Goal: Task Accomplishment & Management: Manage account settings

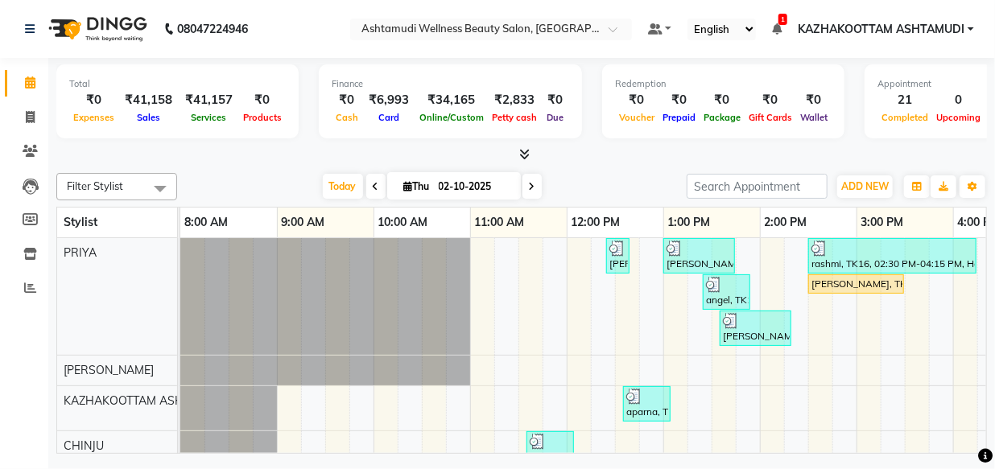
scroll to position [100, 299]
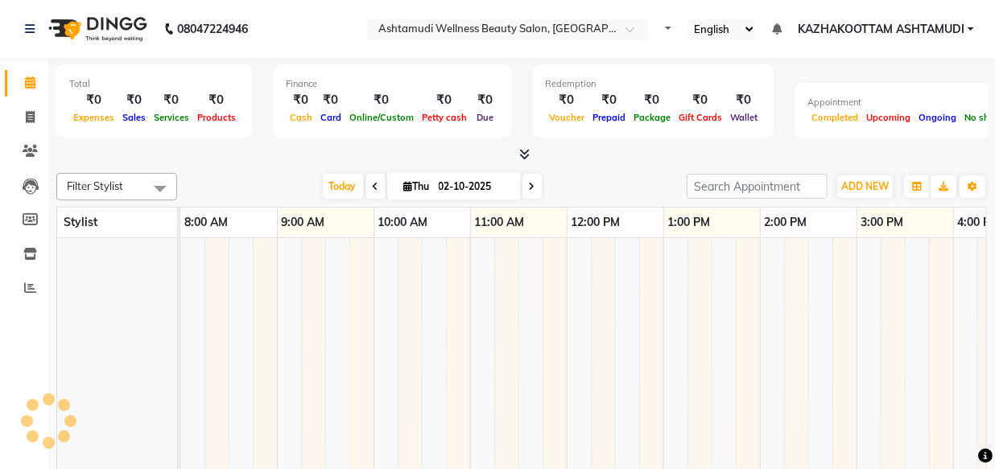
select select "en"
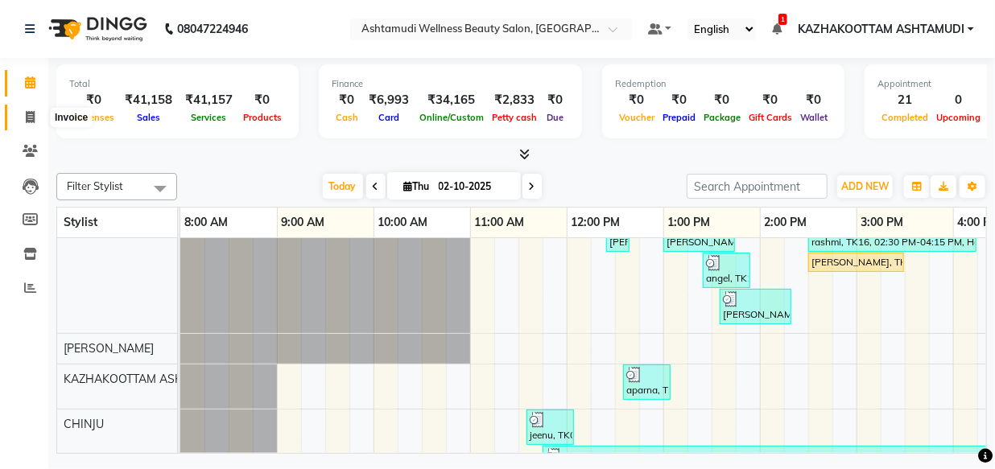
click at [32, 113] on icon at bounding box center [30, 117] width 9 height 12
select select "service"
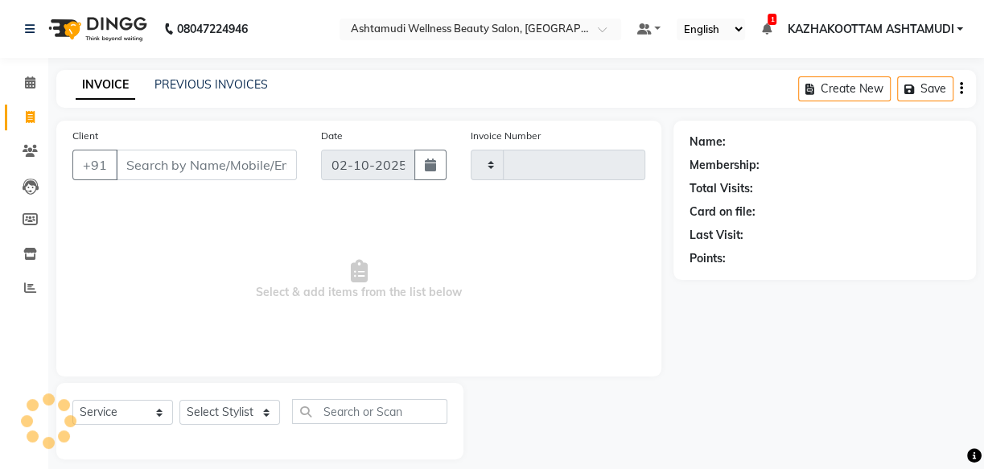
type input "4188"
select select "4662"
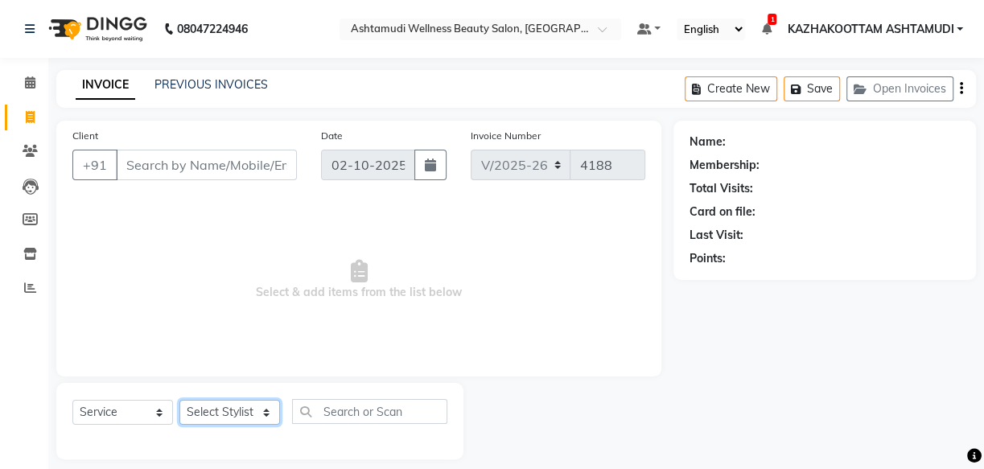
click at [266, 411] on select "Select Stylist Arya CHINJU GEETA KAZHAKOOTTAM ASHTAMUDI KRISHNA [PERSON_NAME] […" at bounding box center [229, 412] width 101 height 25
select select "59473"
click at [179, 400] on select "Select Stylist Arya CHINJU GEETA KAZHAKOOTTAM ASHTAMUDI KRISHNA [PERSON_NAME] […" at bounding box center [229, 412] width 101 height 25
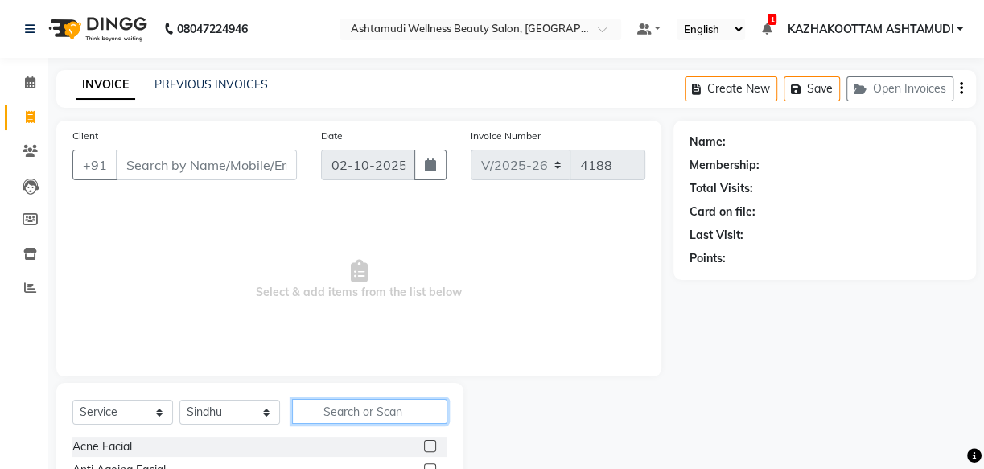
click at [328, 410] on input "text" at bounding box center [369, 411] width 155 height 25
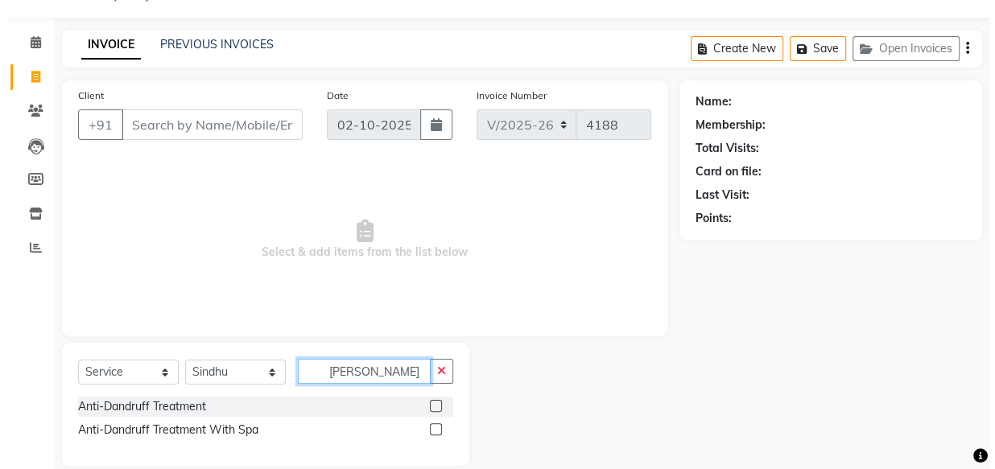
scroll to position [61, 0]
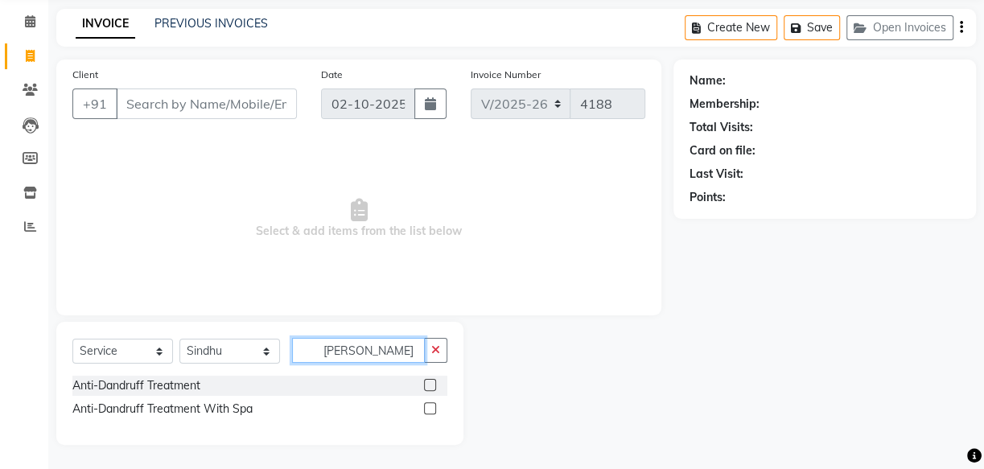
type input "DAN"
click at [431, 412] on label at bounding box center [430, 408] width 12 height 12
click at [431, 412] on input "checkbox" at bounding box center [429, 409] width 10 height 10
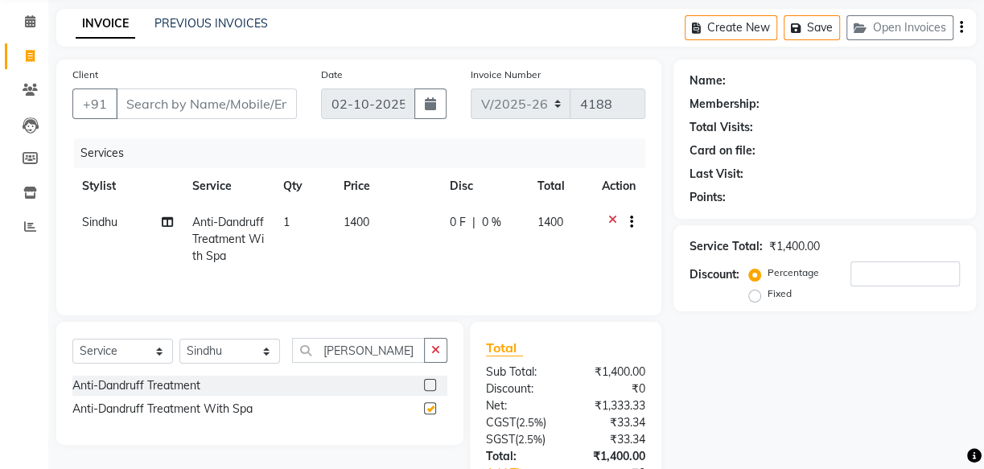
checkbox input "false"
click at [255, 348] on div "Select Service Product Membership Package Voucher Prepaid Gift Card Select Styl…" at bounding box center [259, 357] width 375 height 38
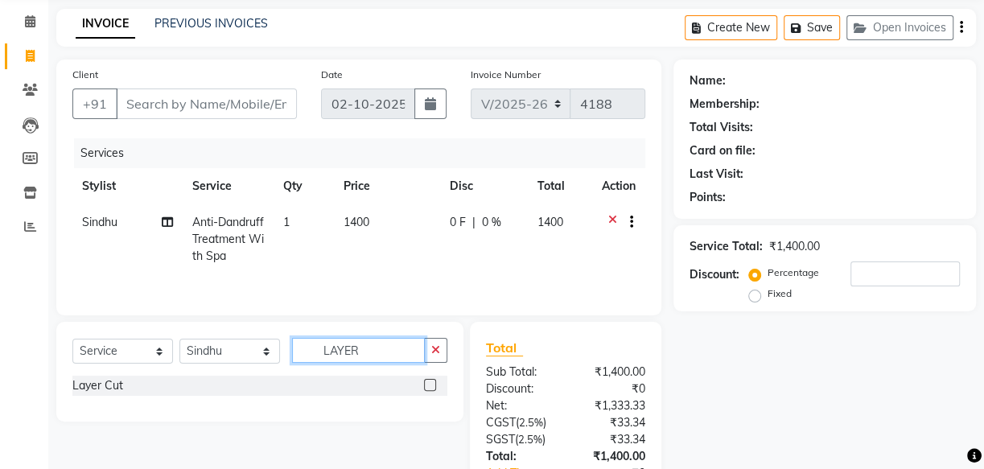
type input "LAYER"
click at [431, 382] on label at bounding box center [430, 385] width 12 height 12
click at [431, 382] on input "checkbox" at bounding box center [429, 386] width 10 height 10
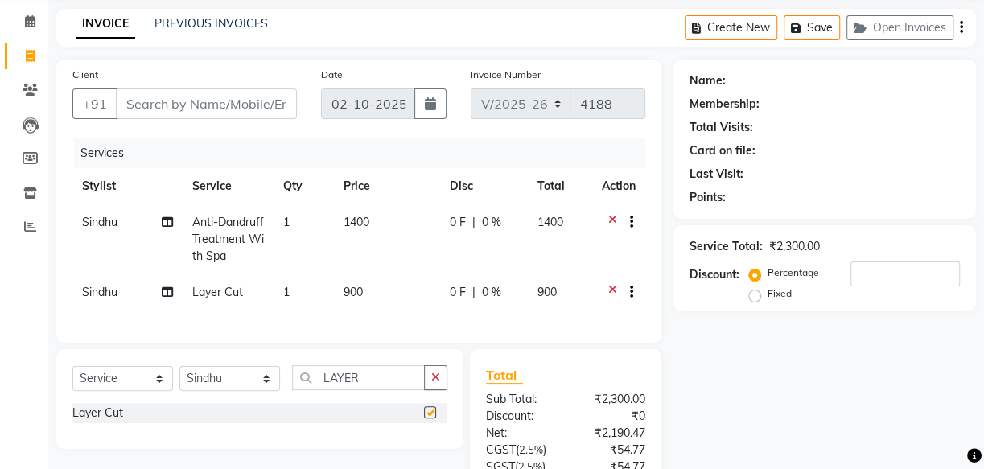
checkbox input "false"
click at [173, 103] on input "Client" at bounding box center [206, 104] width 181 height 31
type input "8"
type input "0"
type input "8281310469"
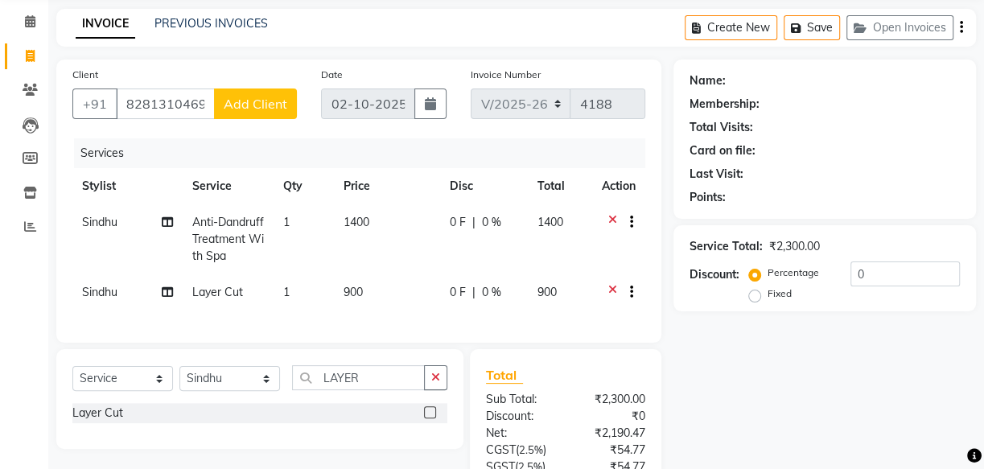
click at [246, 97] on span "Add Client" at bounding box center [256, 104] width 64 height 16
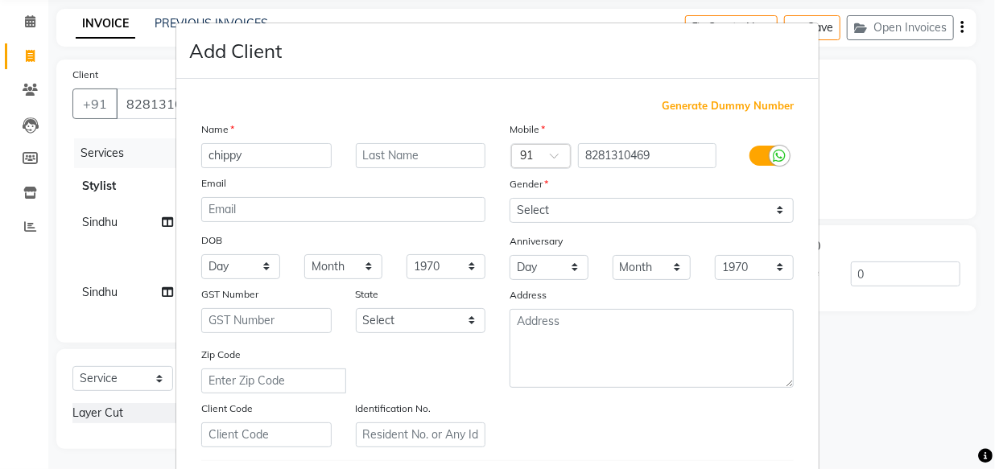
type input "chippy"
click at [649, 204] on select "Select Male Female Other Prefer Not To Say" at bounding box center [651, 210] width 284 height 25
select select "female"
click at [509, 198] on select "Select Male Female Other Prefer Not To Say" at bounding box center [651, 210] width 284 height 25
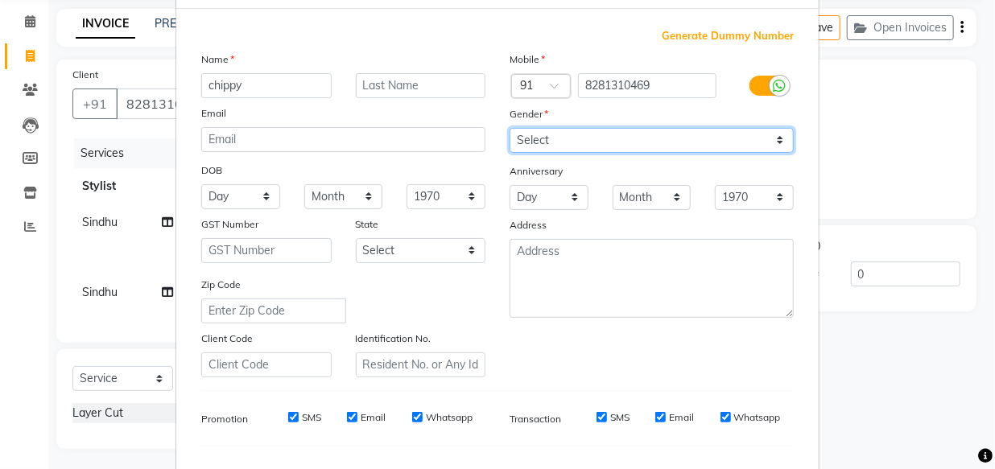
scroll to position [219, 0]
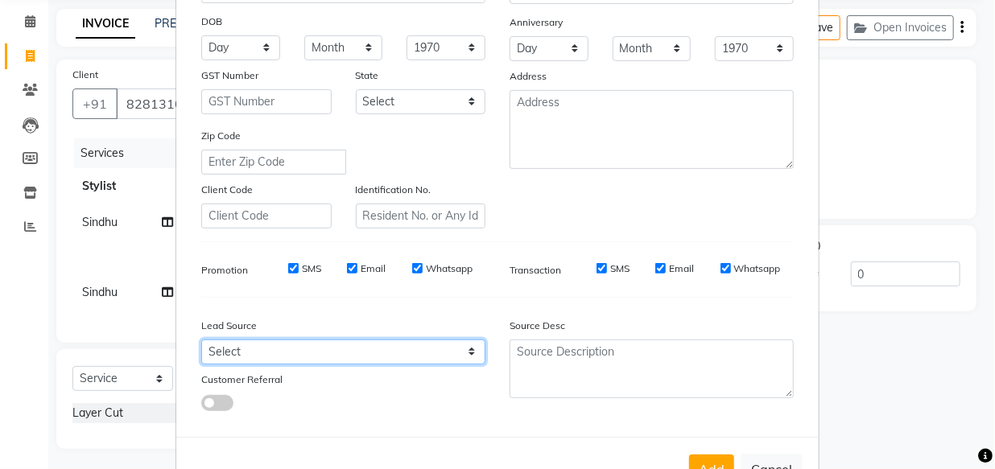
click at [462, 351] on select "Select Walk-in Referral Internet Friend Word of Mouth Advertisement Facebook Ju…" at bounding box center [343, 352] width 284 height 25
select select "31508"
click at [201, 343] on select "Select Walk-in Referral Internet Friend Word of Mouth Advertisement Facebook Ju…" at bounding box center [343, 352] width 284 height 25
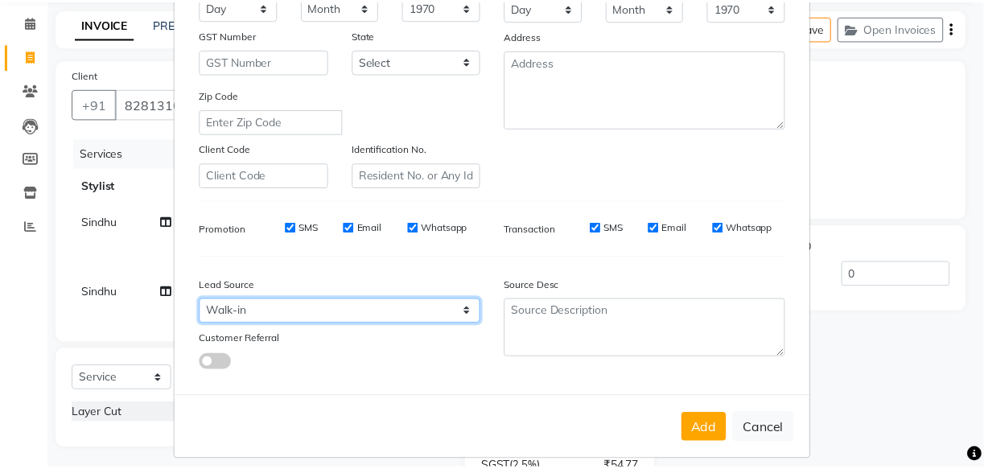
scroll to position [278, 0]
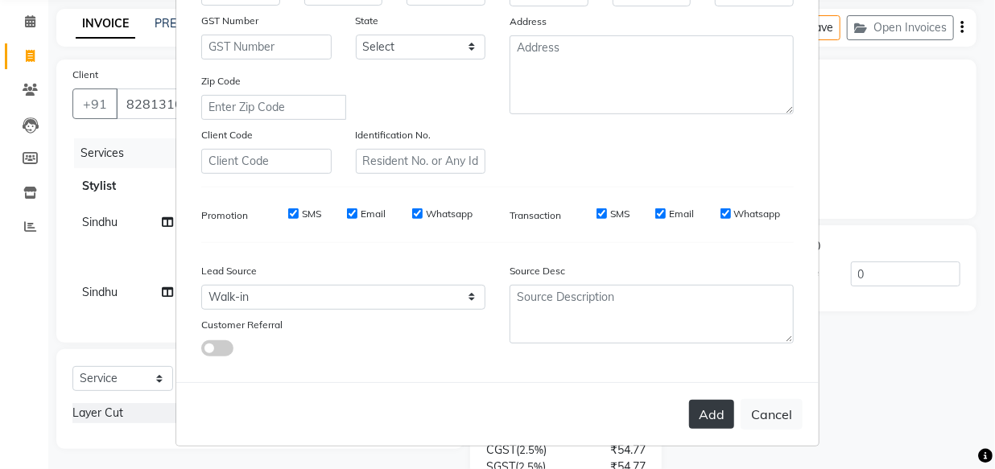
click at [707, 421] on button "Add" at bounding box center [711, 414] width 45 height 29
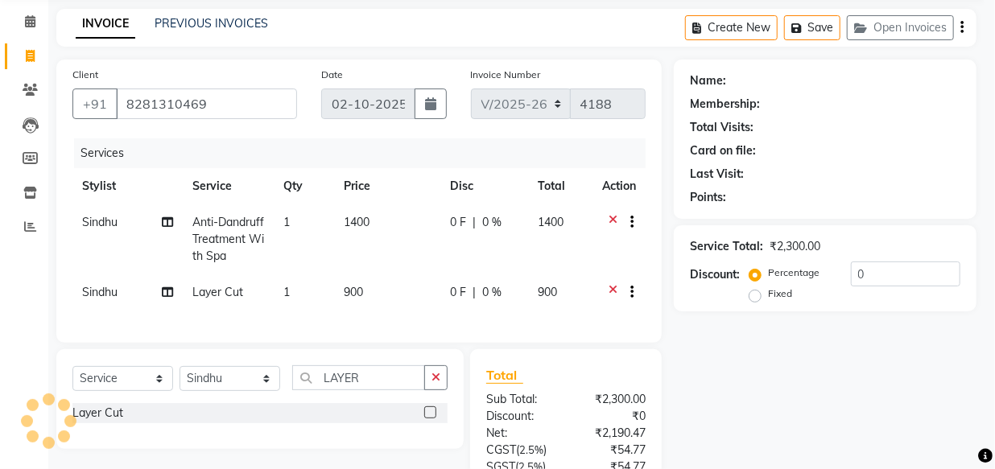
select select
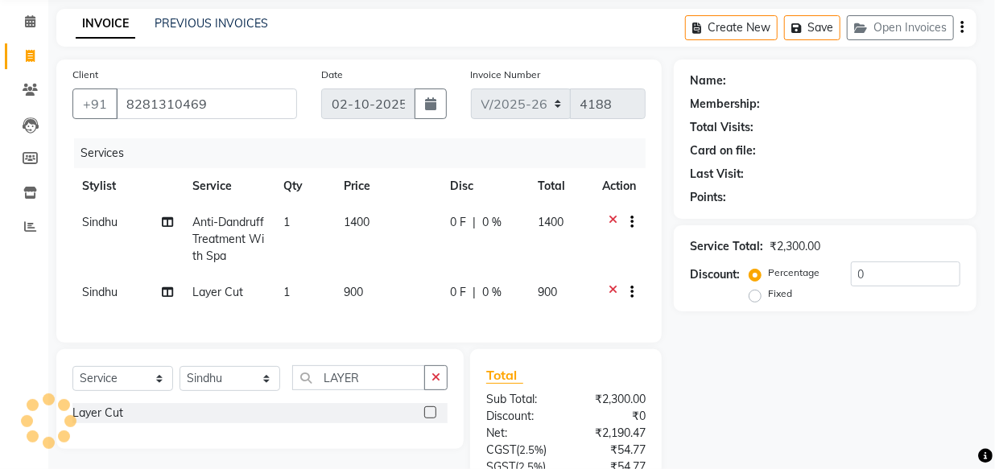
select select
checkbox input "false"
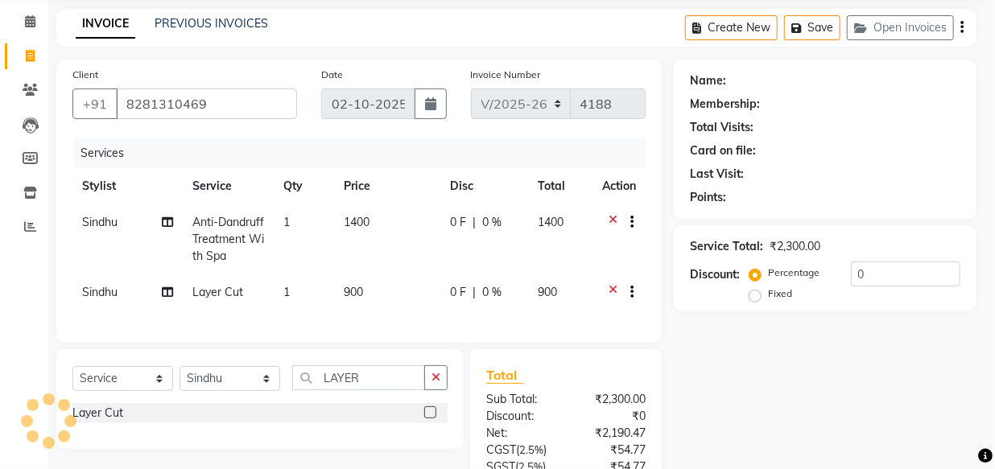
checkbox input "false"
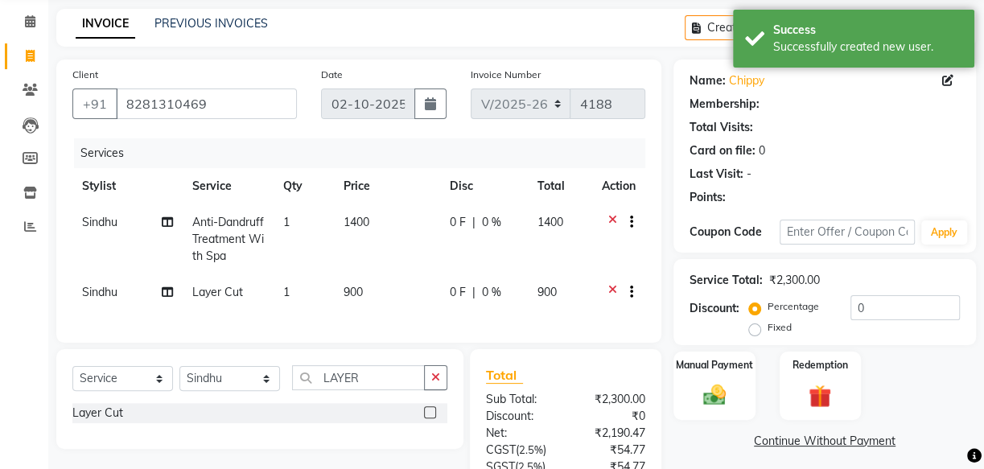
select select "1: Object"
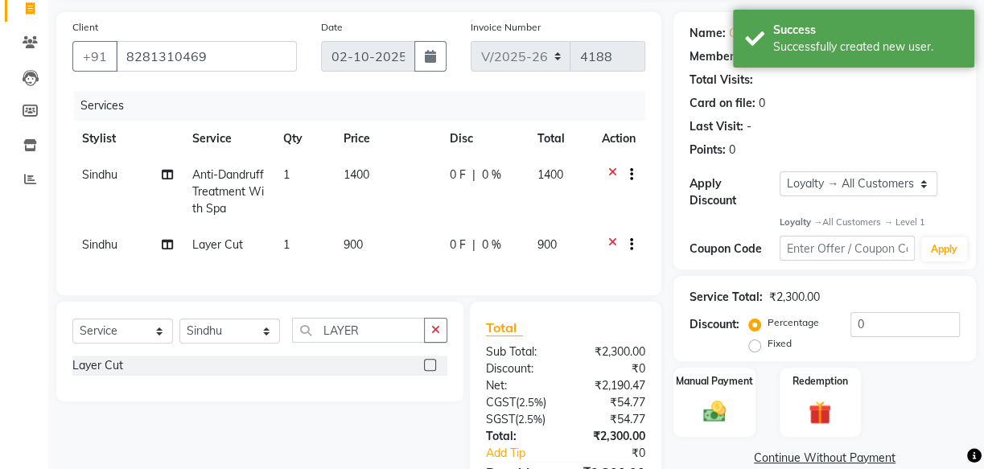
scroll to position [134, 0]
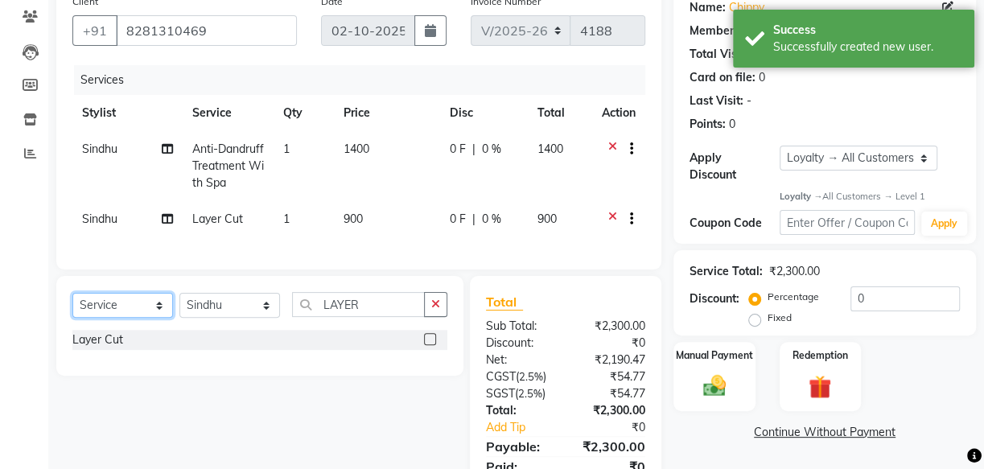
click at [153, 315] on select "Select Service Product Membership Package Voucher Prepaid Gift Card" at bounding box center [122, 305] width 101 height 25
click at [72, 304] on select "Select Service Product Membership Package Voucher Prepaid Gift Card" at bounding box center [122, 305] width 101 height 25
click at [134, 317] on select "Select Service Product Membership Package Voucher Prepaid Gift Card" at bounding box center [122, 305] width 101 height 25
select select "product"
click at [72, 304] on select "Select Service Product Membership Package Voucher Prepaid Gift Card" at bounding box center [122, 305] width 101 height 25
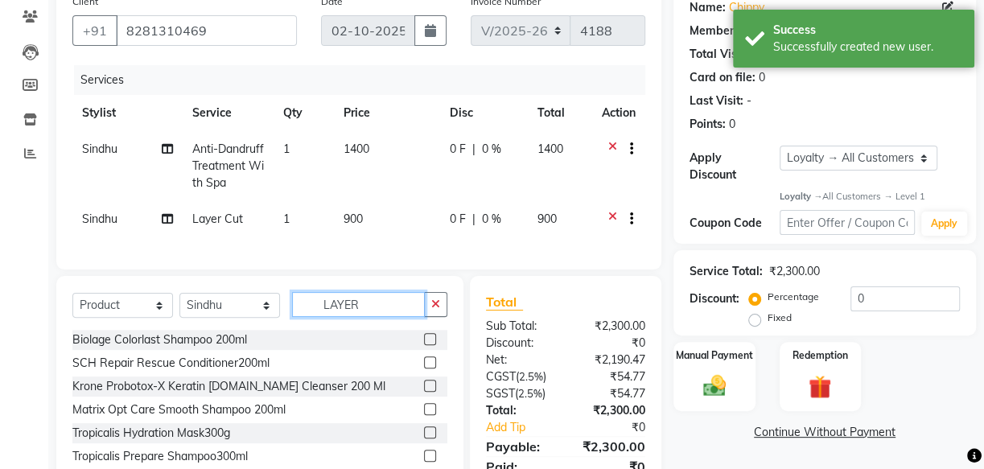
click at [258, 330] on div "Select Service Product Membership Package Voucher Prepaid Gift Card Select Styl…" at bounding box center [259, 311] width 375 height 38
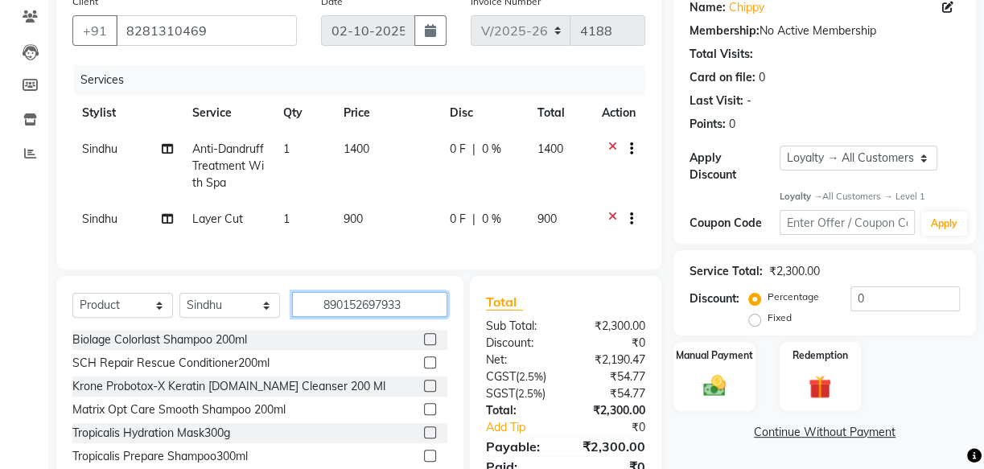
type input "8901526979332"
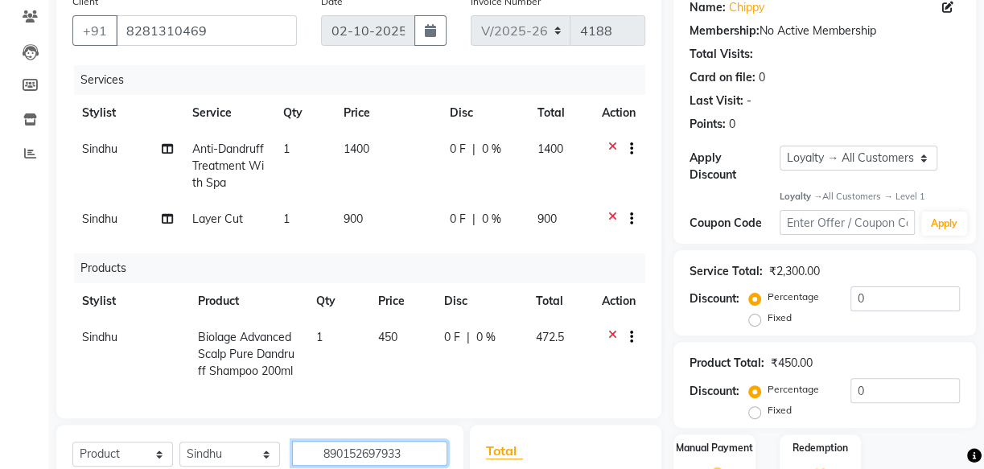
type input "8901526979332"
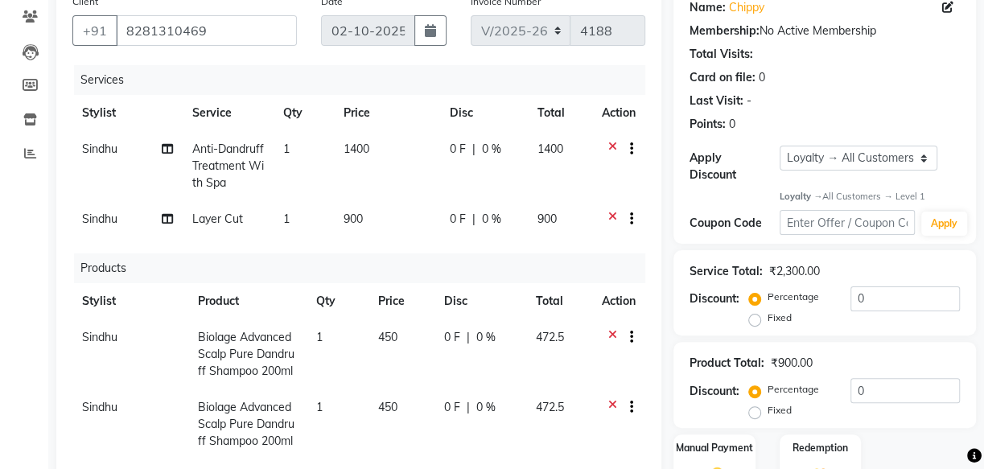
scroll to position [137, 0]
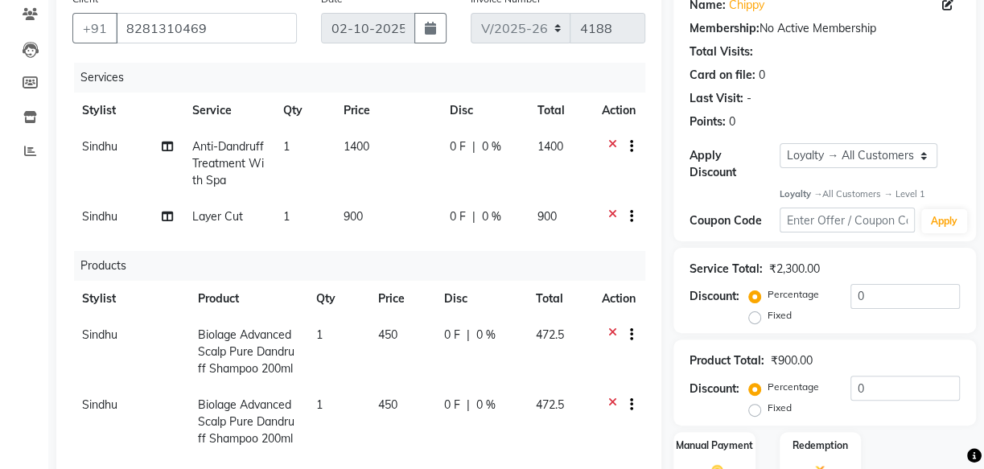
click at [608, 415] on icon at bounding box center [612, 407] width 9 height 20
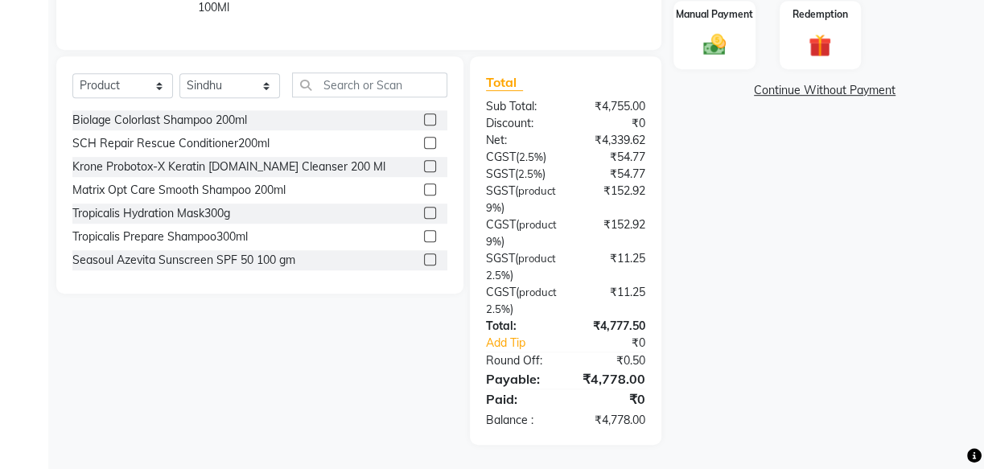
scroll to position [458, 0]
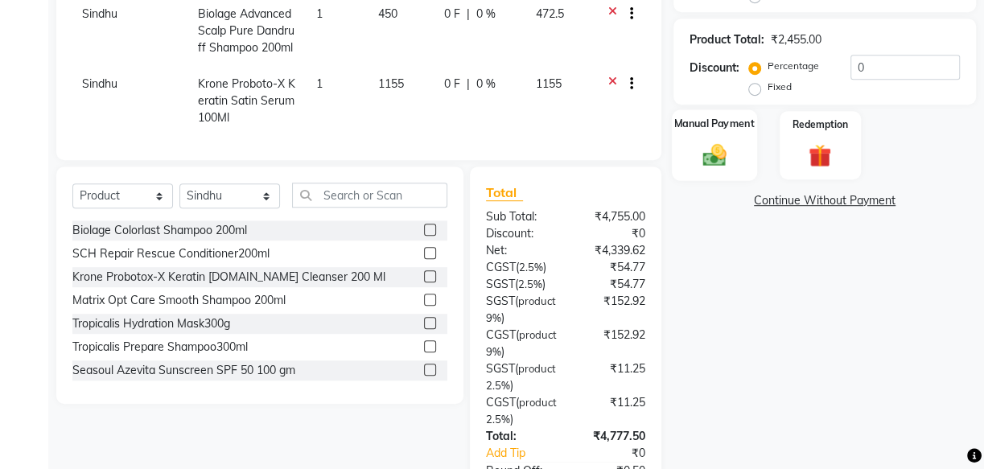
click at [695, 154] on img at bounding box center [714, 155] width 39 height 27
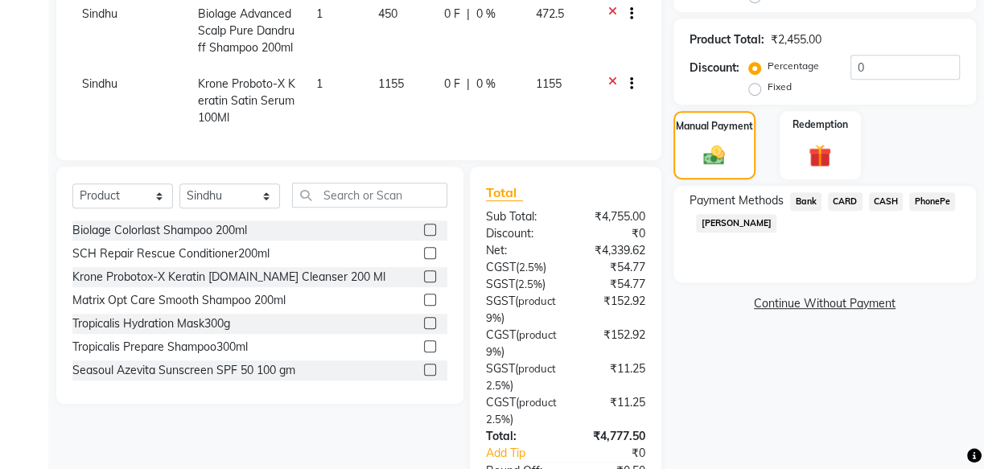
click at [933, 198] on span "PhonePe" at bounding box center [932, 201] width 46 height 19
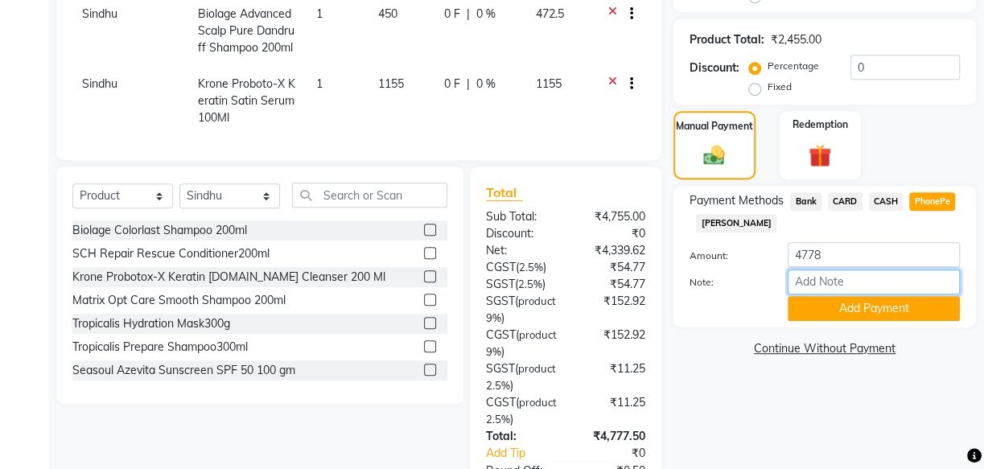
click at [842, 274] on input "Note:" at bounding box center [874, 282] width 172 height 25
type input "[PERSON_NAME]"
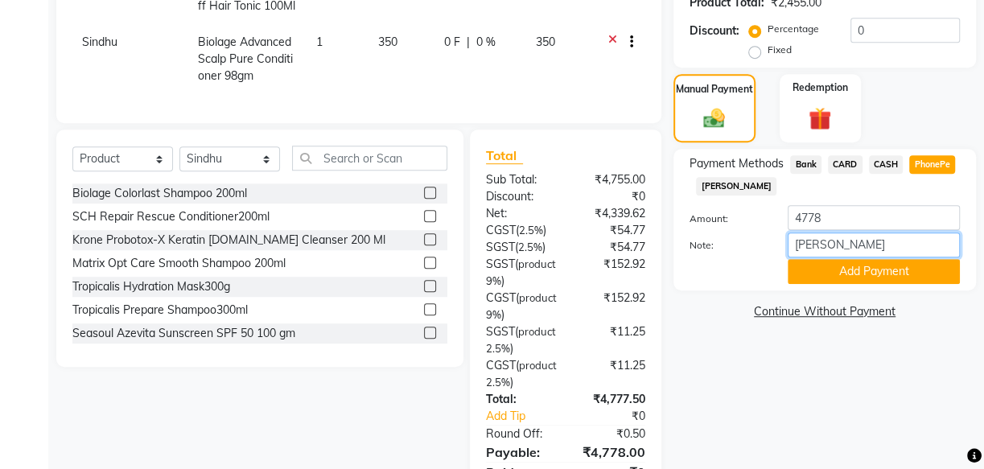
scroll to position [531, 0]
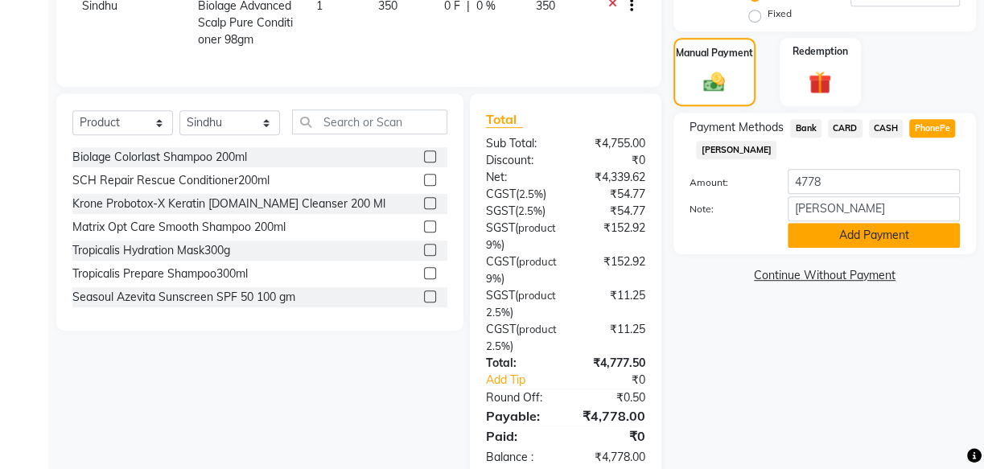
click at [855, 237] on button "Add Payment" at bounding box center [874, 235] width 172 height 25
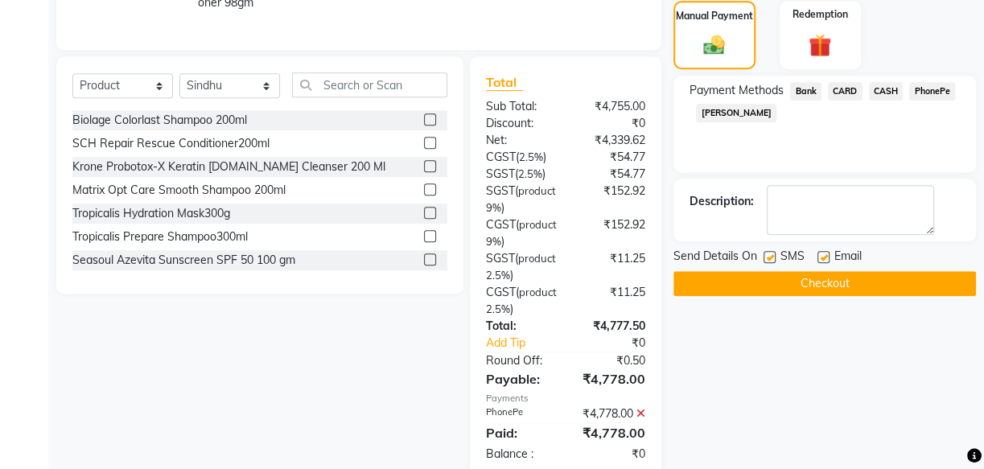
scroll to position [677, 0]
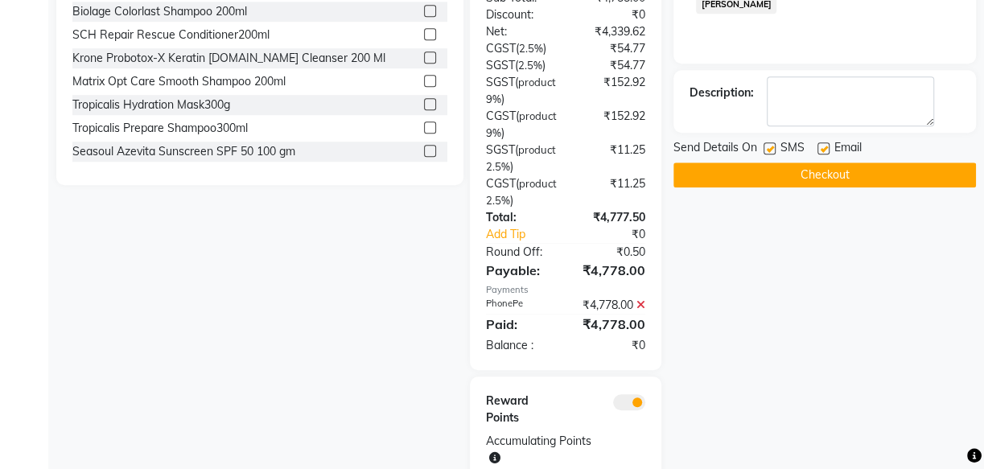
click at [765, 150] on label at bounding box center [770, 148] width 12 height 12
click at [765, 150] on input "checkbox" at bounding box center [769, 149] width 10 height 10
checkbox input "false"
click at [819, 147] on label at bounding box center [824, 148] width 12 height 12
click at [819, 147] on input "checkbox" at bounding box center [823, 149] width 10 height 10
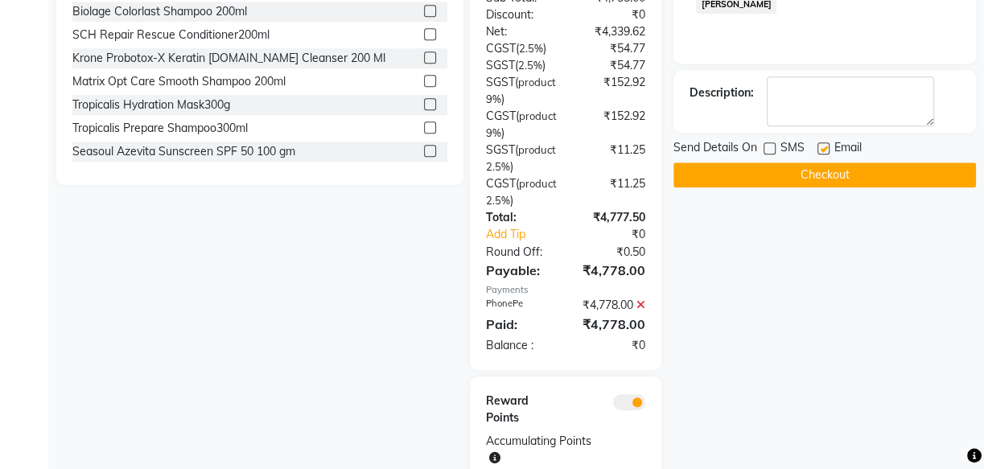
checkbox input "false"
click at [826, 173] on button "Checkout" at bounding box center [825, 175] width 303 height 25
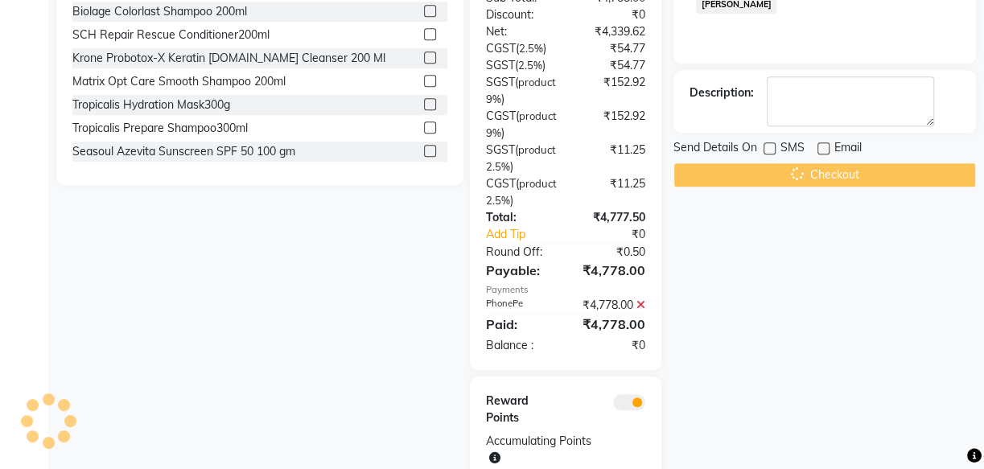
scroll to position [750, 0]
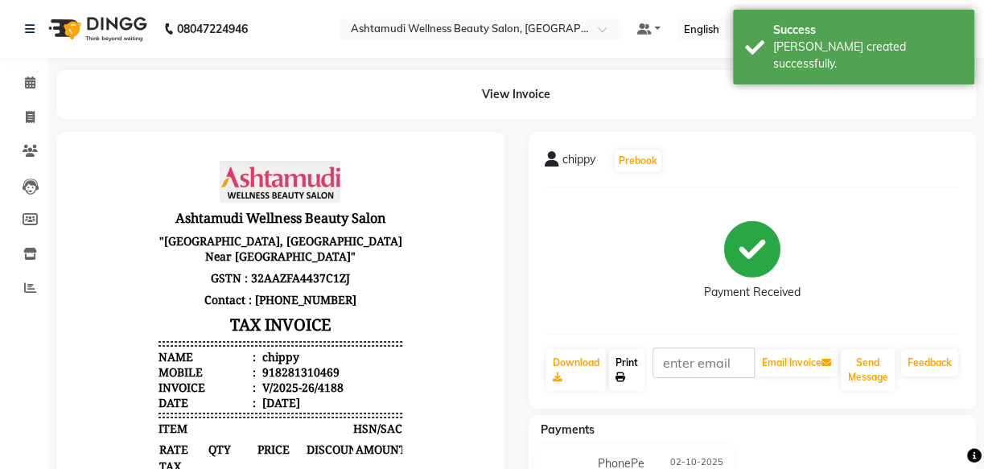
click at [633, 362] on link "Print" at bounding box center [626, 370] width 35 height 42
click at [23, 80] on span at bounding box center [30, 83] width 28 height 19
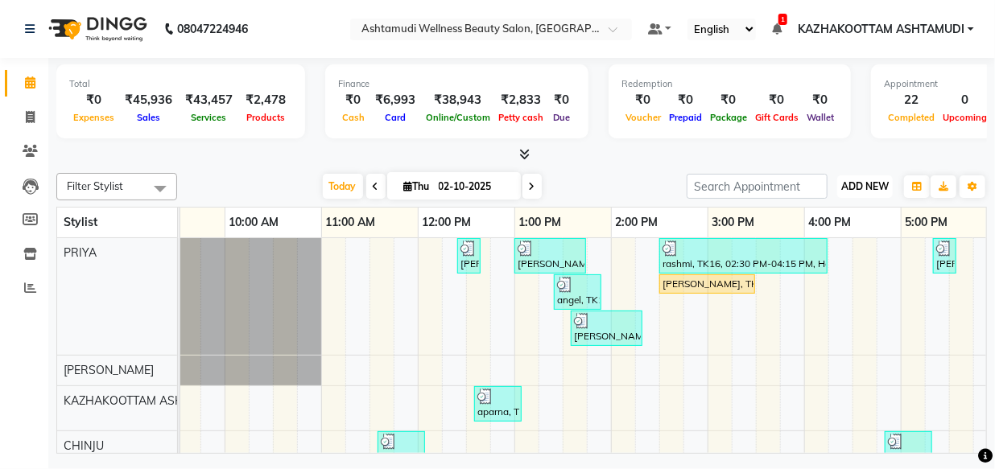
click at [871, 189] on span "ADD NEW" at bounding box center [864, 186] width 47 height 12
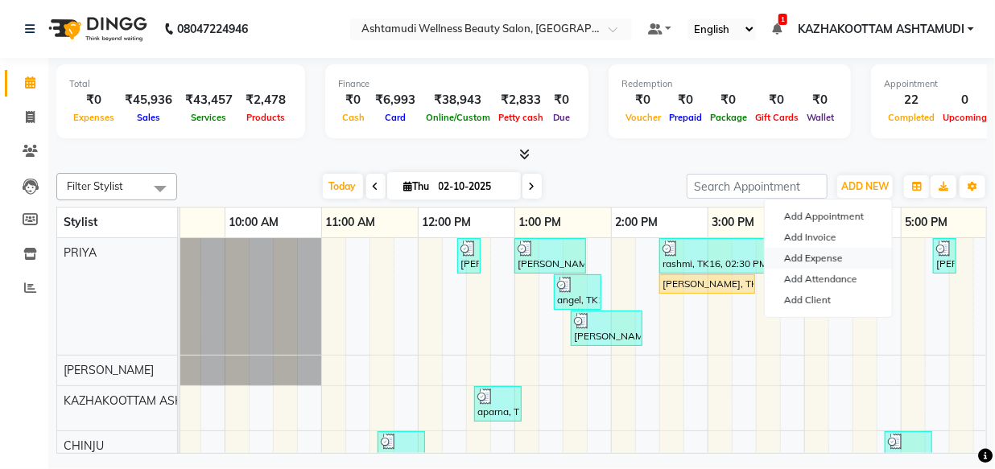
click at [808, 256] on link "Add Expense" at bounding box center [827, 258] width 127 height 21
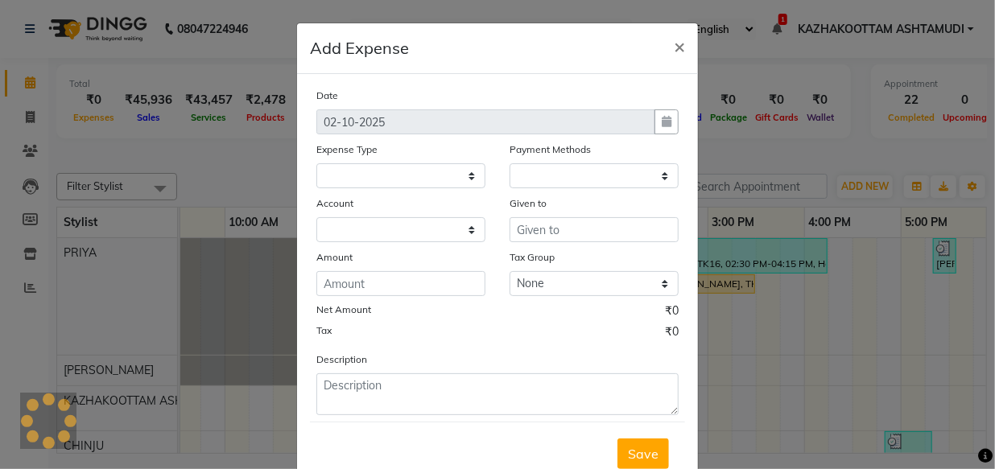
select select "3495"
select select "1"
select select "3494"
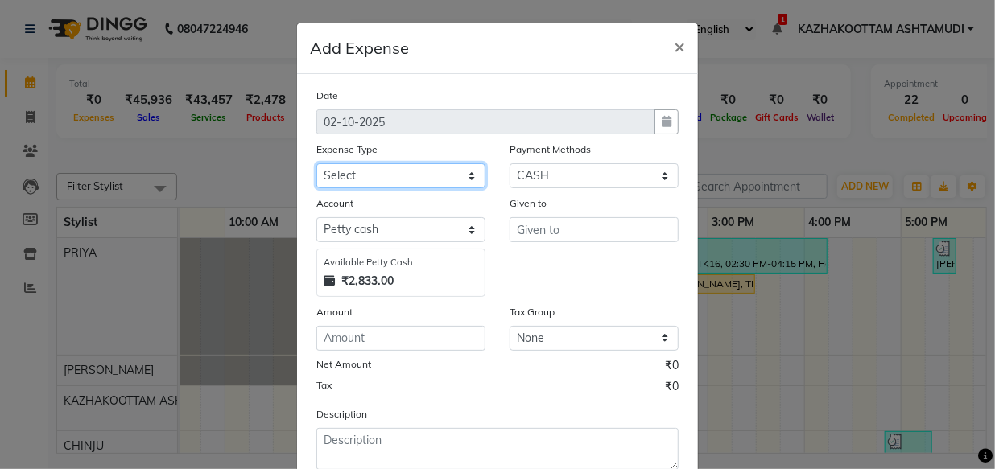
click at [447, 177] on select "Select ACCOMODATION EXPENSES ADVERTISEMENT SALES PROMOTIONAL EXPENSES Bonus BRI…" at bounding box center [400, 175] width 169 height 25
select select "6180"
click at [316, 164] on select "Select ACCOMODATION EXPENSES ADVERTISEMENT SALES PROMOTIONAL EXPENSES Bonus BRI…" at bounding box center [400, 175] width 169 height 25
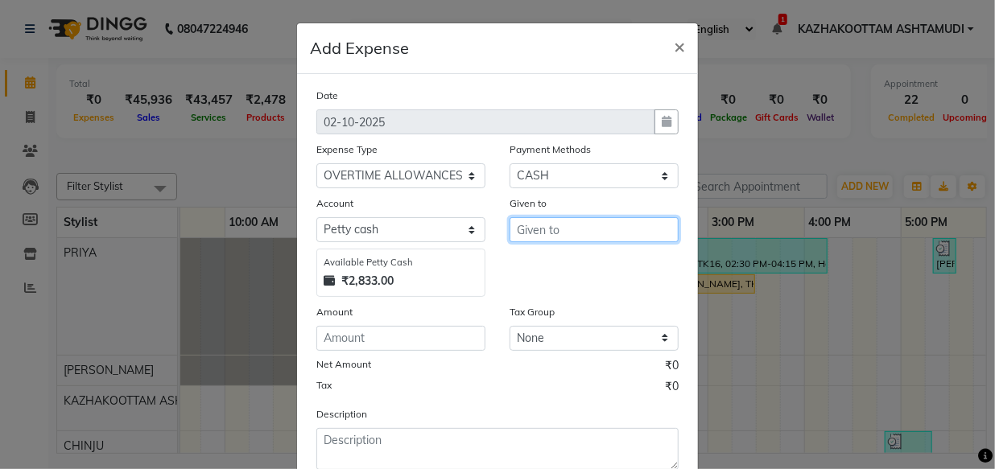
click at [541, 225] on input "text" at bounding box center [593, 229] width 169 height 25
click at [571, 259] on span "LEKSHMI" at bounding box center [557, 265] width 57 height 16
type input "LEKSHMI"
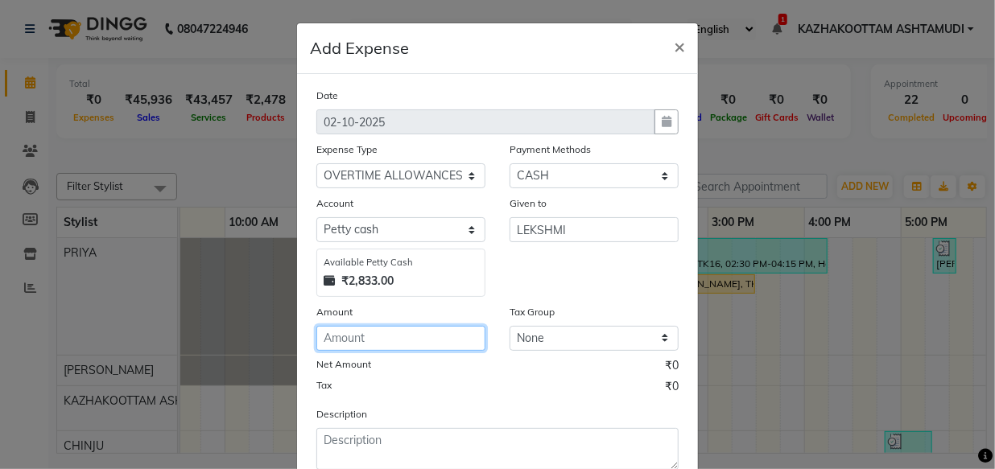
click at [393, 349] on input "number" at bounding box center [400, 338] width 169 height 25
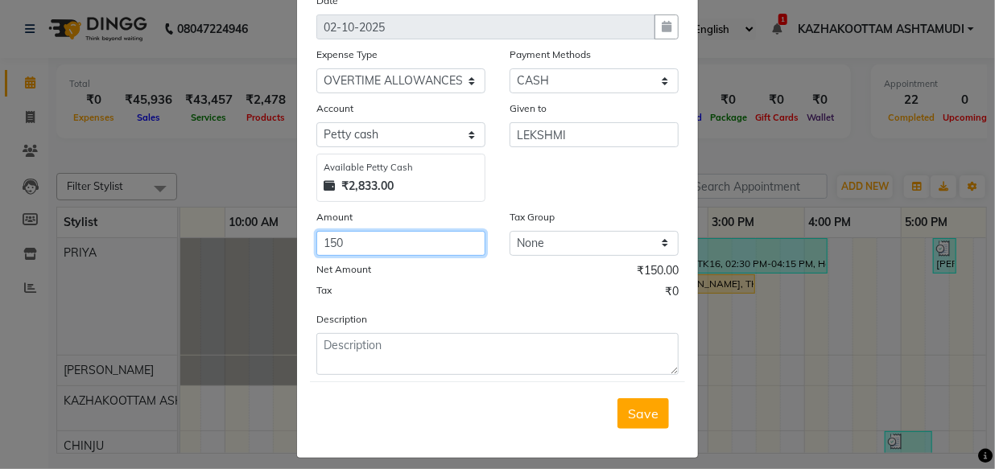
scroll to position [109, 0]
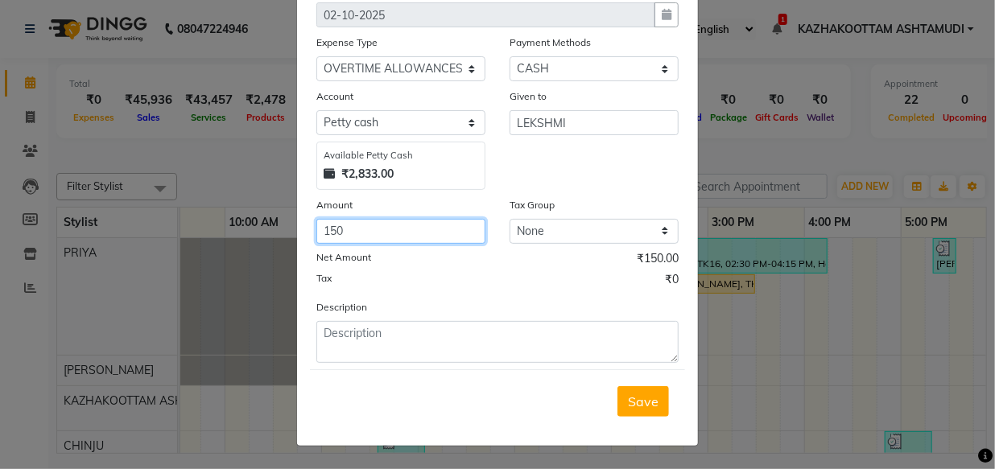
type input "150"
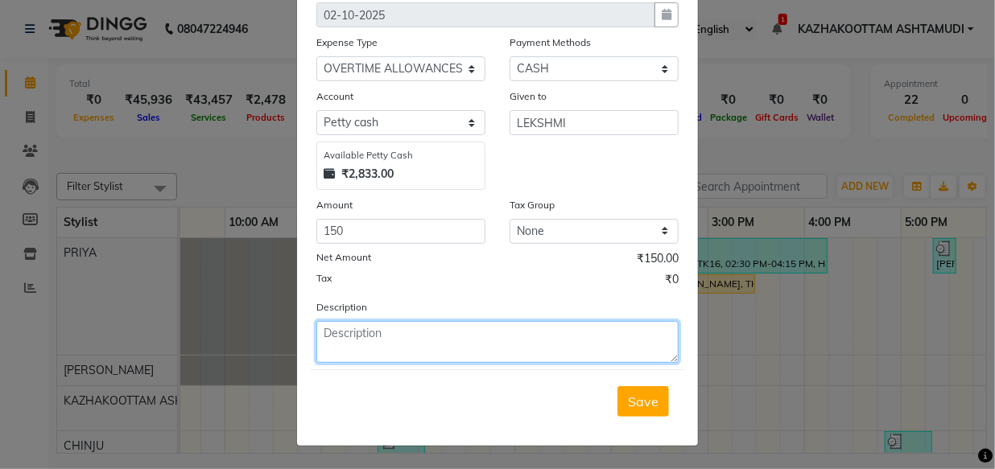
click at [443, 332] on textarea at bounding box center [497, 342] width 362 height 42
drag, startPoint x: 467, startPoint y: 334, endPoint x: 315, endPoint y: 336, distance: 151.3
click at [316, 336] on textarea "ovetime(1/10/2025)" at bounding box center [497, 342] width 362 height 42
type textarea "ovetime(1/10/2025)"
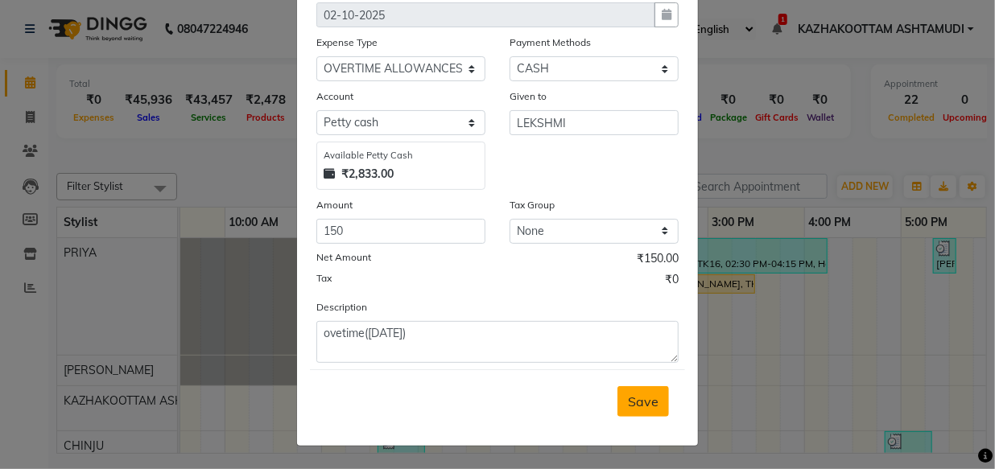
click at [649, 408] on span "Save" at bounding box center [643, 401] width 31 height 16
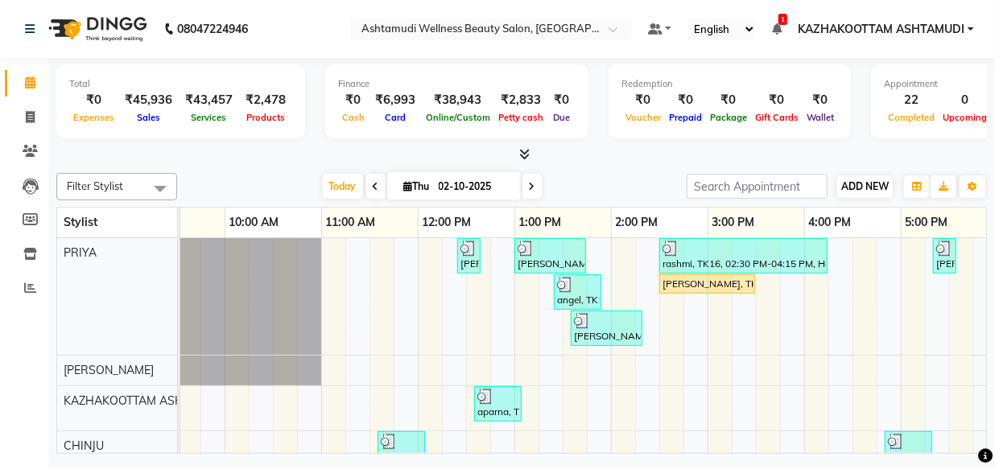
click at [864, 182] on div "ADD NEW Toggle Dropdown Add Appointment Add Invoice Add Expense Add Attendance …" at bounding box center [864, 187] width 59 height 26
click at [875, 183] on span "ADD NEW" at bounding box center [864, 186] width 47 height 12
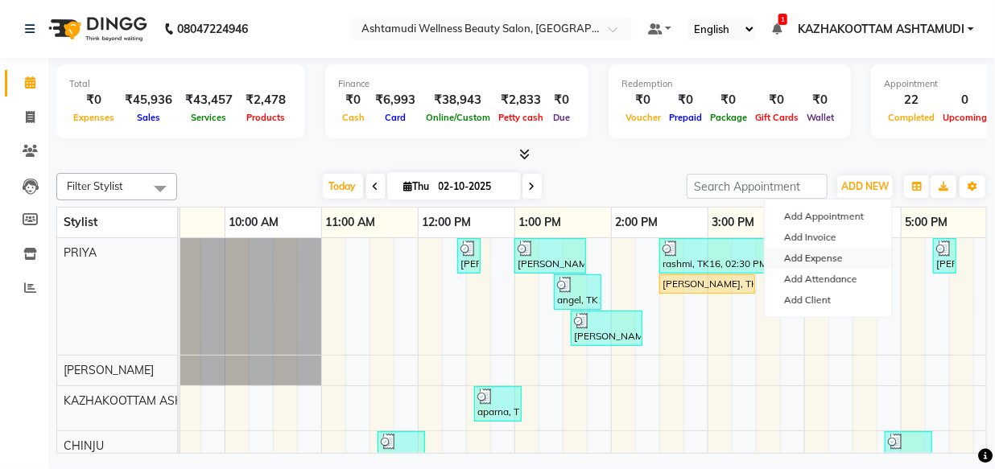
click at [833, 258] on link "Add Expense" at bounding box center [827, 258] width 127 height 21
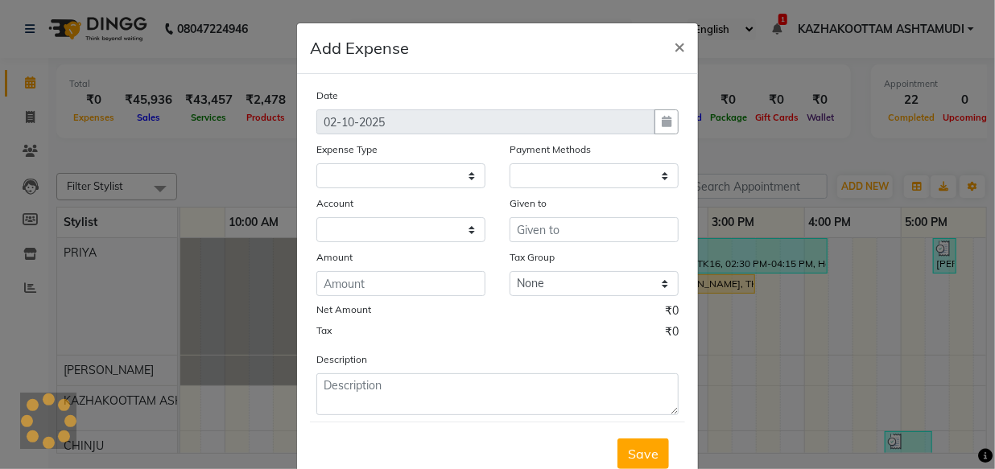
select select
select select "1"
select select "3494"
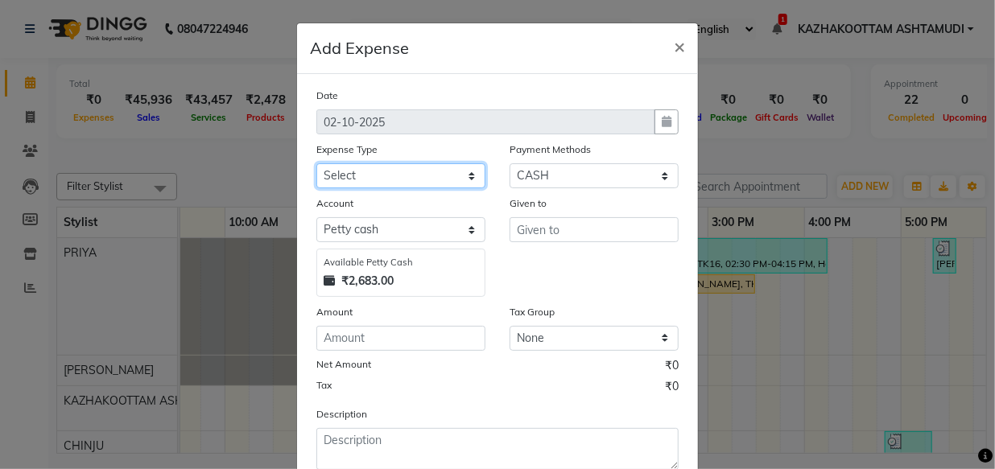
click at [361, 174] on select "Select ACCOMODATION EXPENSES ADVERTISEMENT SALES PROMOTIONAL EXPENSES Bonus BRI…" at bounding box center [400, 175] width 169 height 25
select select "6180"
click at [316, 164] on select "Select ACCOMODATION EXPENSES ADVERTISEMENT SALES PROMOTIONAL EXPENSES Bonus BRI…" at bounding box center [400, 175] width 169 height 25
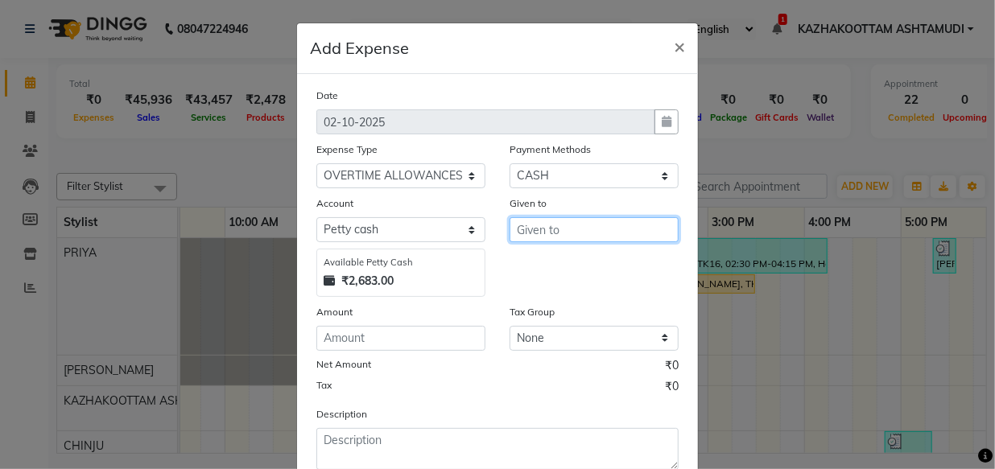
click at [574, 229] on input "text" at bounding box center [593, 229] width 169 height 25
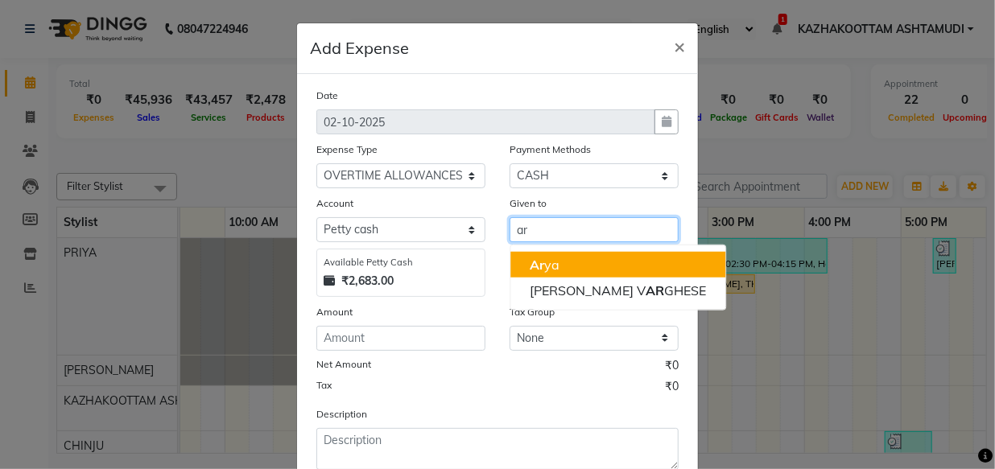
click at [599, 268] on button "Ar ya" at bounding box center [617, 265] width 215 height 26
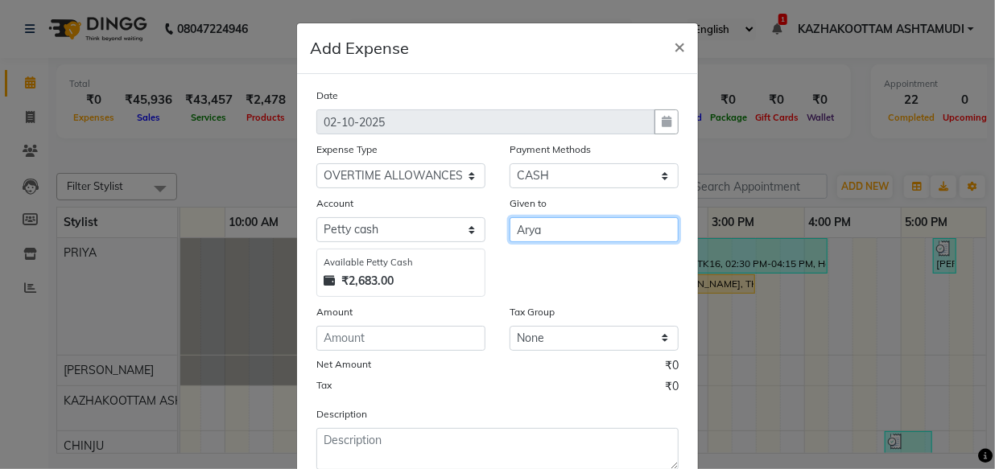
type input "Arya"
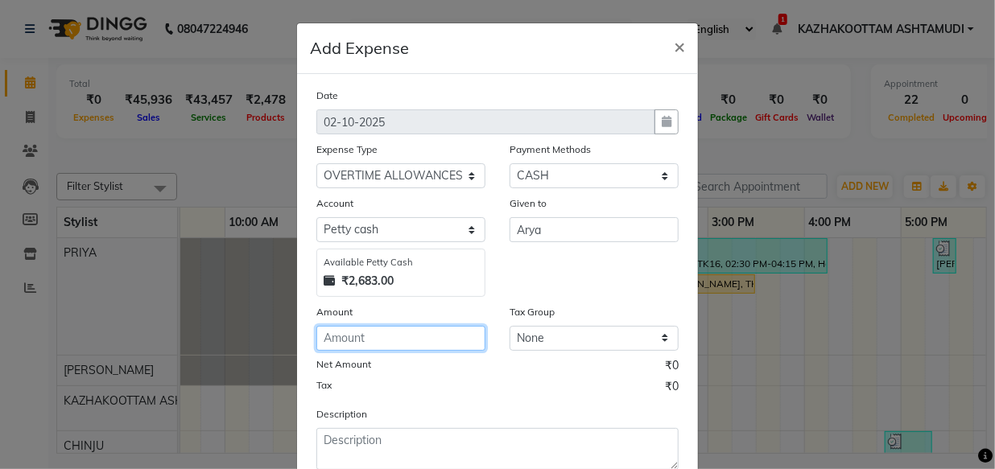
click at [398, 336] on input "number" at bounding box center [400, 338] width 169 height 25
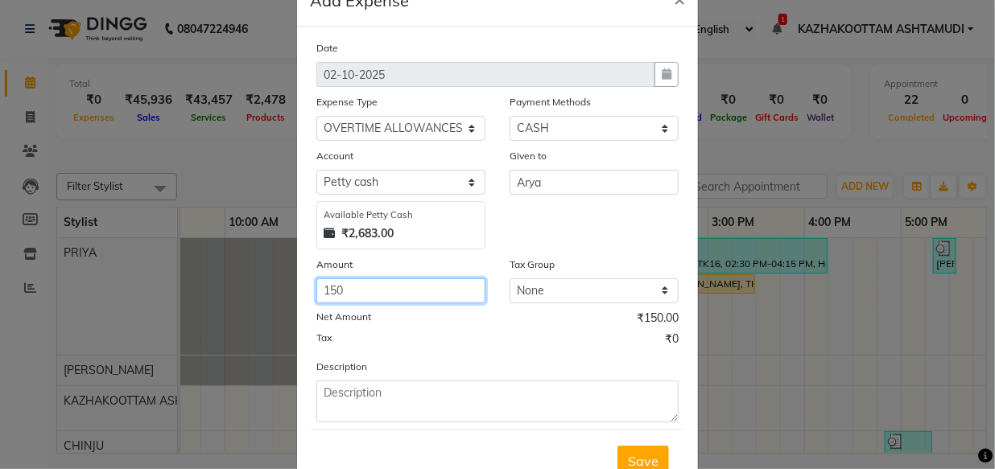
scroll to position [72, 0]
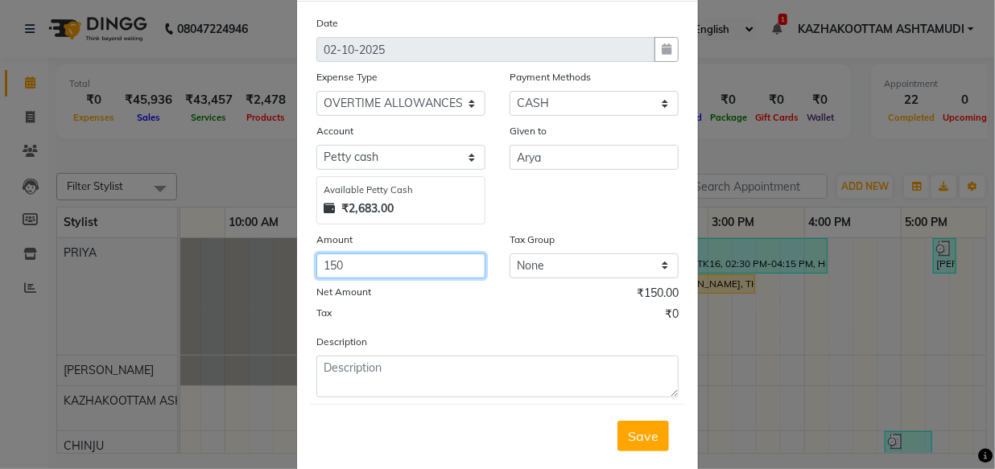
type input "150"
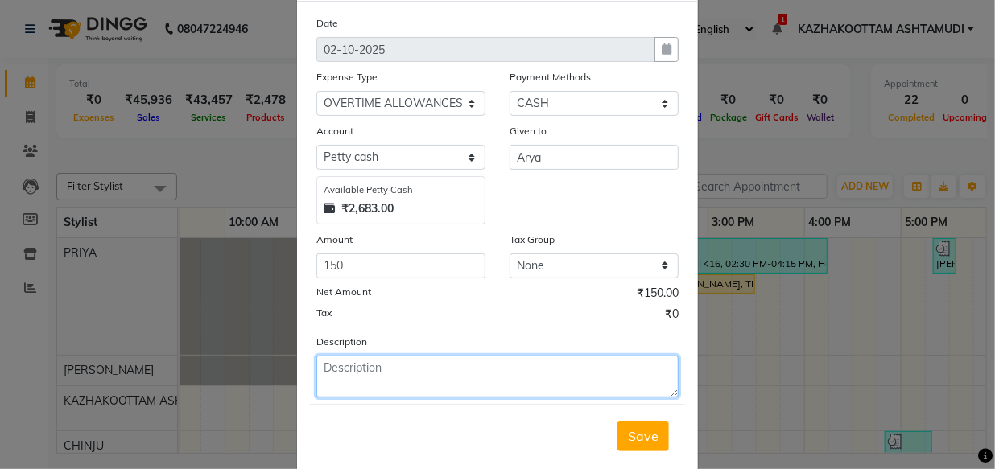
click at [397, 374] on textarea at bounding box center [497, 377] width 362 height 42
paste textarea "ovetime(1/10/2025)"
type textarea "ovetime(1/10/2025)"
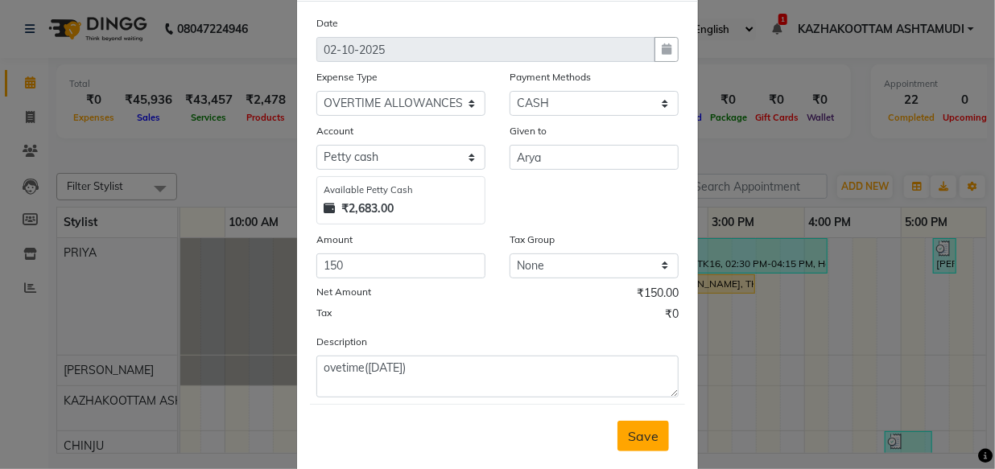
click at [644, 433] on span "Save" at bounding box center [643, 436] width 31 height 16
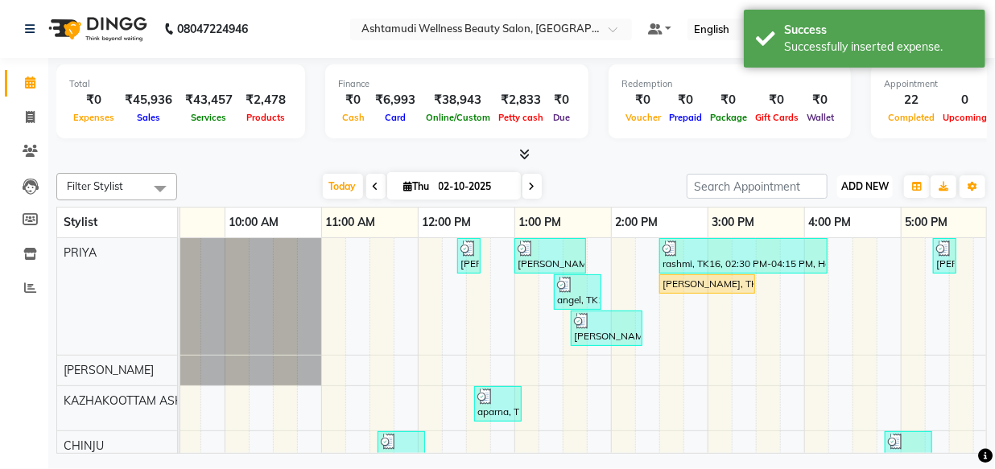
click at [864, 186] on span "ADD NEW" at bounding box center [864, 186] width 47 height 12
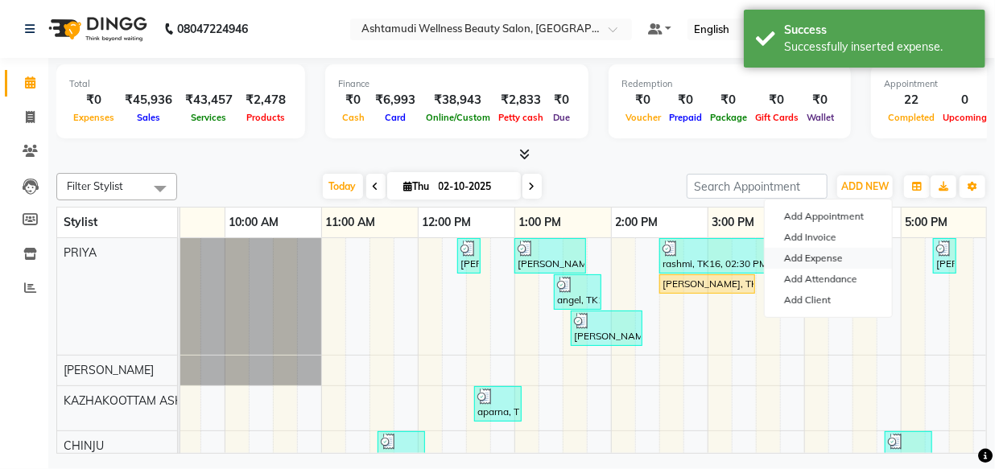
click at [819, 255] on link "Add Expense" at bounding box center [827, 258] width 127 height 21
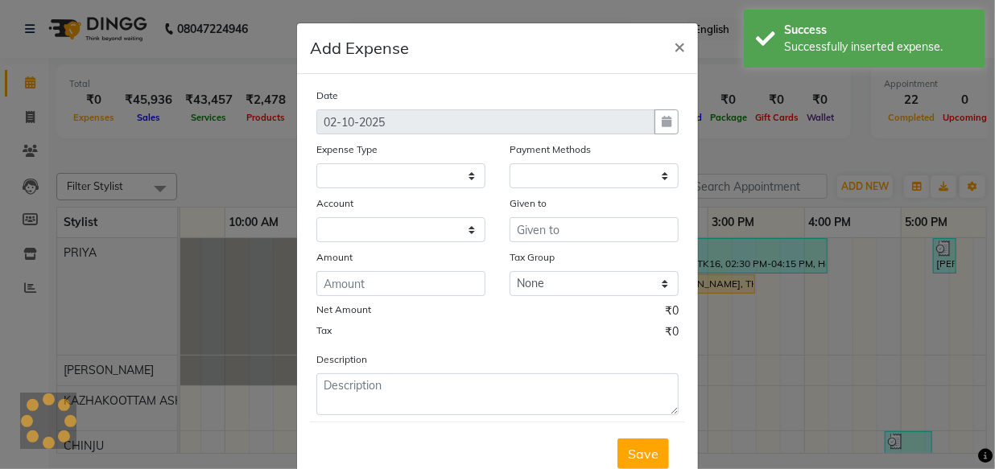
select select
select select "1"
select select "3494"
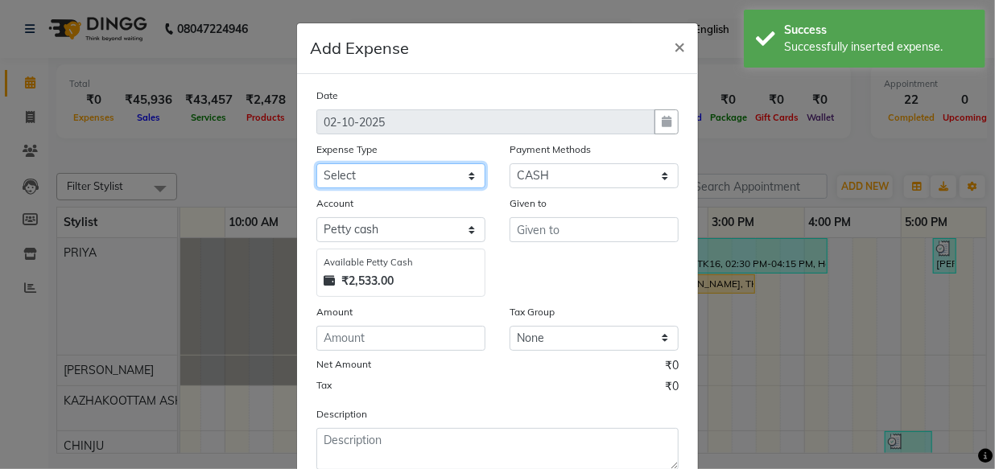
click at [383, 174] on select "Select ACCOMODATION EXPENSES ADVERTISEMENT SALES PROMOTIONAL EXPENSES Bonus BRI…" at bounding box center [400, 175] width 169 height 25
select select "6166"
click at [316, 164] on select "Select ACCOMODATION EXPENSES ADVERTISEMENT SALES PROMOTIONAL EXPENSES Bonus BRI…" at bounding box center [400, 175] width 169 height 25
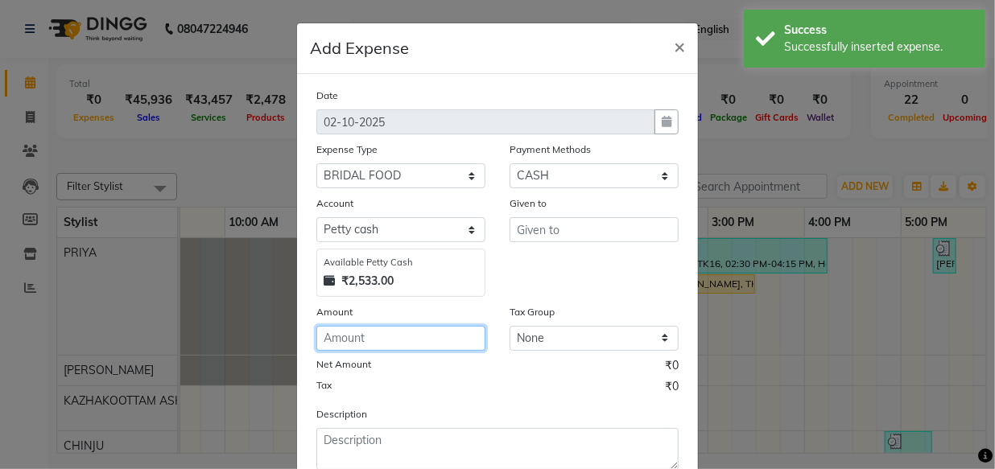
click at [398, 342] on input "number" at bounding box center [400, 338] width 169 height 25
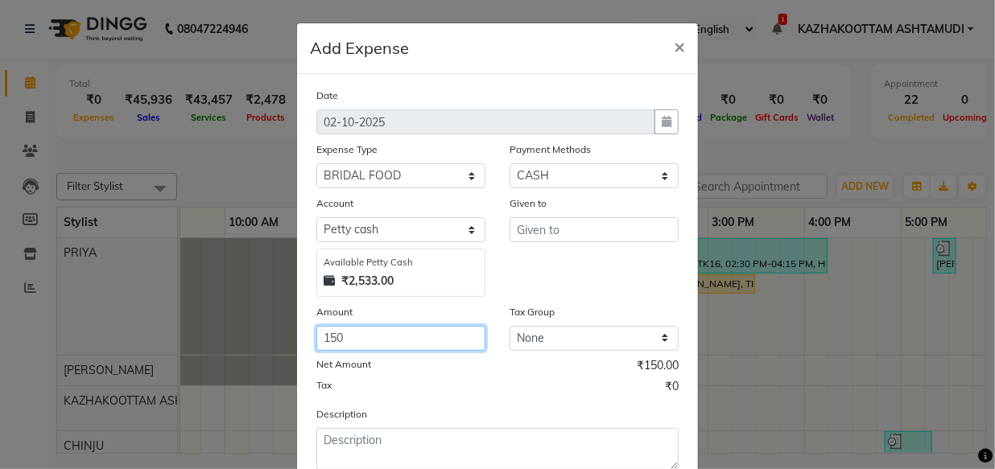
type input "150"
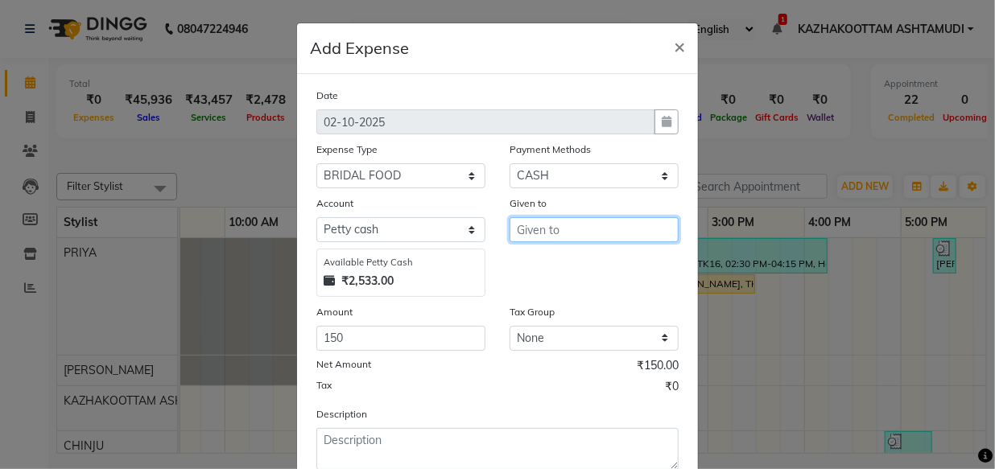
click at [571, 233] on input "text" at bounding box center [593, 229] width 169 height 25
click at [567, 269] on button "Ary a" at bounding box center [573, 265] width 127 height 26
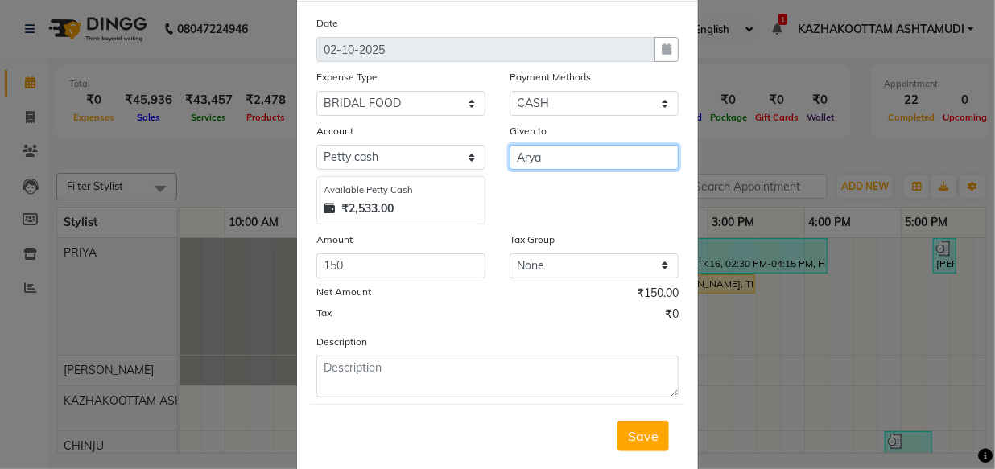
type input "Arya"
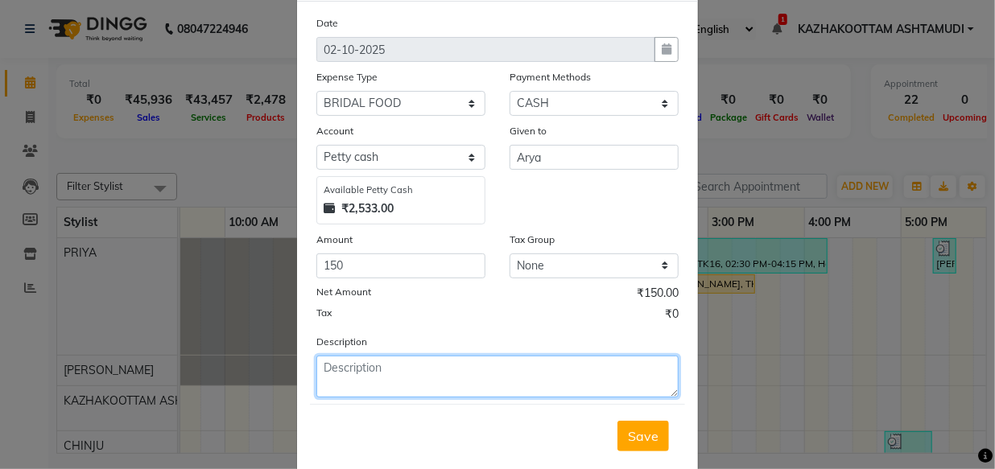
click at [386, 369] on textarea at bounding box center [497, 377] width 362 height 42
type textarea "food money"
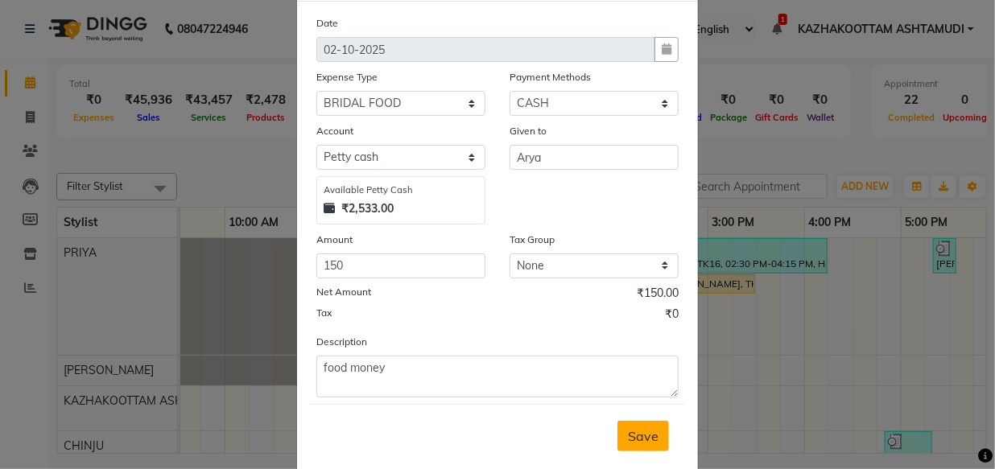
click at [641, 435] on span "Save" at bounding box center [643, 436] width 31 height 16
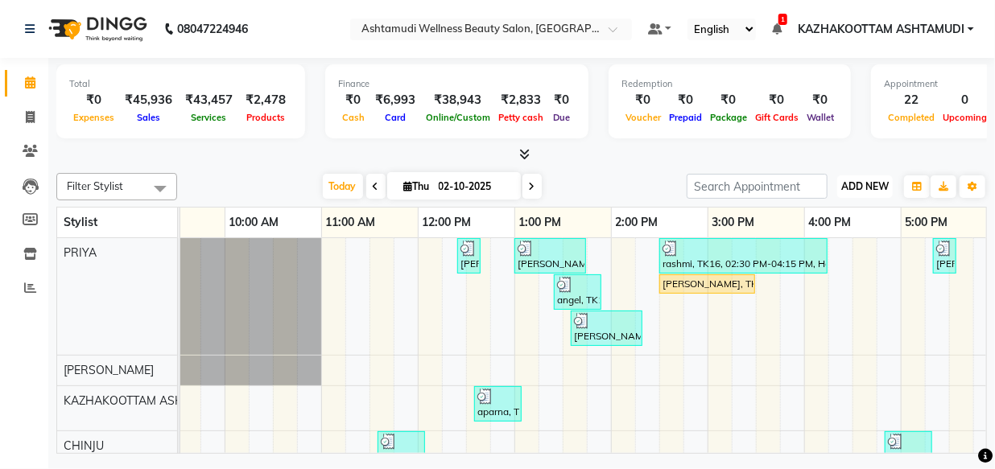
click at [855, 186] on span "ADD NEW" at bounding box center [864, 186] width 47 height 12
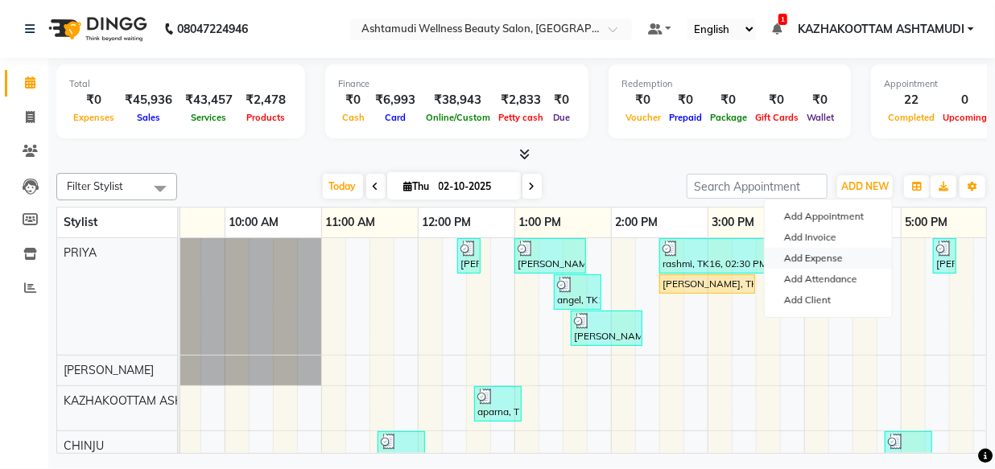
click at [824, 257] on link "Add Expense" at bounding box center [827, 258] width 127 height 21
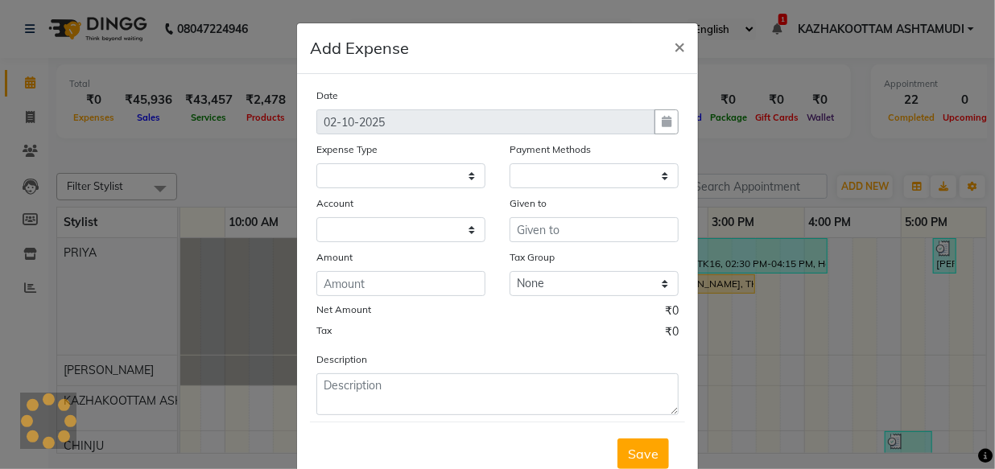
select select
click at [380, 174] on select "Select ACCOMODATION EXPENSES ADVERTISEMENT SALES PROMOTIONAL EXPENSES Bonus BRI…" at bounding box center [400, 175] width 169 height 25
select select "1"
select select "3494"
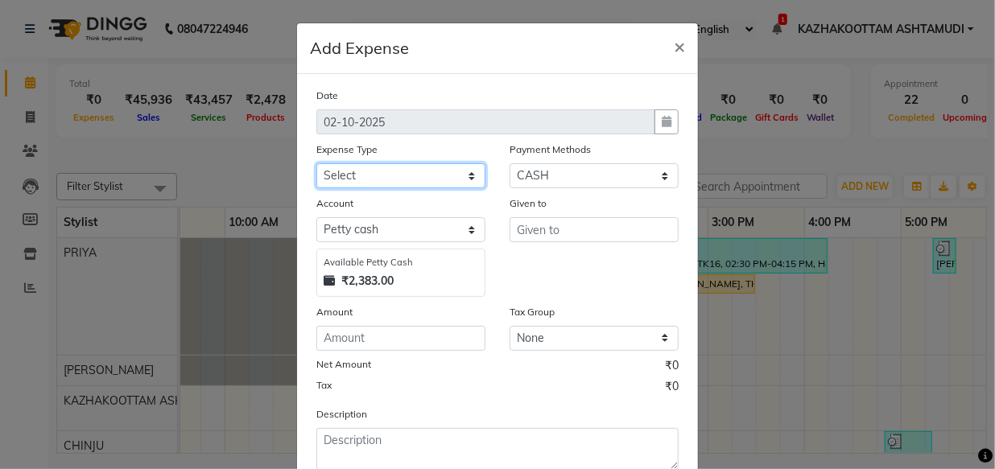
select select "6166"
click at [316, 164] on select "Select ACCOMODATION EXPENSES ADVERTISEMENT SALES PROMOTIONAL EXPENSES Bonus BRI…" at bounding box center [400, 175] width 169 height 25
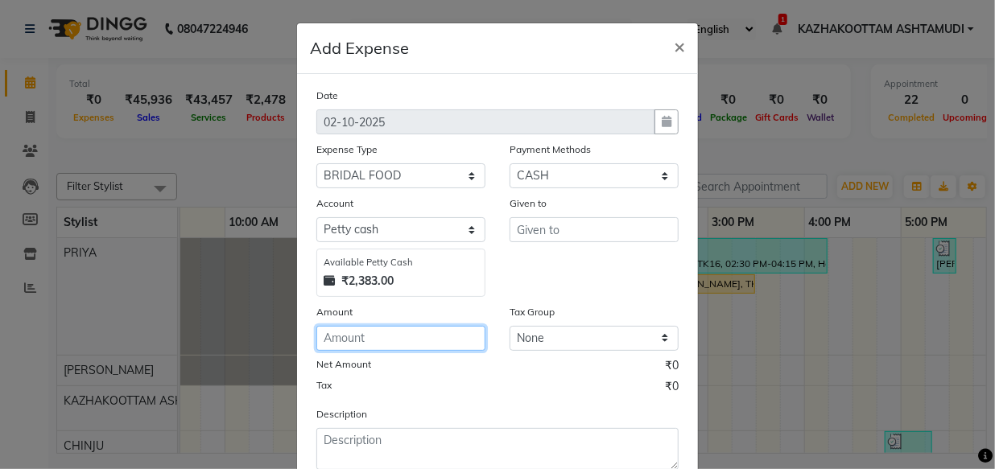
click at [384, 340] on input "number" at bounding box center [400, 338] width 169 height 25
type input "150"
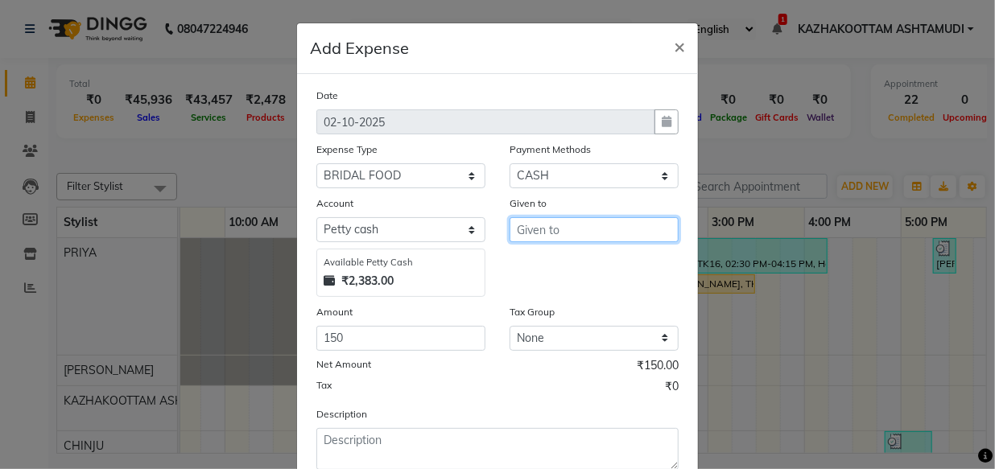
click at [570, 229] on input "text" at bounding box center [593, 229] width 169 height 25
type input "saritha"
click at [563, 274] on div "Given to saritha" at bounding box center [593, 246] width 193 height 102
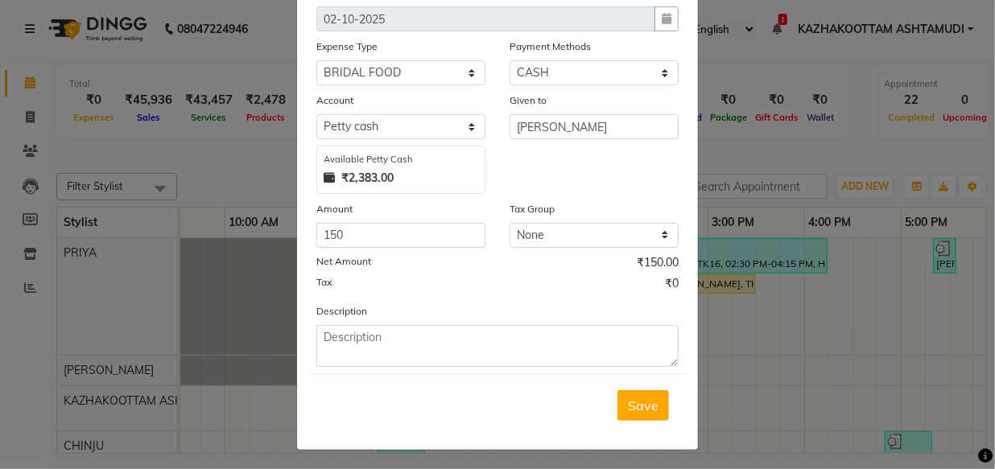
scroll to position [109, 0]
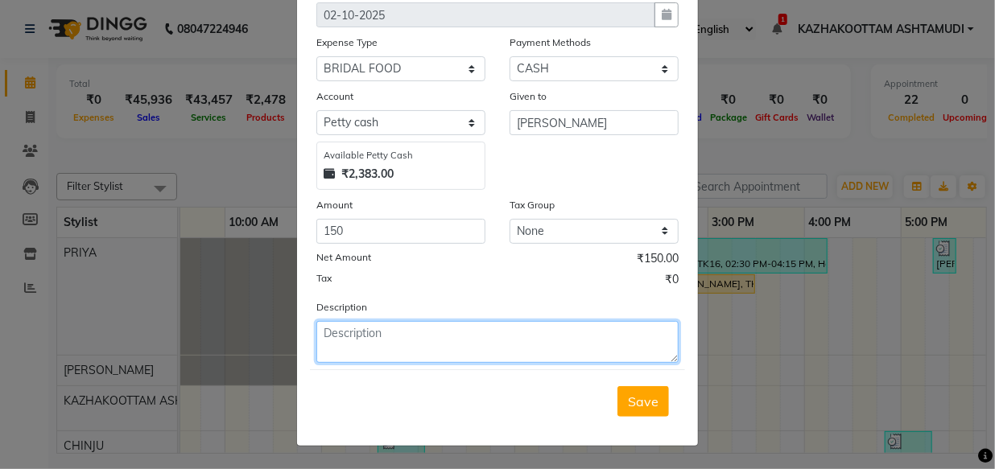
click at [393, 334] on textarea at bounding box center [497, 342] width 362 height 42
type textarea "food money"
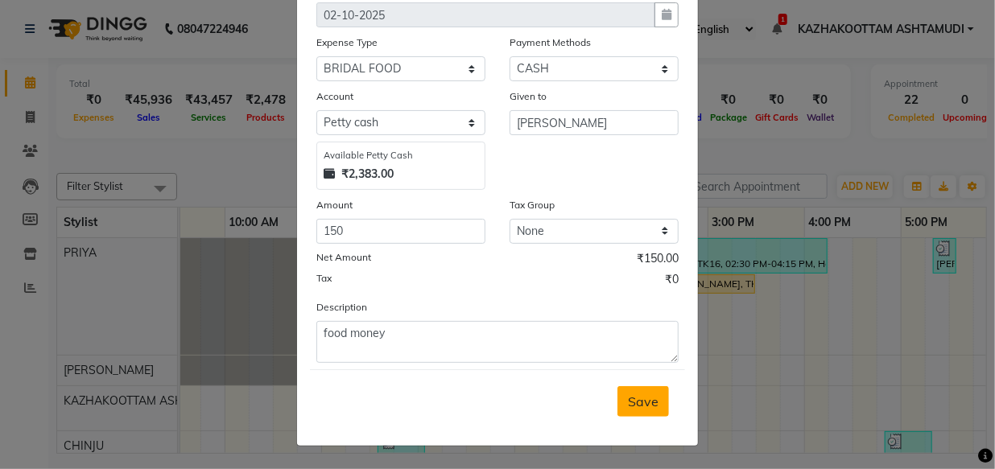
click at [650, 402] on span "Save" at bounding box center [643, 401] width 31 height 16
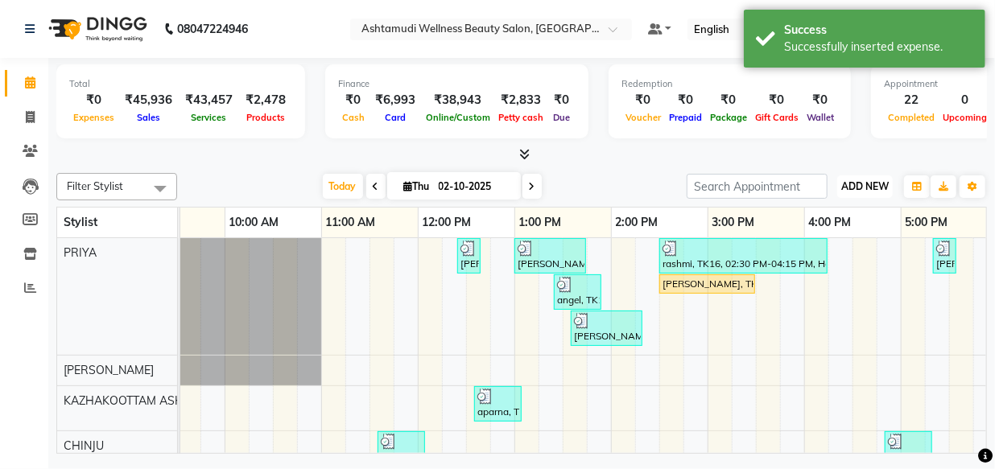
click at [875, 181] on span "ADD NEW" at bounding box center [864, 186] width 47 height 12
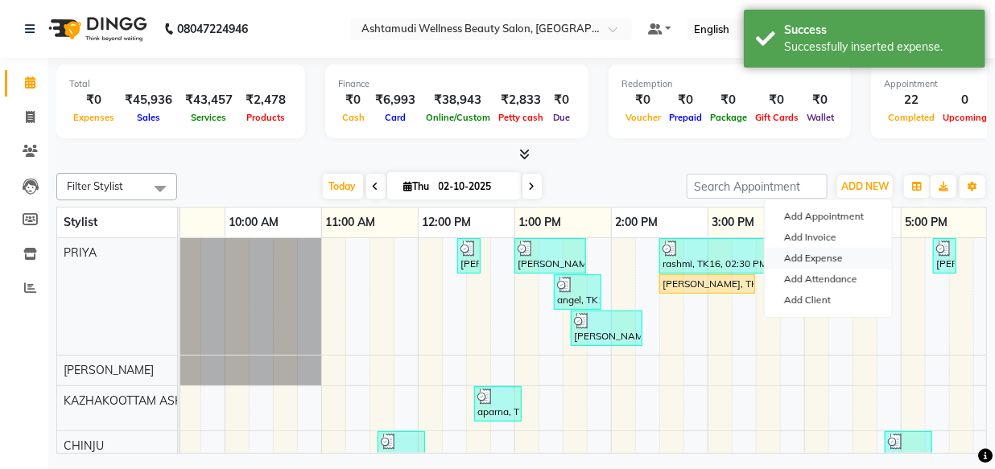
click at [834, 257] on link "Add Expense" at bounding box center [827, 258] width 127 height 21
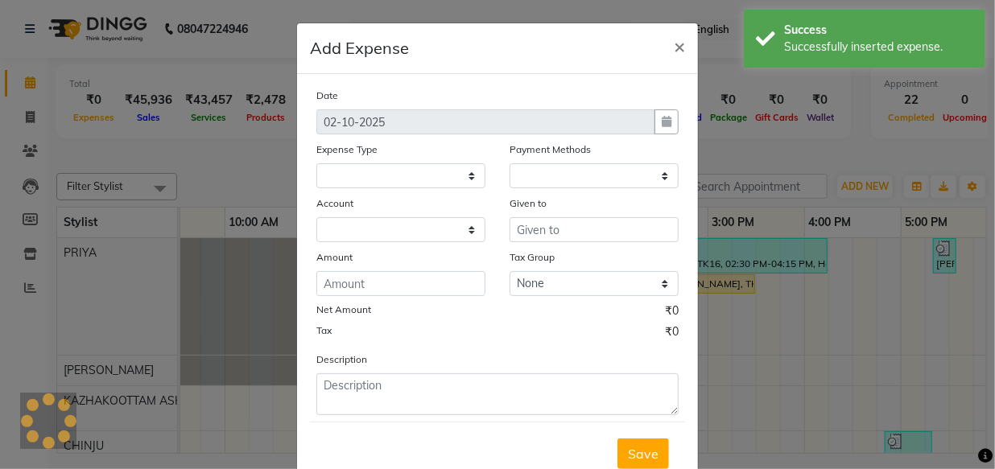
select select
select select "1"
select select "3494"
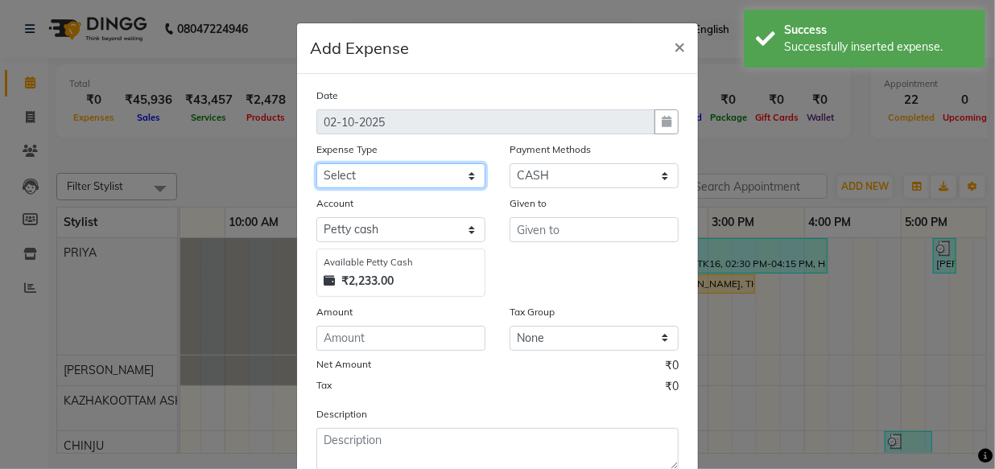
click at [380, 176] on select "Select ACCOMODATION EXPENSES ADVERTISEMENT SALES PROMOTIONAL EXPENSES Bonus BRI…" at bounding box center [400, 175] width 169 height 25
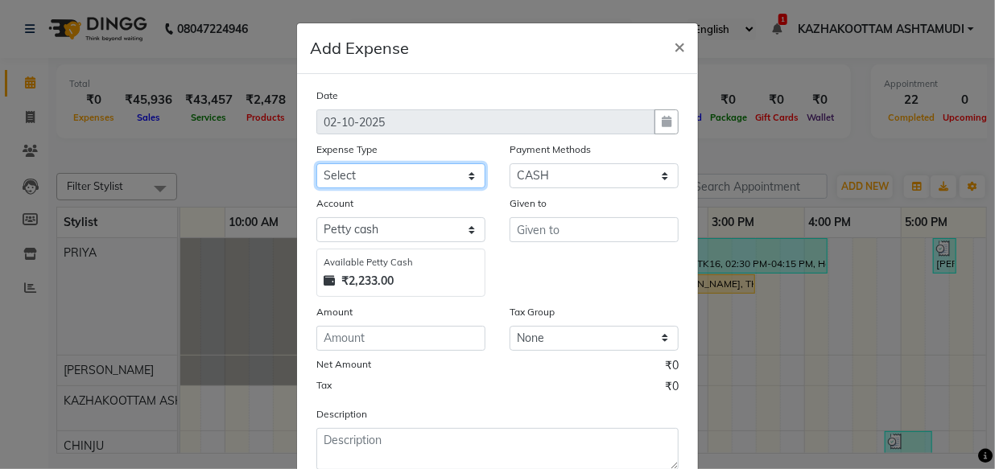
select select "6187"
click at [316, 164] on select "Select ACCOMODATION EXPENSES ADVERTISEMENT SALES PROMOTIONAL EXPENSES Bonus BRI…" at bounding box center [400, 175] width 169 height 25
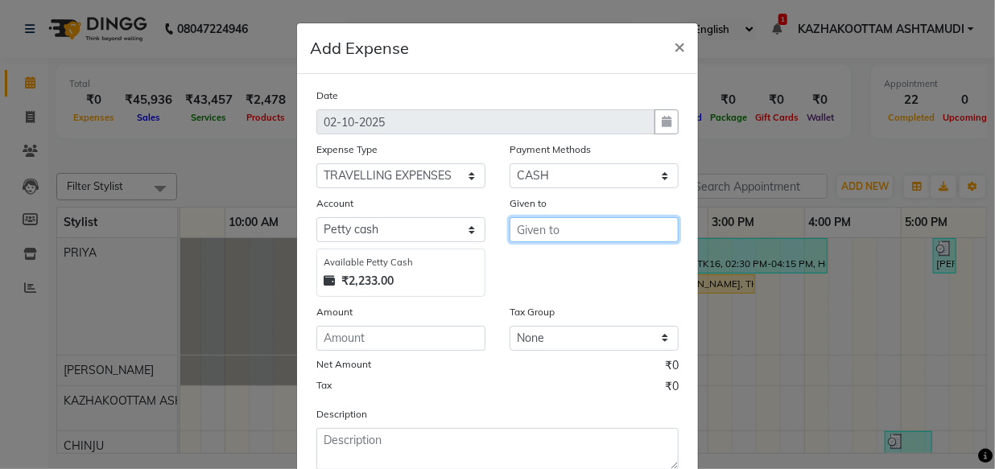
click at [566, 229] on input "text" at bounding box center [593, 229] width 169 height 25
type input "saritha"
click at [538, 252] on div "Given to saritha" at bounding box center [593, 246] width 193 height 102
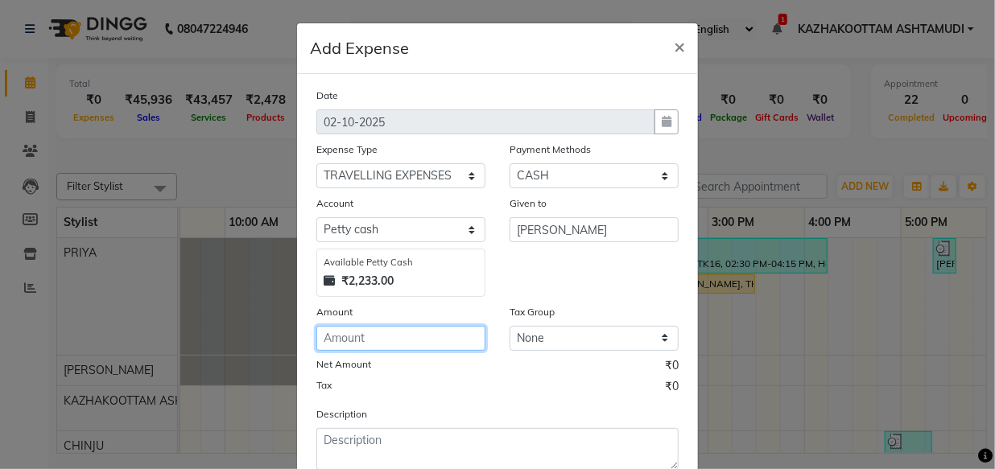
click at [377, 341] on input "number" at bounding box center [400, 338] width 169 height 25
type input "200"
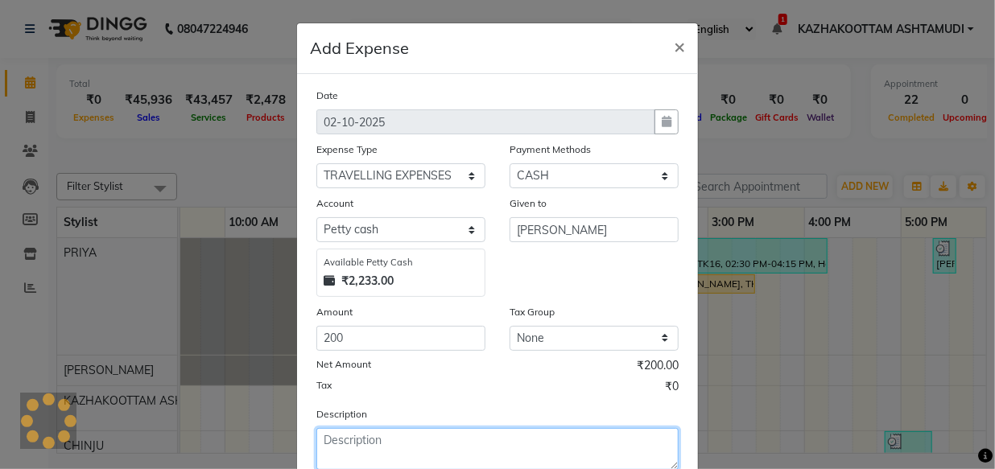
click at [435, 443] on textarea at bounding box center [497, 449] width 362 height 42
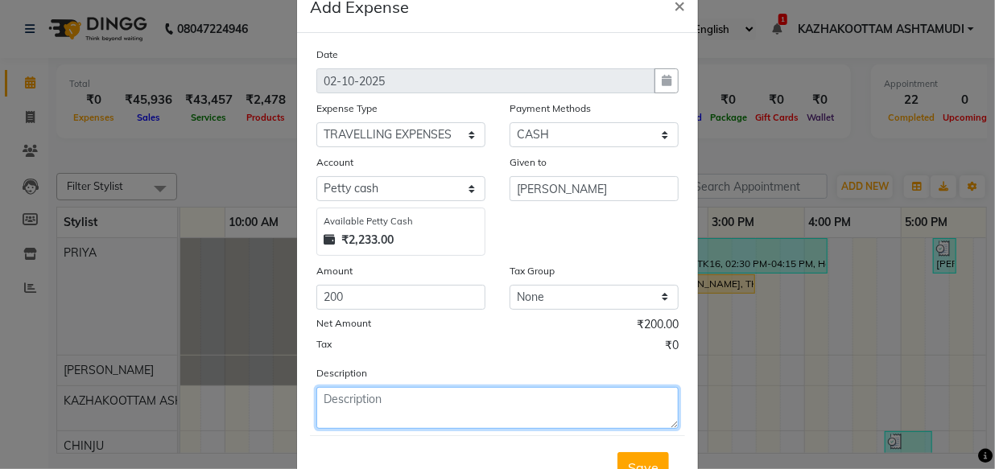
scroll to position [72, 0]
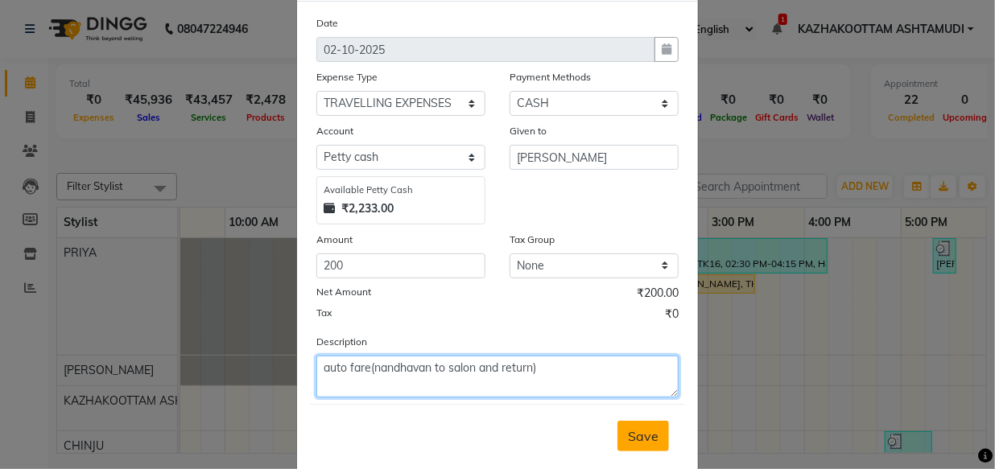
type textarea "auto fare(nandhavan to salon and return)"
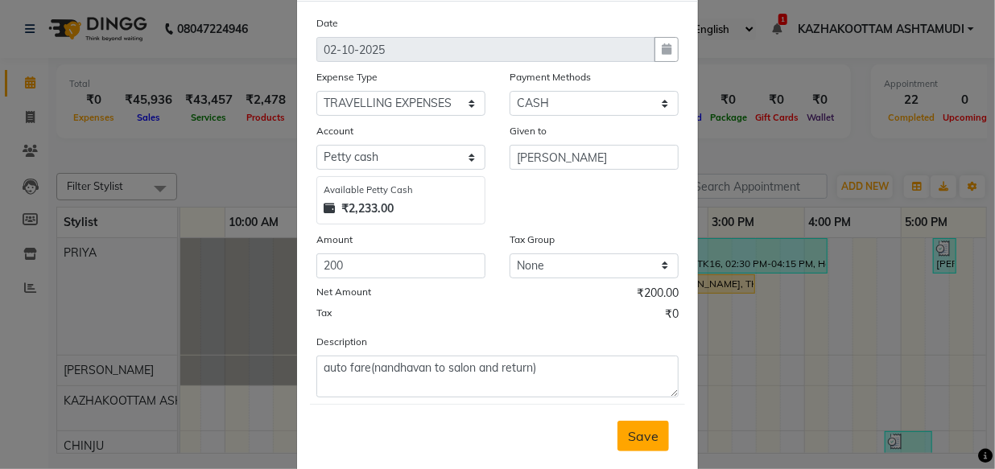
click at [635, 436] on span "Save" at bounding box center [643, 436] width 31 height 16
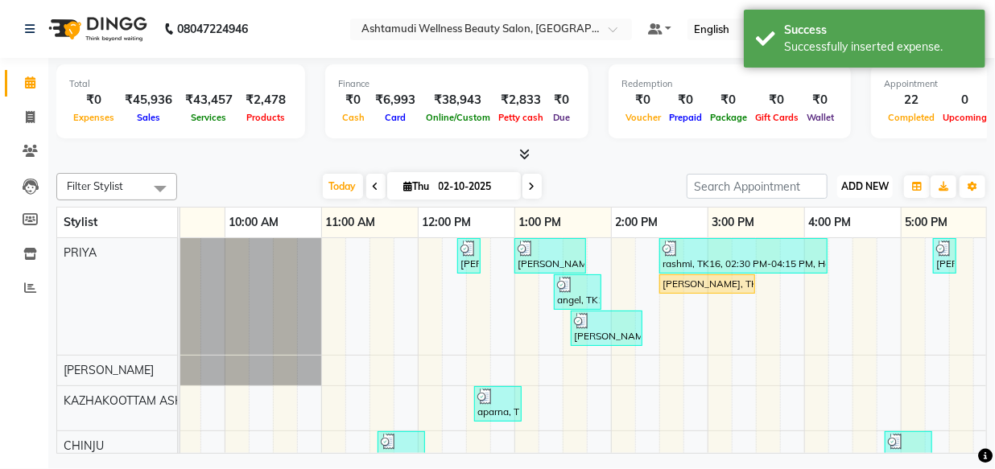
click at [864, 181] on span "ADD NEW" at bounding box center [864, 186] width 47 height 12
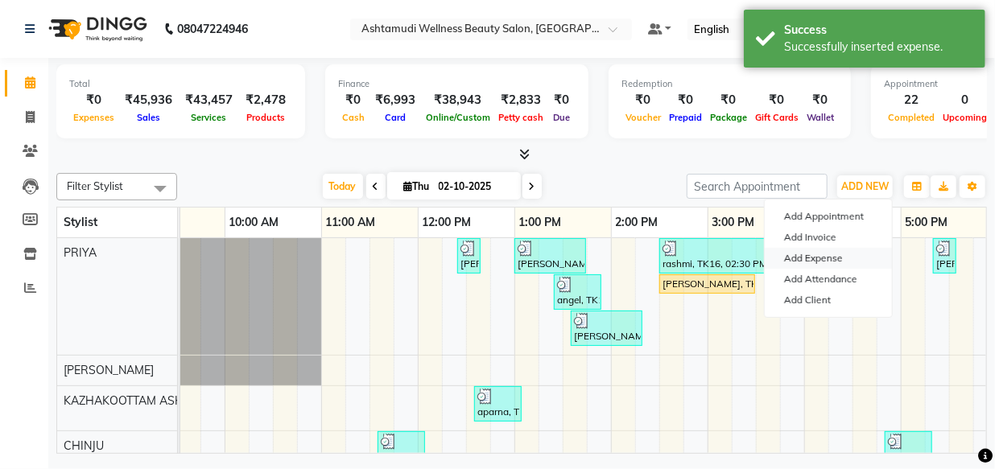
click at [836, 255] on link "Add Expense" at bounding box center [827, 258] width 127 height 21
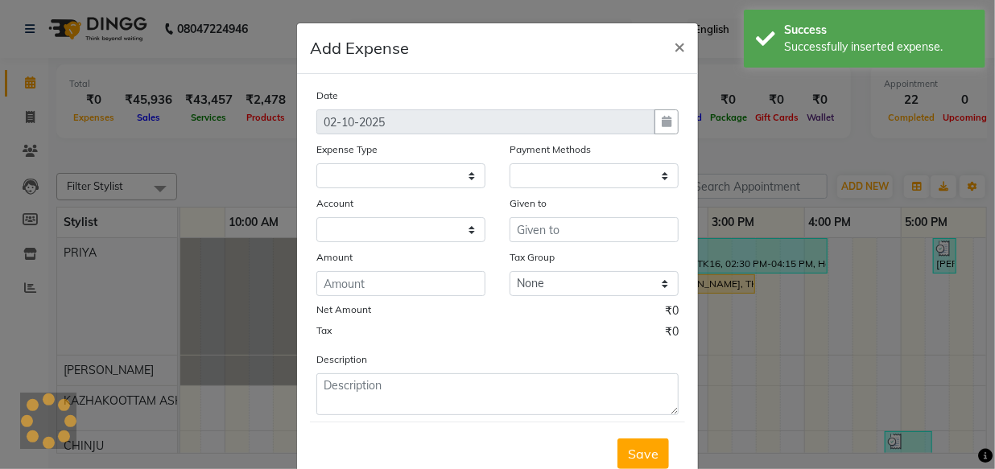
select select
select select "1"
select select "3494"
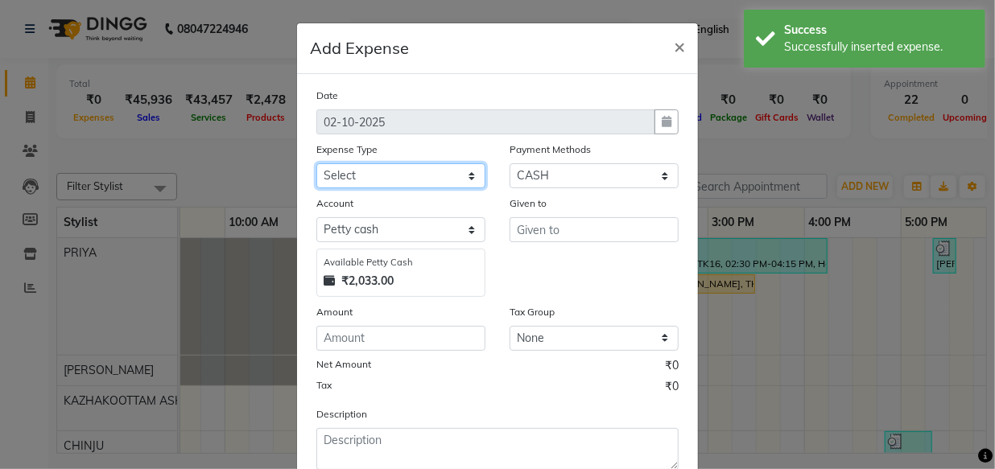
click at [370, 175] on select "Select ACCOMODATION EXPENSES ADVERTISEMENT SALES PROMOTIONAL EXPENSES Bonus BRI…" at bounding box center [400, 175] width 169 height 25
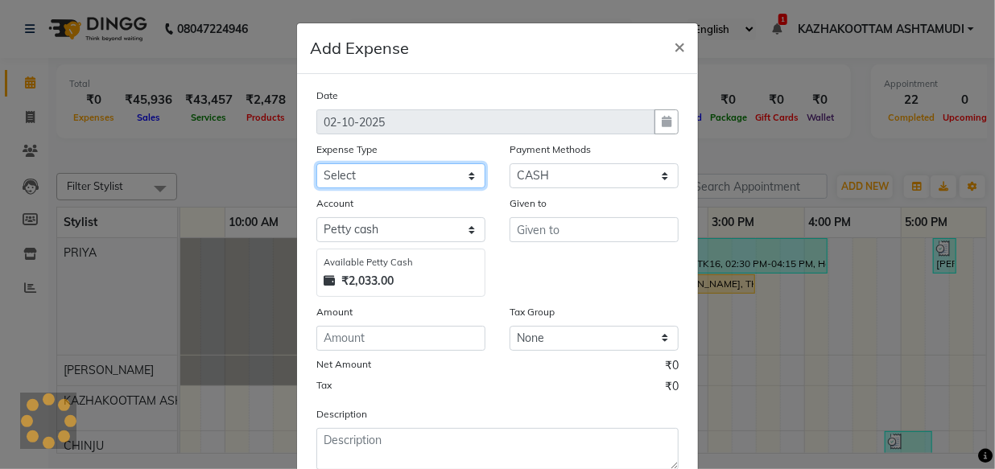
select select "6236"
click at [316, 164] on select "Select ACCOMODATION EXPENSES ADVERTISEMENT SALES PROMOTIONAL EXPENSES Bonus BRI…" at bounding box center [400, 175] width 169 height 25
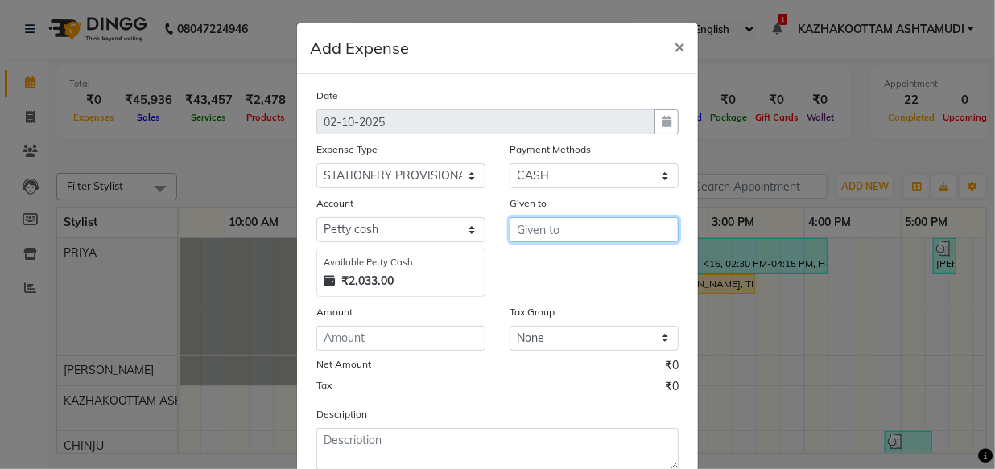
click at [567, 229] on input "text" at bounding box center [593, 229] width 169 height 25
click at [555, 265] on button "Ary a" at bounding box center [573, 265] width 127 height 26
type input "Arya"
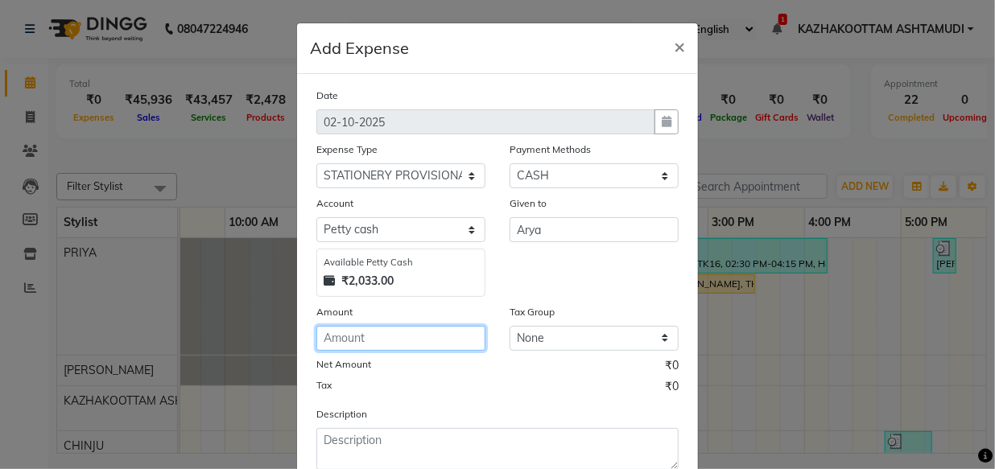
click at [394, 336] on input "number" at bounding box center [400, 338] width 169 height 25
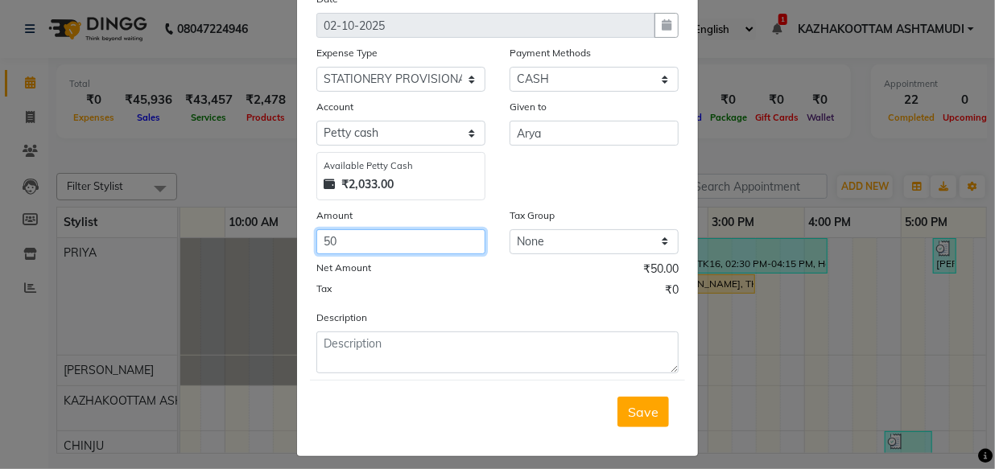
scroll to position [109, 0]
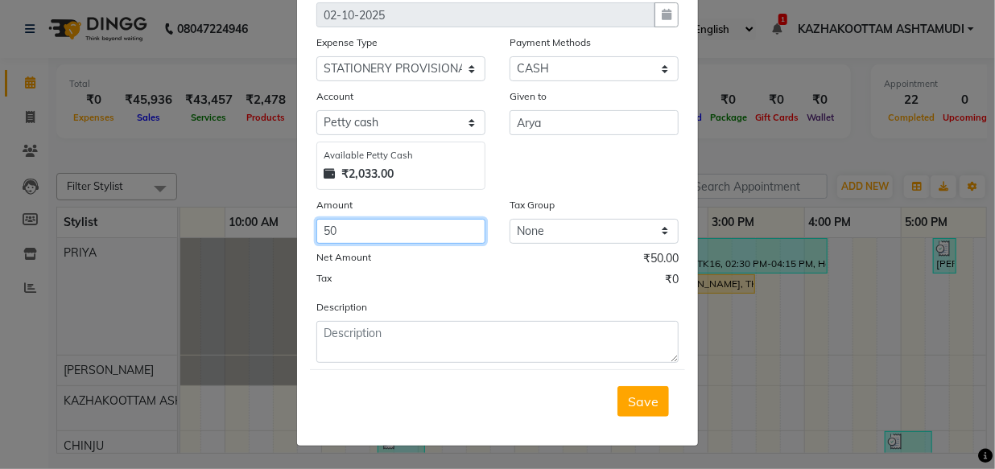
type input "50"
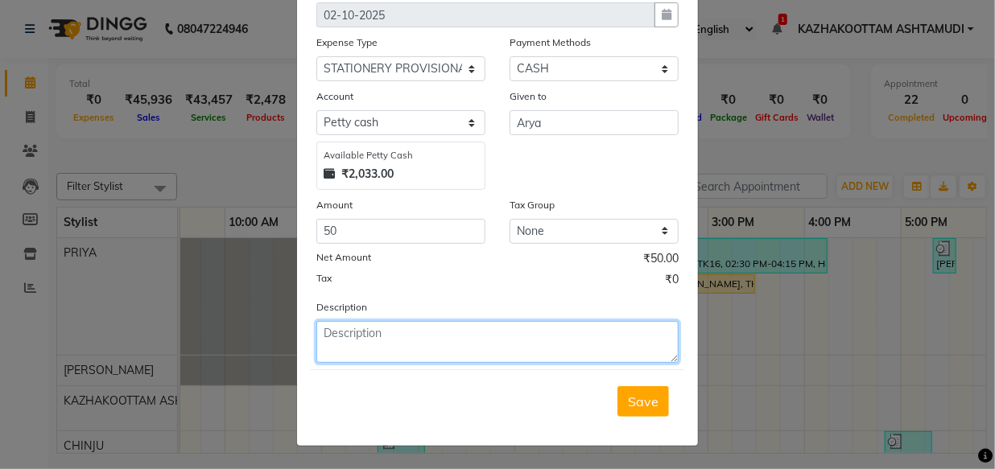
click at [394, 339] on textarea at bounding box center [497, 342] width 362 height 42
type textarea "notebook"
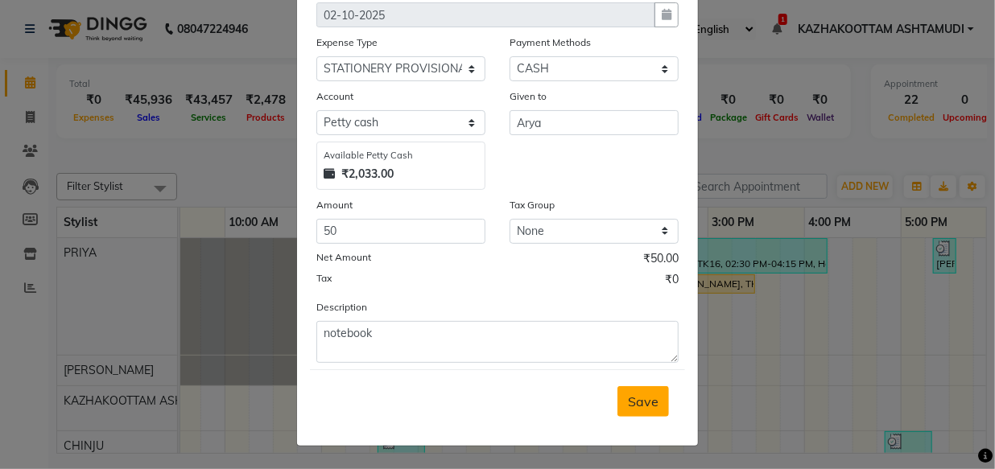
click at [633, 404] on span "Save" at bounding box center [643, 401] width 31 height 16
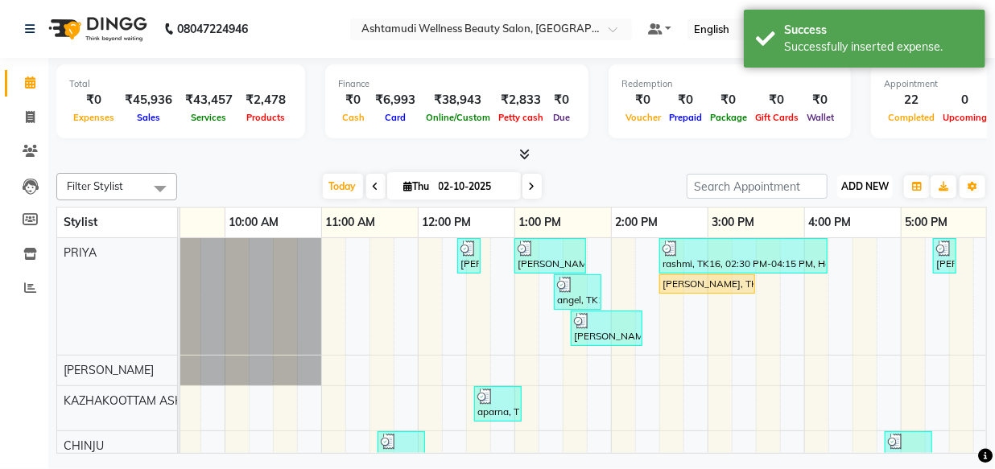
click at [868, 182] on span "ADD NEW" at bounding box center [864, 186] width 47 height 12
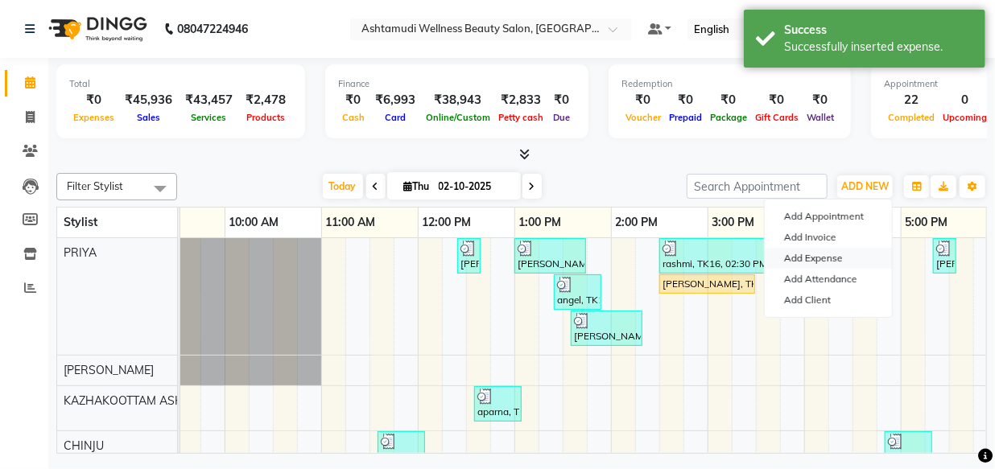
click at [820, 254] on link "Add Expense" at bounding box center [827, 258] width 127 height 21
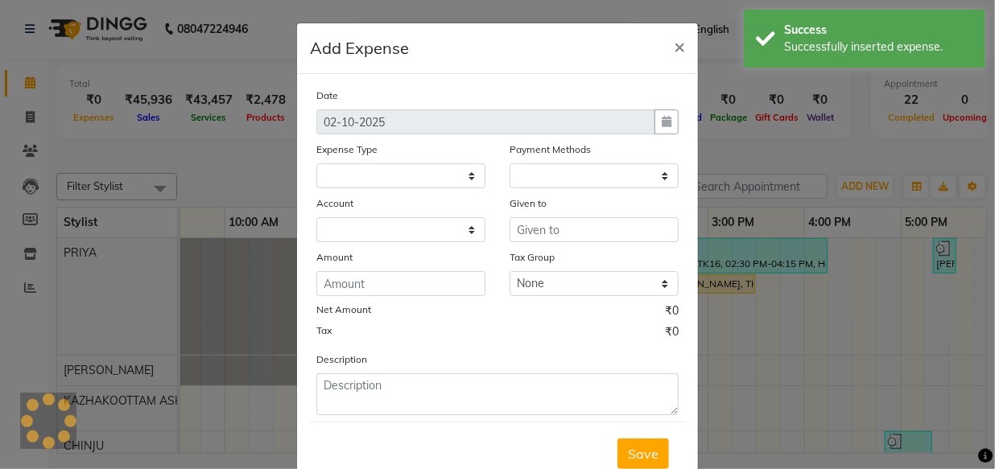
select select
select select "1"
select select "3494"
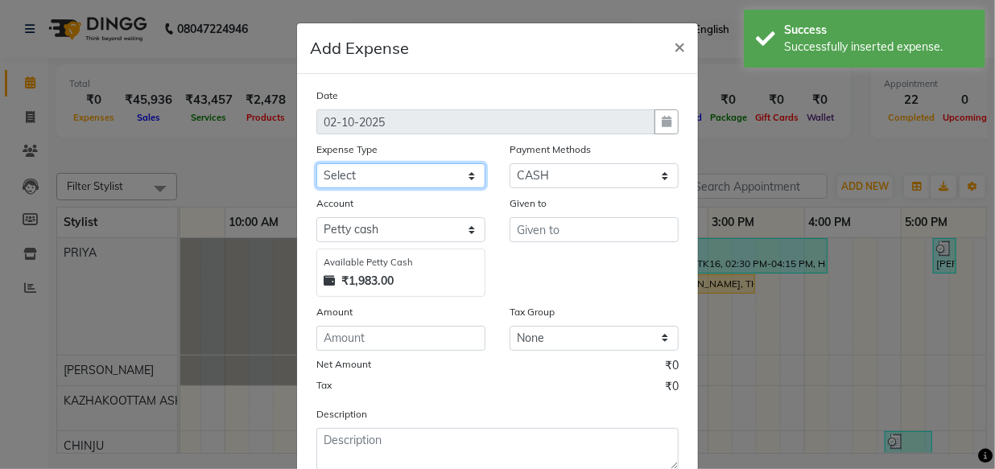
click at [398, 179] on select "Select ACCOMODATION EXPENSES ADVERTISEMENT SALES PROMOTIONAL EXPENSES Bonus BRI…" at bounding box center [400, 175] width 169 height 25
select select "6166"
click at [316, 164] on select "Select ACCOMODATION EXPENSES ADVERTISEMENT SALES PROMOTIONAL EXPENSES Bonus BRI…" at bounding box center [400, 175] width 169 height 25
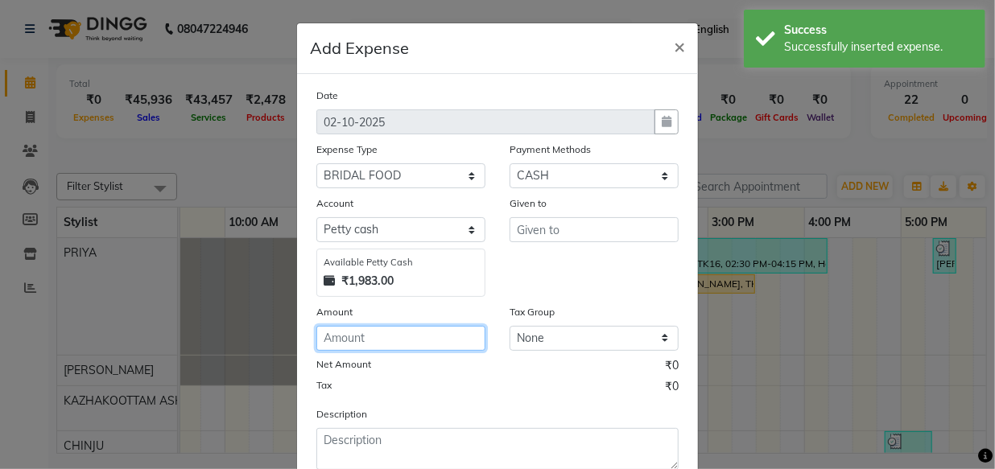
click at [407, 340] on input "number" at bounding box center [400, 338] width 169 height 25
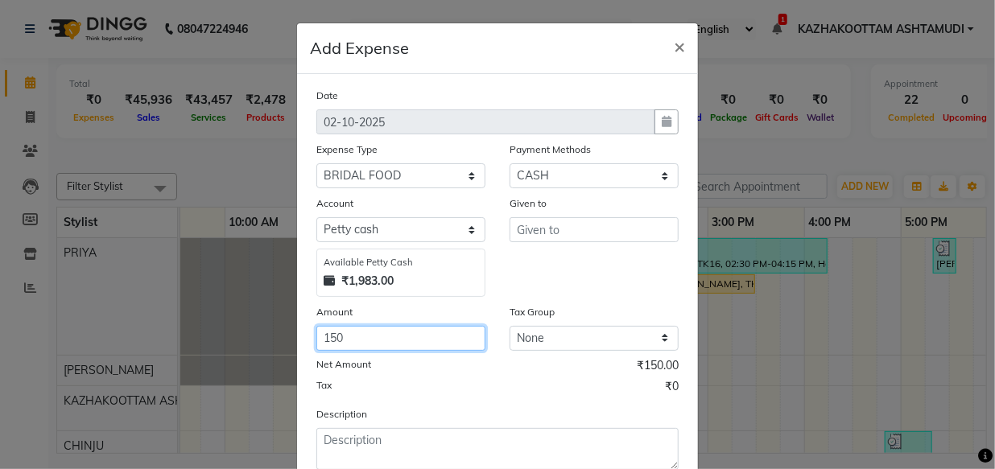
type input "150"
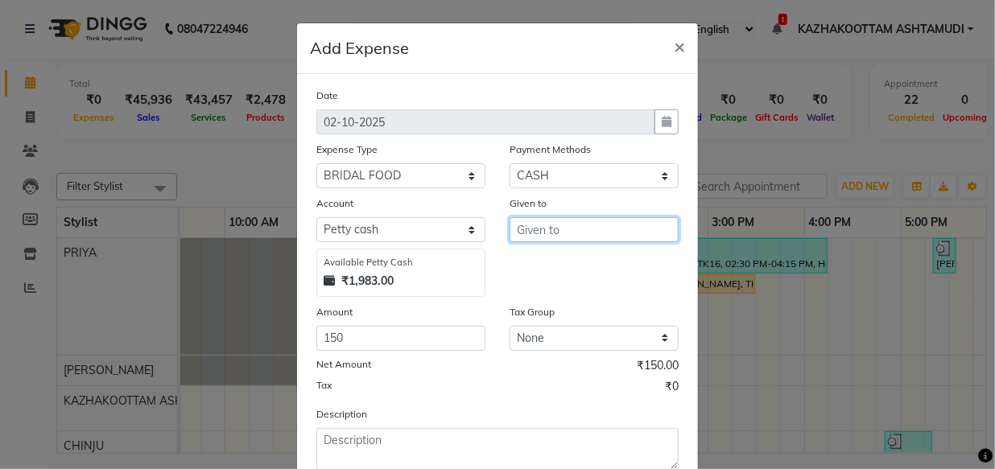
click at [572, 229] on input "text" at bounding box center [593, 229] width 169 height 25
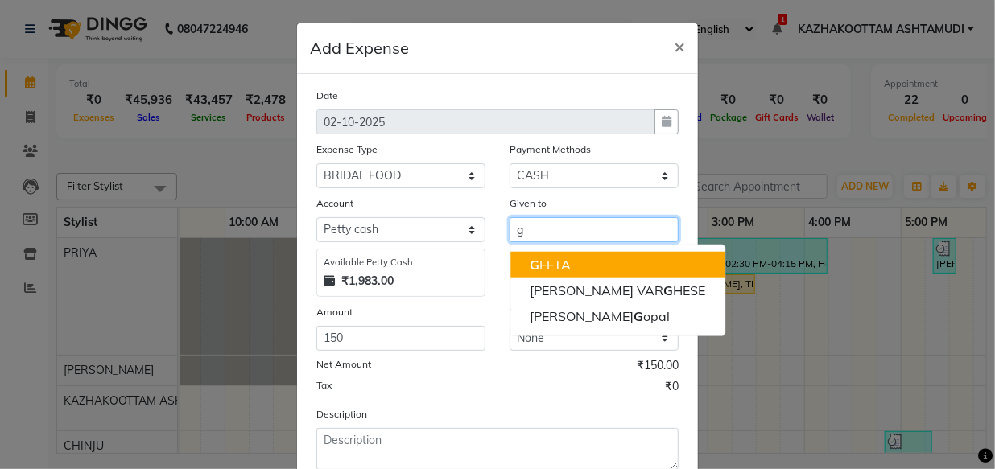
click at [571, 266] on button "G EETA" at bounding box center [617, 265] width 214 height 26
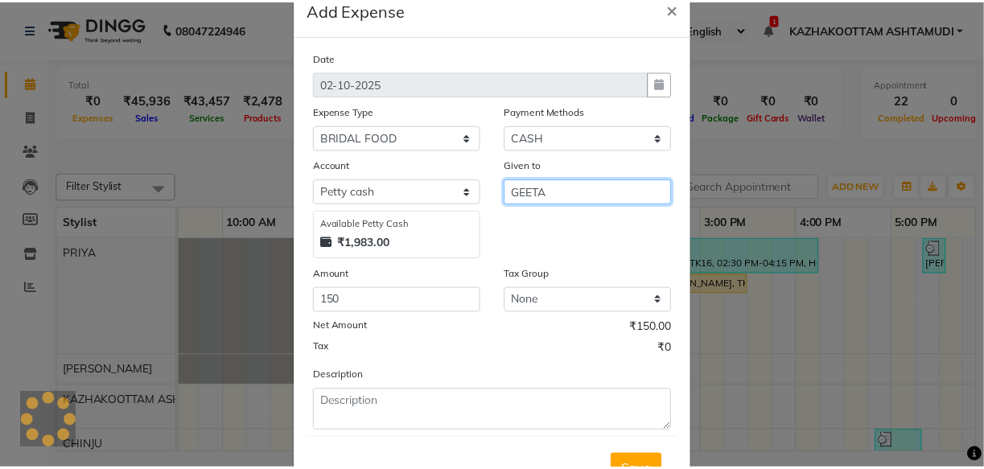
scroll to position [72, 0]
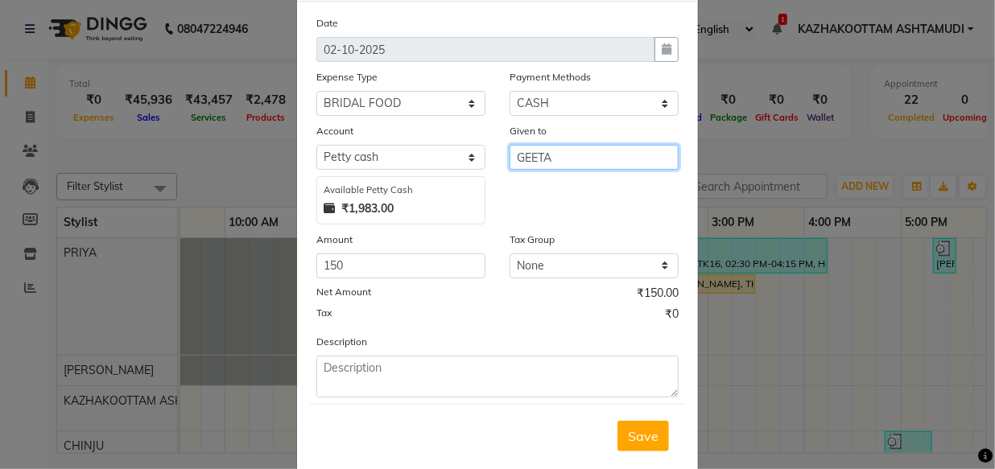
type input "GEETA"
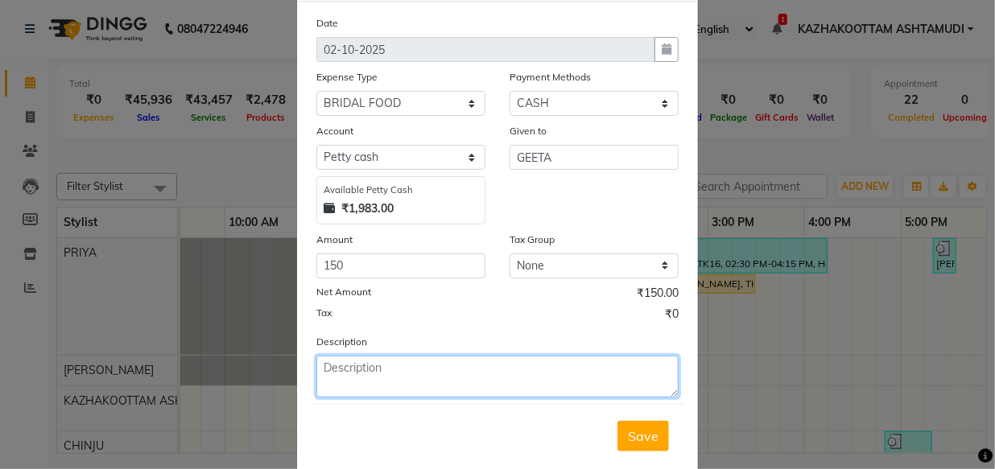
click at [393, 369] on textarea at bounding box center [497, 377] width 362 height 42
type textarea "food money"
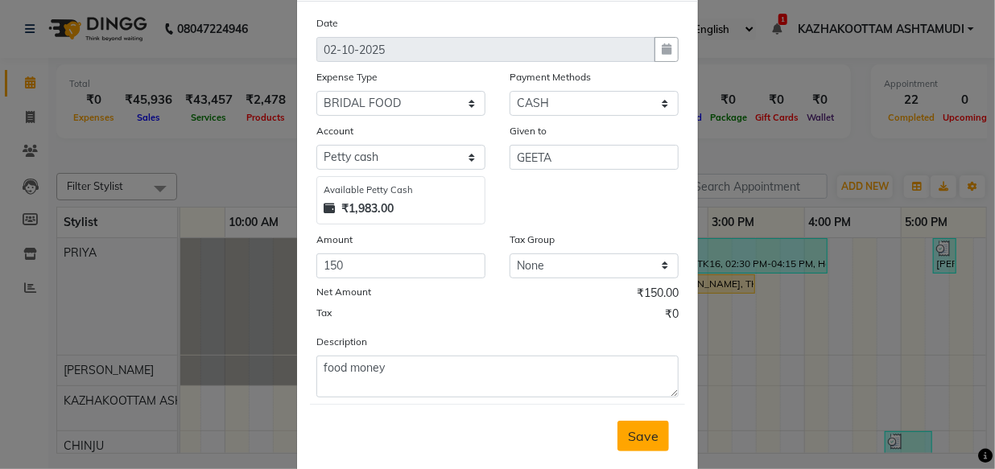
click at [628, 432] on span "Save" at bounding box center [643, 436] width 31 height 16
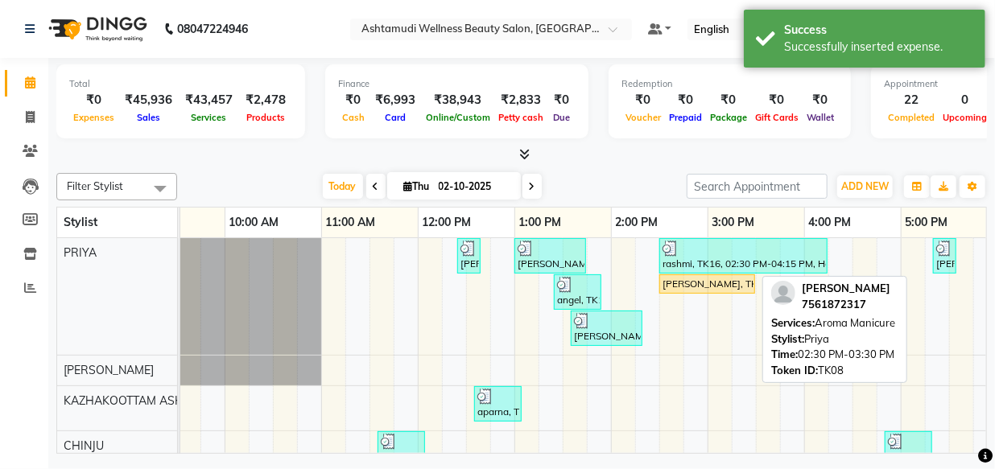
click at [710, 282] on div "Nimtha, TK08, 02:30 PM-03:30 PM, Aroma Manicure" at bounding box center [707, 284] width 93 height 14
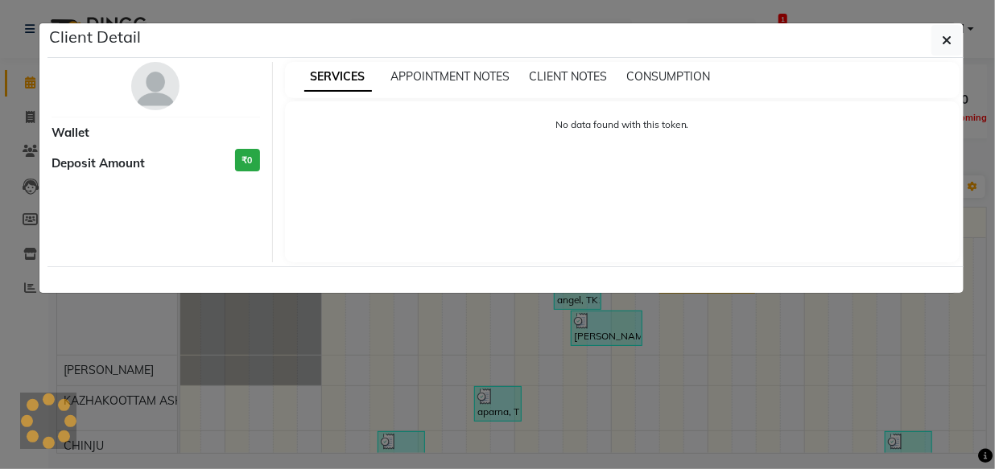
select select "1"
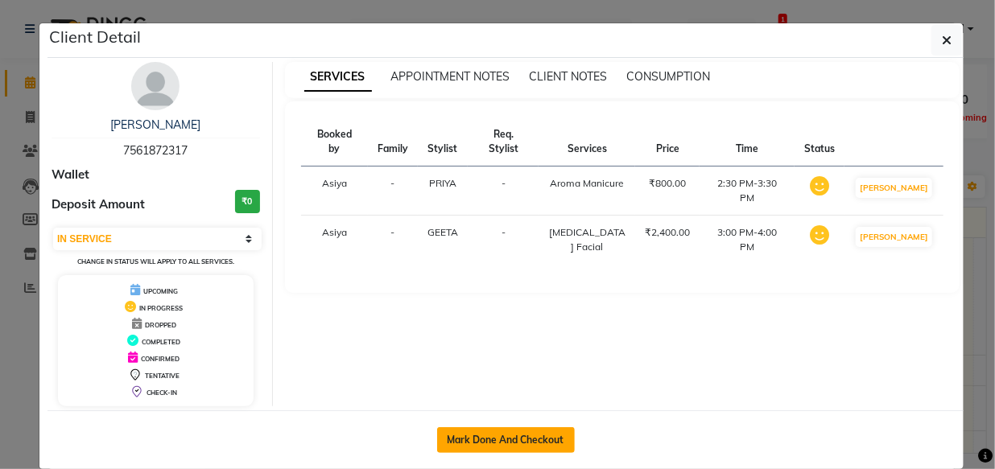
click at [539, 437] on button "Mark Done And Checkout" at bounding box center [506, 440] width 138 height 26
select select "service"
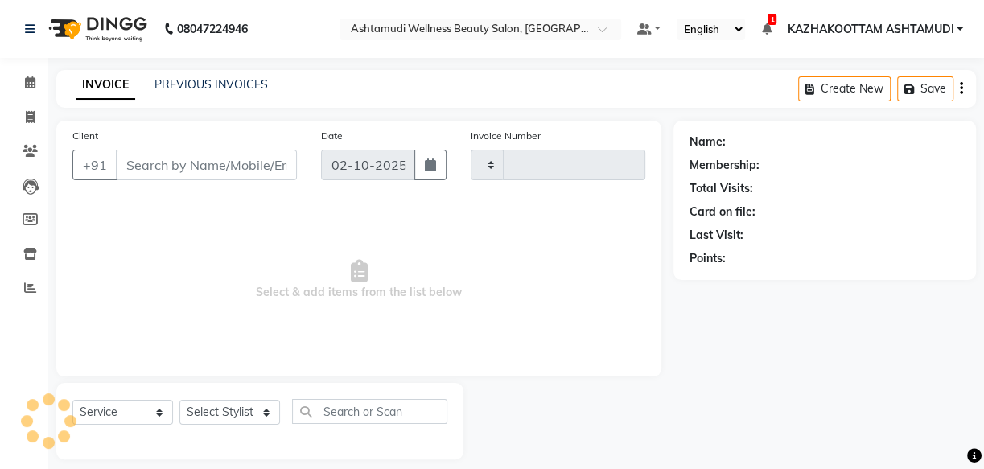
type input "4190"
select select "4662"
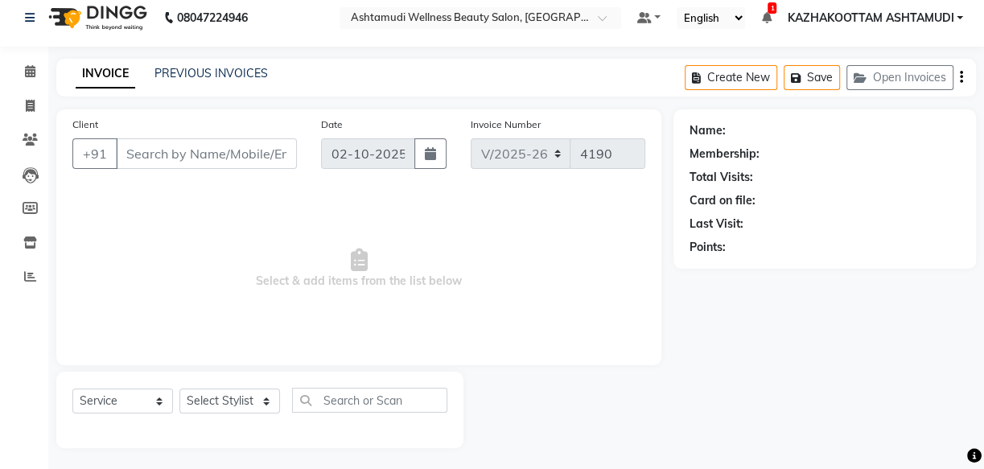
scroll to position [15, 0]
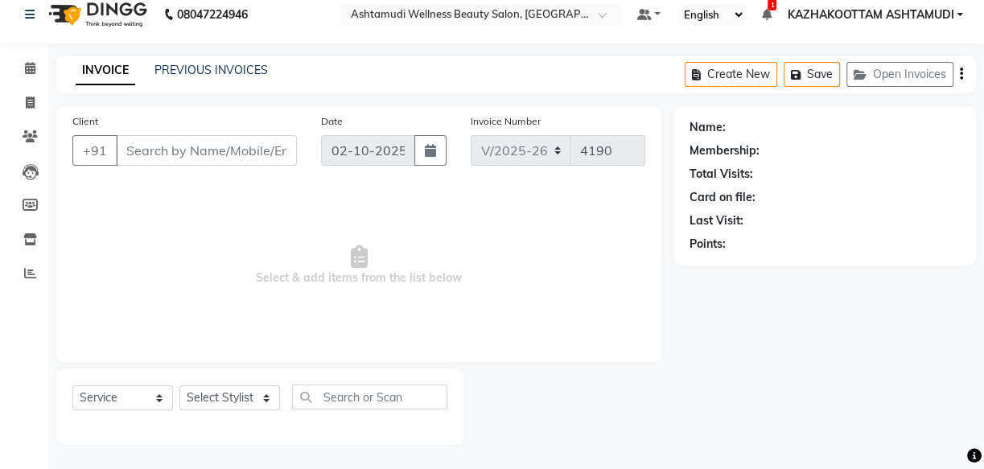
type input "7561872317"
select select "27414"
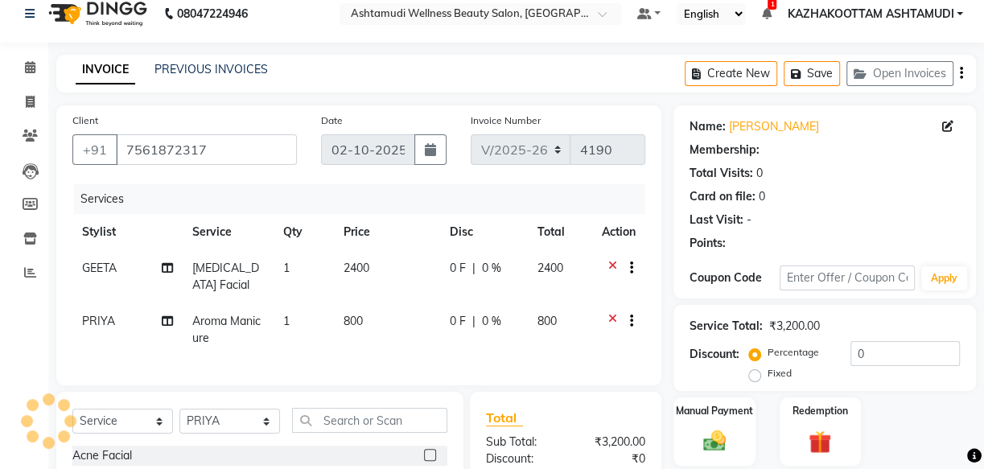
select select "1: Object"
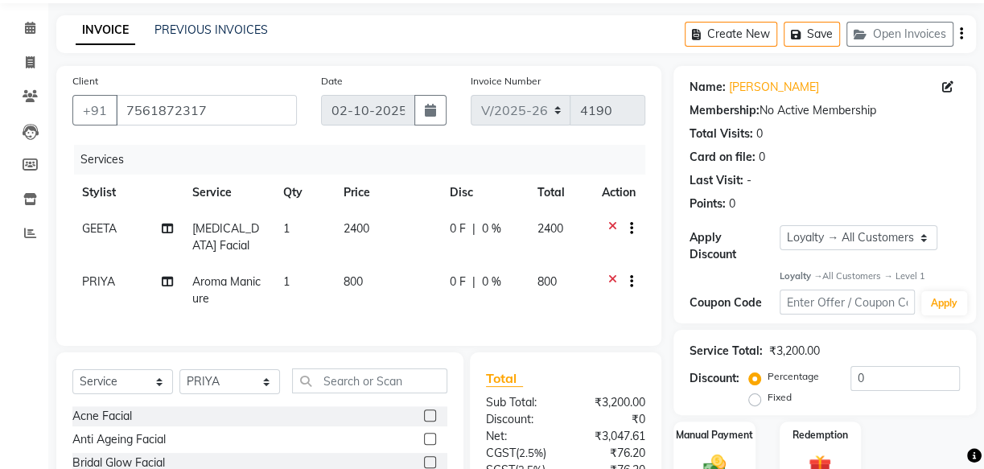
scroll to position [89, 0]
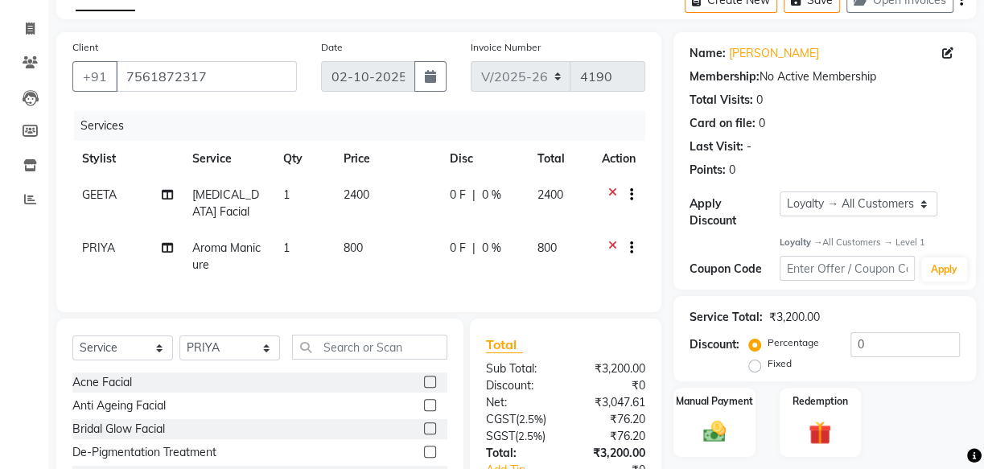
click at [249, 250] on span "Aroma Manicure" at bounding box center [226, 256] width 68 height 31
select select "27414"
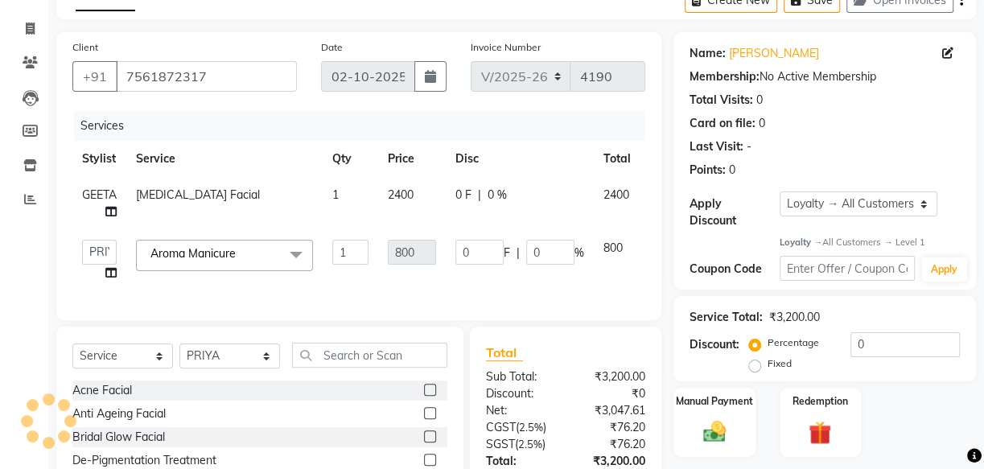
click at [296, 251] on span at bounding box center [296, 255] width 32 height 31
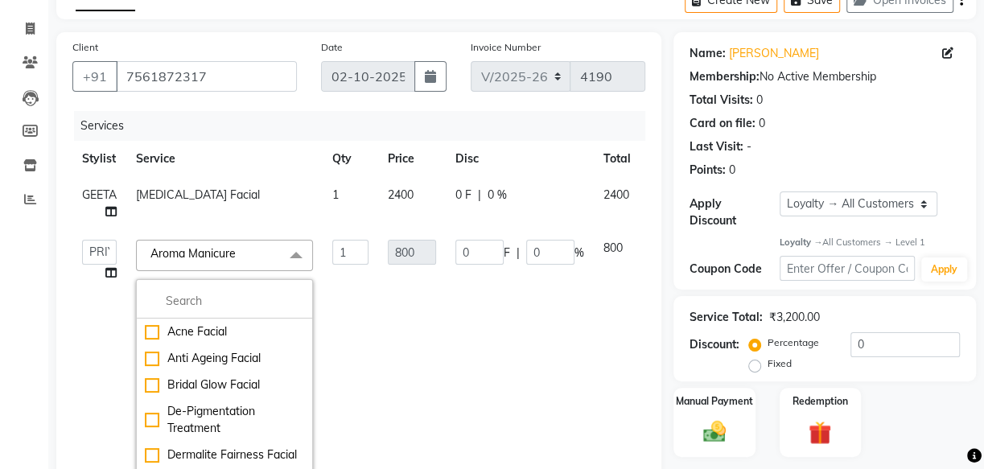
click at [267, 257] on span "Aroma Manicure x" at bounding box center [224, 255] width 177 height 31
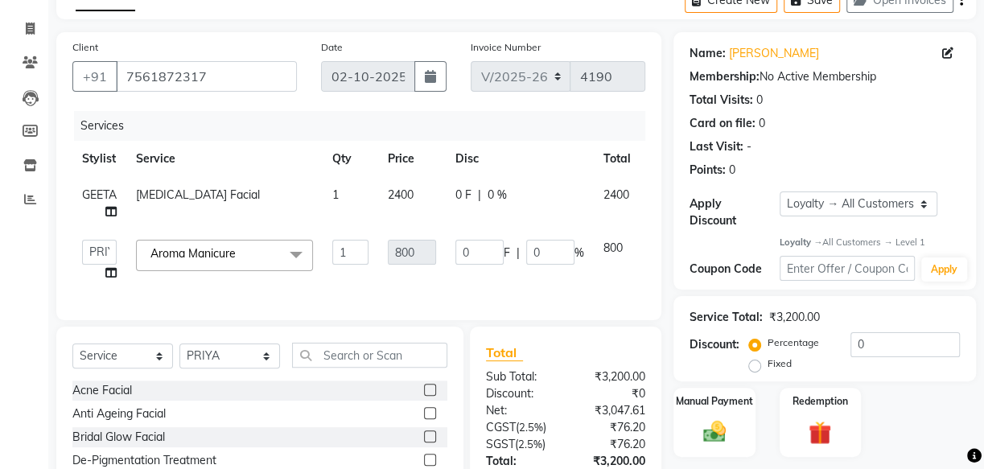
click at [260, 256] on span "Aroma Manicure x" at bounding box center [224, 255] width 177 height 31
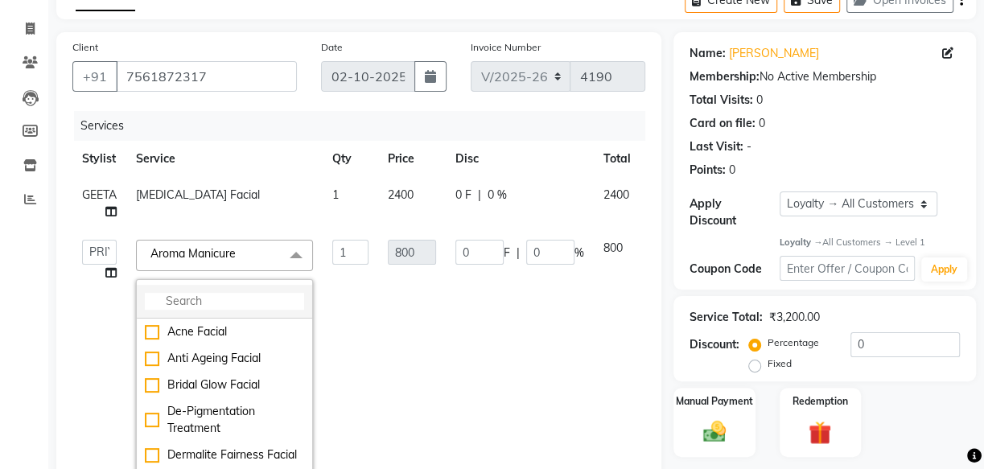
click at [222, 299] on input "multiselect-search" at bounding box center [224, 301] width 159 height 17
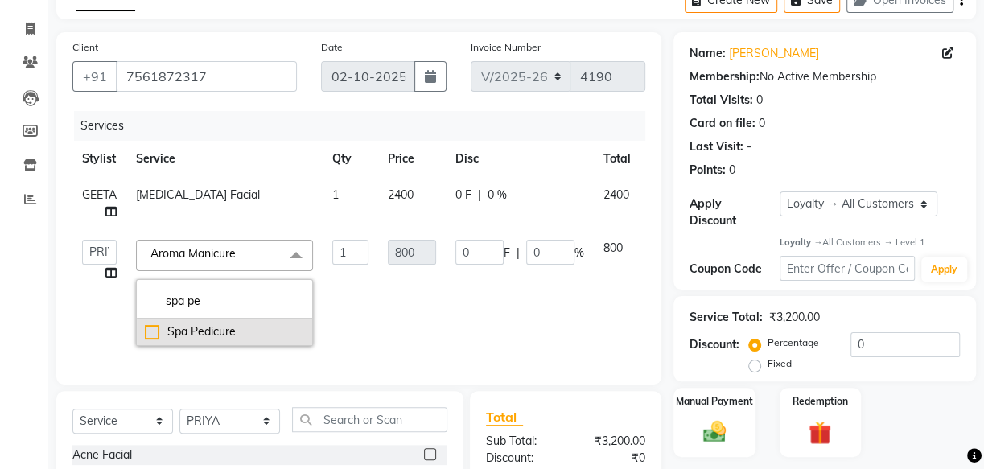
type input "spa pe"
click at [152, 330] on div "Spa Pedicure" at bounding box center [224, 331] width 159 height 17
checkbox input "true"
type input "1200"
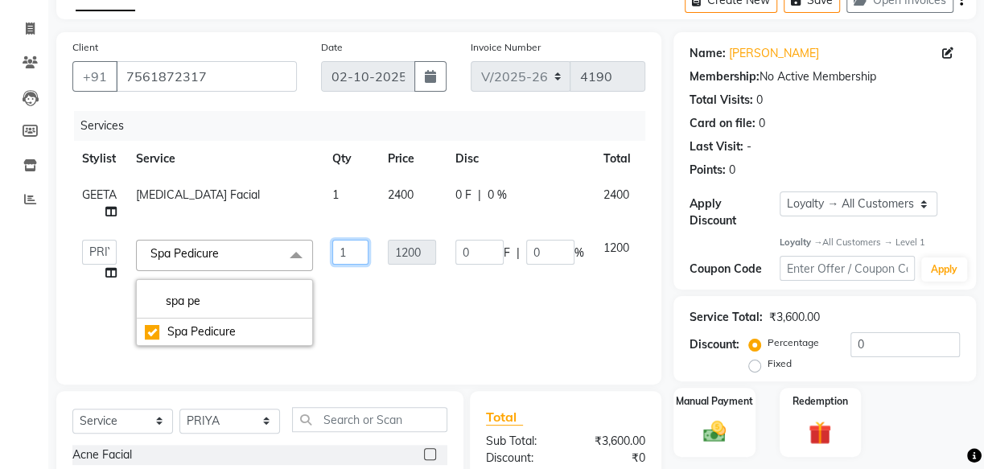
click at [361, 319] on td "1" at bounding box center [351, 293] width 56 height 126
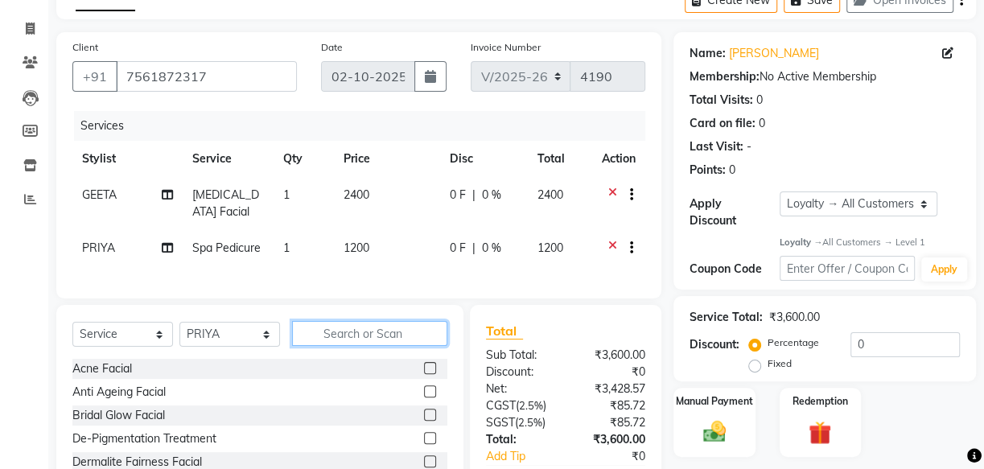
click at [410, 359] on div "Select Service Product Membership Package Voucher Prepaid Gift Card Select Styl…" at bounding box center [259, 340] width 375 height 38
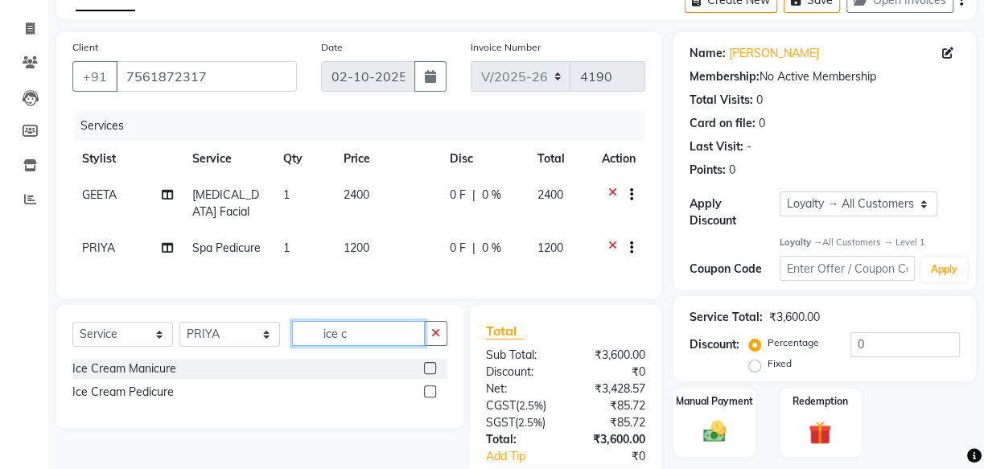
type input "ice c"
click at [426, 374] on label at bounding box center [430, 368] width 12 height 12
click at [426, 374] on input "checkbox" at bounding box center [429, 369] width 10 height 10
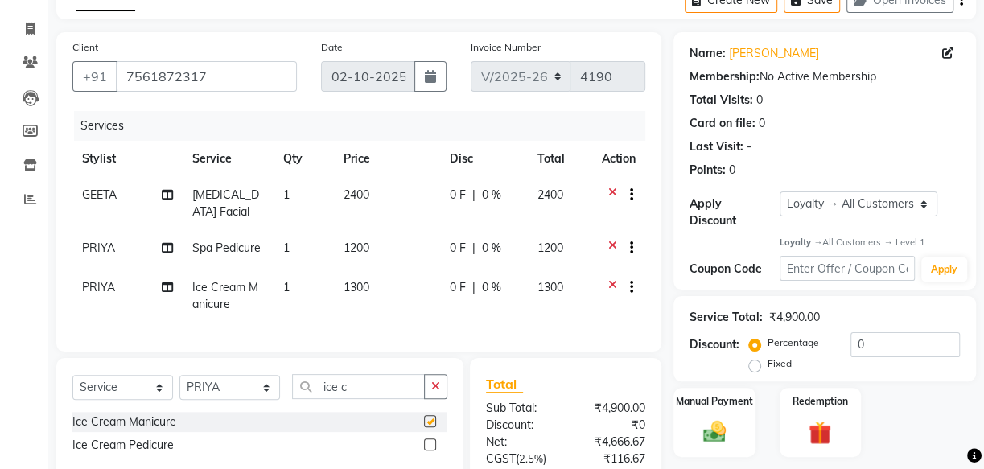
checkbox input "false"
click at [361, 396] on input "ice c" at bounding box center [358, 386] width 133 height 25
type input "i"
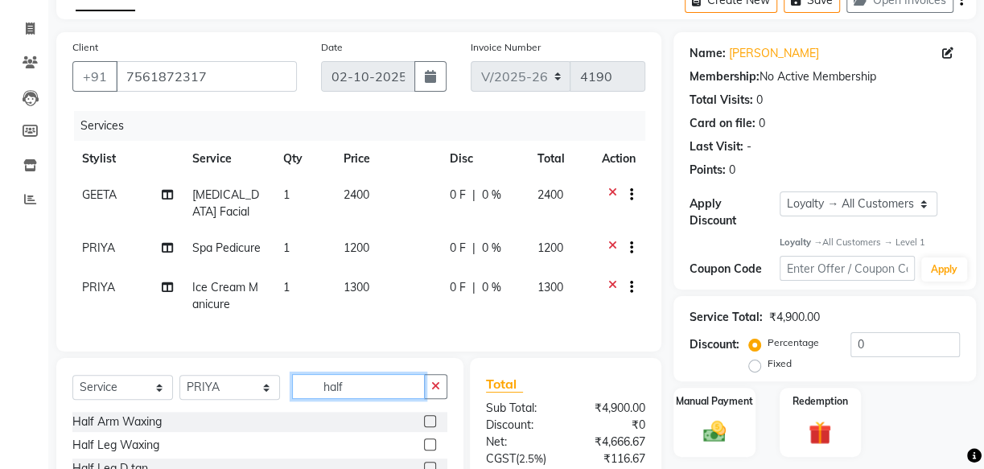
type input "half"
click at [427, 451] on label at bounding box center [430, 445] width 12 height 12
click at [427, 451] on input "checkbox" at bounding box center [429, 445] width 10 height 10
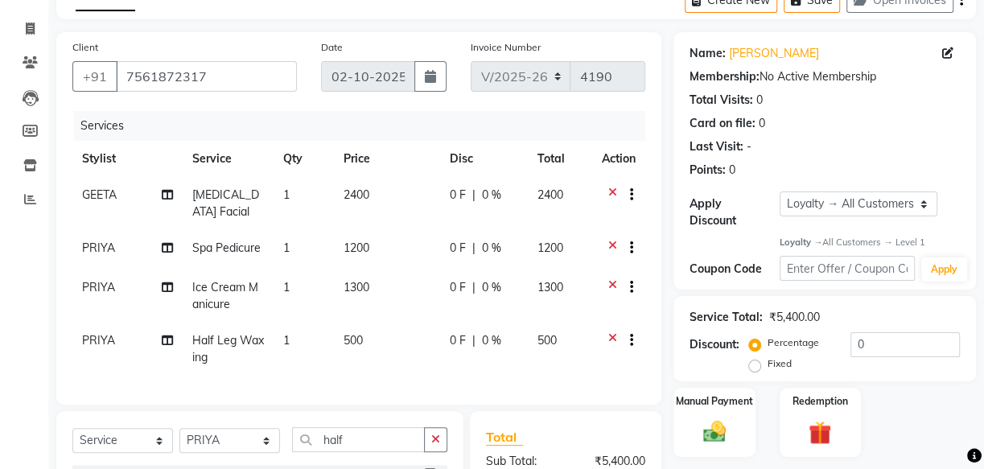
checkbox input "false"
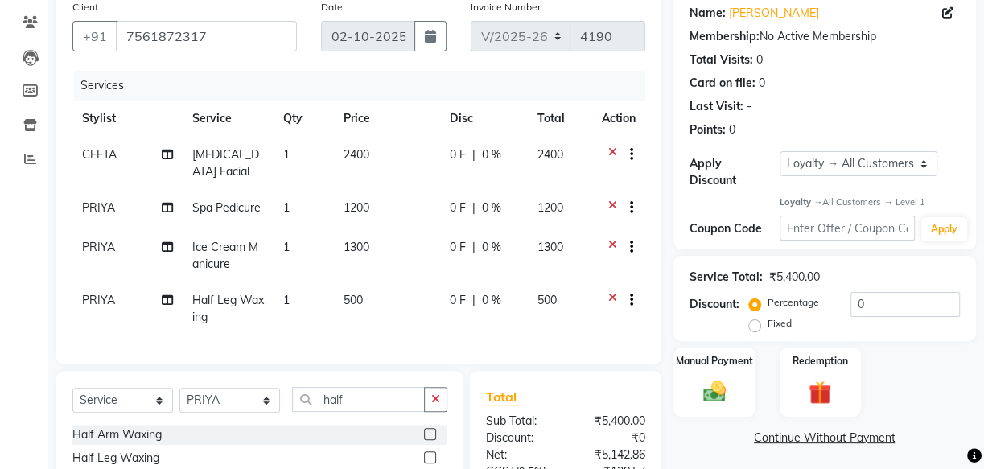
scroll to position [161, 0]
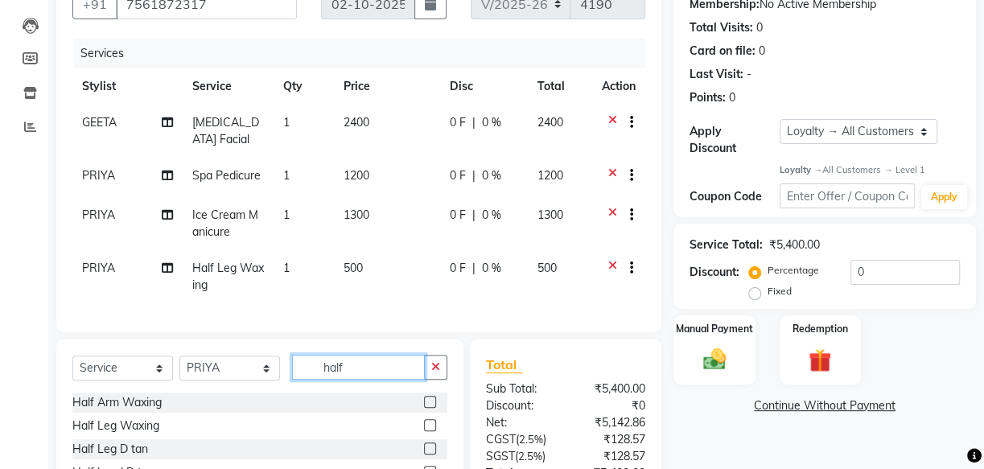
click at [359, 377] on input "half" at bounding box center [358, 367] width 133 height 25
type input "h"
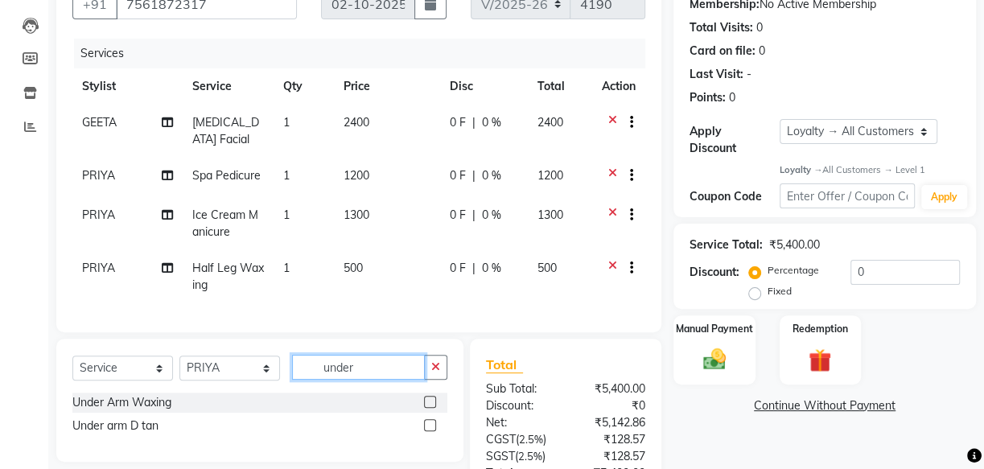
type input "under"
click at [430, 408] on label at bounding box center [430, 402] width 12 height 12
click at [430, 408] on input "checkbox" at bounding box center [429, 403] width 10 height 10
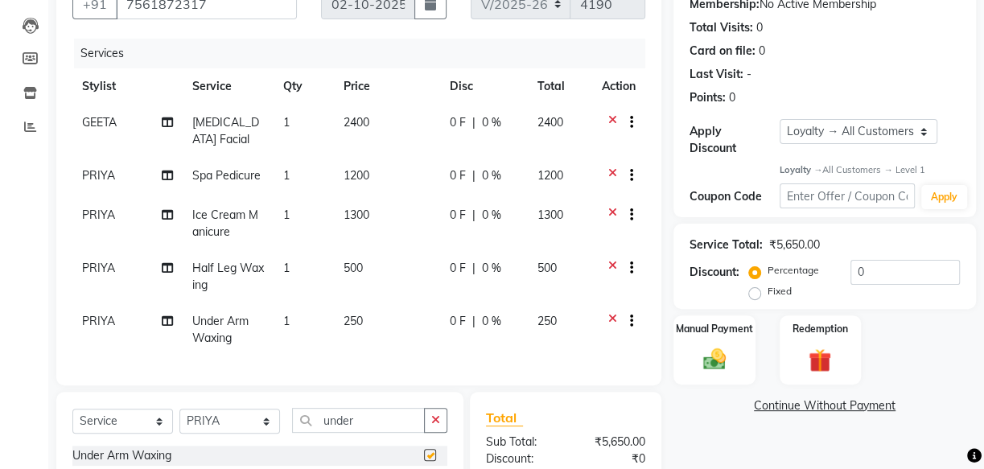
checkbox input "false"
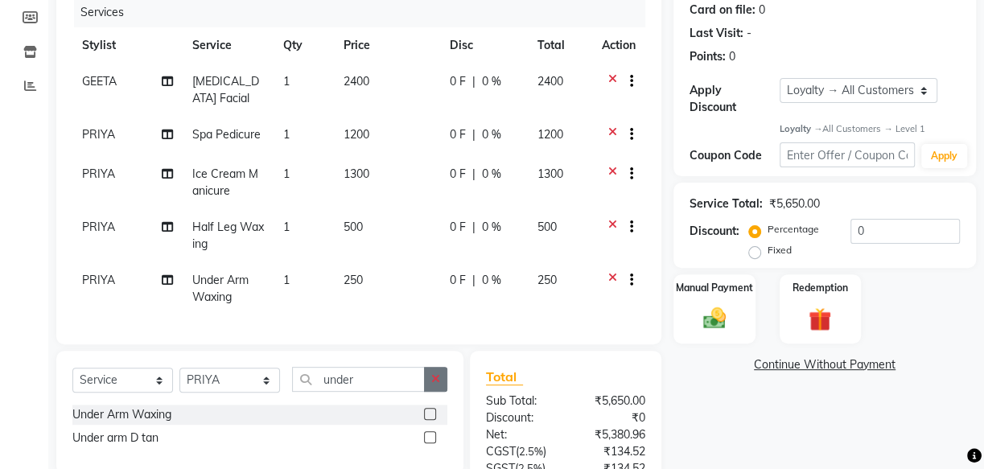
scroll to position [234, 0]
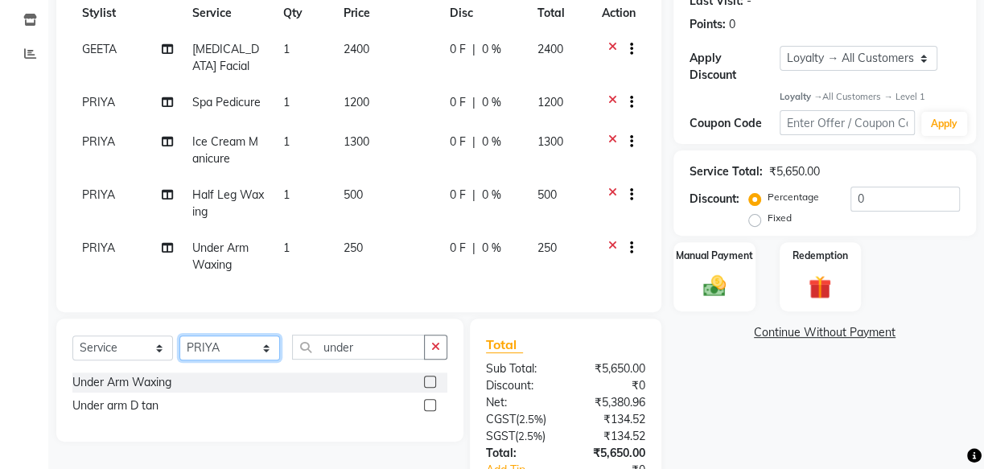
click at [223, 353] on select "Select Stylist Arya CHINJU GEETA KAZHAKOOTTAM ASHTAMUDI KRISHNA LEKSHMI MINCY V…" at bounding box center [229, 348] width 101 height 25
select select "49717"
click at [179, 346] on select "Select Stylist Arya CHINJU GEETA KAZHAKOOTTAM ASHTAMUDI KRISHNA LEKSHMI MINCY V…" at bounding box center [229, 348] width 101 height 25
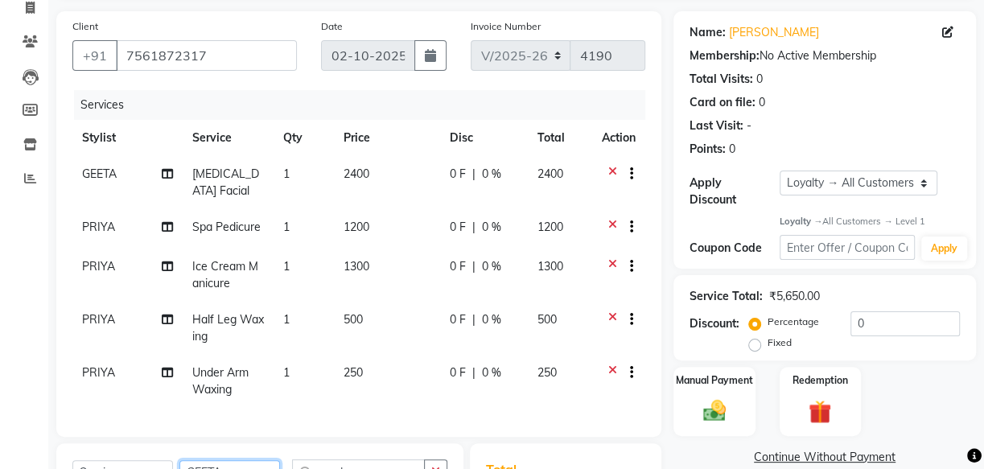
scroll to position [89, 0]
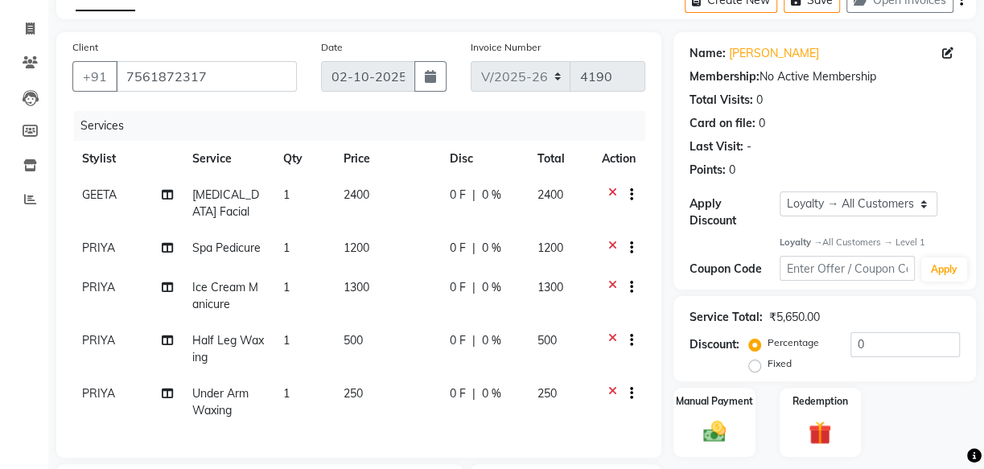
click at [611, 193] on icon at bounding box center [612, 197] width 9 height 20
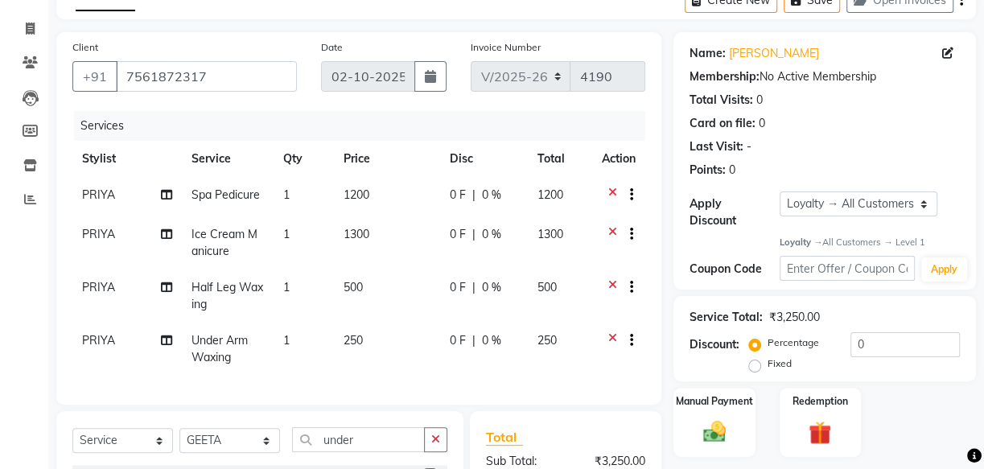
scroll to position [161, 0]
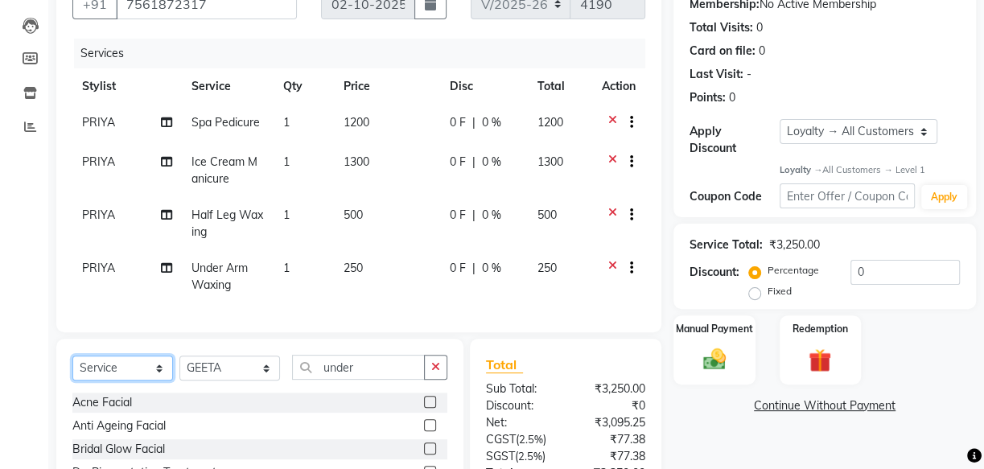
click at [137, 376] on select "Select Service Product Membership Package Voucher Prepaid Gift Card" at bounding box center [122, 368] width 101 height 25
select select "package"
click at [72, 366] on select "Select Service Product Membership Package Voucher Prepaid Gift Card" at bounding box center [122, 368] width 101 height 25
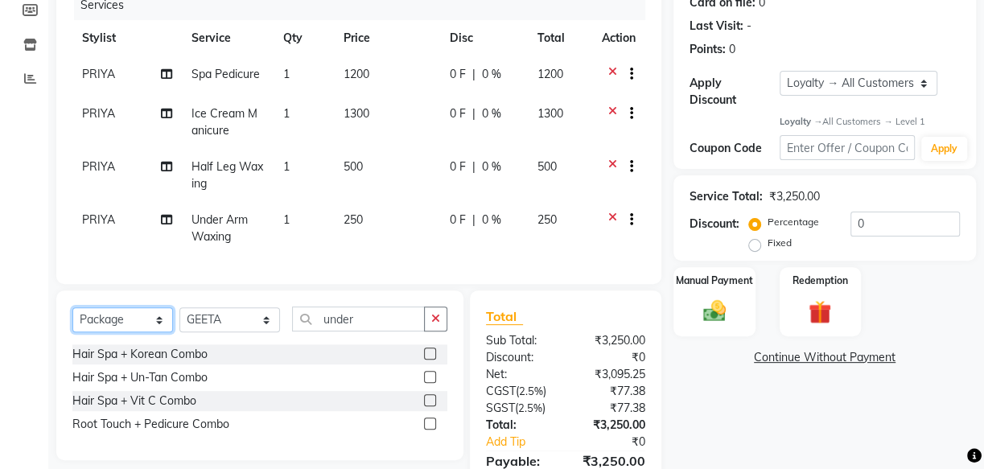
scroll to position [234, 0]
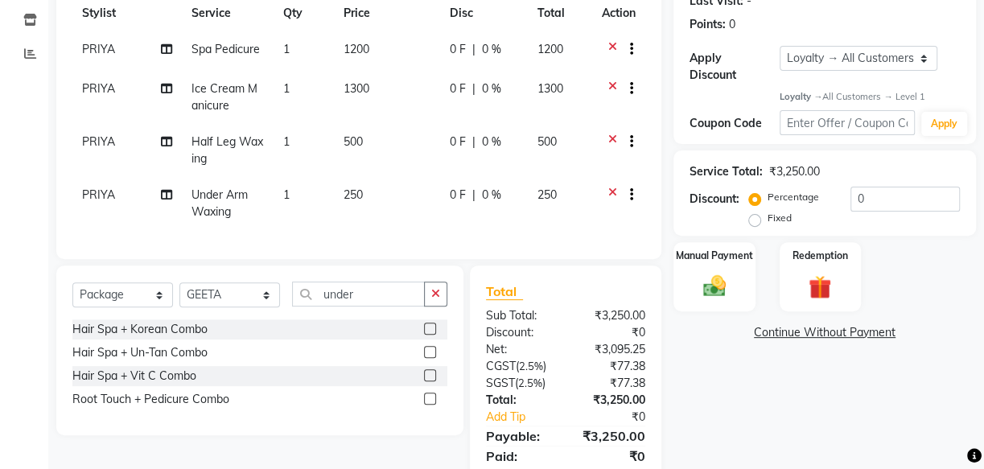
click at [430, 335] on label at bounding box center [430, 329] width 12 height 12
click at [430, 335] on input "checkbox" at bounding box center [429, 329] width 10 height 10
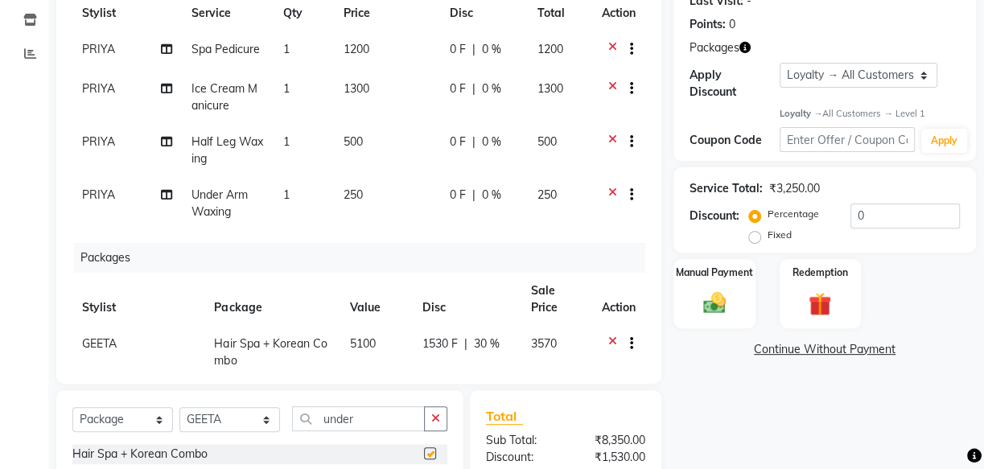
checkbox input "false"
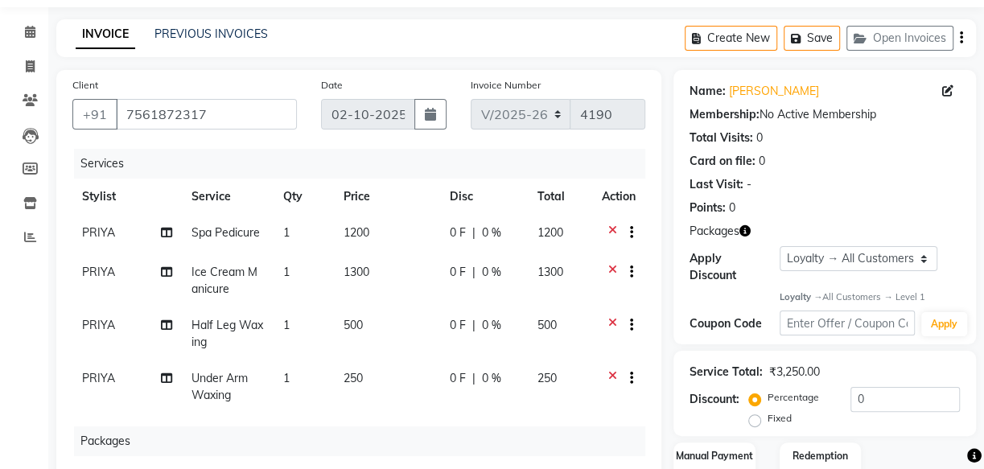
scroll to position [0, 0]
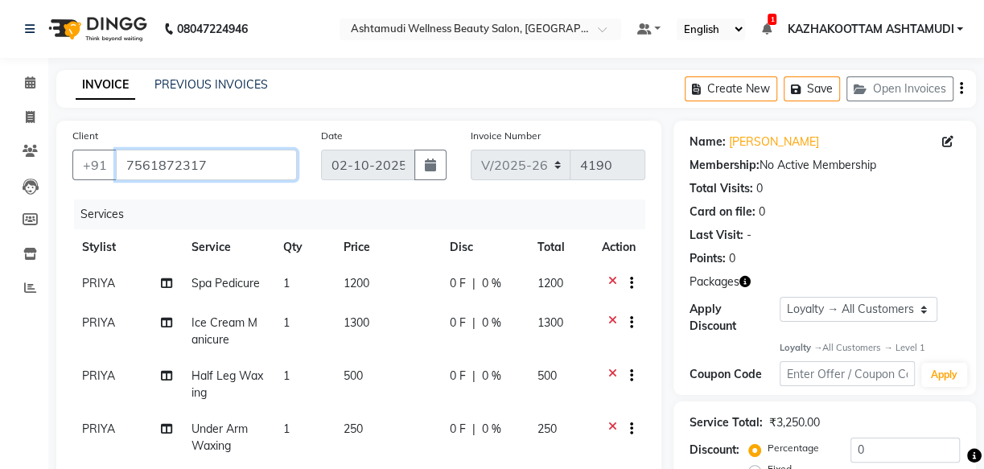
click at [210, 167] on input "7561872317" at bounding box center [206, 165] width 181 height 31
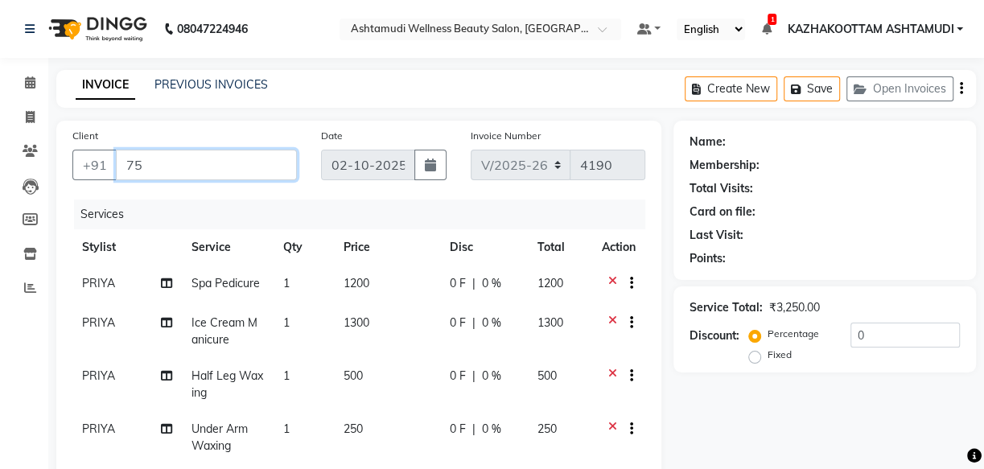
type input "7"
click at [162, 161] on input "97467527997" at bounding box center [165, 165] width 99 height 31
type input "9746527997"
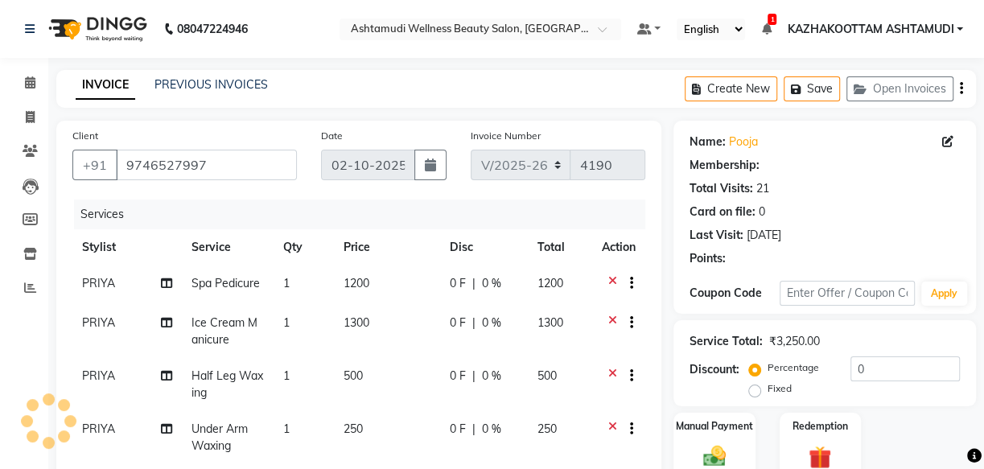
select select "1: Object"
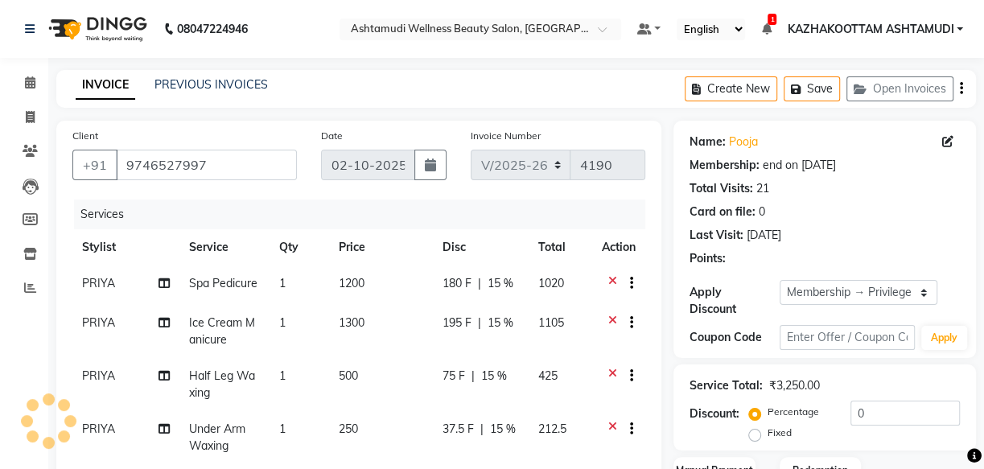
type input "15"
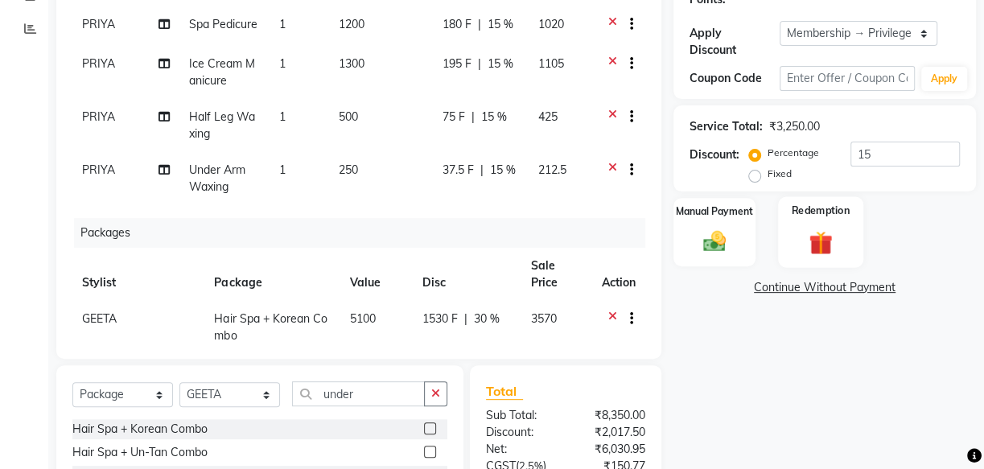
scroll to position [214, 0]
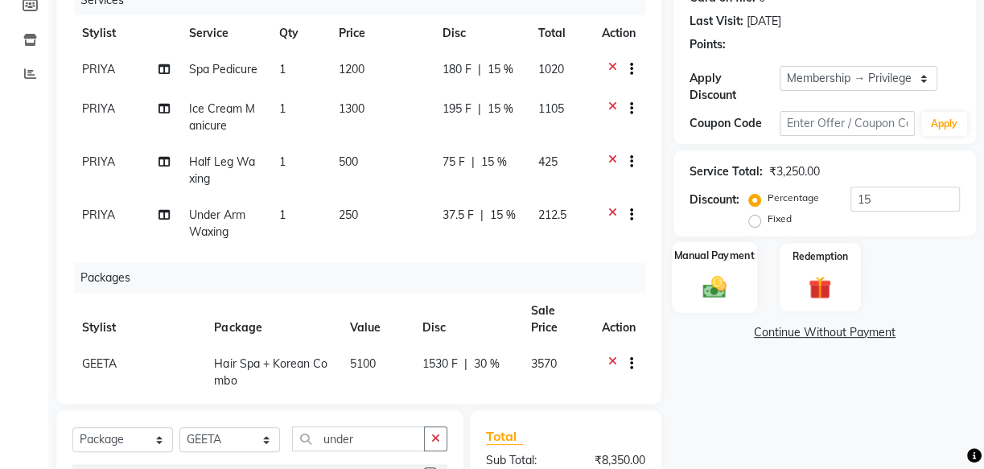
click at [708, 290] on img at bounding box center [714, 286] width 39 height 27
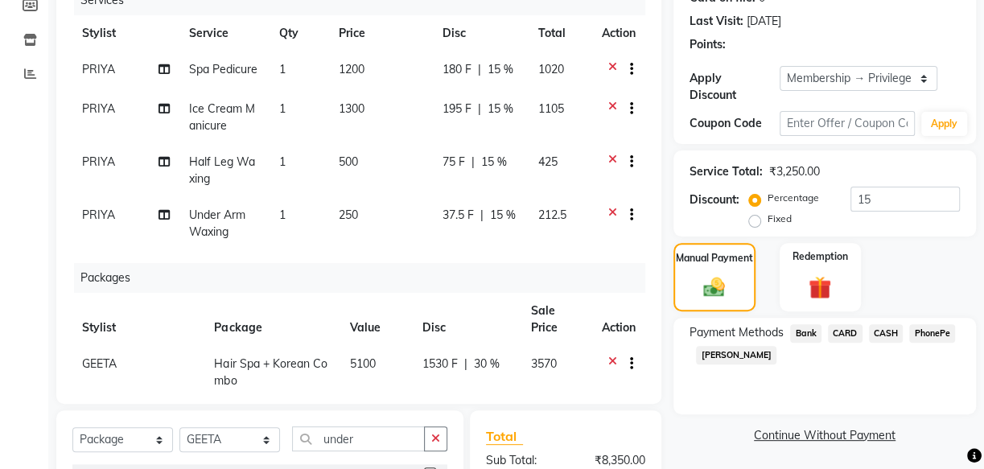
click at [844, 329] on span "CARD" at bounding box center [845, 333] width 35 height 19
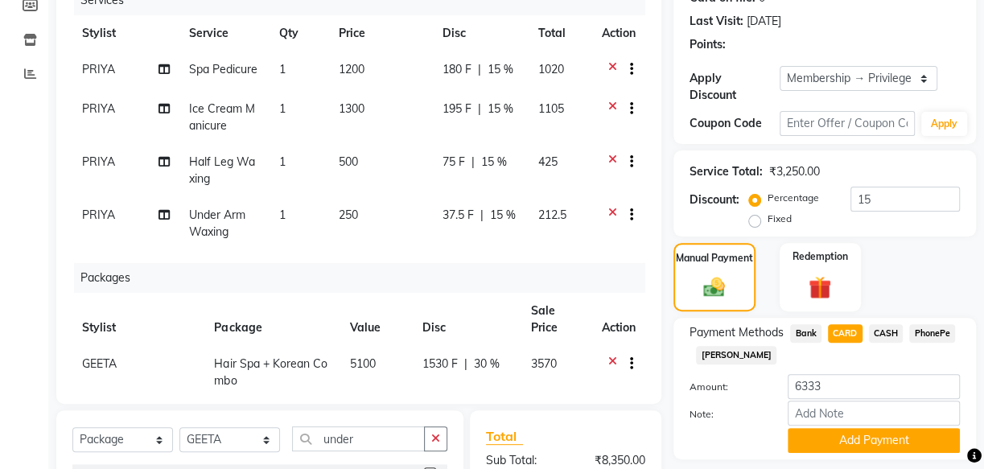
scroll to position [287, 0]
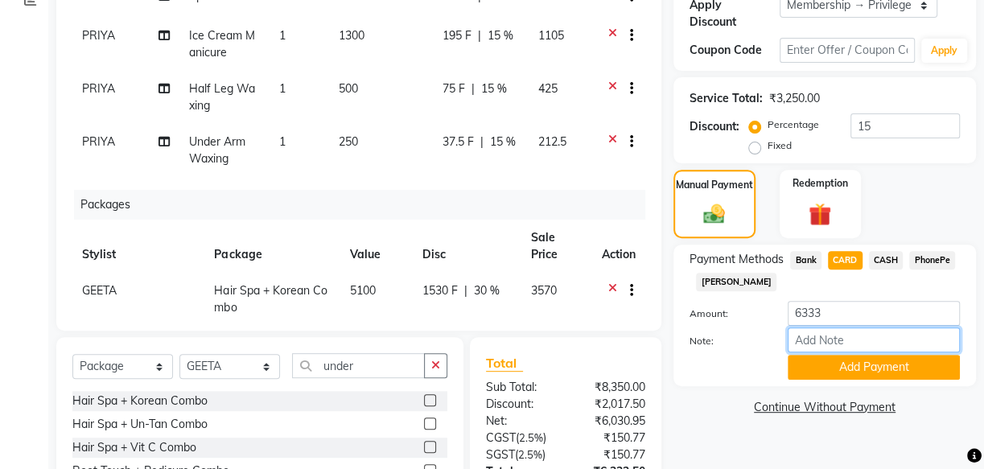
click at [857, 337] on input "Note:" at bounding box center [874, 340] width 172 height 25
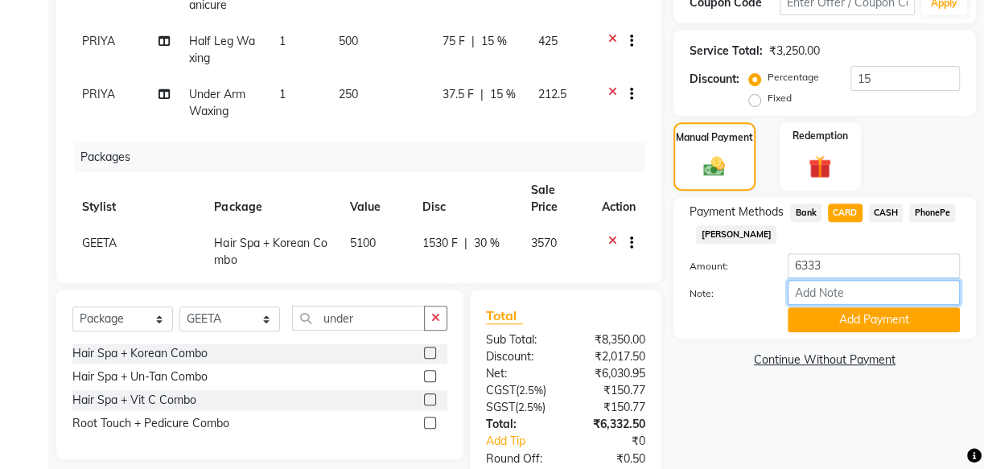
scroll to position [361, 0]
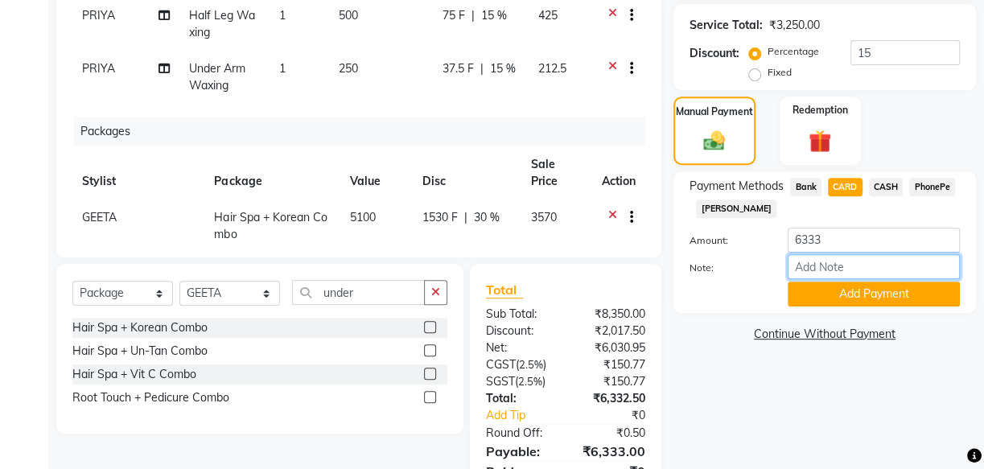
click at [846, 266] on input "Note:" at bounding box center [874, 266] width 172 height 25
type input "soorya"
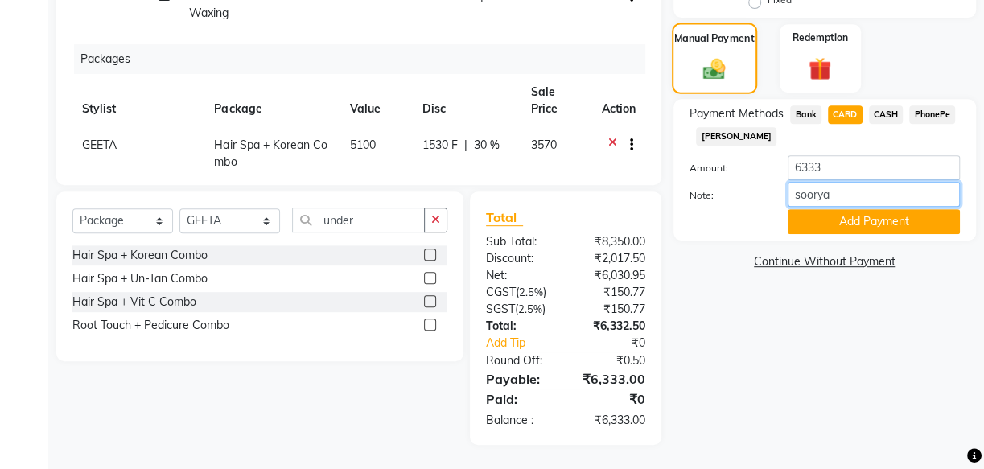
scroll to position [434, 0]
click at [935, 107] on span "PhonePe" at bounding box center [932, 114] width 46 height 19
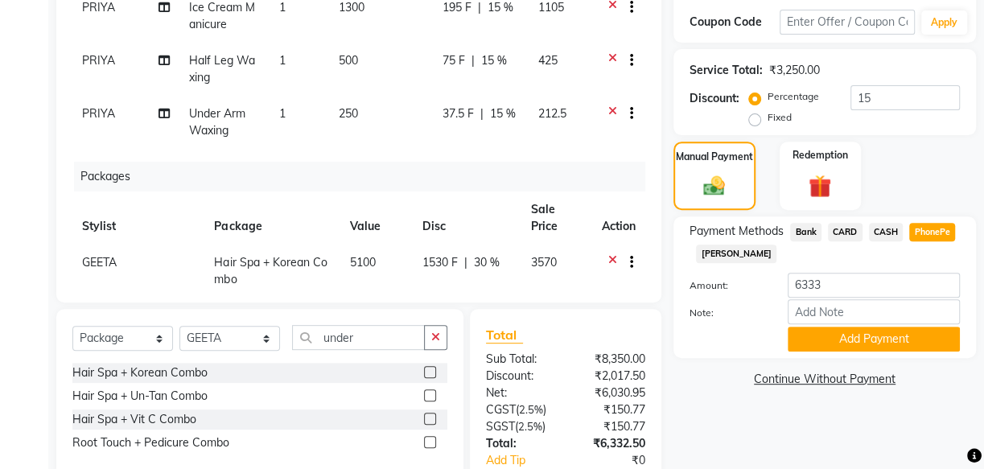
scroll to position [316, 0]
click at [855, 339] on button "Add Payment" at bounding box center [874, 338] width 172 height 25
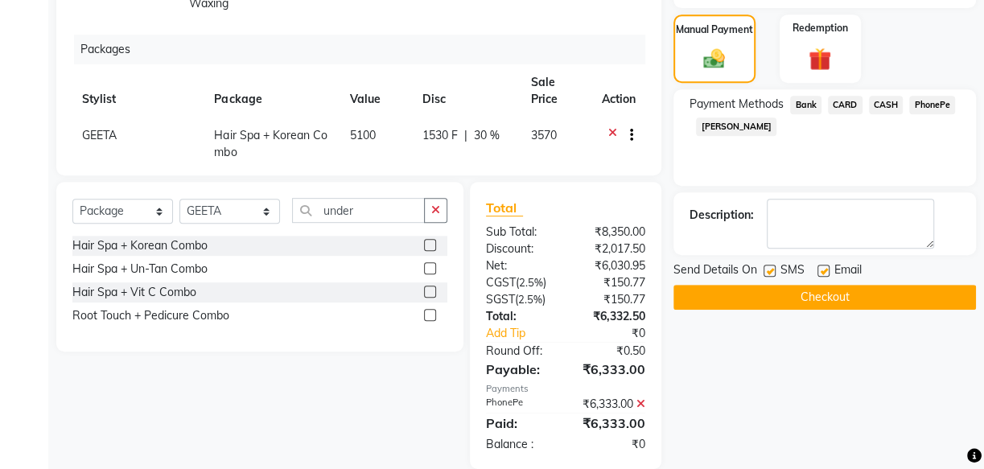
scroll to position [463, 0]
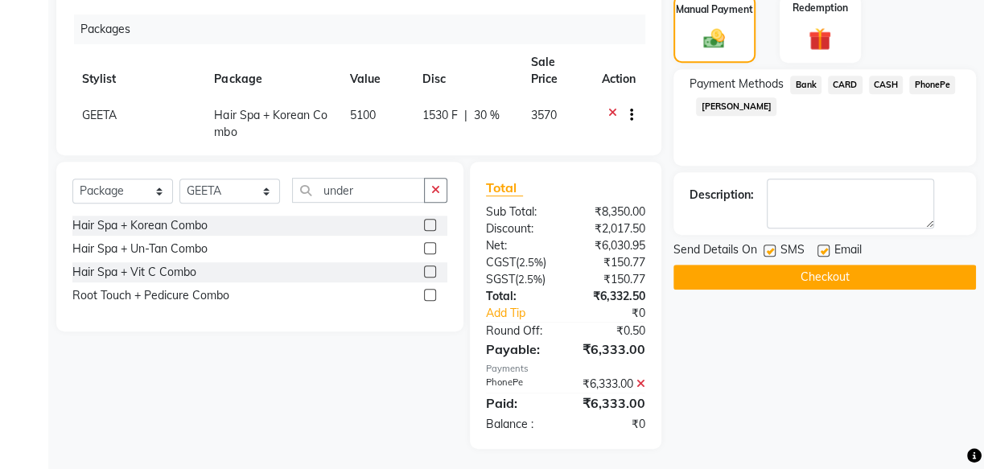
drag, startPoint x: 764, startPoint y: 245, endPoint x: 813, endPoint y: 246, distance: 49.1
click at [772, 245] on label at bounding box center [770, 251] width 12 height 12
click at [772, 246] on input "checkbox" at bounding box center [769, 251] width 10 height 10
checkbox input "false"
click at [820, 249] on label at bounding box center [824, 251] width 12 height 12
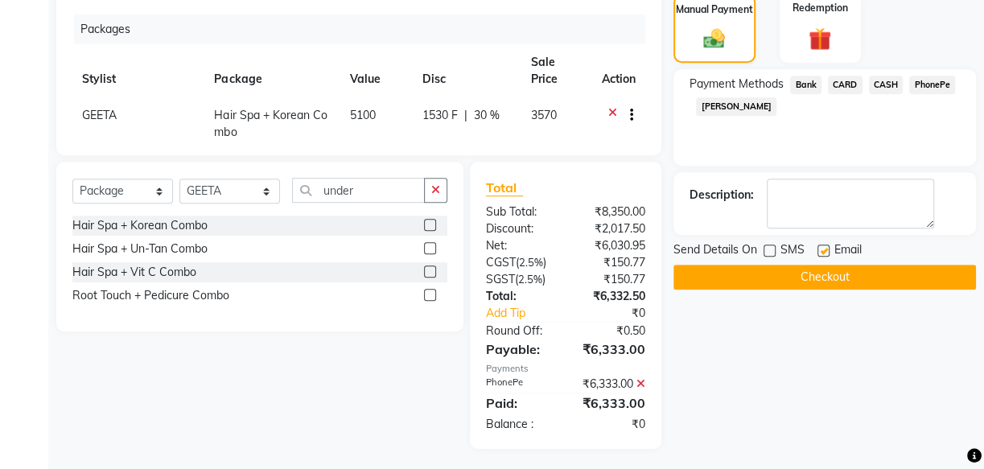
click at [820, 249] on input "checkbox" at bounding box center [823, 251] width 10 height 10
checkbox input "false"
click at [854, 276] on button "Checkout" at bounding box center [825, 277] width 303 height 25
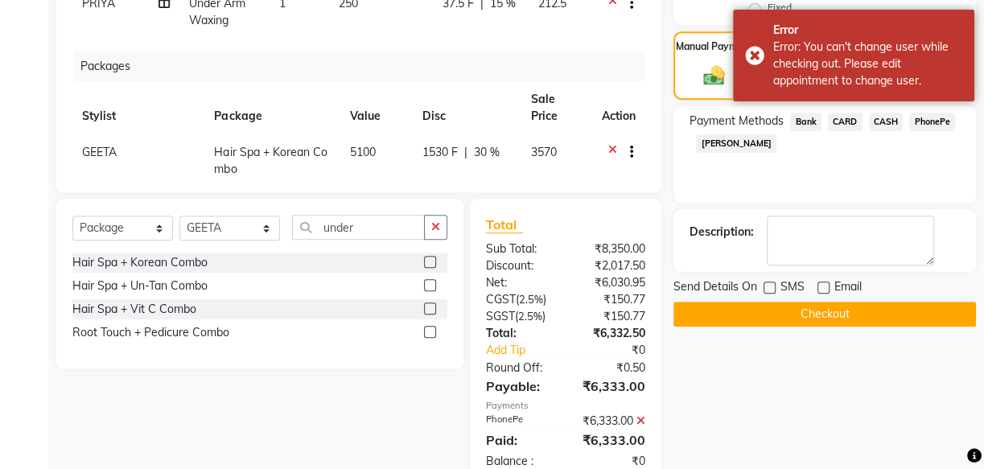
scroll to position [389, 0]
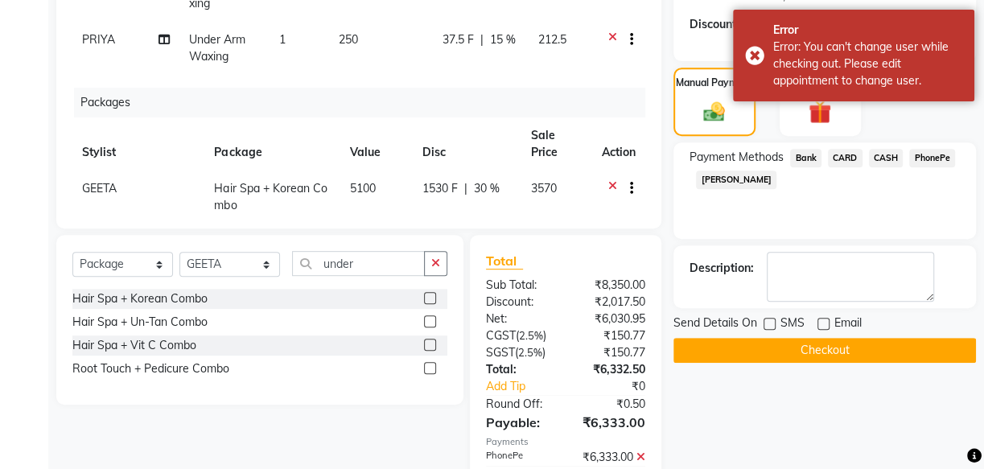
click at [922, 155] on span "PhonePe" at bounding box center [932, 158] width 46 height 19
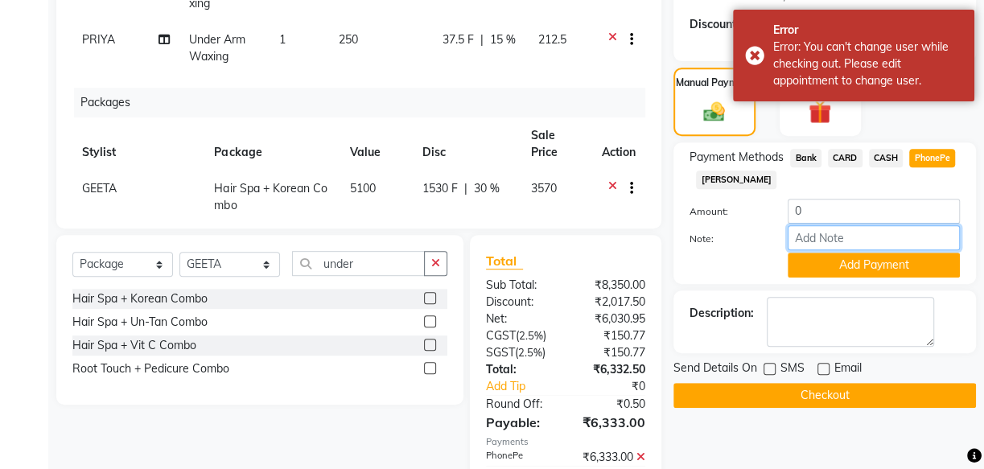
click at [847, 239] on input "Note:" at bounding box center [874, 237] width 172 height 25
drag, startPoint x: 689, startPoint y: 439, endPoint x: 698, endPoint y: 439, distance: 9.7
click at [690, 439] on div "Name: Pooja Membership: end on 01-12-2025 Total Visits: 21 Card on file: 0 Last…" at bounding box center [831, 126] width 315 height 791
click at [640, 455] on icon at bounding box center [641, 456] width 9 height 11
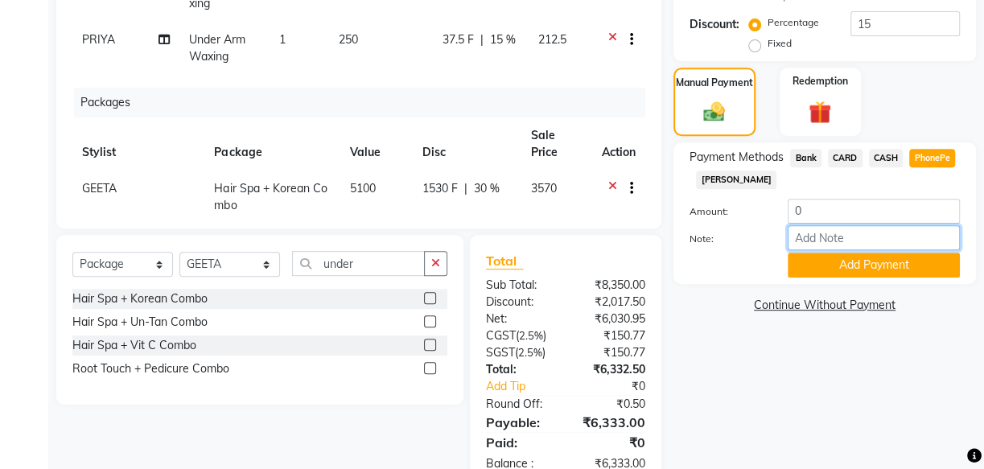
click at [860, 237] on input "Note:" at bounding box center [874, 237] width 172 height 25
click at [887, 152] on span "CASH" at bounding box center [886, 158] width 35 height 19
type input "6333"
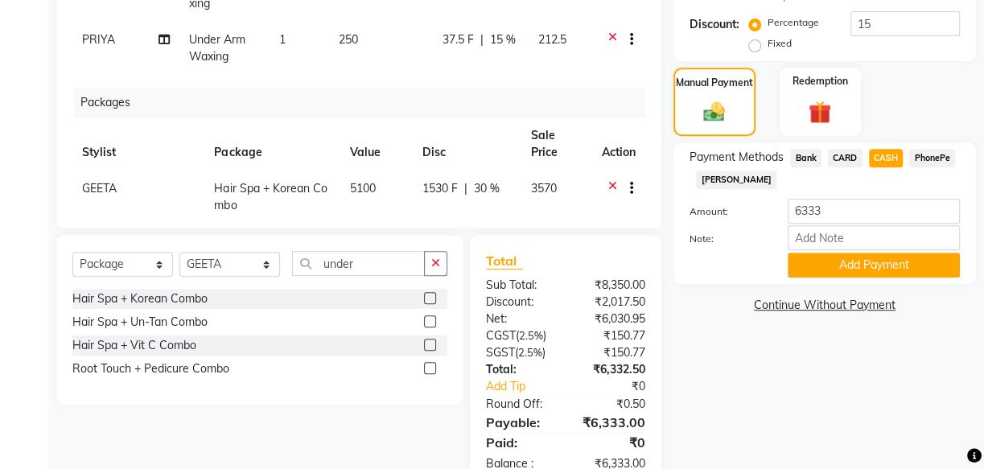
click at [933, 159] on span "PhonePe" at bounding box center [932, 158] width 46 height 19
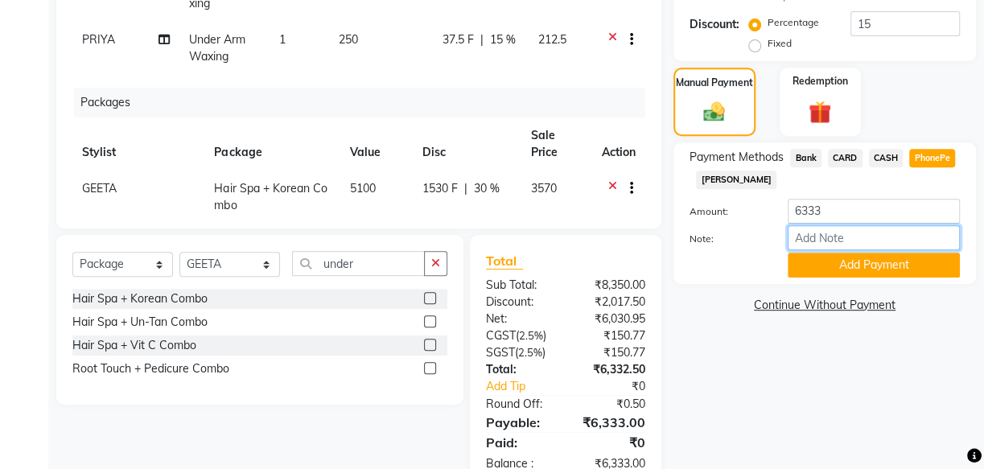
click at [859, 242] on input "Note:" at bounding box center [874, 237] width 172 height 25
type input "mincy"
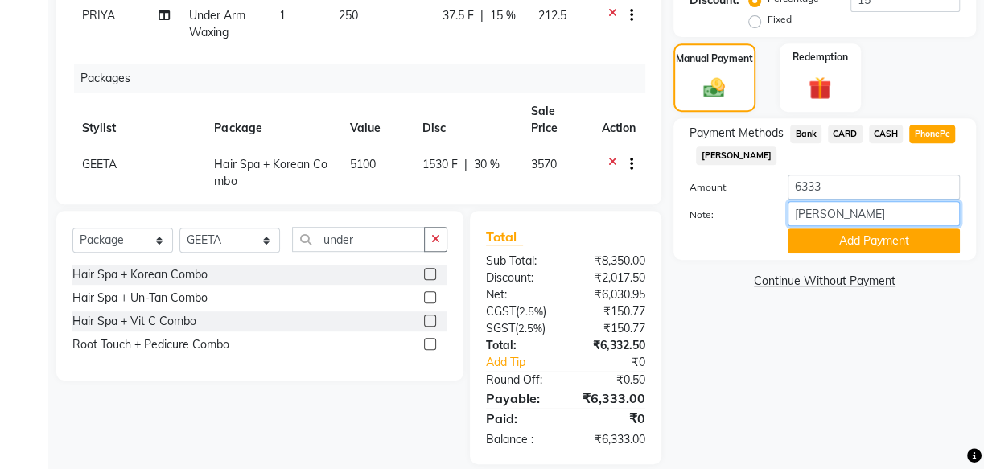
scroll to position [434, 0]
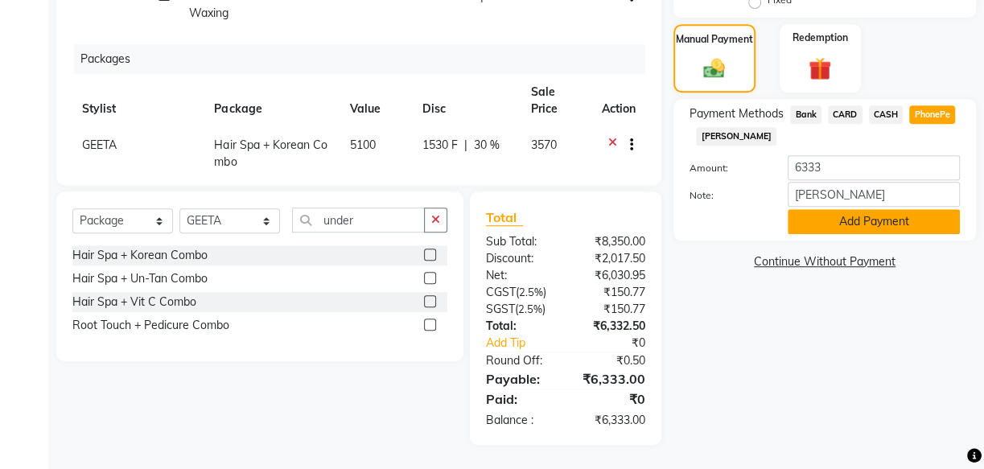
click at [886, 221] on button "Add Payment" at bounding box center [874, 221] width 172 height 25
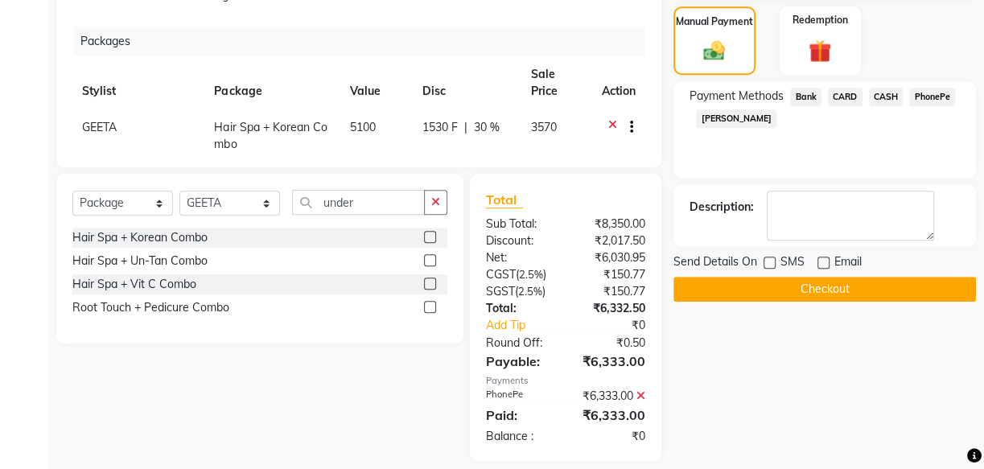
scroll to position [467, 0]
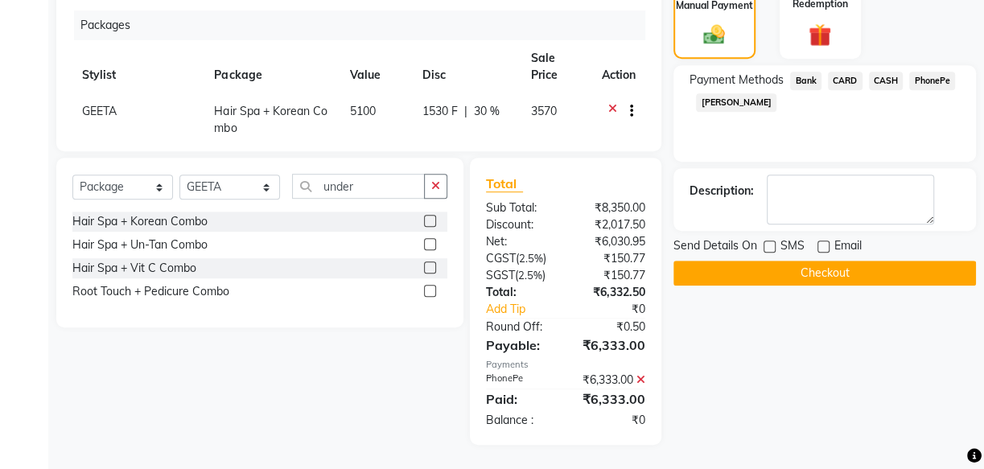
click at [838, 270] on button "Checkout" at bounding box center [825, 273] width 303 height 25
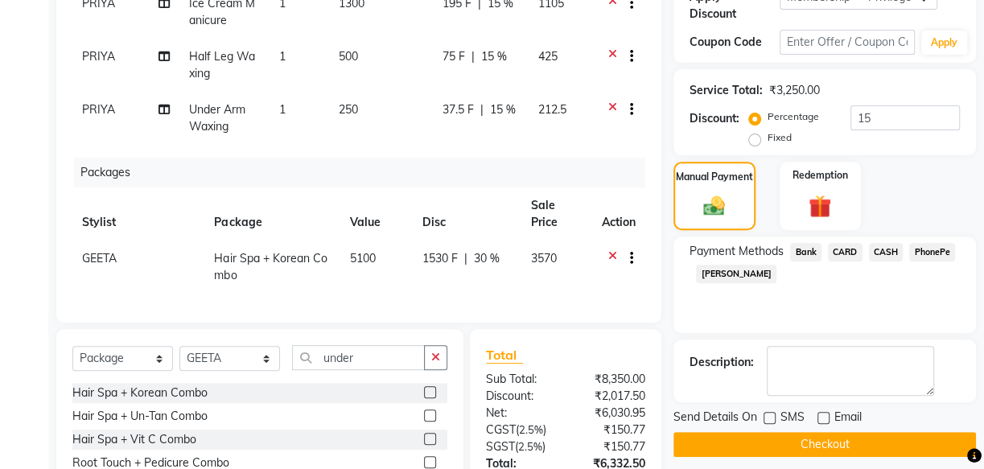
scroll to position [321, 0]
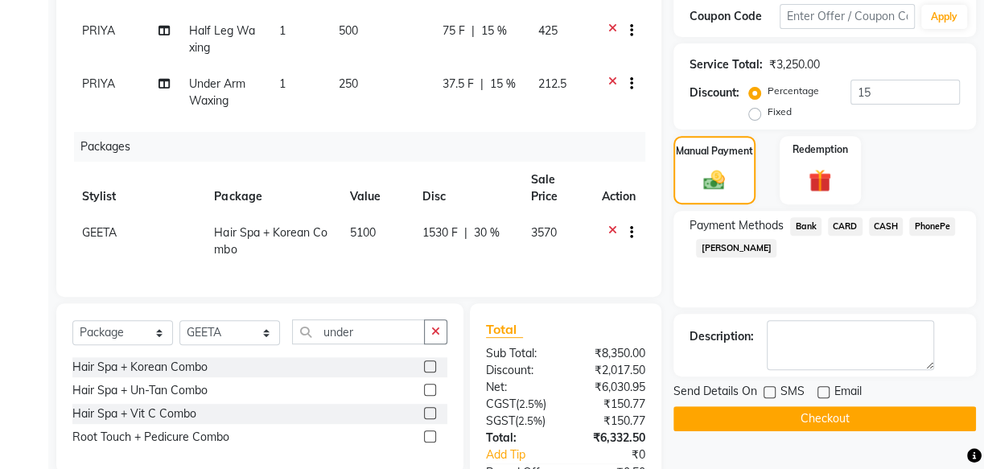
click at [935, 222] on span "PhonePe" at bounding box center [932, 226] width 46 height 19
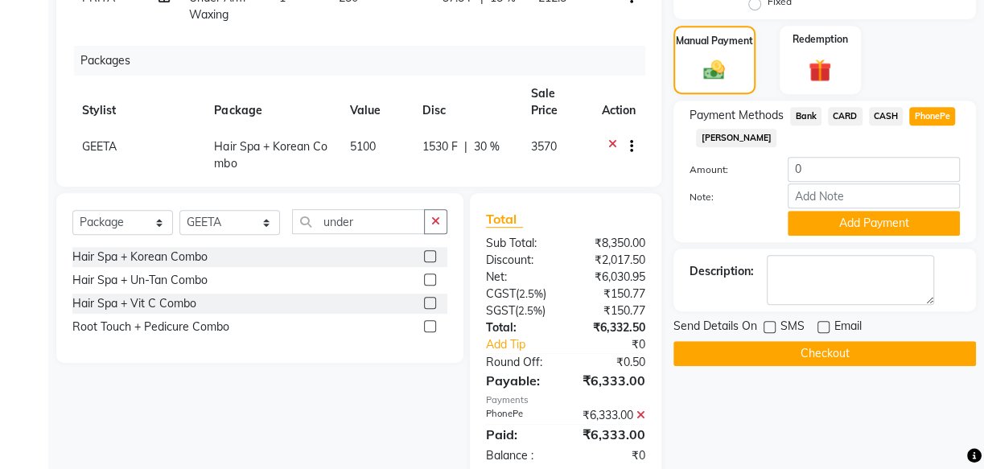
scroll to position [467, 0]
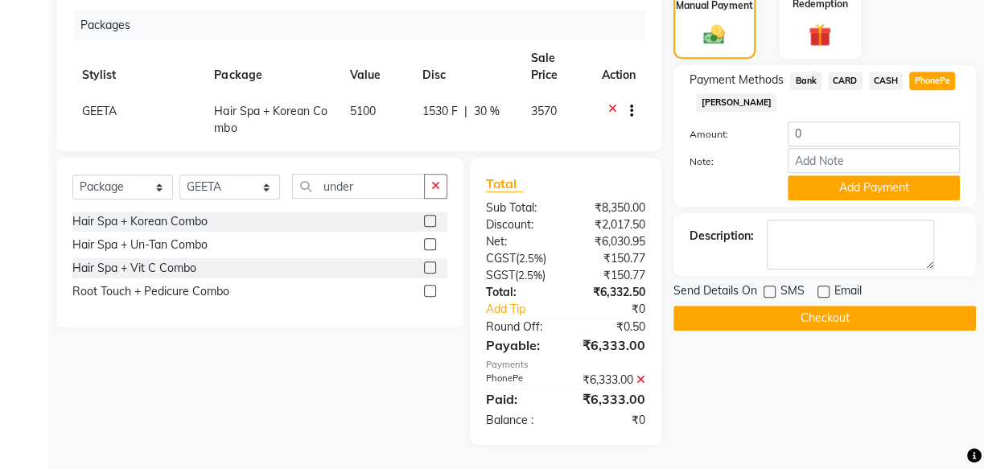
click at [642, 378] on icon at bounding box center [641, 379] width 9 height 11
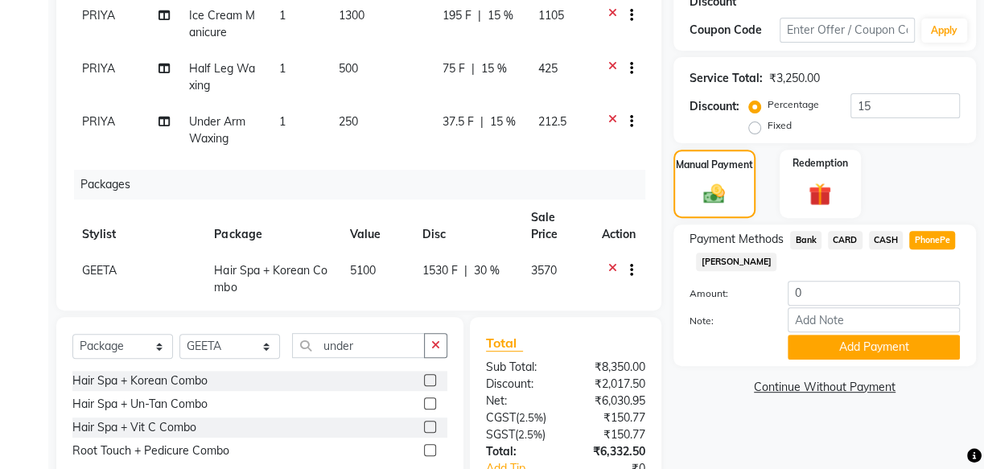
scroll to position [287, 0]
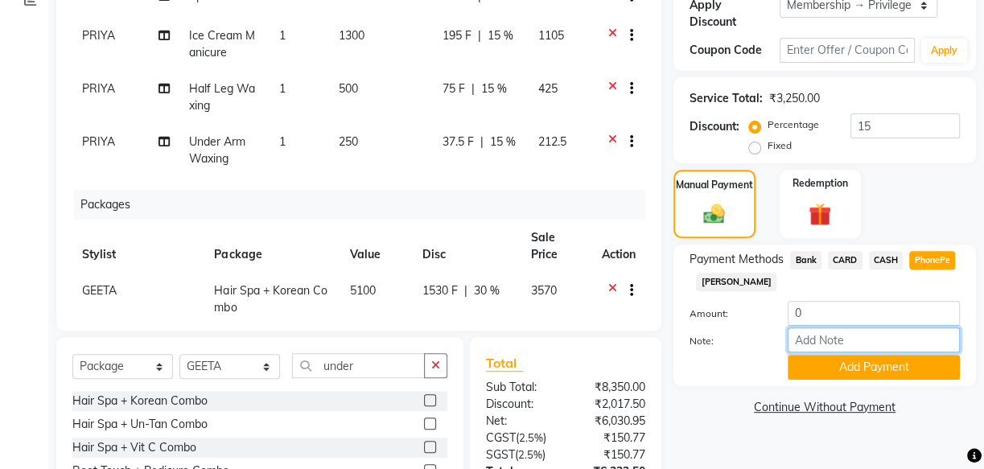
click at [855, 341] on input "Note:" at bounding box center [874, 340] width 172 height 25
type input "soorya"
click at [853, 334] on input "soorya" at bounding box center [874, 340] width 172 height 25
click at [883, 255] on span "CASH" at bounding box center [886, 260] width 35 height 19
type input "6333"
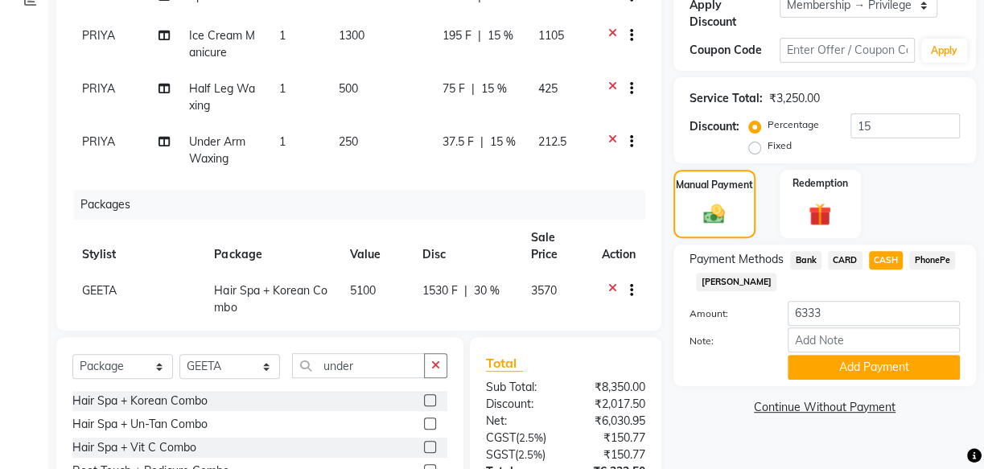
click at [925, 259] on span "PhonePe" at bounding box center [932, 260] width 46 height 19
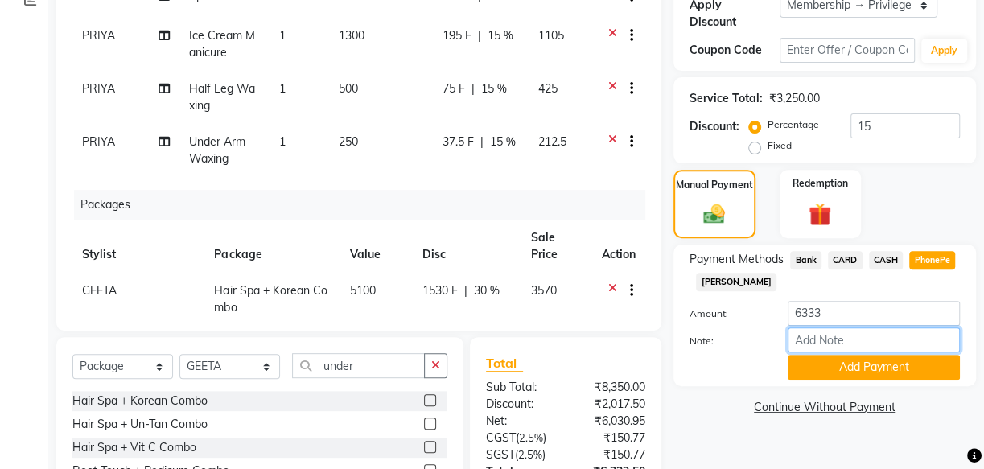
click at [846, 343] on input "Note:" at bounding box center [874, 340] width 172 height 25
type input "soorya"
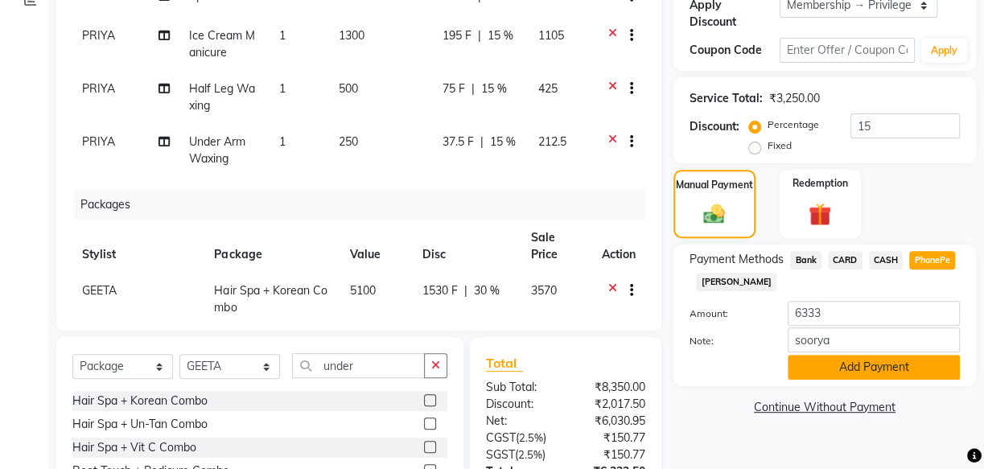
click at [848, 363] on button "Add Payment" at bounding box center [874, 367] width 172 height 25
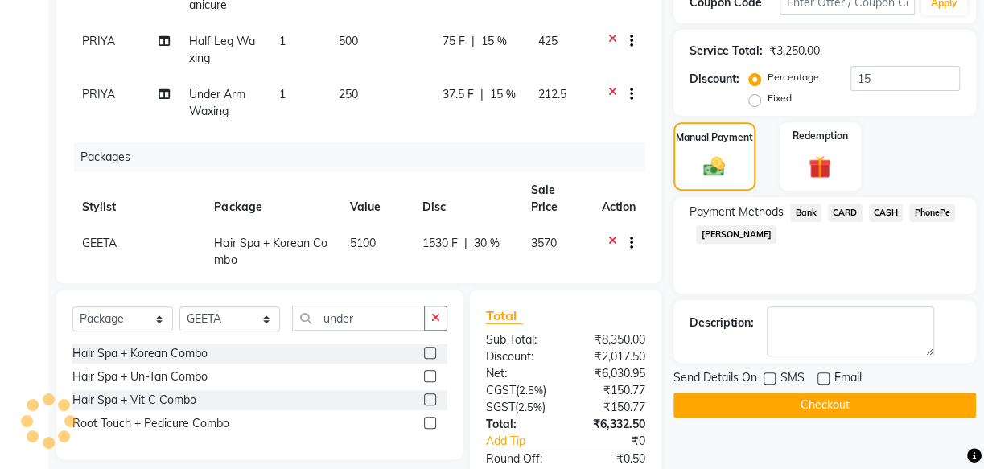
scroll to position [361, 0]
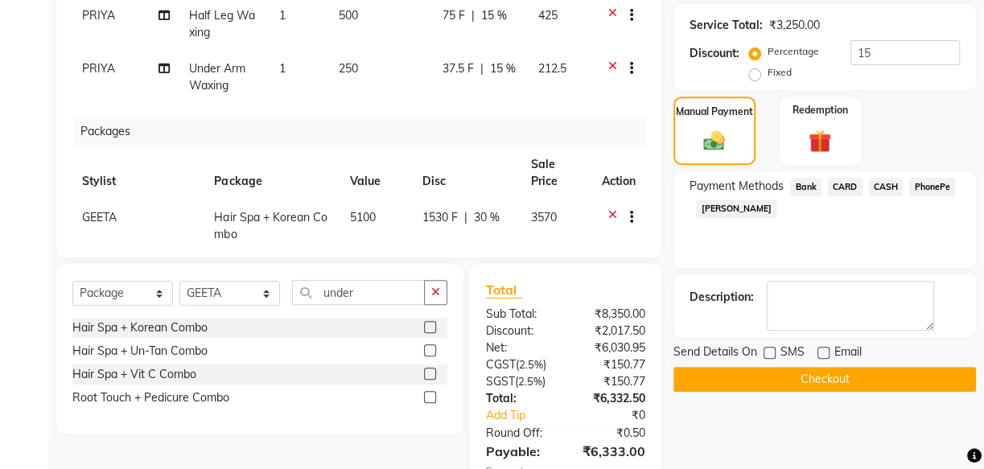
click at [812, 373] on button "Checkout" at bounding box center [825, 379] width 303 height 25
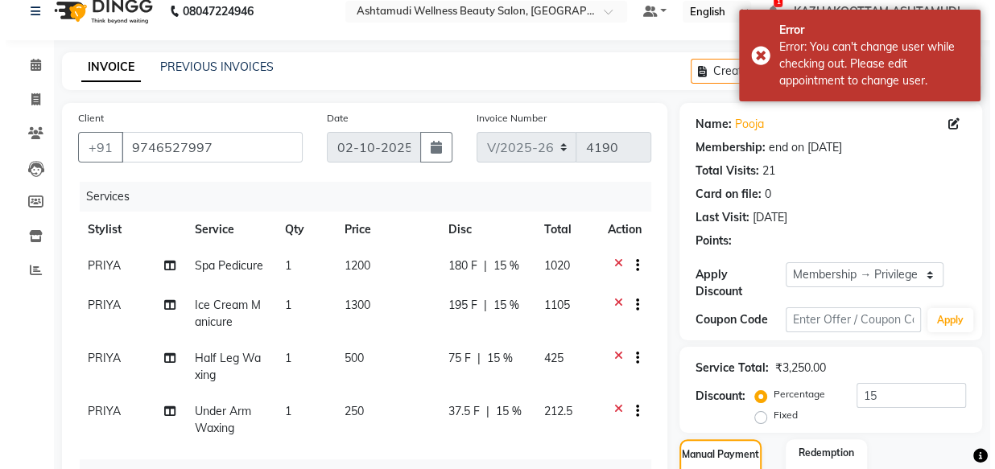
scroll to position [0, 0]
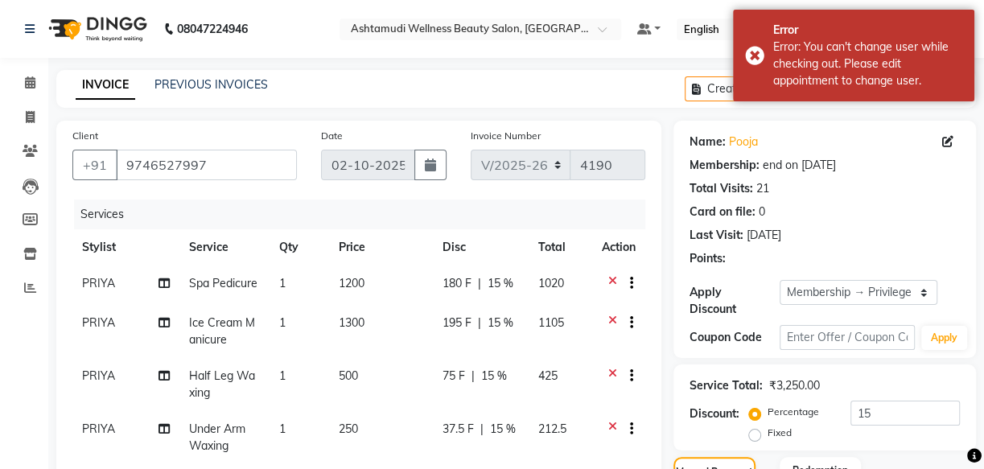
click at [608, 281] on icon at bounding box center [612, 285] width 9 height 20
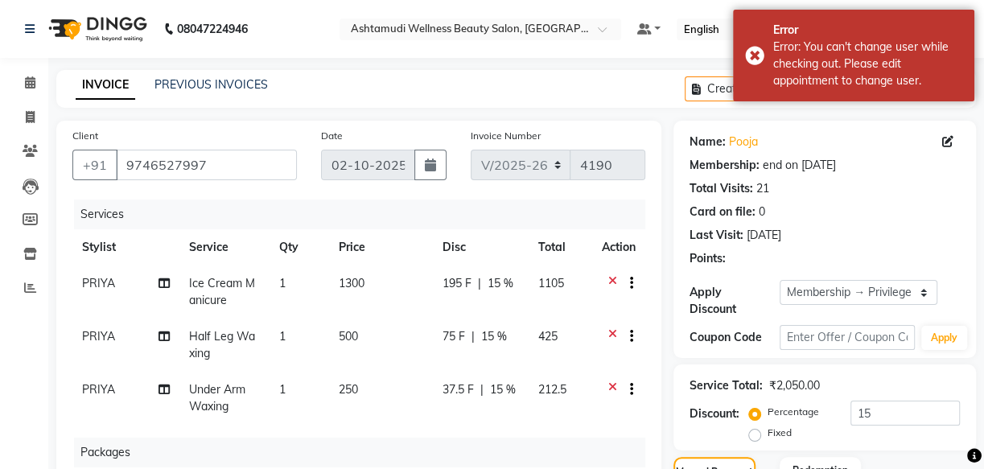
click at [617, 282] on div at bounding box center [625, 285] width 16 height 20
click at [612, 278] on icon at bounding box center [612, 285] width 9 height 20
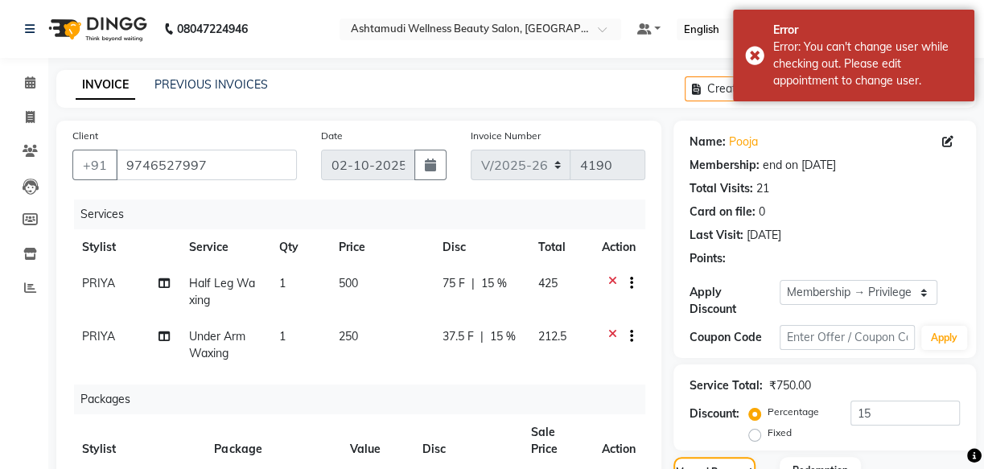
click at [612, 282] on icon at bounding box center [612, 285] width 9 height 20
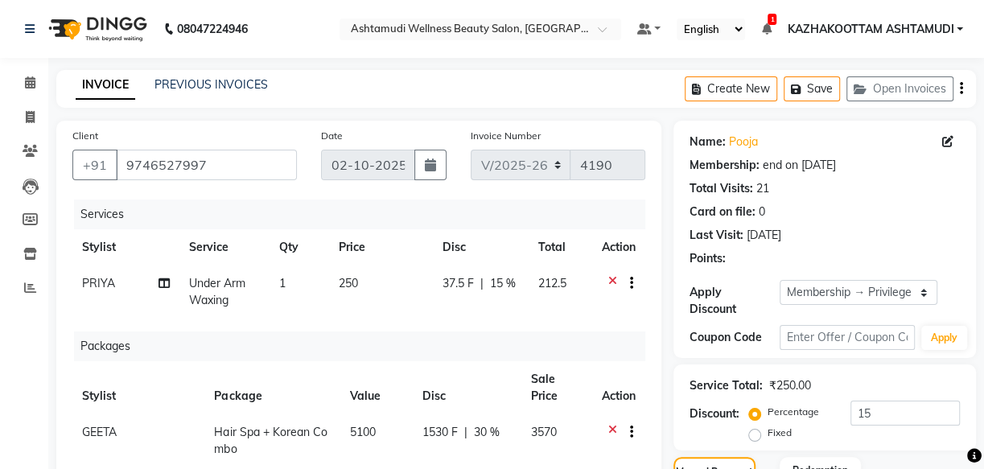
click at [612, 276] on icon at bounding box center [612, 285] width 9 height 20
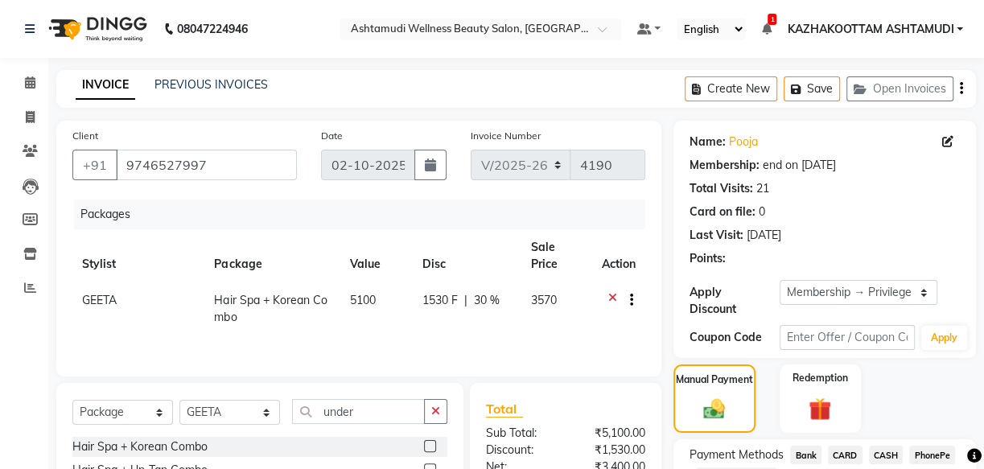
click at [612, 296] on icon at bounding box center [612, 302] width 9 height 20
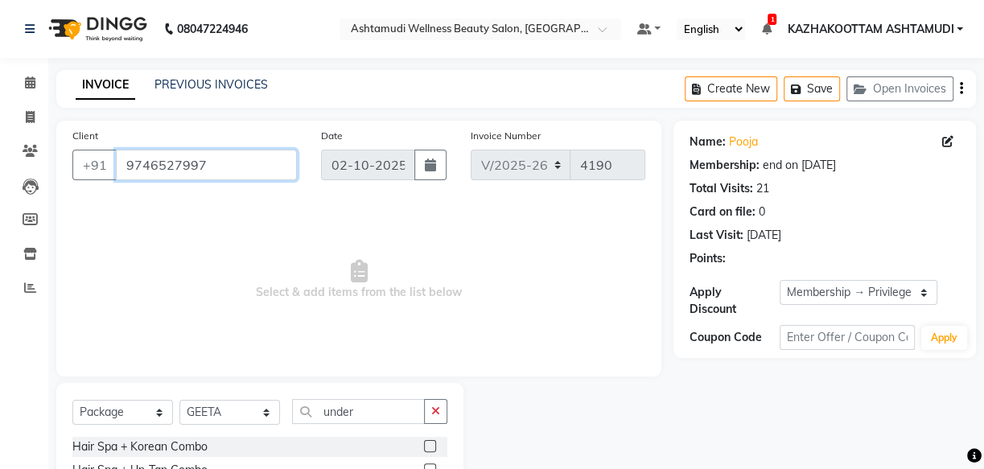
drag, startPoint x: 245, startPoint y: 163, endPoint x: 57, endPoint y: 161, distance: 187.5
click at [57, 161] on div "Client +91 9746527997 Date 02-10-2025 Invoice Number V/2025 V/2025-26 4190 Sele…" at bounding box center [358, 249] width 605 height 256
click at [431, 410] on icon "button" at bounding box center [435, 411] width 9 height 11
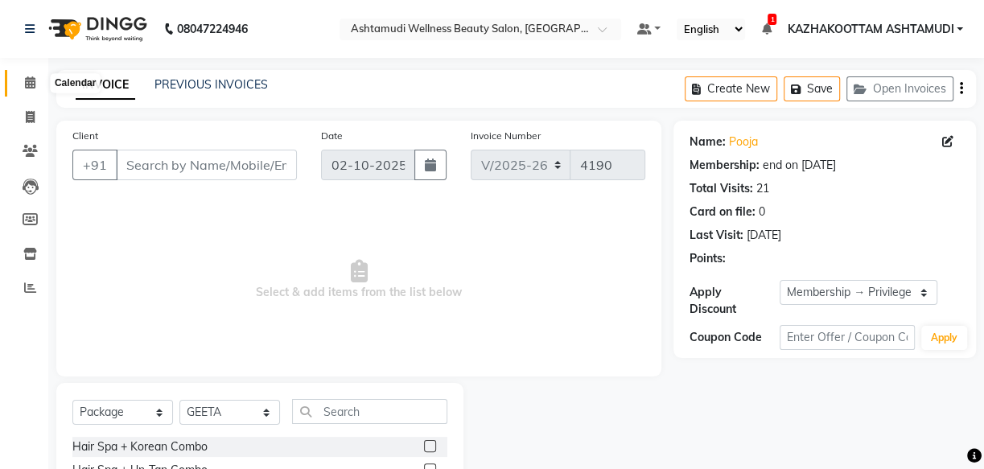
click at [34, 82] on icon at bounding box center [30, 82] width 10 height 12
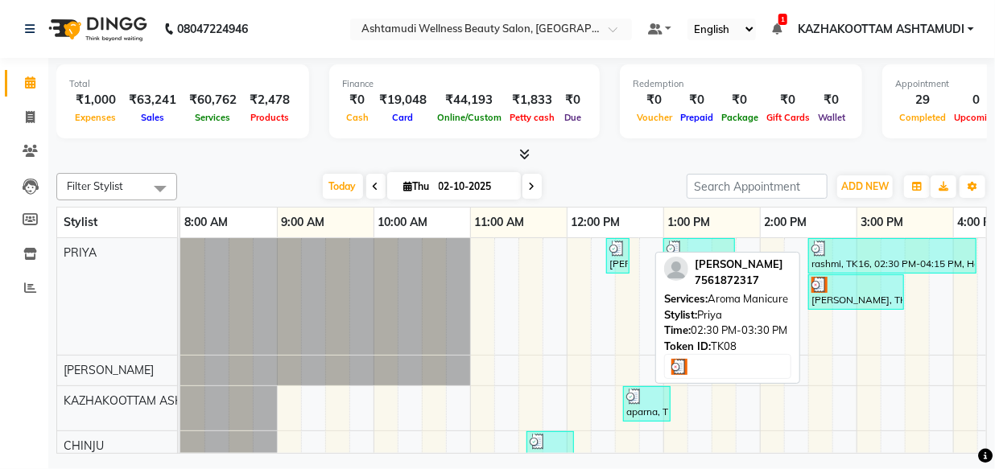
click at [855, 299] on div "Nimtha, TK08, 02:30 PM-03:30 PM, Aroma Manicure" at bounding box center [856, 292] width 93 height 31
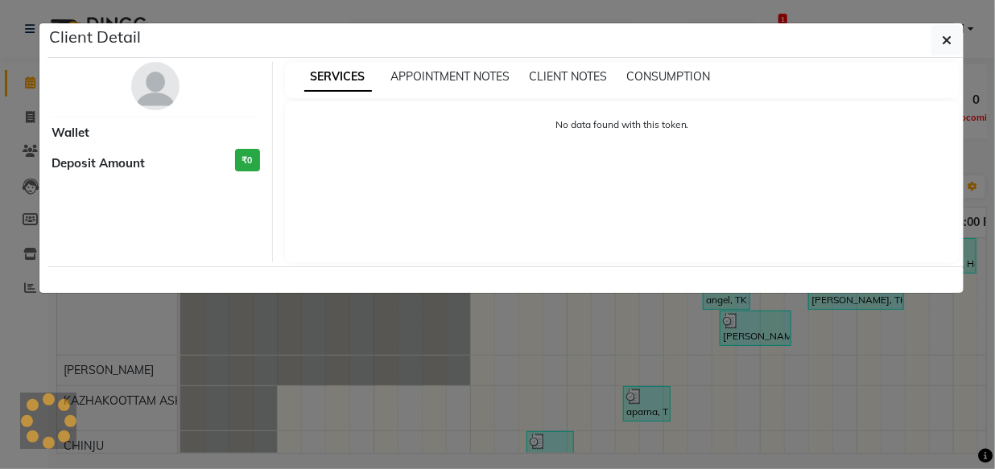
select select "3"
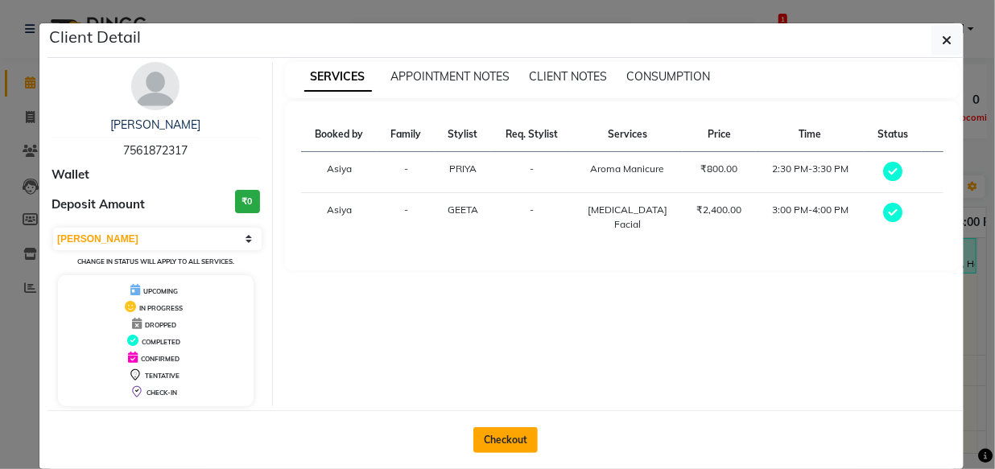
click at [499, 444] on button "Checkout" at bounding box center [505, 440] width 64 height 26
select select "service"
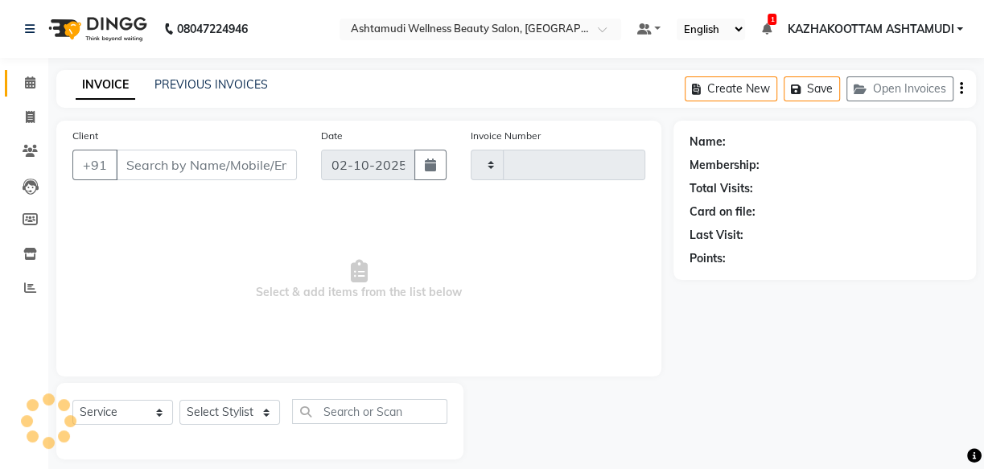
type input "4192"
select select "4662"
type input "7561872317"
select select "27414"
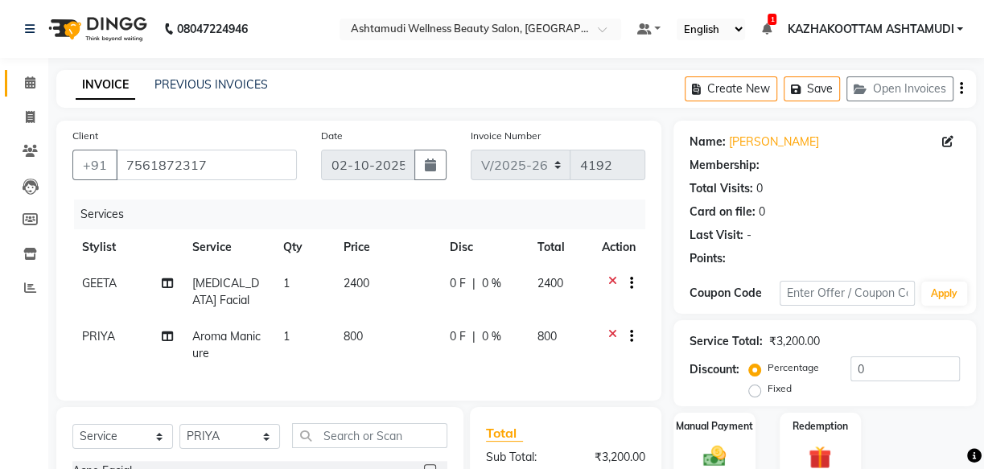
select select "1: Object"
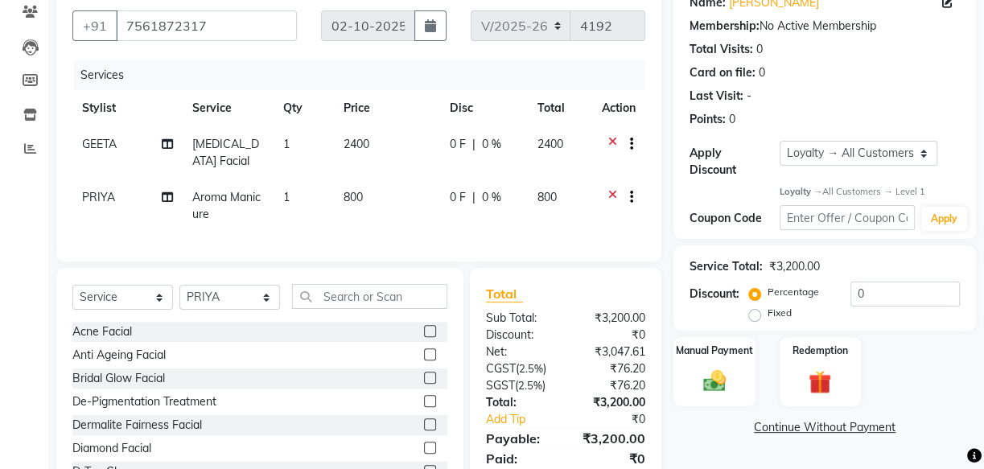
scroll to position [146, 0]
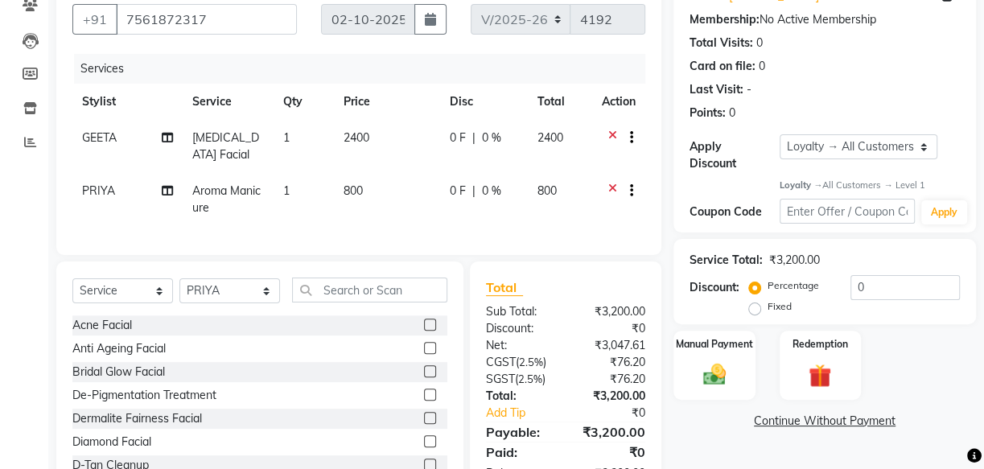
click at [216, 150] on span "Skin Whitening Facial" at bounding box center [225, 145] width 67 height 31
select select "49717"
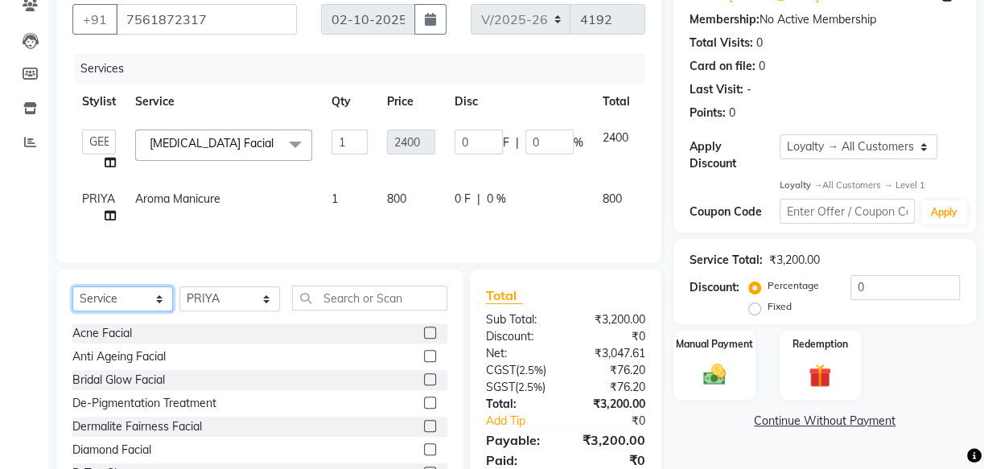
click at [142, 311] on select "Select Service Product Membership Package Voucher Prepaid Gift Card" at bounding box center [122, 298] width 101 height 25
click at [72, 297] on select "Select Service Product Membership Package Voucher Prepaid Gift Card" at bounding box center [122, 298] width 101 height 25
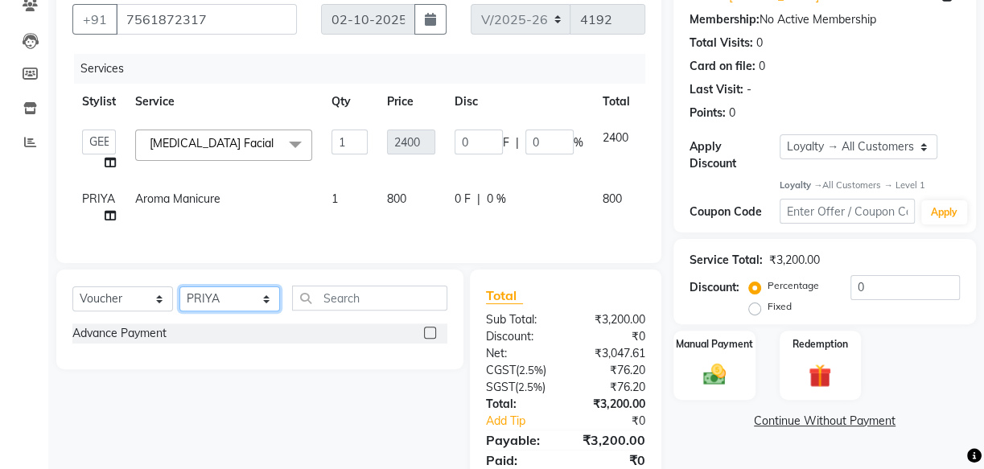
click at [215, 308] on select "Select Stylist Arya CHINJU GEETA KAZHAKOOTTAM ASHTAMUDI KRISHNA LEKSHMI MINCY V…" at bounding box center [229, 298] width 101 height 25
click at [138, 311] on select "Select Service Product Membership Package Voucher Prepaid Gift Card" at bounding box center [122, 298] width 101 height 25
select select "package"
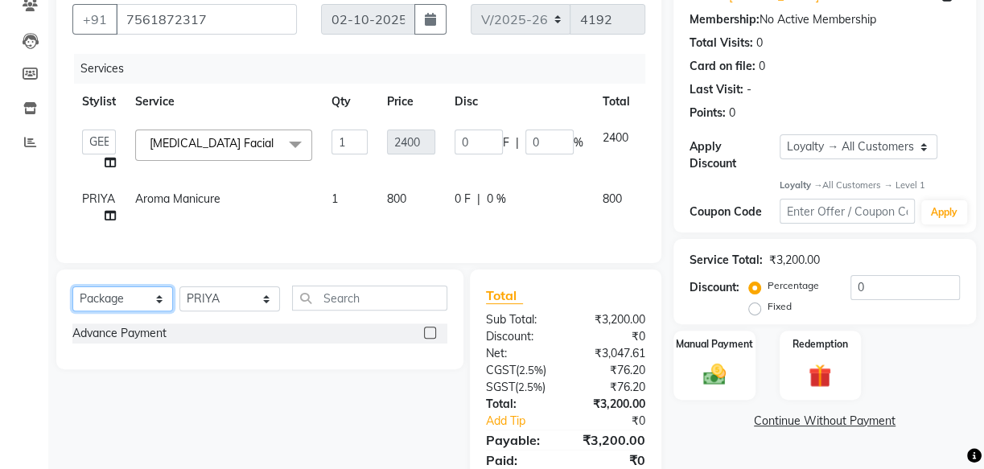
click at [72, 297] on select "Select Service Product Membership Package Voucher Prepaid Gift Card" at bounding box center [122, 298] width 101 height 25
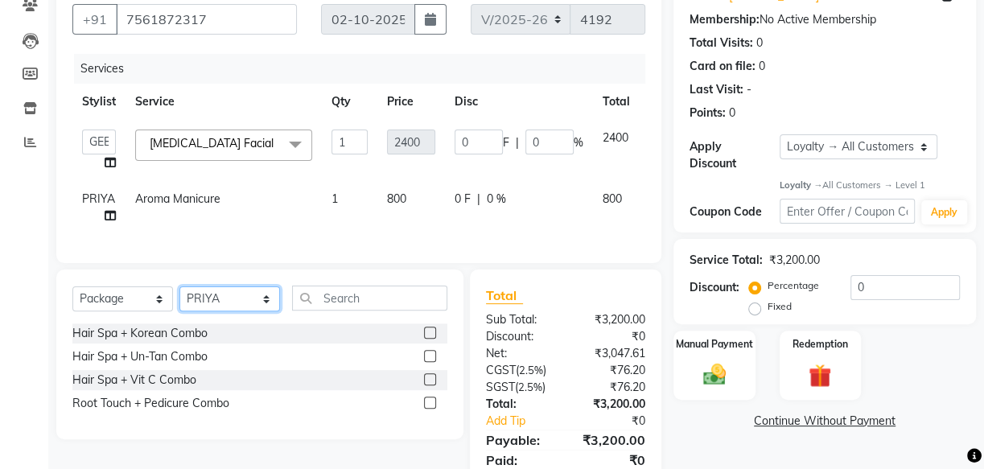
click at [224, 306] on select "Select Stylist Arya CHINJU GEETA KAZHAKOOTTAM ASHTAMUDI KRISHNA LEKSHMI MINCY V…" at bounding box center [229, 298] width 101 height 25
select select "49717"
click at [179, 297] on select "Select Stylist Arya CHINJU GEETA KAZHAKOOTTAM ASHTAMUDI KRISHNA LEKSHMI MINCY V…" at bounding box center [229, 298] width 101 height 25
click at [429, 339] on label at bounding box center [430, 333] width 12 height 12
click at [429, 339] on input "checkbox" at bounding box center [429, 333] width 10 height 10
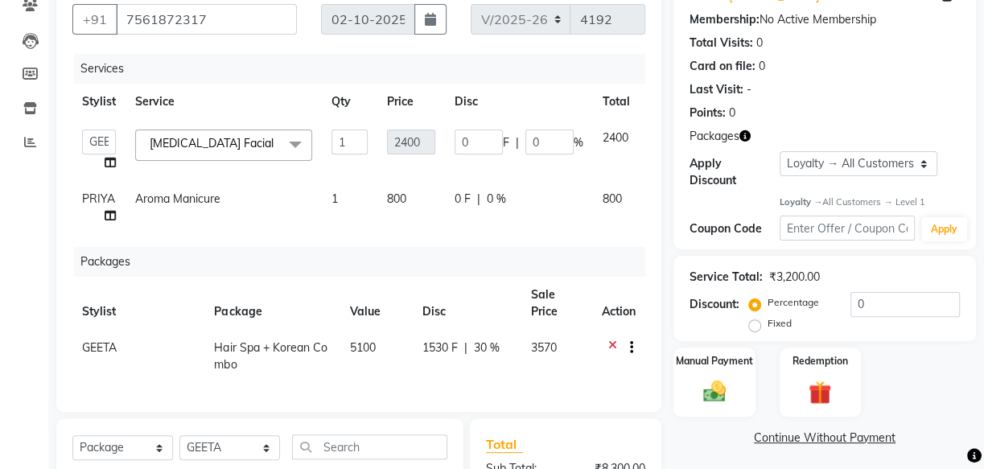
checkbox input "false"
click at [212, 152] on span "Skin Whitening Facial x" at bounding box center [217, 145] width 142 height 20
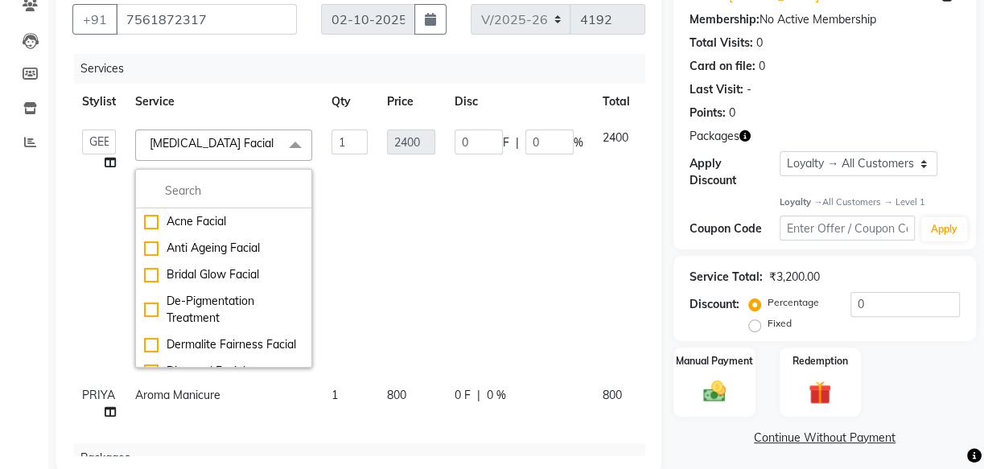
click at [337, 270] on td "1" at bounding box center [350, 249] width 56 height 258
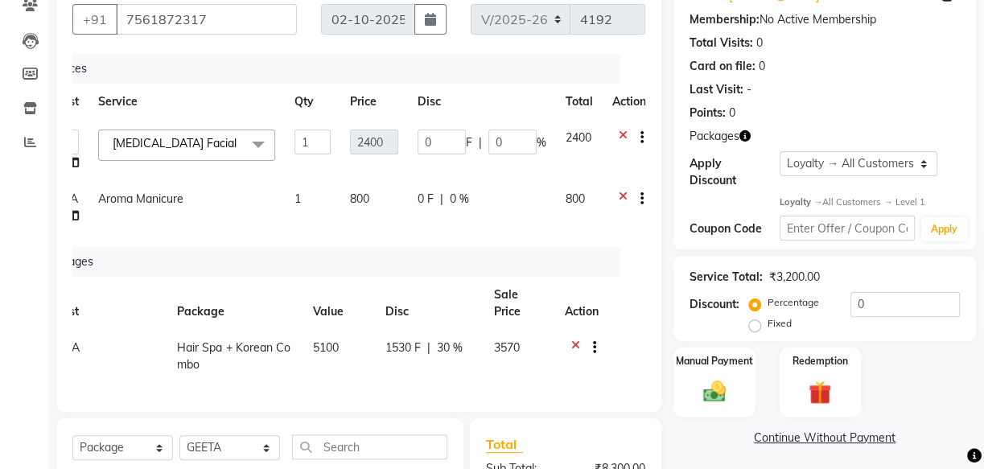
scroll to position [0, 47]
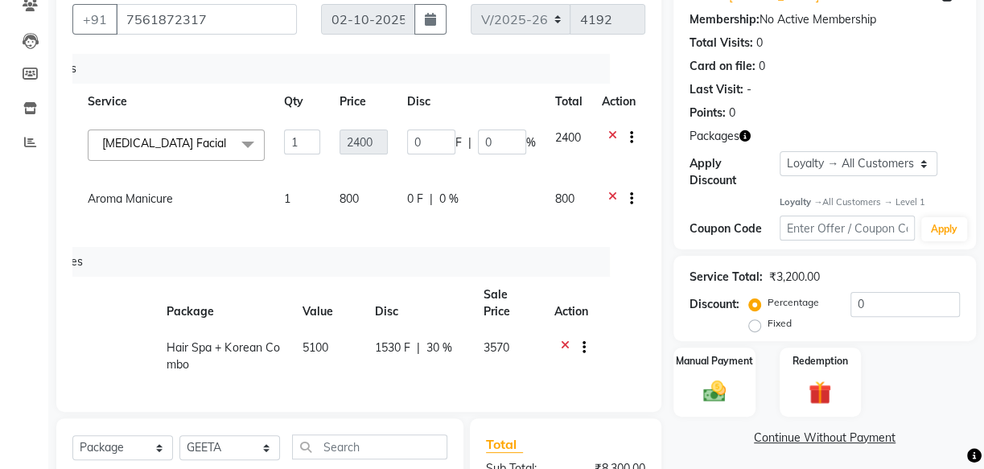
click at [612, 128] on td at bounding box center [618, 150] width 53 height 61
click at [612, 137] on icon at bounding box center [612, 140] width 9 height 20
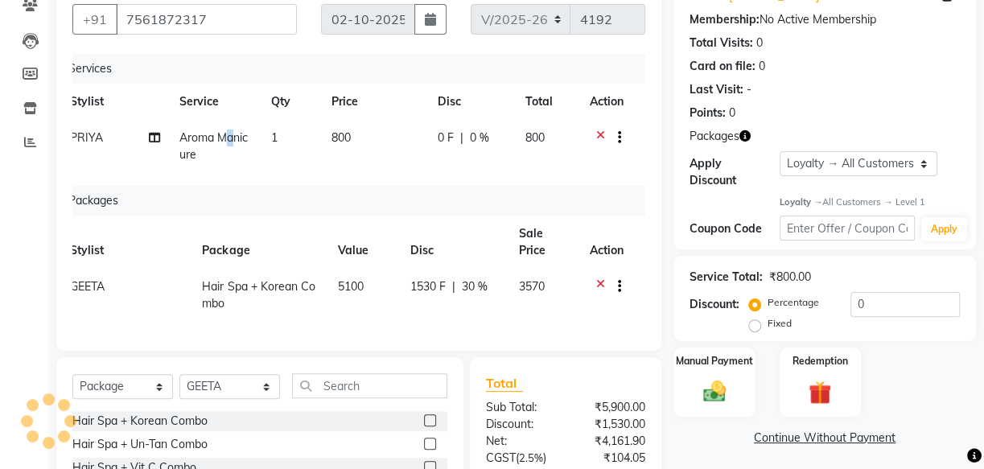
click at [230, 142] on span "Aroma Manicure" at bounding box center [213, 145] width 68 height 31
select select "27414"
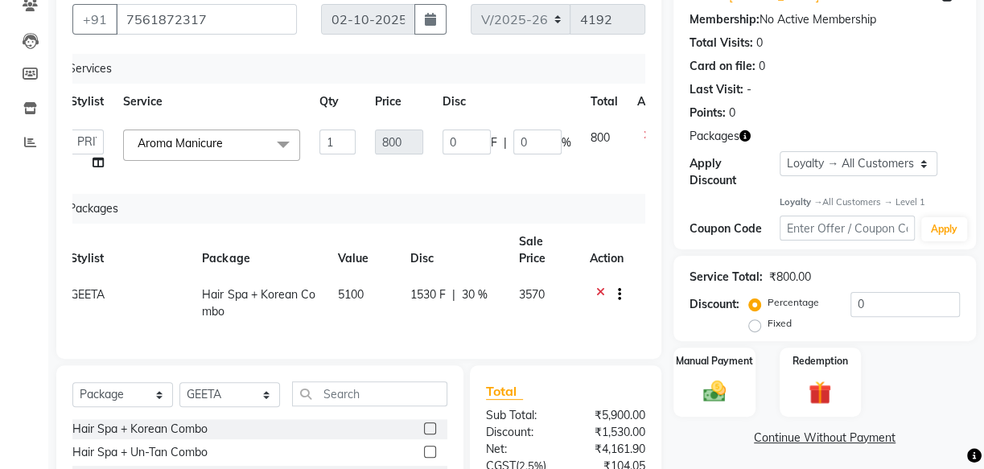
click at [282, 145] on span at bounding box center [283, 145] width 32 height 31
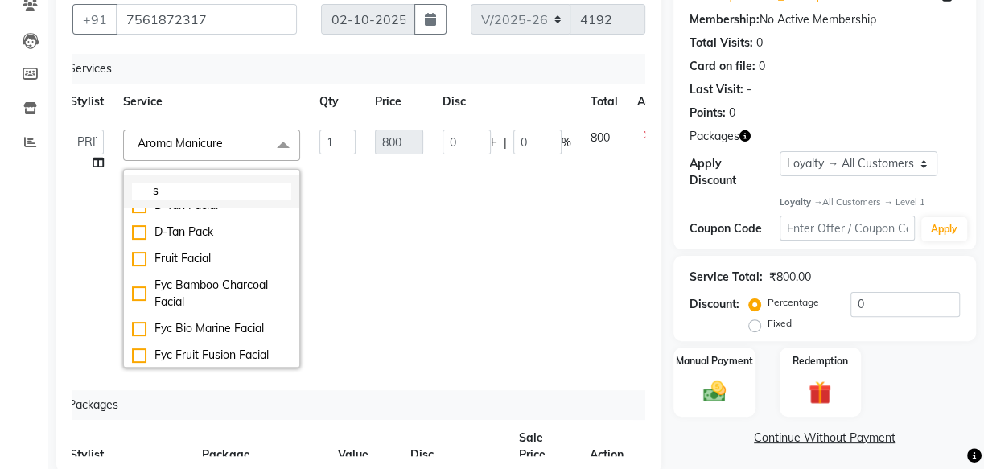
scroll to position [0, 0]
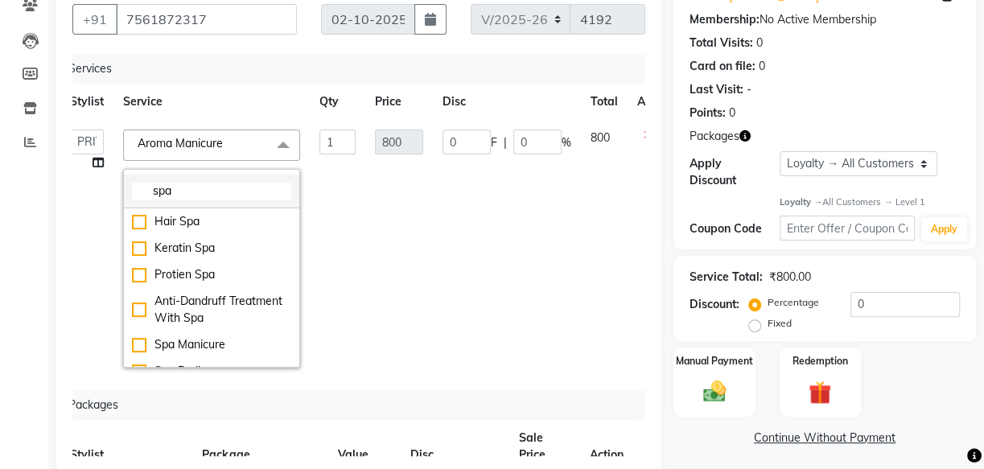
drag, startPoint x: 210, startPoint y: 188, endPoint x: 241, endPoint y: 23, distance: 167.9
click at [210, 187] on input "spa" at bounding box center [211, 191] width 159 height 17
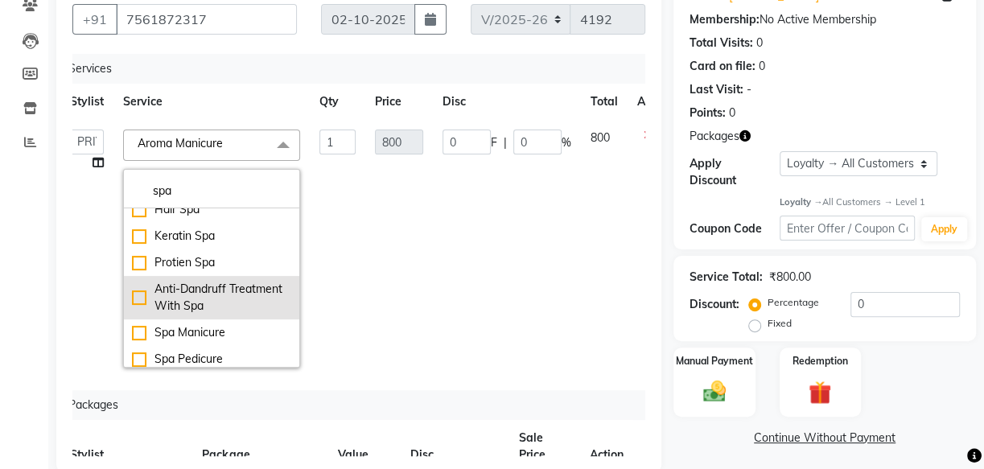
scroll to position [17, 0]
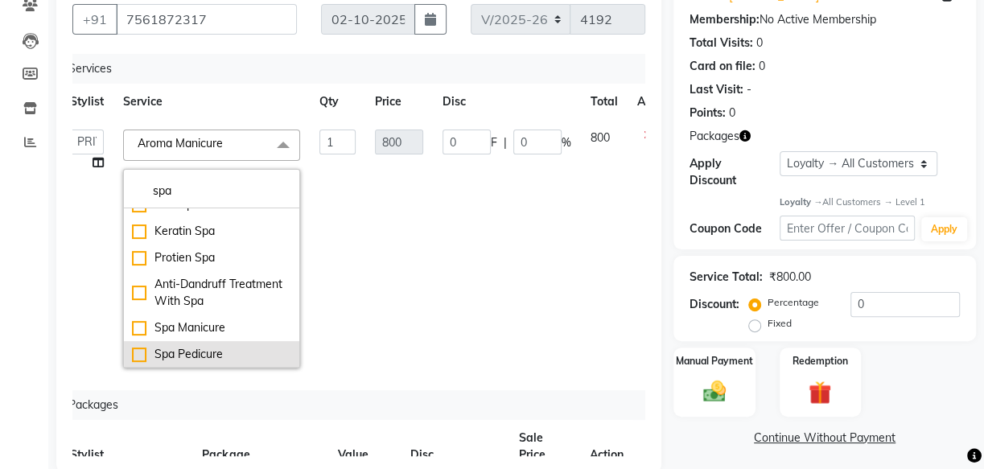
type input "spa"
click at [138, 352] on div "Spa Pedicure" at bounding box center [211, 354] width 159 height 17
checkbox input "true"
type input "1200"
click at [486, 284] on td "0 F | 0 %" at bounding box center [507, 249] width 148 height 258
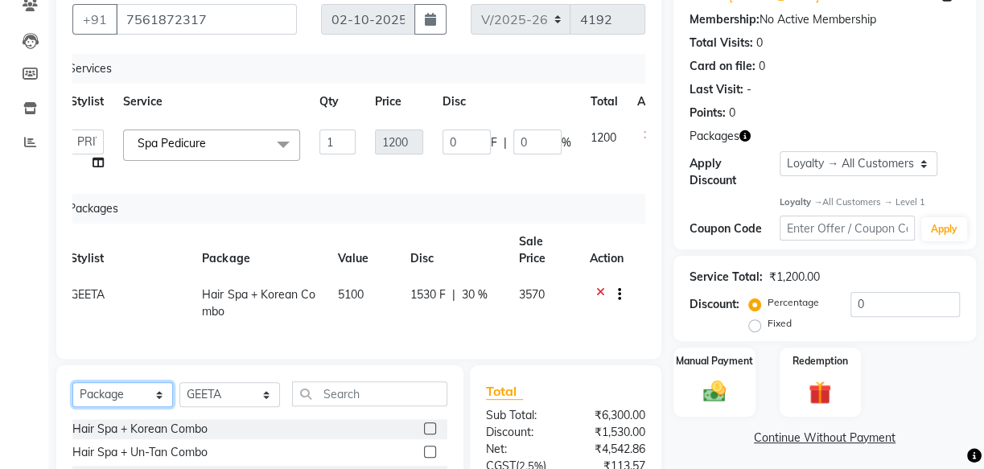
click at [152, 406] on select "Select Service Product Membership Package Voucher Prepaid Gift Card" at bounding box center [122, 394] width 101 height 25
select select "service"
click at [72, 393] on select "Select Service Product Membership Package Voucher Prepaid Gift Card" at bounding box center [122, 394] width 101 height 25
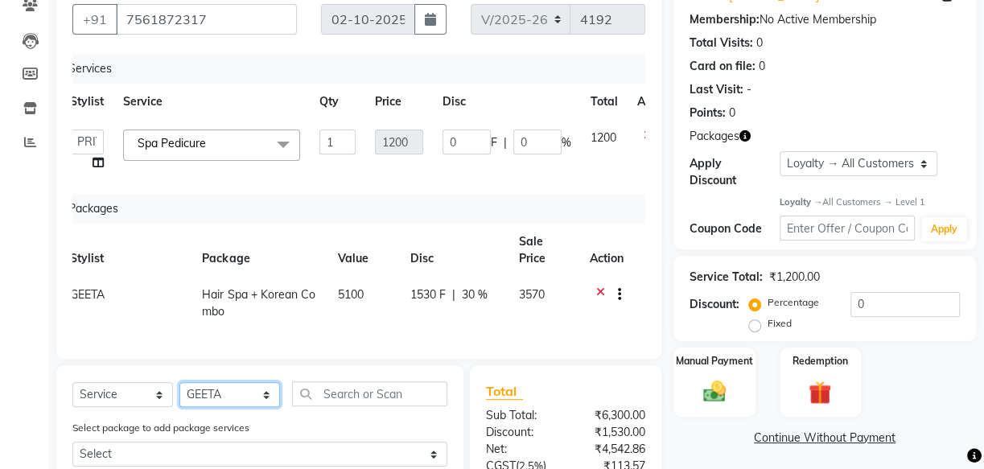
click at [265, 405] on select "Select Stylist Arya CHINJU GEETA KAZHAKOOTTAM ASHTAMUDI KRISHNA LEKSHMI MINCY V…" at bounding box center [229, 394] width 101 height 25
click at [179, 393] on select "Select Stylist Arya CHINJU GEETA KAZHAKOOTTAM ASHTAMUDI KRISHNA LEKSHMI MINCY V…" at bounding box center [229, 394] width 101 height 25
click at [266, 407] on select "Select Stylist Arya CHINJU GEETA KAZHAKOOTTAM ASHTAMUDI KRISHNA LEKSHMI MINCY V…" at bounding box center [229, 394] width 101 height 25
select select "27414"
click at [179, 393] on select "Select Stylist Arya CHINJU GEETA KAZHAKOOTTAM ASHTAMUDI KRISHNA LEKSHMI MINCY V…" at bounding box center [229, 394] width 101 height 25
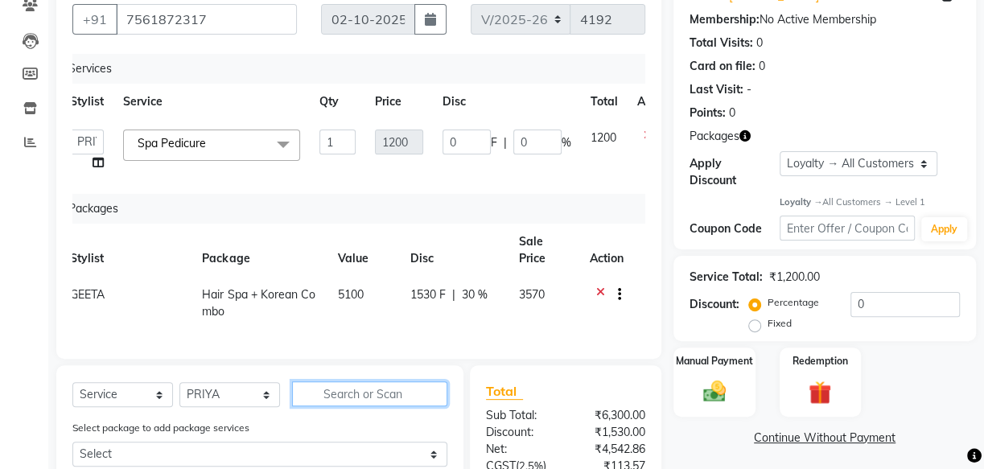
click at [348, 406] on input "text" at bounding box center [369, 393] width 155 height 25
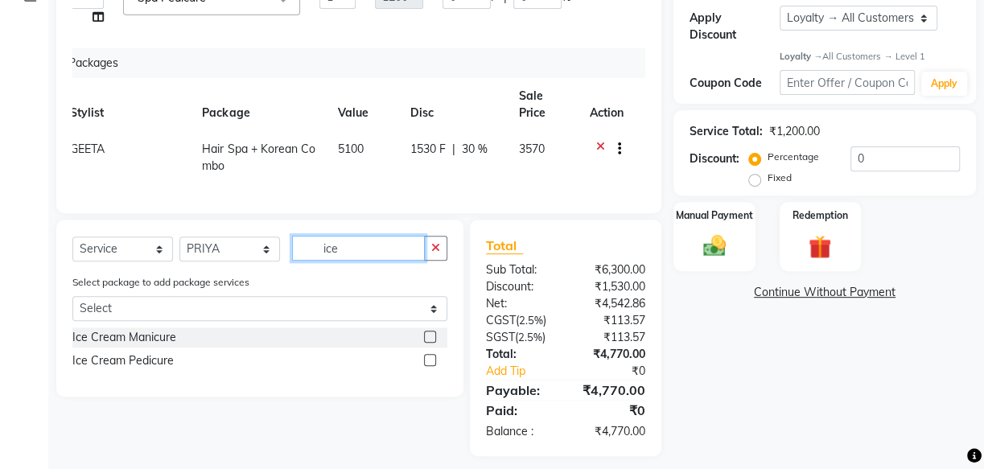
scroll to position [292, 0]
type input "ice"
click at [431, 342] on label at bounding box center [430, 336] width 12 height 12
click at [431, 342] on input "checkbox" at bounding box center [429, 337] width 10 height 10
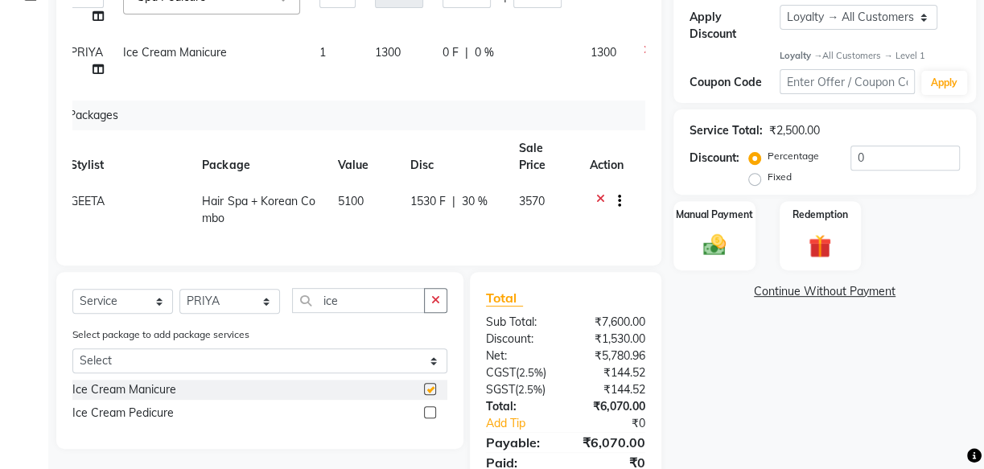
checkbox input "false"
drag, startPoint x: 357, startPoint y: 304, endPoint x: 302, endPoint y: 308, distance: 55.7
click at [302, 308] on input "ice" at bounding box center [358, 300] width 133 height 25
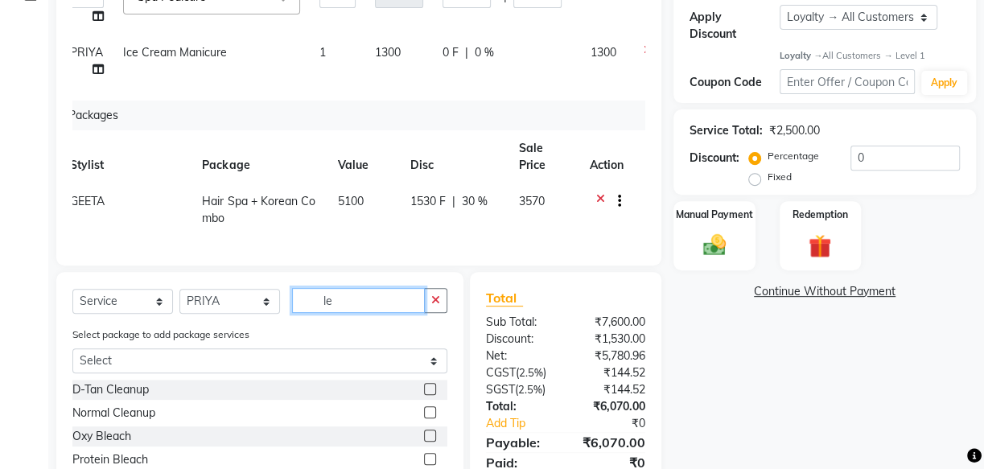
type input "l"
type input "half"
click at [426, 418] on label at bounding box center [430, 412] width 12 height 12
click at [426, 418] on input "checkbox" at bounding box center [429, 413] width 10 height 10
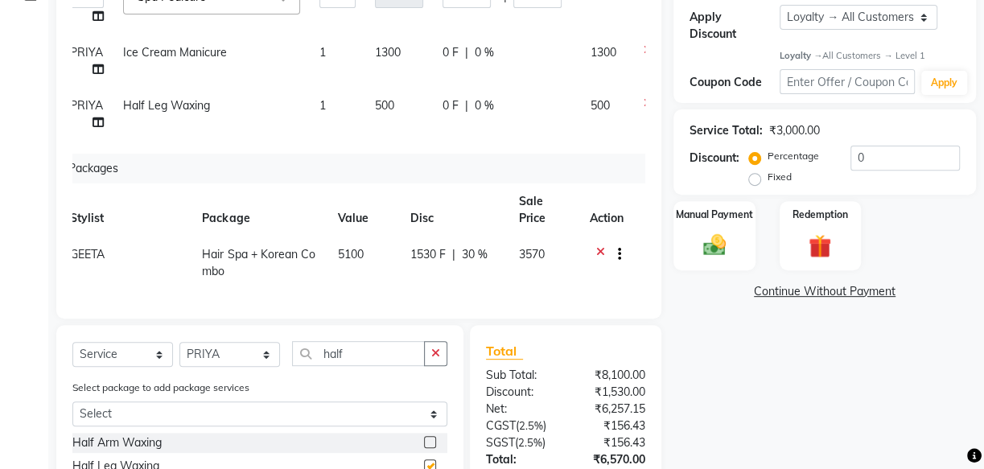
checkbox input "false"
drag, startPoint x: 378, startPoint y: 358, endPoint x: 282, endPoint y: 355, distance: 96.6
click at [282, 355] on div "Select Service Product Membership Package Voucher Prepaid Gift Card Select Styl…" at bounding box center [259, 360] width 375 height 38
type input "under"
click at [431, 446] on label at bounding box center [430, 442] width 12 height 12
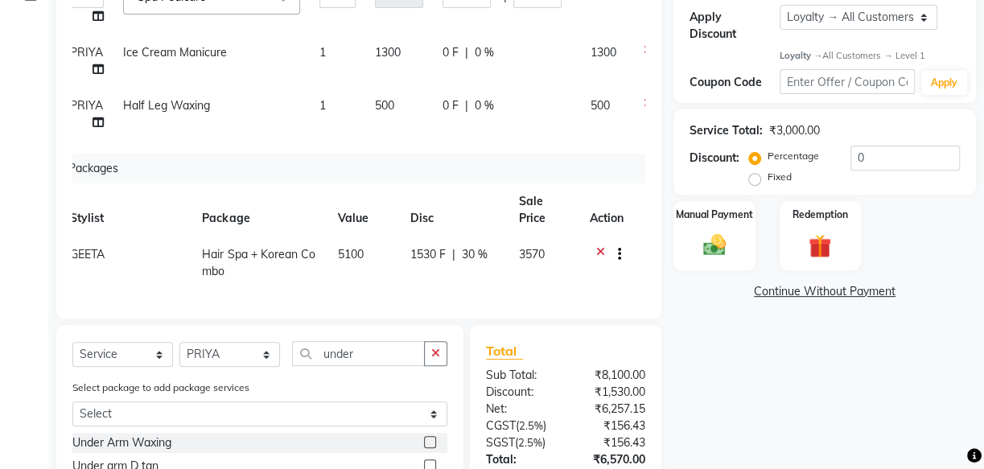
click at [431, 446] on input "checkbox" at bounding box center [429, 443] width 10 height 10
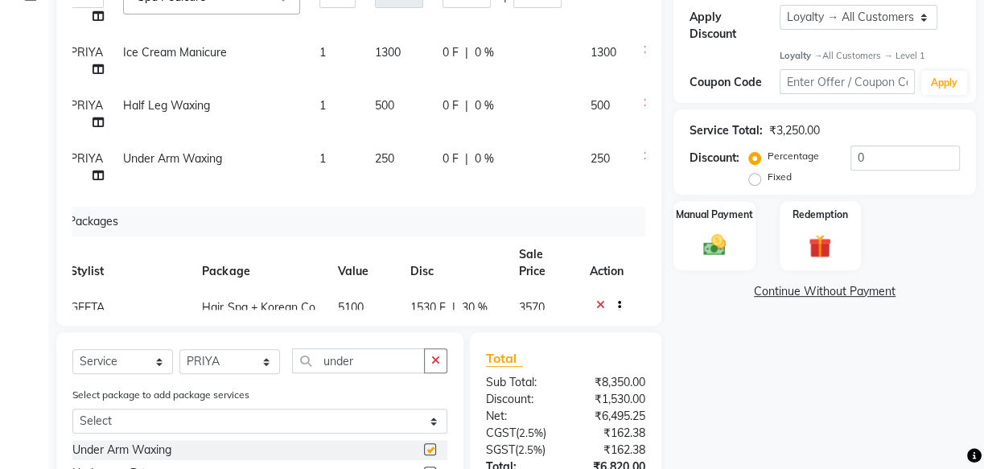
checkbox input "false"
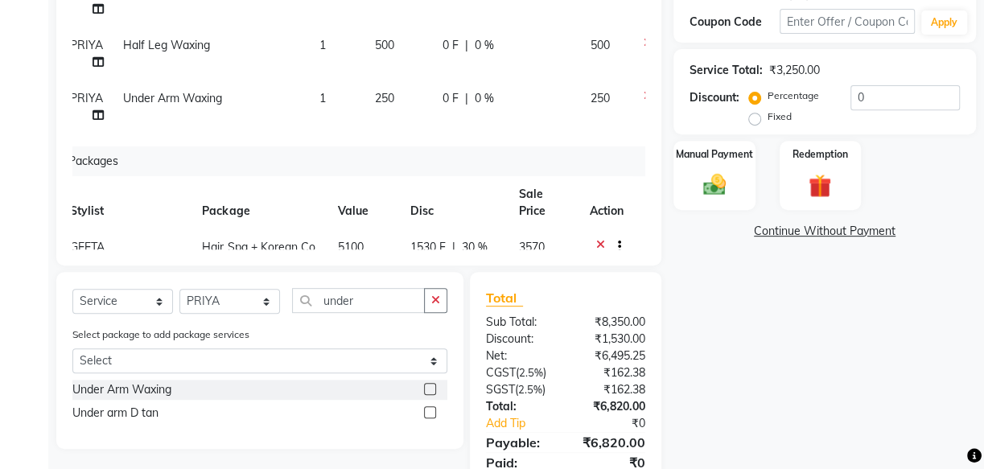
scroll to position [270, 0]
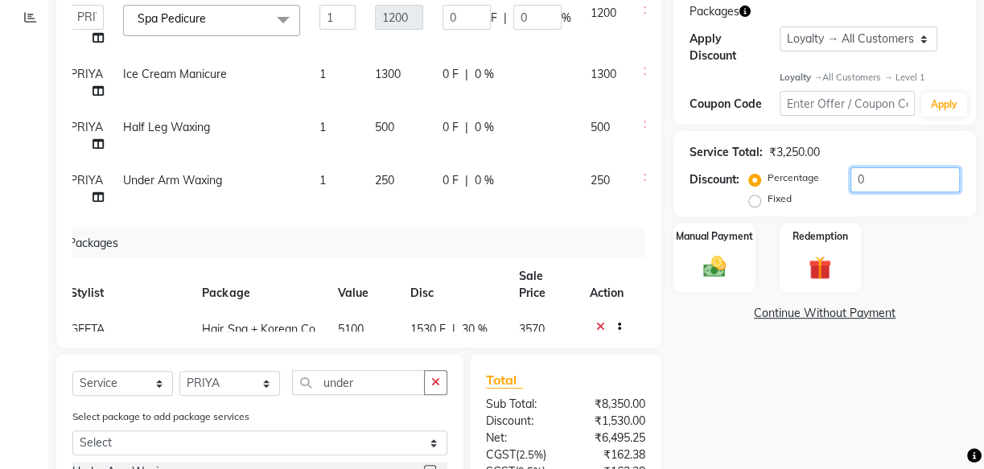
click at [864, 176] on input "0" at bounding box center [905, 179] width 109 height 25
type input "1"
type input "12"
type input "1"
type input "15"
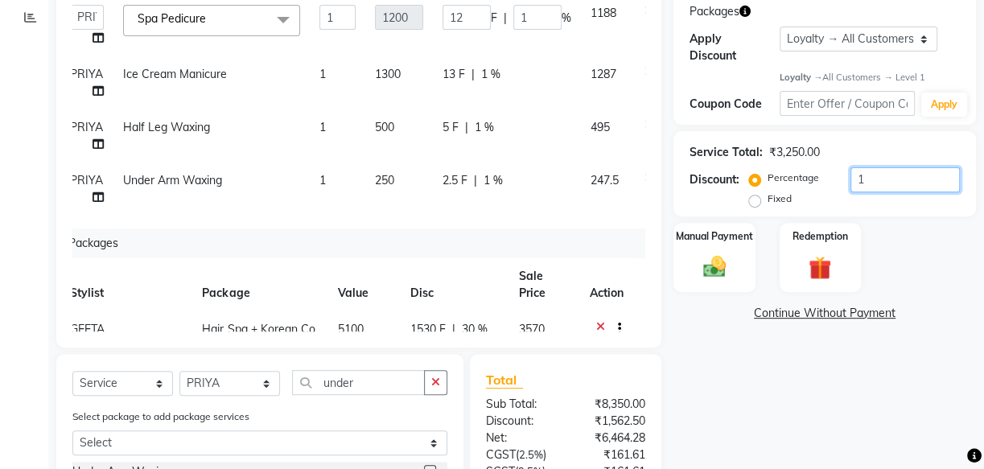
type input "180"
type input "15"
click at [735, 354] on div "Name: Nimtha Membership: No Active Membership Total Visits: 0 Card on file: 0 L…" at bounding box center [831, 228] width 315 height 757
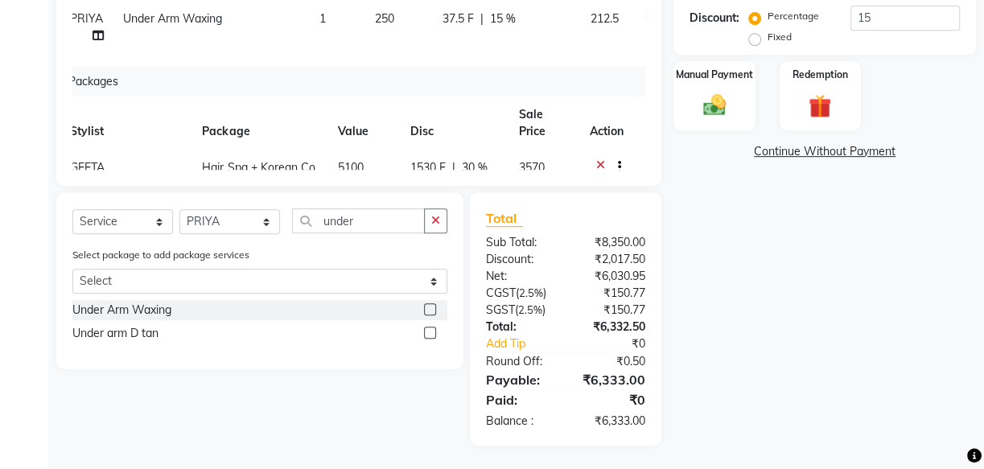
scroll to position [434, 0]
click at [734, 91] on div "Manual Payment" at bounding box center [714, 96] width 85 height 72
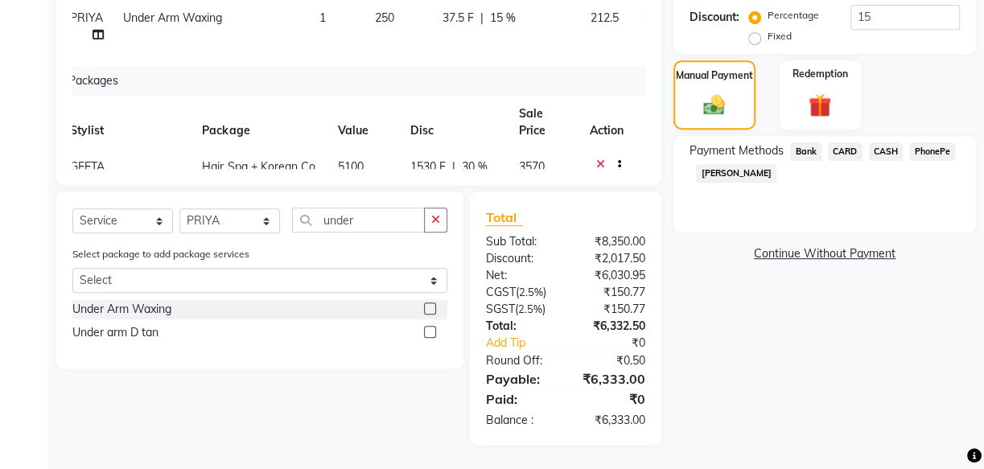
click at [936, 153] on span "PhonePe" at bounding box center [932, 151] width 46 height 19
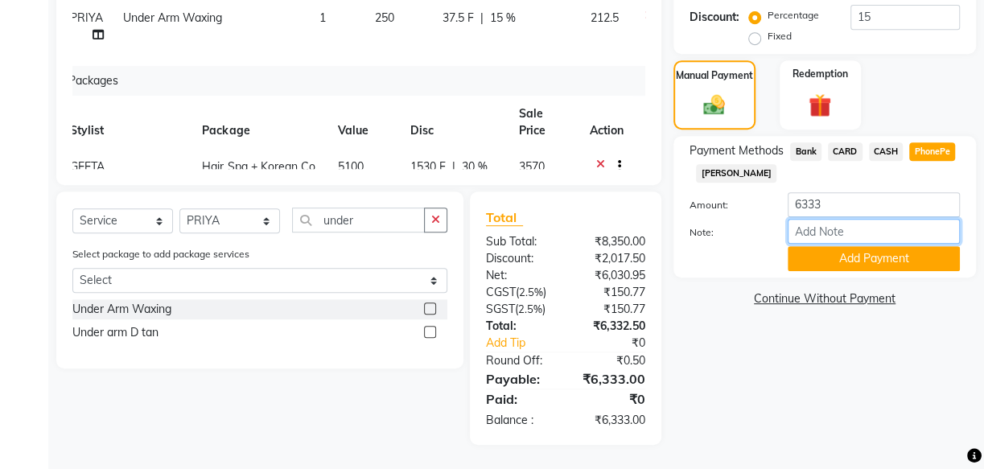
click at [826, 235] on input "Note:" at bounding box center [874, 231] width 172 height 25
type input "mincy"
click at [848, 265] on button "Add Payment" at bounding box center [874, 258] width 172 height 25
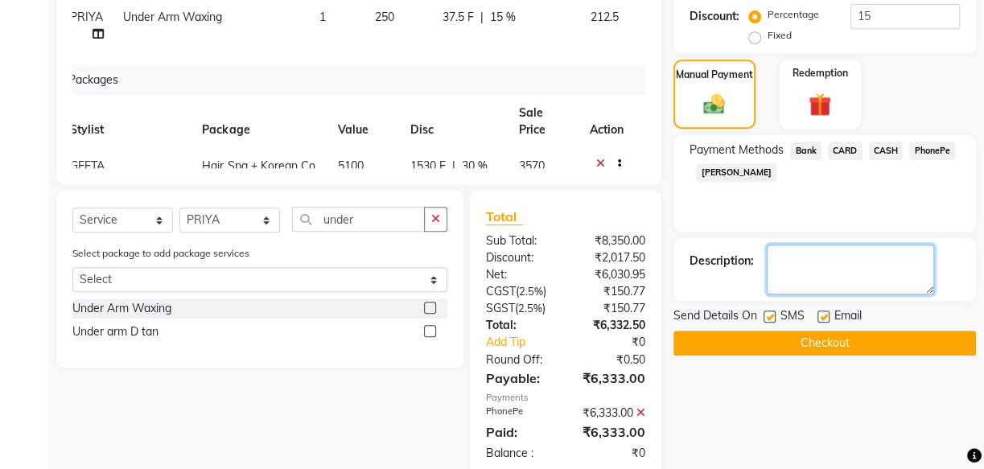
click at [813, 267] on textarea at bounding box center [850, 270] width 167 height 50
type textarea "n"
click at [824, 261] on textarea at bounding box center [850, 270] width 167 height 50
type textarea "membership phone number change"
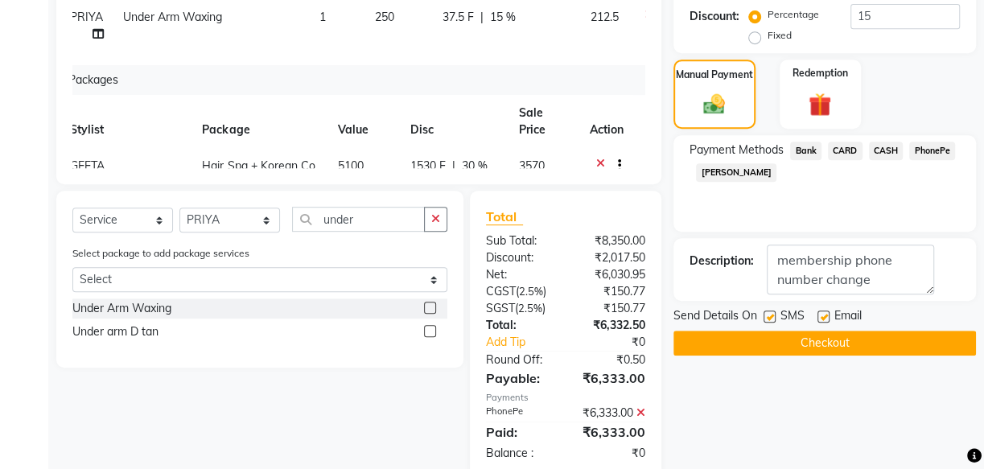
click at [773, 316] on label at bounding box center [770, 317] width 12 height 12
click at [773, 316] on input "checkbox" at bounding box center [769, 317] width 10 height 10
checkbox input "false"
click at [822, 317] on label at bounding box center [824, 317] width 12 height 12
click at [822, 317] on input "checkbox" at bounding box center [823, 317] width 10 height 10
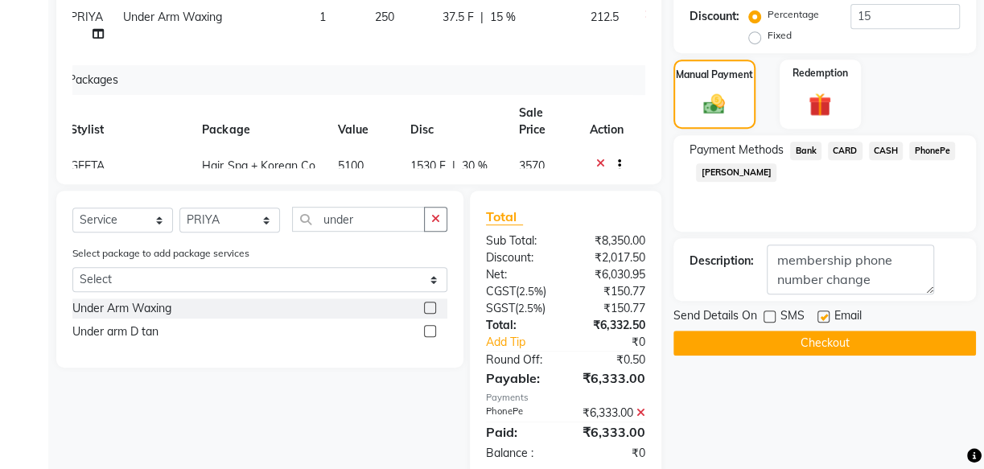
checkbox input "false"
click at [822, 335] on button "Checkout" at bounding box center [825, 343] width 303 height 25
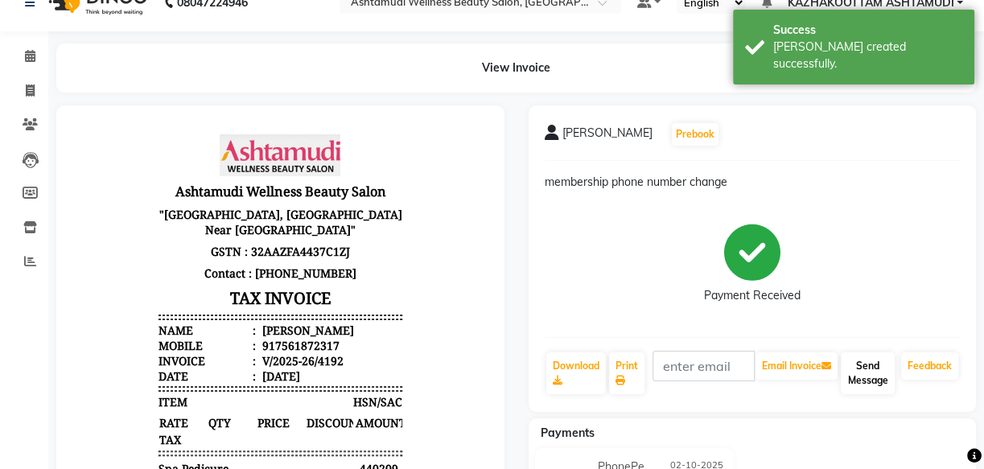
scroll to position [72, 0]
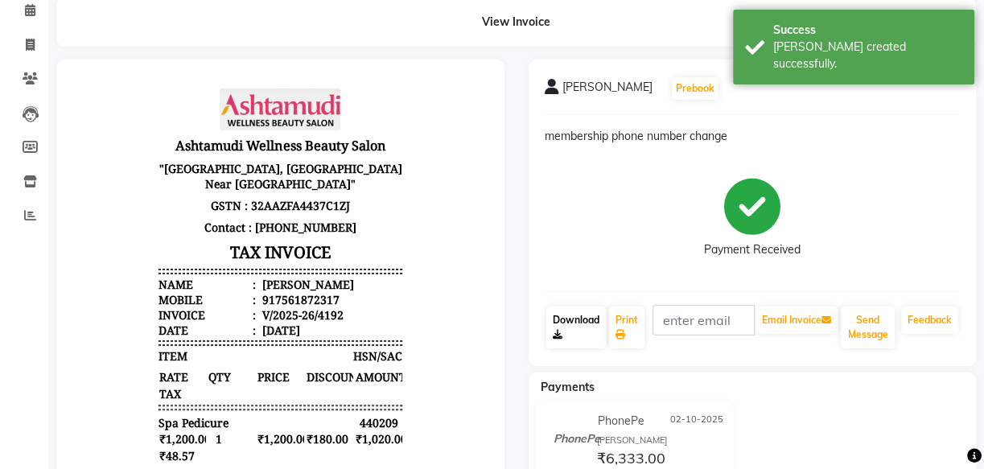
click at [579, 325] on link "Download" at bounding box center [576, 328] width 60 height 42
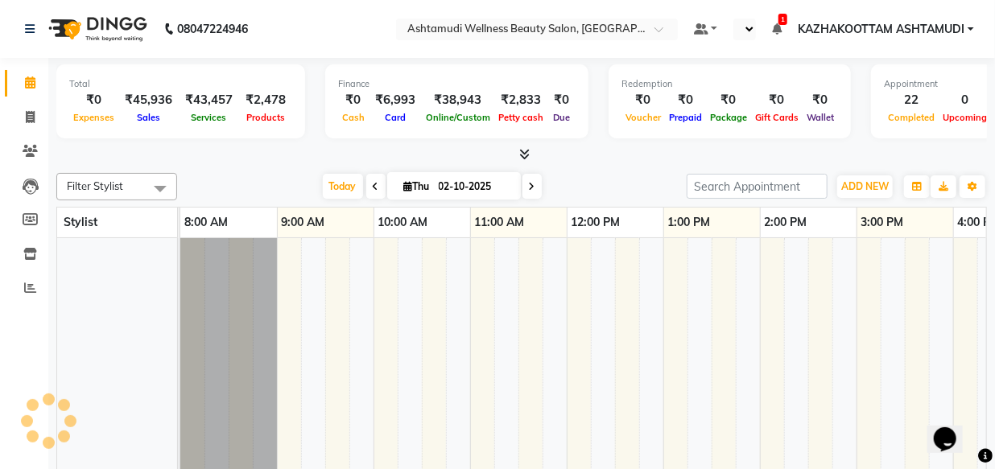
select select "en"
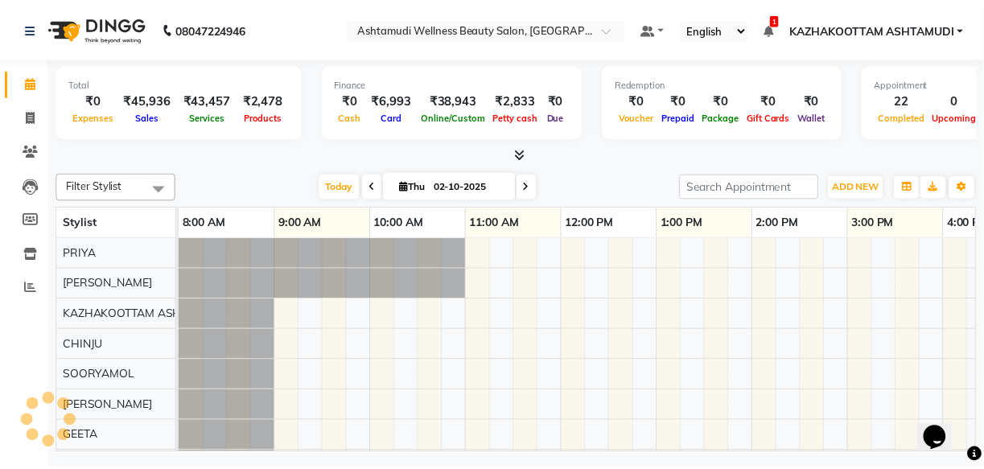
scroll to position [22, 0]
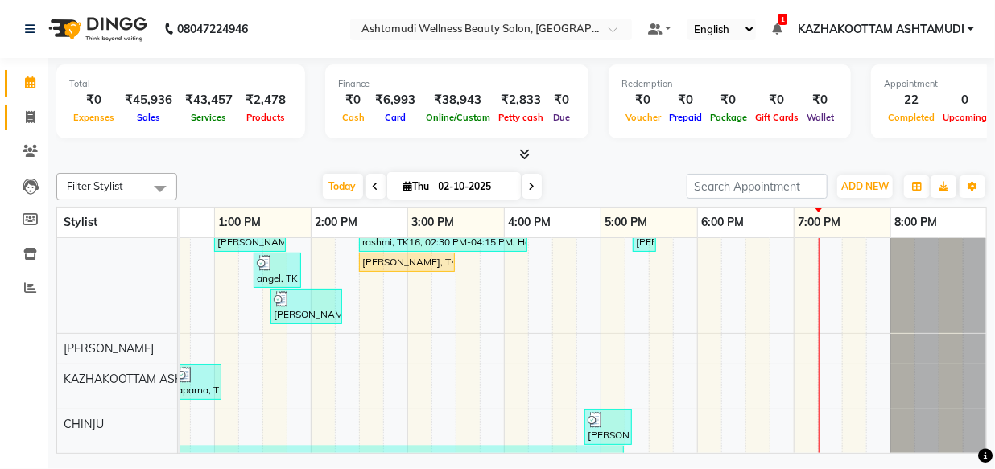
click at [30, 113] on icon at bounding box center [30, 117] width 9 height 12
select select "service"
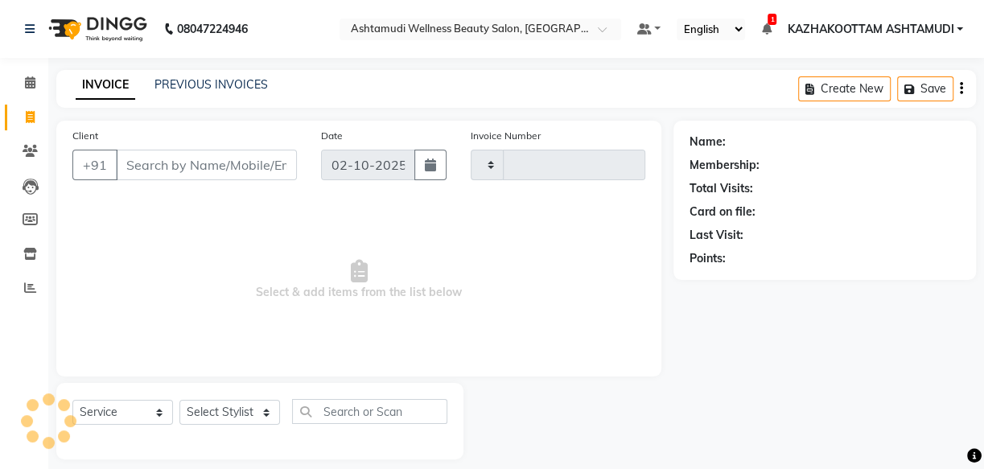
type input "4189"
select select "4662"
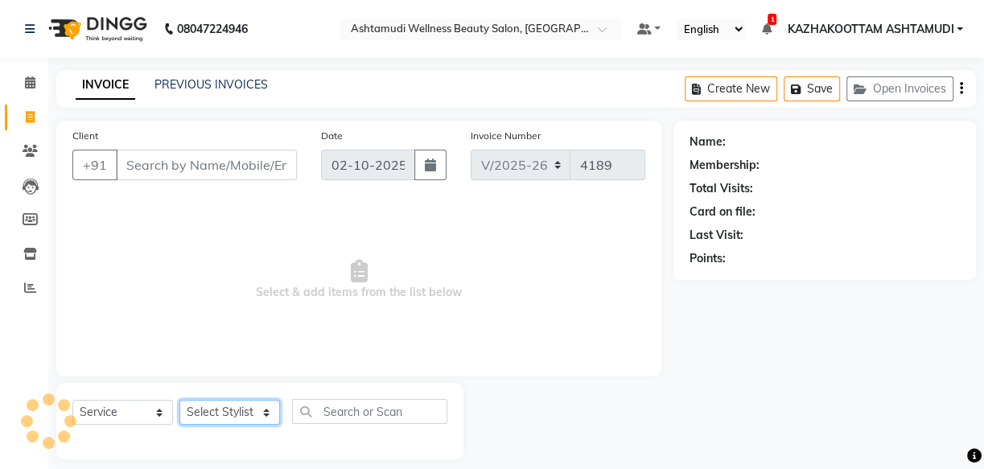
click at [253, 412] on select "Select Stylist" at bounding box center [229, 412] width 101 height 25
click at [253, 409] on select "Select Stylist" at bounding box center [229, 412] width 101 height 25
click at [255, 410] on select "Select Stylist" at bounding box center [229, 412] width 101 height 25
click at [253, 414] on select "Select Stylist" at bounding box center [229, 412] width 101 height 25
click at [249, 418] on select "Select Stylist Arya CHINJU GEETA KAZHAKOOTTAM ASHTAMUDI KRISHNA [PERSON_NAME] […" at bounding box center [229, 412] width 101 height 25
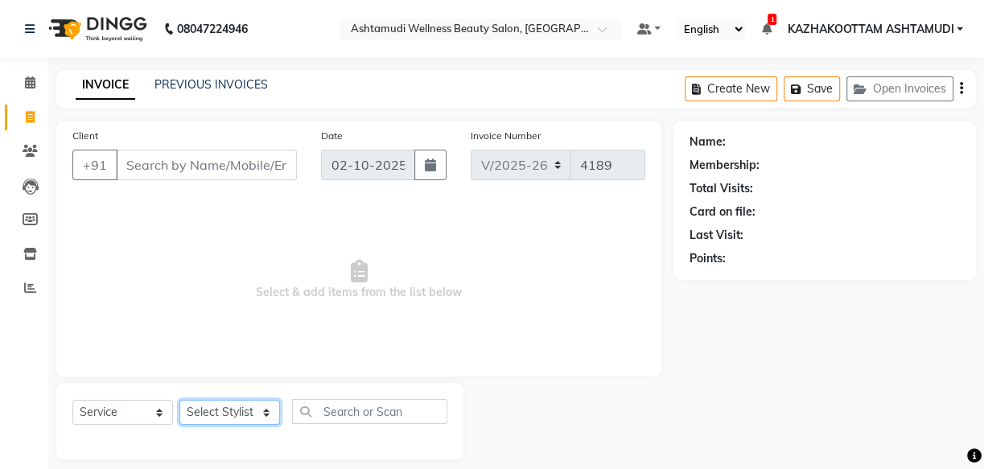
select select "85074"
click at [179, 400] on select "Select Stylist Arya CHINJU GEETA KAZHAKOOTTAM ASHTAMUDI KRISHNA [PERSON_NAME] […" at bounding box center [229, 412] width 101 height 25
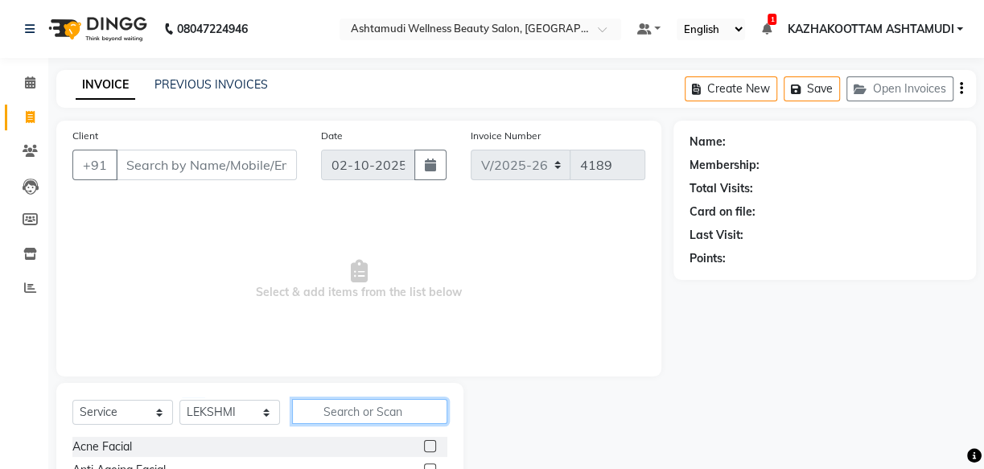
click at [379, 410] on input "text" at bounding box center [369, 411] width 155 height 25
type input "acne"
click at [426, 450] on label at bounding box center [430, 446] width 12 height 12
click at [426, 450] on input "checkbox" at bounding box center [429, 447] width 10 height 10
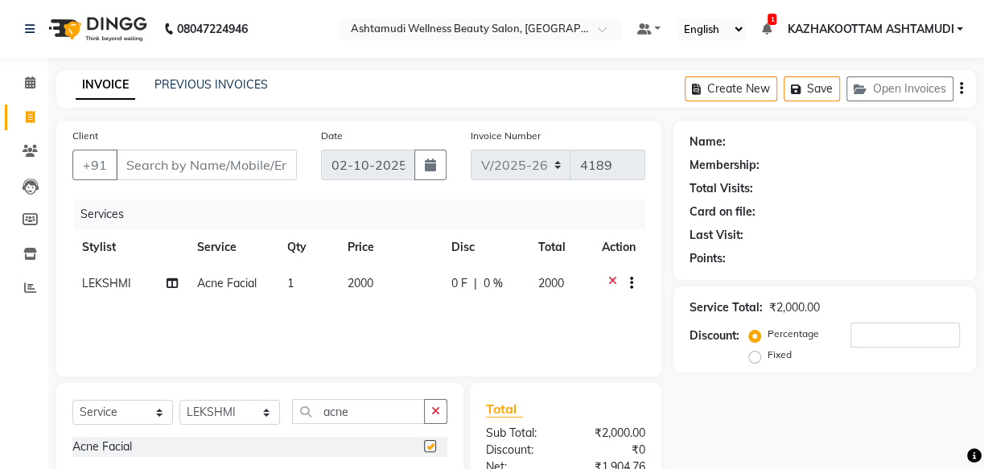
checkbox input "false"
click at [432, 411] on button "button" at bounding box center [435, 411] width 23 height 25
click at [608, 277] on icon at bounding box center [612, 285] width 9 height 20
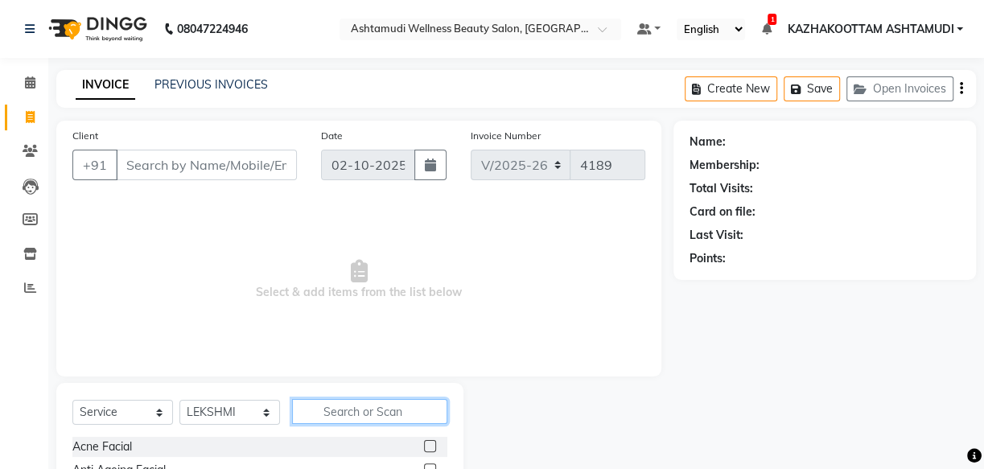
click at [355, 420] on input "text" at bounding box center [369, 411] width 155 height 25
type input "stem"
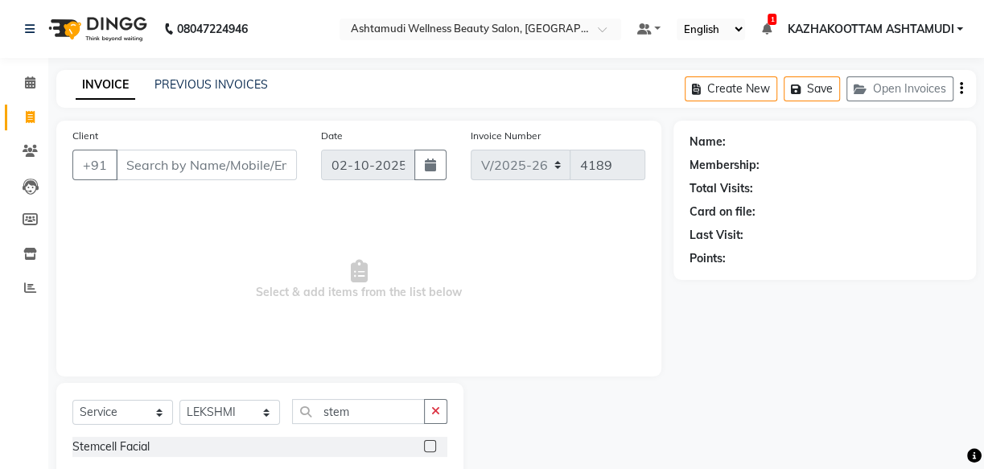
click at [427, 443] on label at bounding box center [430, 446] width 12 height 12
click at [427, 443] on input "checkbox" at bounding box center [429, 447] width 10 height 10
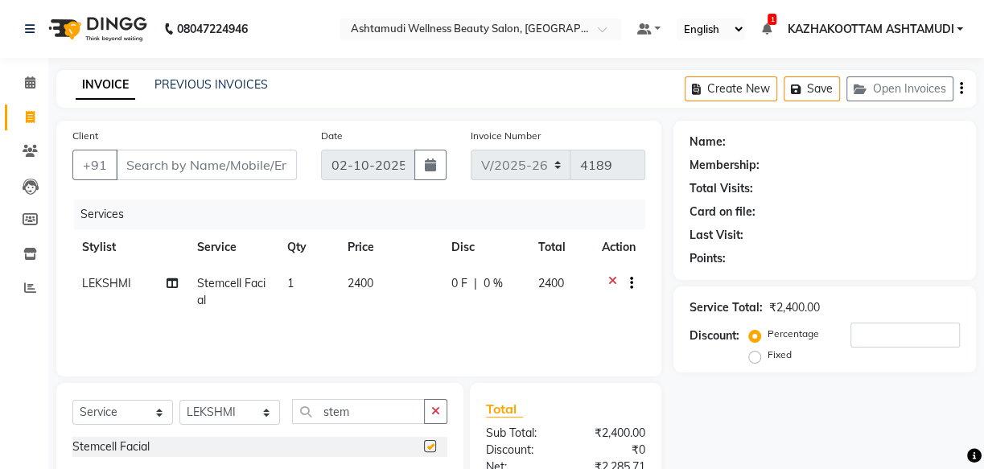
checkbox input "false"
drag, startPoint x: 389, startPoint y: 420, endPoint x: 221, endPoint y: 405, distance: 168.9
click at [221, 405] on div "Select Service Product Membership Package Voucher Prepaid Gift Card Select Styl…" at bounding box center [259, 418] width 375 height 38
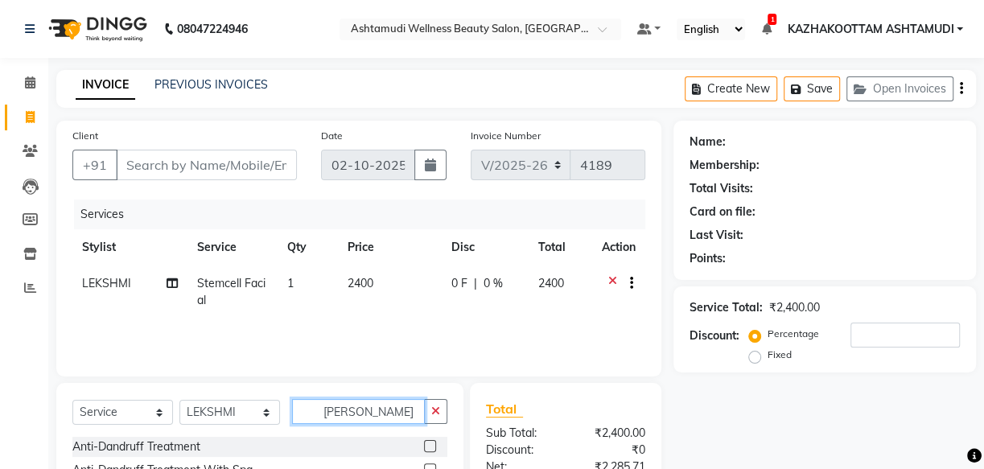
scroll to position [72, 0]
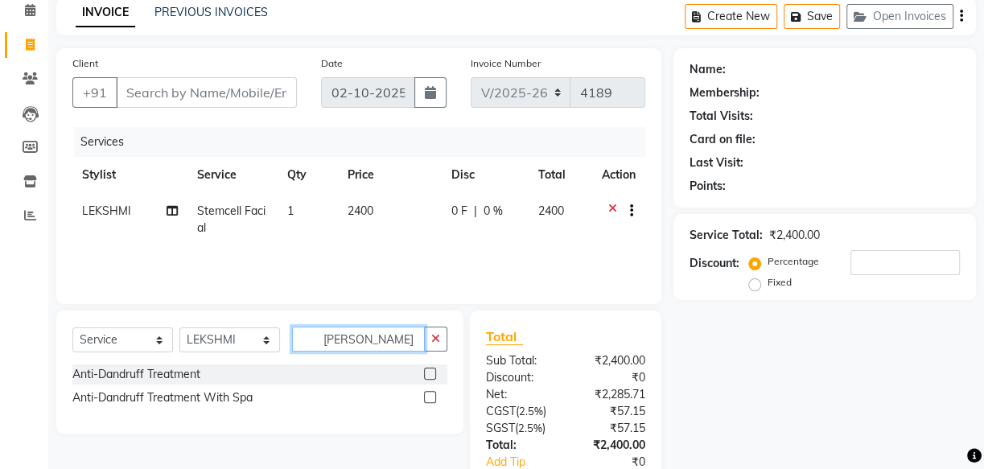
type input "dan"
click at [427, 397] on label at bounding box center [430, 397] width 12 height 12
click at [427, 397] on input "checkbox" at bounding box center [429, 398] width 10 height 10
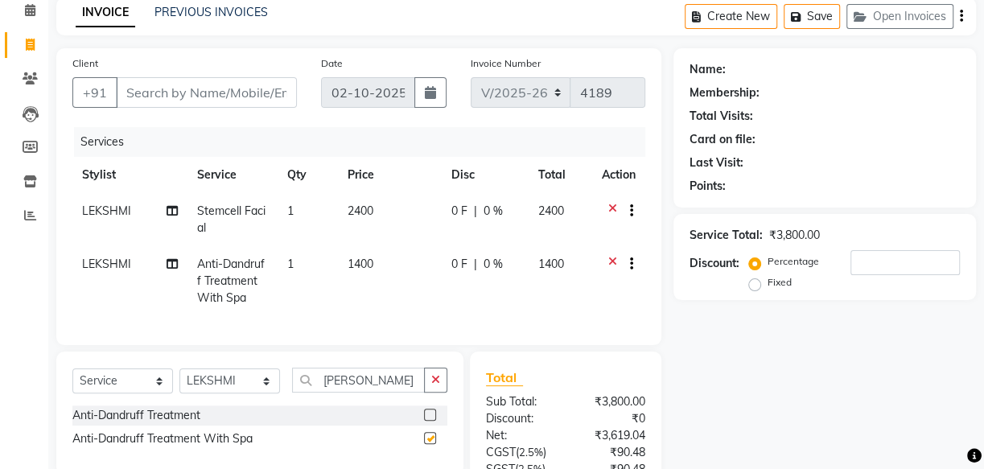
checkbox input "false"
drag, startPoint x: 358, startPoint y: 393, endPoint x: 303, endPoint y: 393, distance: 54.7
click at [303, 393] on input "dan" at bounding box center [358, 380] width 133 height 25
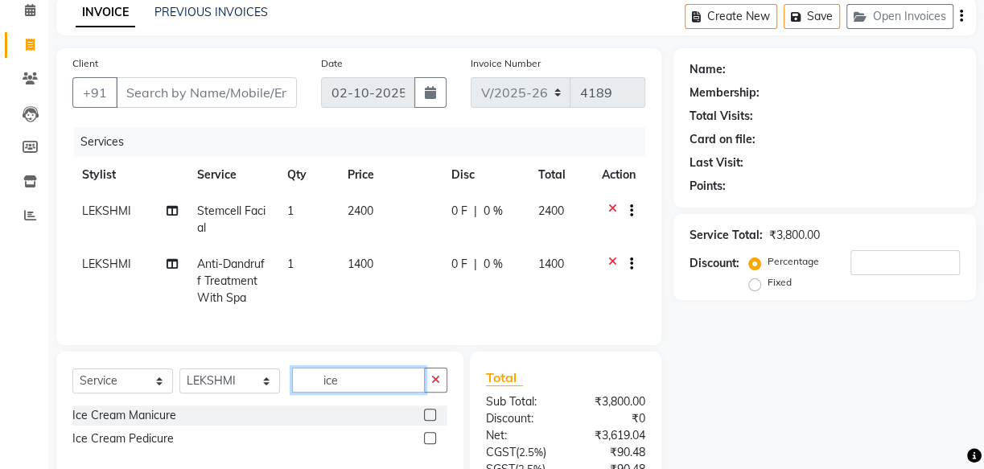
type input "ice"
click at [429, 444] on label at bounding box center [430, 438] width 12 height 12
click at [429, 444] on input "checkbox" at bounding box center [429, 439] width 10 height 10
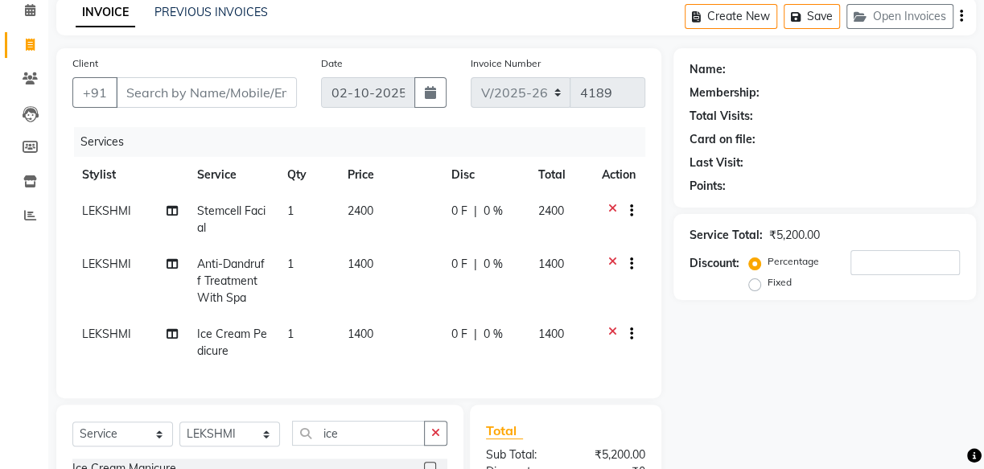
checkbox input "false"
drag, startPoint x: 354, startPoint y: 439, endPoint x: 311, endPoint y: 449, distance: 44.5
click at [311, 446] on input "ice" at bounding box center [358, 433] width 133 height 25
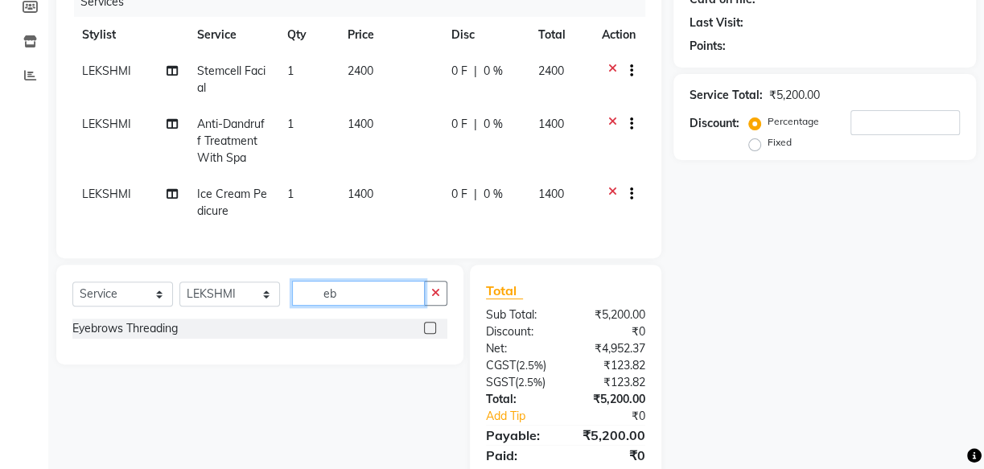
scroll to position [281, 0]
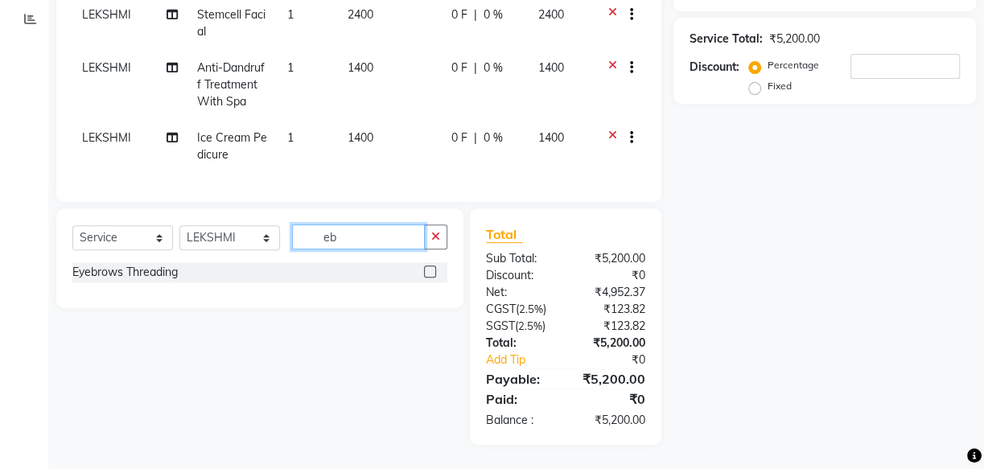
type input "eb"
click at [430, 270] on label at bounding box center [430, 272] width 12 height 12
click at [430, 270] on input "checkbox" at bounding box center [429, 272] width 10 height 10
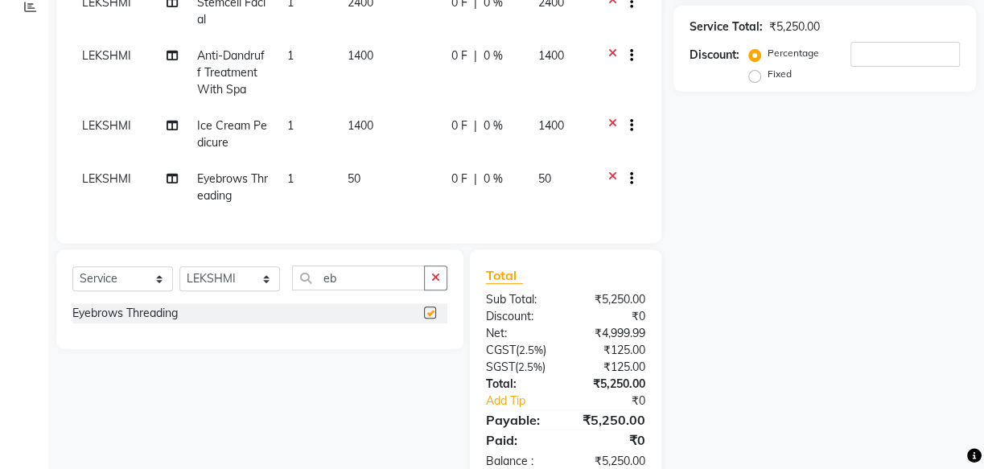
checkbox input "false"
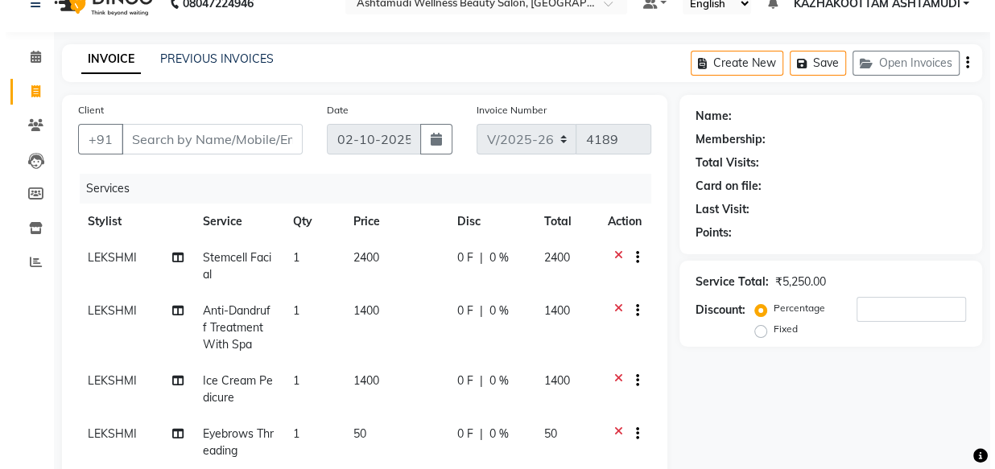
scroll to position [0, 0]
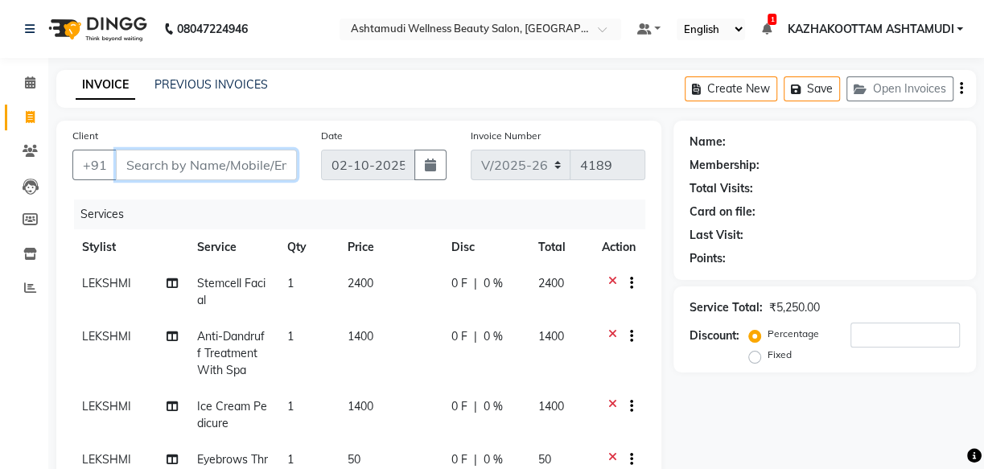
click at [147, 169] on input "Client" at bounding box center [206, 165] width 181 height 31
type input "9"
type input "0"
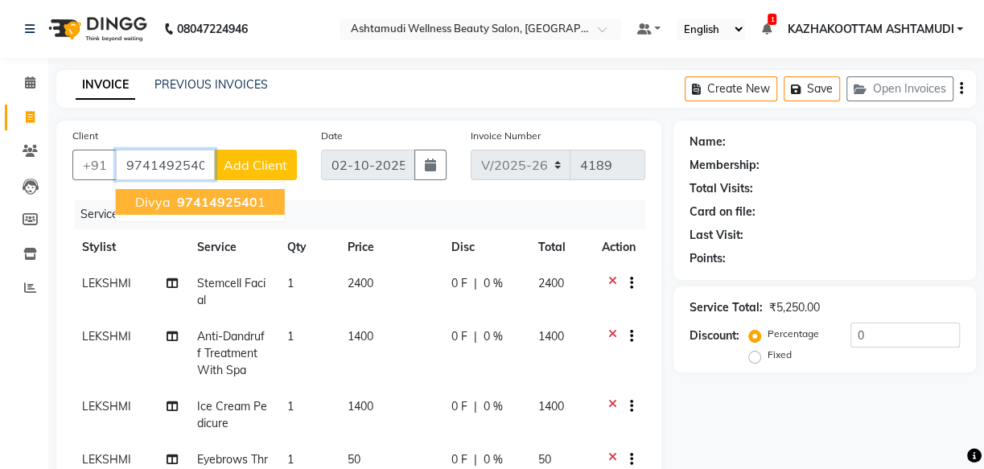
type input "9741492540"
click at [243, 165] on span "Add Client" at bounding box center [256, 165] width 64 height 16
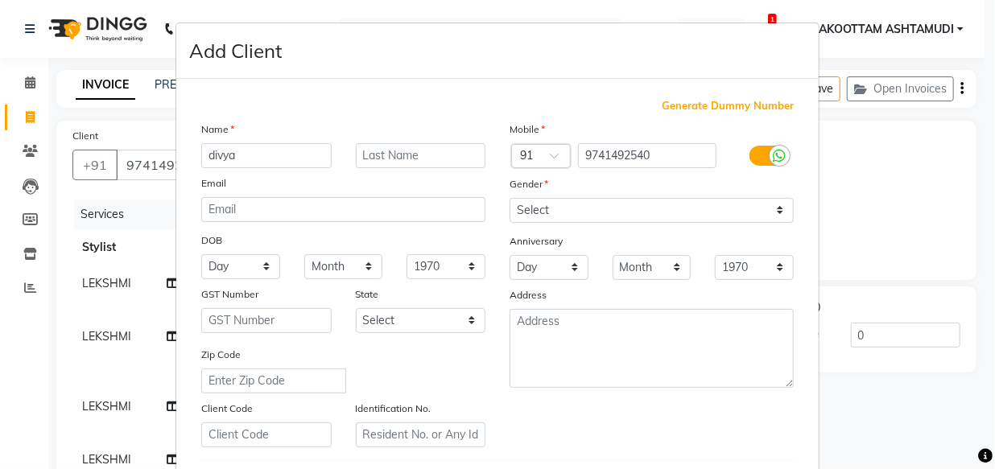
type input "divya"
click at [145, 165] on ngb-modal-window "Add Client Generate Dummy Number Name divya Email DOB Day 01 02 03 04 05 06 07 …" at bounding box center [497, 234] width 995 height 469
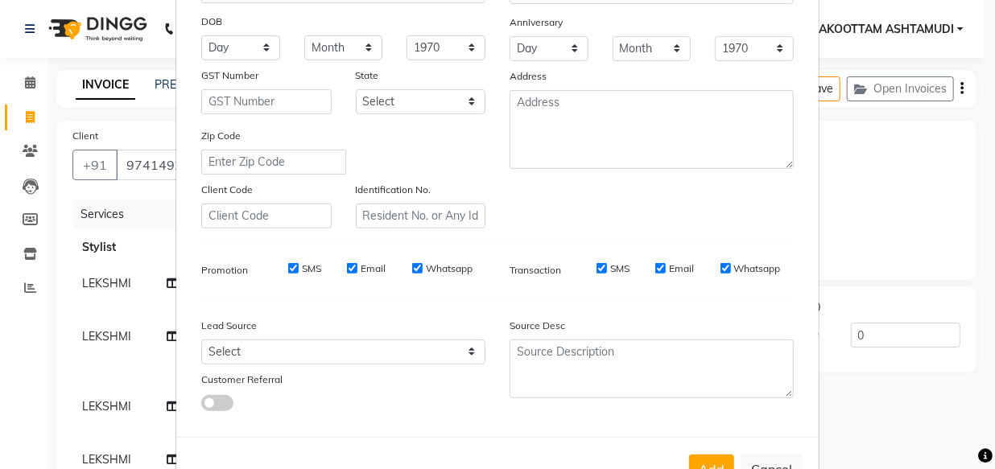
scroll to position [278, 0]
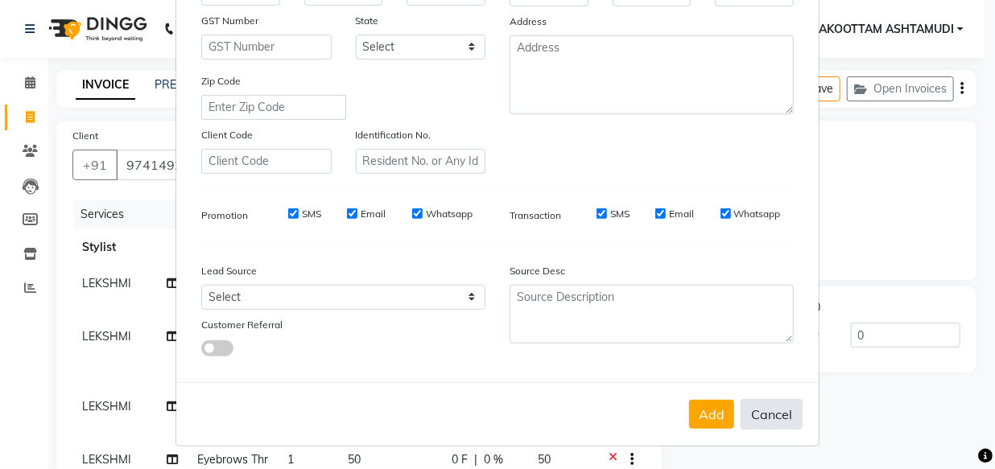
click at [780, 415] on button "Cancel" at bounding box center [771, 414] width 62 height 31
select select
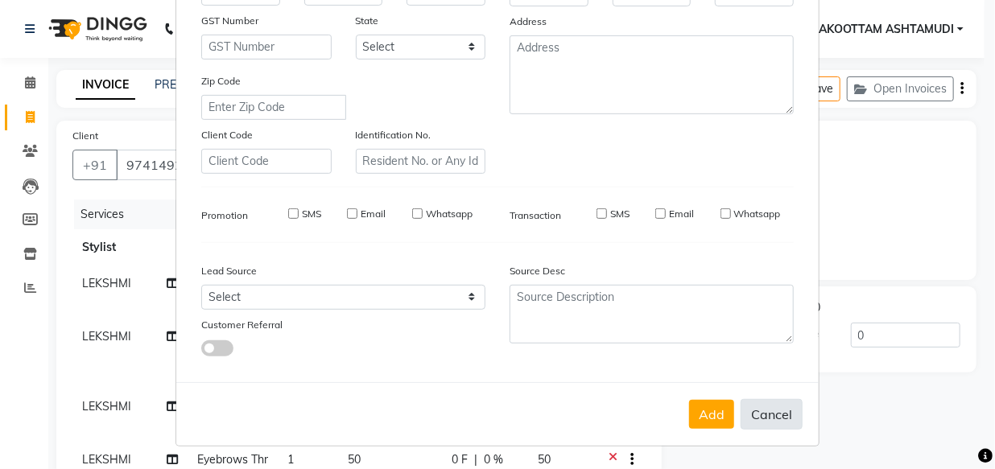
select select
checkbox input "false"
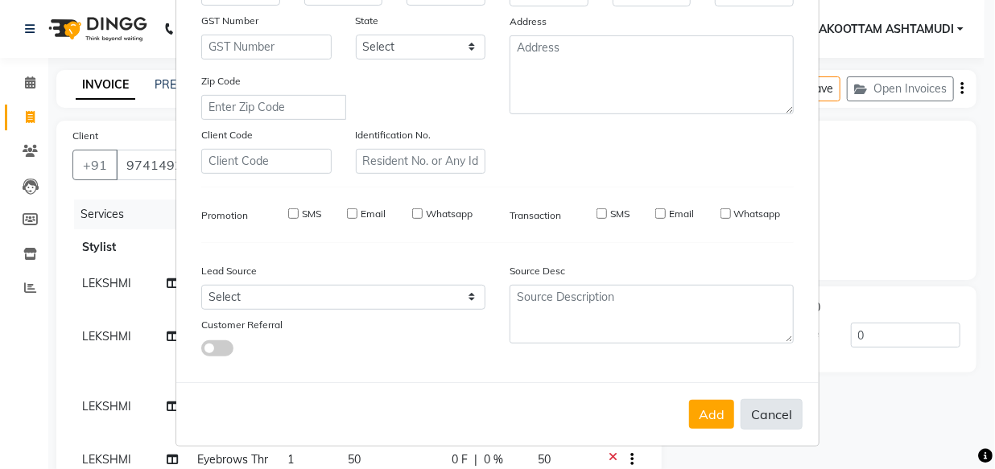
checkbox input "false"
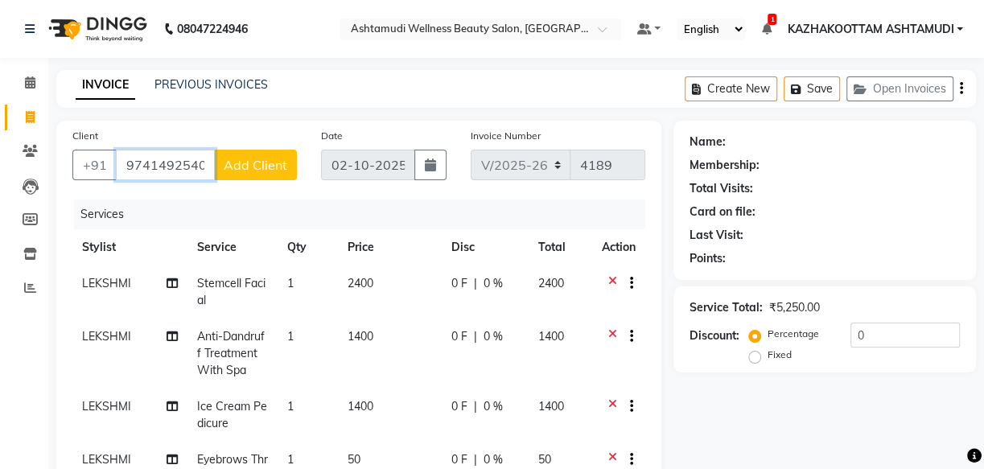
click at [200, 174] on input "9741492540" at bounding box center [165, 165] width 99 height 31
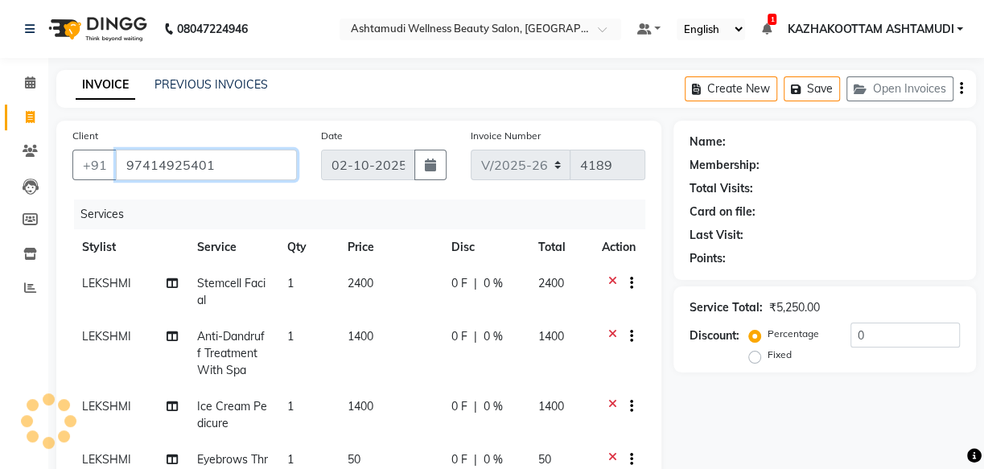
type input "97414925401"
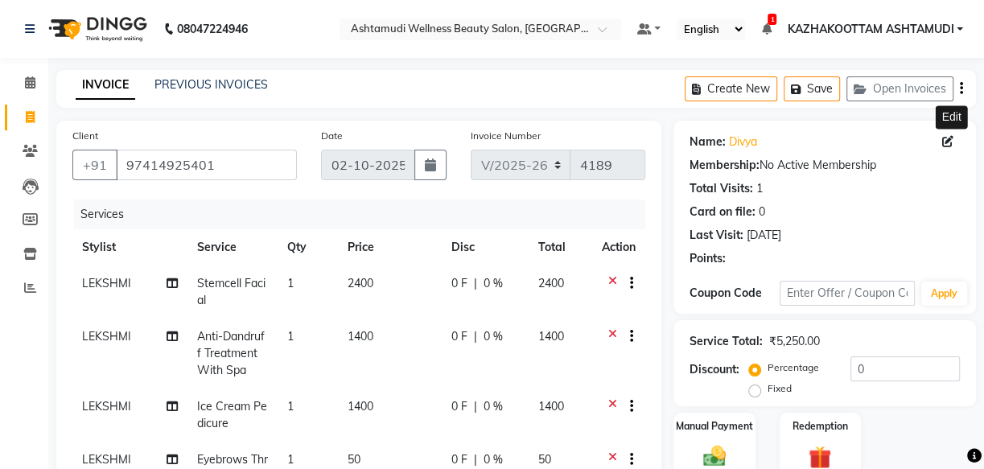
click at [946, 142] on icon at bounding box center [947, 141] width 11 height 11
select select "female"
select select "31509"
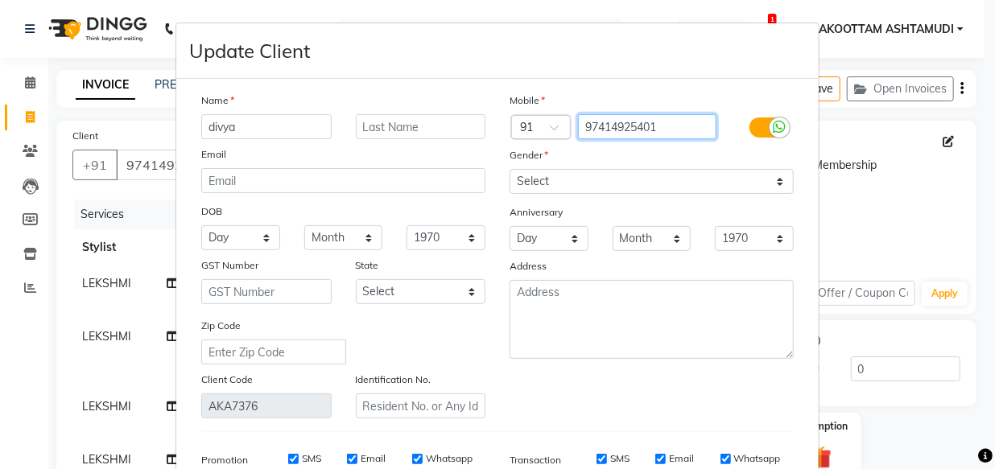
click at [652, 129] on input "97414925401" at bounding box center [647, 126] width 139 height 25
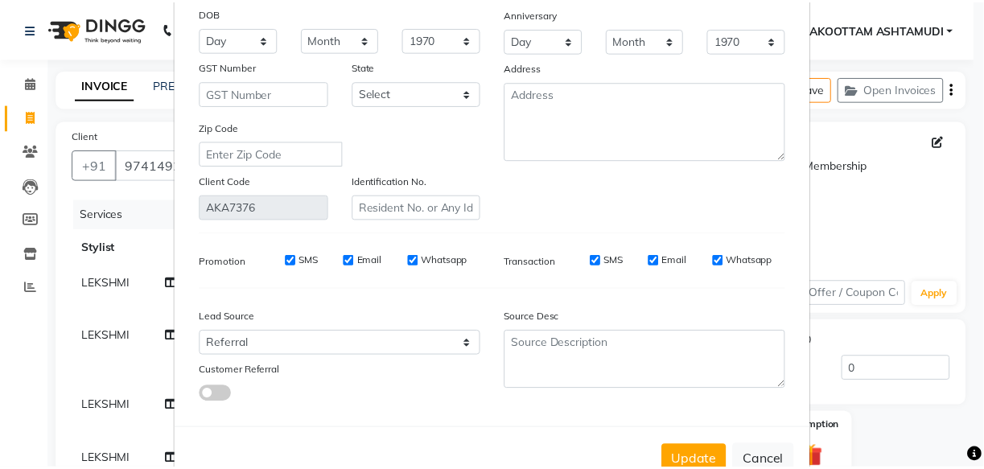
scroll to position [219, 0]
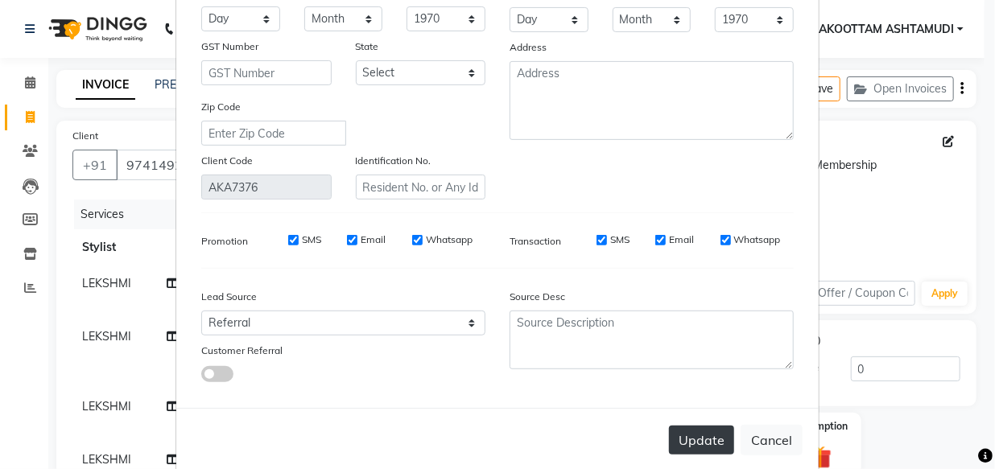
type input "9741492540"
click at [686, 442] on button "Update" at bounding box center [701, 440] width 65 height 29
type input "9741492540"
select select
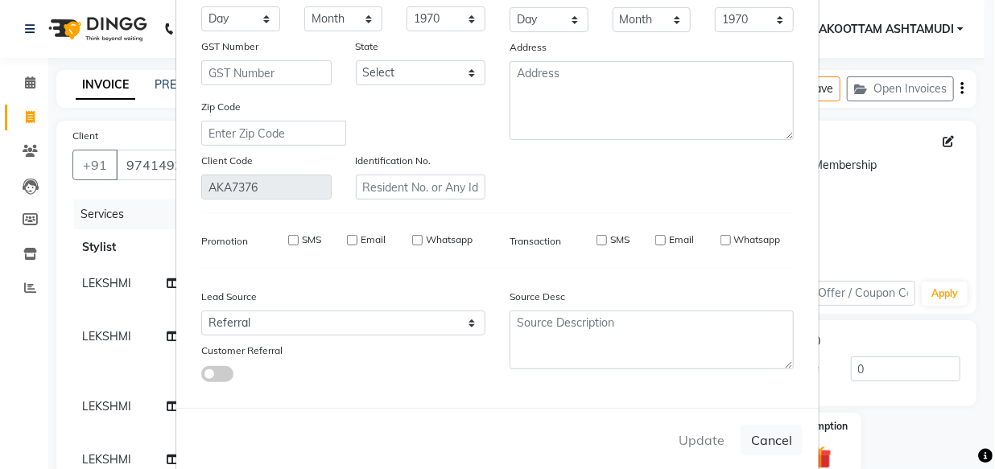
select select
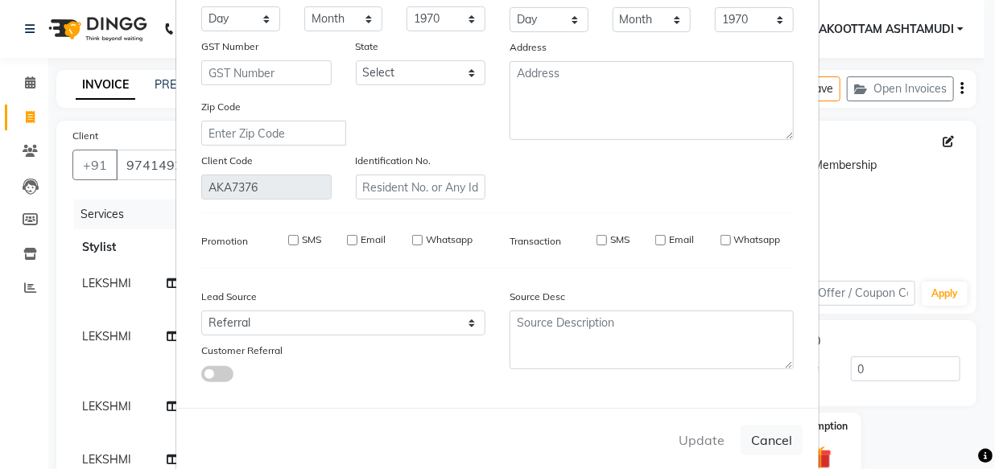
checkbox input "false"
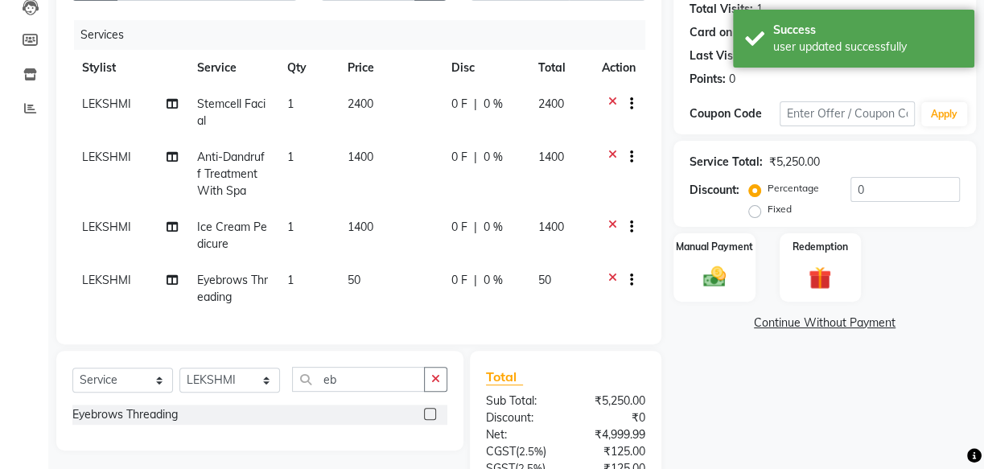
scroll to position [113, 0]
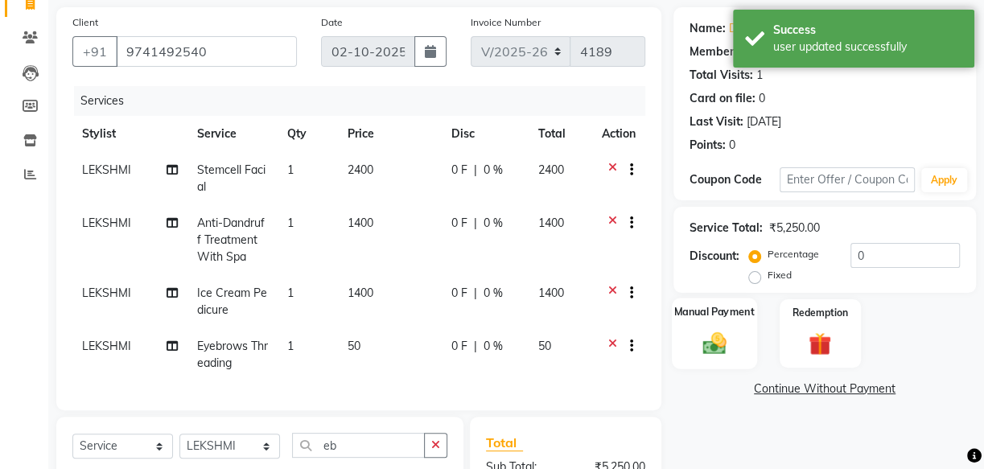
click at [718, 333] on img at bounding box center [714, 342] width 39 height 27
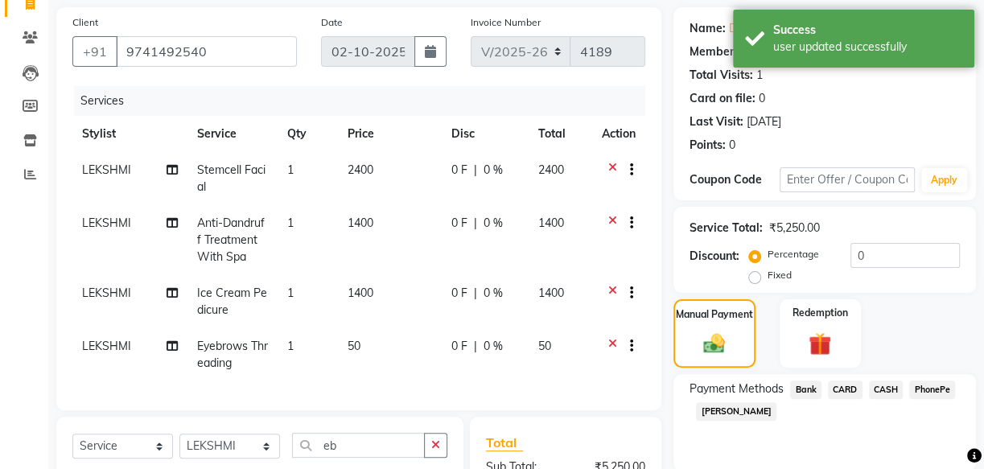
click at [929, 389] on span "PhonePe" at bounding box center [932, 390] width 46 height 19
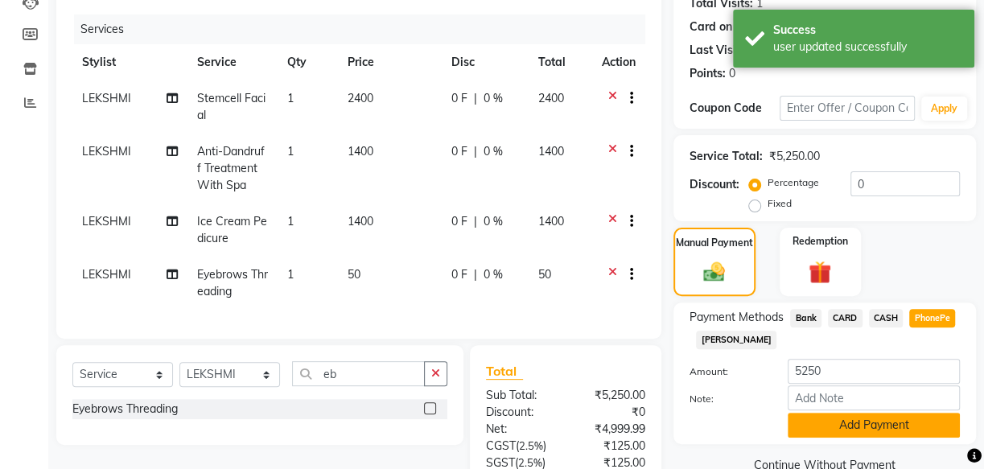
scroll to position [187, 0]
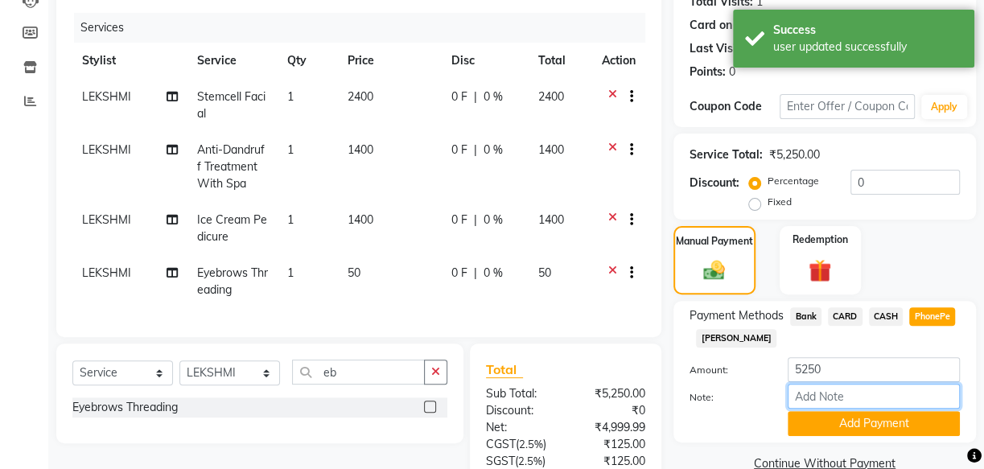
click at [834, 391] on input "Note:" at bounding box center [874, 396] width 172 height 25
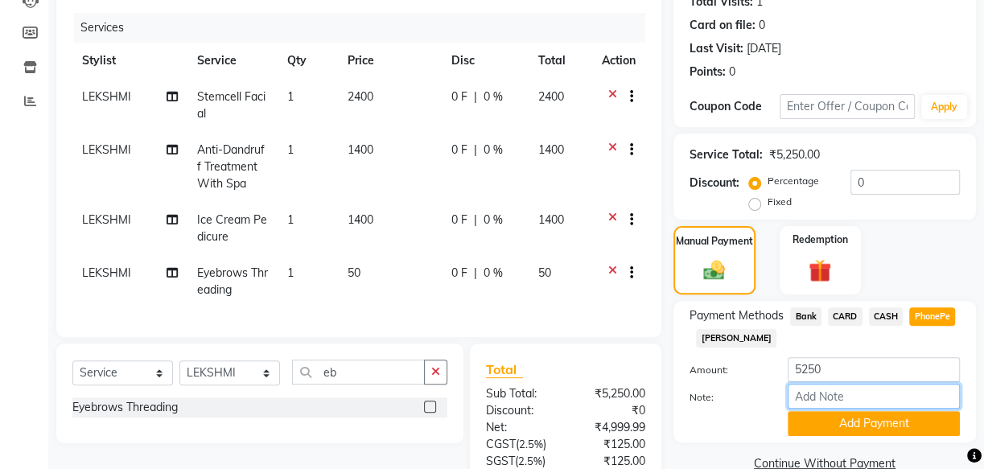
type input "mincy"
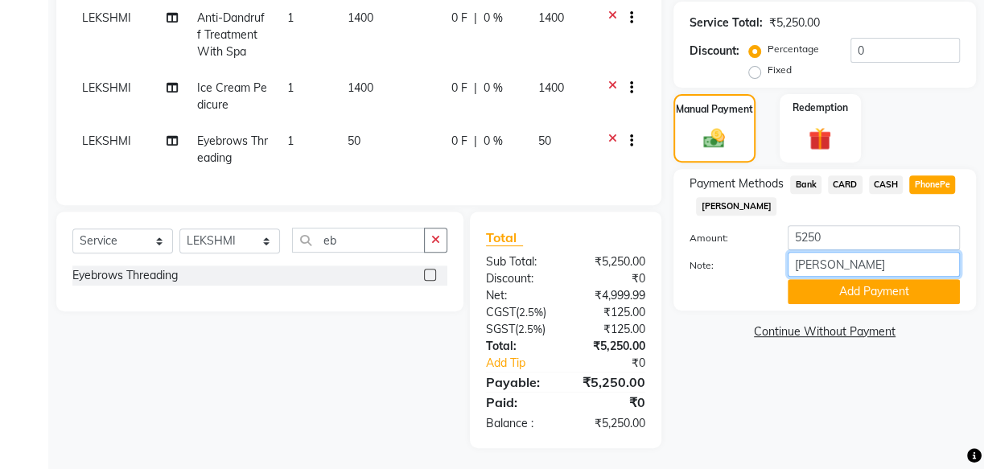
scroll to position [333, 0]
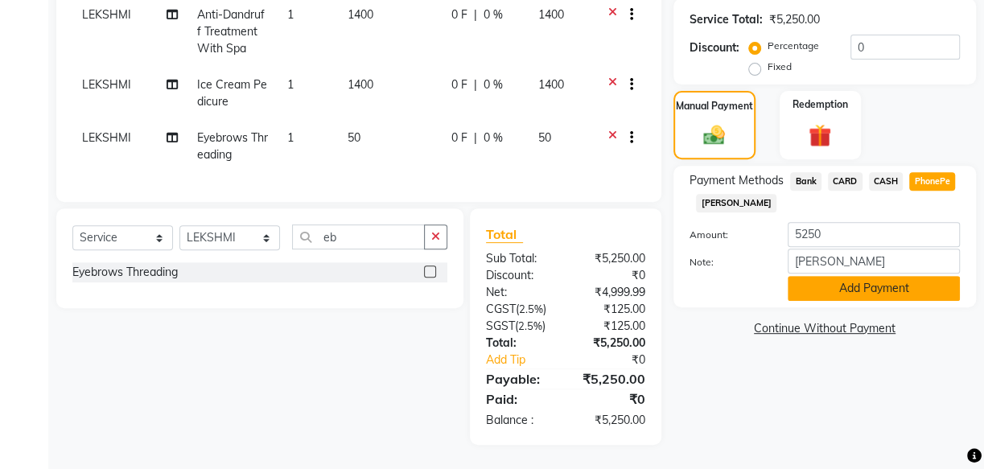
click at [845, 282] on button "Add Payment" at bounding box center [874, 288] width 172 height 25
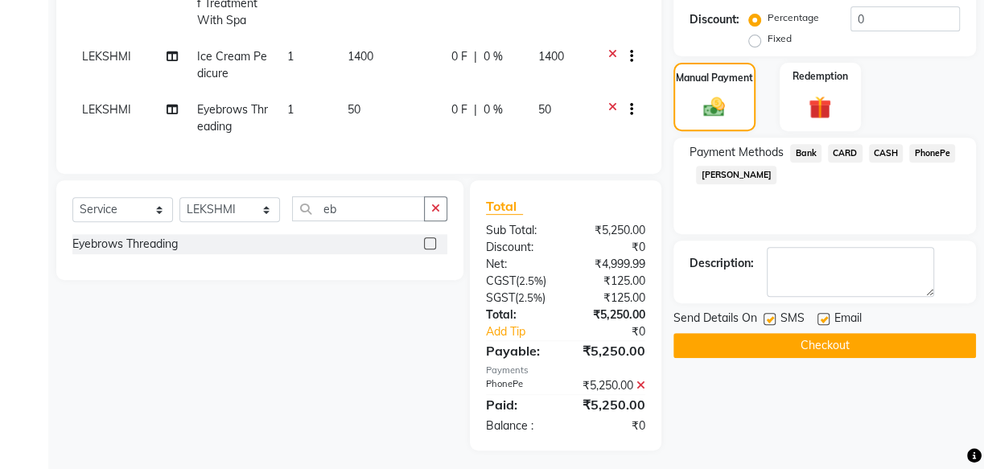
scroll to position [367, 0]
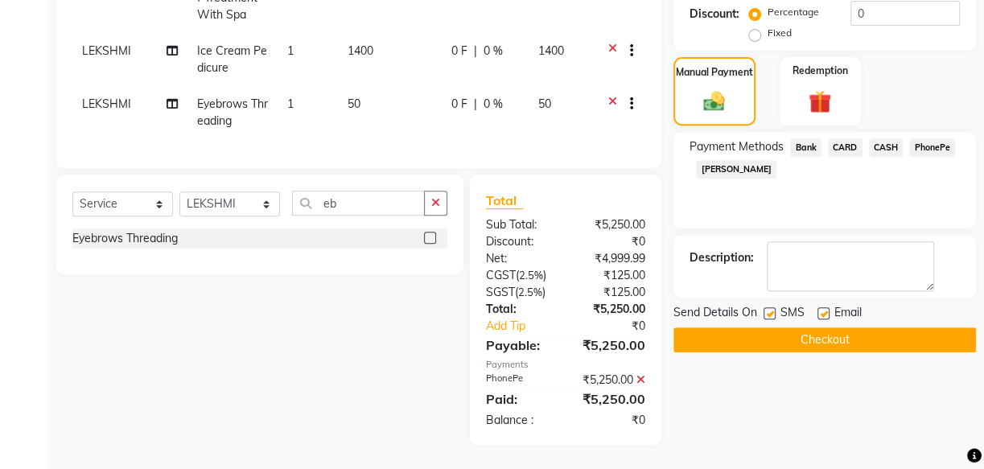
click at [770, 307] on label at bounding box center [770, 313] width 12 height 12
click at [770, 309] on input "checkbox" at bounding box center [769, 314] width 10 height 10
checkbox input "false"
click at [826, 307] on label at bounding box center [824, 313] width 12 height 12
click at [826, 309] on input "checkbox" at bounding box center [823, 314] width 10 height 10
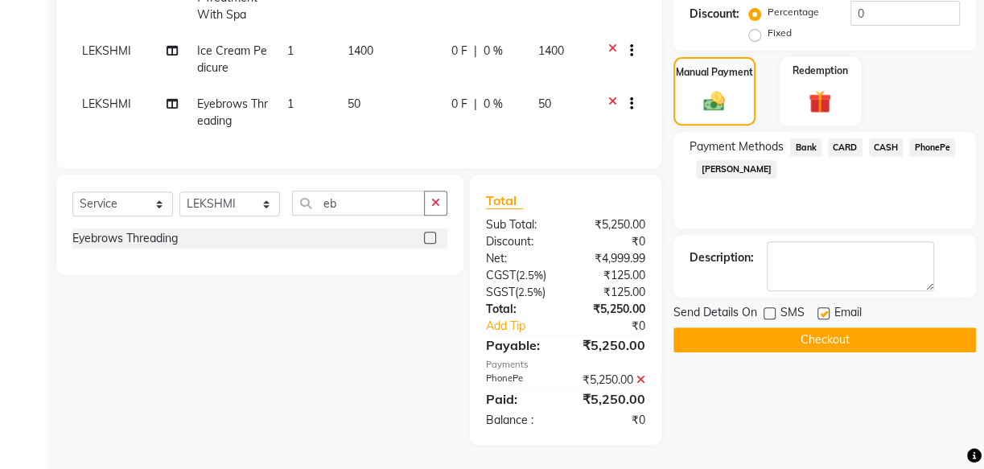
checkbox input "false"
click at [825, 328] on button "Checkout" at bounding box center [825, 340] width 303 height 25
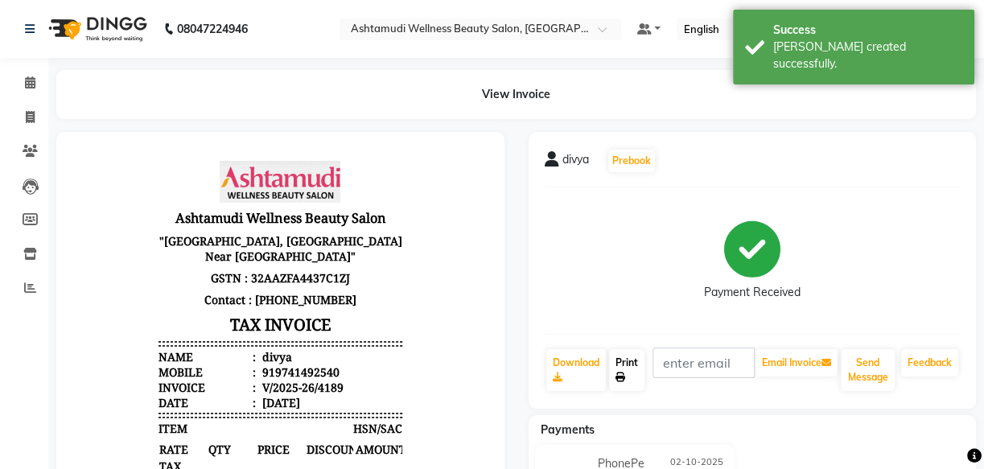
click at [630, 368] on link "Print" at bounding box center [626, 370] width 35 height 42
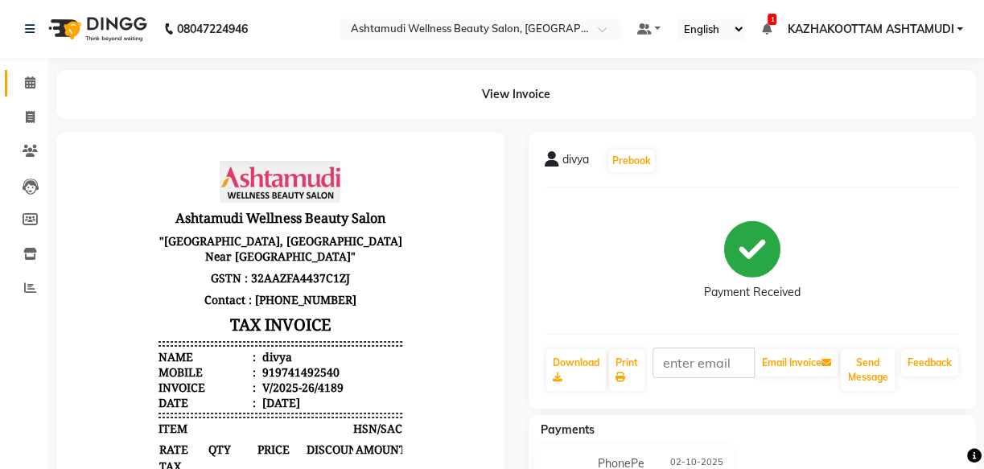
click at [27, 82] on icon at bounding box center [30, 82] width 10 height 12
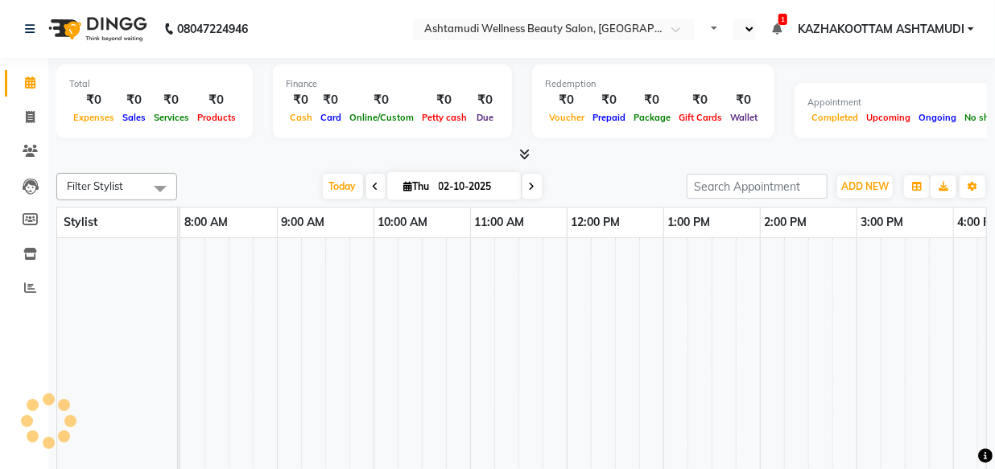
select select "en"
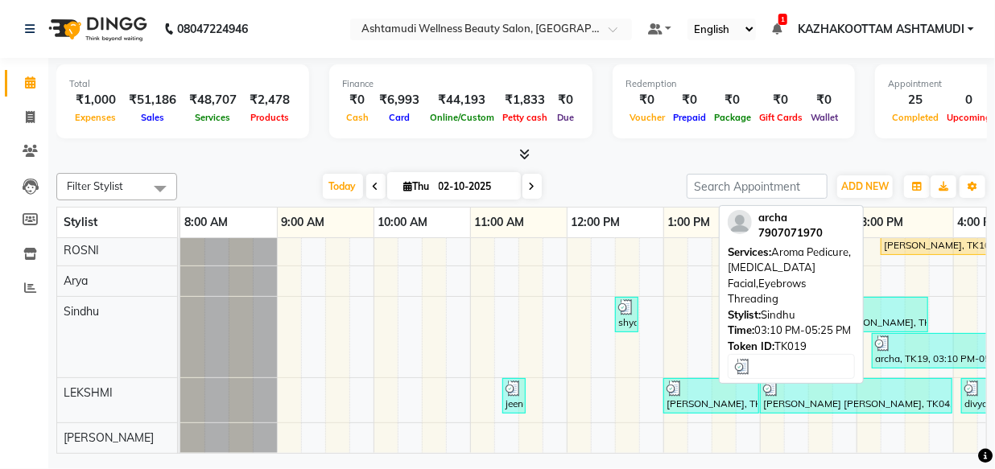
scroll to position [420, 0]
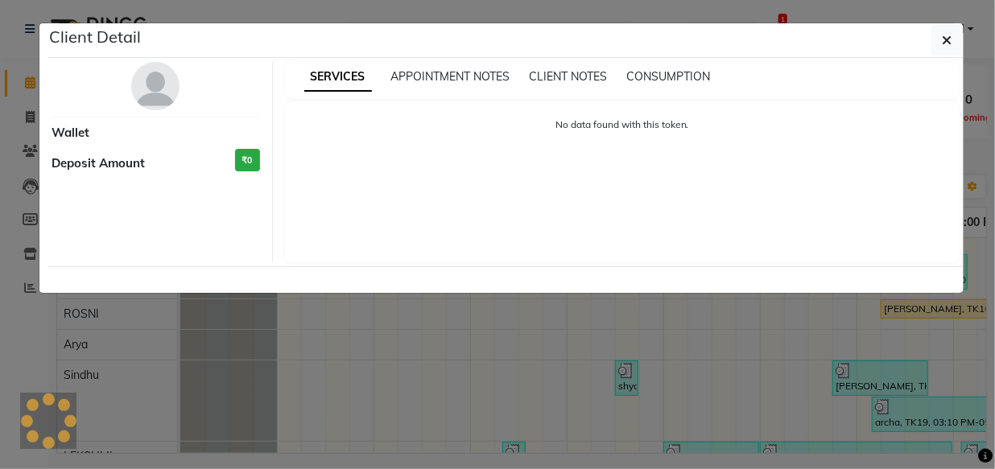
select select "1"
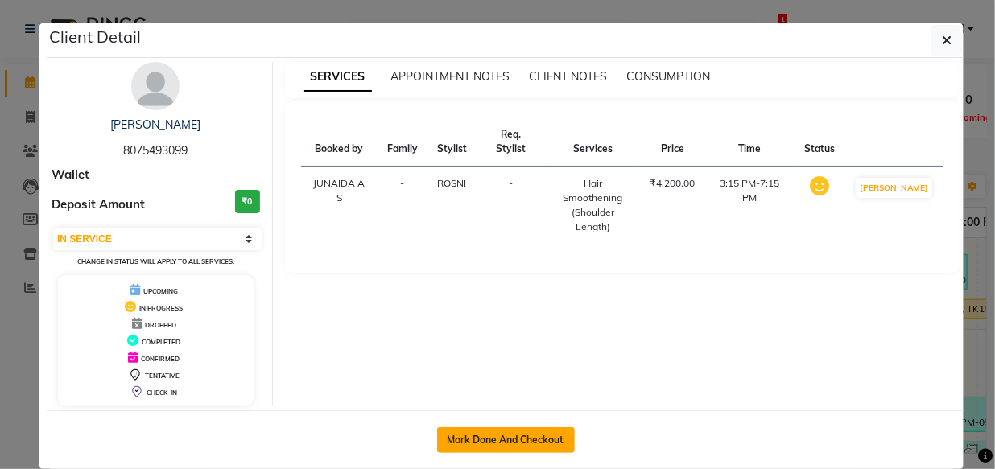
click at [525, 439] on button "Mark Done And Checkout" at bounding box center [506, 440] width 138 height 26
select select "service"
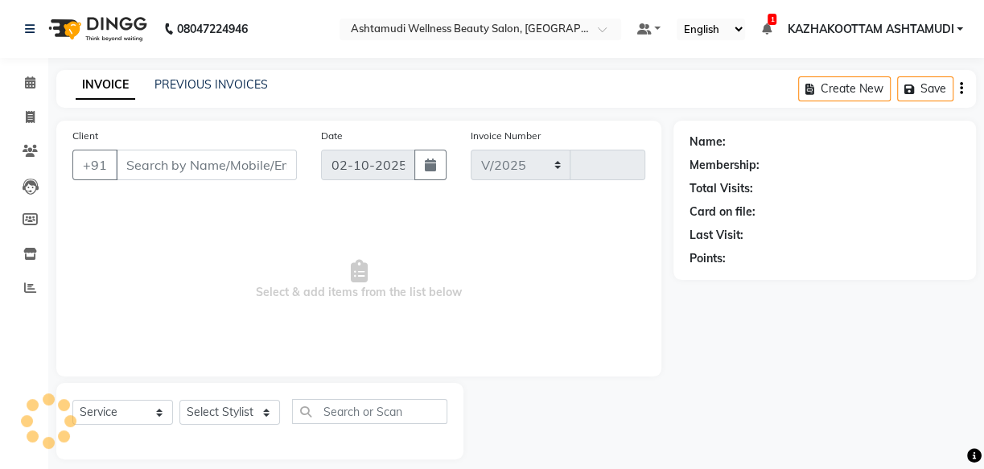
select select "4662"
type input "4190"
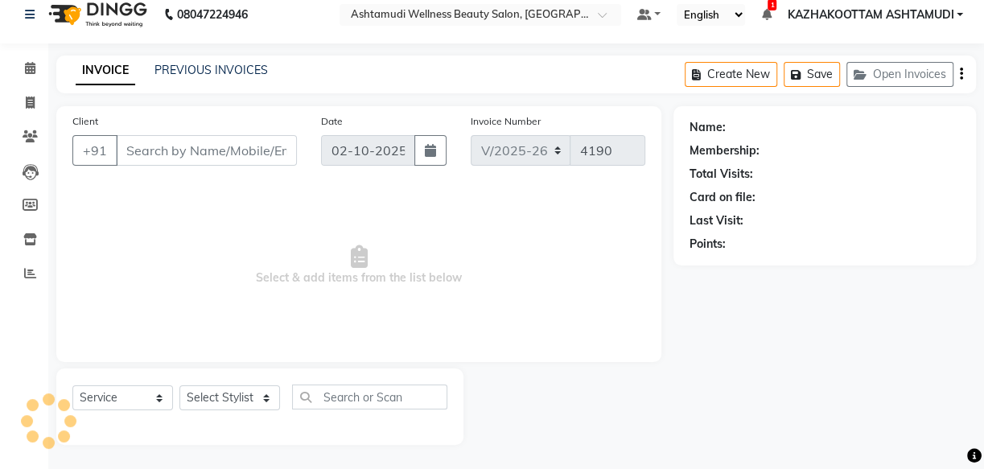
type input "8075493099"
select select "52755"
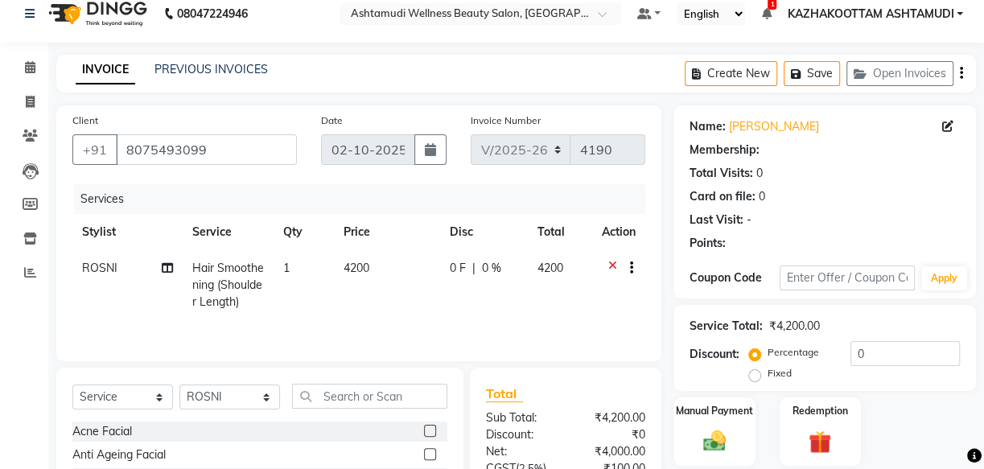
select select "1: Object"
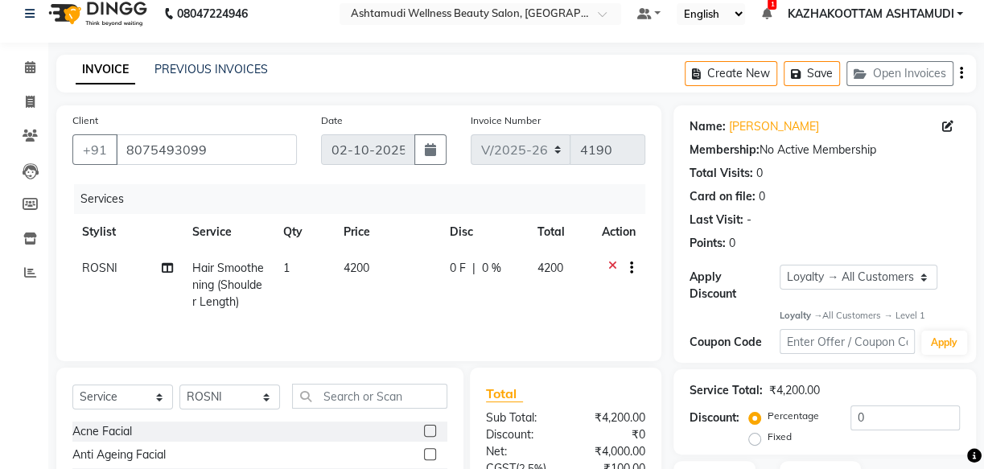
click at [253, 275] on td "Hair Smoothening (Shoulder Length)" at bounding box center [228, 285] width 91 height 70
select select "52755"
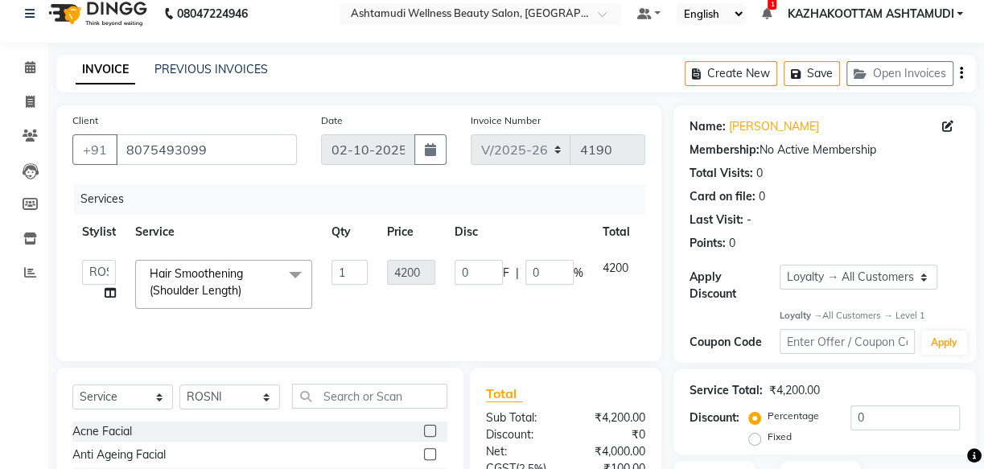
click at [289, 275] on span at bounding box center [295, 275] width 32 height 31
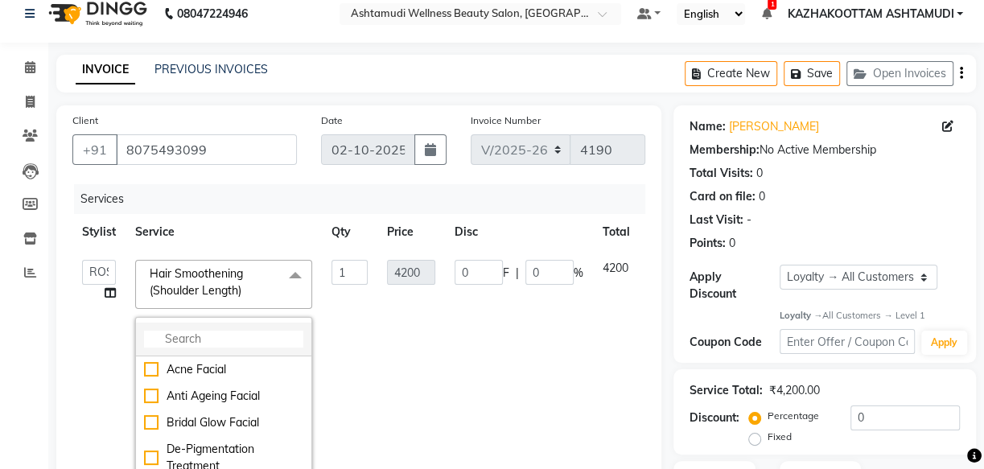
click at [235, 334] on input "multiselect-search" at bounding box center [223, 339] width 159 height 17
type input "m"
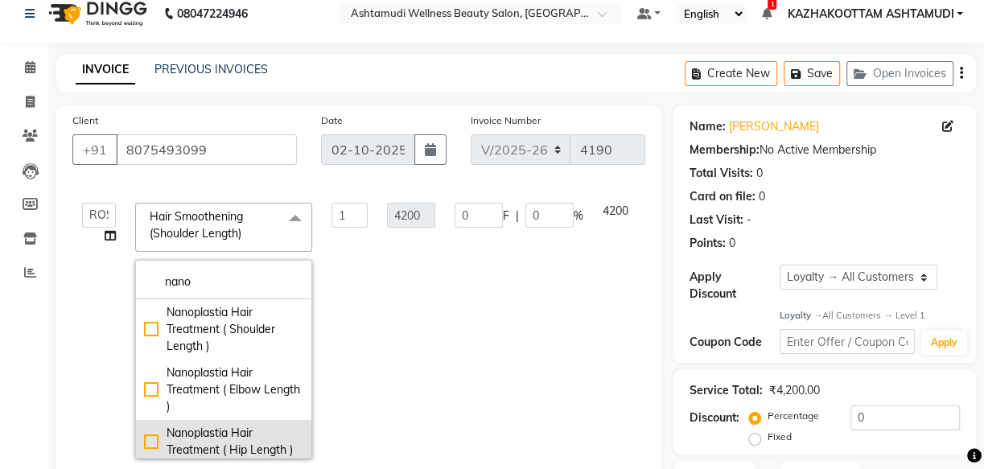
type input "nano"
click at [151, 432] on div "Nanoplastia Hair Treatment ( Hip Length )" at bounding box center [223, 442] width 159 height 34
checkbox input "true"
type input "8400"
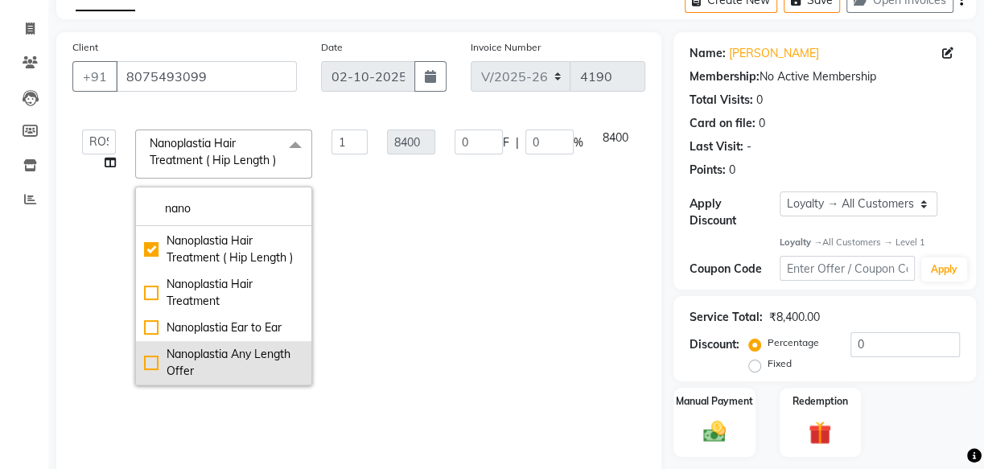
click at [151, 361] on div "Nanoplastia Any Length Offer" at bounding box center [223, 363] width 159 height 34
checkbox input "false"
type input "5250"
checkbox input "true"
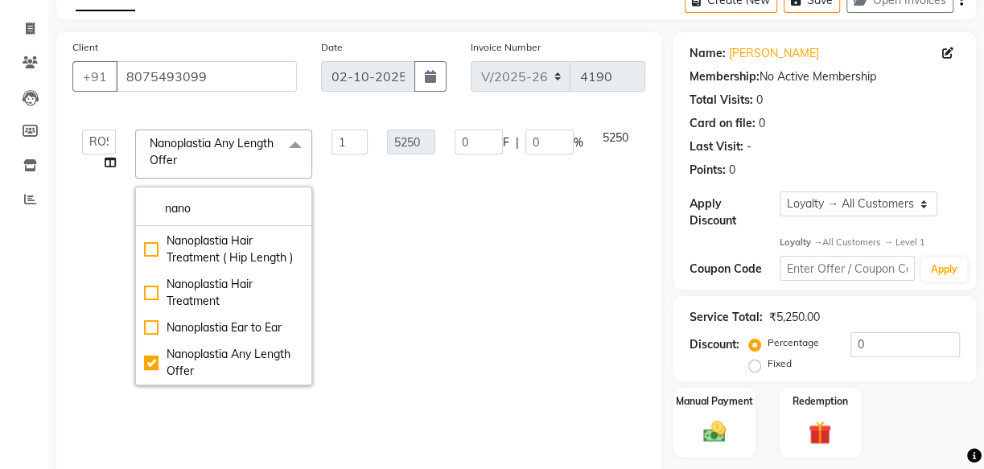
click at [371, 218] on td "1" at bounding box center [350, 257] width 56 height 275
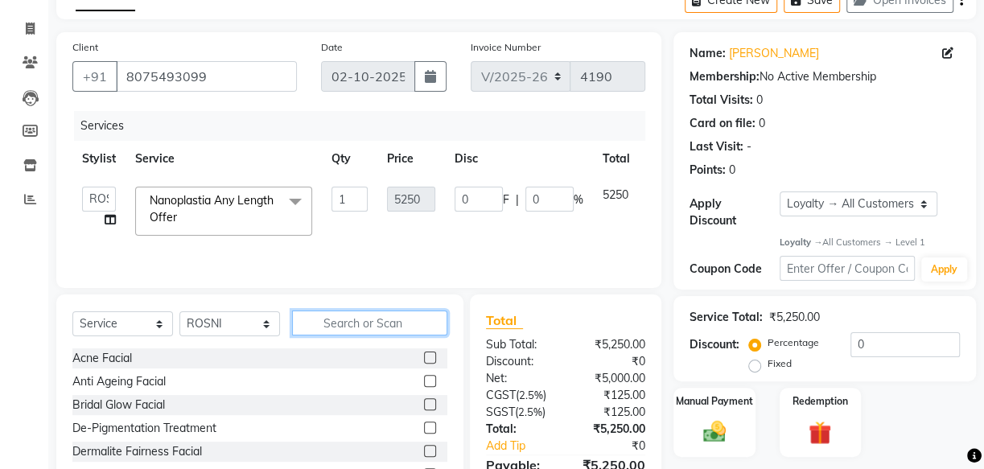
click at [405, 322] on input "text" at bounding box center [369, 323] width 155 height 25
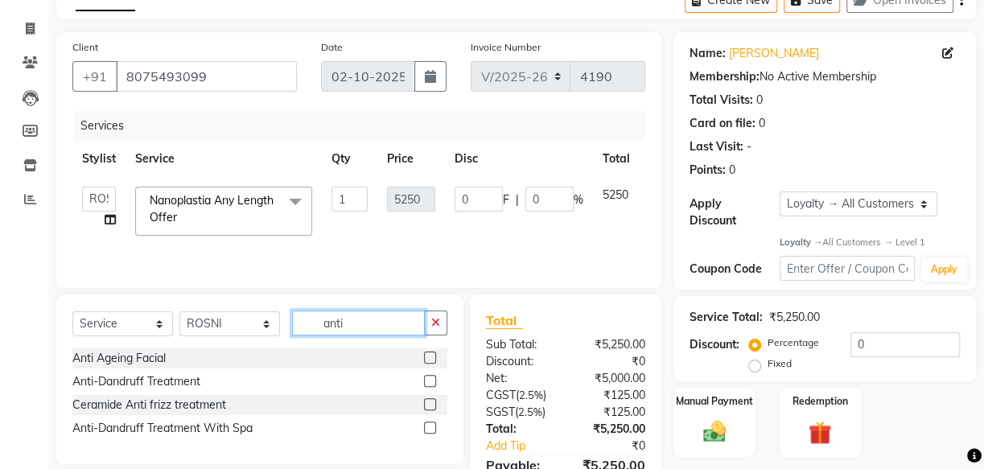
type input "anti"
click at [429, 356] on label at bounding box center [430, 358] width 12 height 12
click at [429, 356] on input "checkbox" at bounding box center [429, 358] width 10 height 10
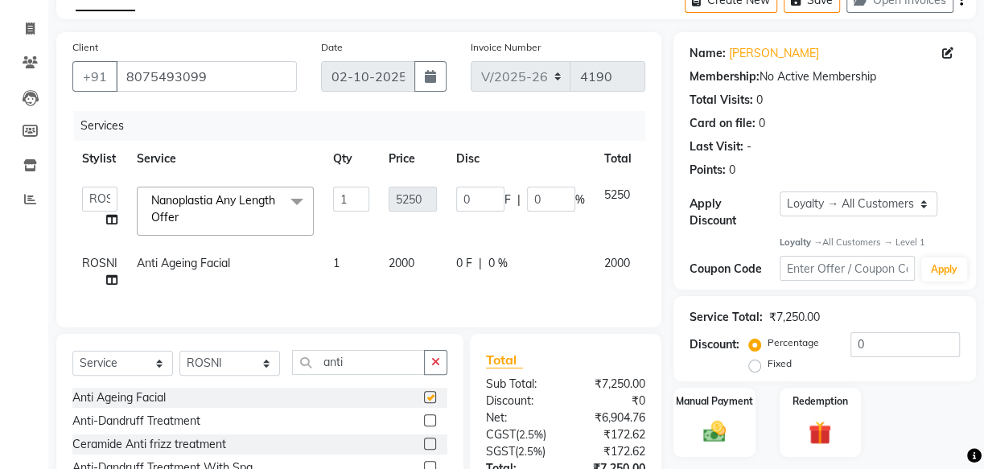
checkbox input "false"
click at [352, 375] on input "anti" at bounding box center [358, 362] width 133 height 25
type input "a"
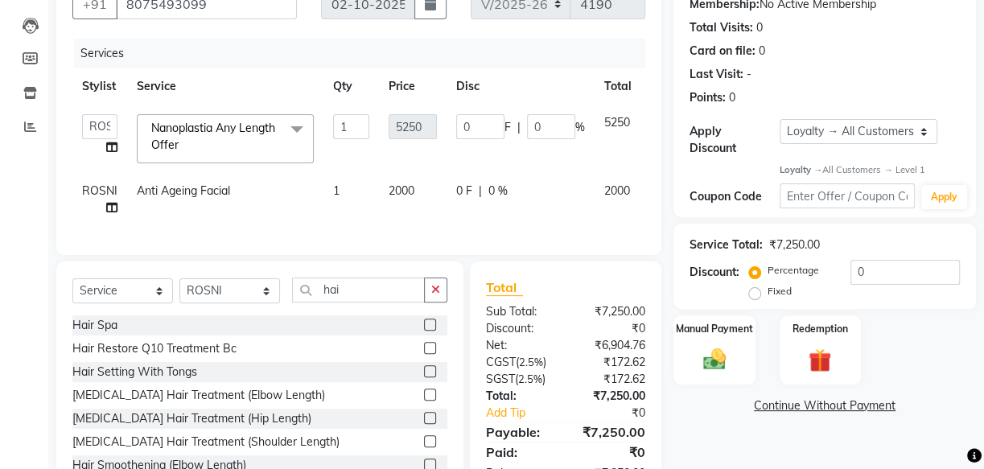
click at [621, 236] on div "Services Stylist Service Qty Price Disc Total Action Arya CHINJU GEETA KAZHAKOO…" at bounding box center [358, 139] width 573 height 200
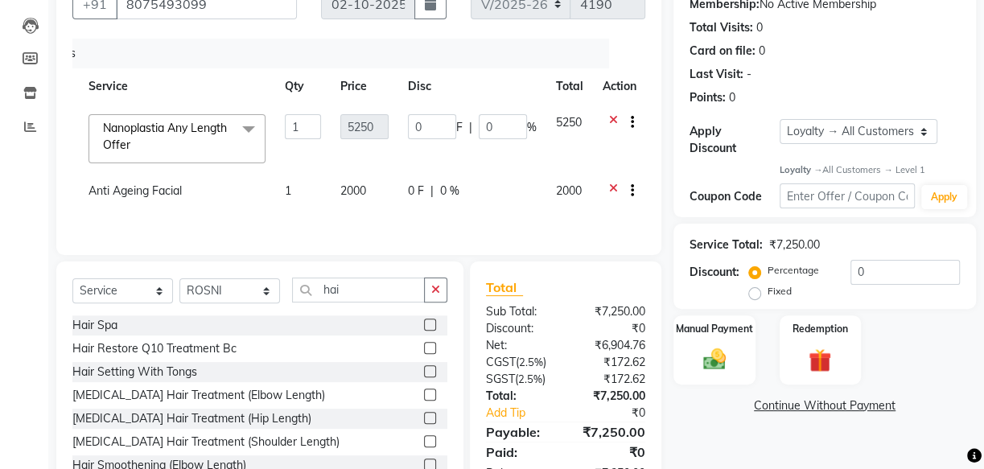
click at [609, 184] on icon at bounding box center [613, 193] width 9 height 20
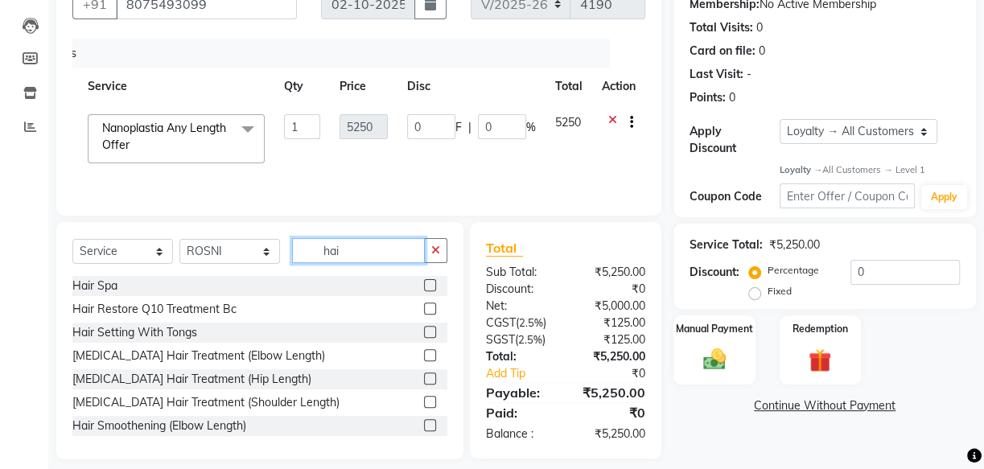
click at [361, 249] on input "hai" at bounding box center [358, 250] width 133 height 25
type input "h"
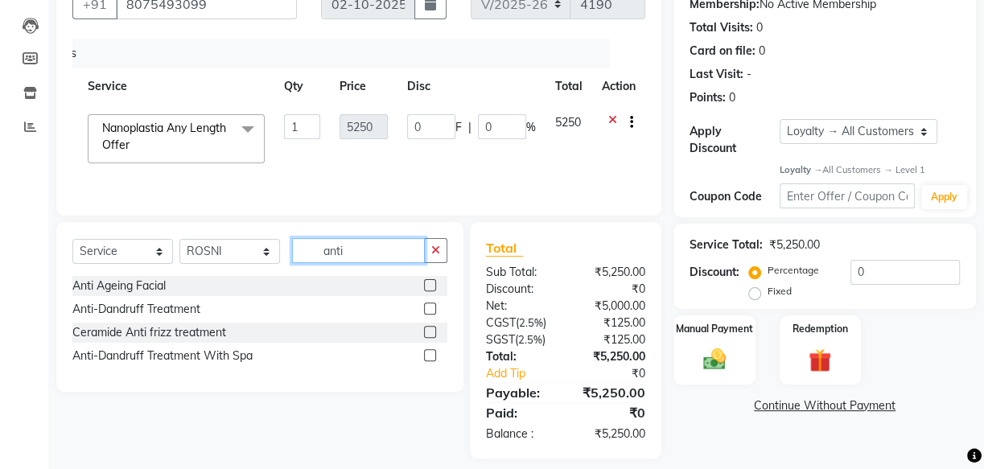
type input "anti"
click at [426, 329] on label at bounding box center [430, 332] width 12 height 12
click at [426, 329] on input "checkbox" at bounding box center [429, 333] width 10 height 10
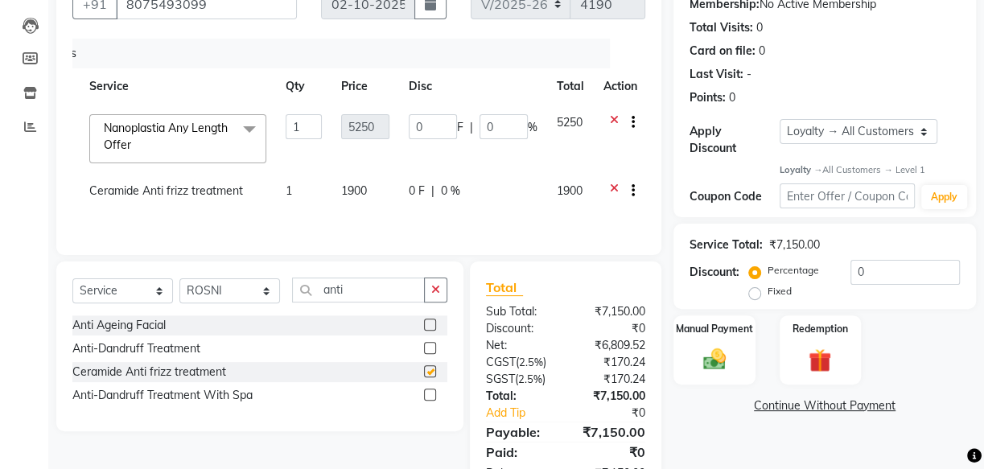
checkbox input "false"
click at [619, 183] on div at bounding box center [627, 193] width 16 height 20
click at [429, 354] on label at bounding box center [430, 348] width 12 height 12
click at [429, 354] on input "checkbox" at bounding box center [429, 349] width 10 height 10
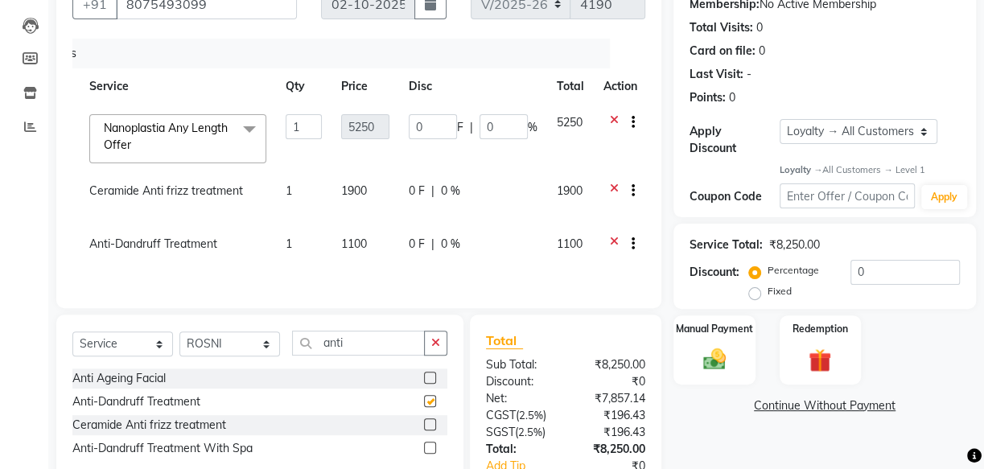
checkbox input "false"
click at [611, 186] on icon at bounding box center [614, 193] width 9 height 20
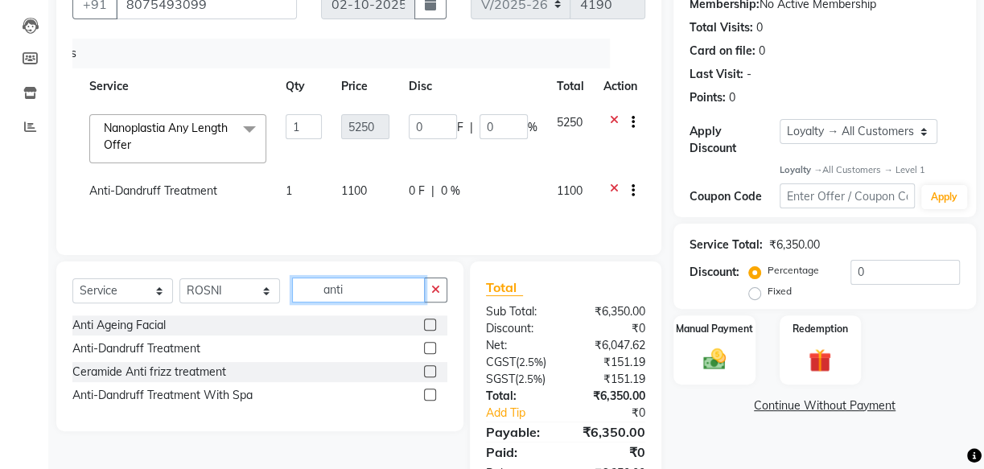
click at [356, 299] on input "anti" at bounding box center [358, 290] width 133 height 25
type input "a"
type input "hair cu"
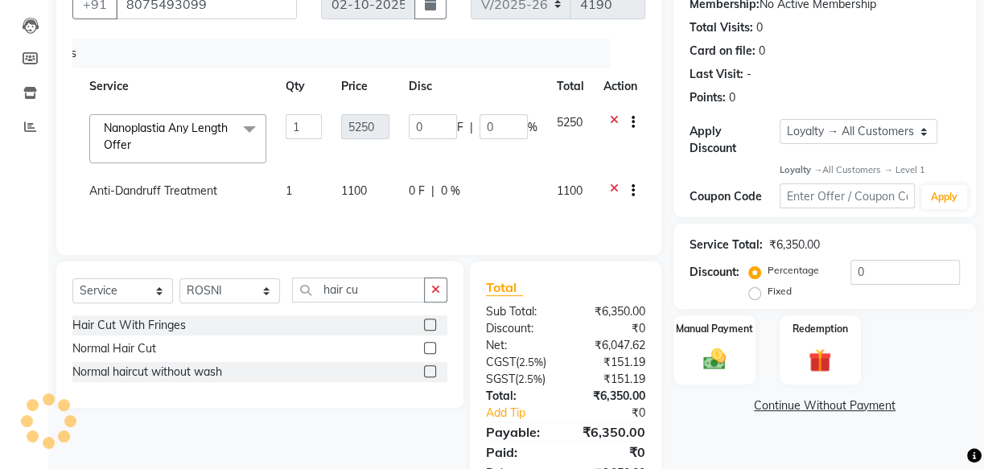
click at [427, 354] on label at bounding box center [430, 348] width 12 height 12
click at [427, 354] on input "checkbox" at bounding box center [429, 349] width 10 height 10
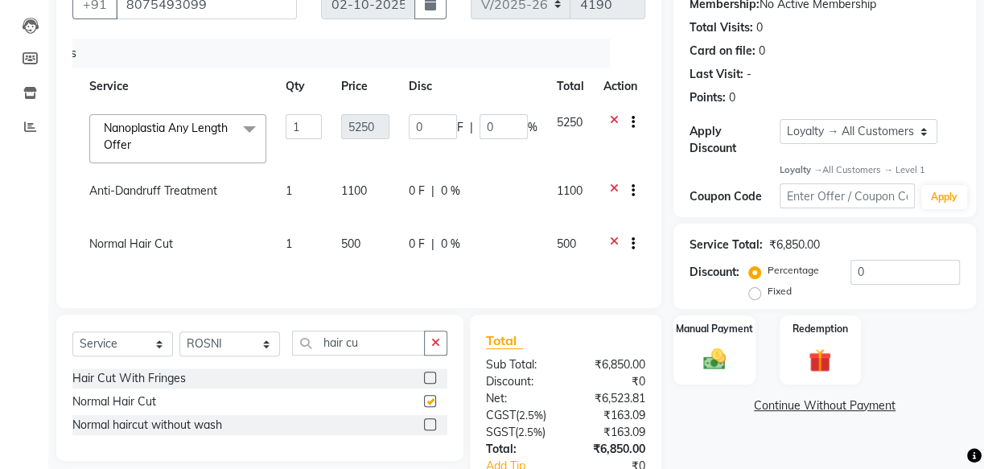
checkbox input "false"
drag, startPoint x: 612, startPoint y: 237, endPoint x: 599, endPoint y: 245, distance: 15.2
click at [611, 237] on icon at bounding box center [614, 246] width 9 height 20
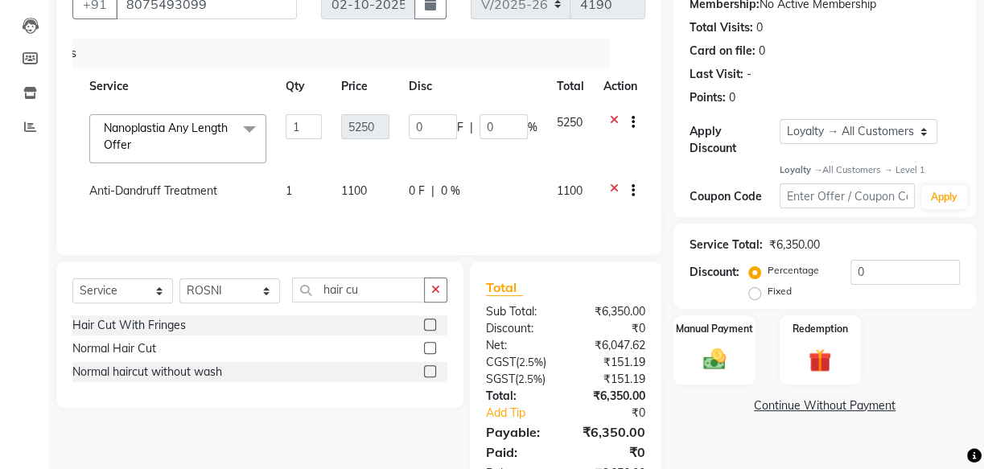
click at [431, 377] on label at bounding box center [430, 371] width 12 height 12
click at [431, 377] on input "checkbox" at bounding box center [429, 372] width 10 height 10
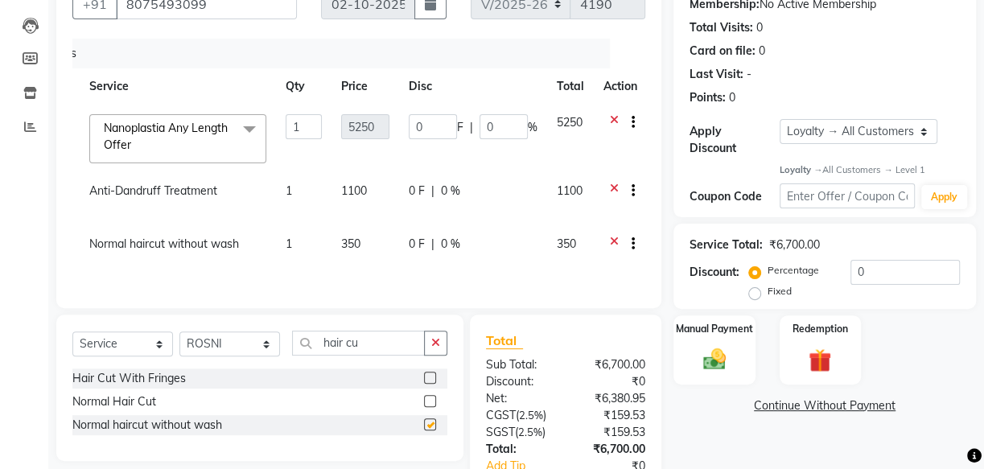
checkbox input "false"
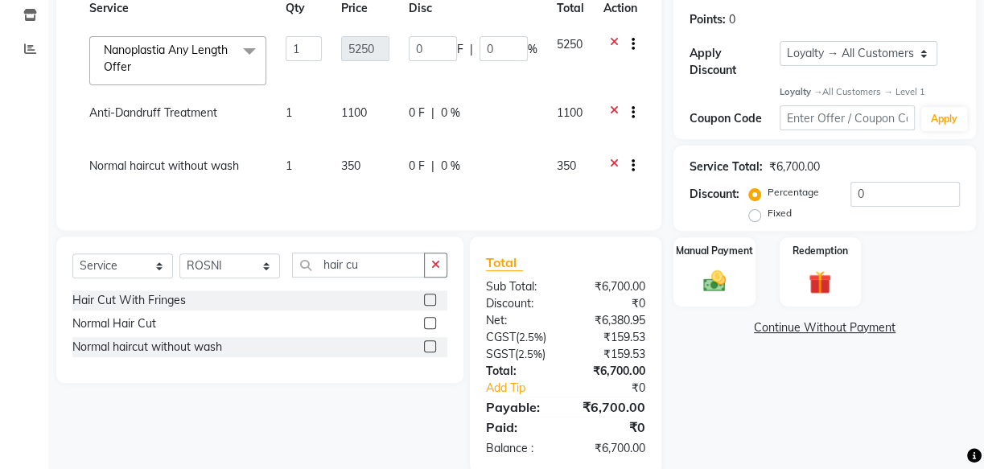
scroll to position [278, 0]
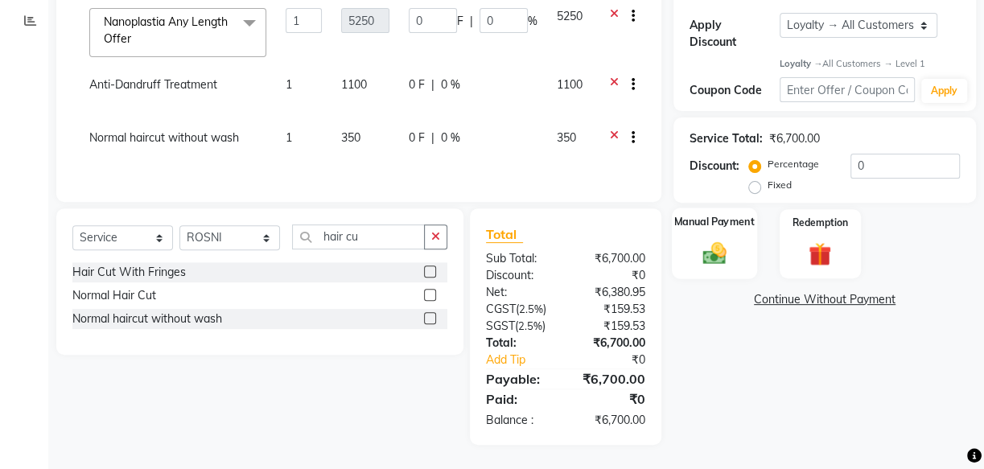
click at [715, 241] on img at bounding box center [714, 253] width 39 height 27
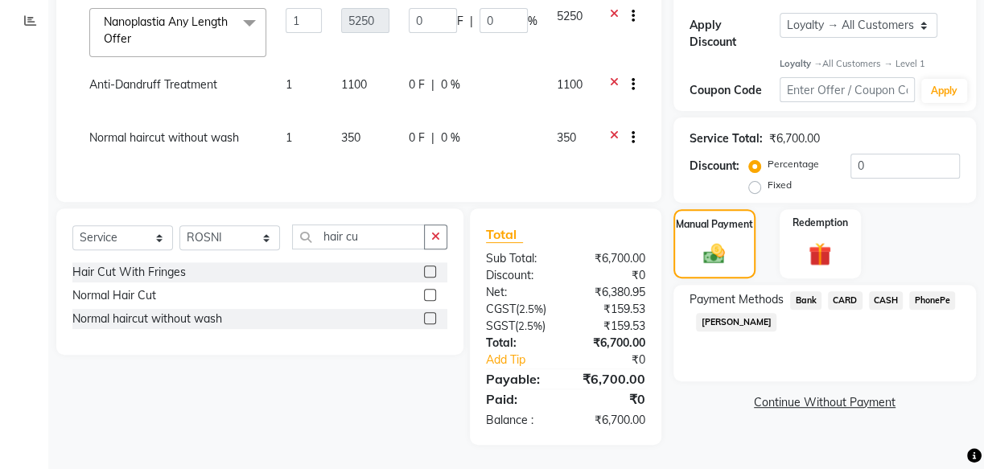
drag, startPoint x: 846, startPoint y: 290, endPoint x: 877, endPoint y: 299, distance: 32.8
click at [846, 291] on span "CARD" at bounding box center [845, 300] width 35 height 19
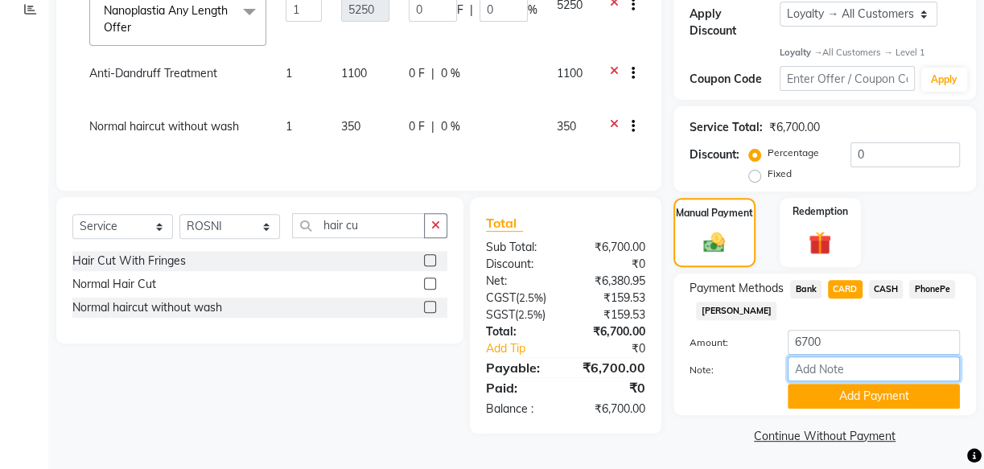
click at [862, 368] on input "Note:" at bounding box center [874, 368] width 172 height 25
type input "soorya"
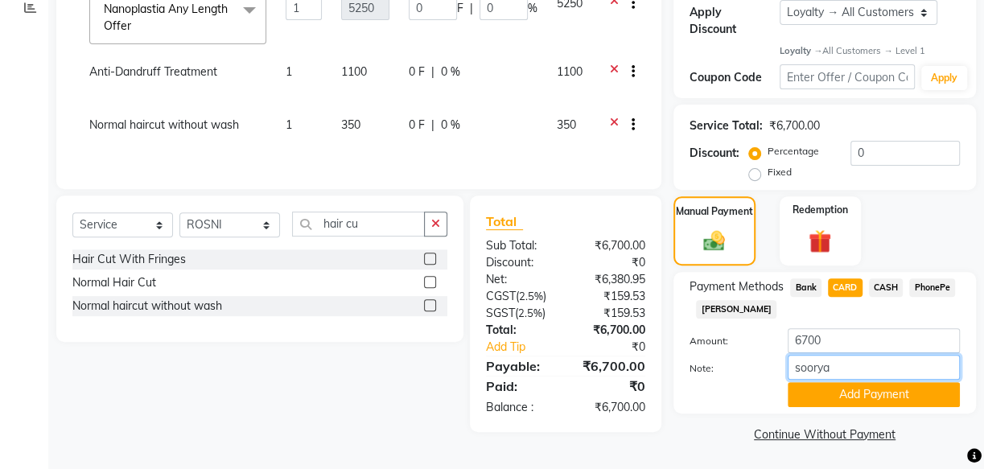
scroll to position [282, 0]
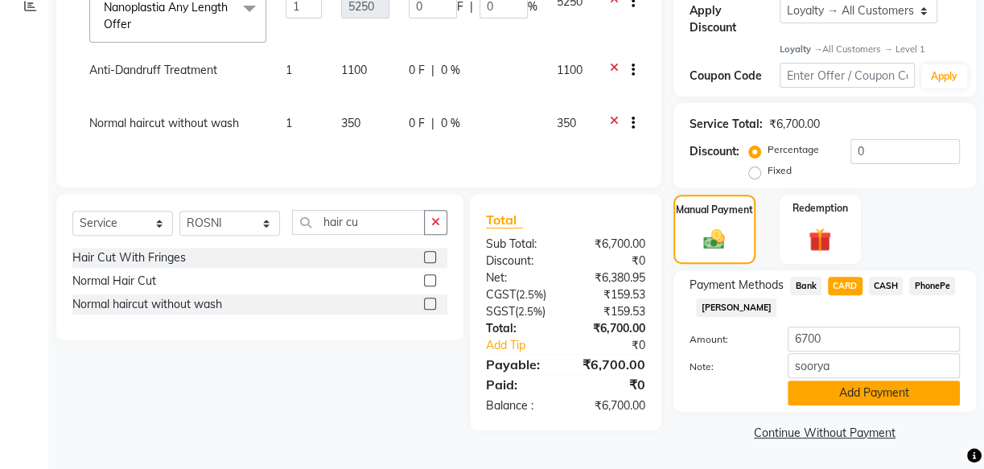
click at [889, 390] on button "Add Payment" at bounding box center [874, 393] width 172 height 25
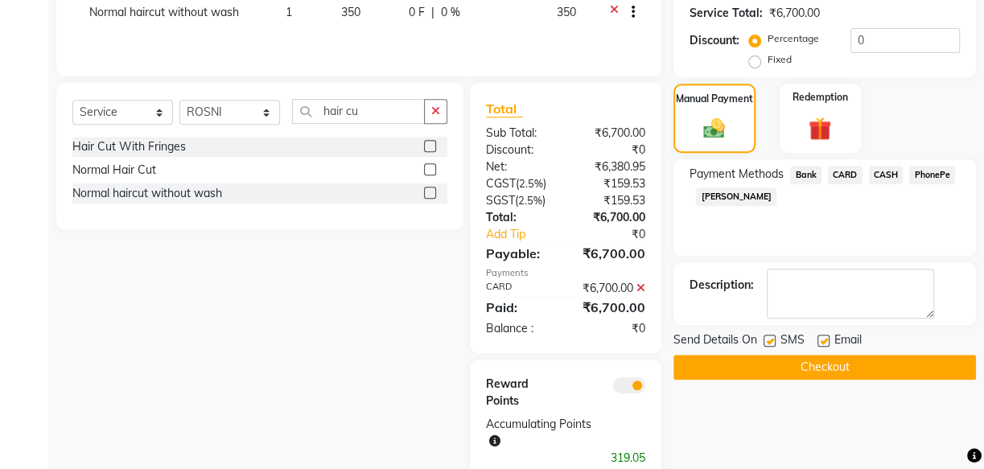
scroll to position [427, 0]
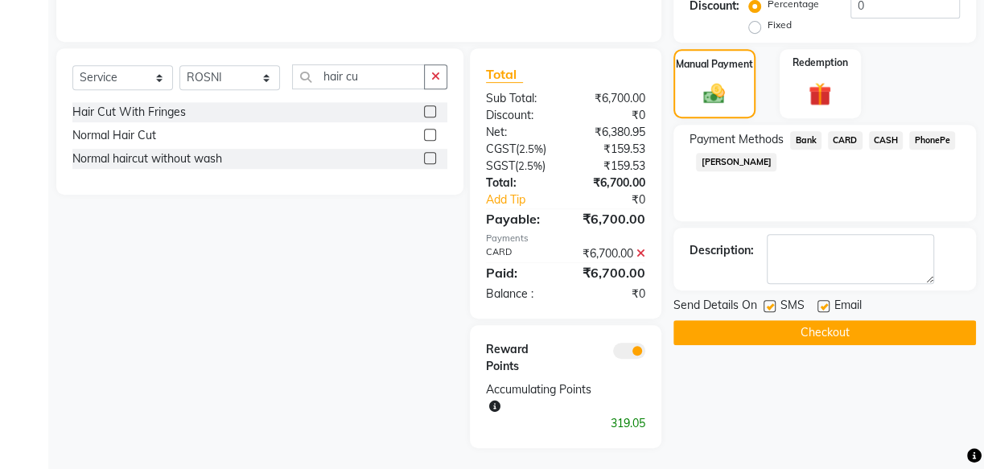
drag, startPoint x: 766, startPoint y: 303, endPoint x: 835, endPoint y: 303, distance: 69.2
click at [770, 302] on label at bounding box center [770, 306] width 12 height 12
click at [770, 302] on input "checkbox" at bounding box center [769, 307] width 10 height 10
checkbox input "false"
click at [824, 303] on label at bounding box center [824, 306] width 12 height 12
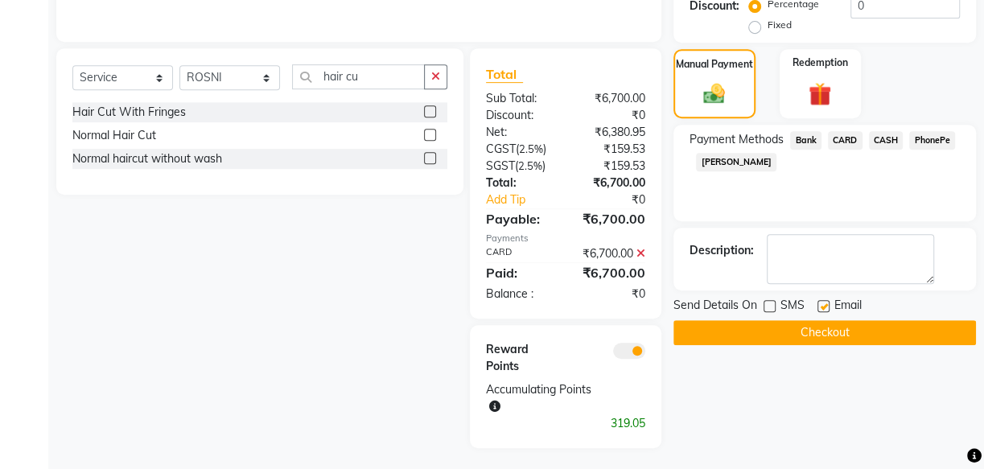
click at [824, 303] on input "checkbox" at bounding box center [823, 307] width 10 height 10
checkbox input "false"
click at [865, 328] on button "Checkout" at bounding box center [825, 332] width 303 height 25
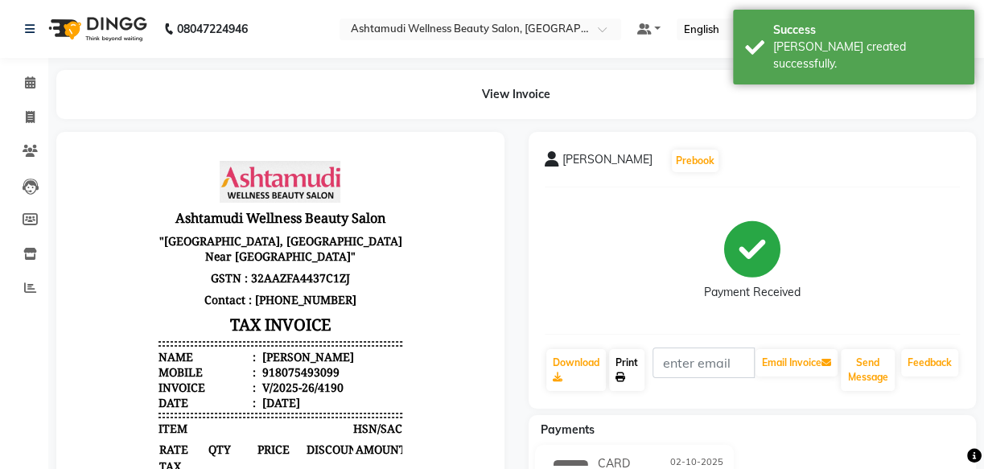
click at [628, 361] on link "Print" at bounding box center [626, 370] width 35 height 42
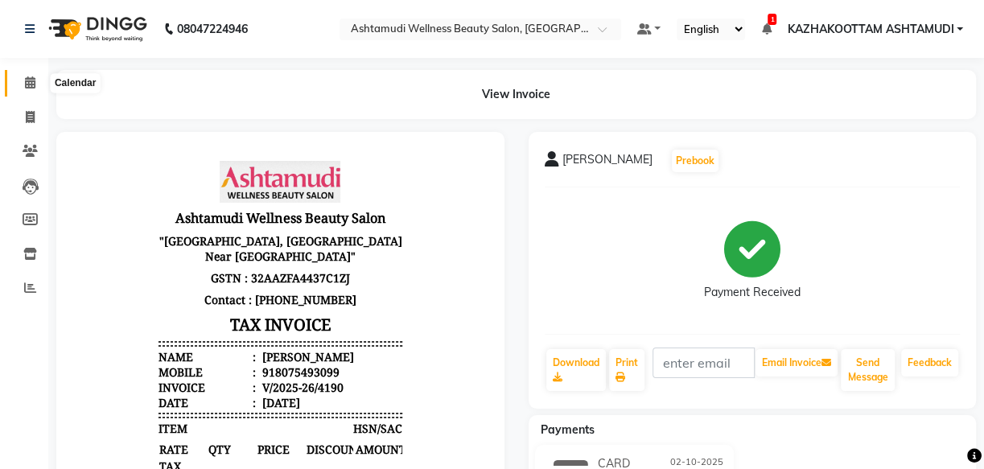
click at [31, 74] on span at bounding box center [30, 83] width 28 height 19
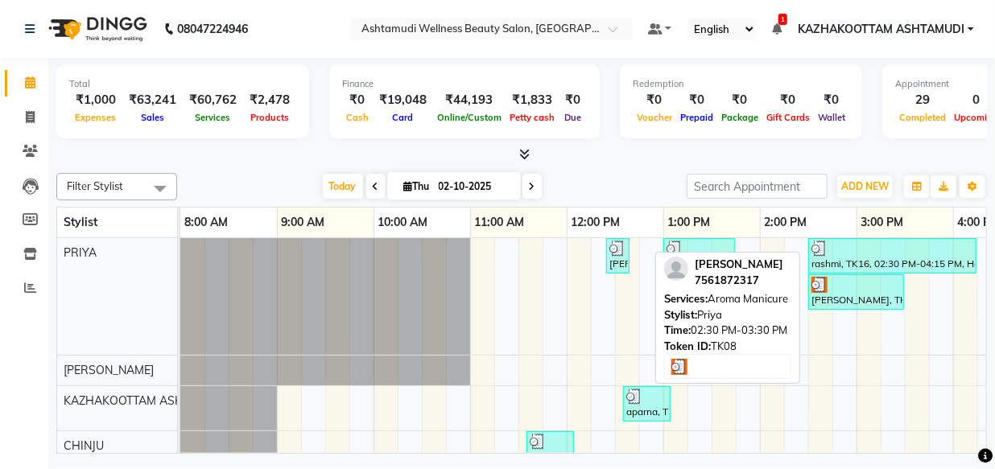
click at [846, 289] on div at bounding box center [855, 285] width 89 height 16
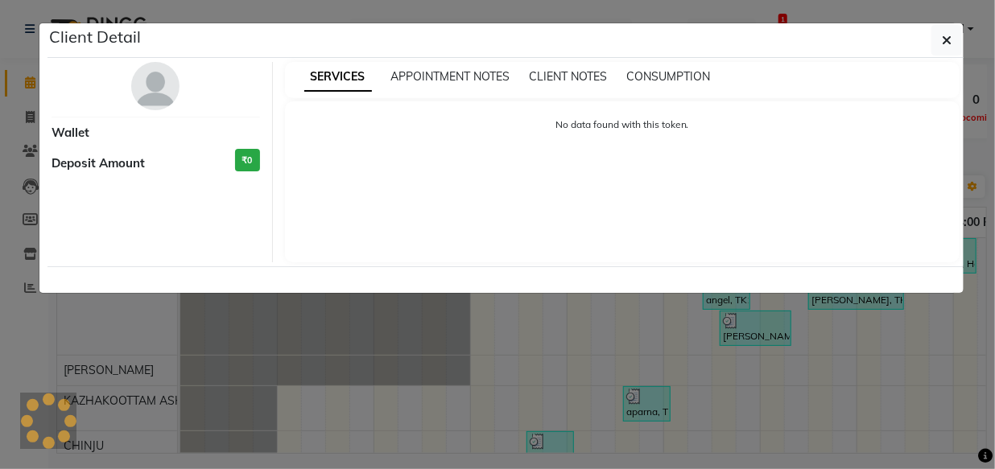
select select "3"
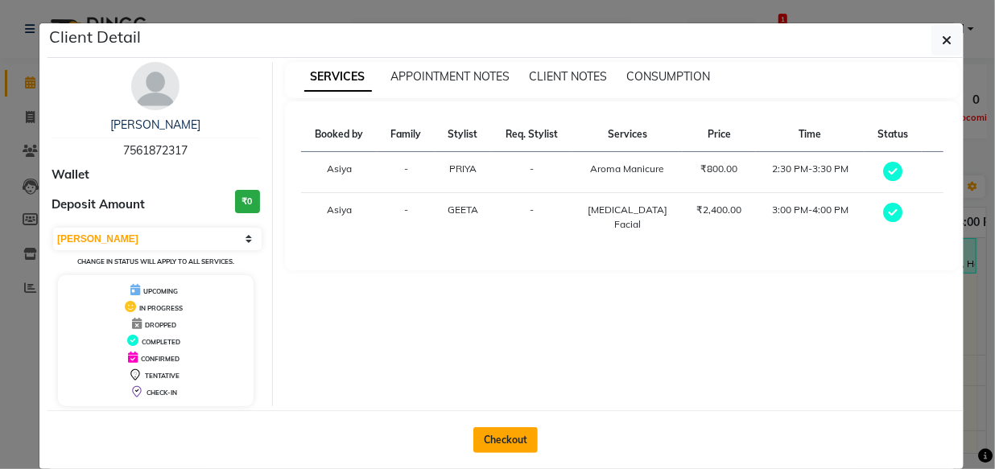
click at [514, 432] on button "Checkout" at bounding box center [505, 440] width 64 height 26
select select "service"
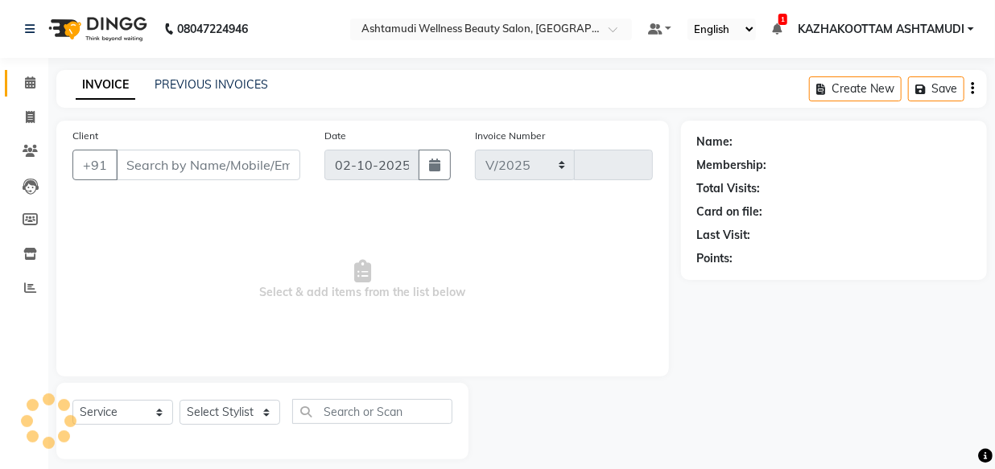
select select "4662"
type input "4192"
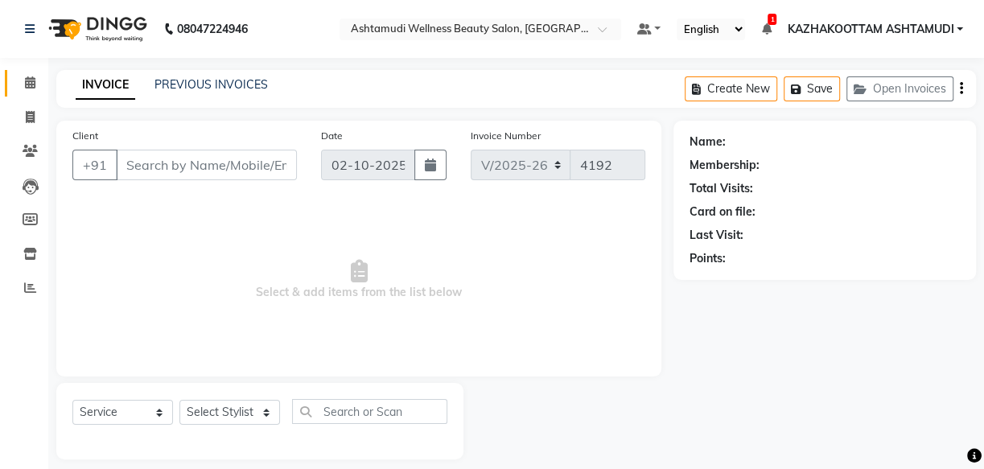
type input "7561872317"
select select "27414"
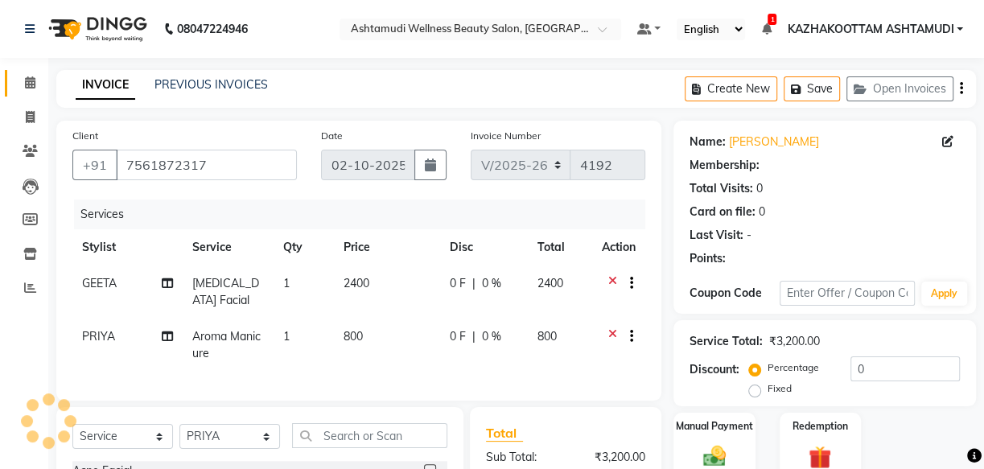
select select "1: Object"
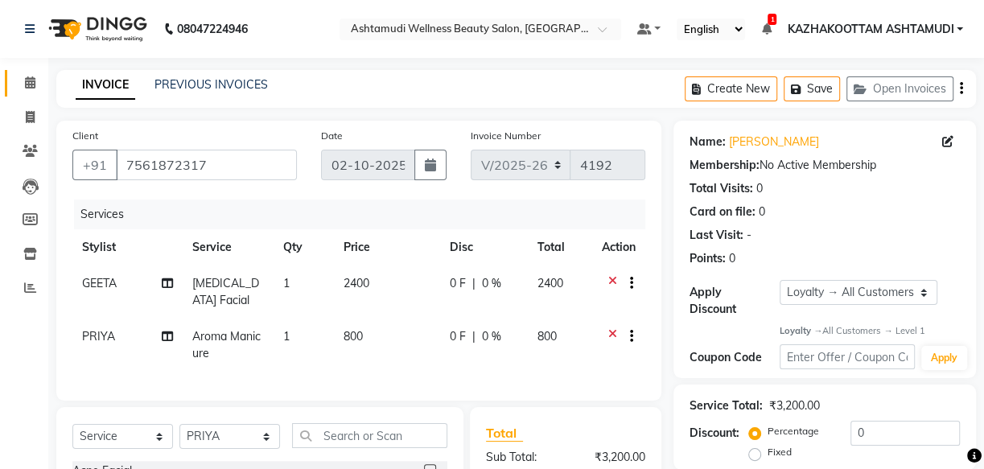
scroll to position [72, 0]
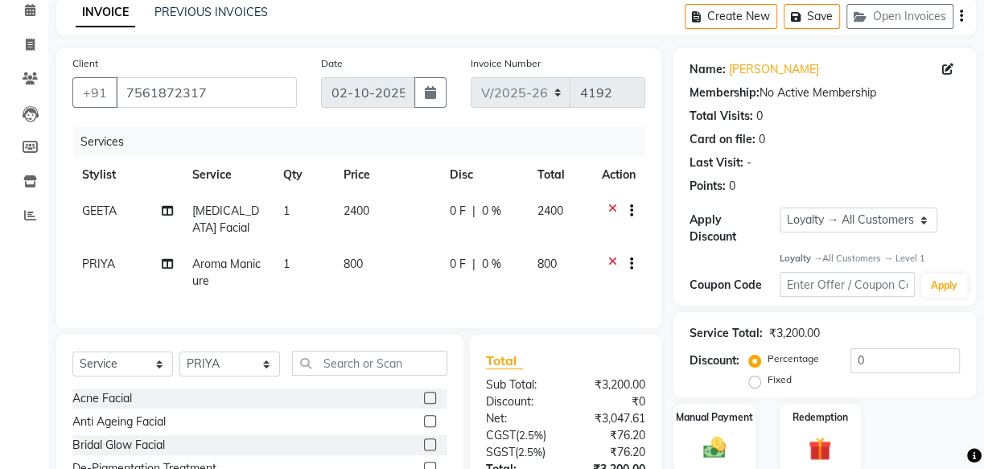
click at [612, 204] on icon at bounding box center [612, 213] width 9 height 20
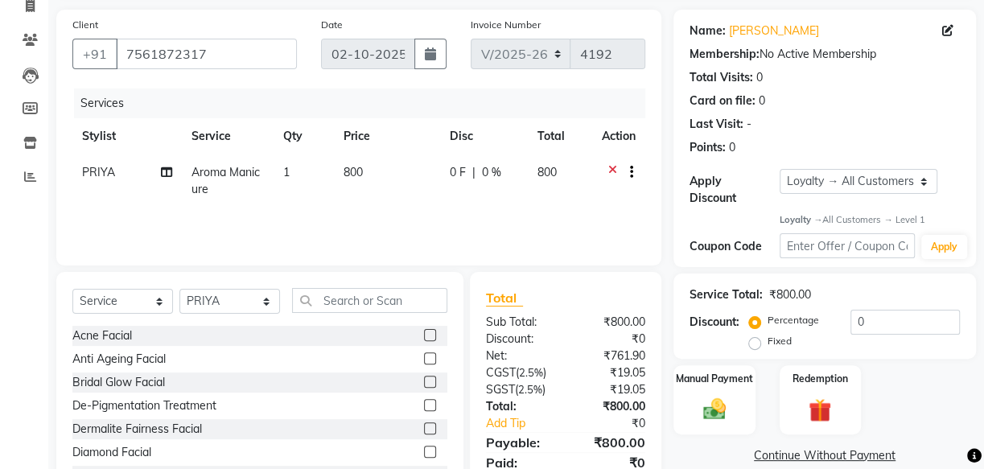
scroll to position [146, 0]
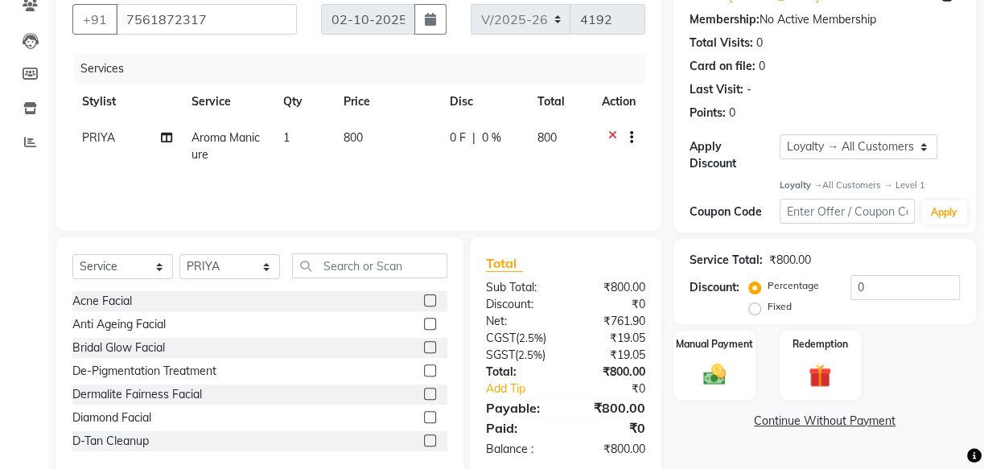
click at [221, 138] on span "Aroma Manicure" at bounding box center [226, 145] width 68 height 31
select select "27414"
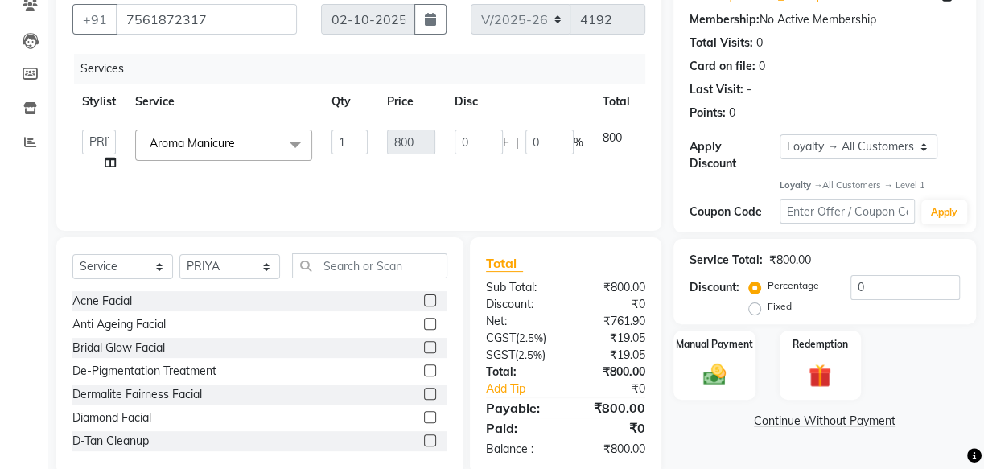
click at [235, 142] on span "Aroma Manicure" at bounding box center [192, 143] width 85 height 14
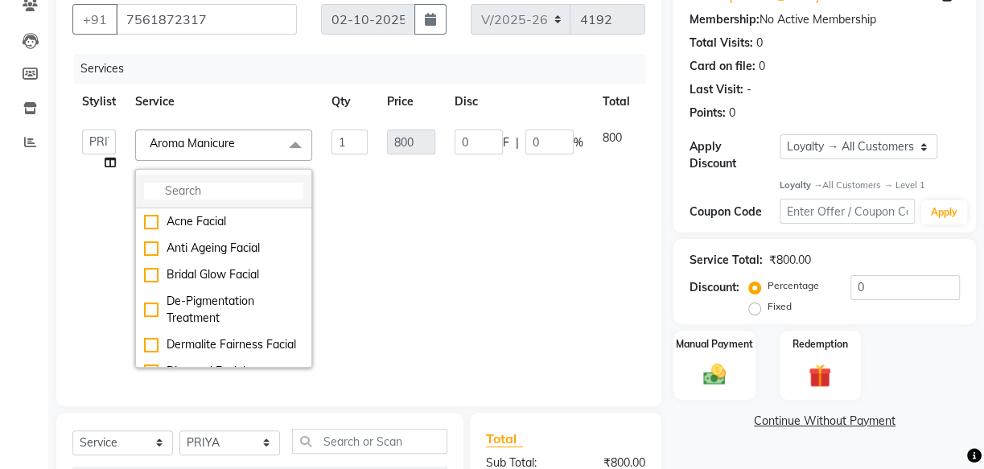
click at [211, 200] on li at bounding box center [223, 192] width 175 height 34
click at [211, 192] on input "multiselect-search" at bounding box center [223, 191] width 159 height 17
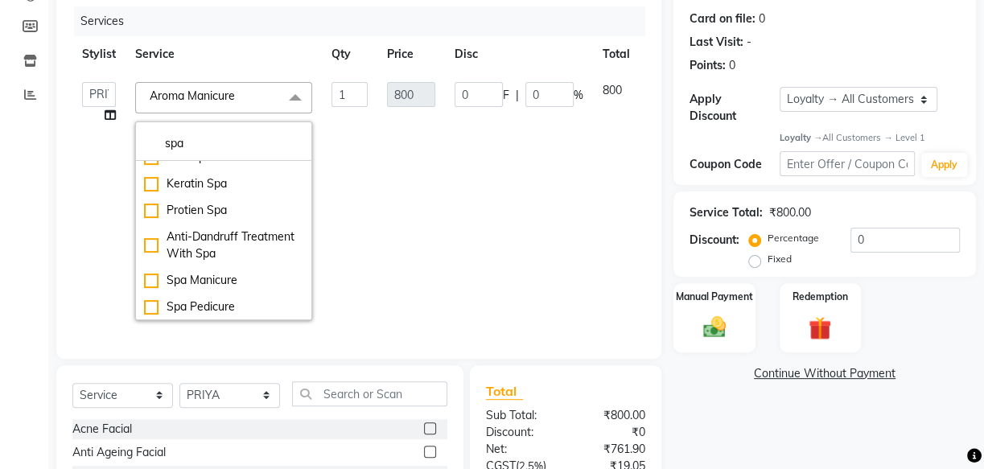
scroll to position [219, 0]
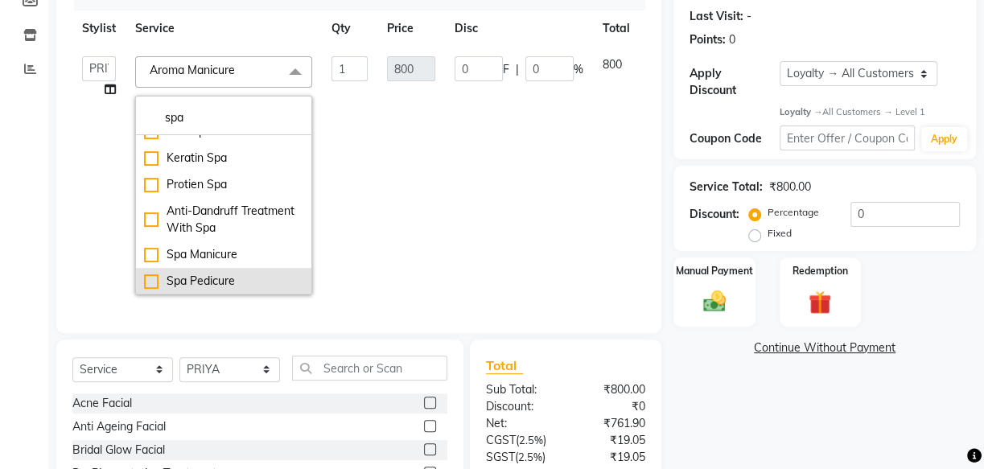
type input "spa"
click at [253, 280] on div "Spa Pedicure" at bounding box center [223, 281] width 159 height 17
checkbox input "true"
type input "1200"
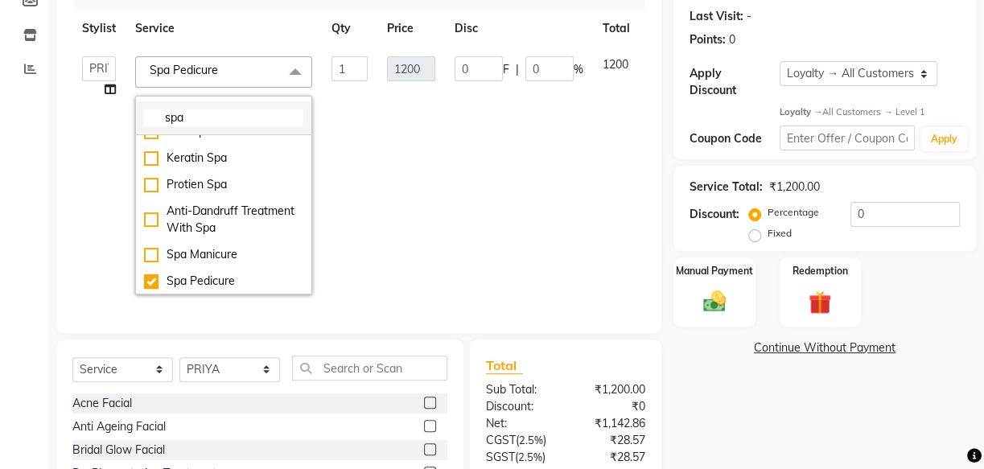
drag, startPoint x: 219, startPoint y: 109, endPoint x: 144, endPoint y: 128, distance: 77.1
click at [144, 128] on li "spa" at bounding box center [223, 118] width 175 height 34
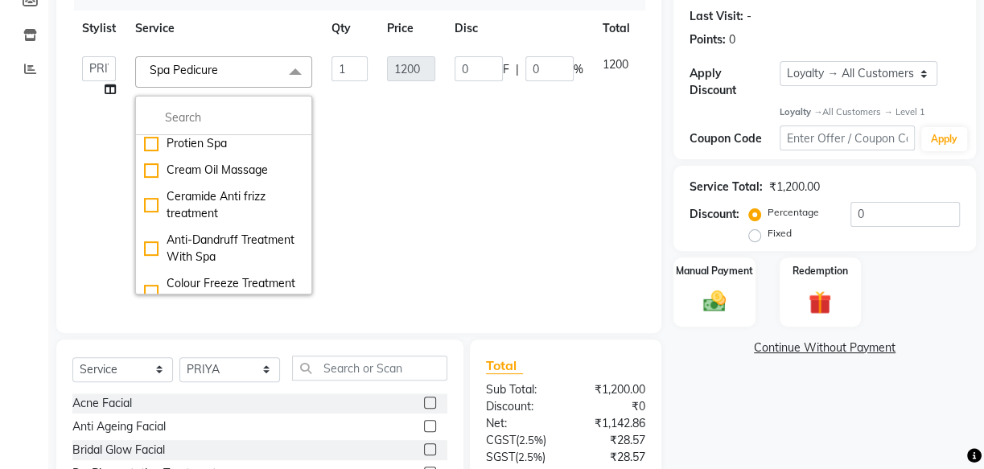
click at [454, 164] on td "0 F | 0 %" at bounding box center [519, 176] width 148 height 258
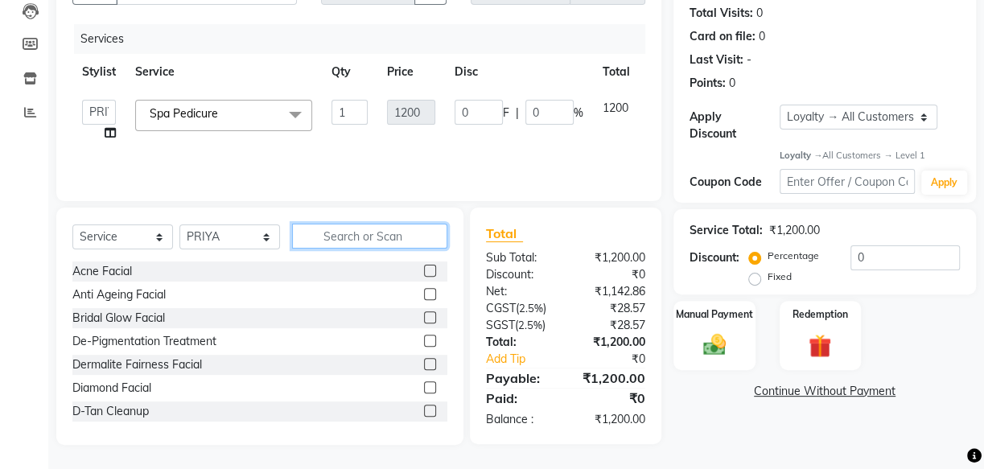
click at [322, 230] on input "text" at bounding box center [369, 236] width 155 height 25
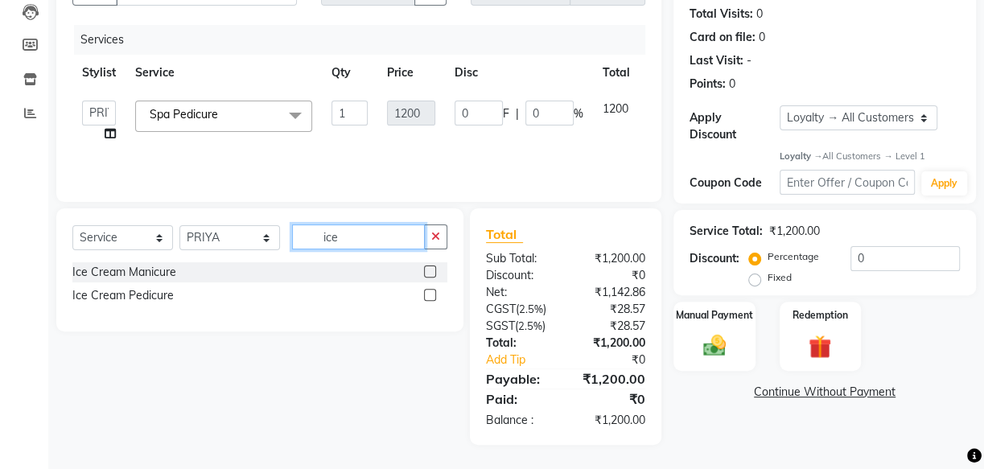
scroll to position [175, 0]
type input "ice"
click at [431, 274] on label at bounding box center [430, 272] width 12 height 12
click at [431, 274] on input "checkbox" at bounding box center [429, 272] width 10 height 10
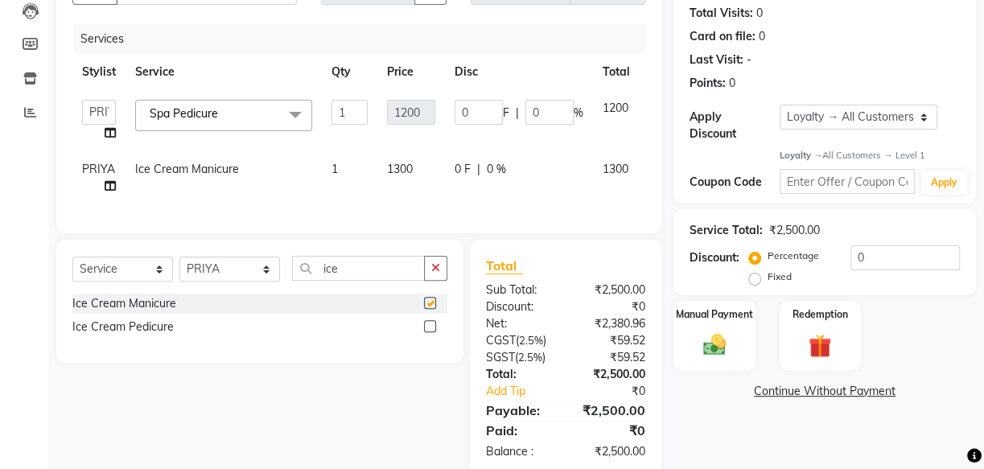
checkbox input "false"
drag, startPoint x: 365, startPoint y: 285, endPoint x: 290, endPoint y: 290, distance: 75.0
click at [290, 290] on div "Select Service Product Membership Package Voucher Prepaid Gift Card Select Styl…" at bounding box center [259, 275] width 375 height 38
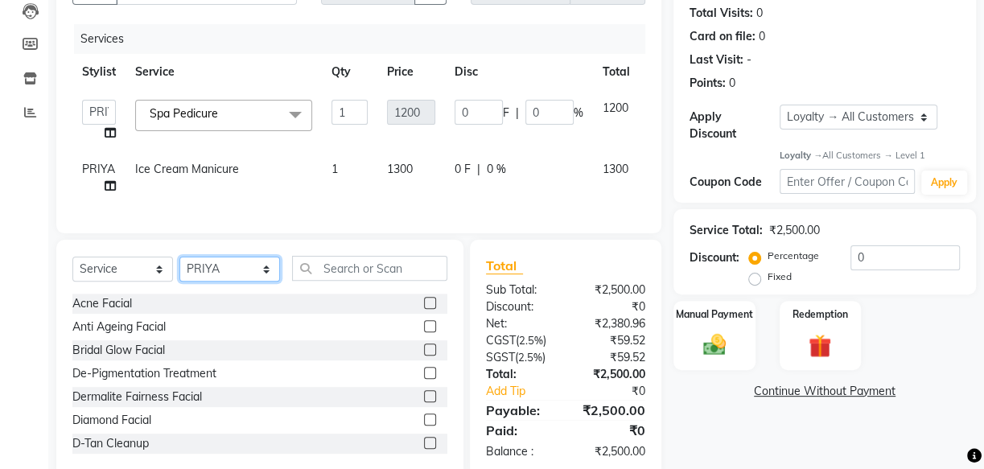
click at [216, 282] on select "Select Stylist Arya CHINJU GEETA KAZHAKOOTTAM ASHTAMUDI KRISHNA [PERSON_NAME] […" at bounding box center [229, 269] width 101 height 25
select select "49717"
click at [179, 268] on select "Select Stylist Arya CHINJU GEETA KAZHAKOOTTAM ASHTAMUDI KRISHNA [PERSON_NAME] […" at bounding box center [229, 269] width 101 height 25
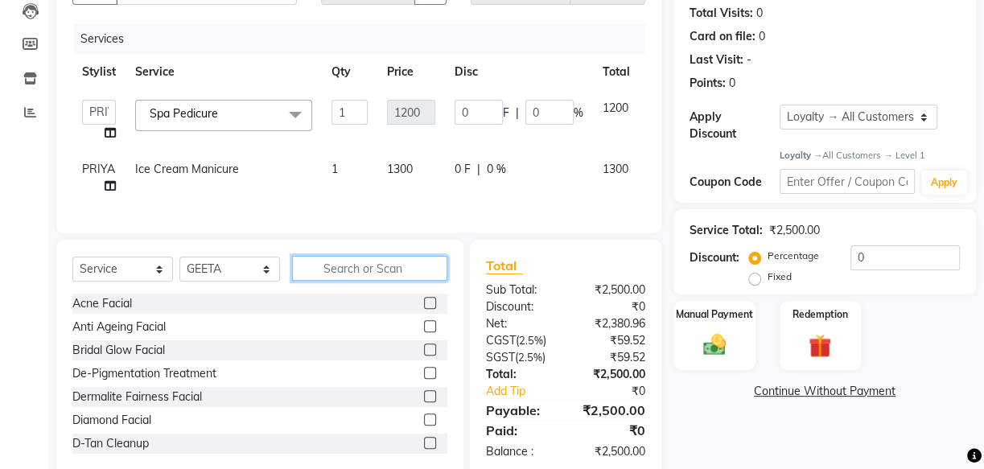
click at [329, 270] on input "text" at bounding box center [369, 268] width 155 height 25
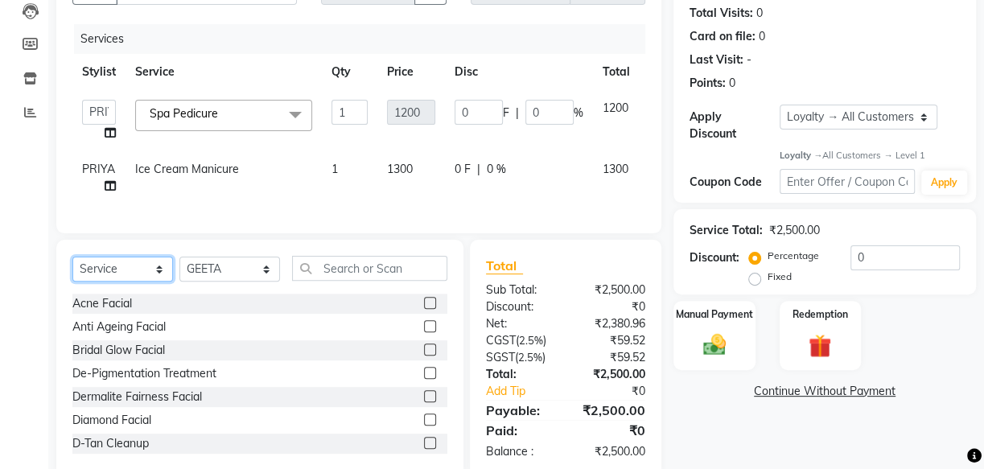
click at [126, 278] on select "Select Service Product Membership Package Voucher Prepaid Gift Card" at bounding box center [122, 269] width 101 height 25
select select "package"
click at [72, 268] on select "Select Service Product Membership Package Voucher Prepaid Gift Card" at bounding box center [122, 269] width 101 height 25
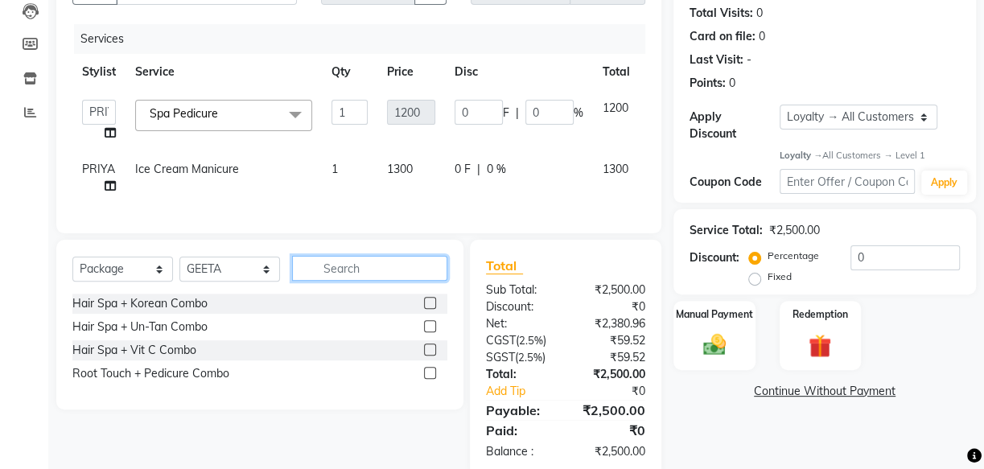
click at [340, 280] on input "text" at bounding box center [369, 268] width 155 height 25
click at [432, 309] on label at bounding box center [430, 303] width 12 height 12
click at [432, 309] on input "checkbox" at bounding box center [429, 304] width 10 height 10
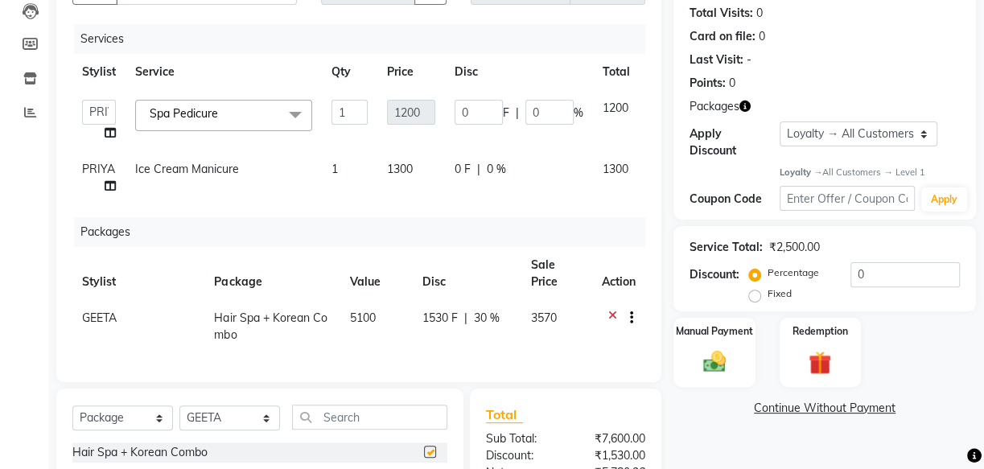
checkbox input "false"
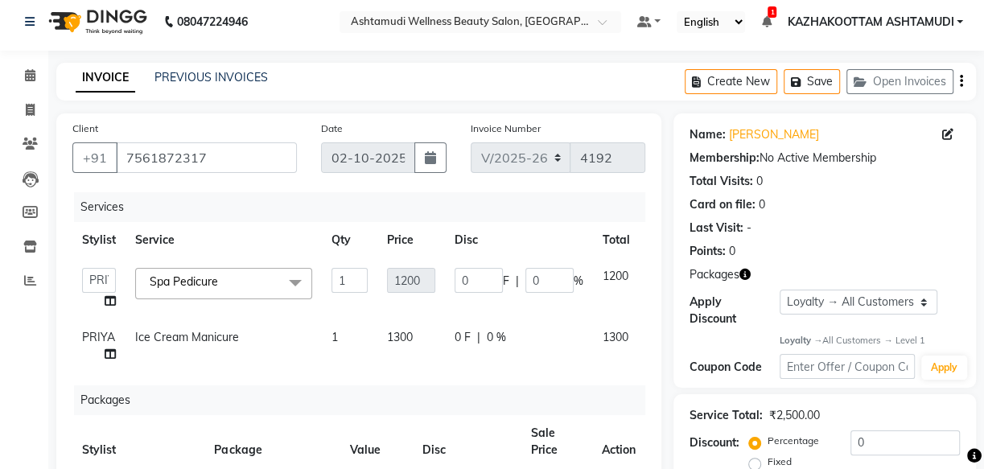
scroll to position [1, 0]
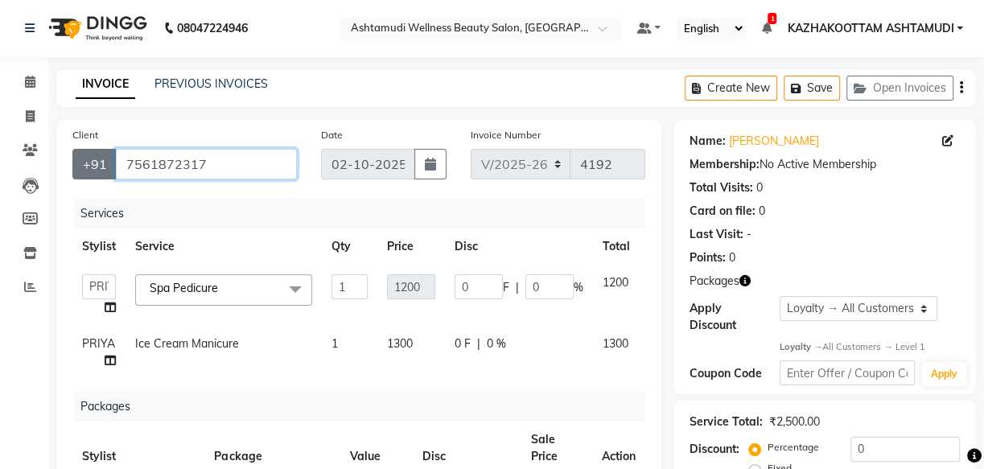
drag, startPoint x: 230, startPoint y: 164, endPoint x: 89, endPoint y: 159, distance: 140.9
click at [89, 159] on div "+91 7561872317" at bounding box center [184, 164] width 225 height 31
click at [193, 177] on input "Client" at bounding box center [206, 165] width 181 height 31
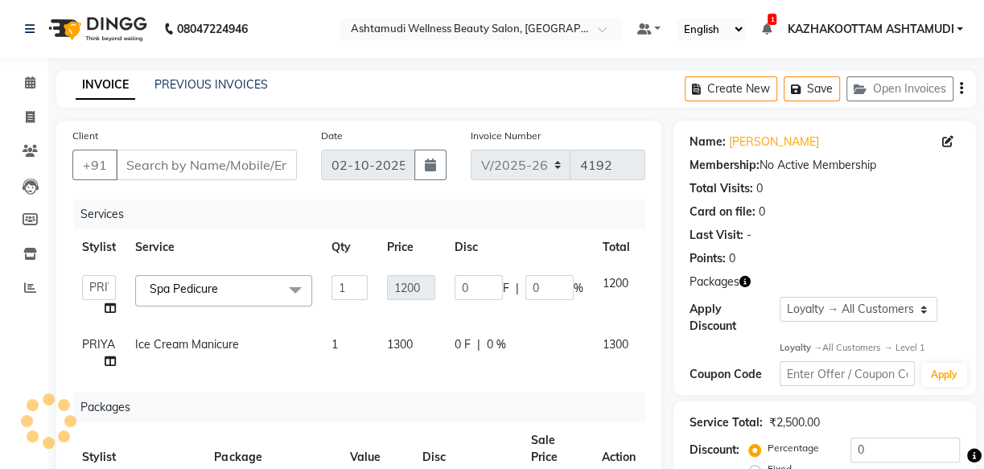
click at [314, 212] on div "Services" at bounding box center [365, 215] width 583 height 30
click at [628, 117] on main "INVOICE PREVIOUS INVOICES Create New Save Open Invoices Client +91 Date 02-10-2…" at bounding box center [516, 447] width 936 height 755
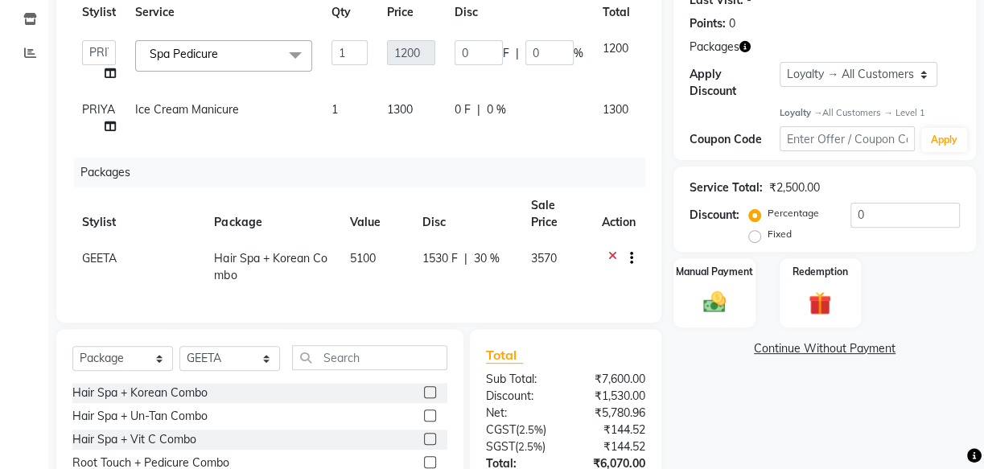
scroll to position [147, 0]
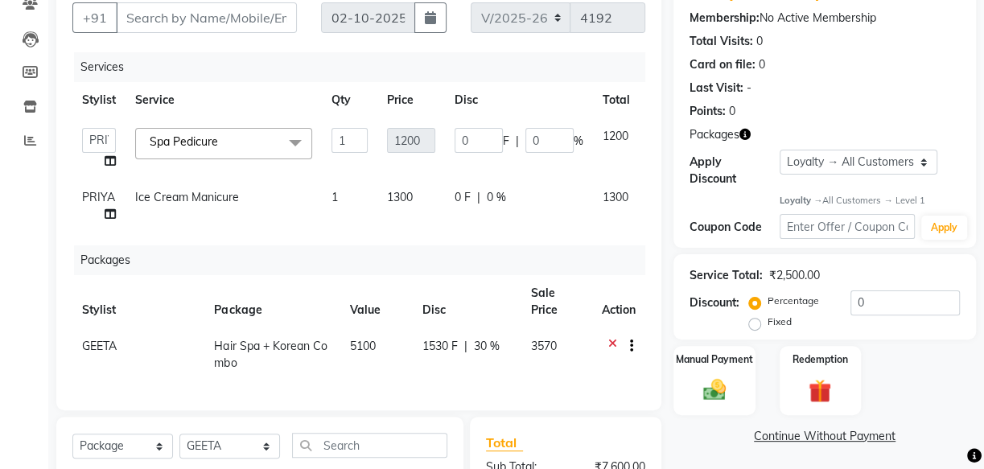
click at [339, 73] on div "Services" at bounding box center [365, 67] width 583 height 30
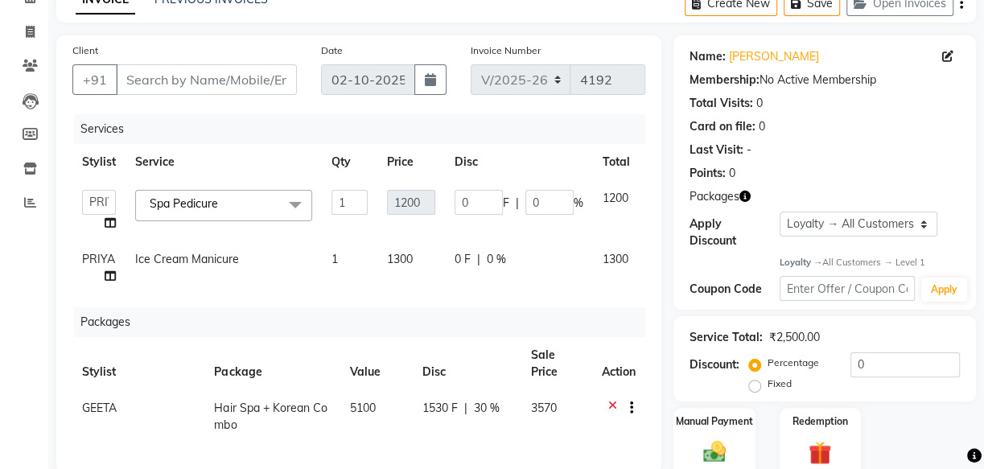
scroll to position [1, 0]
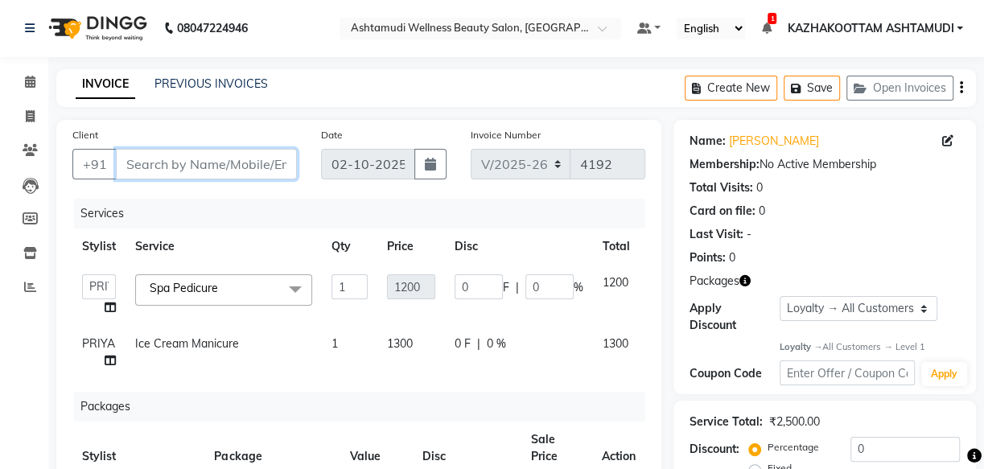
click at [205, 159] on input "Client" at bounding box center [206, 164] width 181 height 31
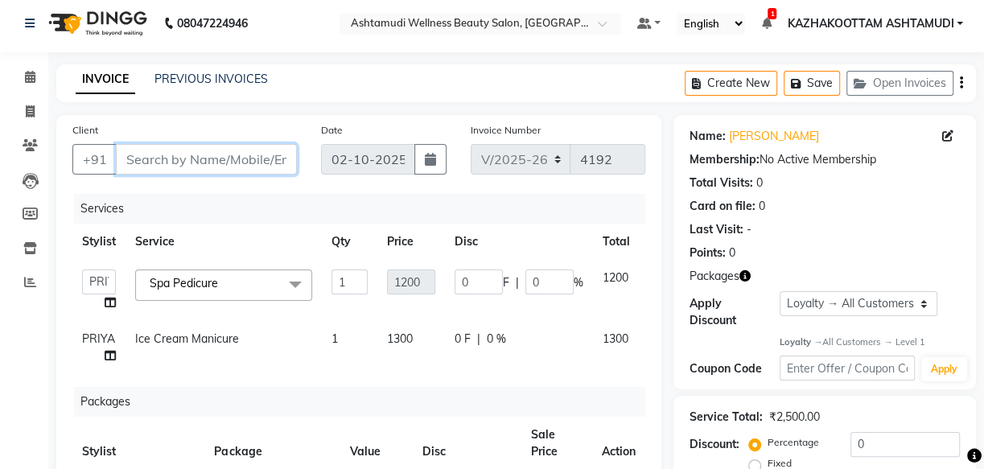
scroll to position [74, 0]
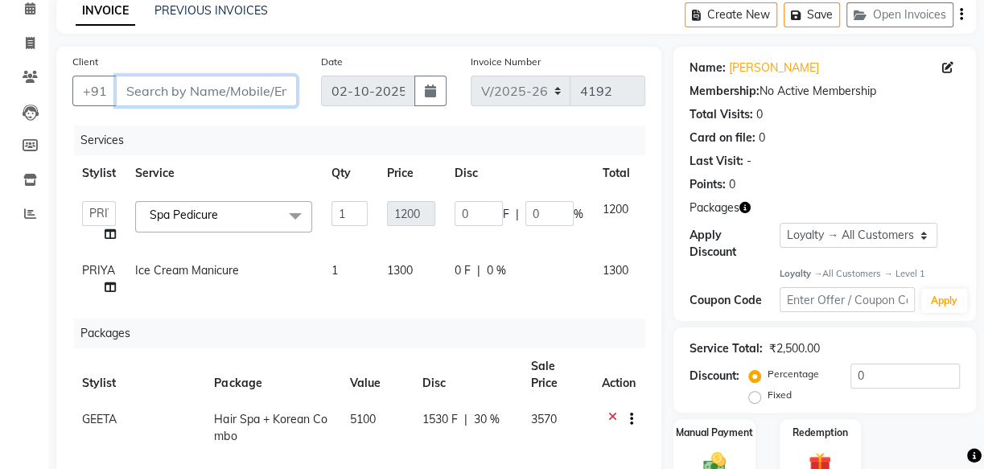
click at [168, 98] on input "Client" at bounding box center [206, 91] width 181 height 31
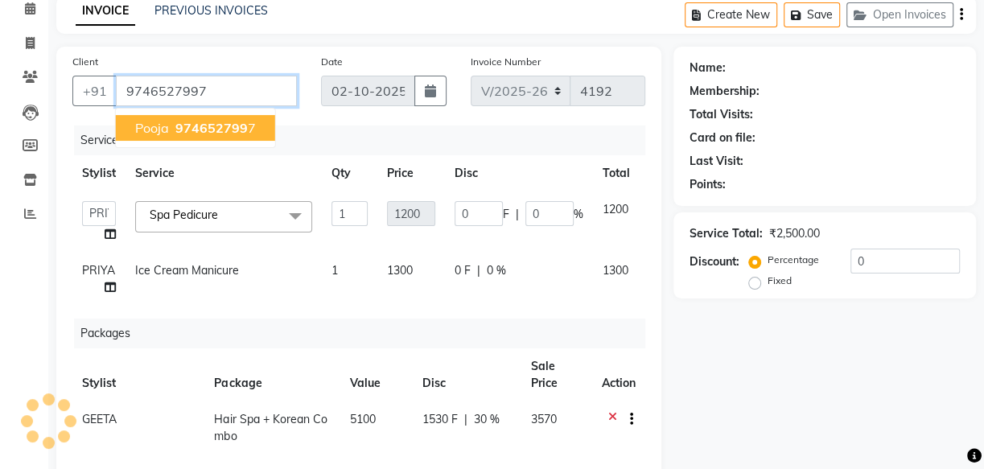
type input "9746527997"
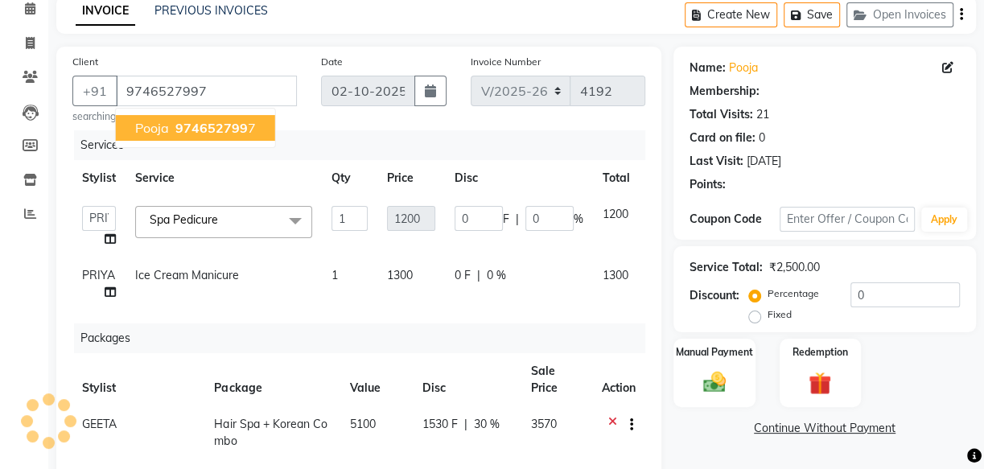
type input "180"
type input "15"
select select "1: Object"
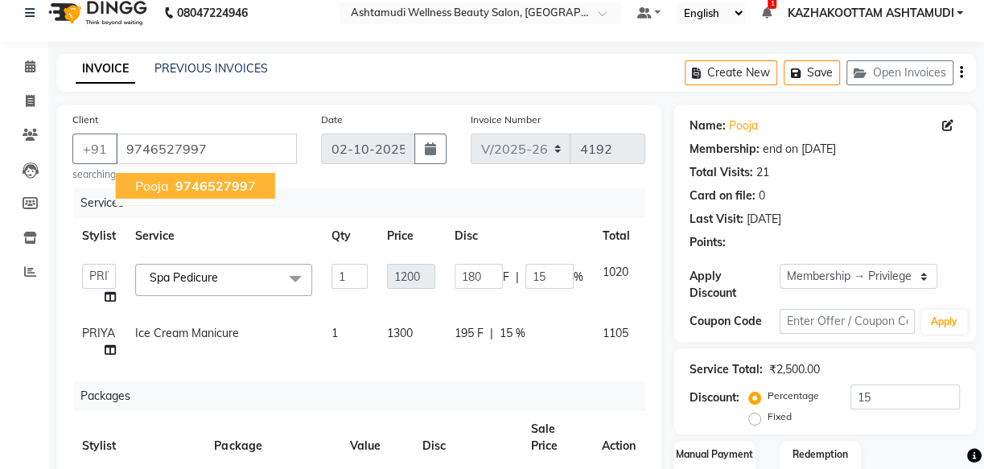
scroll to position [1, 0]
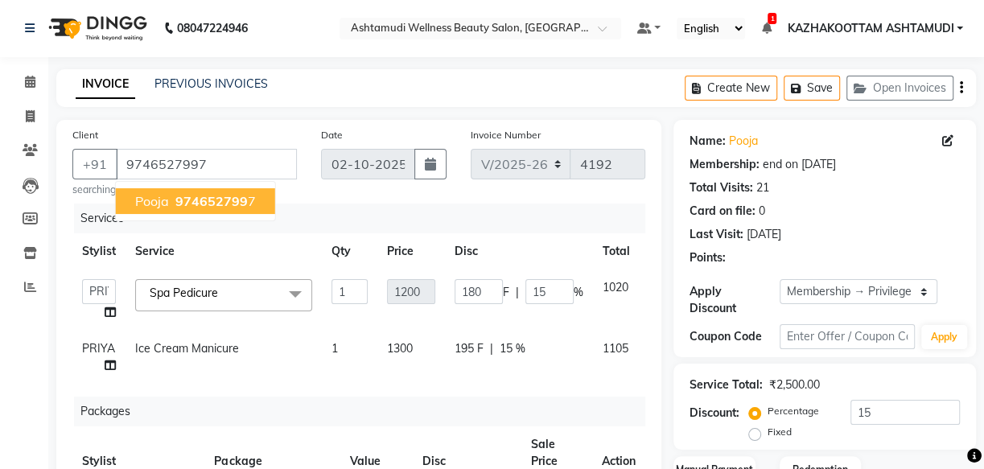
click at [226, 200] on span "974652799" at bounding box center [211, 201] width 72 height 16
type input "0"
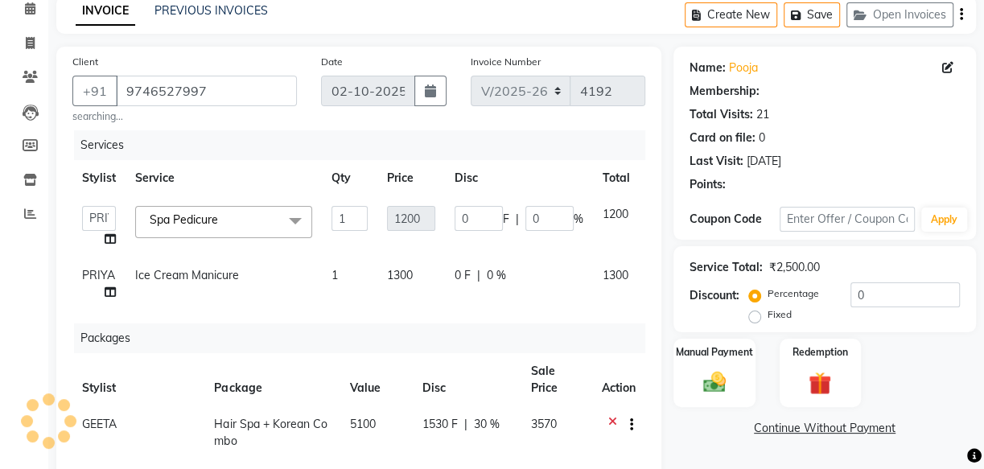
scroll to position [147, 0]
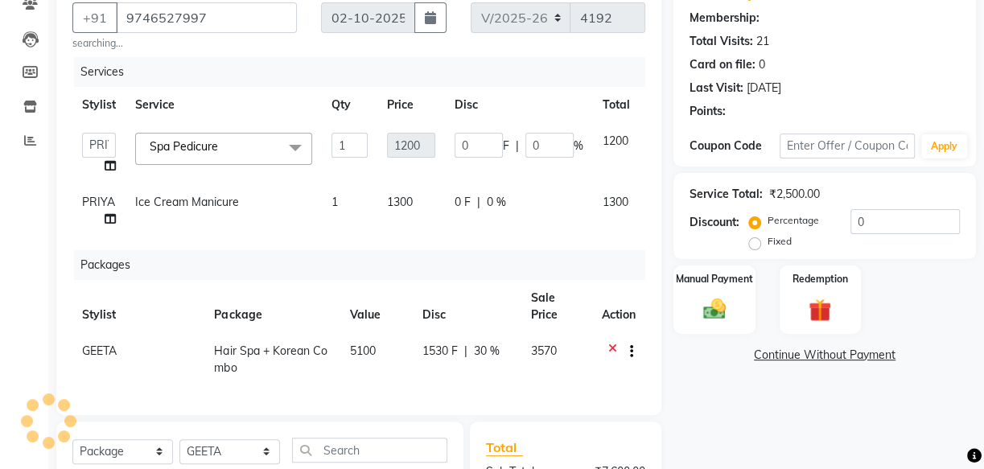
type input "180"
type input "15"
select select "1: Object"
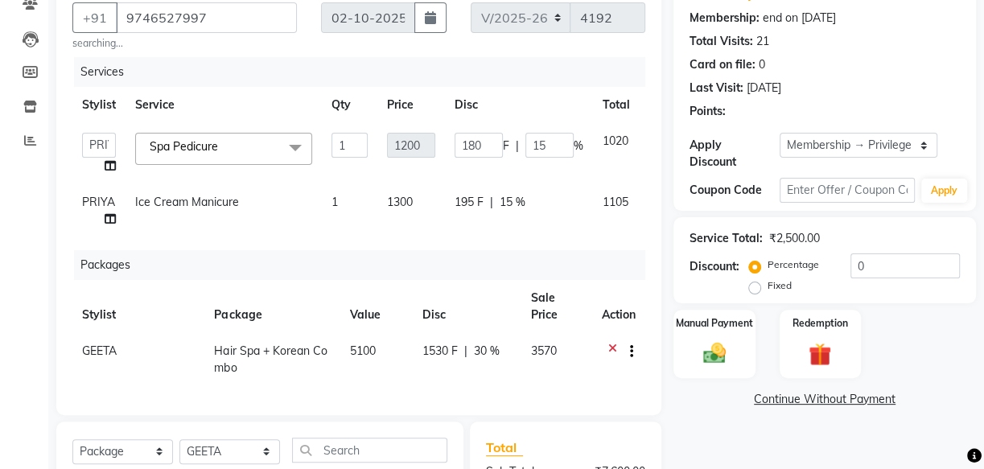
click at [728, 397] on link "Continue Without Payment" at bounding box center [825, 399] width 296 height 17
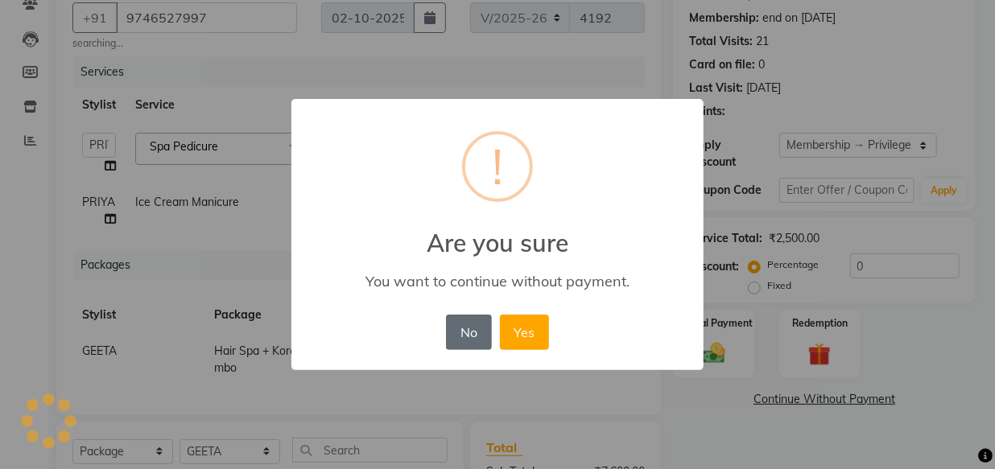
type input "15"
click at [459, 336] on button "No" at bounding box center [468, 332] width 45 height 35
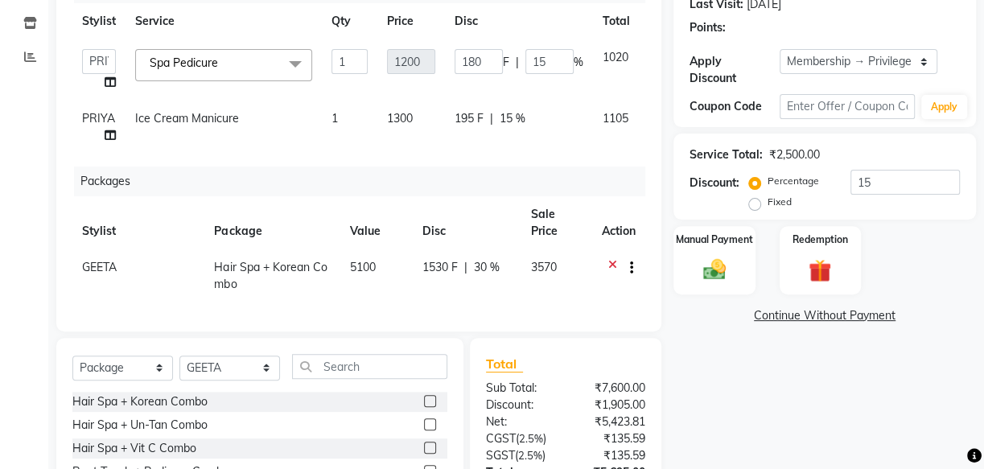
scroll to position [225, 0]
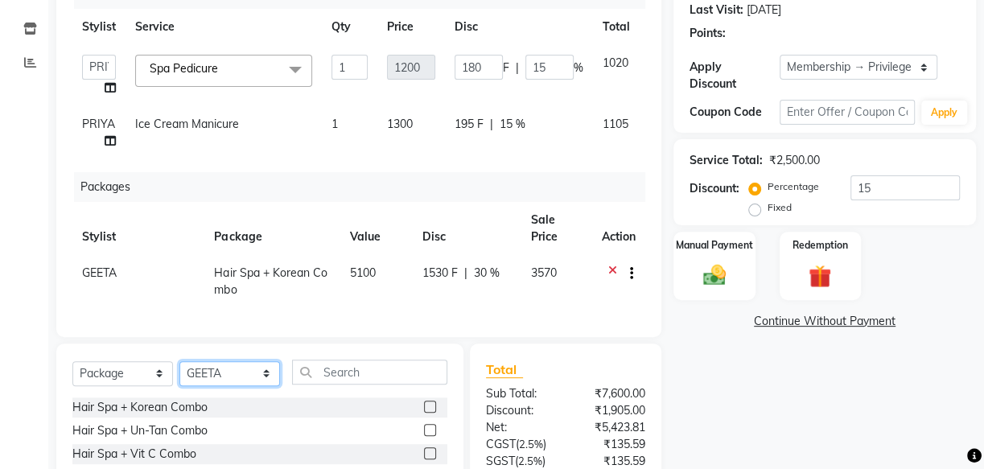
click at [245, 386] on select "Select Stylist Arya CHINJU GEETA KAZHAKOOTTAM ASHTAMUDI KRISHNA [PERSON_NAME] […" at bounding box center [229, 373] width 101 height 25
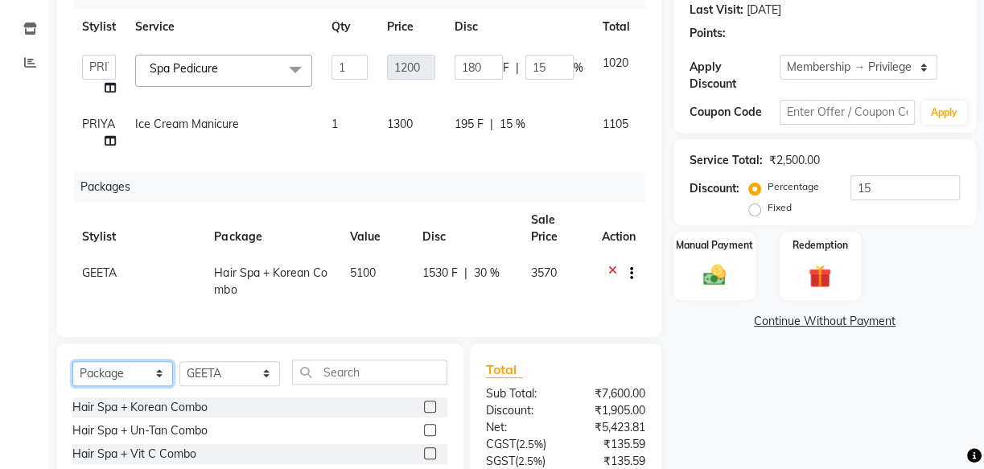
click at [166, 381] on select "Select Service Product Membership Package Voucher Prepaid Gift Card" at bounding box center [122, 373] width 101 height 25
select select "service"
click at [72, 372] on select "Select Service Product Membership Package Voucher Prepaid Gift Card" at bounding box center [122, 373] width 101 height 25
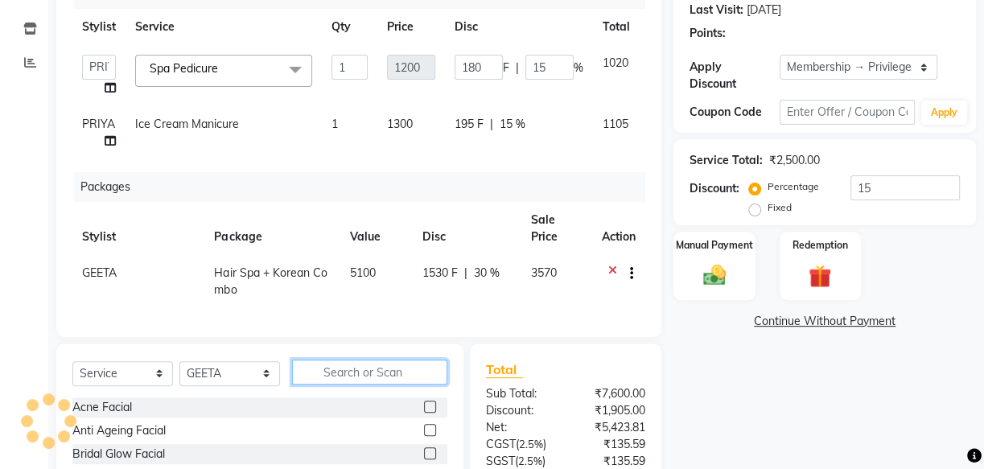
click at [347, 385] on input "text" at bounding box center [369, 372] width 155 height 25
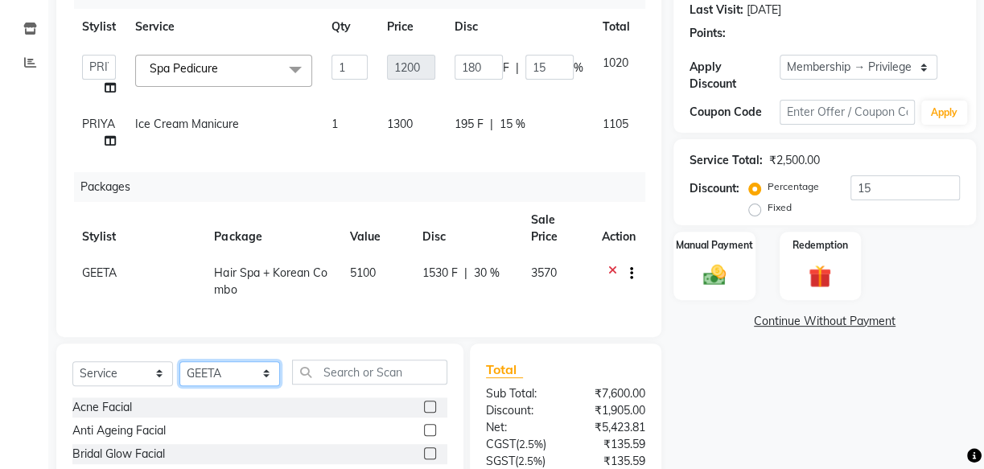
click at [262, 381] on select "Select Stylist Arya CHINJU GEETA KAZHAKOOTTAM ASHTAMUDI KRISHNA [PERSON_NAME] […" at bounding box center [229, 373] width 101 height 25
select select "27414"
click at [179, 372] on select "Select Stylist Arya CHINJU GEETA KAZHAKOOTTAM ASHTAMUDI KRISHNA [PERSON_NAME] […" at bounding box center [229, 373] width 101 height 25
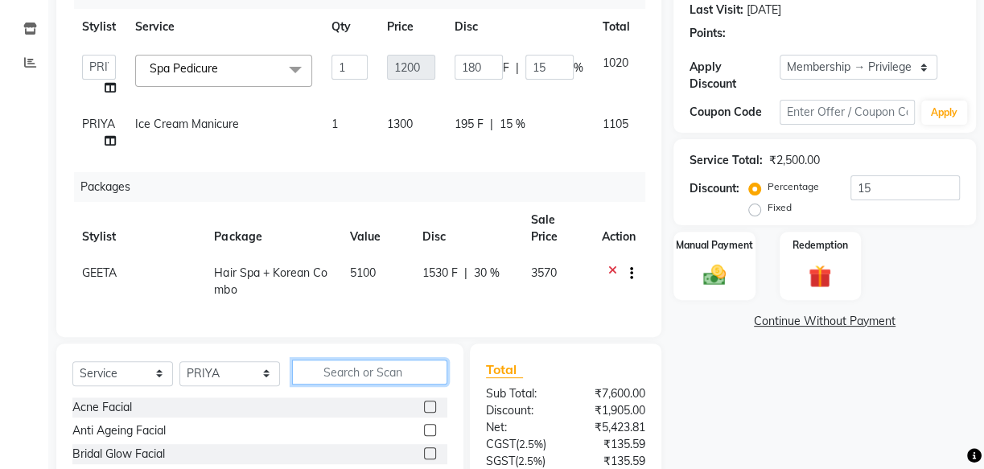
click at [344, 377] on input "text" at bounding box center [369, 372] width 155 height 25
type input "i"
type input "leg"
click at [439, 435] on div at bounding box center [435, 431] width 23 height 20
click at [428, 436] on label at bounding box center [430, 430] width 12 height 12
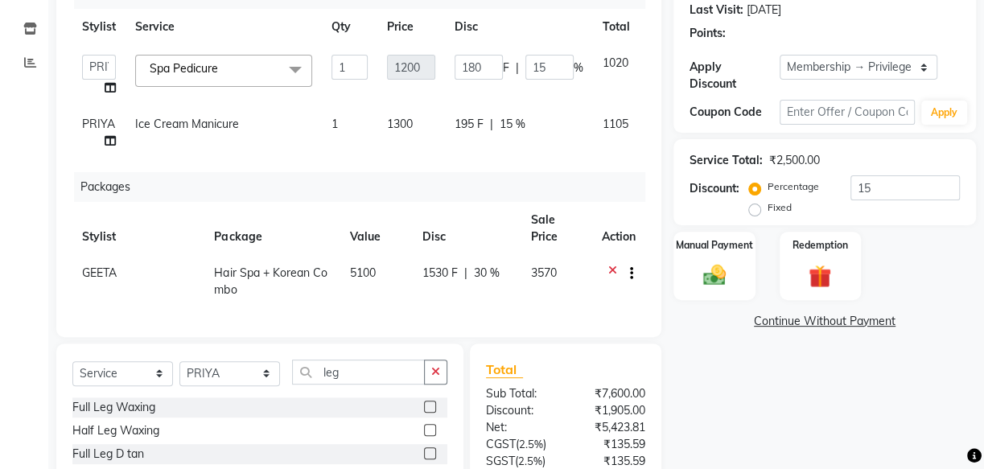
click at [428, 436] on input "checkbox" at bounding box center [429, 431] width 10 height 10
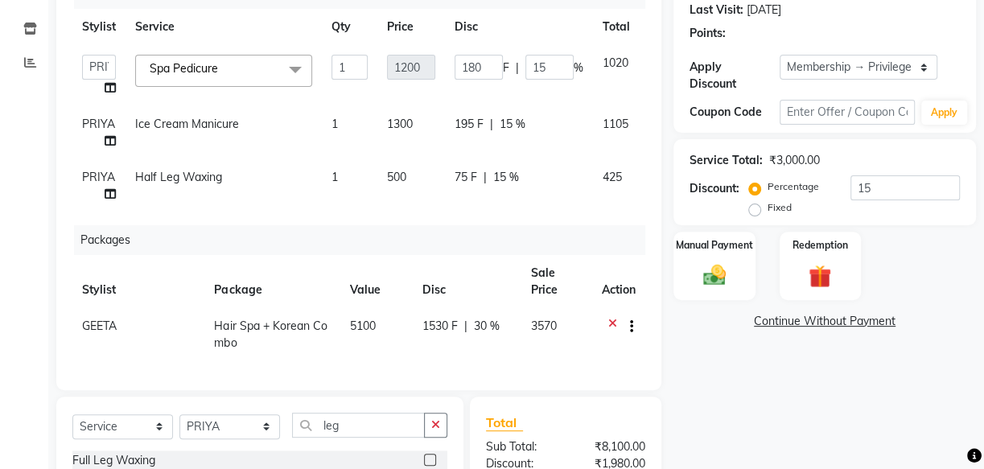
checkbox input "false"
drag, startPoint x: 365, startPoint y: 439, endPoint x: 270, endPoint y: 422, distance: 96.4
click at [274, 426] on div "Select Service Product Membership Package Voucher Prepaid Gift Card Select Styl…" at bounding box center [259, 432] width 375 height 38
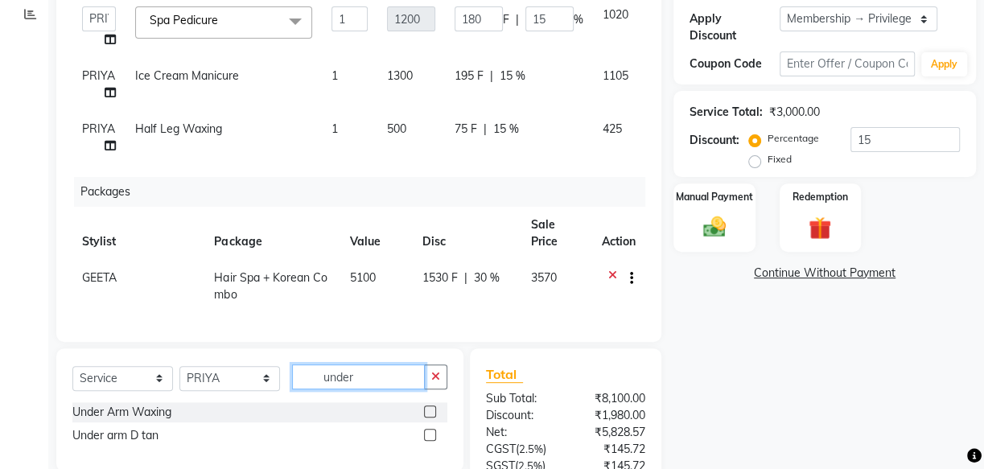
scroll to position [299, 0]
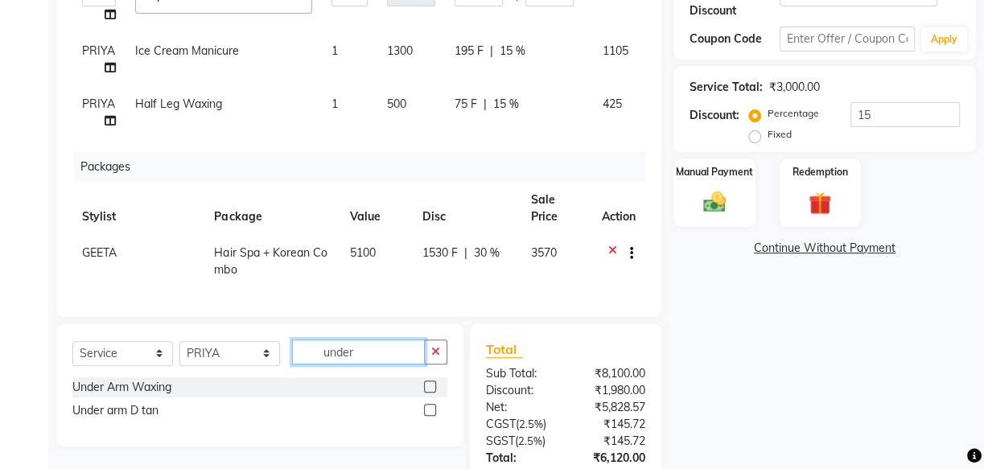
type input "under"
click at [431, 391] on label at bounding box center [430, 387] width 12 height 12
click at [431, 391] on input "checkbox" at bounding box center [429, 387] width 10 height 10
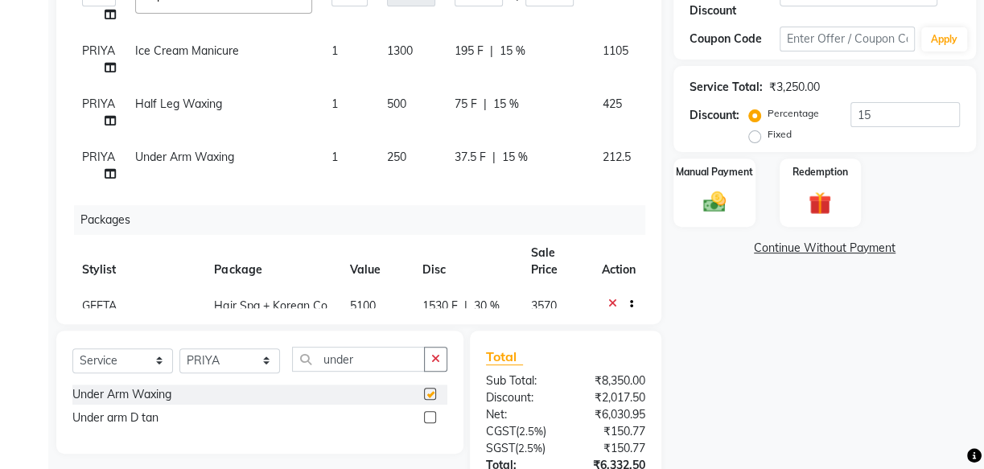
checkbox input "false"
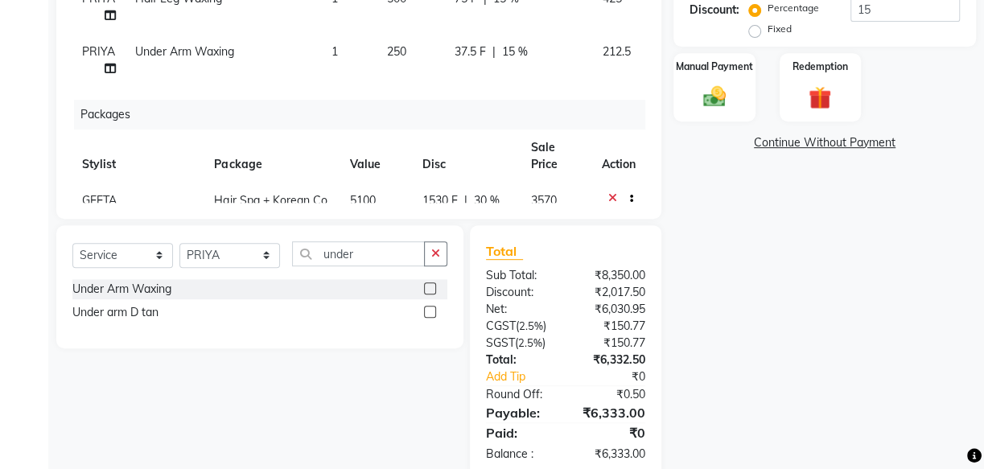
scroll to position [439, 0]
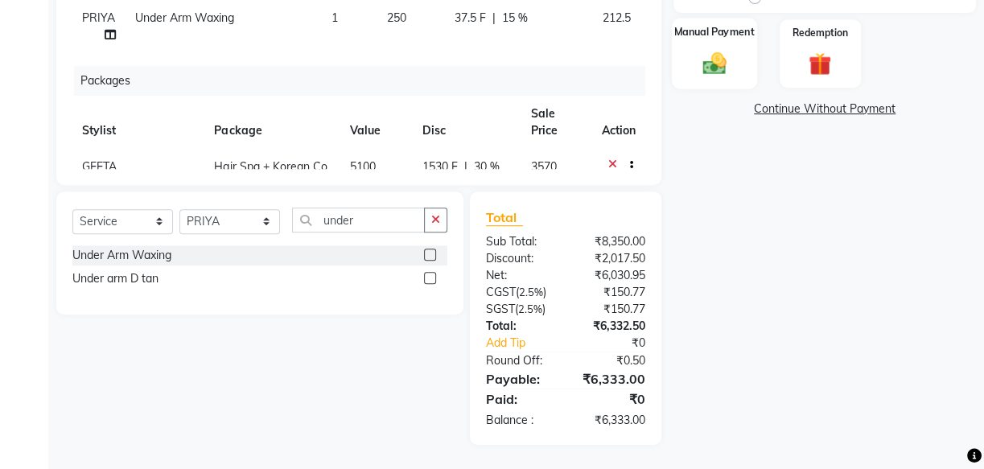
click at [718, 61] on img at bounding box center [714, 62] width 39 height 27
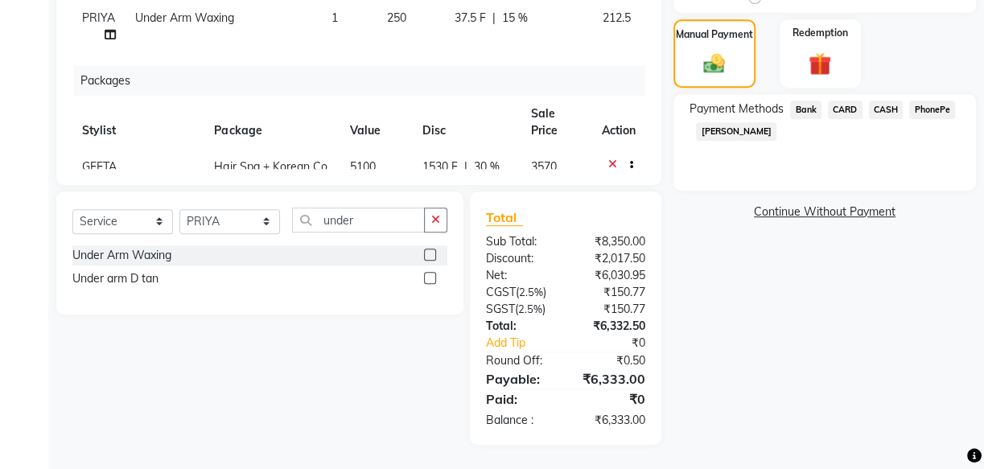
click at [934, 105] on span "PhonePe" at bounding box center [932, 110] width 46 height 19
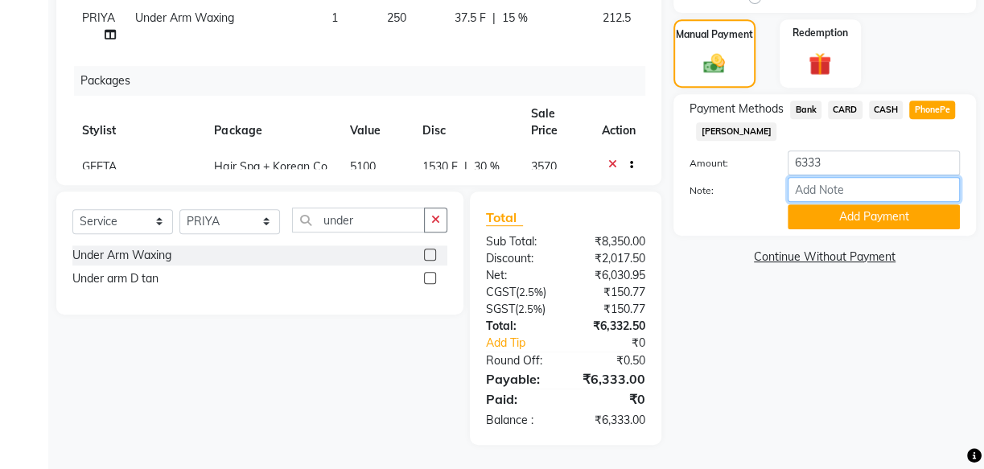
click at [847, 190] on input "Note:" at bounding box center [874, 189] width 172 height 25
type input "[PERSON_NAME]"
click at [851, 219] on button "Add Payment" at bounding box center [874, 216] width 172 height 25
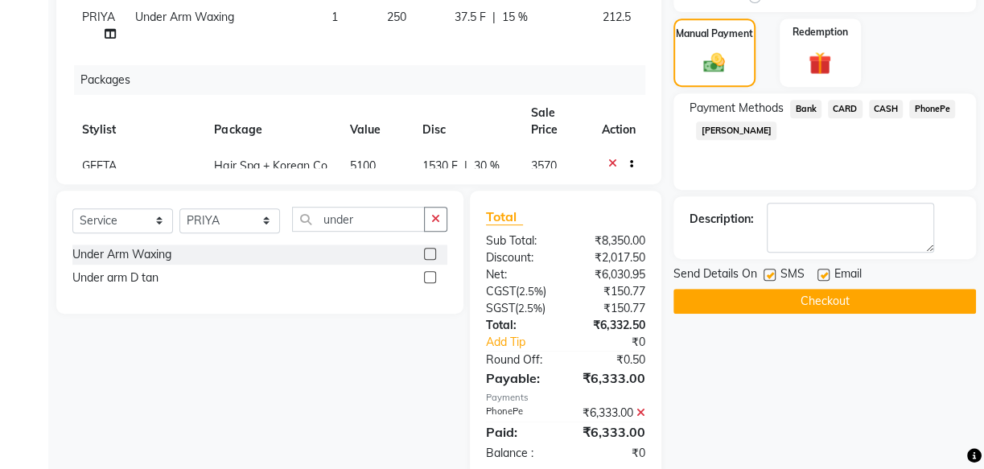
click at [772, 273] on label at bounding box center [770, 275] width 12 height 12
click at [772, 273] on input "checkbox" at bounding box center [769, 275] width 10 height 10
checkbox input "false"
click at [822, 274] on label at bounding box center [824, 275] width 12 height 12
click at [822, 274] on input "checkbox" at bounding box center [823, 275] width 10 height 10
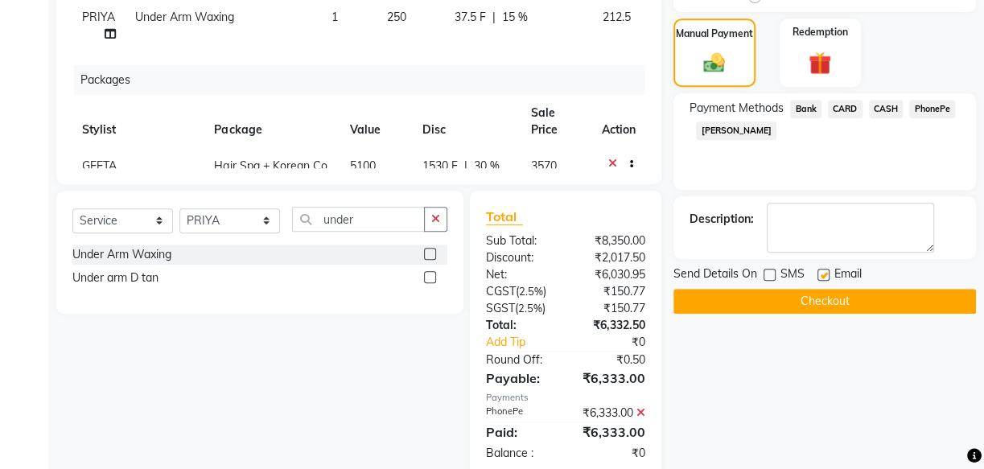
checkbox input "false"
click at [818, 291] on button "Checkout" at bounding box center [825, 301] width 303 height 25
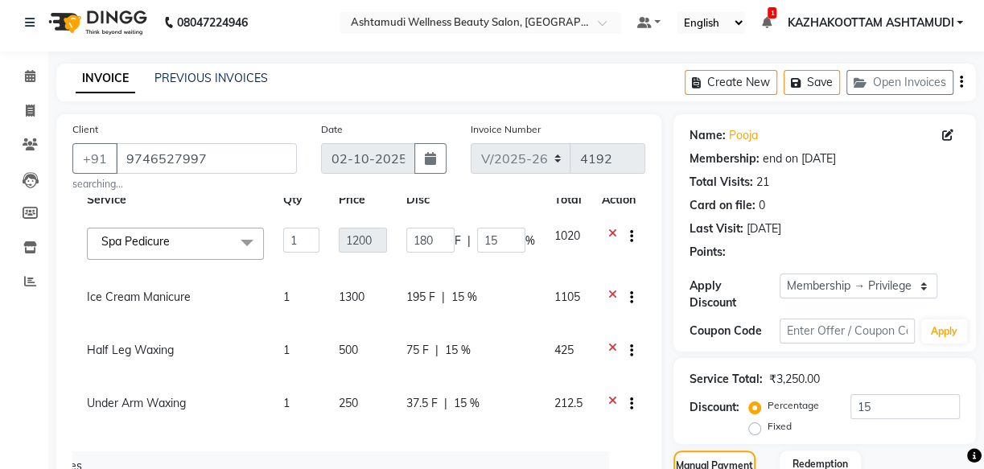
scroll to position [0, 0]
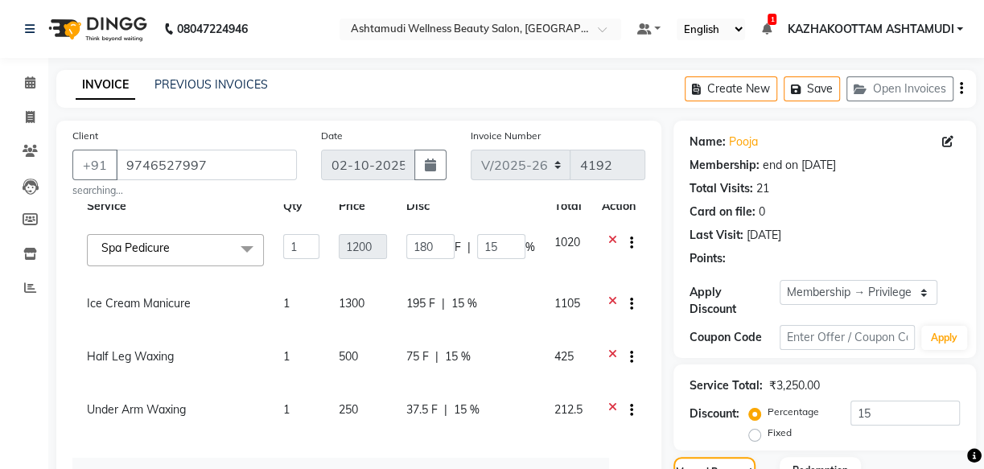
click at [608, 234] on icon at bounding box center [612, 244] width 9 height 20
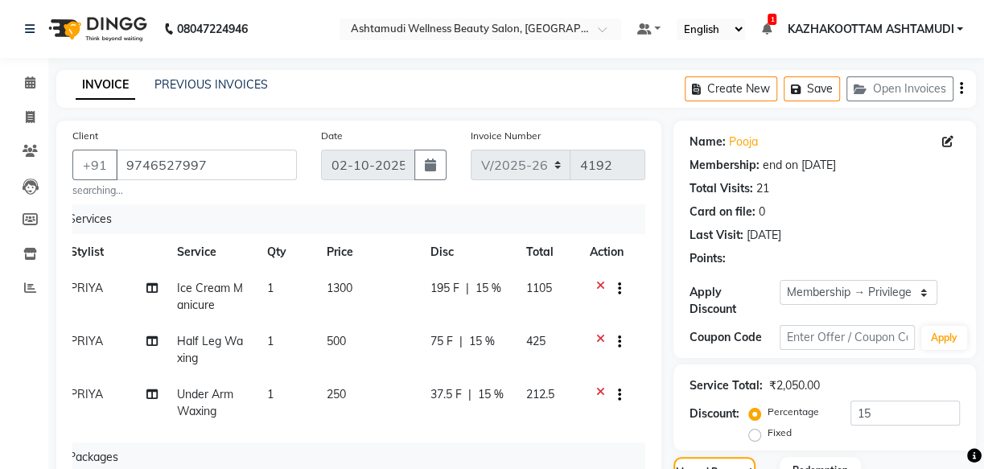
scroll to position [0, 12]
click at [599, 285] on icon at bounding box center [600, 290] width 9 height 20
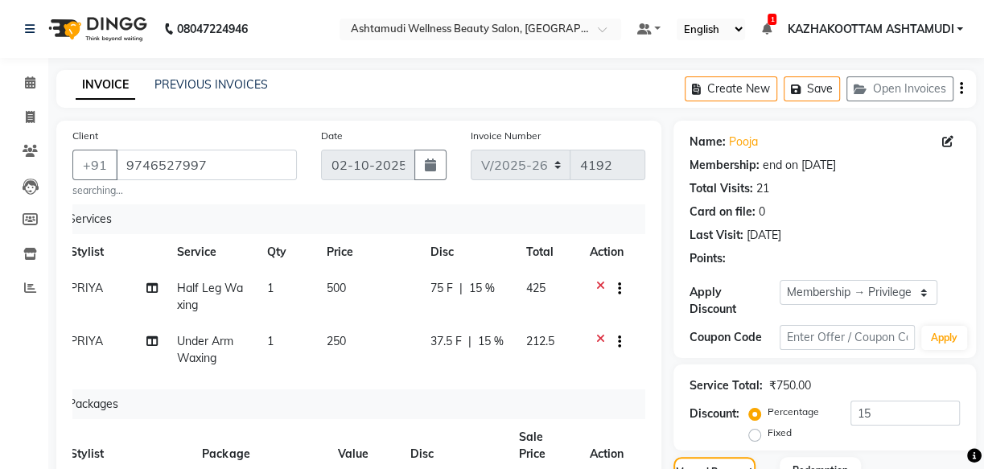
click at [601, 285] on icon at bounding box center [600, 290] width 9 height 20
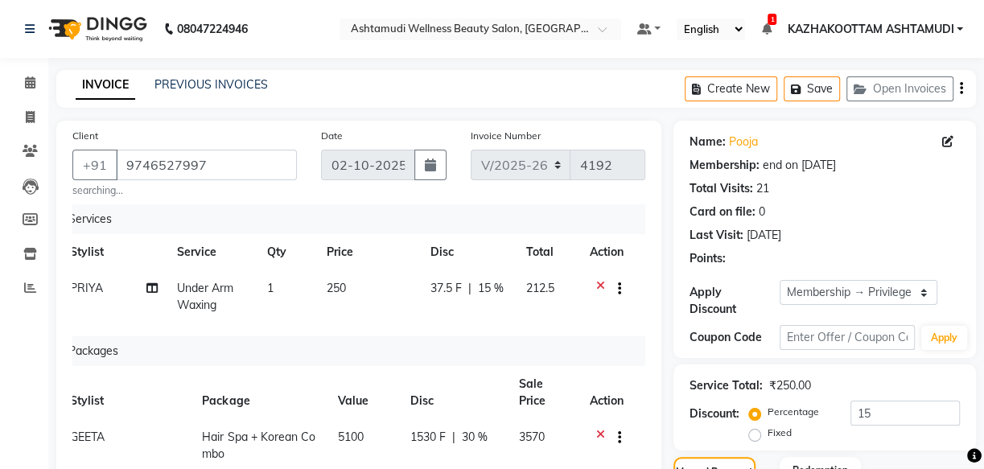
click at [599, 284] on icon at bounding box center [600, 290] width 9 height 20
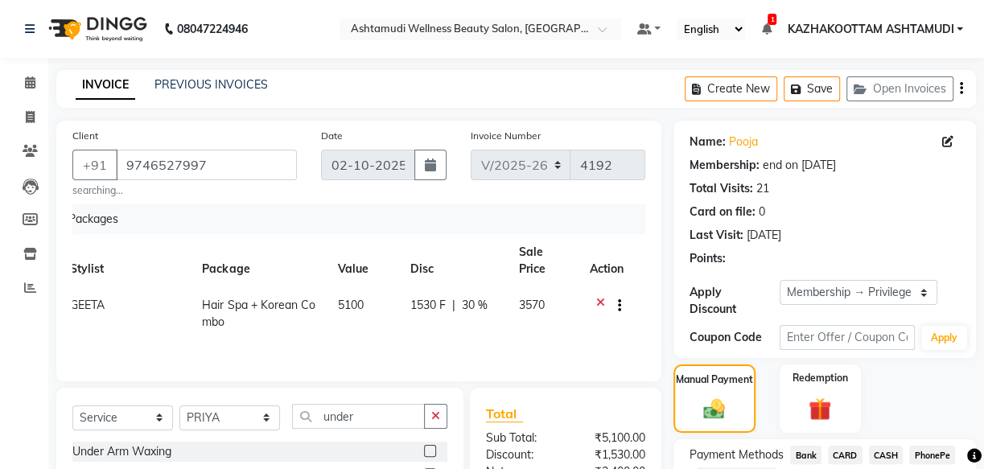
click at [599, 307] on icon at bounding box center [600, 307] width 9 height 20
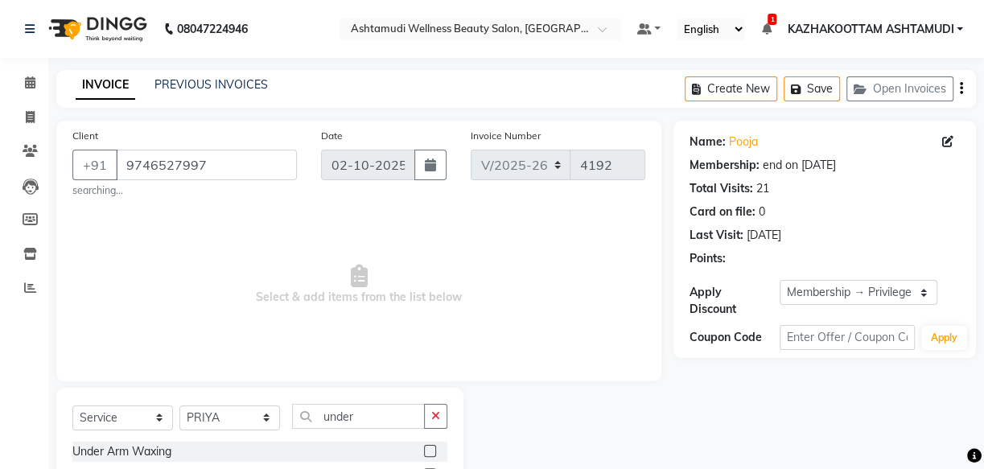
scroll to position [66, 0]
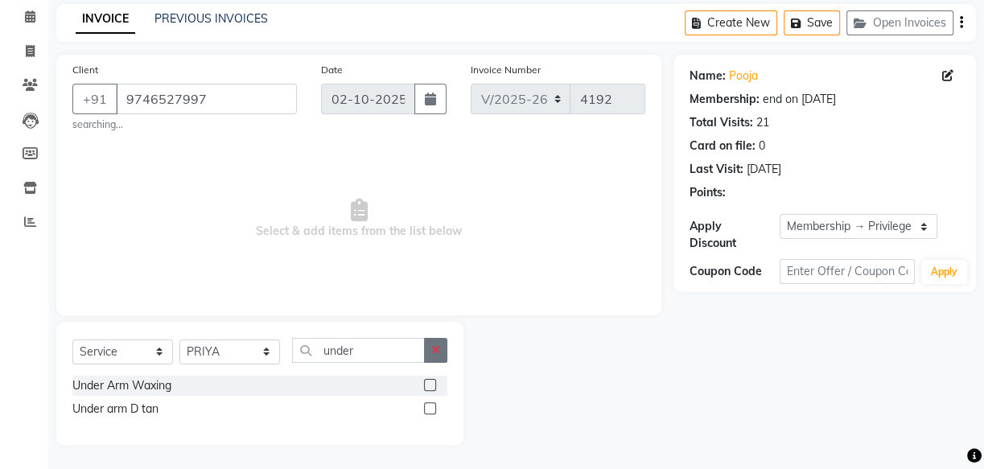
click at [433, 345] on icon "button" at bounding box center [435, 349] width 9 height 11
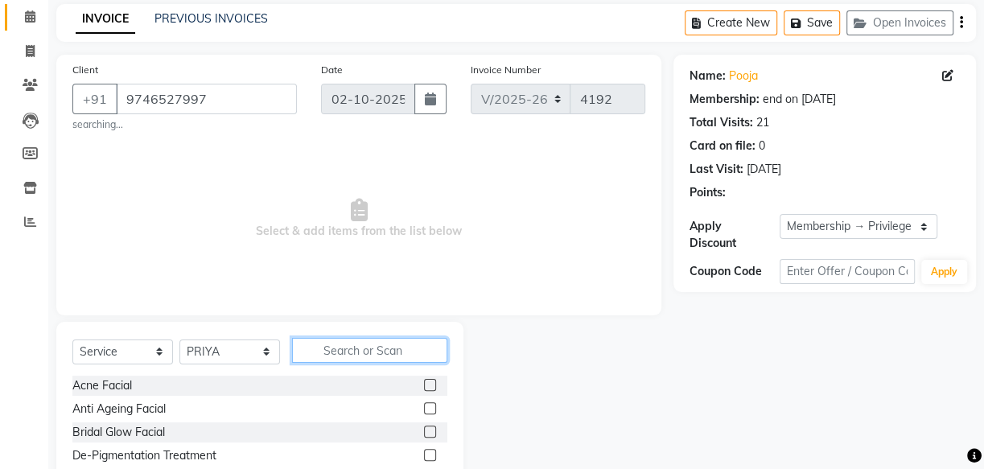
scroll to position [0, 0]
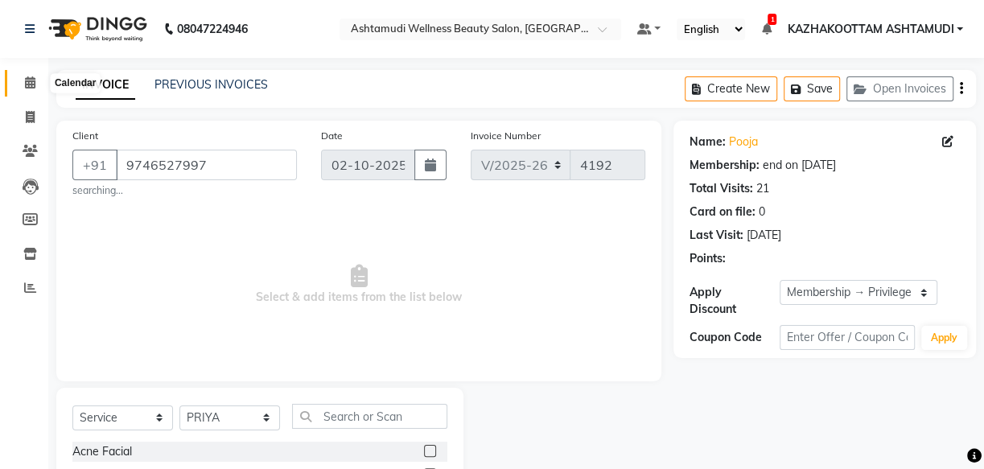
click at [32, 78] on icon at bounding box center [30, 82] width 10 height 12
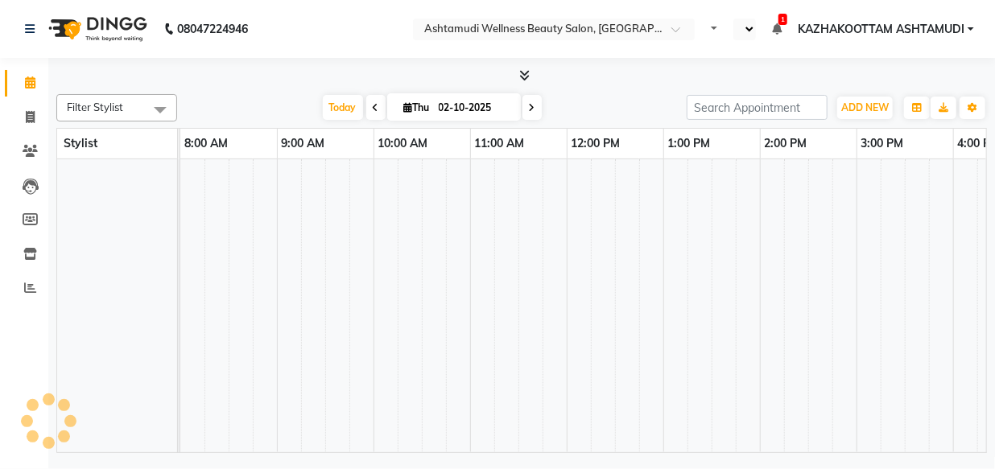
select select "en"
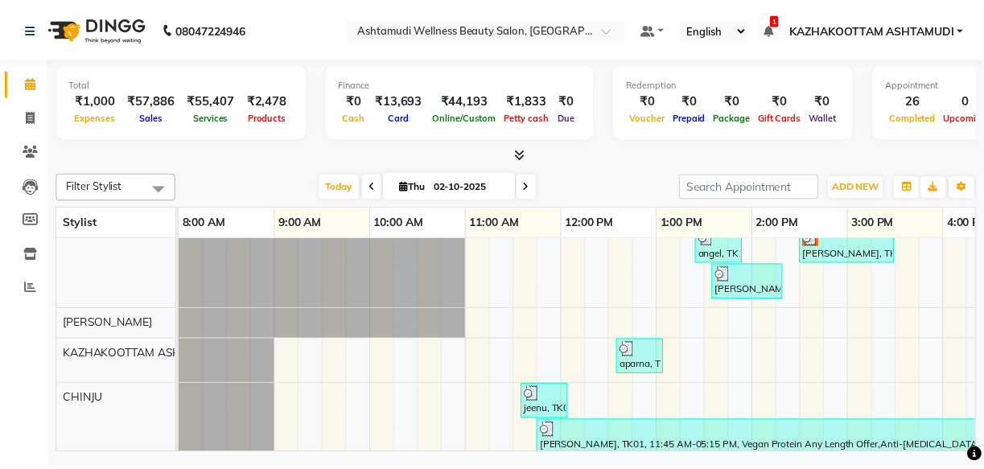
scroll to position [72, 0]
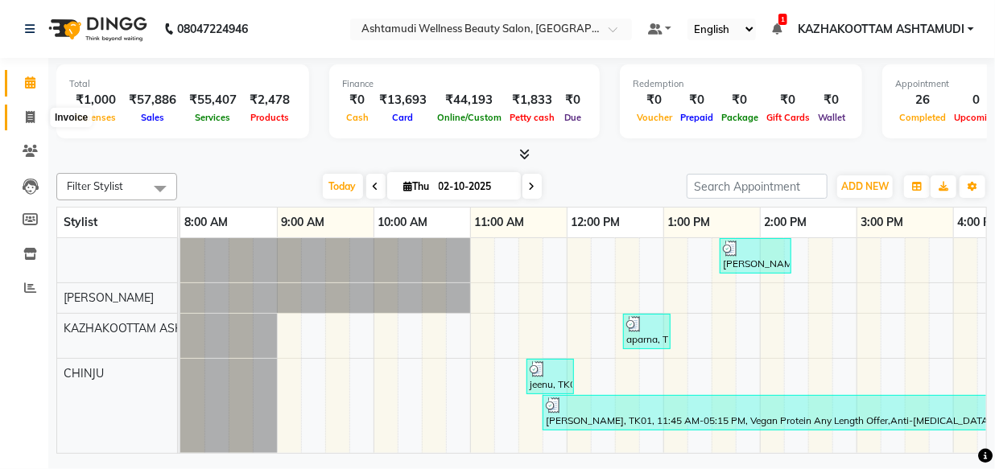
click at [39, 121] on span at bounding box center [30, 118] width 28 height 19
select select "service"
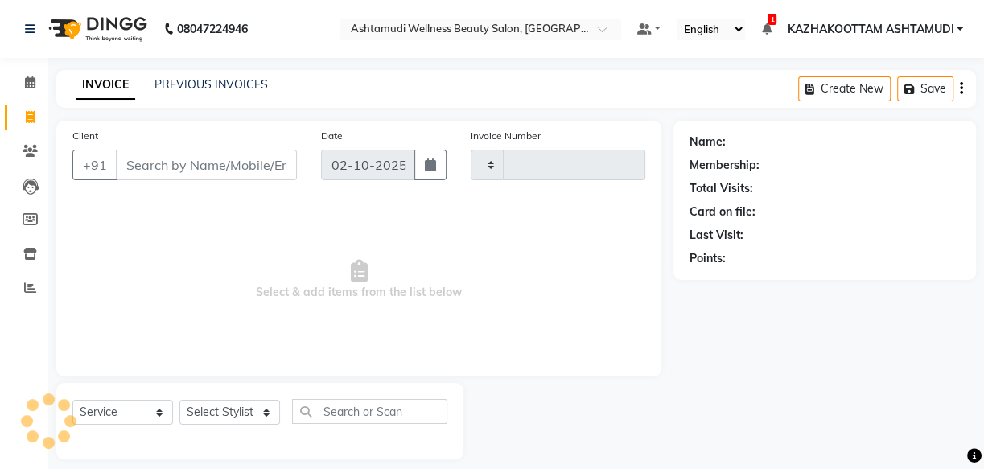
type input "4191"
select select "4662"
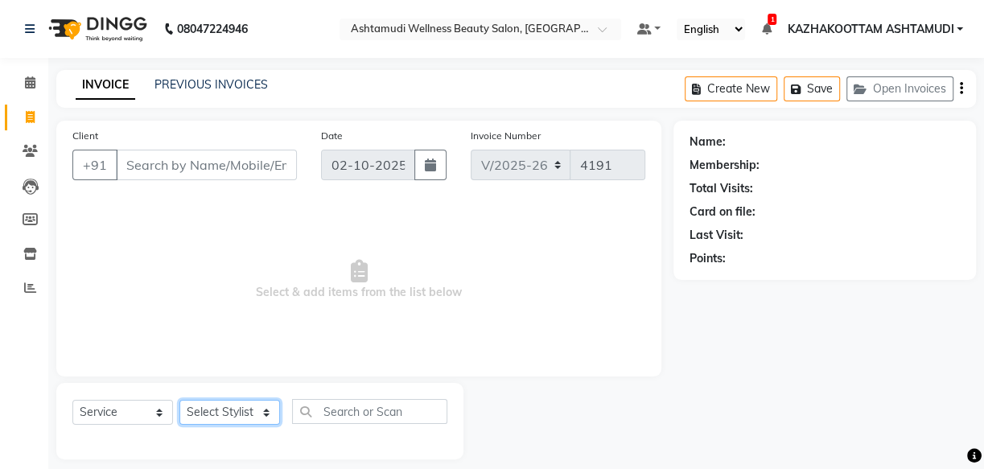
click at [243, 415] on select "Select Stylist" at bounding box center [229, 412] width 101 height 25
click at [243, 414] on select "Select Stylist" at bounding box center [229, 412] width 101 height 25
click at [245, 411] on select "Select Stylist" at bounding box center [229, 412] width 101 height 25
click at [245, 411] on select "Select Stylist Arya CHINJU GEETA KAZHAKOOTTAM ASHTAMUDI KRISHNA [PERSON_NAME] […" at bounding box center [229, 412] width 101 height 25
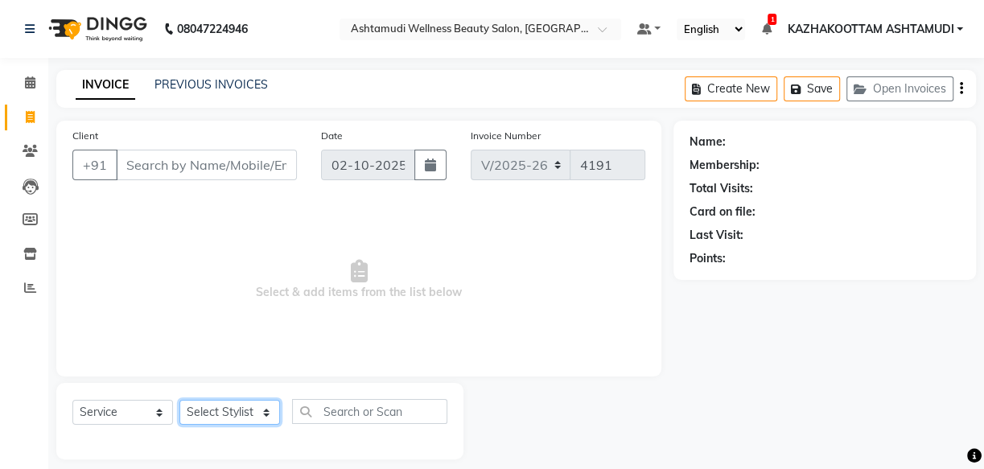
click at [245, 411] on select "Select Stylist Arya CHINJU GEETA KAZHAKOOTTAM ASHTAMUDI KRISHNA [PERSON_NAME] […" at bounding box center [229, 412] width 101 height 25
select select "52755"
click at [179, 400] on select "Select Stylist Arya CHINJU GEETA KAZHAKOOTTAM ASHTAMUDI KRISHNA [PERSON_NAME] […" at bounding box center [229, 412] width 101 height 25
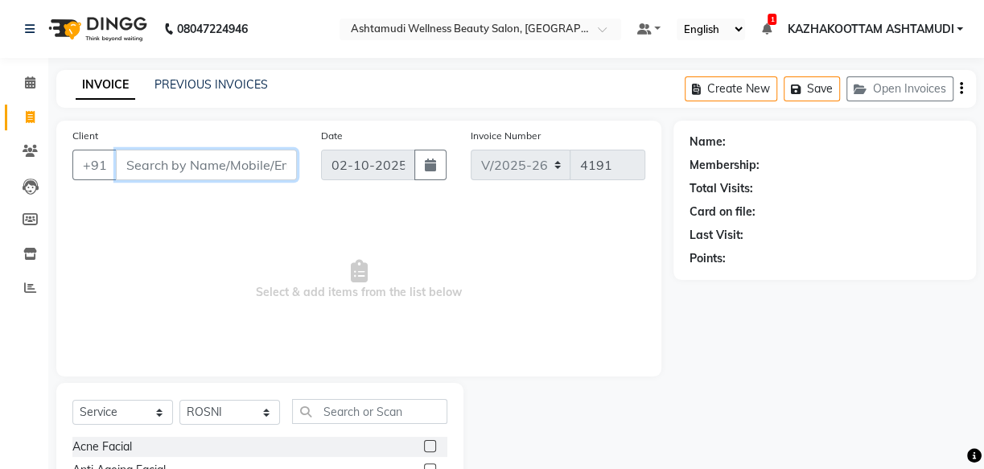
click at [129, 160] on input "Client" at bounding box center [206, 165] width 181 height 31
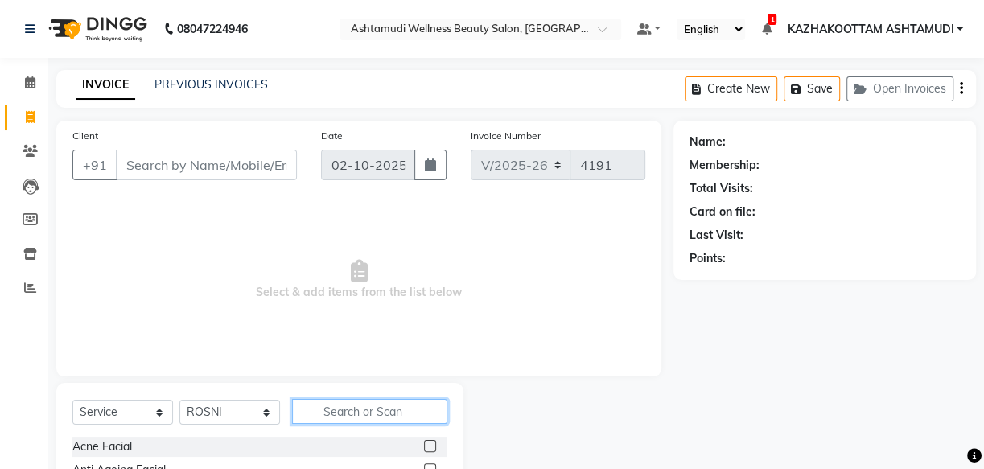
click at [341, 413] on input "text" at bounding box center [369, 411] width 155 height 25
type input "kera"
click at [437, 444] on div at bounding box center [435, 447] width 23 height 20
click at [434, 445] on label at bounding box center [430, 446] width 12 height 12
click at [434, 445] on input "checkbox" at bounding box center [429, 447] width 10 height 10
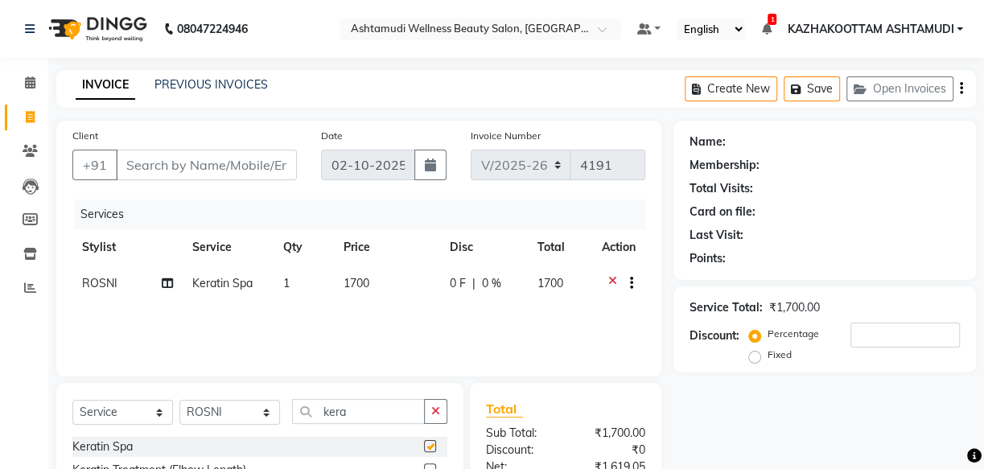
checkbox input "false"
drag, startPoint x: 375, startPoint y: 419, endPoint x: 205, endPoint y: 419, distance: 169.8
click at [205, 419] on div "Select Service Product Membership Package Voucher Prepaid Gift Card Select Styl…" at bounding box center [259, 418] width 375 height 38
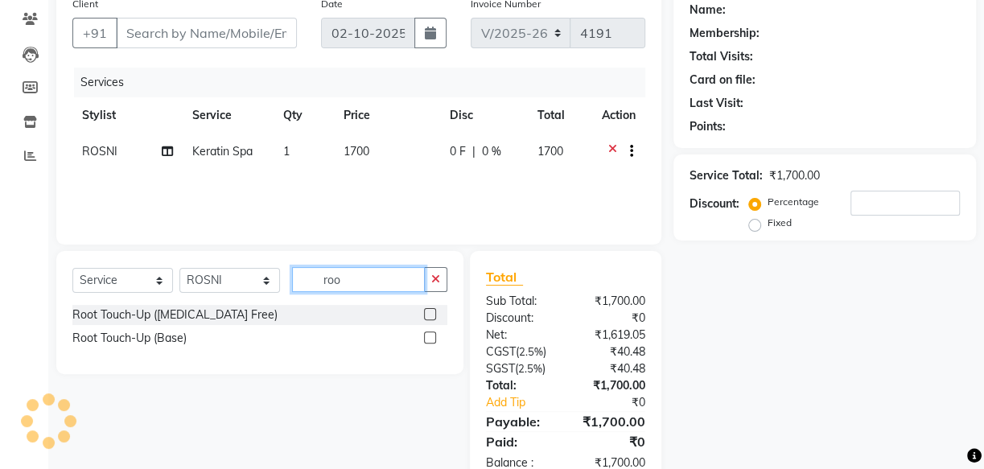
scroll to position [146, 0]
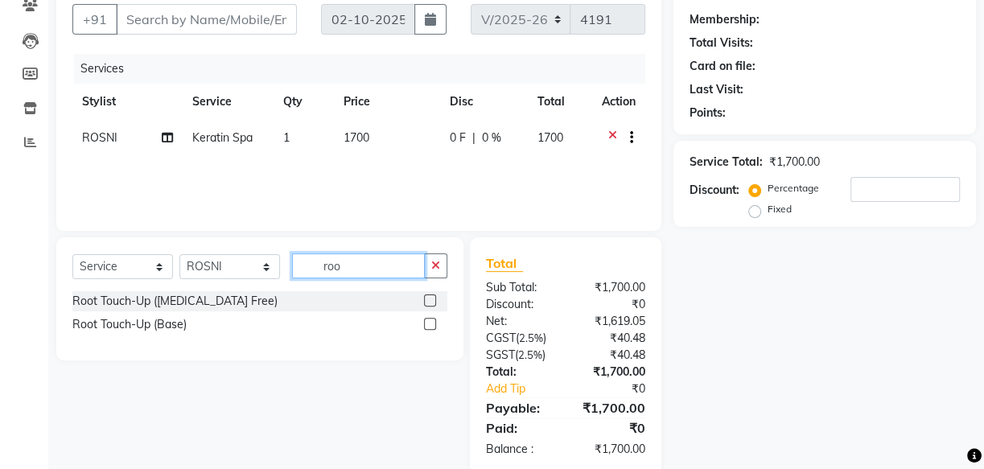
type input "roo"
click at [428, 298] on label at bounding box center [430, 301] width 12 height 12
click at [428, 298] on input "checkbox" at bounding box center [429, 301] width 10 height 10
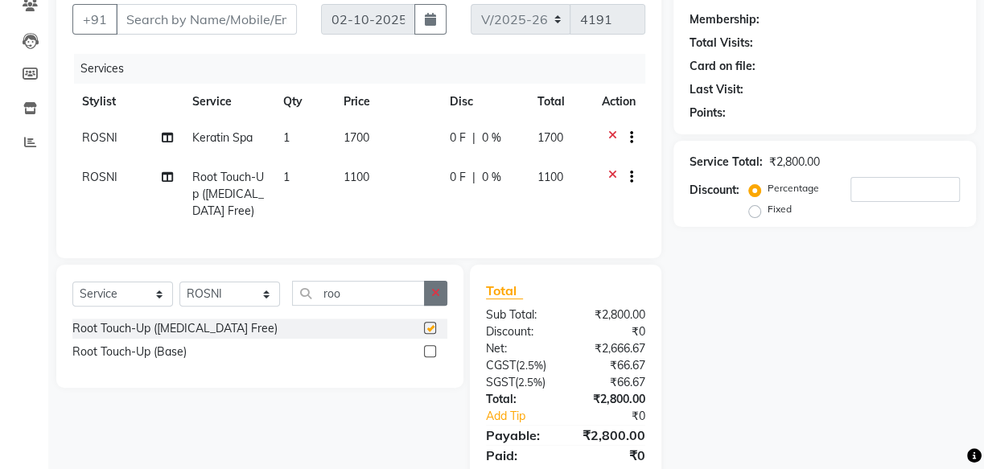
checkbox input "false"
click at [268, 306] on div "Select Service Product Membership Package Voucher Prepaid Gift Card Select Styl…" at bounding box center [259, 300] width 375 height 38
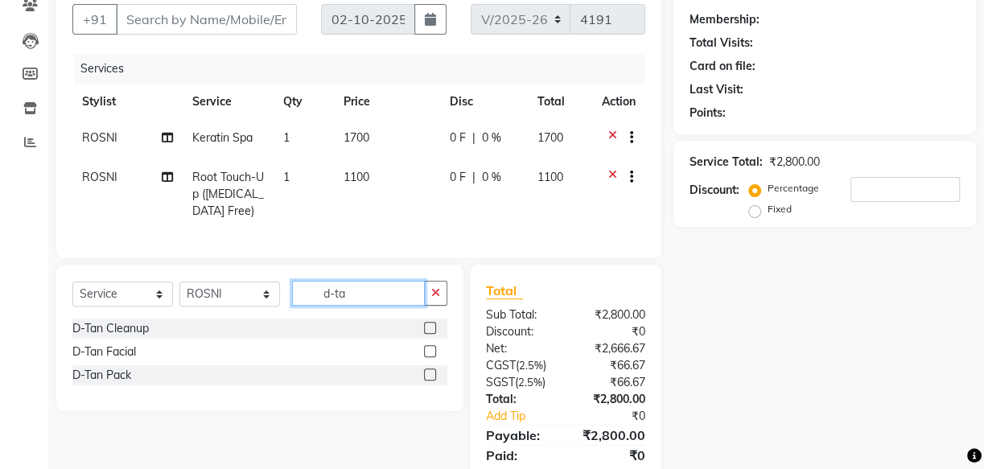
type input "d-ta"
click at [431, 357] on label at bounding box center [430, 351] width 12 height 12
click at [431, 357] on input "checkbox" at bounding box center [429, 352] width 10 height 10
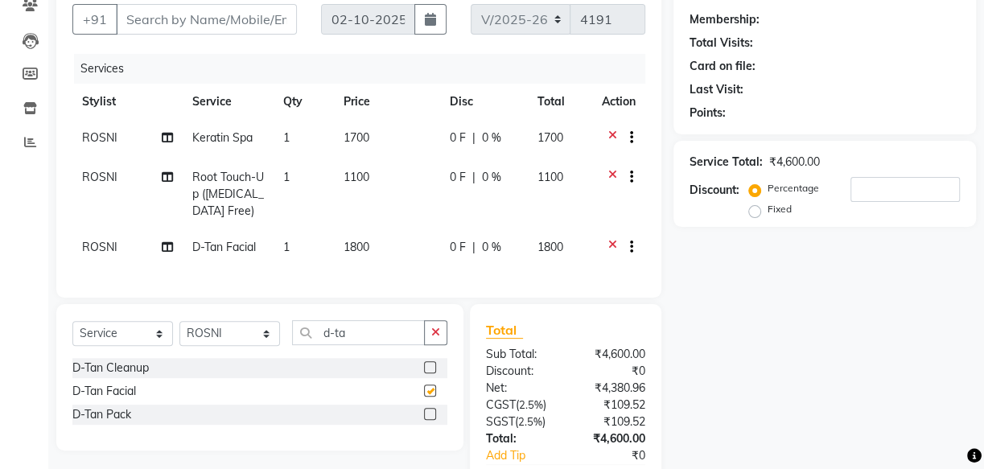
checkbox input "false"
drag, startPoint x: 356, startPoint y: 338, endPoint x: 211, endPoint y: 336, distance: 145.7
click at [217, 336] on div "Select Service Product Membership Package Voucher Prepaid Gift Card Select Styl…" at bounding box center [259, 339] width 375 height 38
click at [88, 252] on span "ROSNI" at bounding box center [99, 247] width 35 height 14
select select "52755"
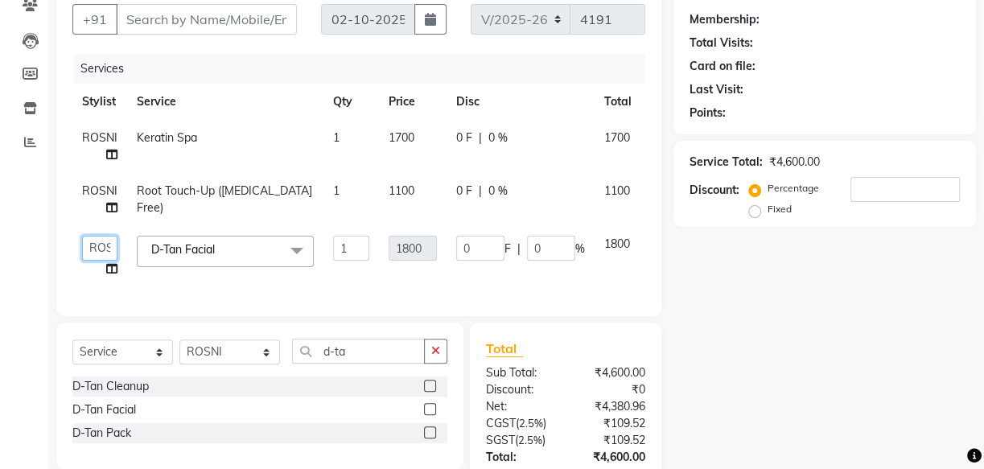
click at [105, 251] on select "[PERSON_NAME] ASHTAMUDI KRISHNA [PERSON_NAME] [PERSON_NAME] Gopal PRIYA [PERSON…" at bounding box center [99, 248] width 35 height 25
select select "27414"
drag, startPoint x: 377, startPoint y: 369, endPoint x: 325, endPoint y: 366, distance: 51.6
click at [331, 364] on input "d-ta" at bounding box center [358, 351] width 133 height 25
type input "d"
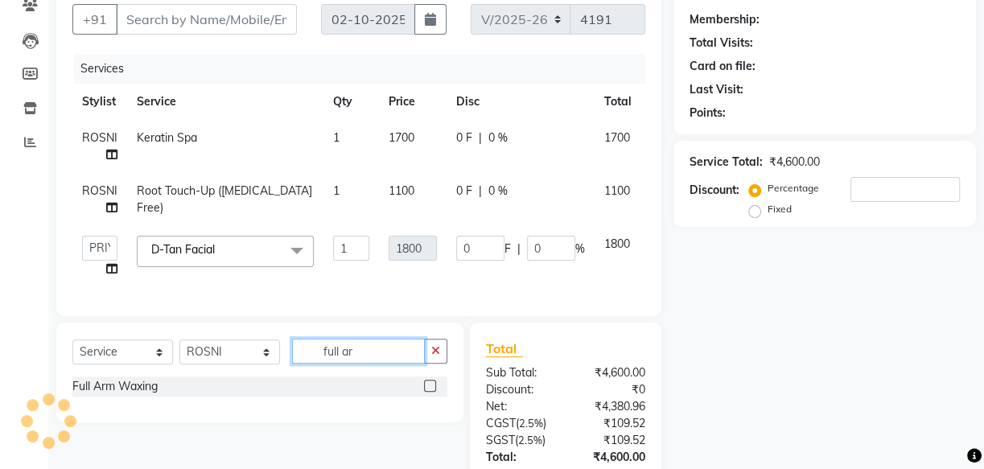
type input "full ar"
click at [430, 389] on div at bounding box center [435, 387] width 23 height 20
click at [426, 392] on label at bounding box center [430, 386] width 12 height 12
click at [426, 392] on input "checkbox" at bounding box center [429, 386] width 10 height 10
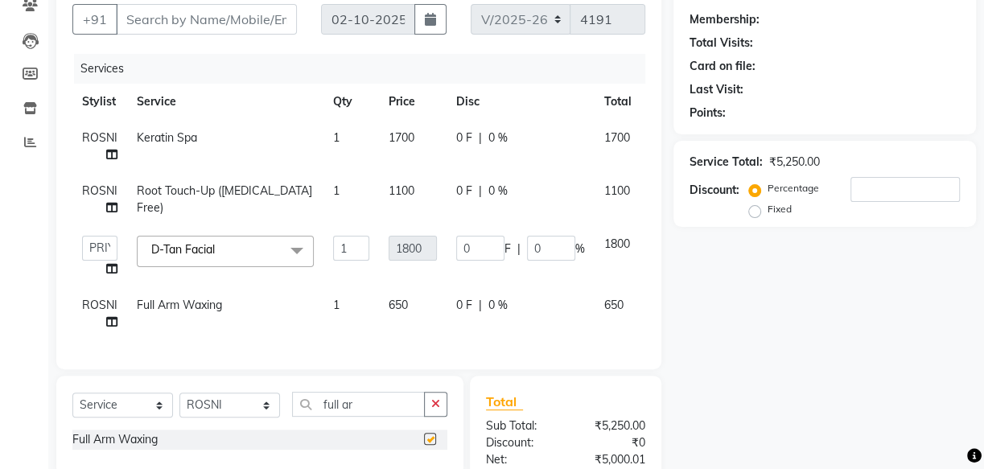
checkbox input "false"
drag, startPoint x: 369, startPoint y: 412, endPoint x: 202, endPoint y: 414, distance: 167.4
click at [202, 414] on div "Select Service Product Membership Package Voucher Prepaid Gift Card Select Styl…" at bounding box center [259, 411] width 375 height 38
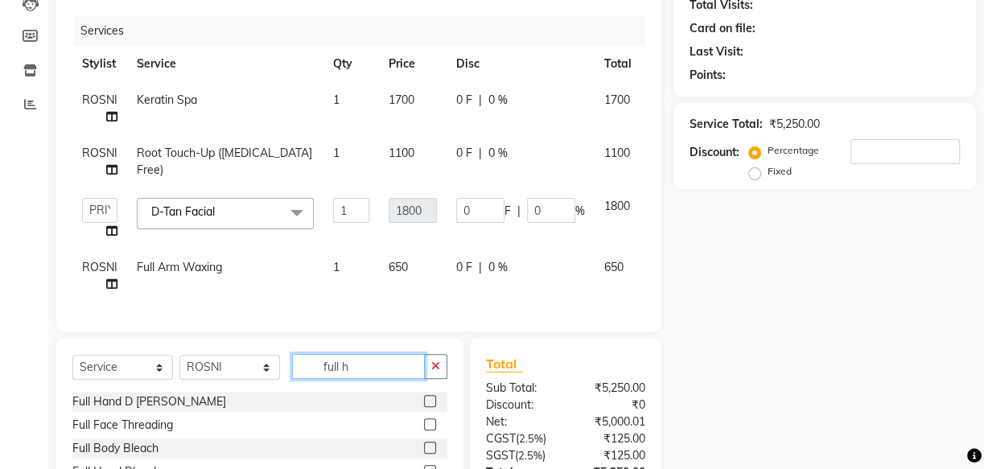
scroll to position [219, 0]
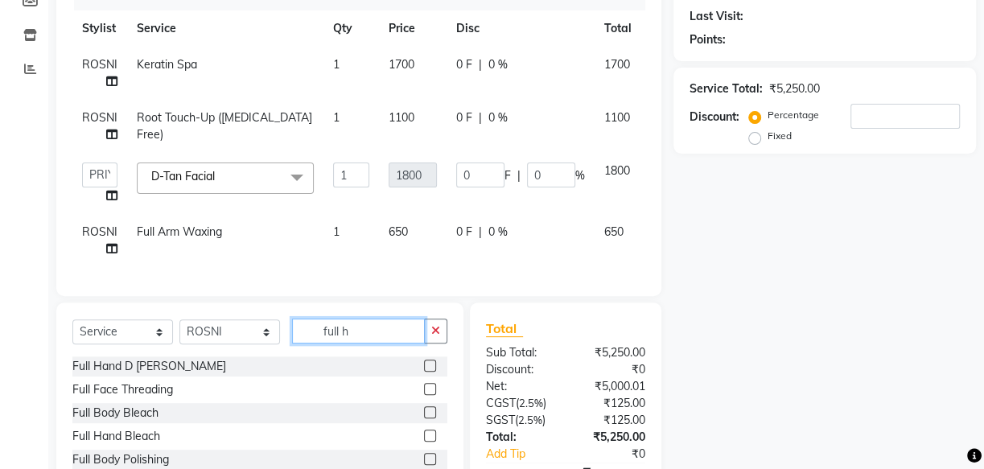
type input "full h"
click at [435, 372] on label at bounding box center [430, 366] width 12 height 12
click at [435, 372] on input "checkbox" at bounding box center [429, 366] width 10 height 10
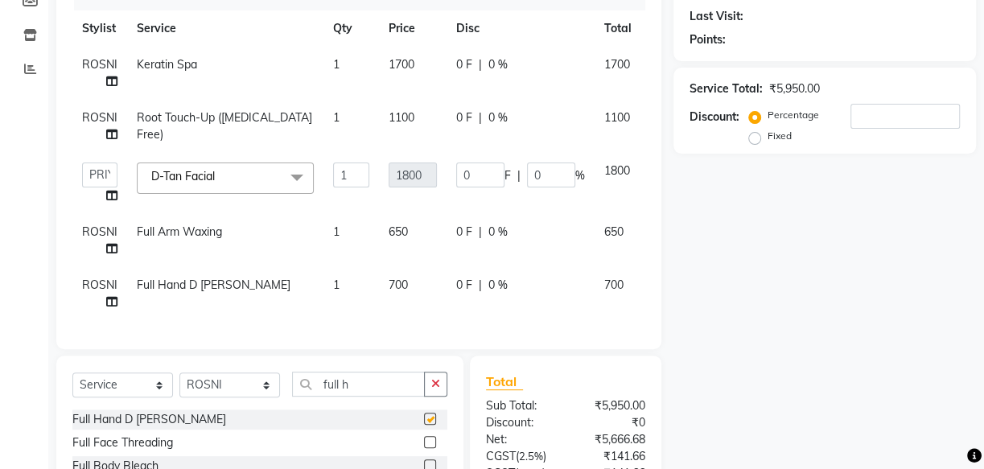
checkbox input "false"
drag, startPoint x: 377, startPoint y: 387, endPoint x: 300, endPoint y: 393, distance: 76.7
click at [300, 393] on input "full h" at bounding box center [358, 384] width 133 height 25
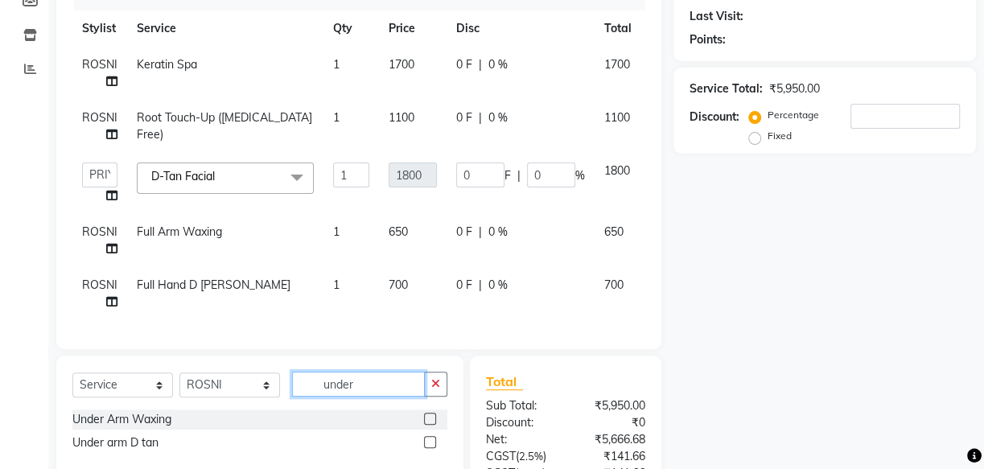
type input "under"
click at [431, 425] on label at bounding box center [430, 419] width 12 height 12
click at [431, 425] on input "checkbox" at bounding box center [429, 419] width 10 height 10
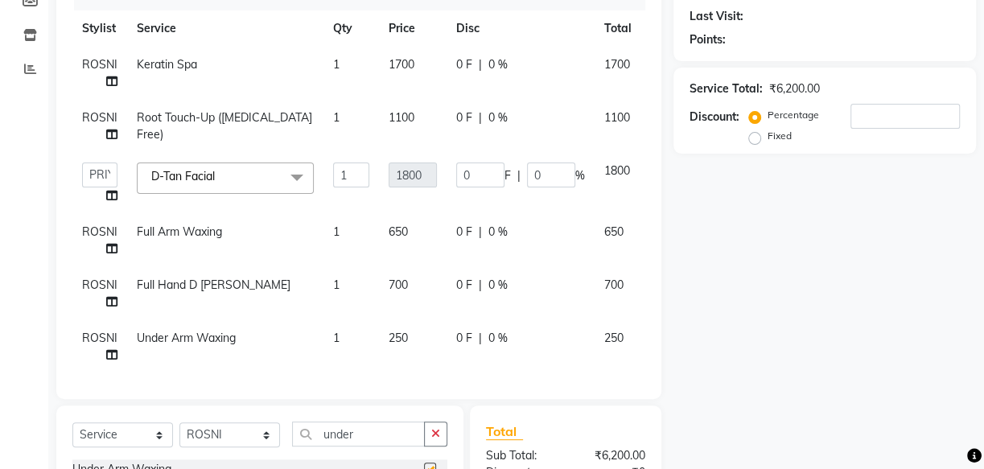
checkbox input "false"
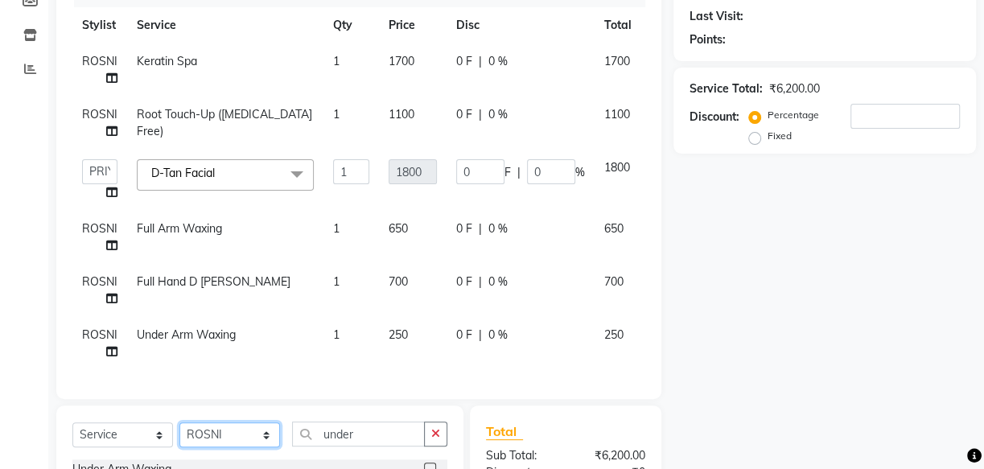
click at [227, 433] on select "Select Stylist Arya CHINJU GEETA KAZHAKOOTTAM ASHTAMUDI KRISHNA [PERSON_NAME] […" at bounding box center [229, 434] width 101 height 25
select select "85074"
click at [179, 422] on select "Select Stylist Arya CHINJU GEETA KAZHAKOOTTAM ASHTAMUDI KRISHNA [PERSON_NAME] […" at bounding box center [229, 434] width 101 height 25
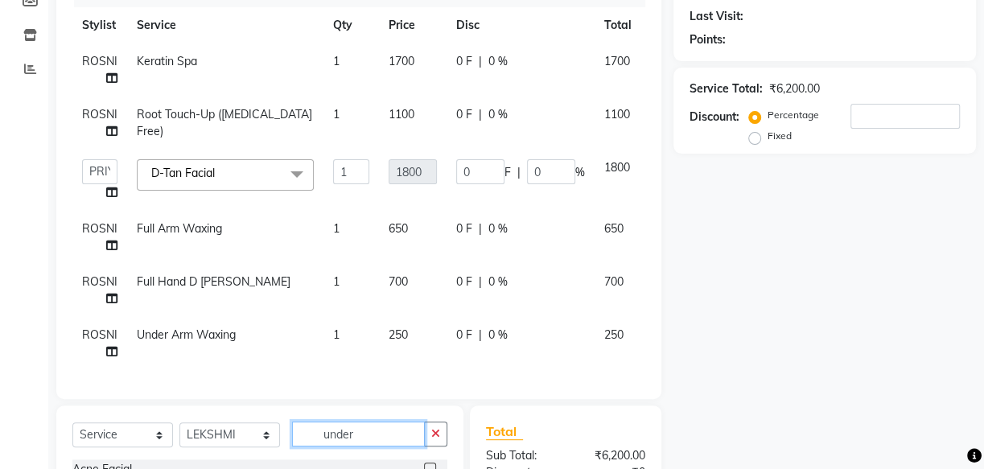
click at [367, 435] on input "under" at bounding box center [358, 434] width 133 height 25
type input "u"
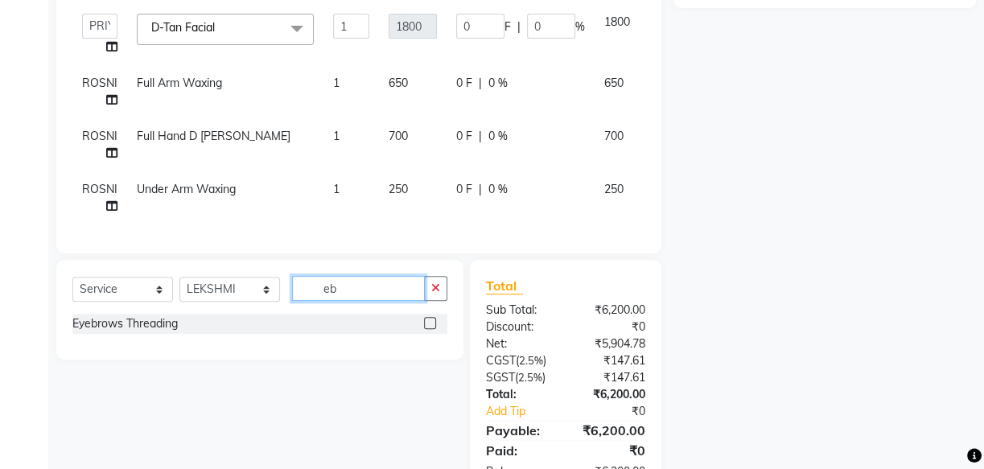
scroll to position [365, 0]
type input "eb"
click at [429, 321] on label at bounding box center [430, 322] width 12 height 12
click at [429, 321] on input "checkbox" at bounding box center [429, 323] width 10 height 10
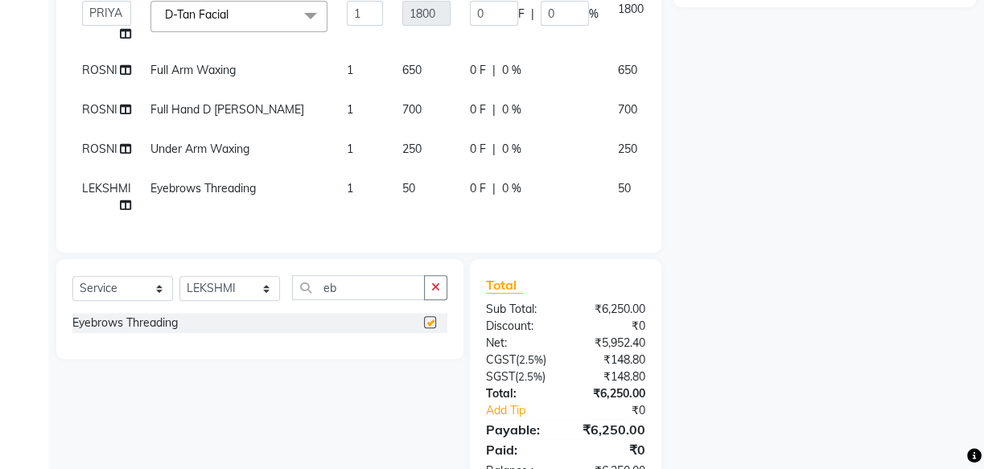
scroll to position [0, 0]
checkbox input "false"
click at [348, 285] on input "eb" at bounding box center [358, 287] width 133 height 25
type input "e"
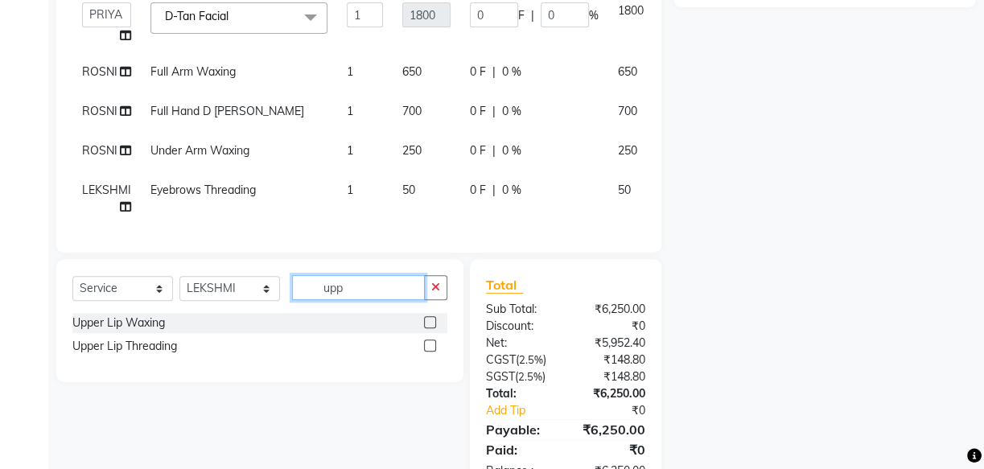
type input "upp"
click at [427, 342] on label at bounding box center [430, 346] width 12 height 12
click at [427, 342] on input "checkbox" at bounding box center [429, 346] width 10 height 10
checkbox input "false"
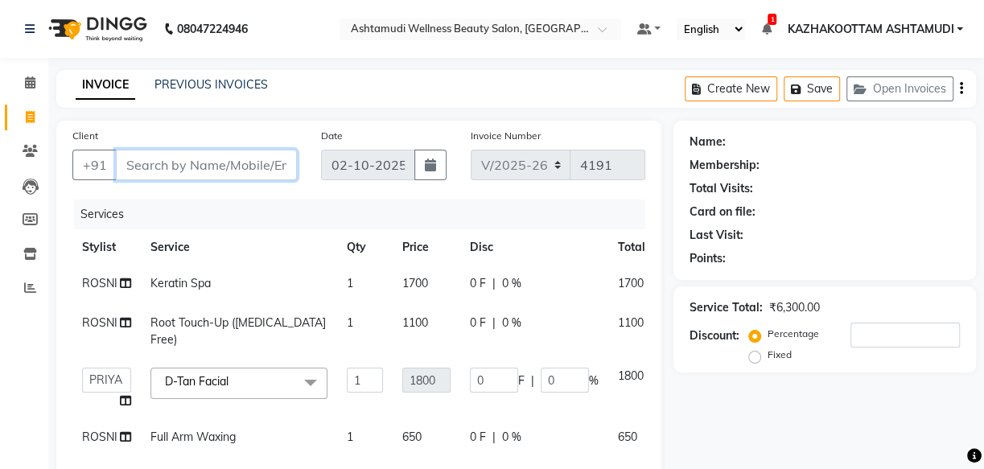
click at [120, 161] on input "Client" at bounding box center [206, 165] width 181 height 31
type input "9"
type input "0"
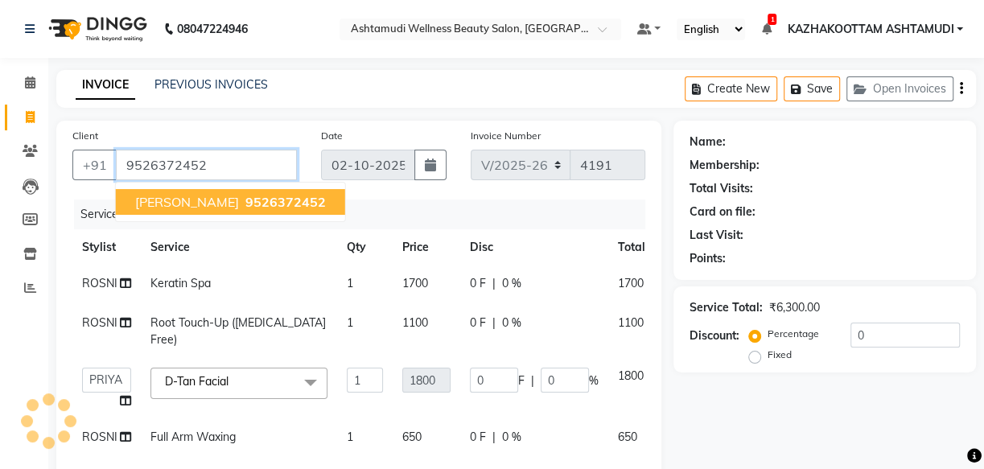
type input "9526372452"
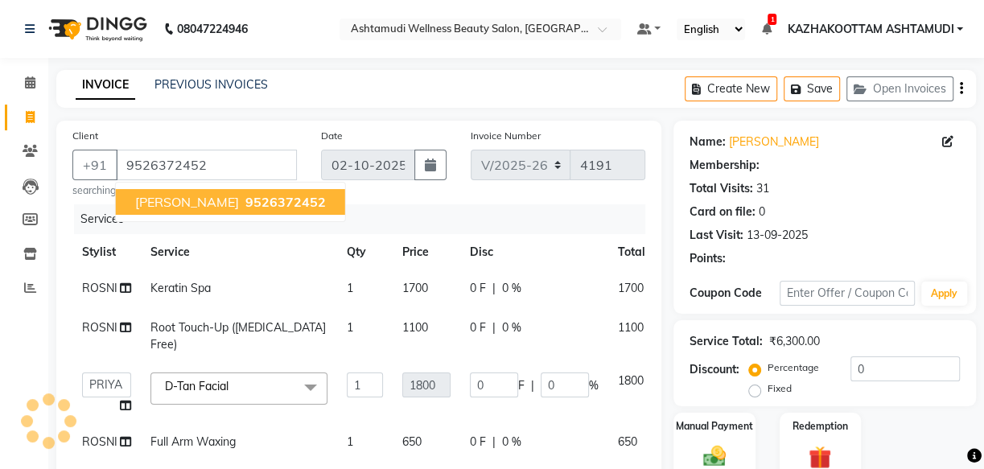
type input "270"
type input "15"
click at [278, 202] on span "9526372452" at bounding box center [285, 202] width 80 height 16
type input "0"
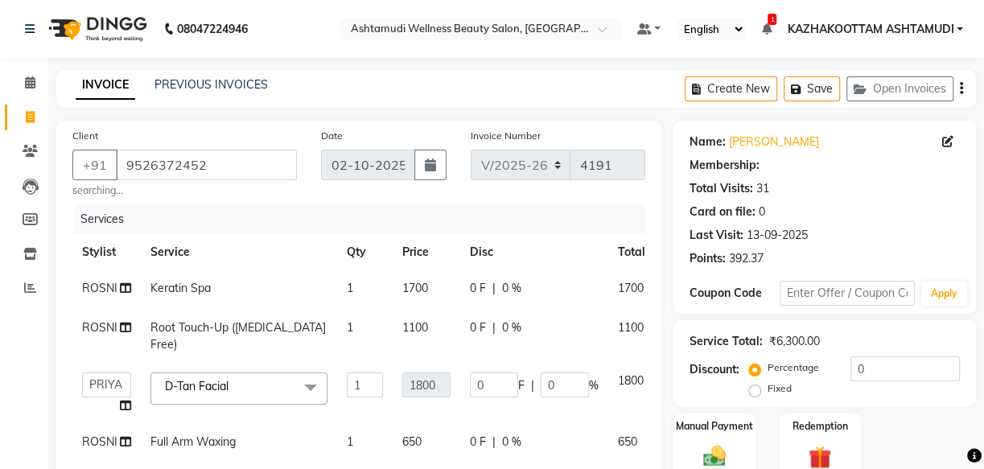
type input "270"
type input "15"
select select "2: Object"
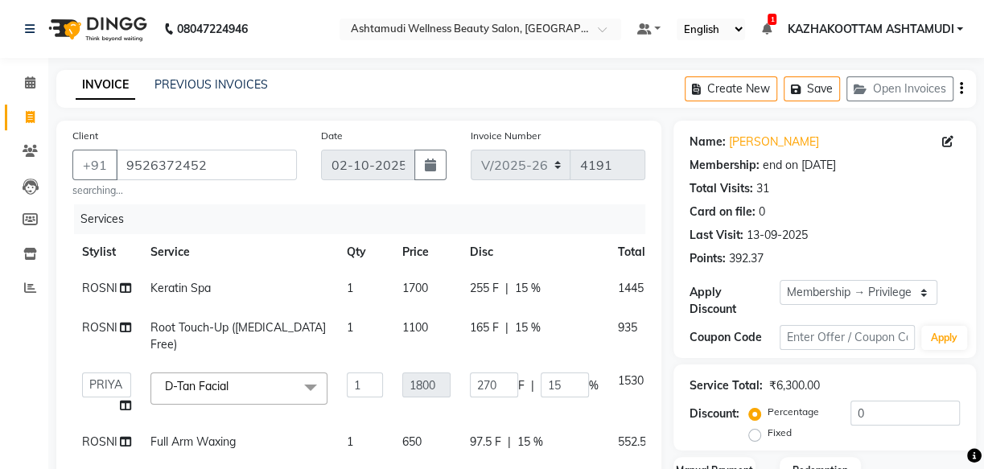
type input "15"
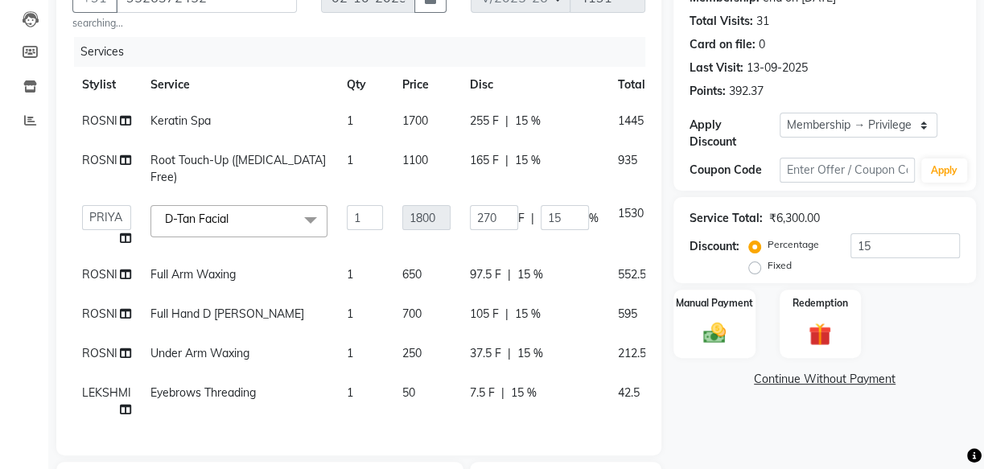
scroll to position [202, 0]
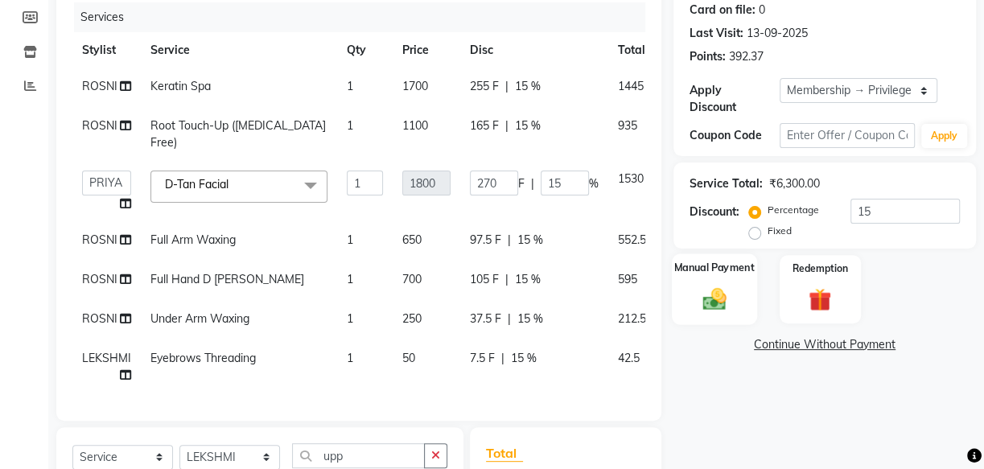
click at [716, 299] on img at bounding box center [714, 298] width 39 height 27
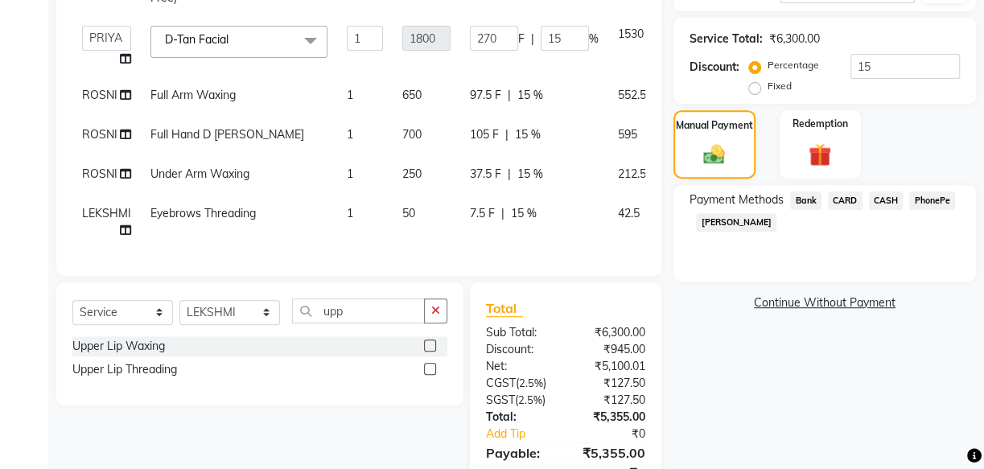
scroll to position [348, 0]
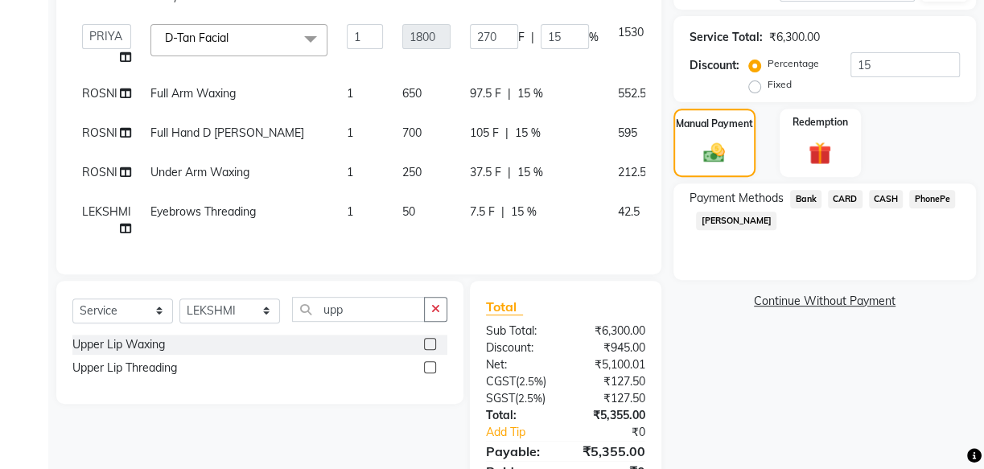
click at [845, 199] on span "CARD" at bounding box center [845, 199] width 35 height 19
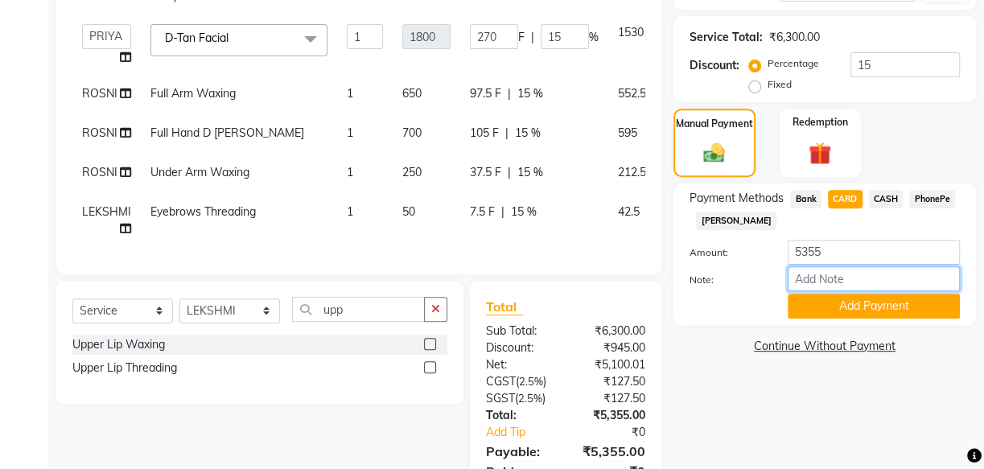
click at [863, 277] on input "Note:" at bounding box center [874, 278] width 172 height 25
type input "soorya"
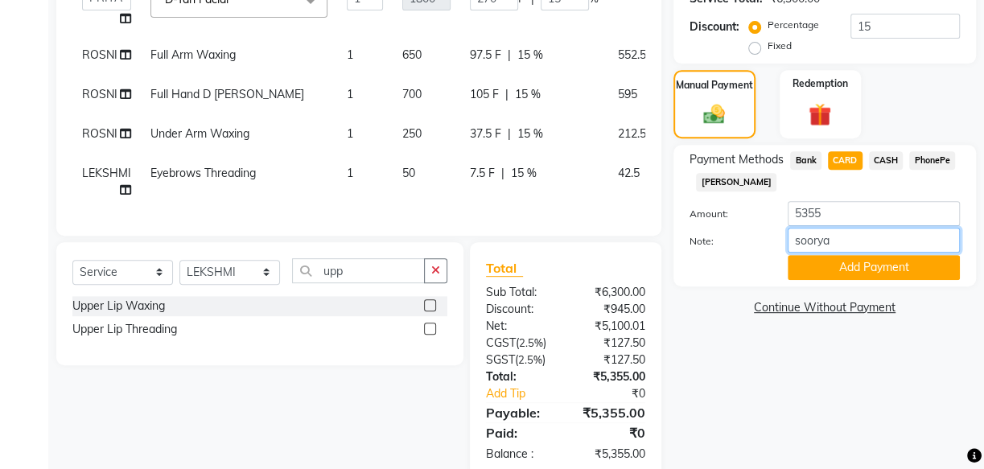
scroll to position [422, 0]
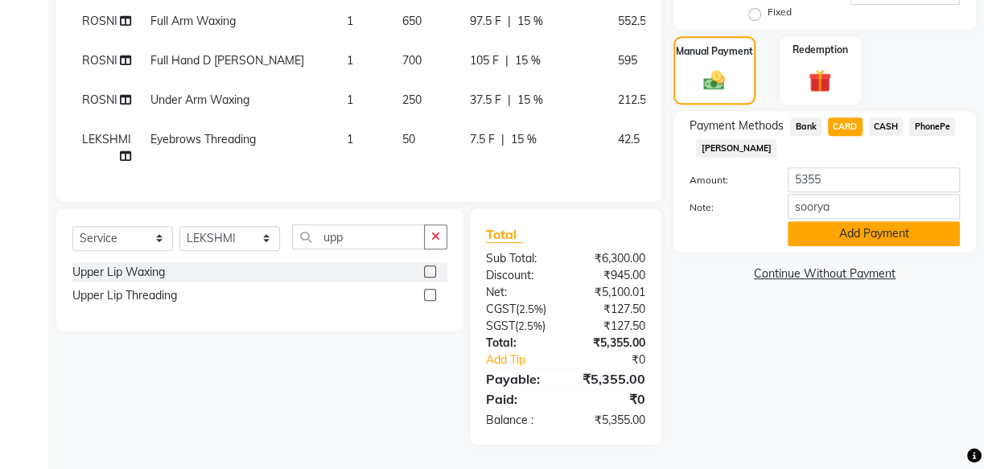
click at [884, 229] on button "Add Payment" at bounding box center [874, 233] width 172 height 25
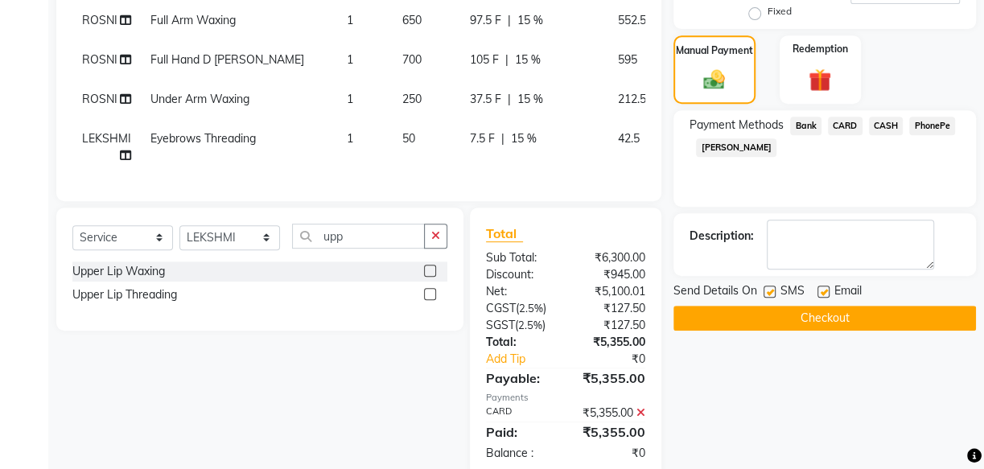
click at [769, 289] on label at bounding box center [770, 292] width 12 height 12
click at [769, 289] on input "checkbox" at bounding box center [769, 292] width 10 height 10
checkbox input "false"
click at [863, 317] on button "Checkout" at bounding box center [825, 318] width 303 height 25
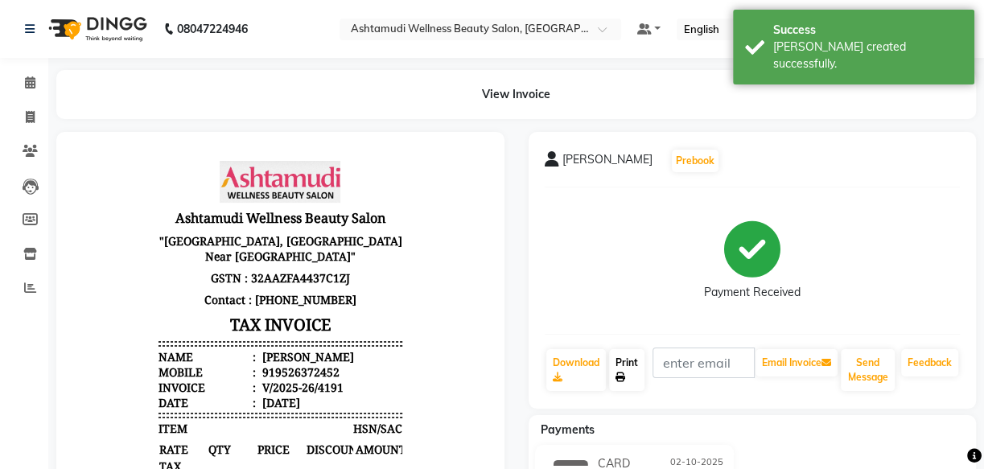
click at [625, 369] on link "Print" at bounding box center [626, 370] width 35 height 42
click at [25, 77] on icon at bounding box center [30, 82] width 10 height 12
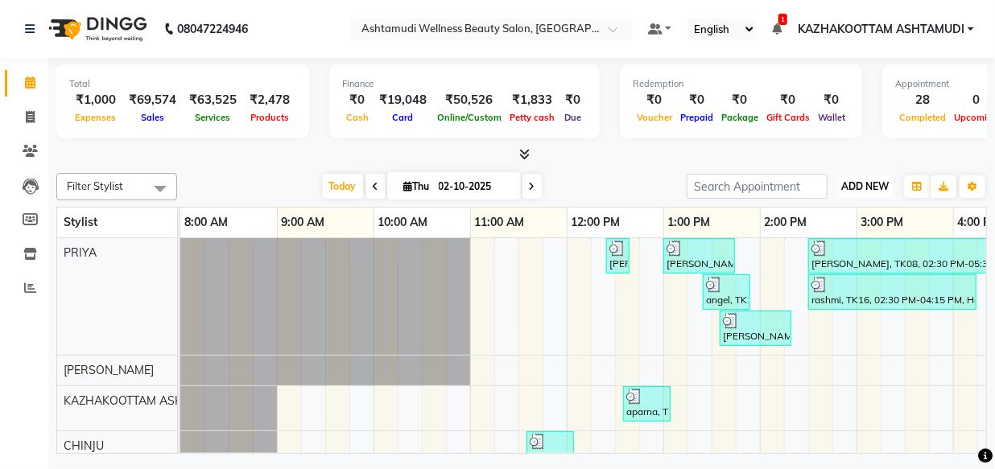
click at [871, 183] on span "ADD NEW" at bounding box center [864, 186] width 47 height 12
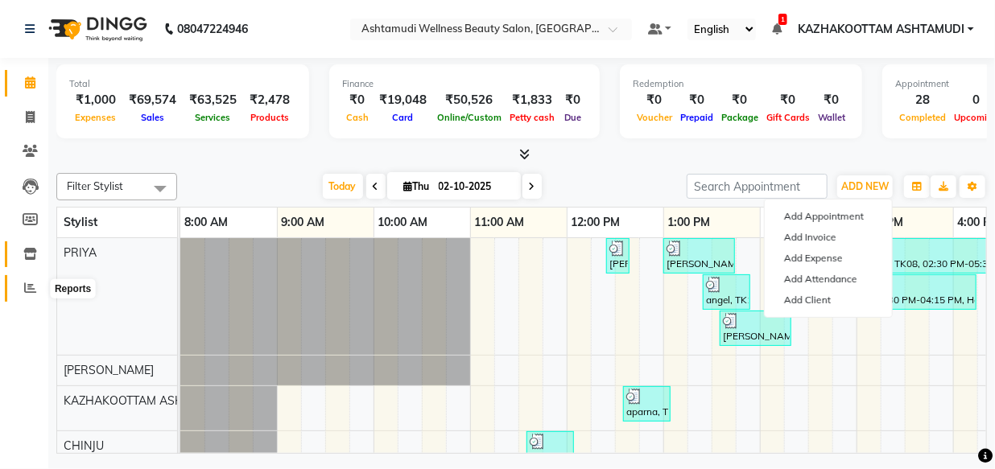
drag, startPoint x: 25, startPoint y: 289, endPoint x: 24, endPoint y: 266, distance: 22.5
click at [24, 288] on icon at bounding box center [30, 288] width 12 height 12
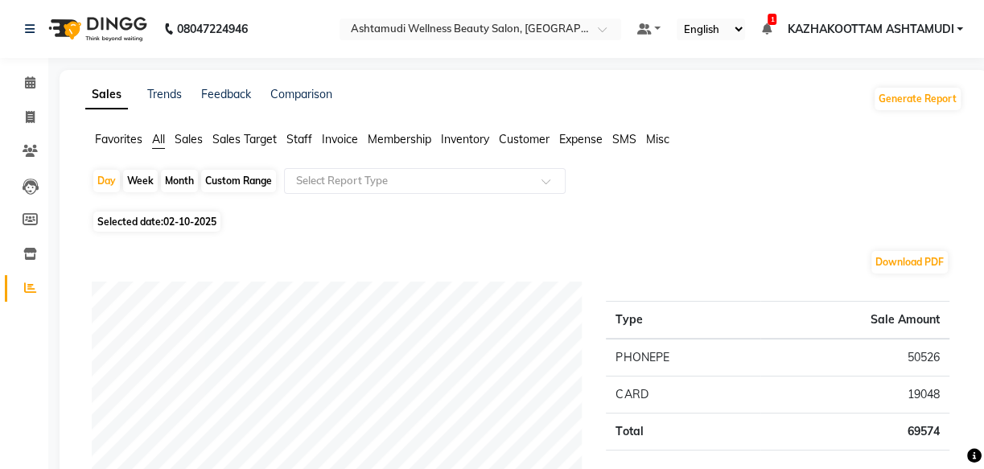
click at [585, 143] on span "Expense" at bounding box center [580, 139] width 43 height 14
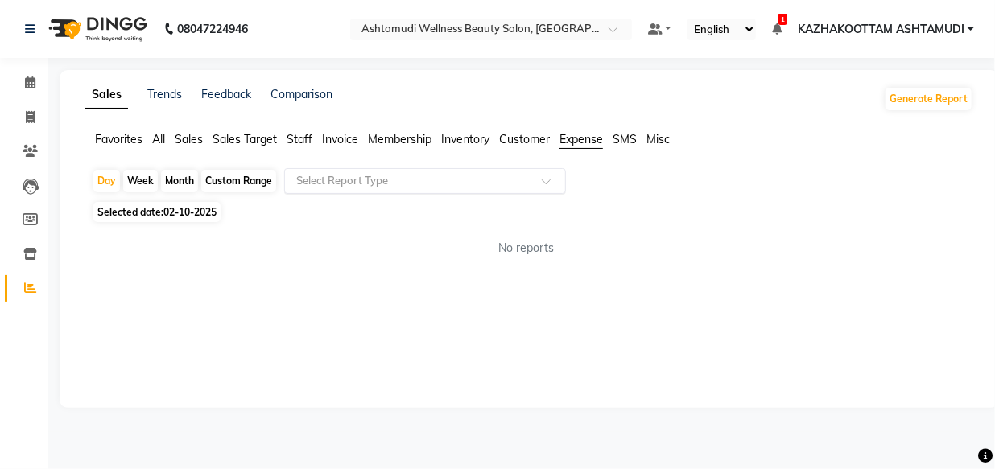
click at [523, 174] on input "text" at bounding box center [409, 181] width 232 height 16
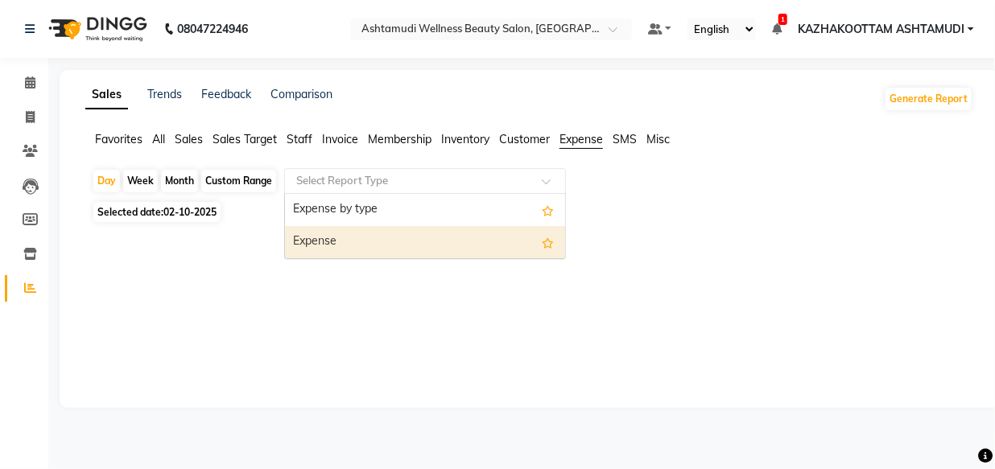
click at [447, 229] on div "Expense" at bounding box center [425, 242] width 280 height 32
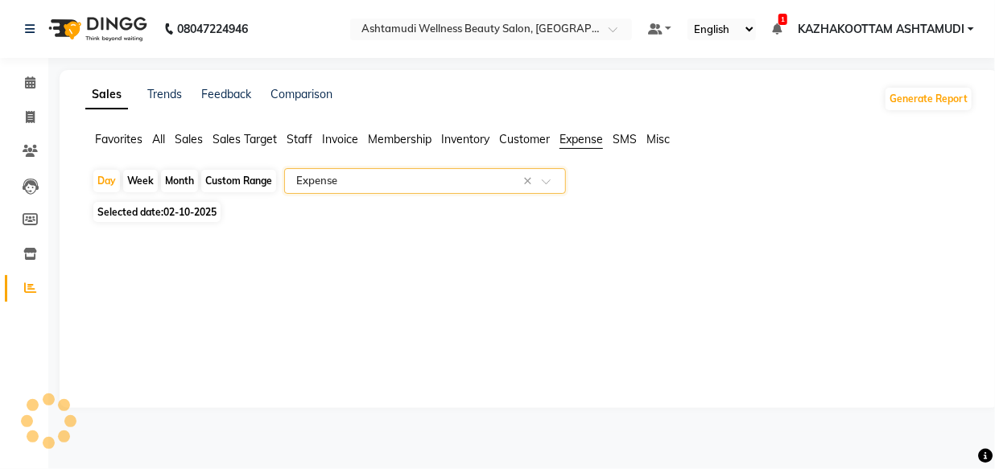
select select "full_report"
select select "csv"
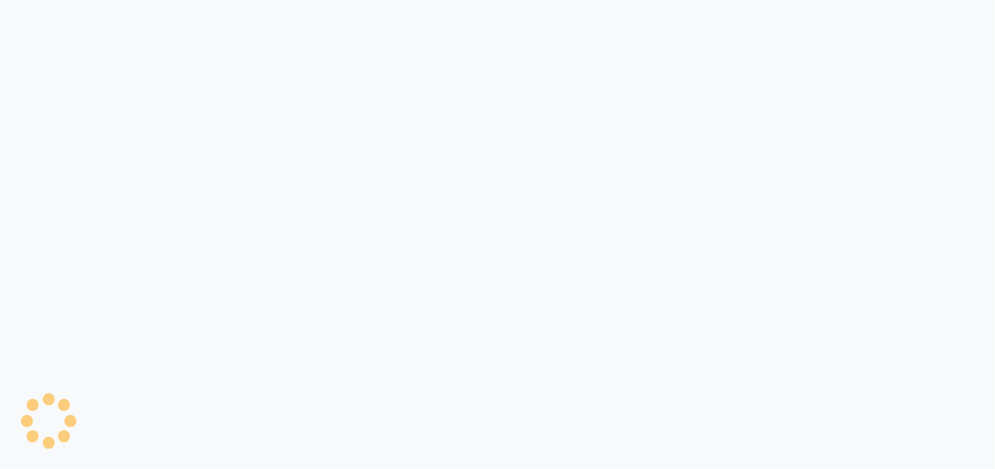
select select "service"
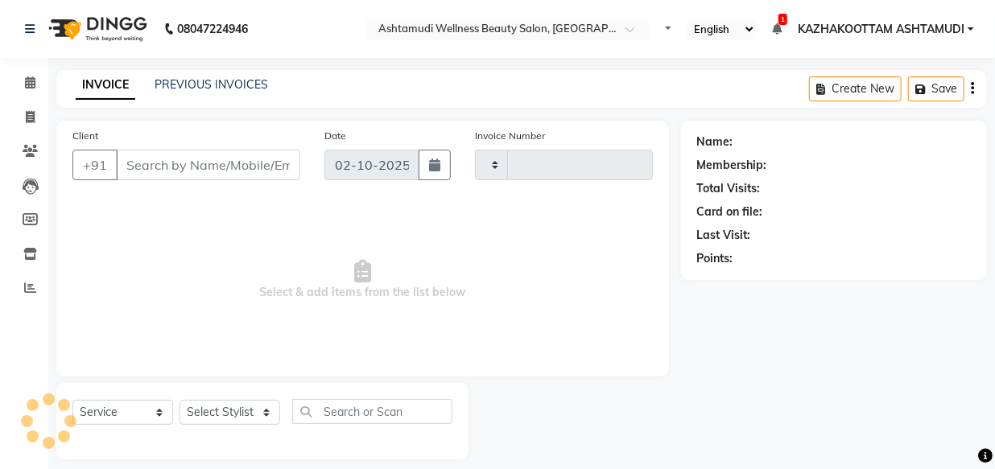
select select "en"
type input "4193"
select select "4662"
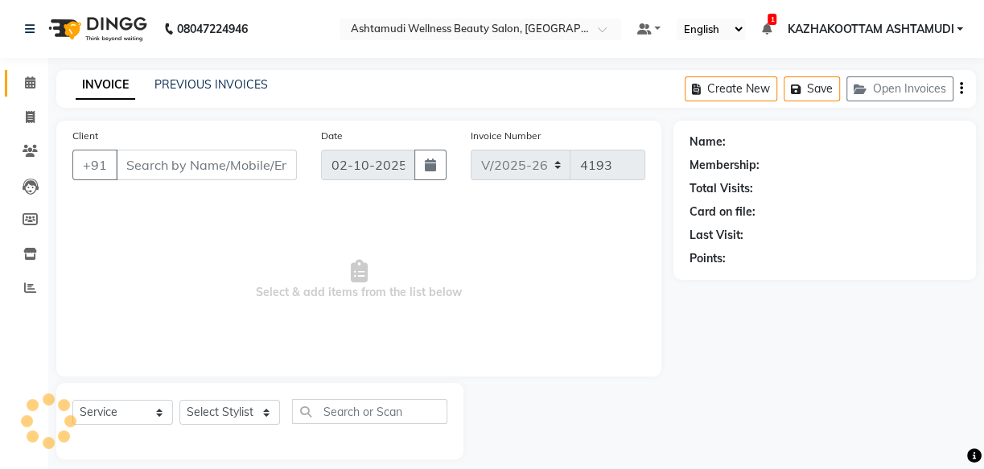
click at [28, 74] on span at bounding box center [30, 83] width 28 height 19
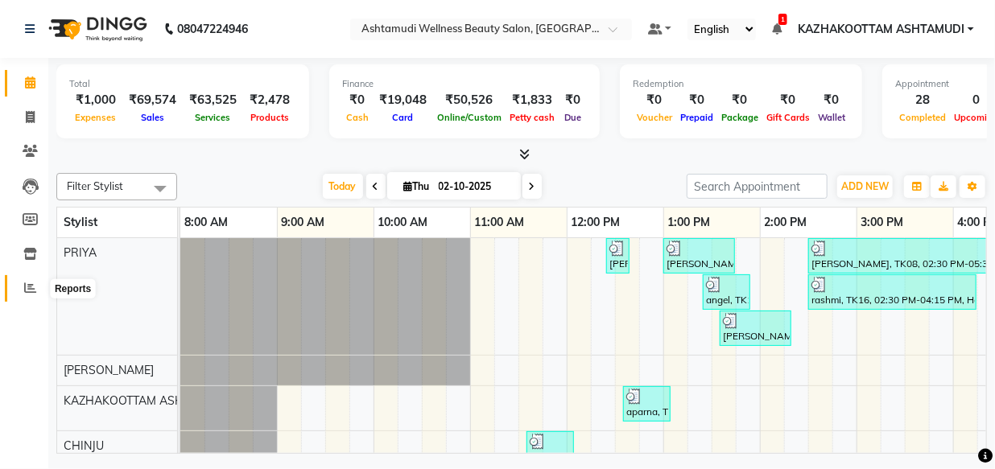
click at [34, 286] on icon at bounding box center [30, 288] width 12 height 12
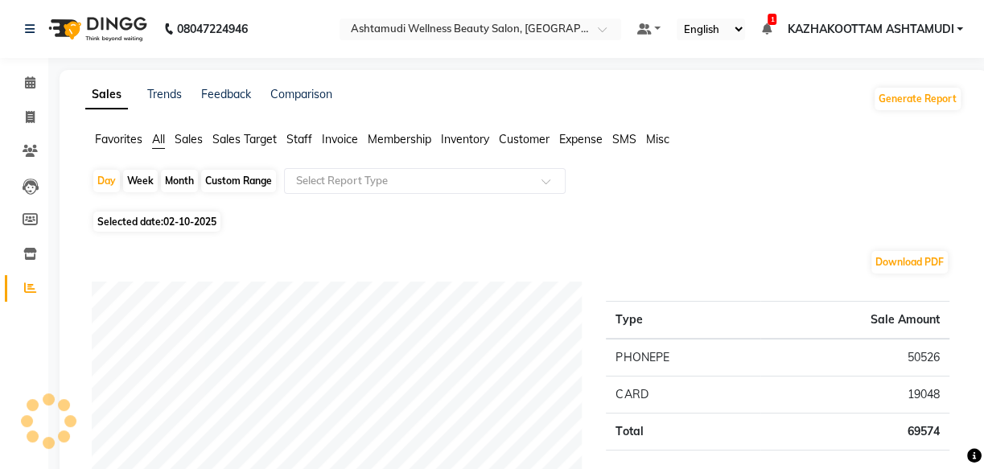
click at [587, 142] on span "Expense" at bounding box center [580, 139] width 43 height 14
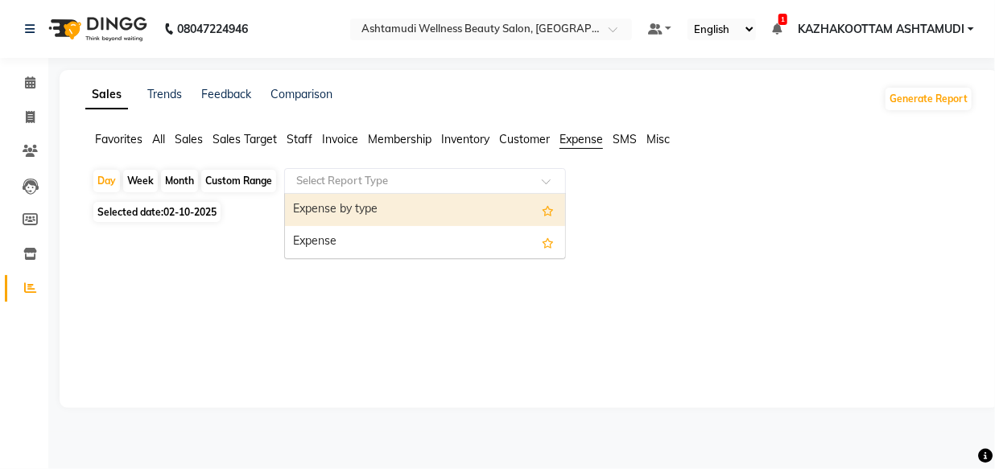
click at [514, 179] on input "text" at bounding box center [409, 181] width 232 height 16
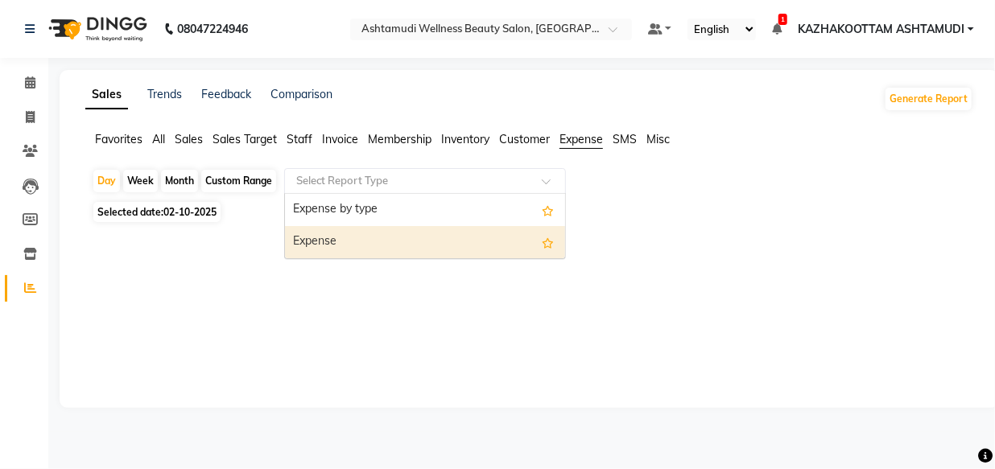
click at [493, 241] on div "Expense" at bounding box center [425, 242] width 280 height 32
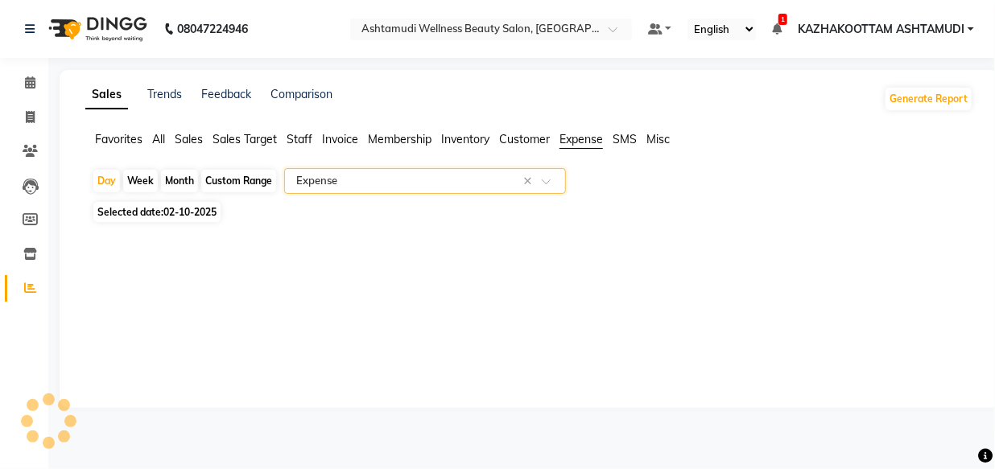
select select "full_report"
select select "csv"
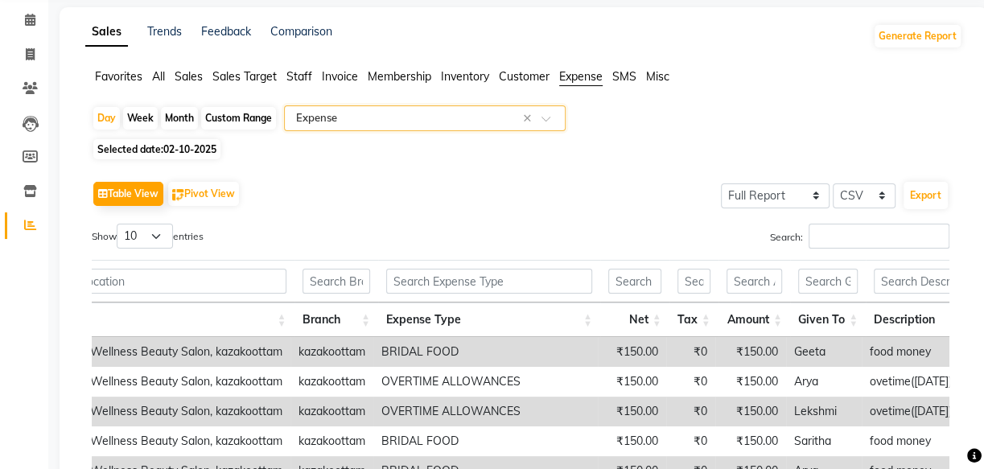
scroll to position [62, 0]
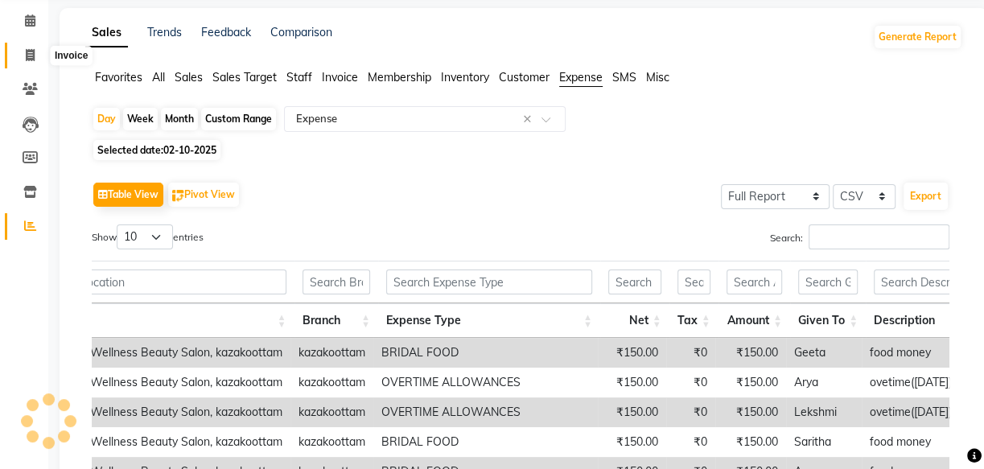
click at [27, 56] on icon at bounding box center [30, 55] width 9 height 12
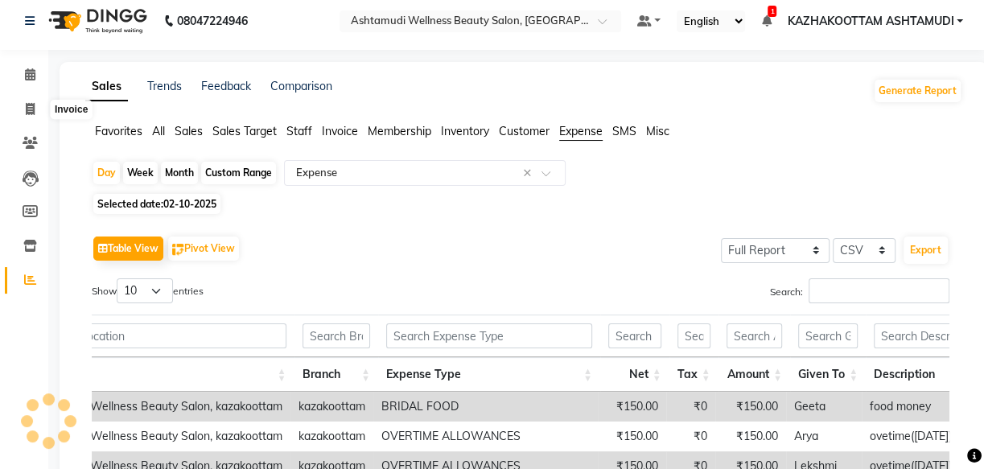
select select "service"
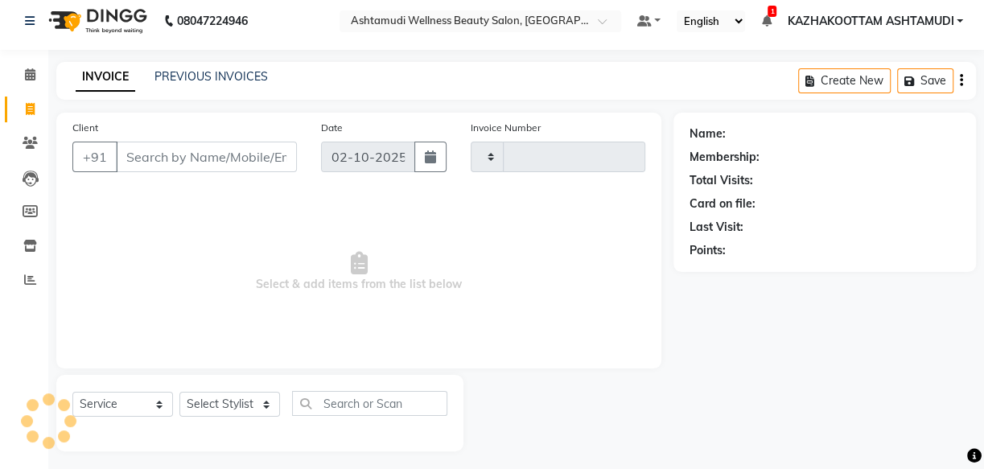
scroll to position [15, 0]
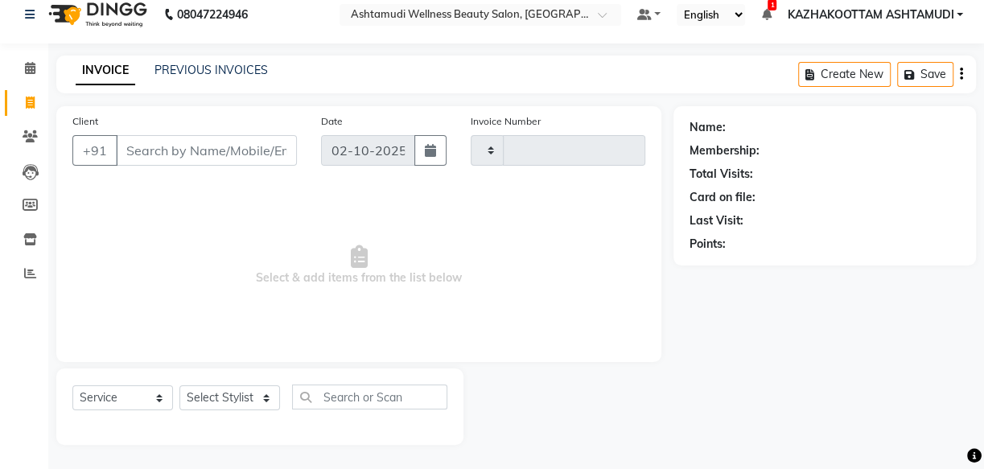
type input "4193"
select select "4662"
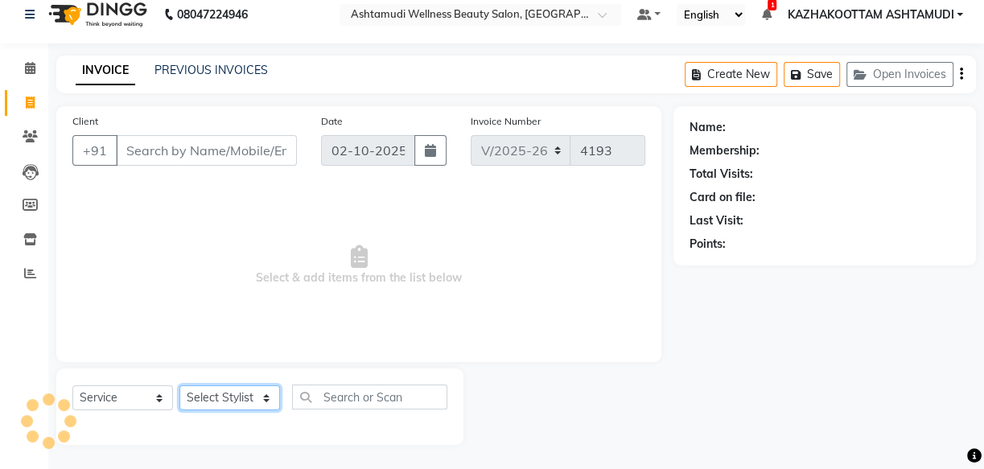
click at [237, 397] on select "Select Stylist" at bounding box center [229, 397] width 101 height 25
click at [361, 262] on icon at bounding box center [359, 256] width 17 height 23
click at [35, 64] on span at bounding box center [30, 69] width 28 height 19
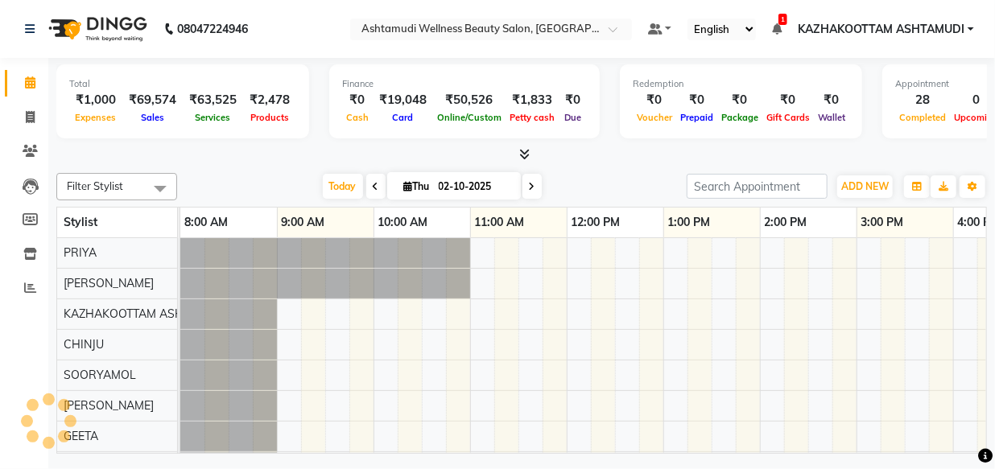
scroll to position [0, 352]
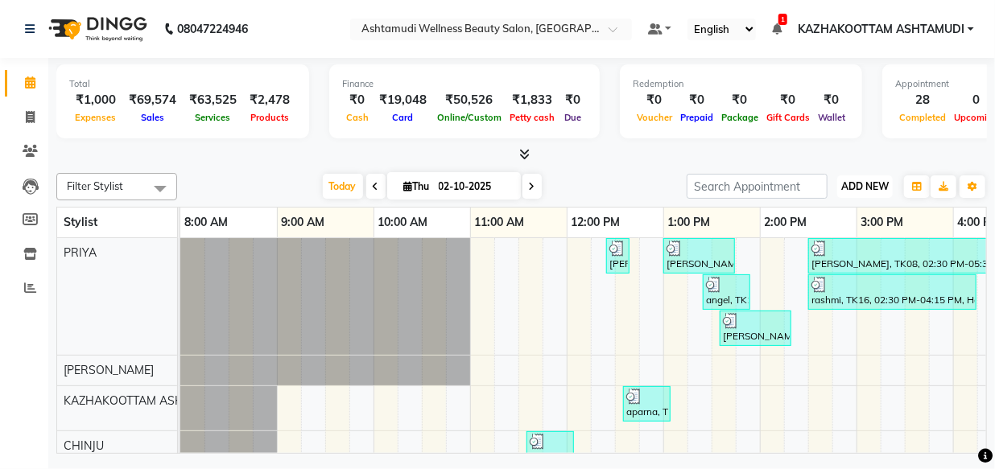
click at [871, 180] on span "ADD NEW" at bounding box center [864, 186] width 47 height 12
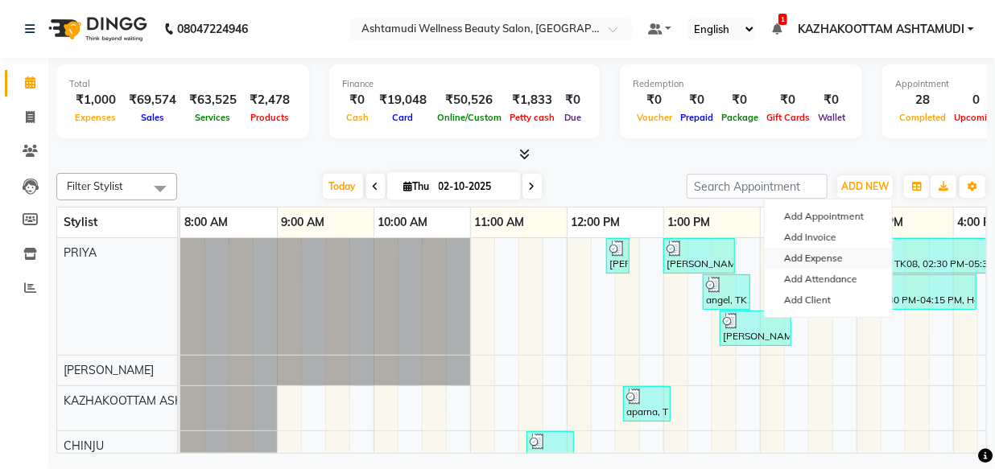
click at [838, 258] on link "Add Expense" at bounding box center [827, 258] width 127 height 21
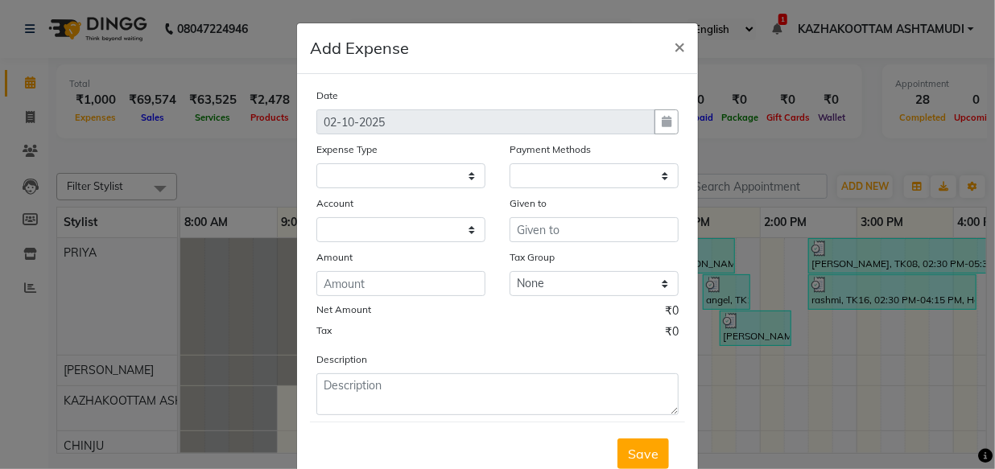
select select
select select "1"
select select "3494"
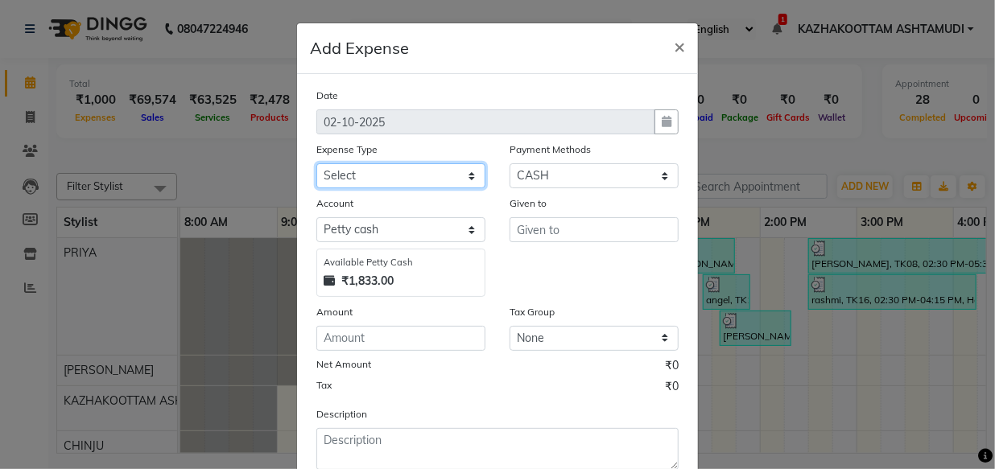
click at [462, 176] on select "Select ACCOMODATION EXPENSES ADVERTISEMENT SALES PROMOTIONAL EXPENSES Bonus BRI…" at bounding box center [400, 175] width 169 height 25
select select "6180"
click at [316, 164] on select "Select ACCOMODATION EXPENSES ADVERTISEMENT SALES PROMOTIONAL EXPENSES Bonus BRI…" at bounding box center [400, 175] width 169 height 25
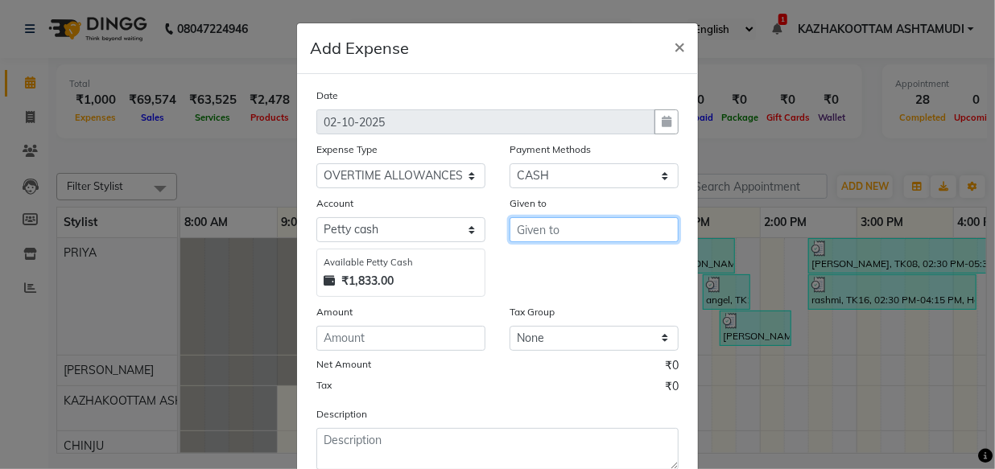
click at [562, 236] on input "text" at bounding box center [593, 229] width 169 height 25
click at [593, 267] on button "GEETA" at bounding box center [573, 265] width 127 height 26
type input "GEETA"
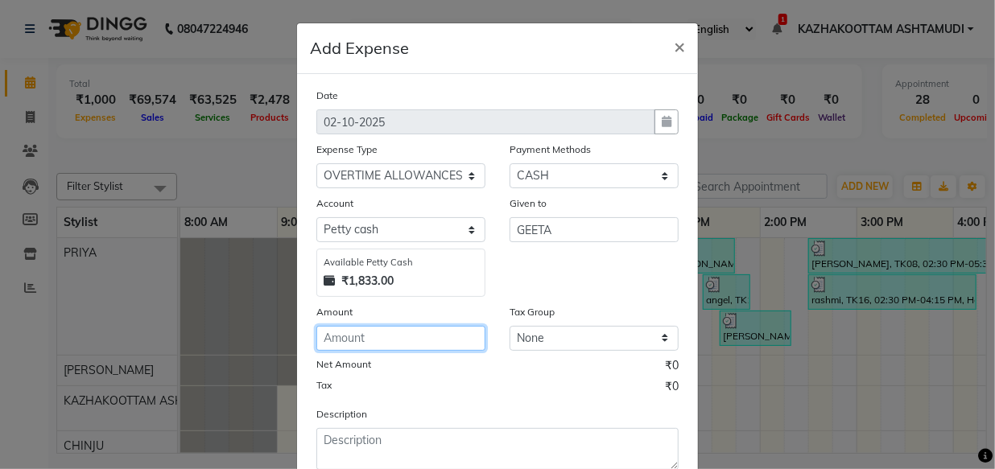
click at [418, 343] on input "number" at bounding box center [400, 338] width 169 height 25
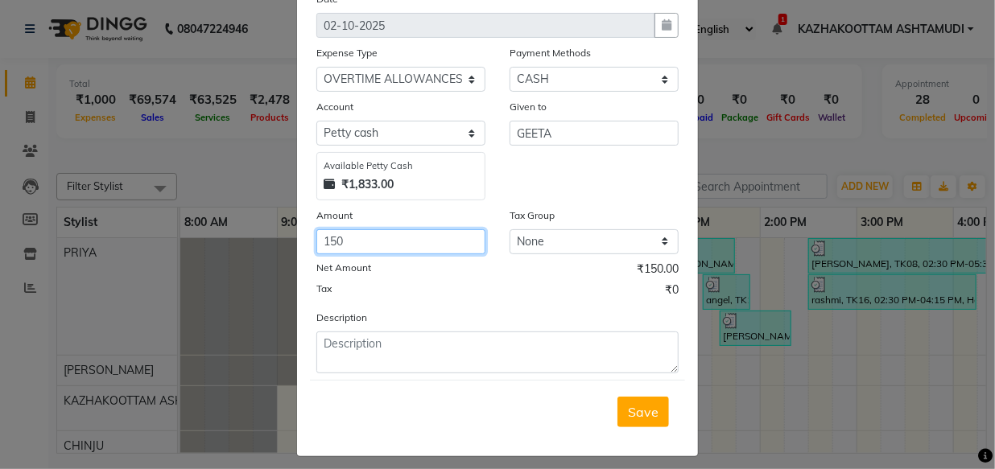
scroll to position [109, 0]
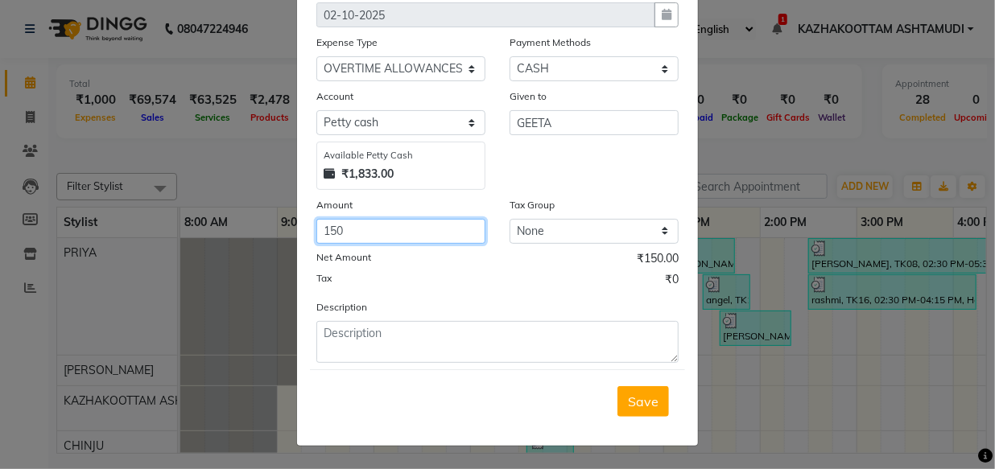
type input "150"
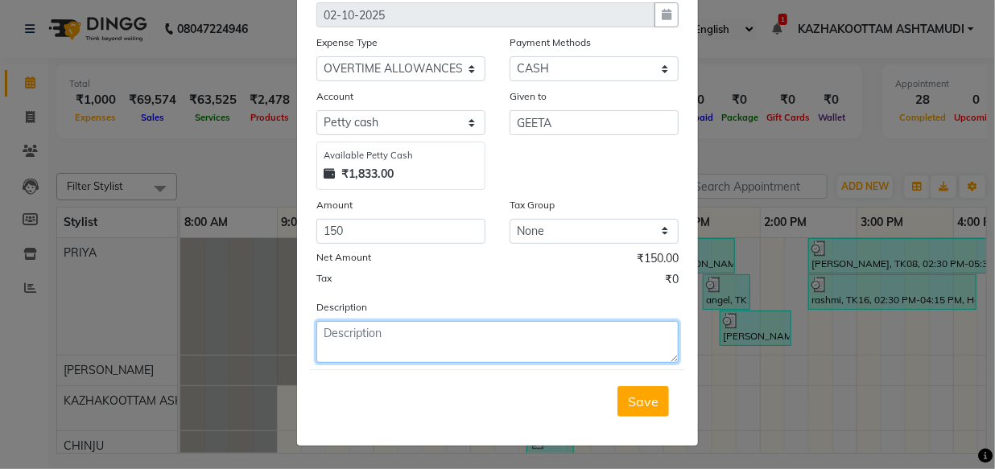
click at [484, 346] on textarea at bounding box center [497, 342] width 362 height 42
paste textarea "ovetime(1/10/2025)"
click at [367, 336] on textarea "ovetime(1/10/2025)" at bounding box center [497, 342] width 362 height 42
type textarea "ovetime(2/10/2025)"
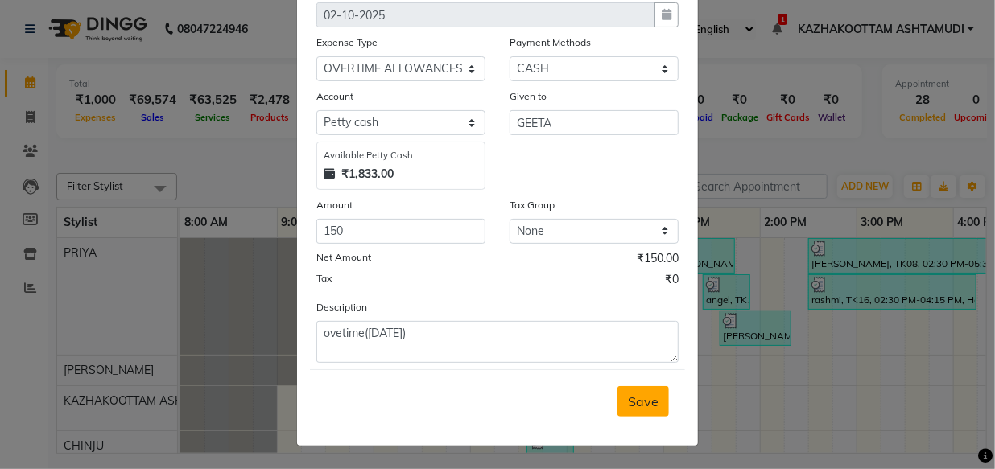
click at [649, 404] on span "Save" at bounding box center [643, 401] width 31 height 16
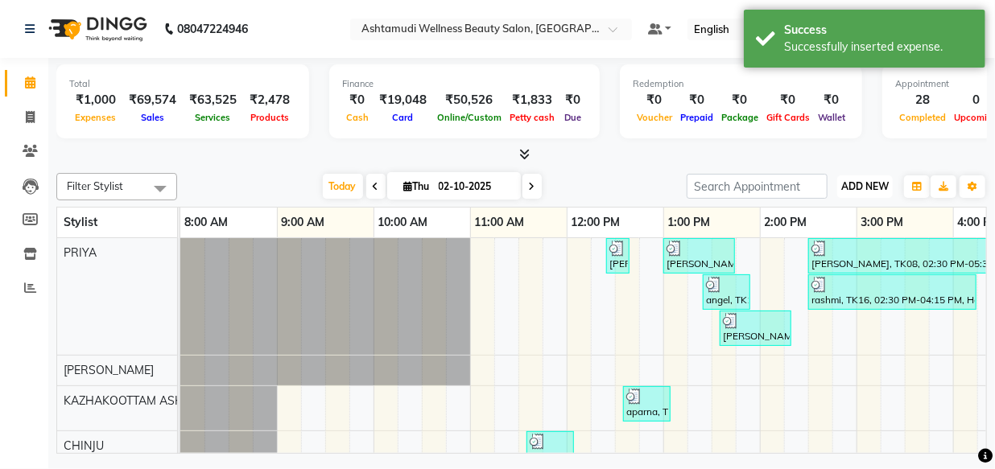
click at [851, 184] on span "ADD NEW" at bounding box center [864, 186] width 47 height 12
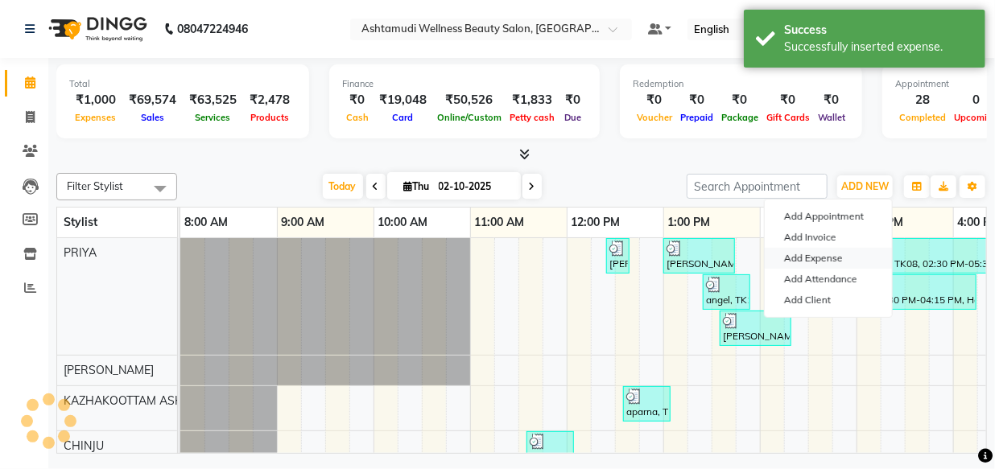
click at [825, 254] on link "Add Expense" at bounding box center [827, 258] width 127 height 21
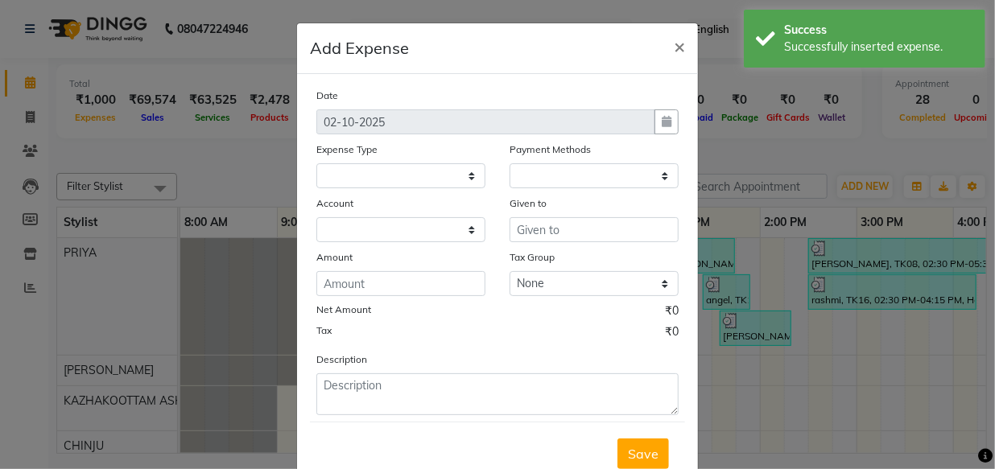
select select
select select "1"
select select "3494"
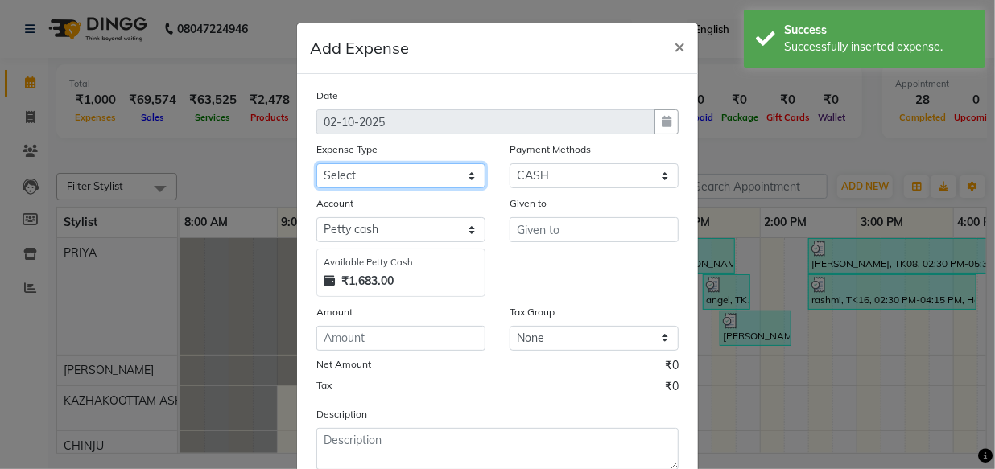
click at [458, 176] on select "Select ACCOMODATION EXPENSES ADVERTISEMENT SALES PROMOTIONAL EXPENSES Bonus BRI…" at bounding box center [400, 175] width 169 height 25
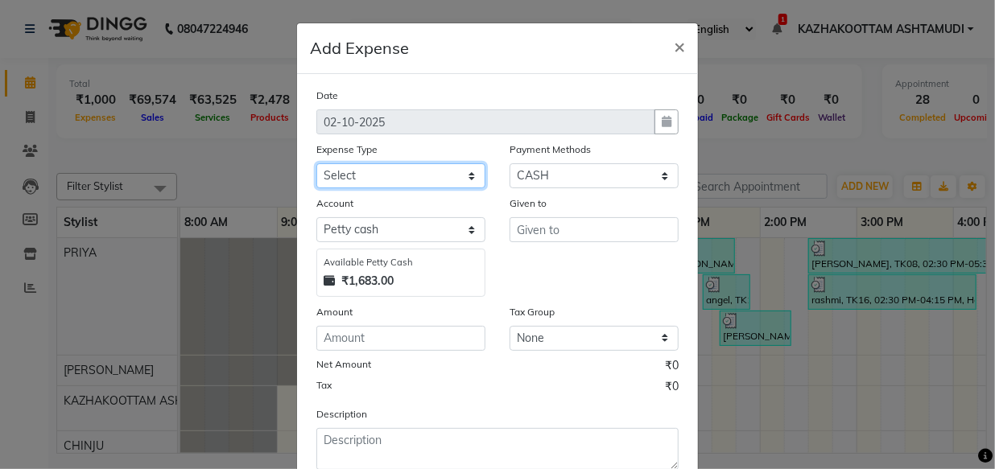
select select "6180"
click at [316, 164] on select "Select ACCOMODATION EXPENSES ADVERTISEMENT SALES PROMOTIONAL EXPENSES Bonus BRI…" at bounding box center [400, 175] width 169 height 25
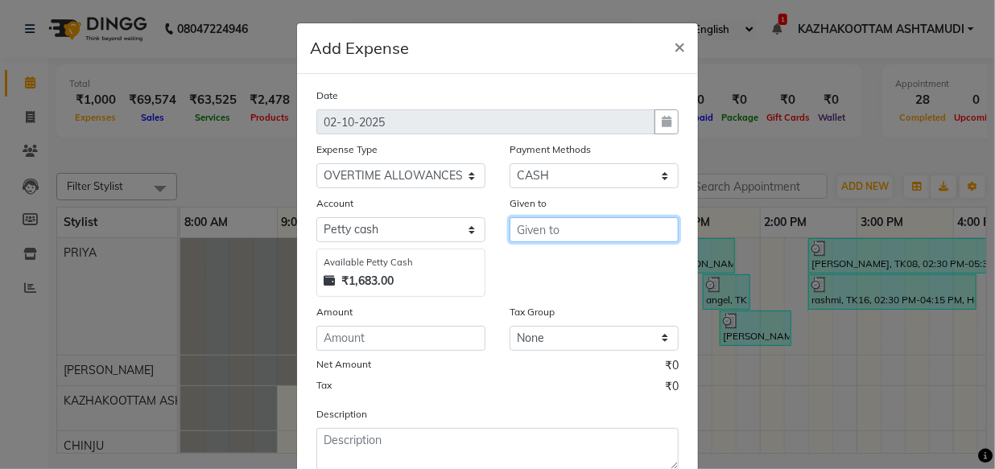
click at [611, 231] on input "text" at bounding box center [593, 229] width 169 height 25
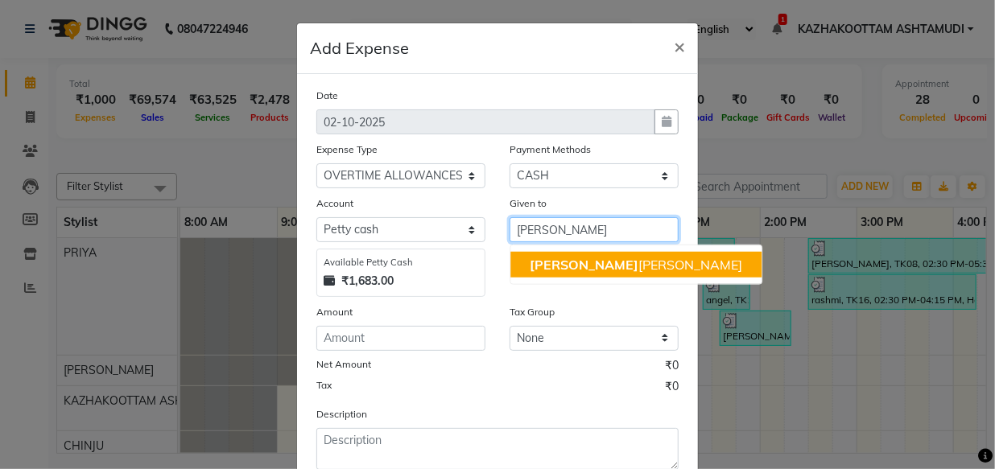
type input "[PERSON_NAME]"
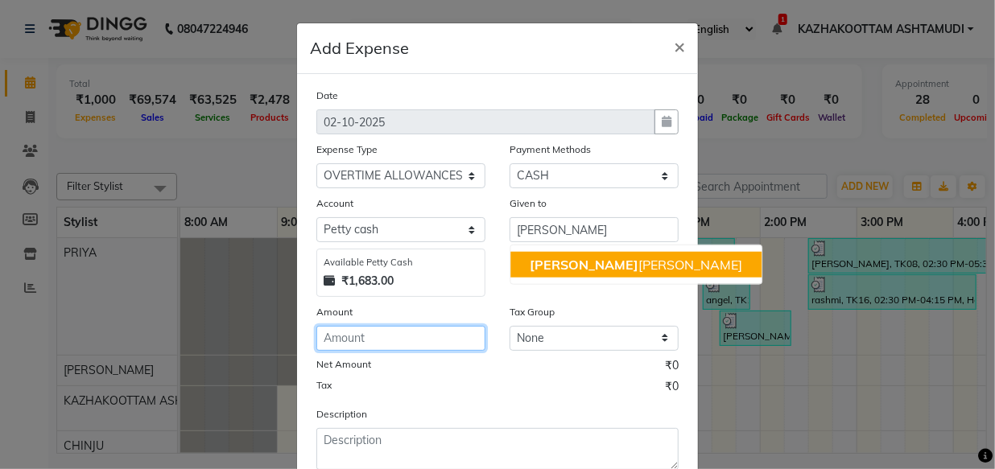
click at [372, 349] on input "number" at bounding box center [400, 338] width 169 height 25
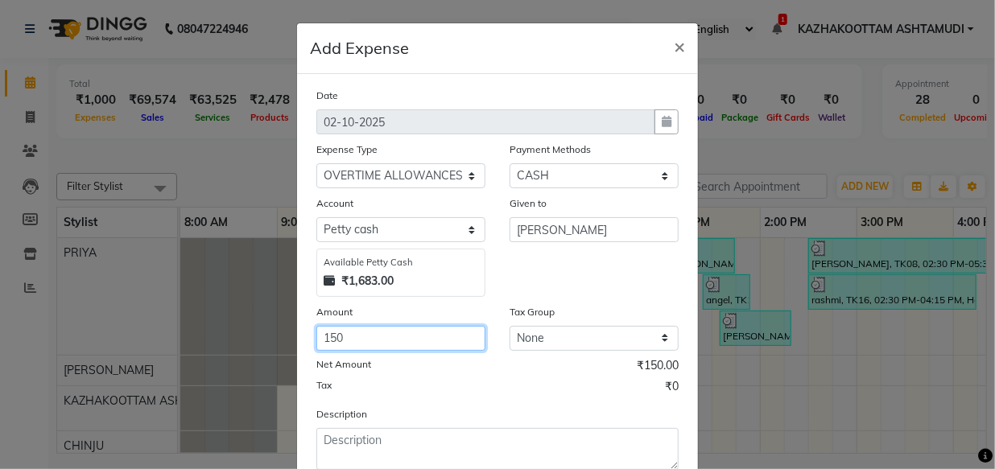
type input "150"
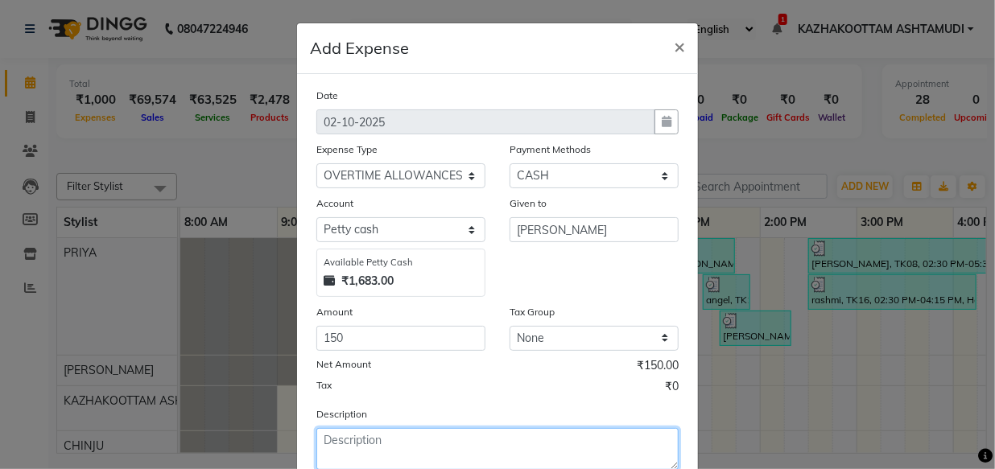
click at [587, 437] on textarea at bounding box center [497, 449] width 362 height 42
paste textarea "ovetime(1/10/2025)"
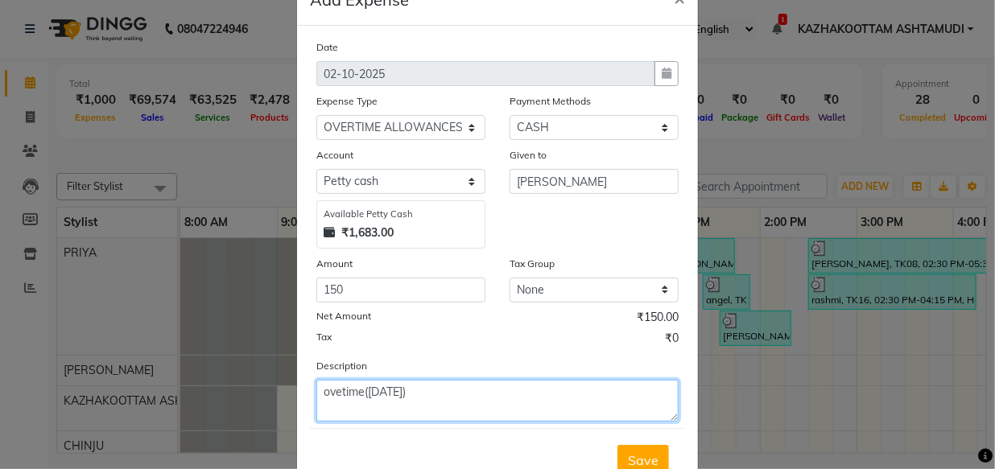
scroll to position [72, 0]
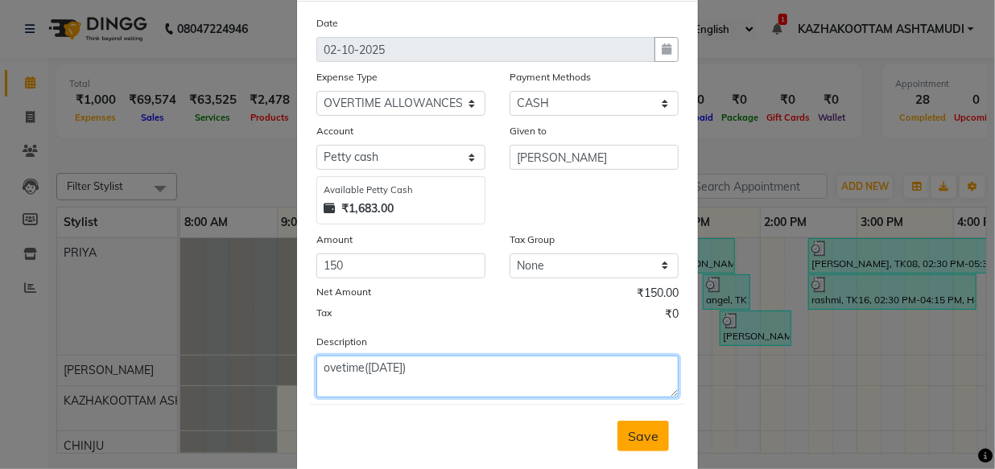
type textarea "ovetime(1/10/2025)"
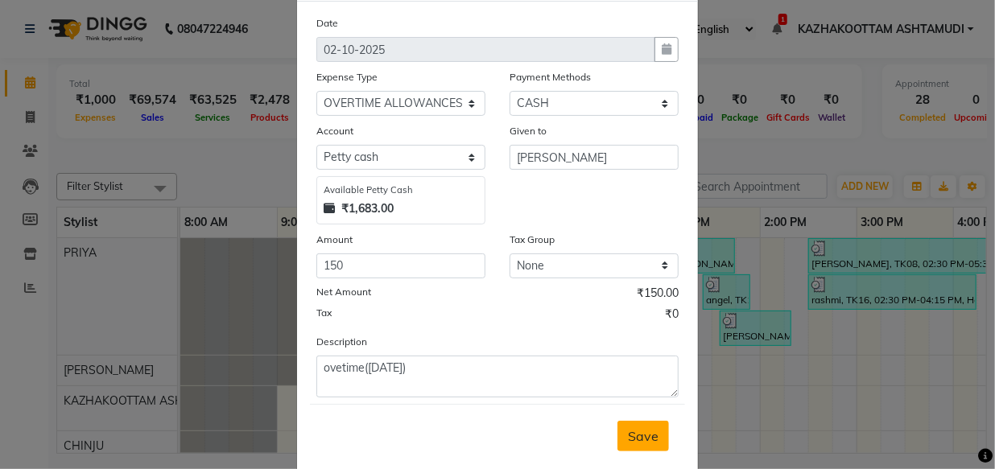
click at [628, 439] on span "Save" at bounding box center [643, 436] width 31 height 16
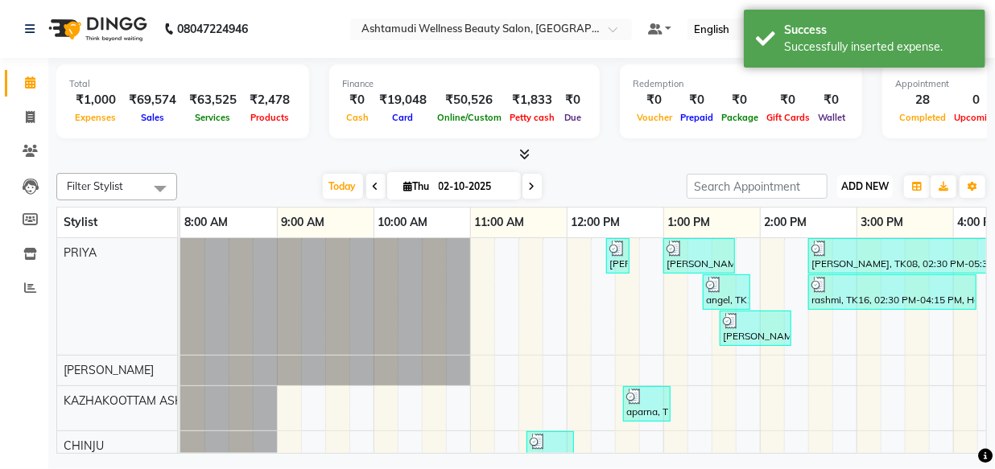
click at [877, 187] on span "ADD NEW" at bounding box center [864, 186] width 47 height 12
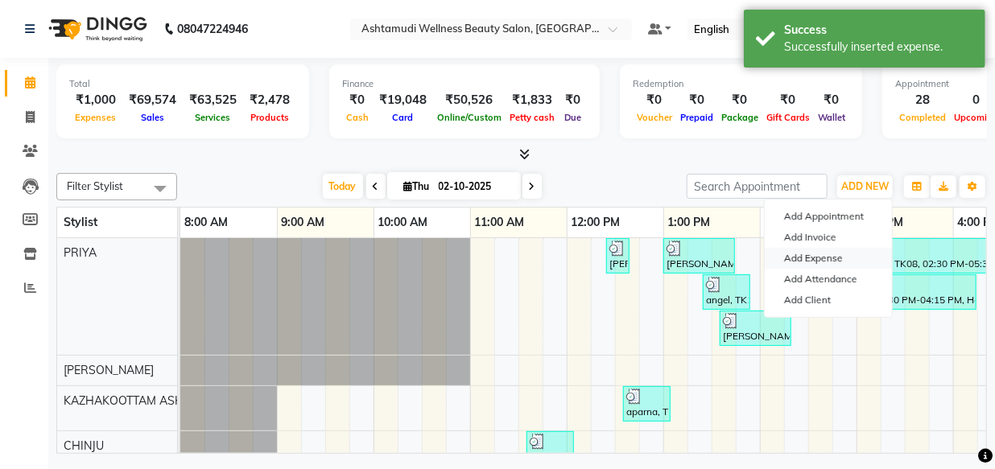
click at [810, 252] on link "Add Expense" at bounding box center [827, 258] width 127 height 21
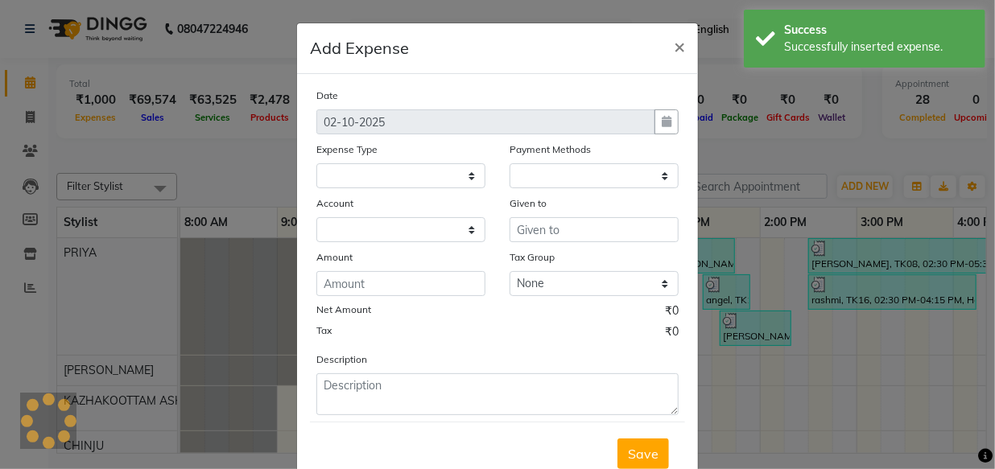
select select
select select "1"
select select "3494"
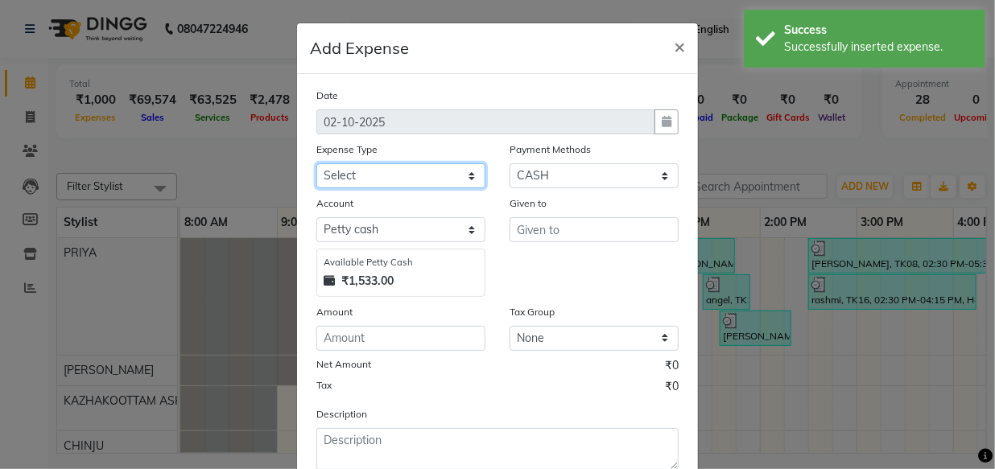
click at [462, 178] on select "Select ACCOMODATION EXPENSES ADVERTISEMENT SALES PROMOTIONAL EXPENSES Bonus BRI…" at bounding box center [400, 175] width 169 height 25
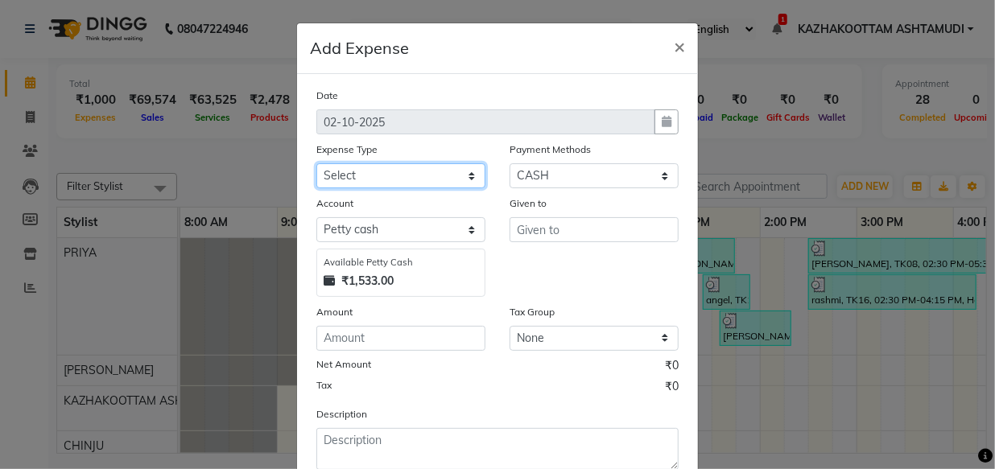
select select "6226"
click at [316, 164] on select "Select ACCOMODATION EXPENSES ADVERTISEMENT SALES PROMOTIONAL EXPENSES Bonus BRI…" at bounding box center [400, 175] width 169 height 25
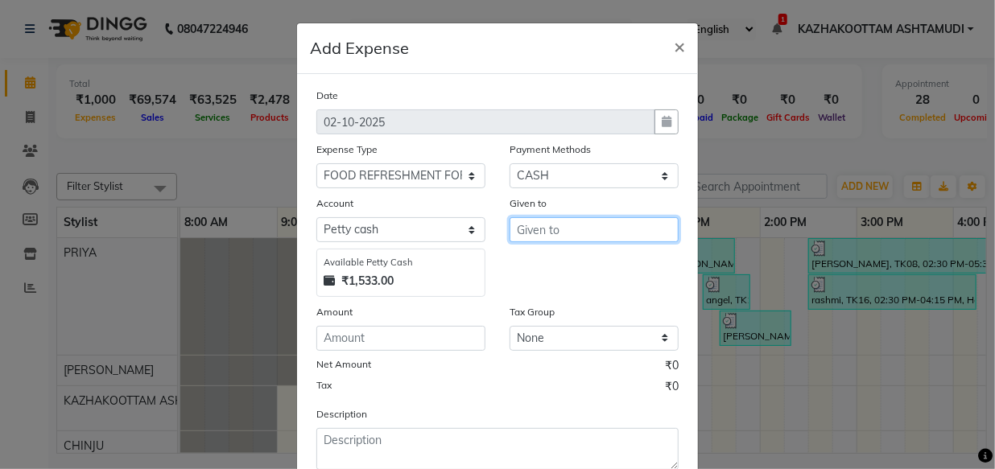
click at [549, 230] on input "text" at bounding box center [593, 229] width 169 height 25
type input "deepa"
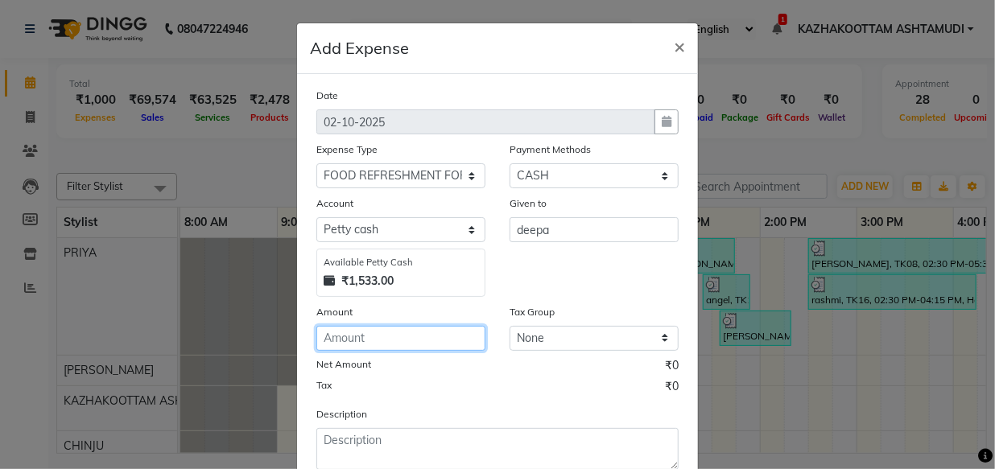
click at [377, 339] on input "number" at bounding box center [400, 338] width 169 height 25
type input "104"
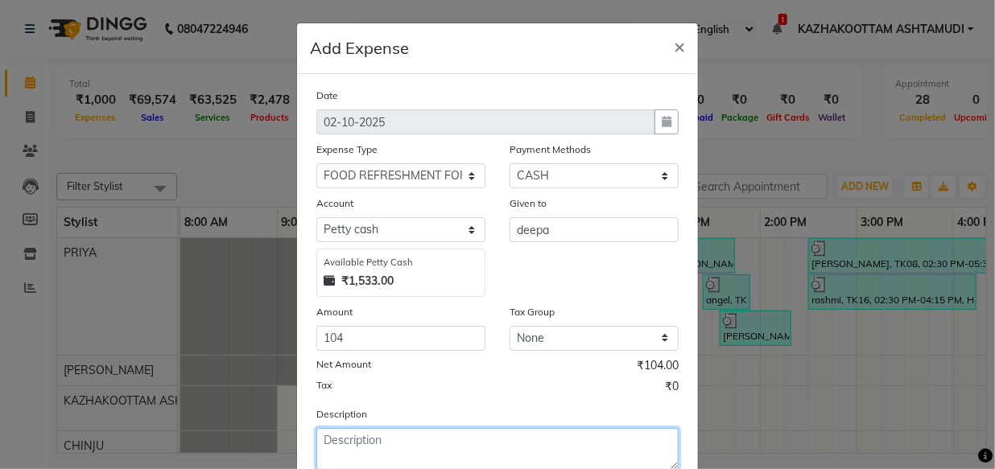
click at [379, 443] on textarea at bounding box center [497, 449] width 362 height 42
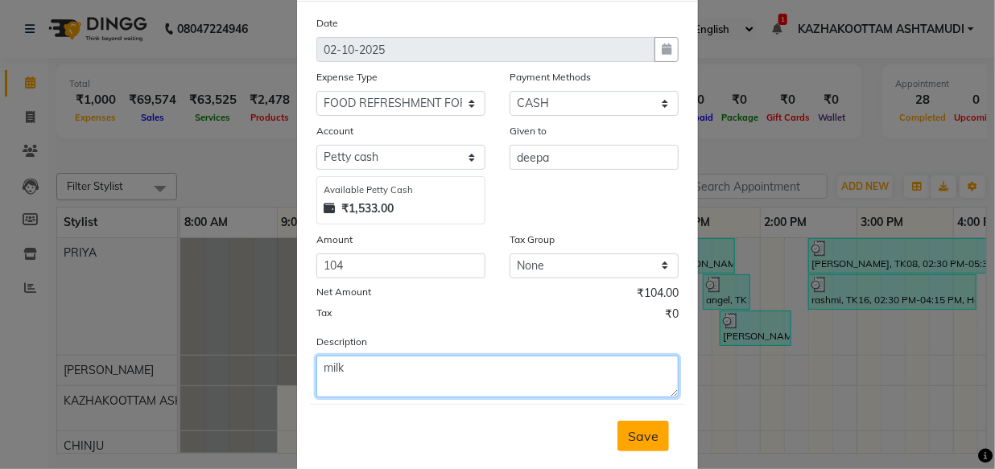
type textarea "milk"
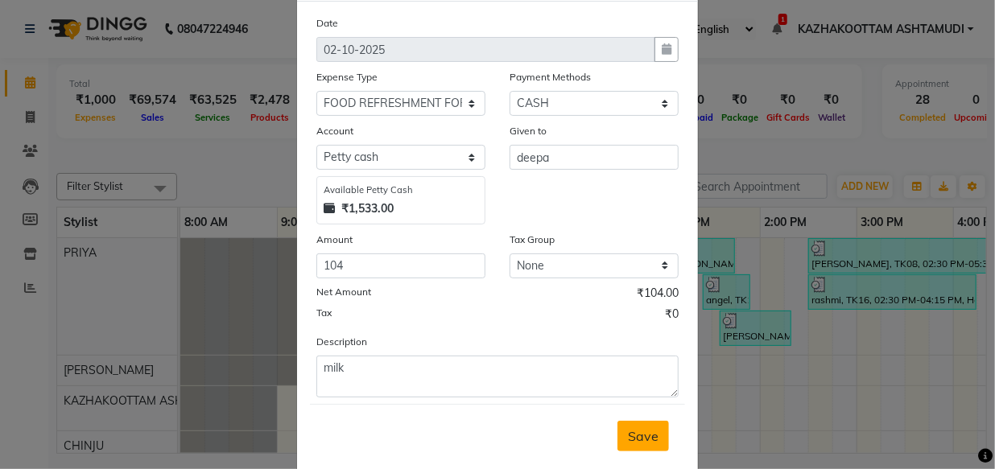
click at [637, 438] on span "Save" at bounding box center [643, 436] width 31 height 16
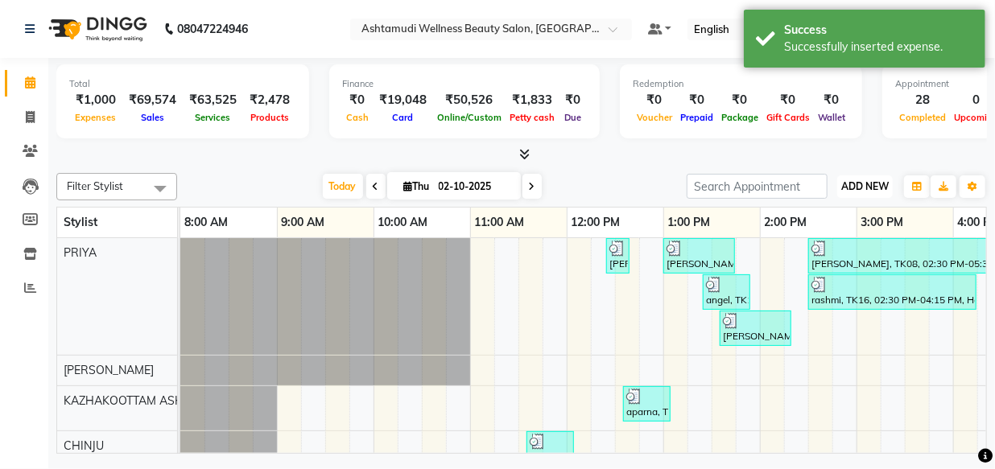
click at [851, 187] on span "ADD NEW" at bounding box center [864, 186] width 47 height 12
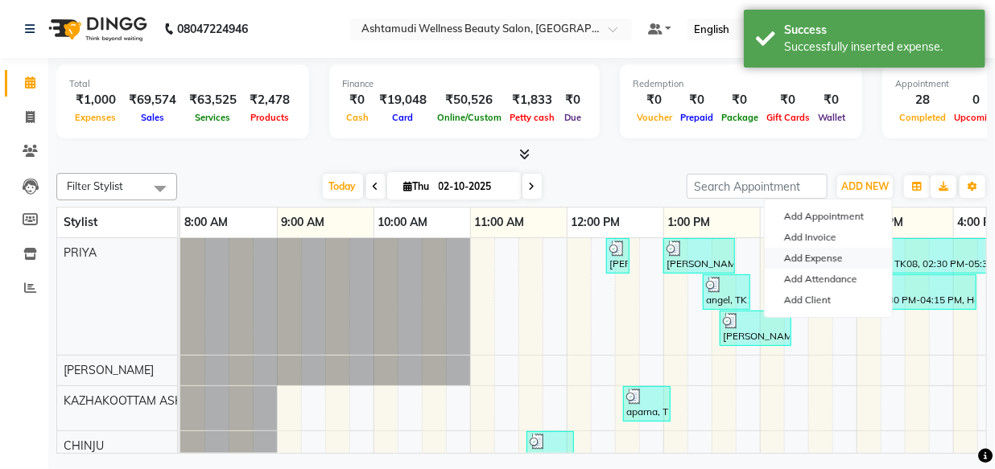
click at [821, 258] on link "Add Expense" at bounding box center [827, 258] width 127 height 21
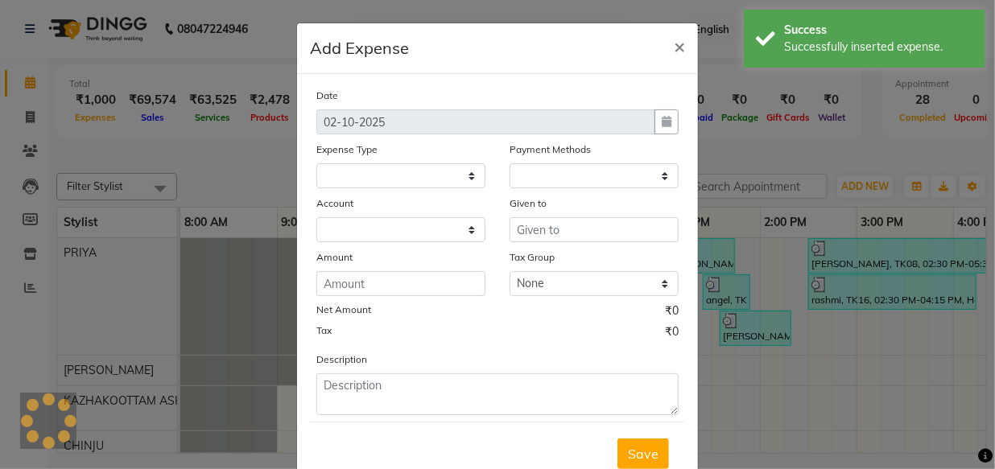
select select
select select "1"
select select "3494"
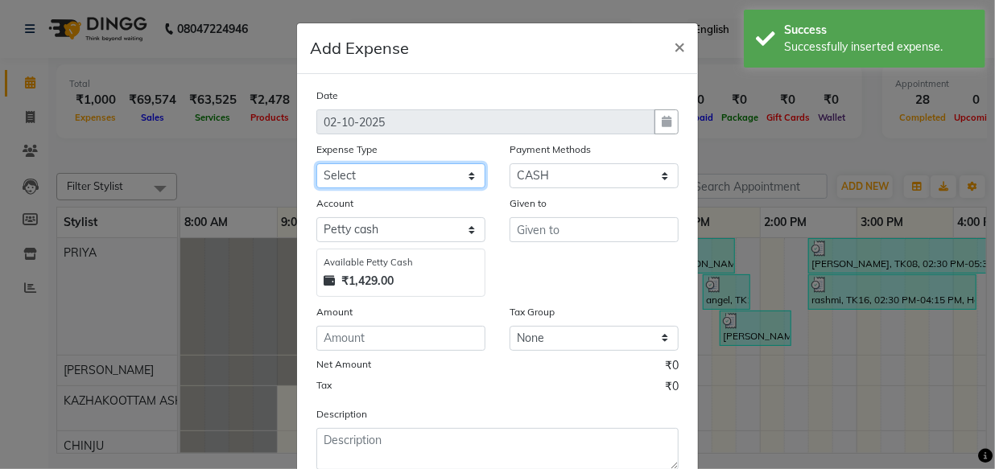
click at [433, 178] on select "Select ACCOMODATION EXPENSES ADVERTISEMENT SALES PROMOTIONAL EXPENSES Bonus BRI…" at bounding box center [400, 175] width 169 height 25
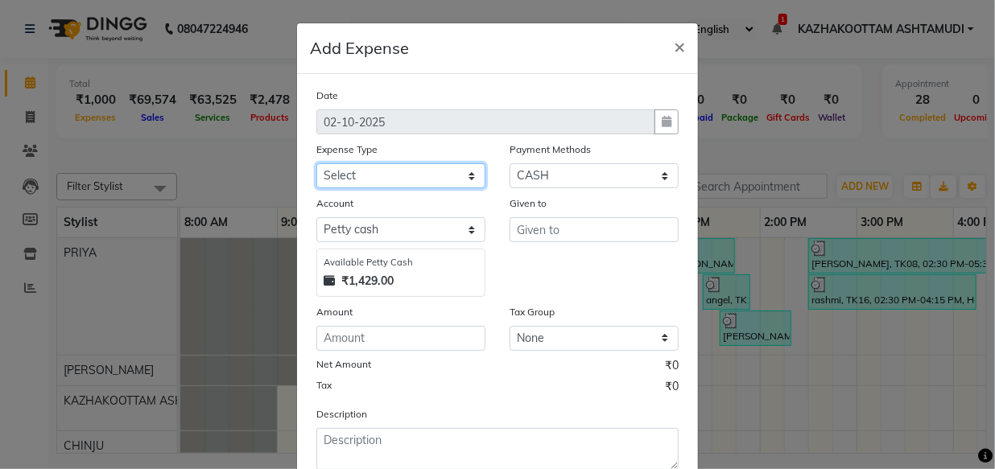
select select "6175"
click at [316, 164] on select "Select ACCOMODATION EXPENSES ADVERTISEMENT SALES PROMOTIONAL EXPENSES Bonus BRI…" at bounding box center [400, 175] width 169 height 25
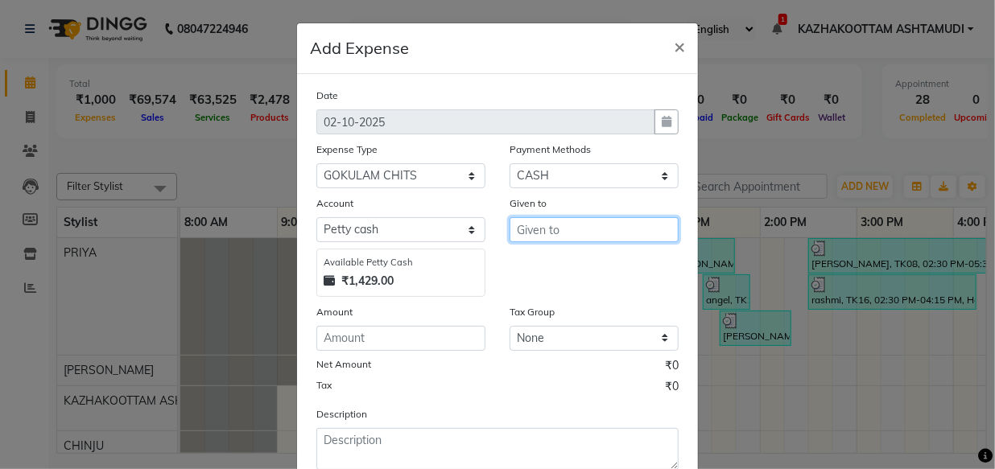
click at [524, 233] on input "text" at bounding box center [593, 229] width 169 height 25
type input "1500"
click at [446, 324] on div "Amount" at bounding box center [400, 314] width 169 height 23
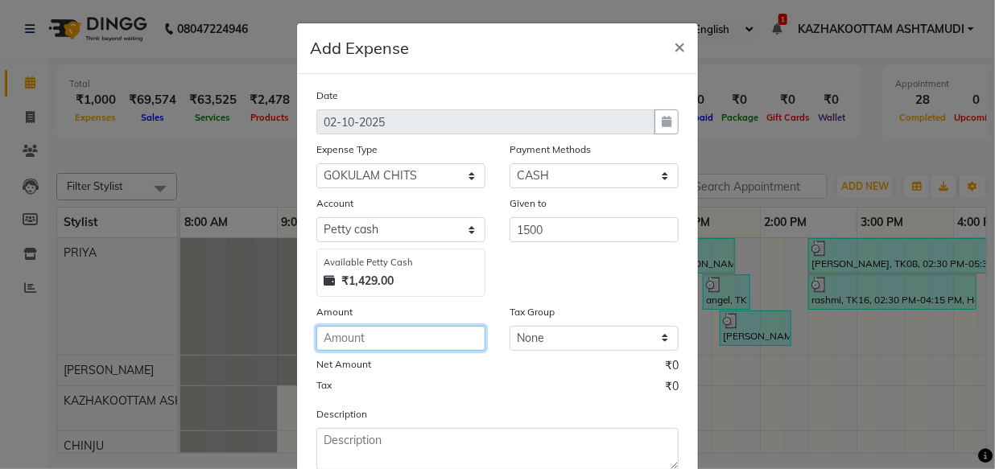
click at [435, 337] on input "number" at bounding box center [400, 338] width 169 height 25
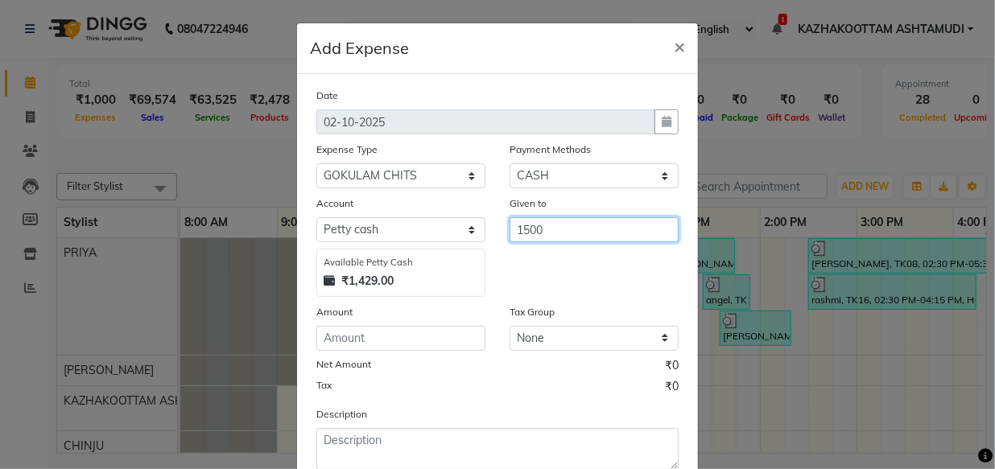
drag, startPoint x: 563, startPoint y: 241, endPoint x: 496, endPoint y: 247, distance: 67.0
click at [497, 247] on div "Given to 1500" at bounding box center [593, 246] width 193 height 102
type input "gokulm"
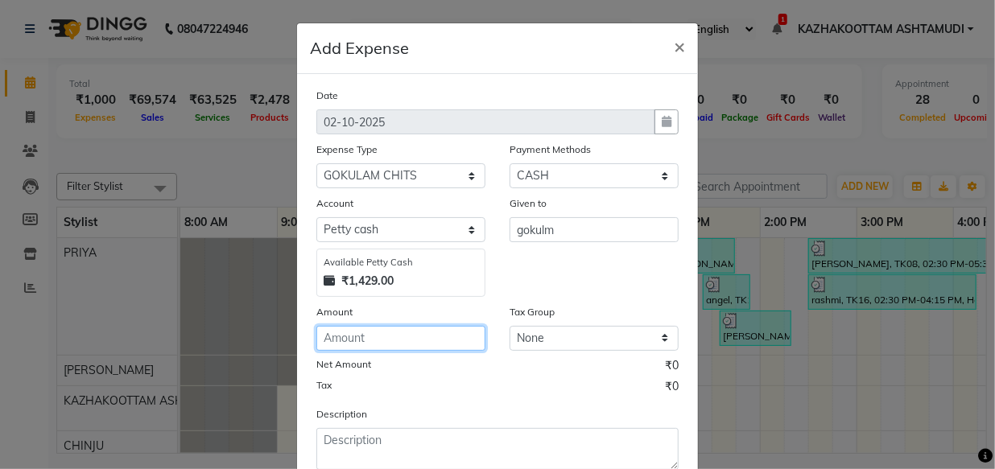
click at [401, 346] on input "number" at bounding box center [400, 338] width 169 height 25
type input "1500"
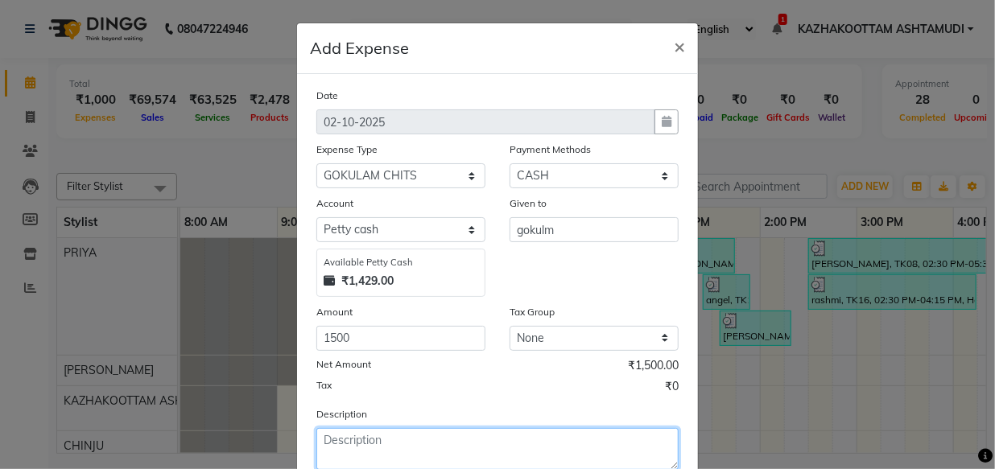
click at [402, 454] on textarea at bounding box center [497, 449] width 362 height 42
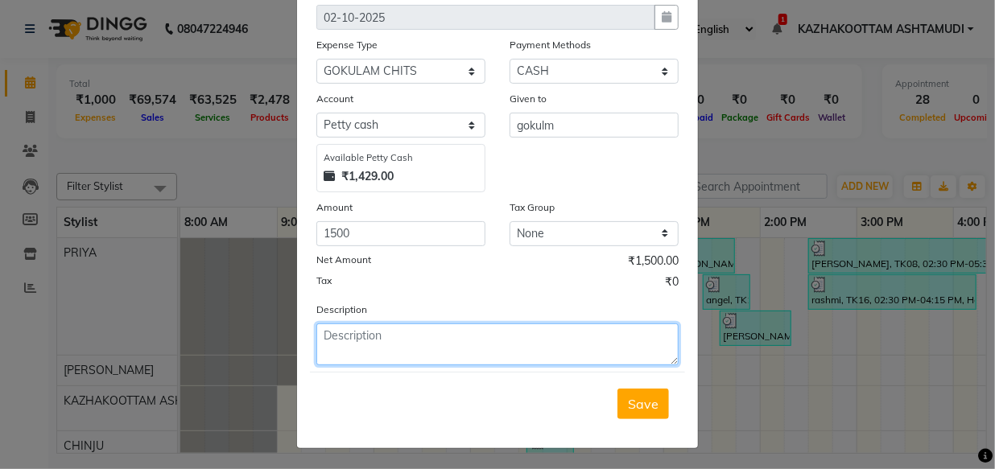
scroll to position [109, 0]
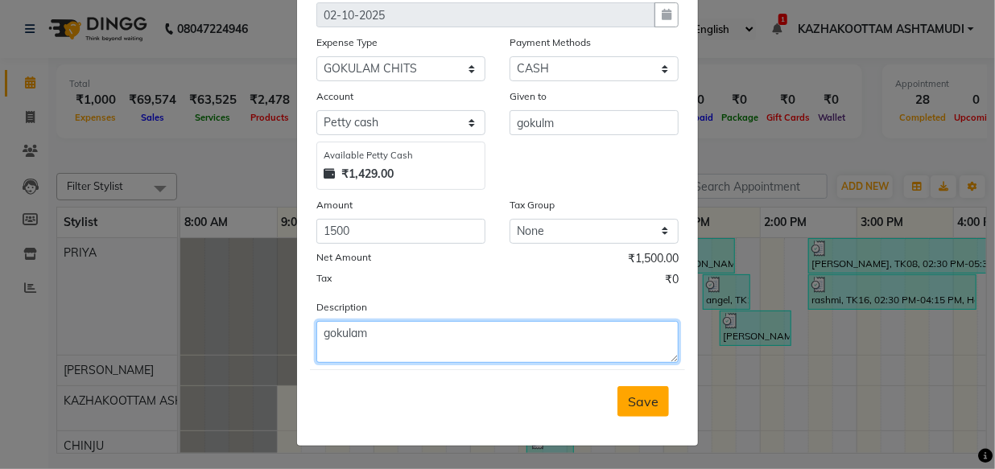
type textarea "gokulam"
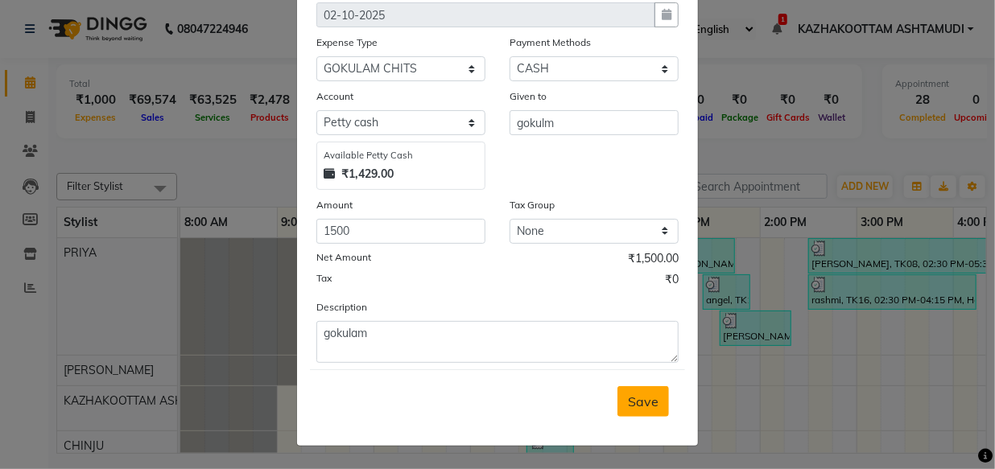
click at [641, 401] on span "Save" at bounding box center [643, 401] width 31 height 16
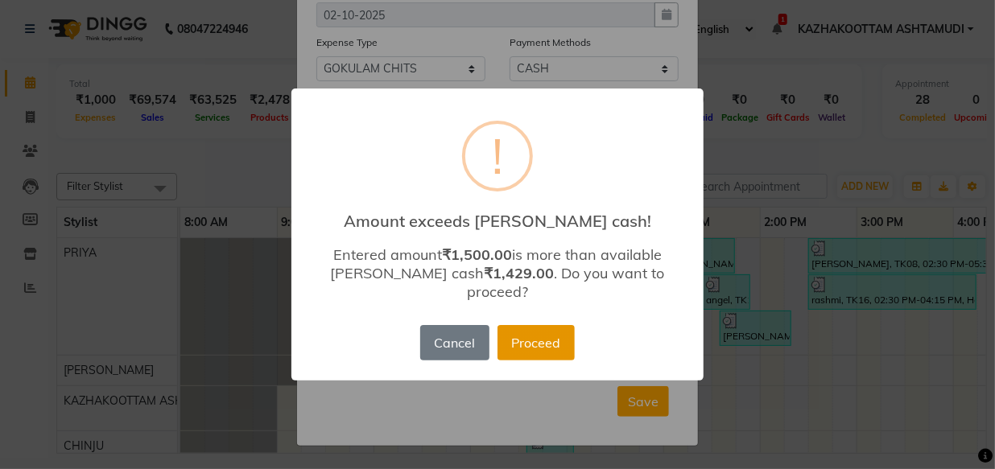
click at [522, 330] on button "Proceed" at bounding box center [535, 342] width 77 height 35
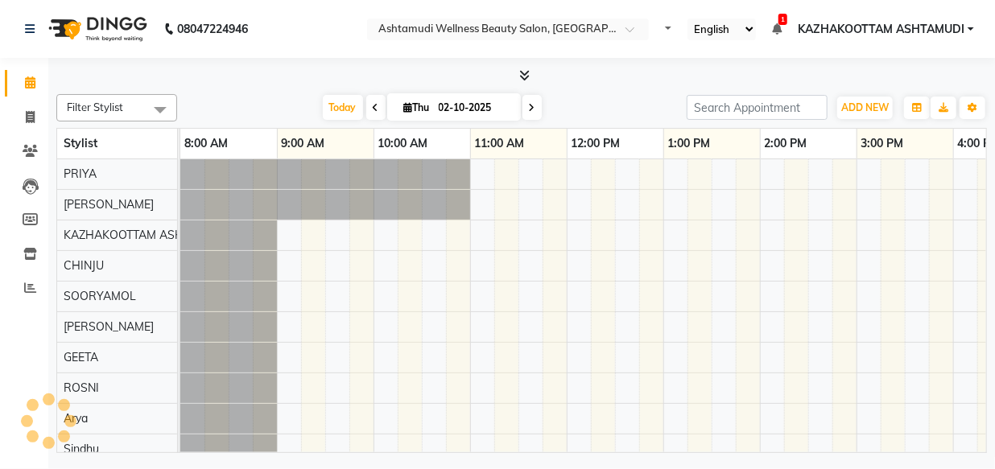
select select "en"
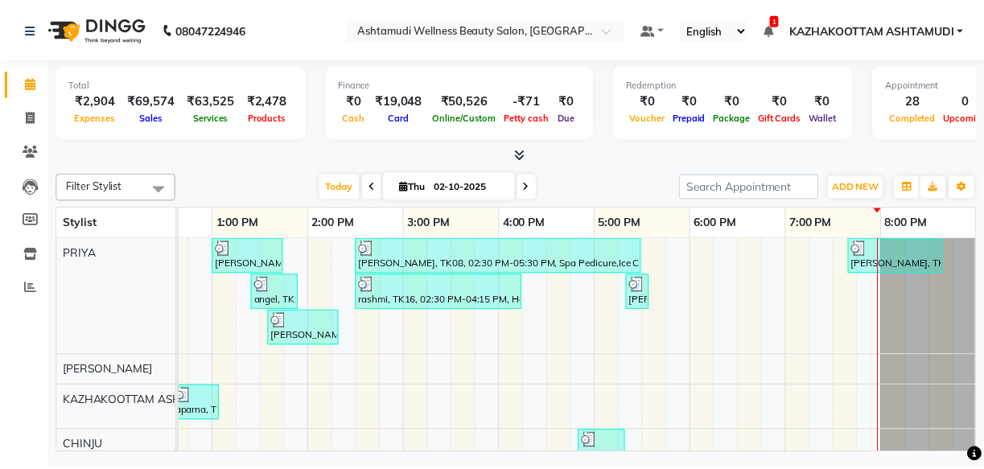
scroll to position [0, 459]
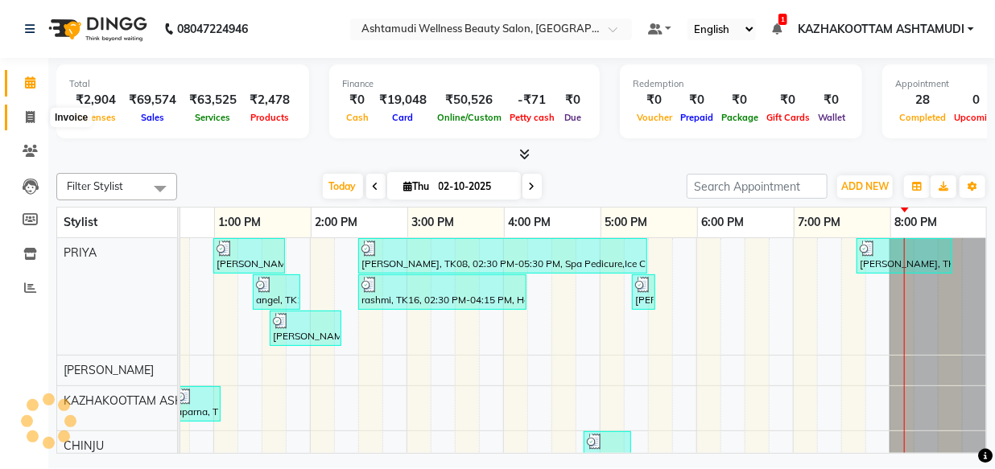
click at [32, 113] on icon at bounding box center [30, 117] width 9 height 12
select select "service"
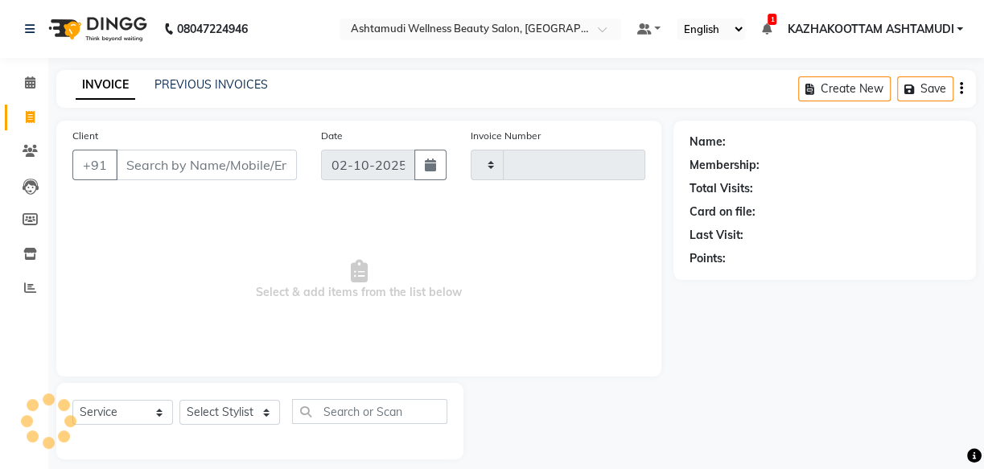
type input "4193"
select select "4662"
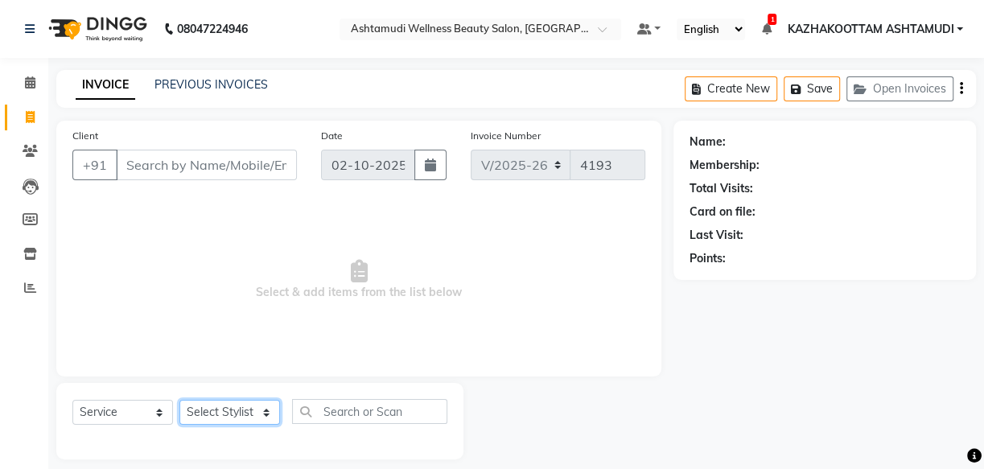
click at [239, 412] on select "Select Stylist" at bounding box center [229, 412] width 101 height 25
click at [241, 421] on select "Select Stylist Arya CHINJU GEETA KAZHAKOOTTAM ASHTAMUDI KRISHNA [PERSON_NAME] […" at bounding box center [229, 412] width 101 height 25
click at [235, 408] on select "Select Stylist Arya CHINJU GEETA KAZHAKOOTTAM ASHTAMUDI KRISHNA [PERSON_NAME] […" at bounding box center [229, 412] width 101 height 25
select select "27414"
click at [179, 400] on select "Select Stylist Arya CHINJU GEETA KAZHAKOOTTAM ASHTAMUDI KRISHNA [PERSON_NAME] […" at bounding box center [229, 412] width 101 height 25
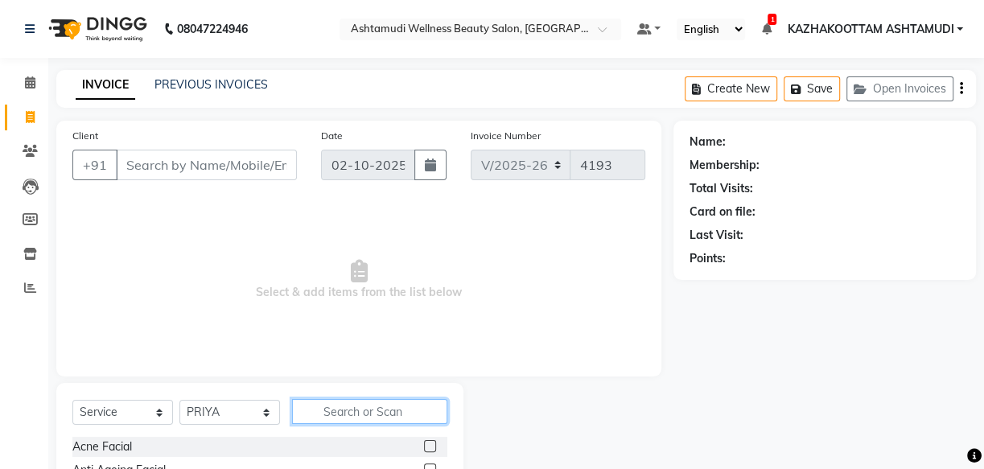
click at [340, 410] on input "text" at bounding box center [369, 411] width 155 height 25
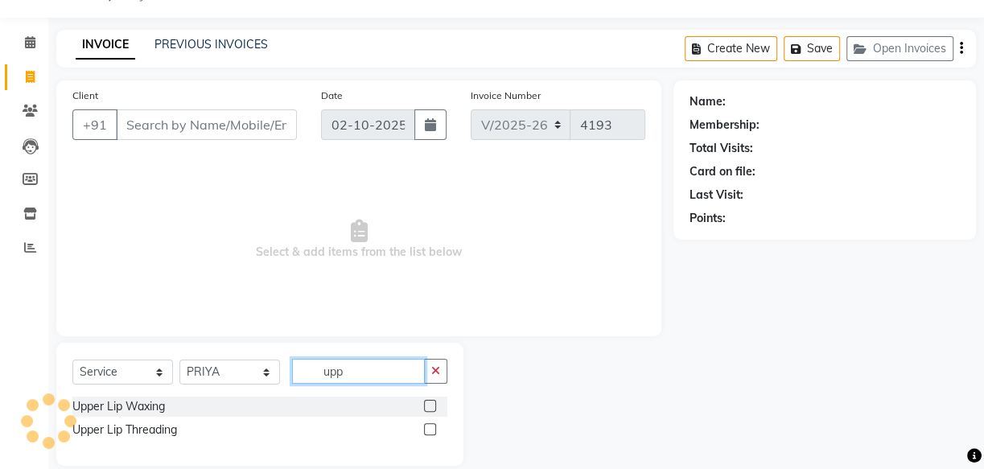
scroll to position [61, 0]
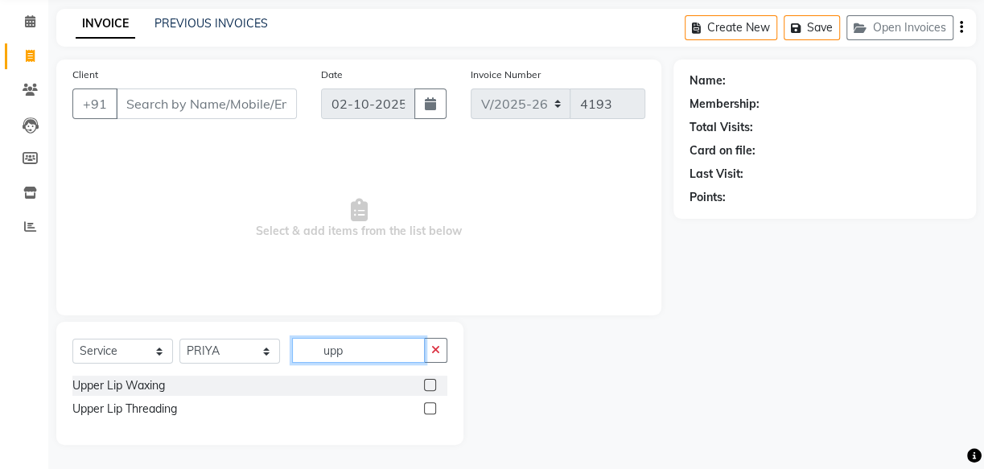
type input "upp"
click at [426, 385] on label at bounding box center [430, 385] width 12 height 12
click at [426, 385] on input "checkbox" at bounding box center [429, 386] width 10 height 10
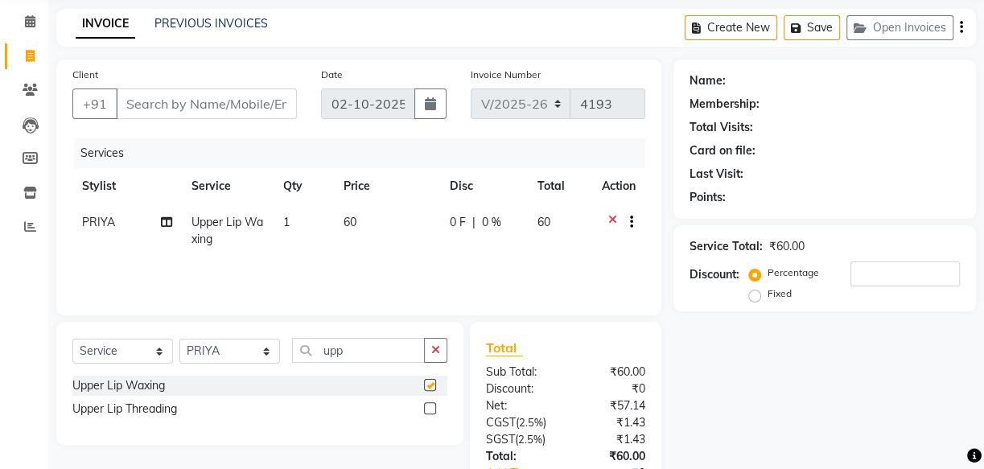
checkbox input "false"
click at [287, 225] on span "1" at bounding box center [286, 222] width 6 height 14
select select "27414"
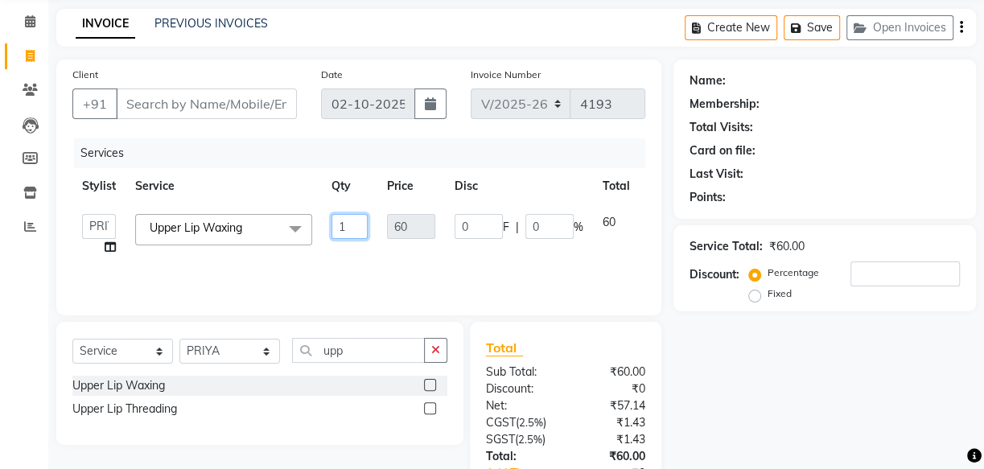
click at [352, 224] on input "1" at bounding box center [350, 226] width 36 height 25
type input "2"
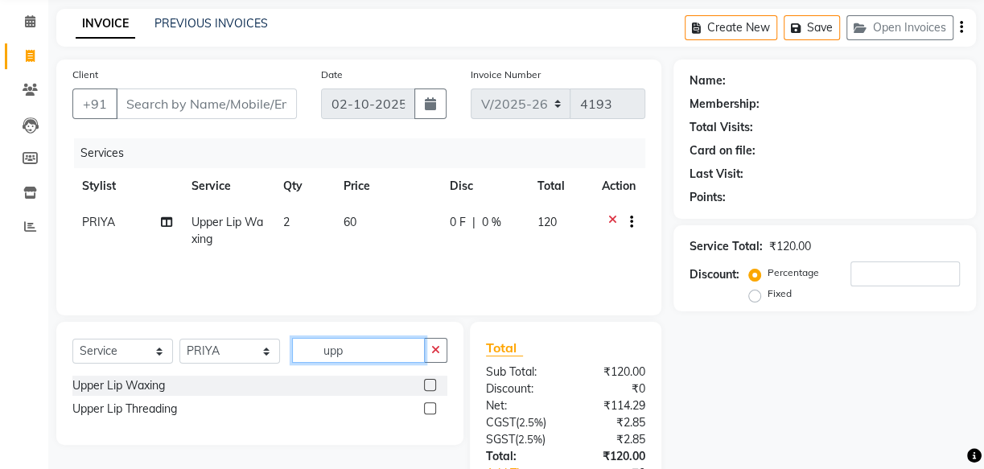
drag, startPoint x: 366, startPoint y: 362, endPoint x: 307, endPoint y: 360, distance: 59.6
click at [307, 360] on input "upp" at bounding box center [358, 350] width 133 height 25
type input "eb"
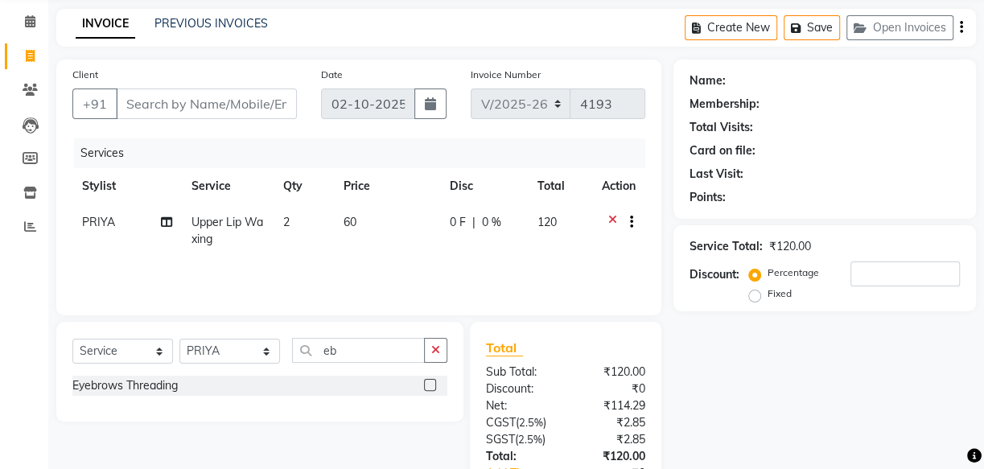
click at [434, 385] on label at bounding box center [430, 385] width 12 height 12
click at [434, 385] on input "checkbox" at bounding box center [429, 386] width 10 height 10
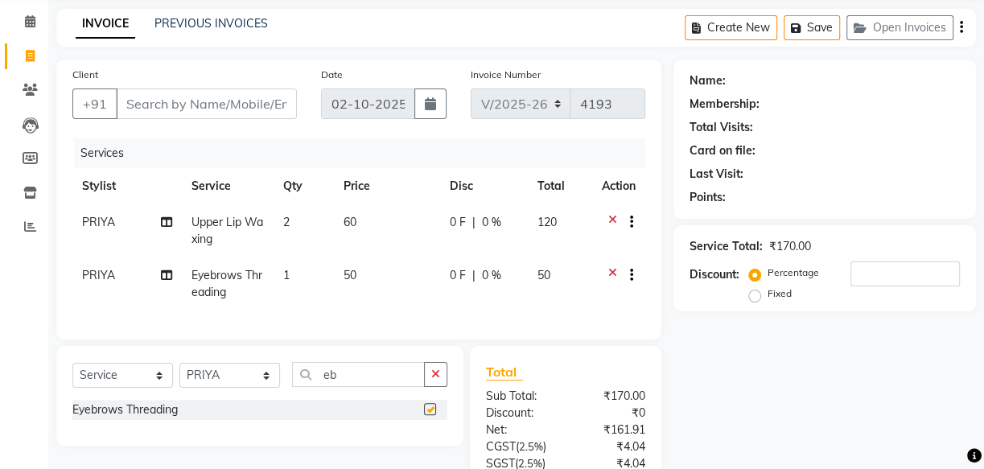
checkbox input "false"
click at [299, 278] on td "1" at bounding box center [304, 284] width 60 height 53
select select "27414"
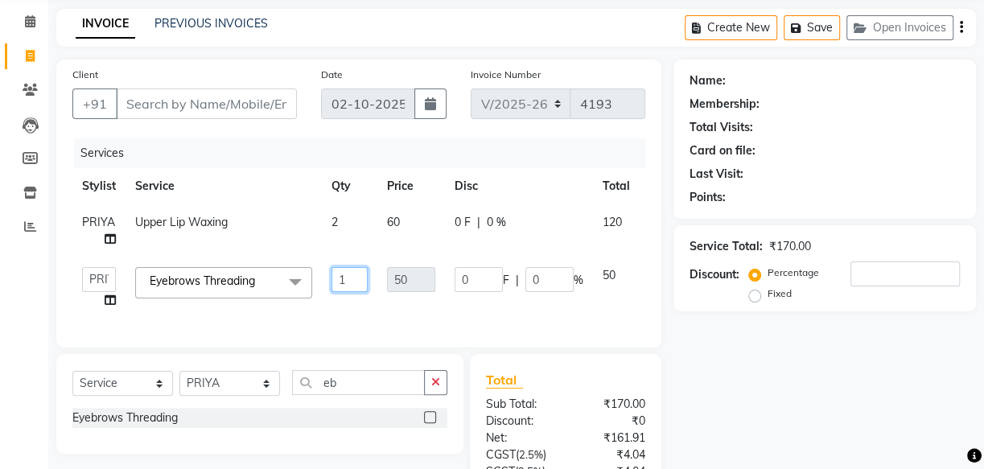
click at [357, 279] on input "1" at bounding box center [350, 279] width 36 height 25
type input "2"
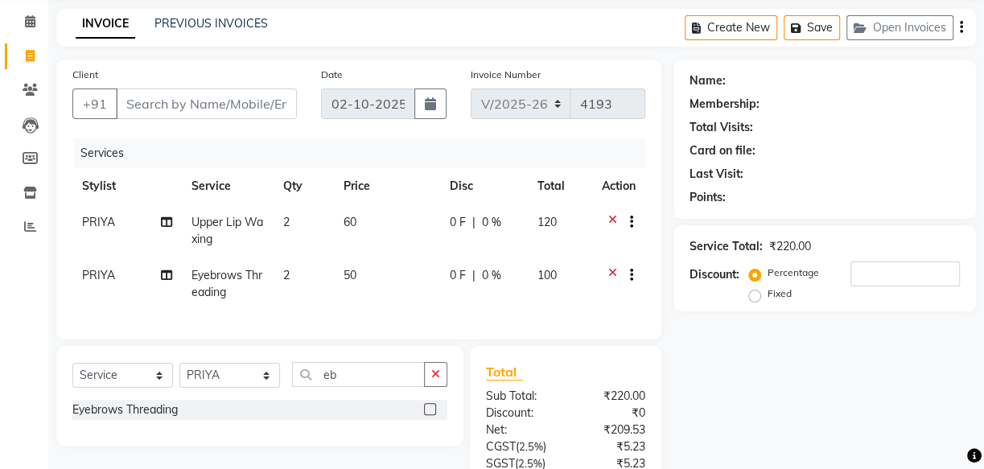
click at [382, 340] on div "Client +91 Date [DATE] Invoice Number V/2025 V/[PHONE_NUMBER] Services Stylist …" at bounding box center [358, 200] width 605 height 280
drag, startPoint x: 377, startPoint y: 390, endPoint x: 299, endPoint y: 399, distance: 79.4
click at [298, 399] on div "Select Service Product Membership Package Voucher Prepaid Gift Card Select Styl…" at bounding box center [259, 381] width 375 height 38
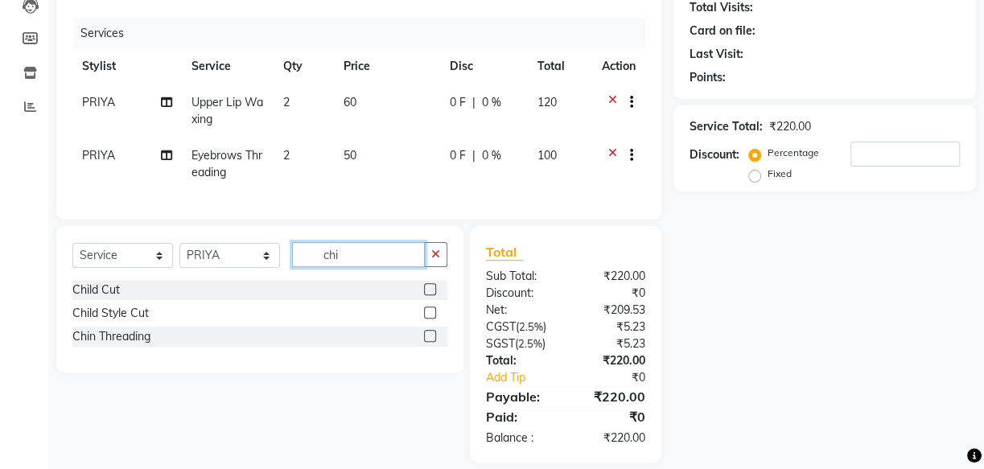
scroll to position [210, 0]
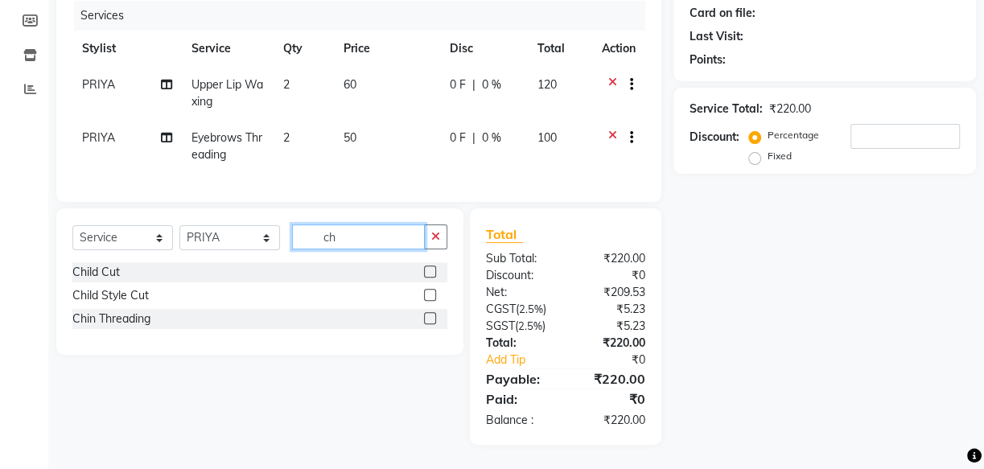
type input "c"
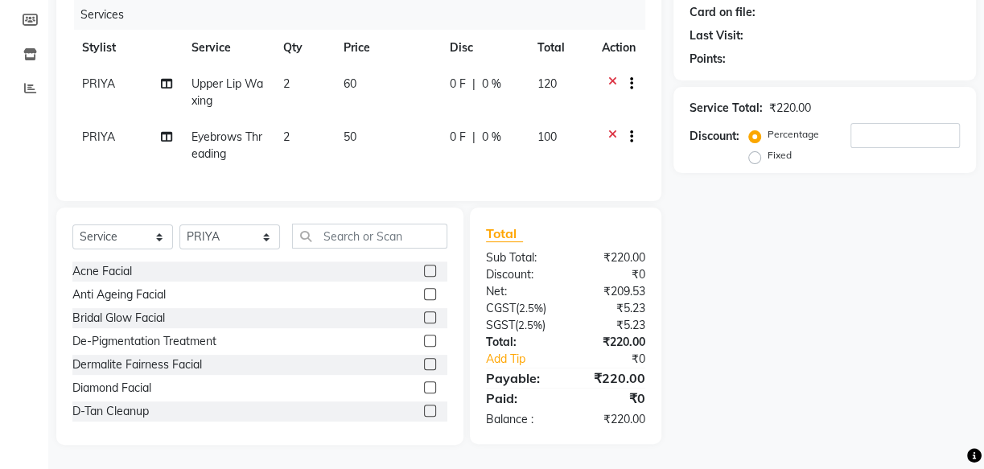
click at [300, 74] on td "2" at bounding box center [304, 92] width 60 height 53
select select "27414"
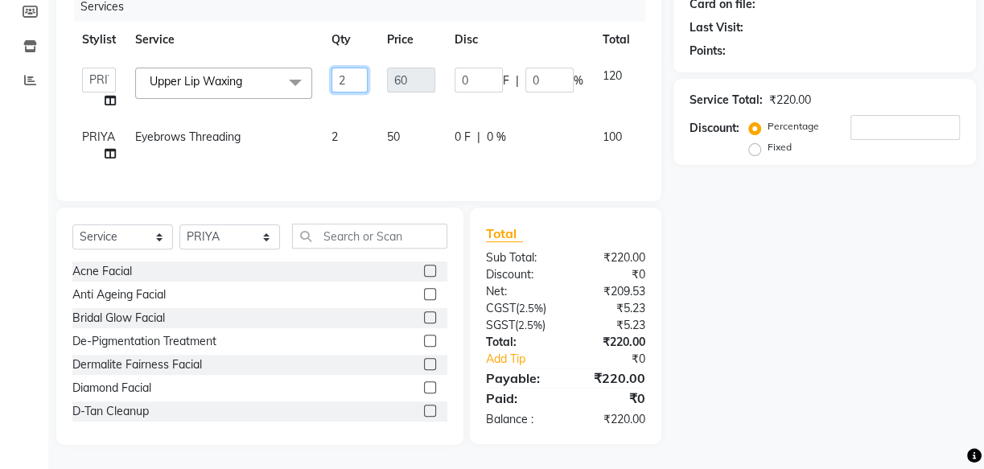
click at [350, 78] on input "2" at bounding box center [350, 80] width 36 height 25
type input "3"
click at [292, 299] on div "Anti Ageing Facial" at bounding box center [259, 295] width 375 height 20
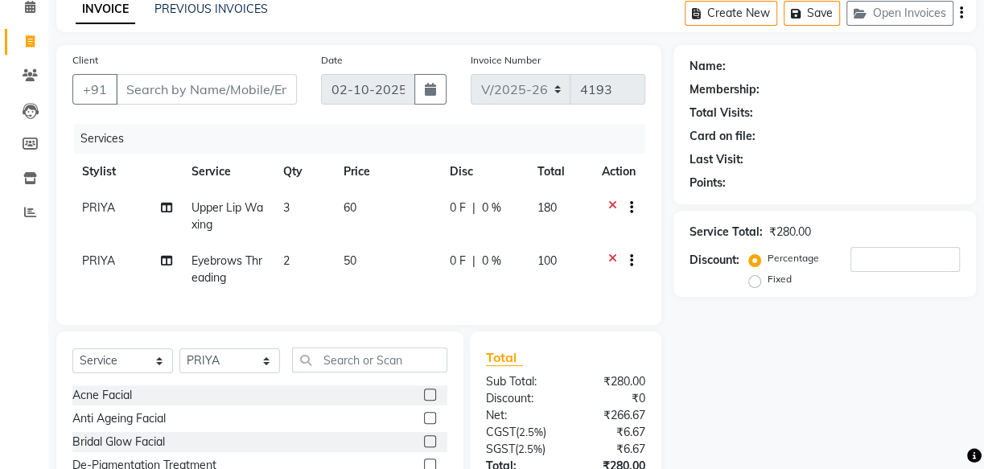
scroll to position [64, 0]
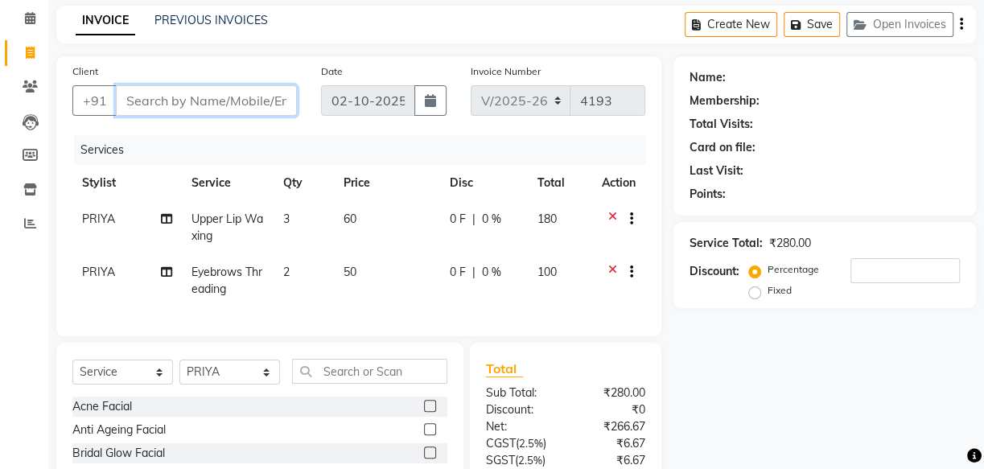
click at [182, 109] on input "Client" at bounding box center [206, 100] width 181 height 31
type input "9"
type input "0"
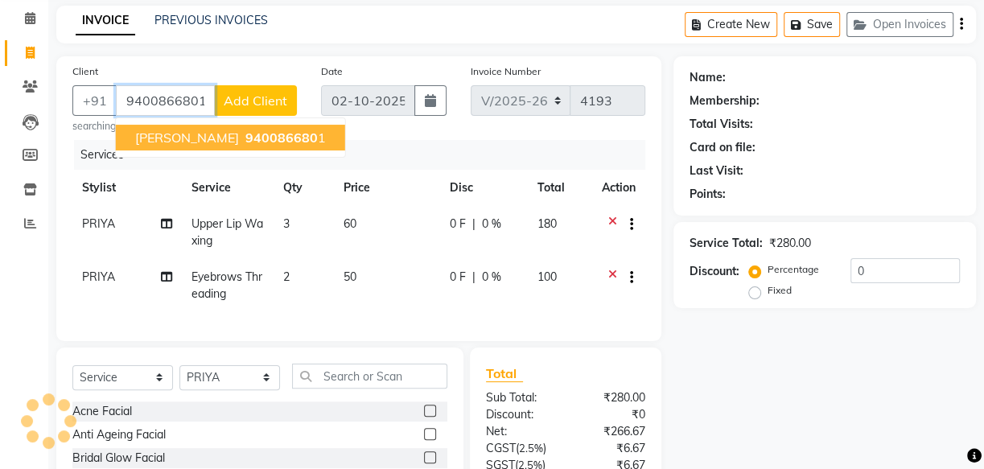
type input "9400866801"
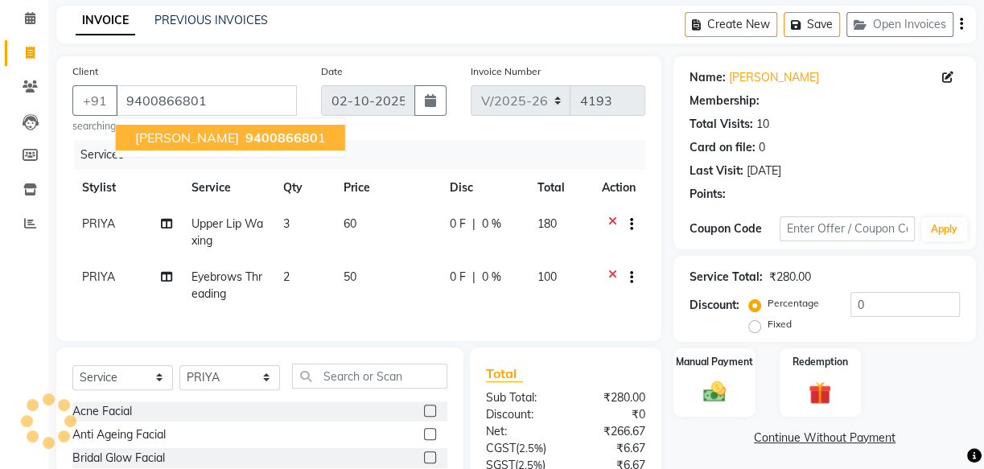
select select "1: Object"
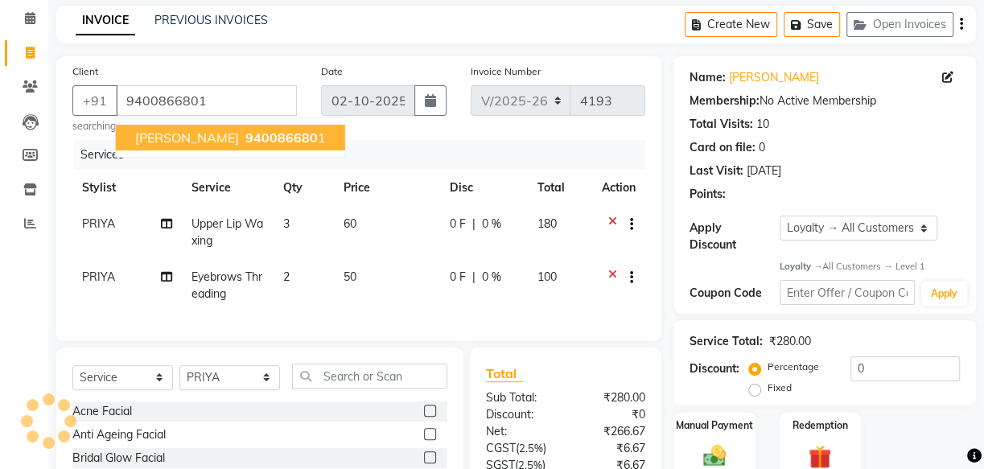
click at [245, 138] on span "940086680" at bounding box center [281, 138] width 72 height 16
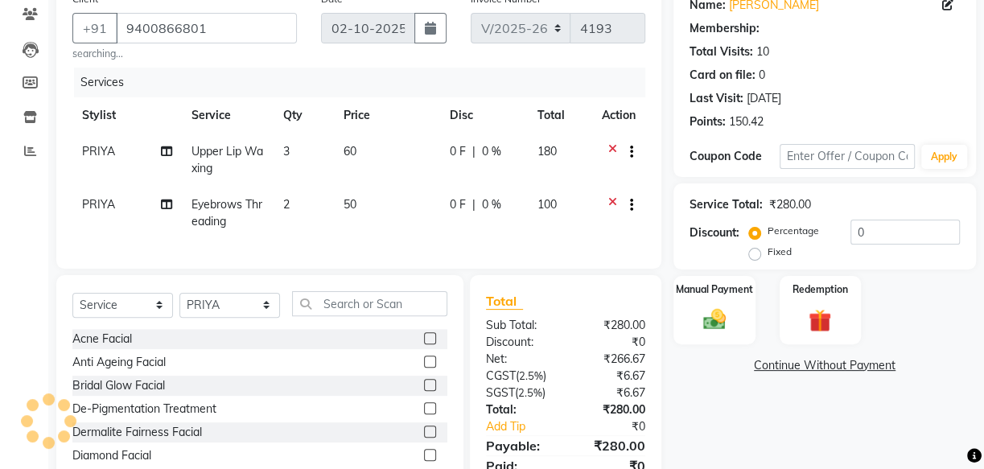
select select "1: Object"
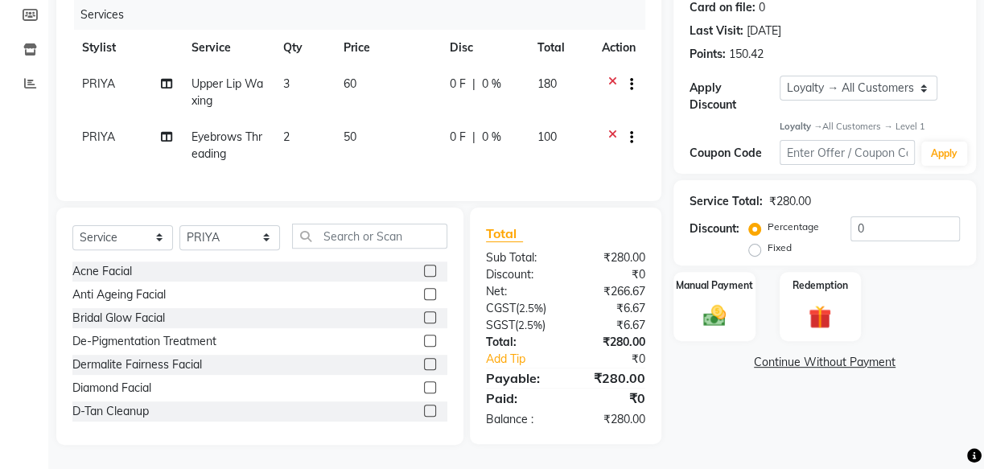
scroll to position [216, 0]
click at [704, 303] on img at bounding box center [714, 316] width 39 height 27
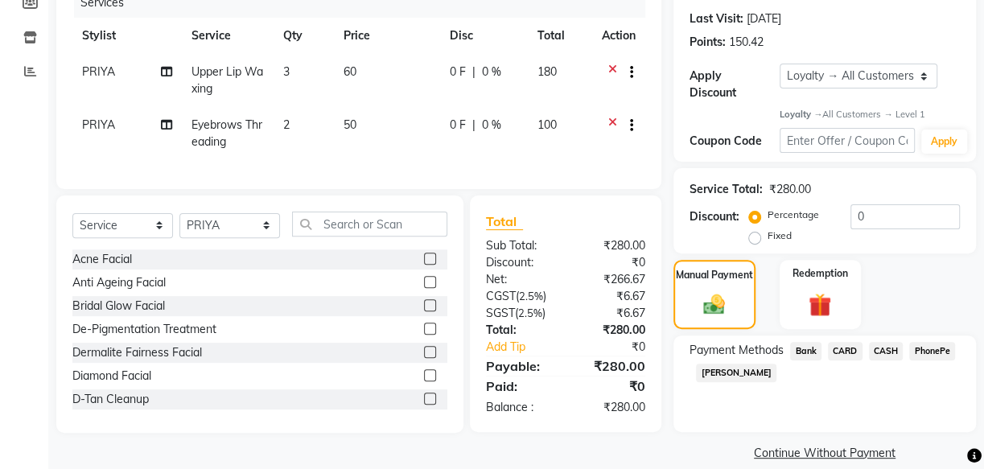
click at [934, 351] on span "PhonePe" at bounding box center [932, 351] width 46 height 19
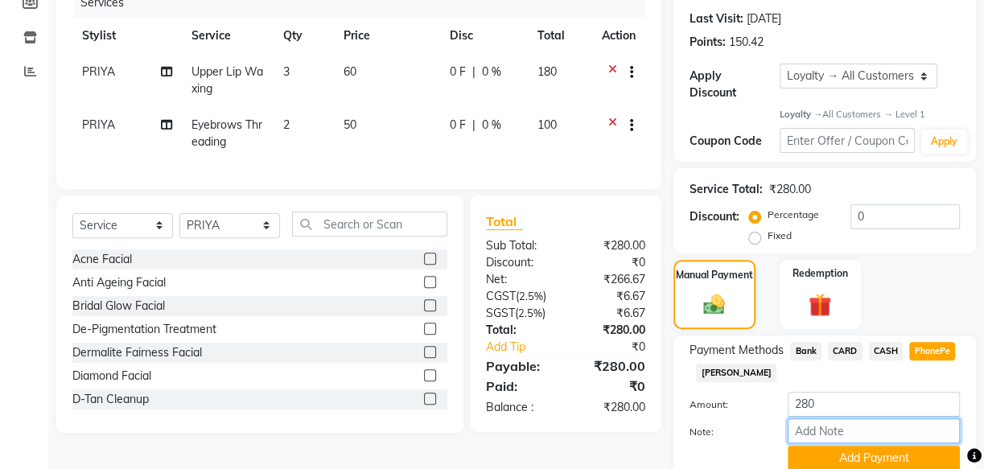
click at [845, 427] on input "Note:" at bounding box center [874, 430] width 172 height 25
type input "[PERSON_NAME]"
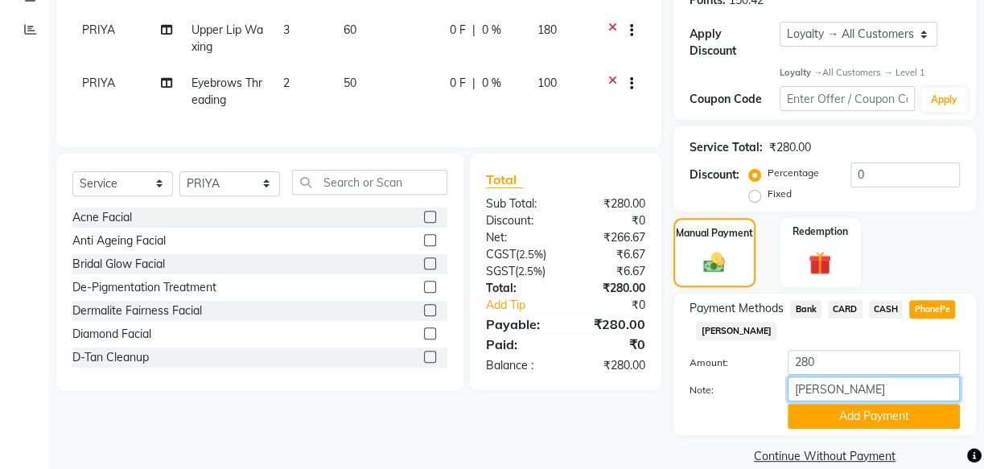
scroll to position [282, 0]
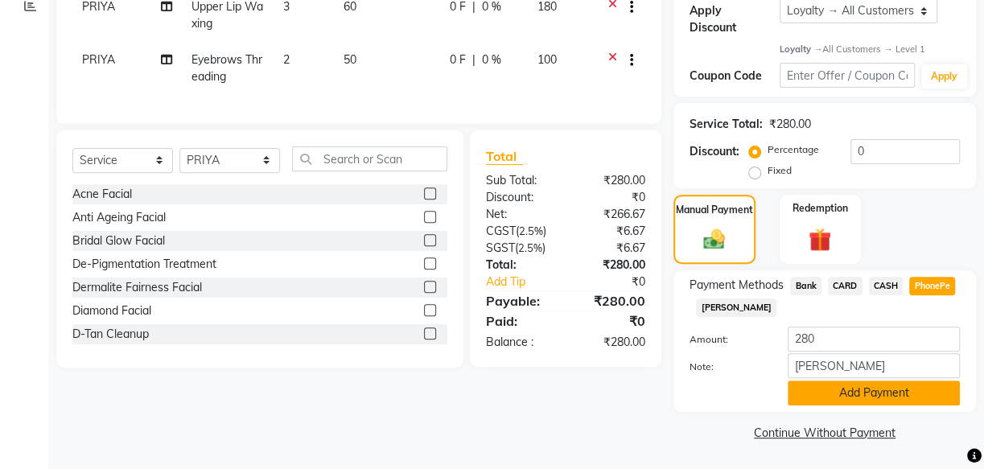
click at [858, 390] on button "Add Payment" at bounding box center [874, 393] width 172 height 25
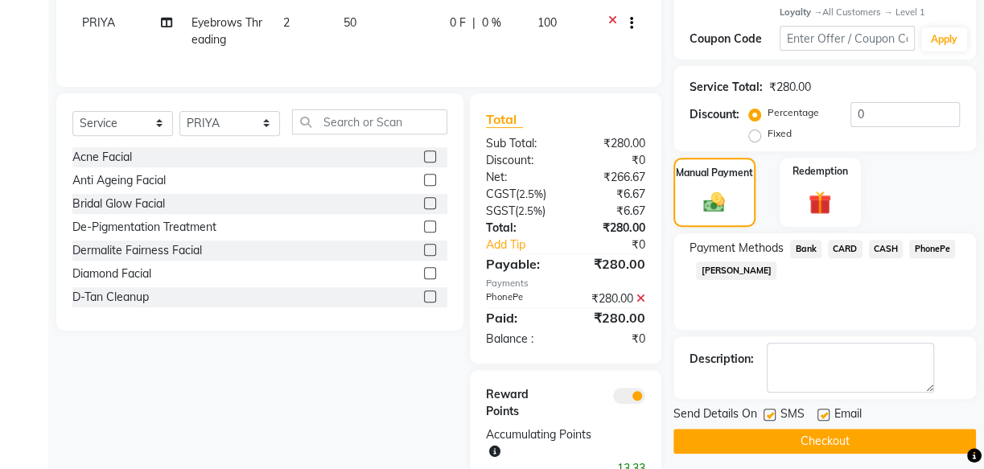
scroll to position [354, 0]
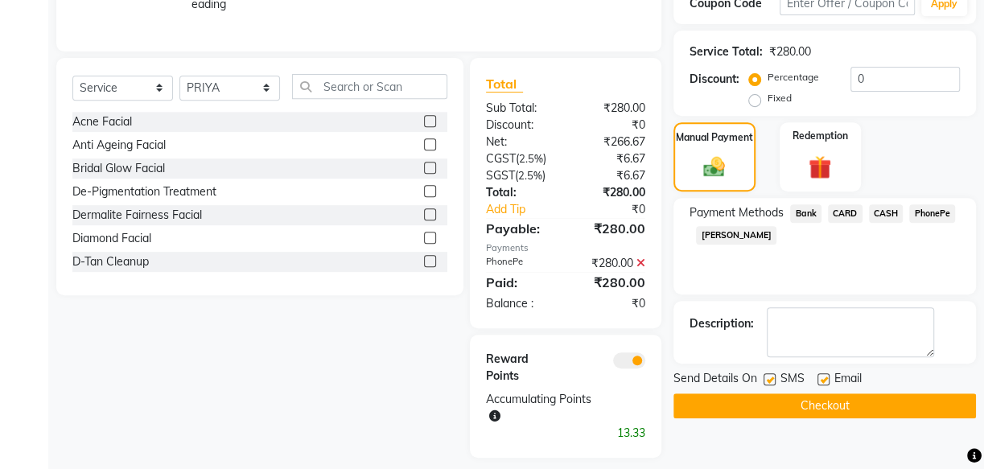
click at [772, 378] on label at bounding box center [770, 379] width 12 height 12
click at [772, 378] on input "checkbox" at bounding box center [769, 380] width 10 height 10
checkbox input "false"
click at [825, 380] on label at bounding box center [824, 379] width 12 height 12
click at [825, 380] on input "checkbox" at bounding box center [823, 380] width 10 height 10
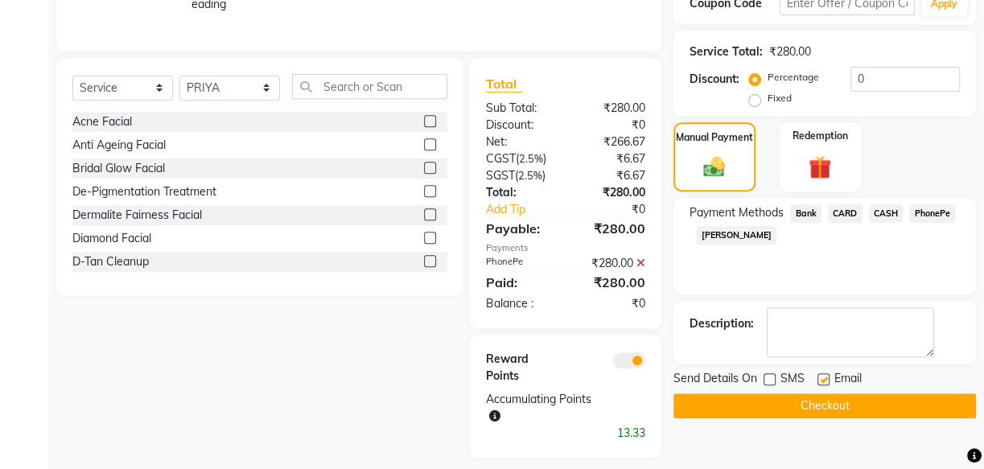
checkbox input "false"
click at [825, 408] on button "Checkout" at bounding box center [825, 405] width 303 height 25
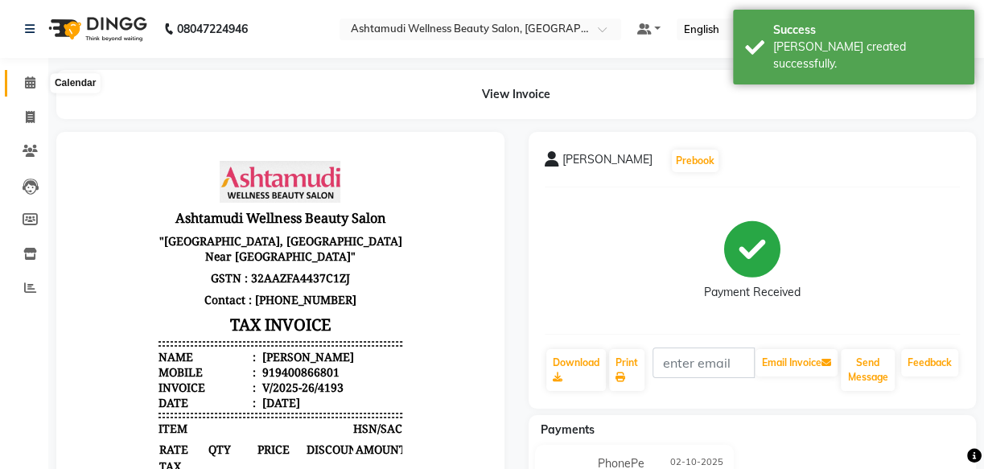
click at [34, 76] on icon at bounding box center [30, 82] width 10 height 12
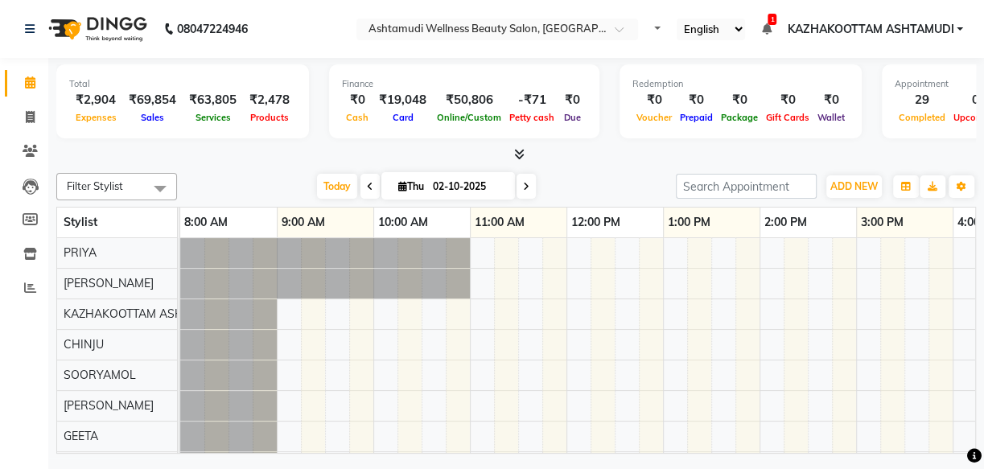
select select "en"
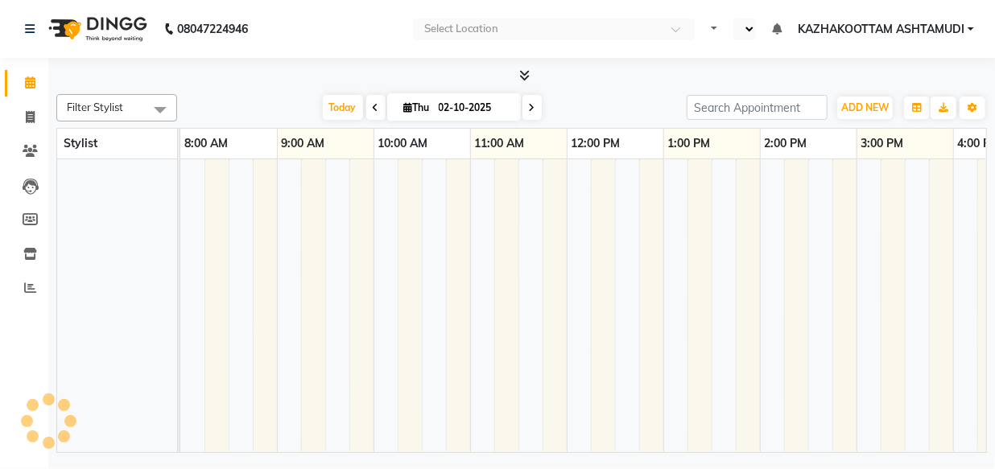
select select "en"
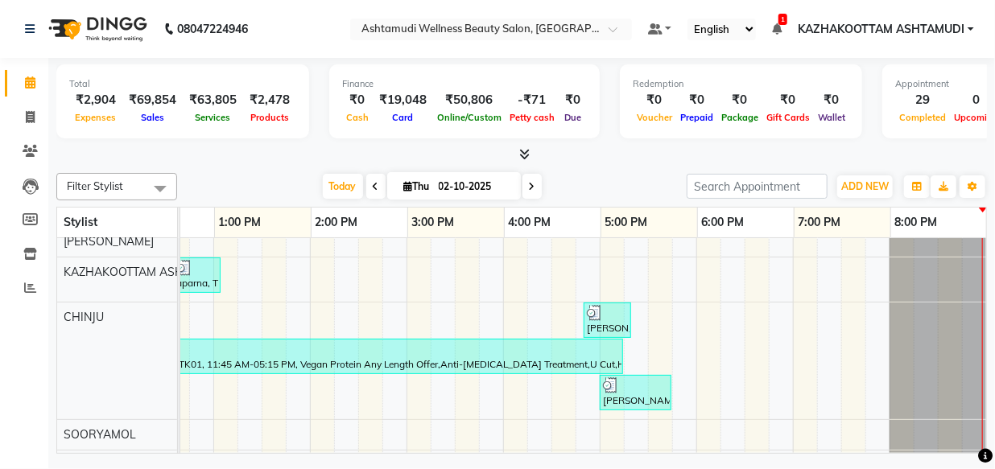
scroll to position [292, 0]
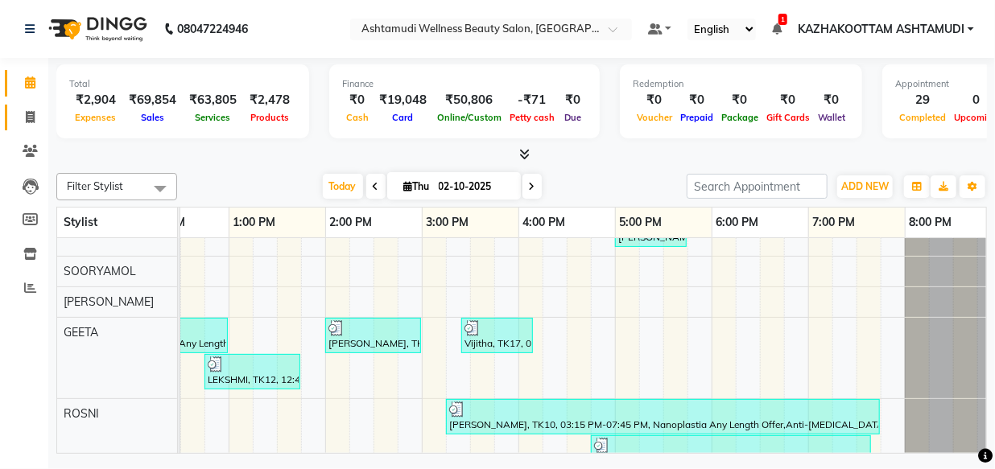
click at [32, 115] on icon at bounding box center [30, 117] width 9 height 12
select select "service"
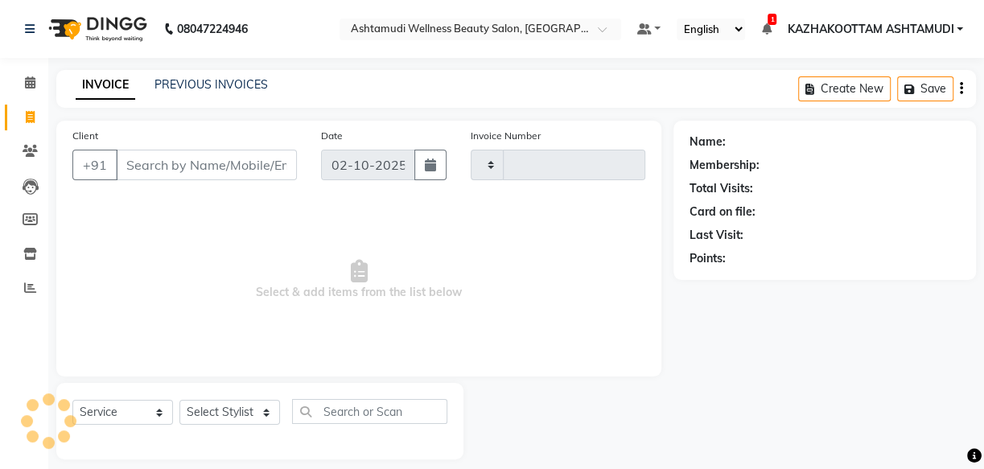
type input "4194"
select select "4662"
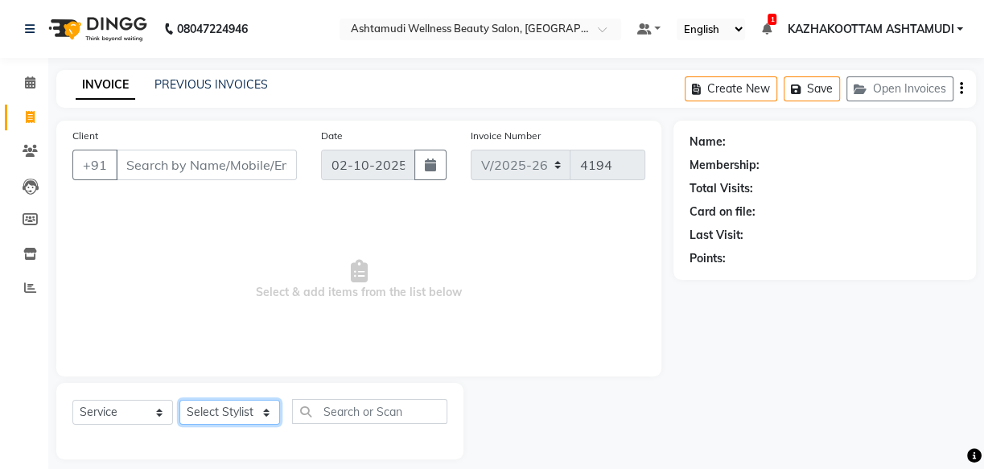
click at [266, 410] on select "Select Stylist" at bounding box center [229, 412] width 101 height 25
select select "49717"
click at [179, 400] on select "Select Stylist Arya CHINJU GEETA KAZHAKOOTTAM ASHTAMUDI KRISHNA LEKSHMI MINCY V…" at bounding box center [229, 412] width 101 height 25
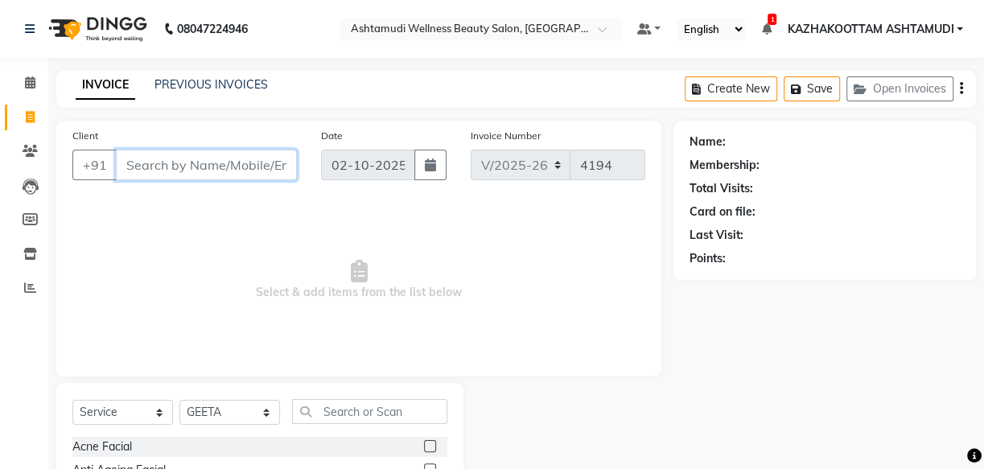
click at [161, 161] on input "Client" at bounding box center [206, 165] width 181 height 31
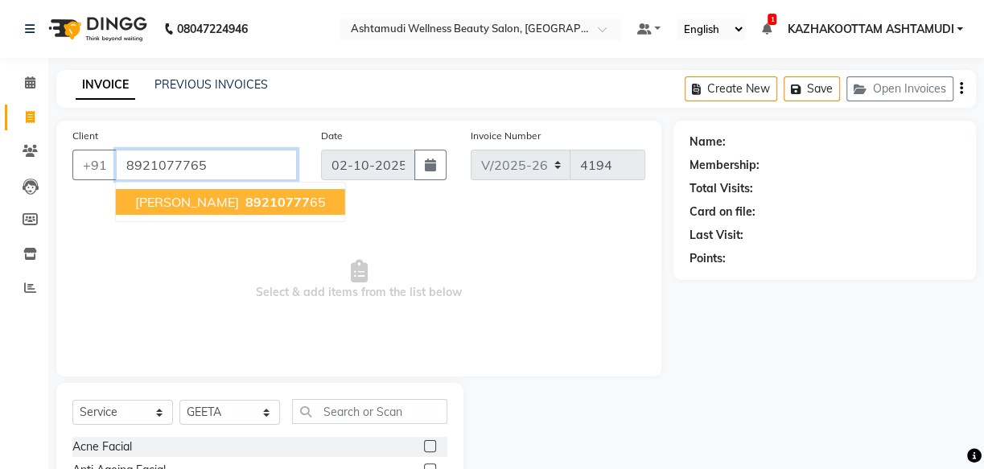
type input "8921077765"
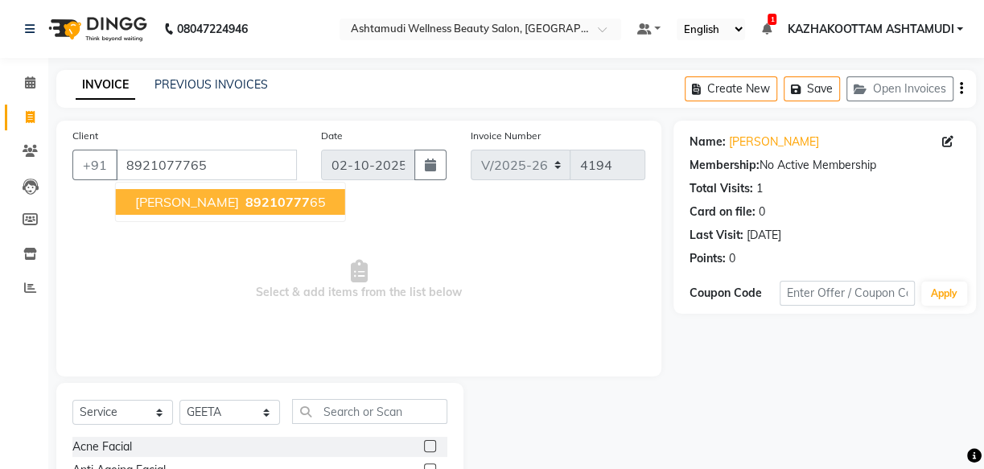
drag, startPoint x: 190, startPoint y: 225, endPoint x: 187, endPoint y: 214, distance: 11.5
click at [189, 220] on div "Client +91 8921077765 irine 89210777 65 Date 02-10-2025 Invoice Number V/2025 V…" at bounding box center [358, 249] width 605 height 256
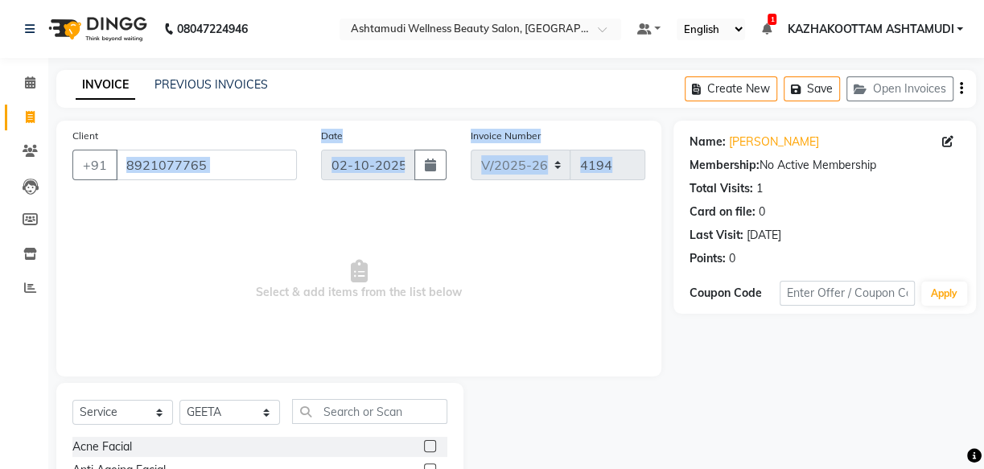
click at [235, 225] on span "Select & add items from the list below" at bounding box center [358, 280] width 573 height 161
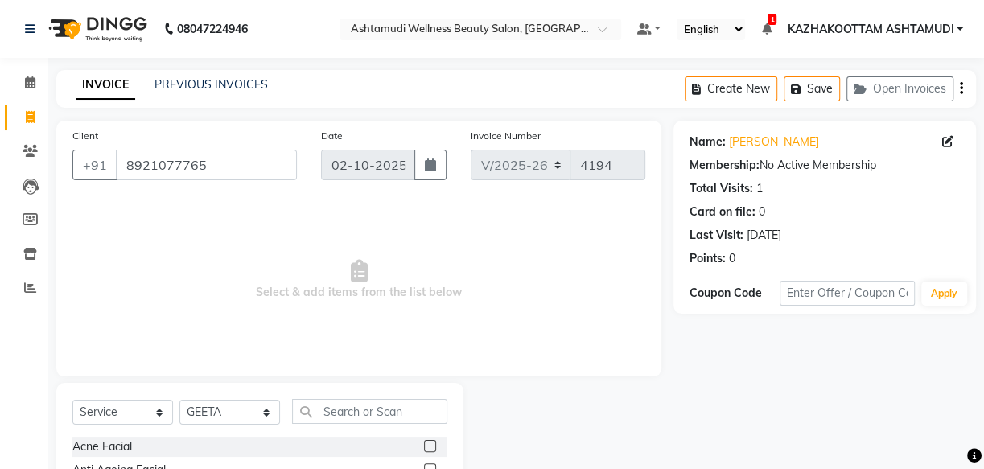
click at [411, 313] on span "Select & add items from the list below" at bounding box center [358, 280] width 573 height 161
click at [331, 410] on input "text" at bounding box center [369, 411] width 155 height 25
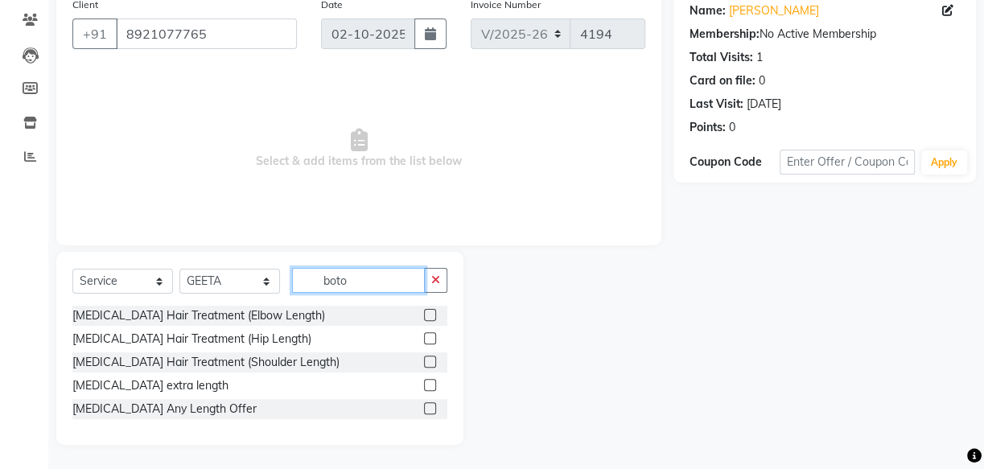
type input "boto"
click at [432, 410] on label at bounding box center [430, 408] width 12 height 12
click at [432, 410] on input "checkbox" at bounding box center [429, 409] width 10 height 10
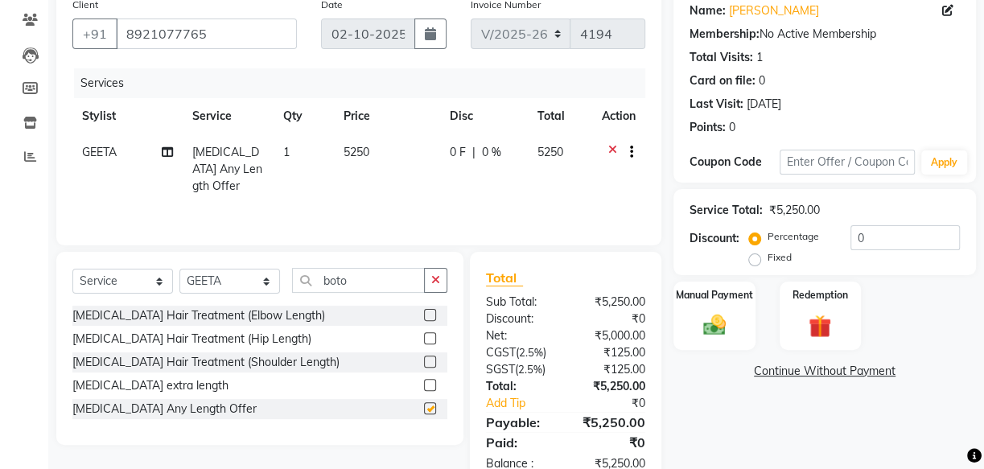
checkbox input "false"
drag, startPoint x: 348, startPoint y: 274, endPoint x: 294, endPoint y: 277, distance: 54.8
click at [294, 277] on input "boto" at bounding box center [358, 280] width 133 height 25
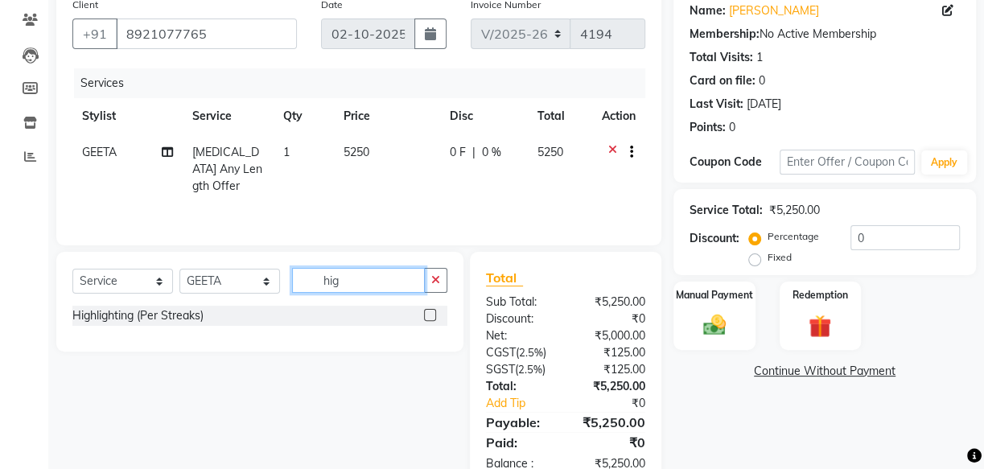
type input "hig"
click at [429, 312] on label at bounding box center [430, 315] width 12 height 12
click at [429, 312] on input "checkbox" at bounding box center [429, 316] width 10 height 10
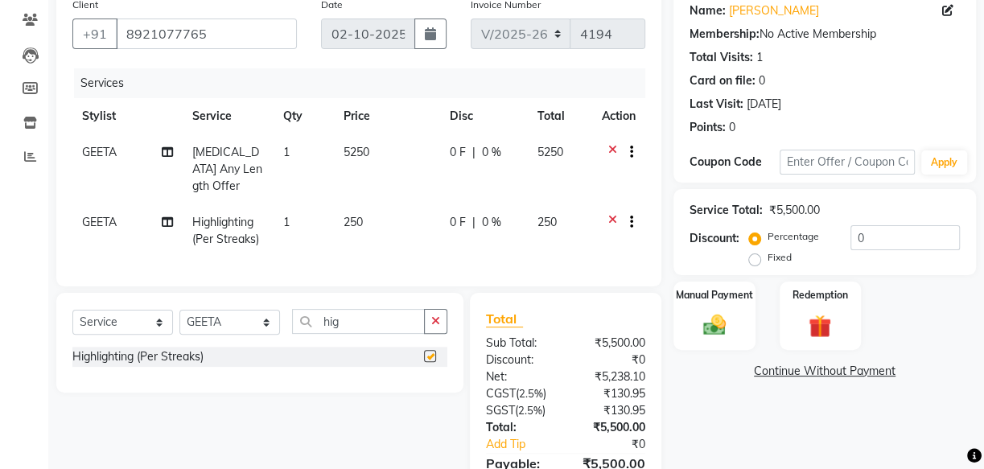
checkbox input "false"
click at [292, 204] on td "1" at bounding box center [304, 230] width 60 height 53
select select "49717"
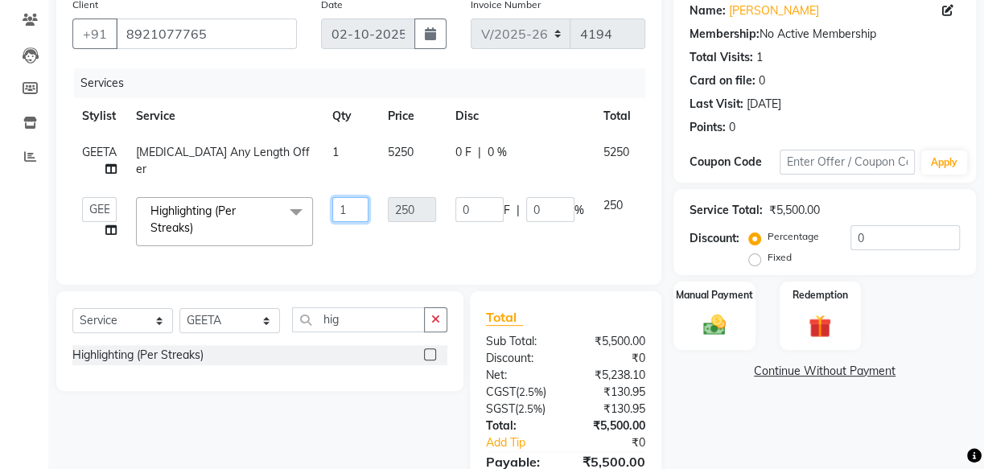
click at [352, 213] on input "1" at bounding box center [350, 209] width 36 height 25
type input "10"
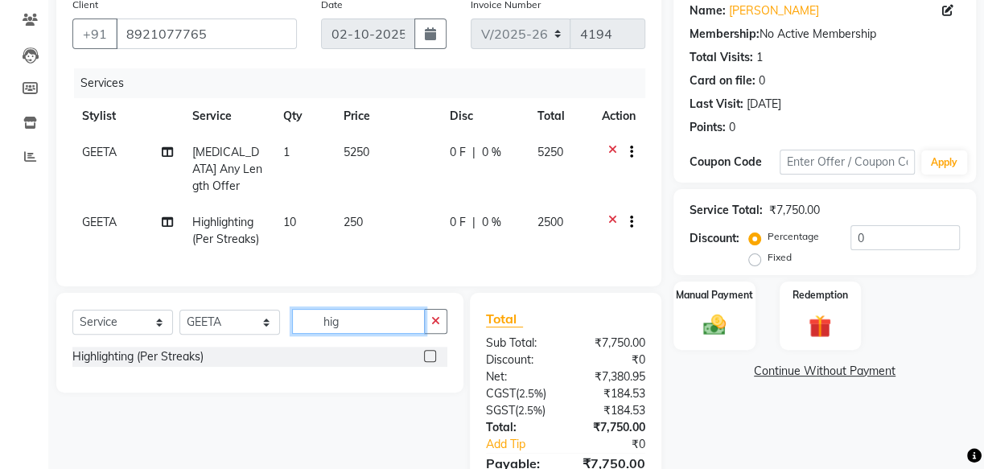
drag, startPoint x: 369, startPoint y: 334, endPoint x: 256, endPoint y: 338, distance: 113.5
click at [256, 338] on div "Select Service Product Membership Package Voucher Prepaid Gift Card Select Styl…" at bounding box center [259, 328] width 375 height 38
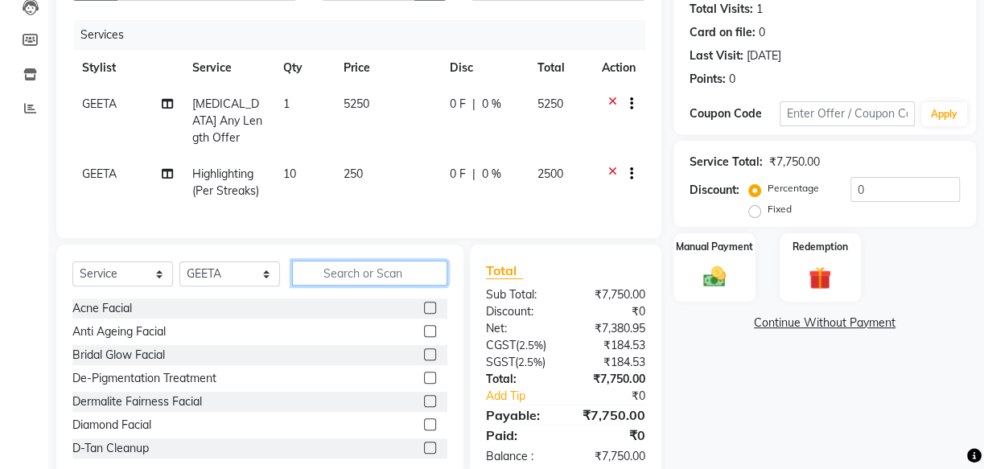
scroll to position [211, 0]
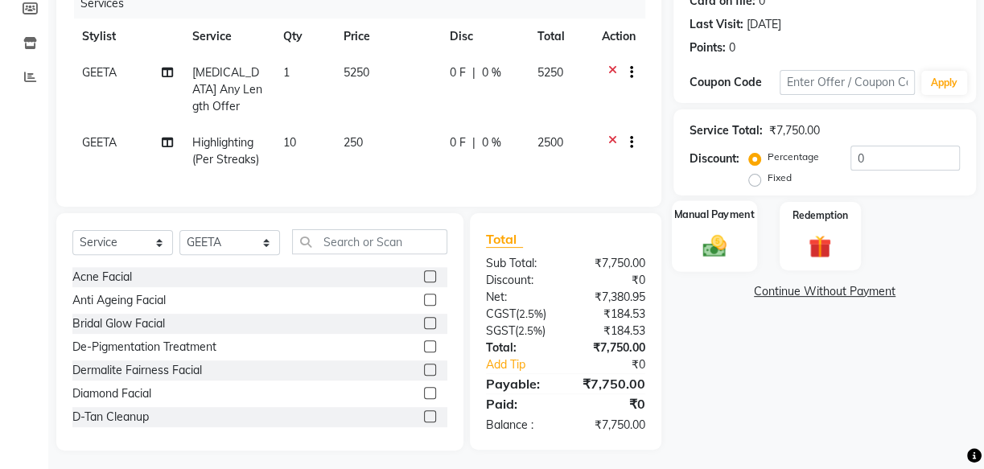
click at [715, 230] on div "Manual Payment" at bounding box center [714, 236] width 85 height 72
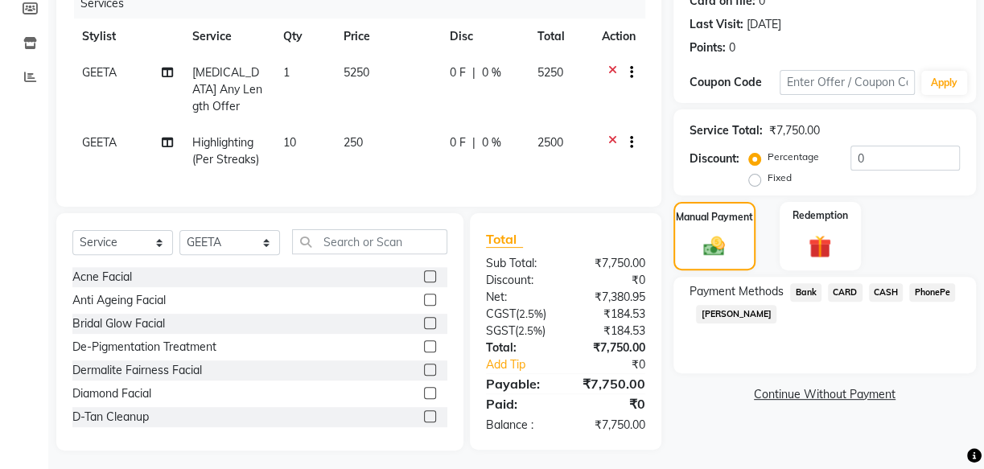
click at [924, 290] on span "PhonePe" at bounding box center [932, 292] width 46 height 19
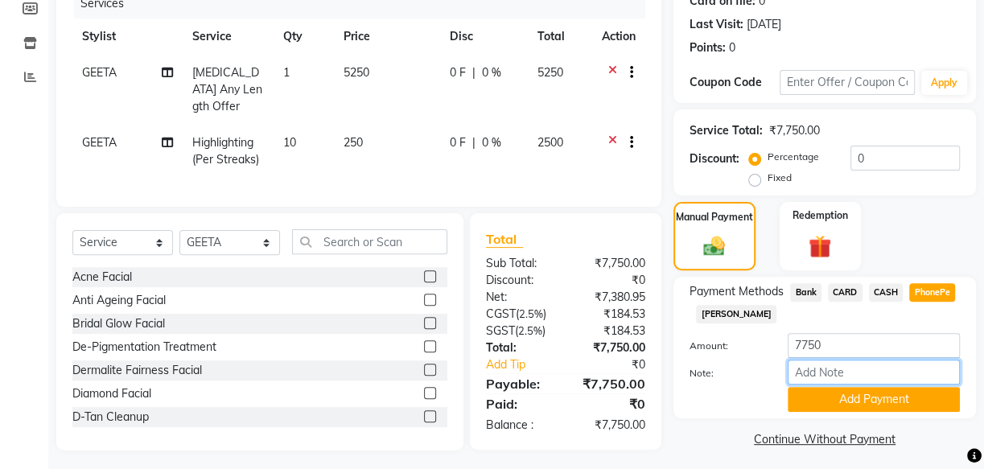
drag, startPoint x: 867, startPoint y: 375, endPoint x: 875, endPoint y: 358, distance: 18.4
click at [866, 373] on input "Note:" at bounding box center [874, 372] width 172 height 25
type input "mincy"
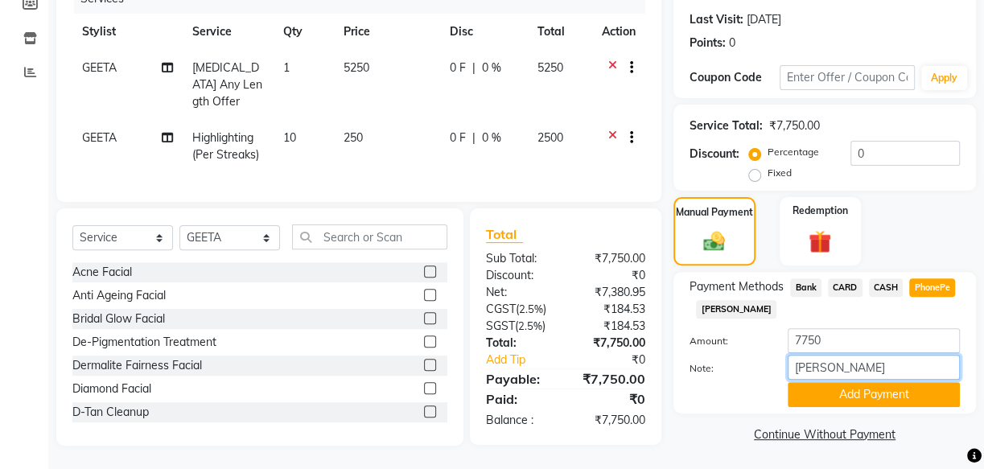
scroll to position [217, 0]
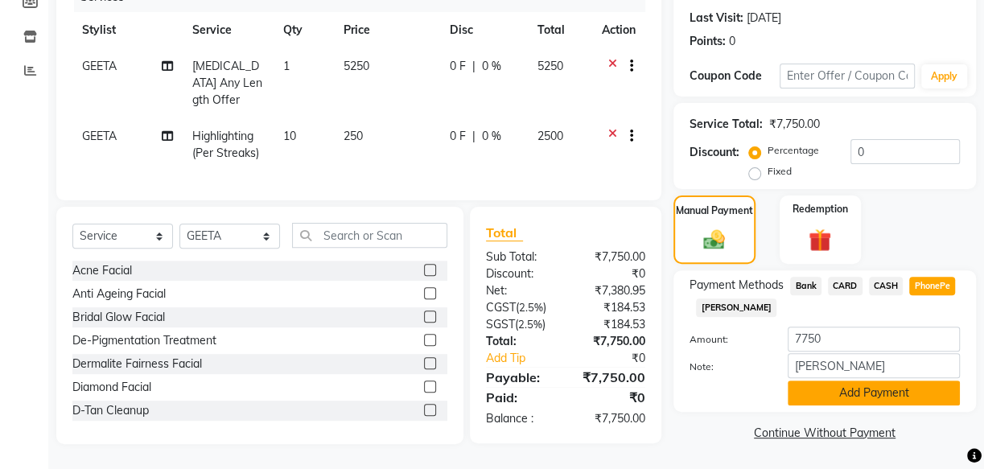
click at [874, 393] on button "Add Payment" at bounding box center [874, 393] width 172 height 25
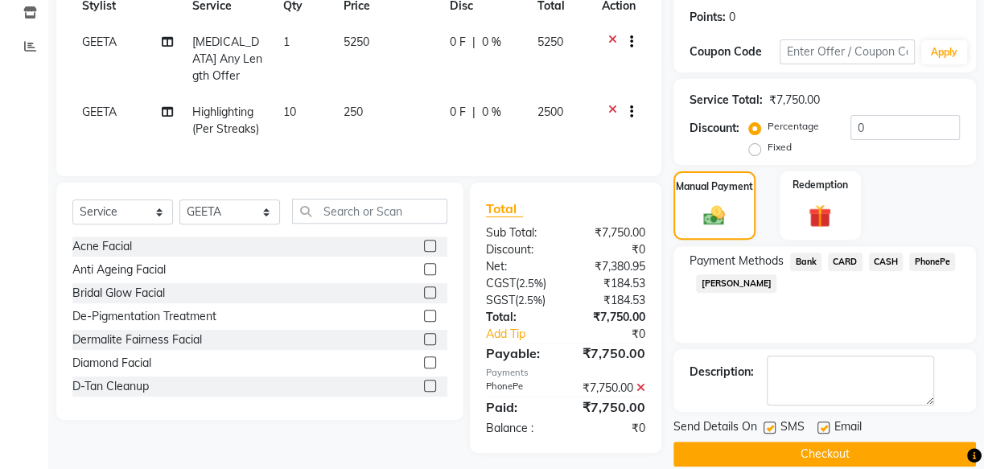
scroll to position [262, 0]
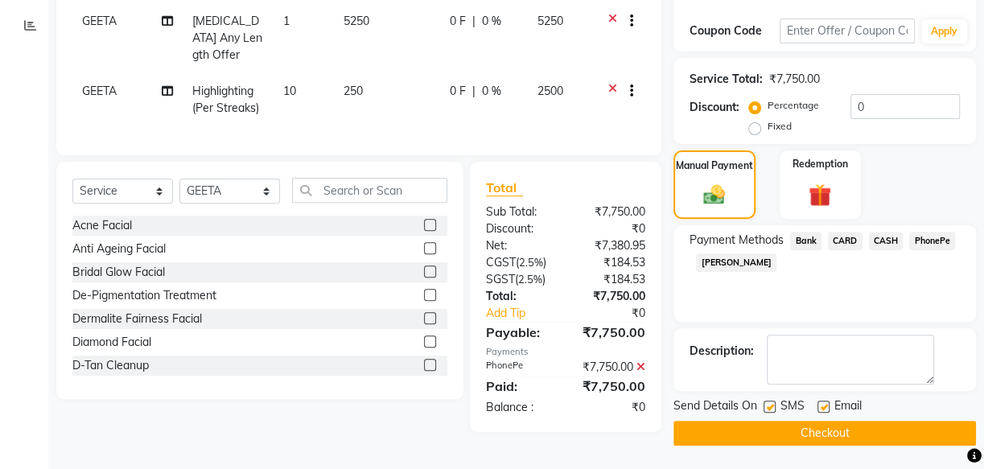
click at [774, 408] on label at bounding box center [770, 407] width 12 height 12
click at [774, 408] on input "checkbox" at bounding box center [769, 407] width 10 height 10
checkbox input "false"
click at [828, 404] on label at bounding box center [824, 407] width 12 height 12
click at [828, 404] on input "checkbox" at bounding box center [823, 407] width 10 height 10
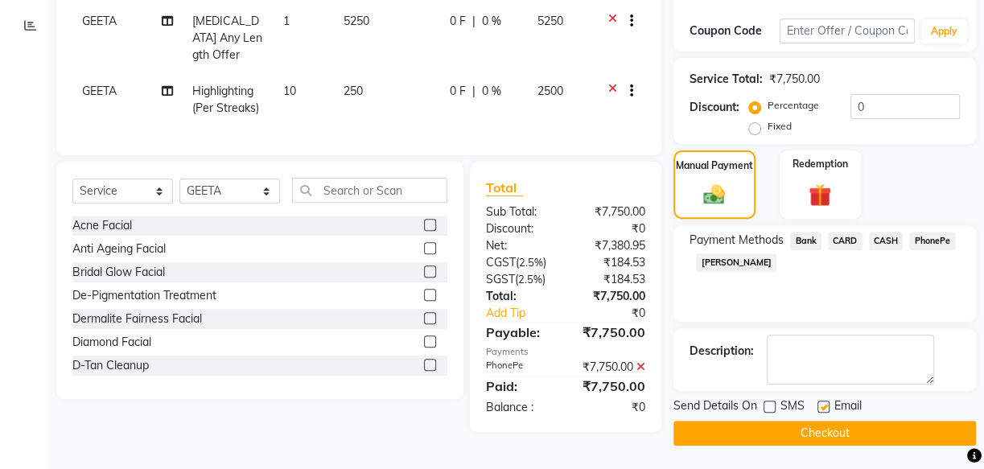
checkbox input "false"
click at [796, 428] on button "Checkout" at bounding box center [825, 433] width 303 height 25
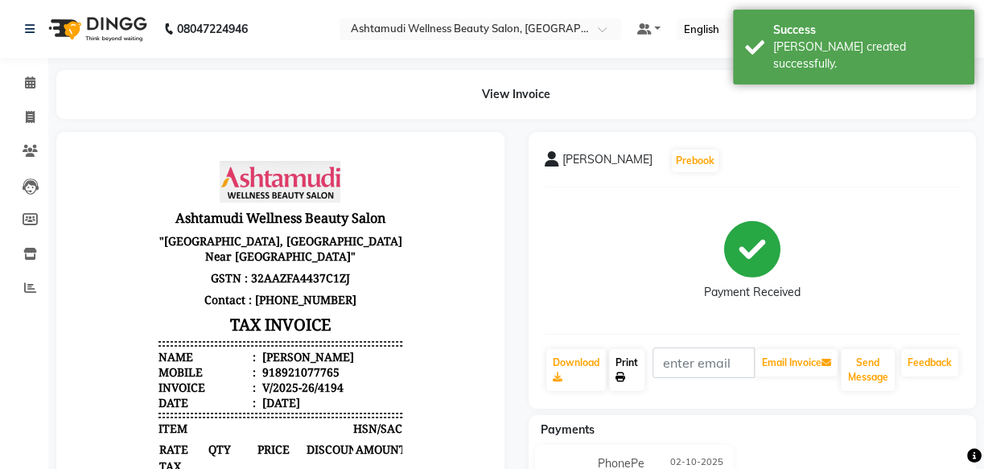
click at [628, 367] on link "Print" at bounding box center [626, 370] width 35 height 42
click at [35, 88] on span at bounding box center [30, 83] width 28 height 19
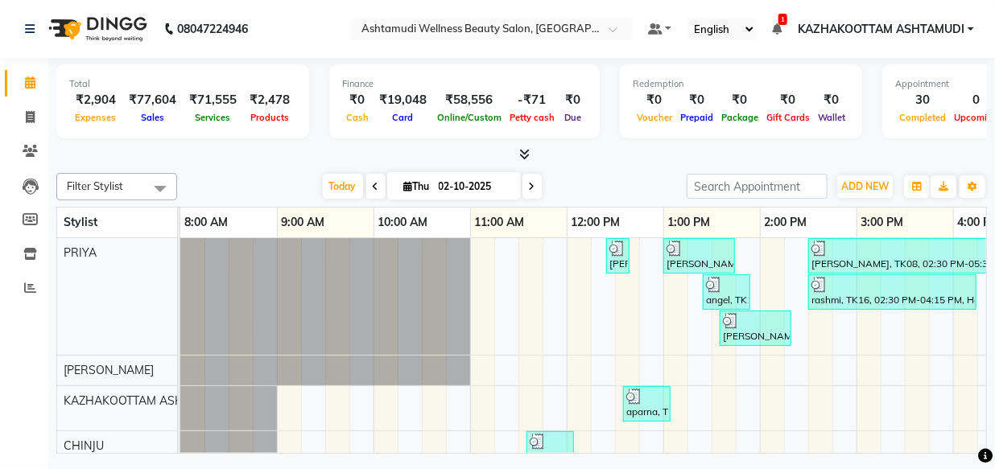
click at [528, 152] on icon at bounding box center [525, 154] width 10 height 12
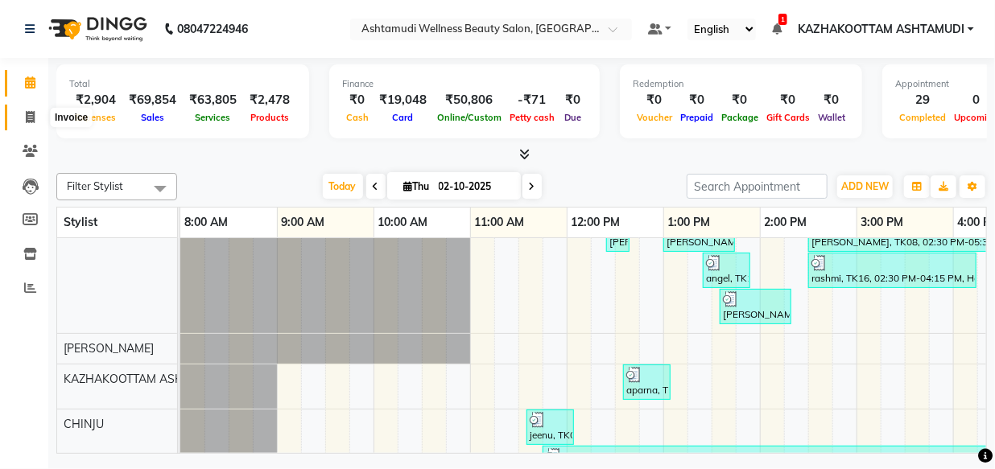
click at [24, 121] on span at bounding box center [30, 118] width 28 height 19
select select "service"
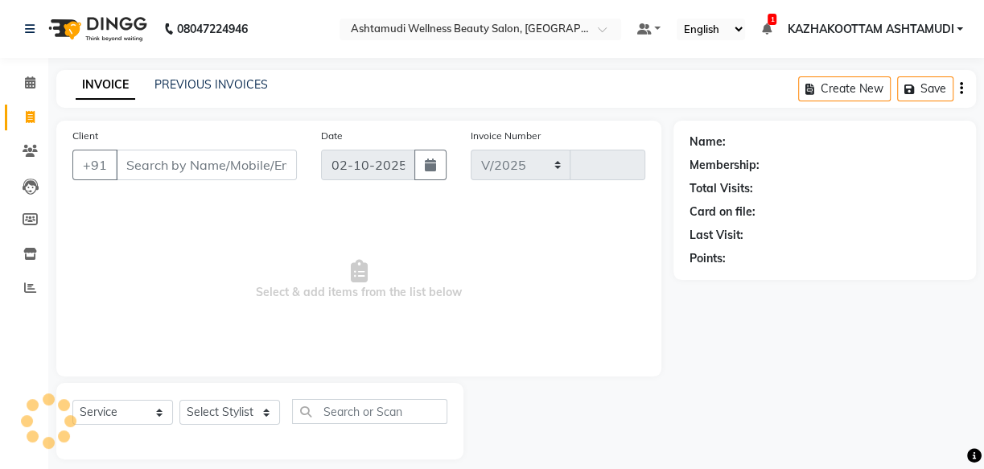
select select "4662"
type input "4195"
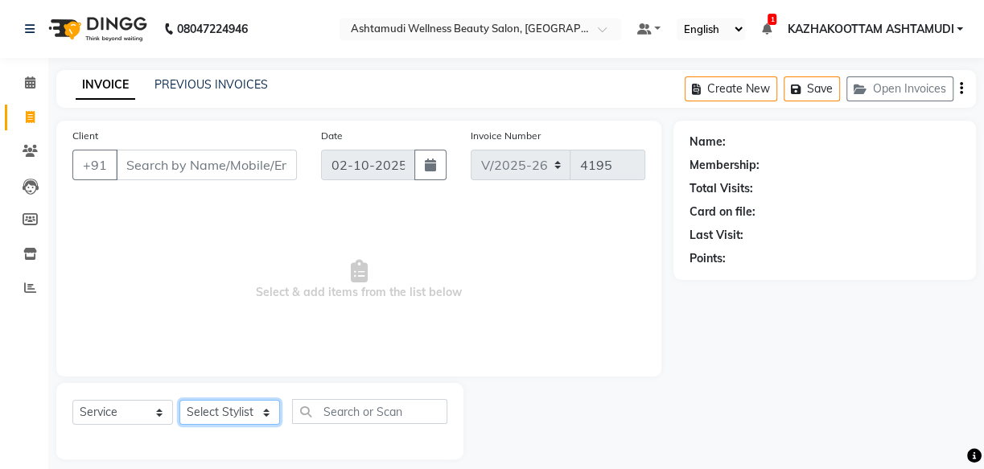
click at [266, 410] on select "Select Stylist Arya CHINJU GEETA KAZHAKOOTTAM ASHTAMUDI KRISHNA LEKSHMI MINCY V…" at bounding box center [229, 412] width 101 height 25
click at [258, 415] on select "Select Stylist Arya CHINJU GEETA KAZHAKOOTTAM ASHTAMUDI KRISHNA LEKSHMI MINCY V…" at bounding box center [229, 412] width 101 height 25
select select "52755"
click at [179, 400] on select "Select Stylist Arya CHINJU GEETA KAZHAKOOTTAM ASHTAMUDI KRISHNA LEKSHMI MINCY V…" at bounding box center [229, 412] width 101 height 25
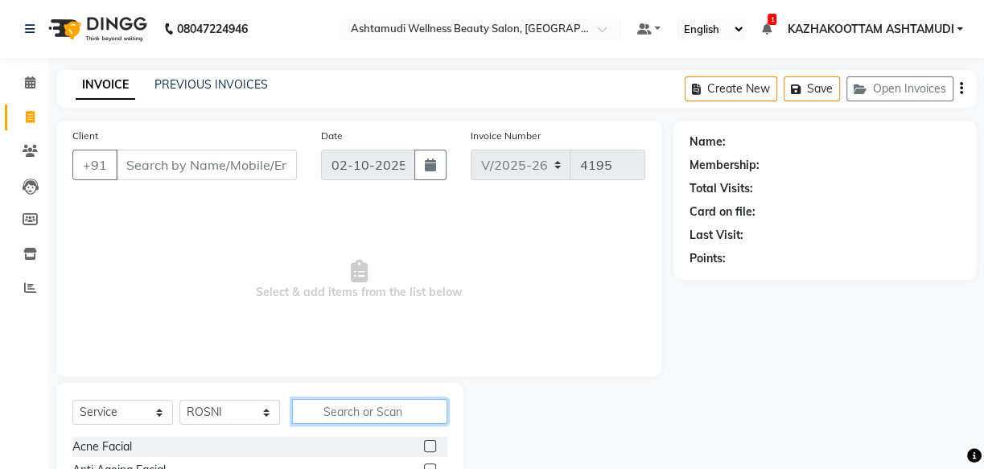
click at [348, 416] on input "text" at bounding box center [369, 411] width 155 height 25
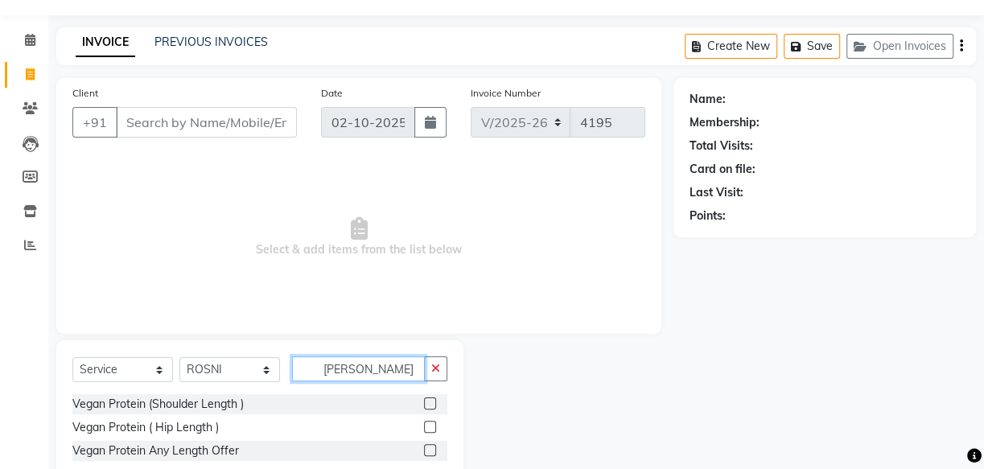
scroll to position [84, 0]
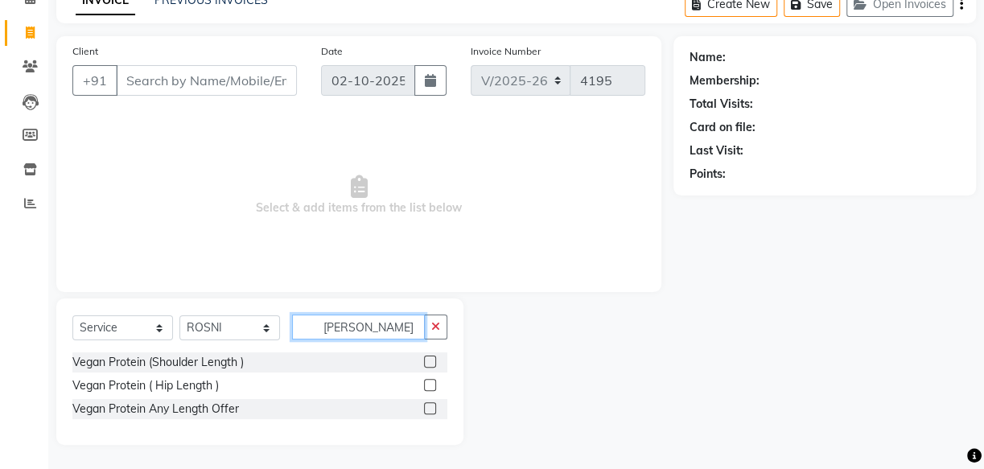
type input "vega"
click at [428, 408] on label at bounding box center [430, 408] width 12 height 12
click at [428, 408] on input "checkbox" at bounding box center [429, 409] width 10 height 10
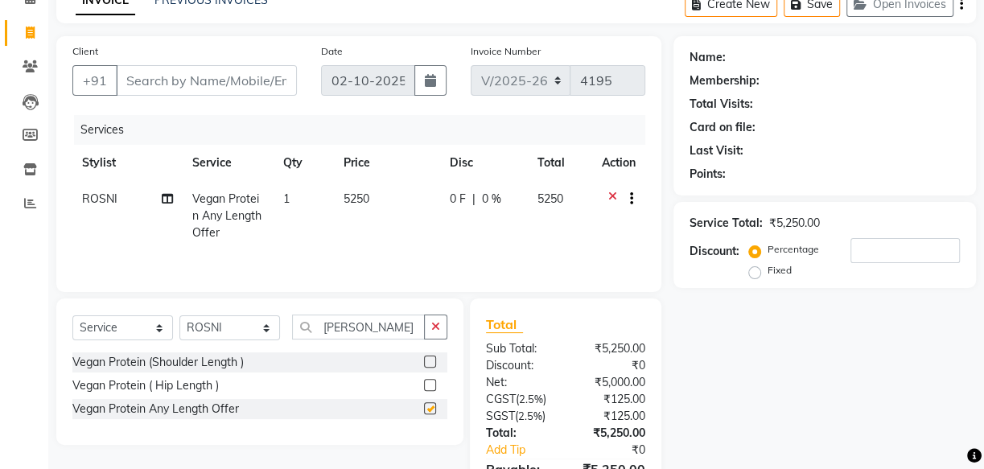
checkbox input "false"
drag, startPoint x: 382, startPoint y: 330, endPoint x: 236, endPoint y: 349, distance: 147.7
click at [236, 349] on div "Select Service Product Membership Package Voucher Prepaid Gift Card Select Styl…" at bounding box center [259, 334] width 375 height 38
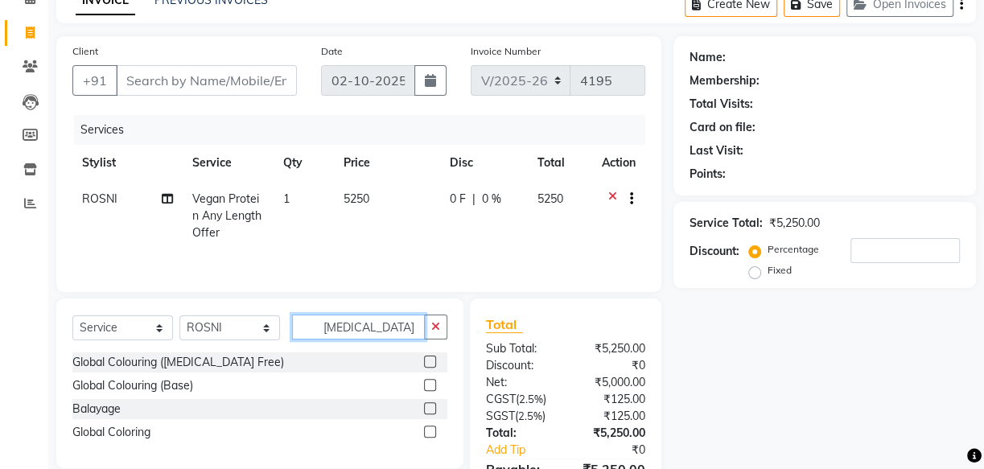
type input "bal"
click at [427, 410] on label at bounding box center [430, 408] width 12 height 12
click at [427, 410] on input "checkbox" at bounding box center [429, 409] width 10 height 10
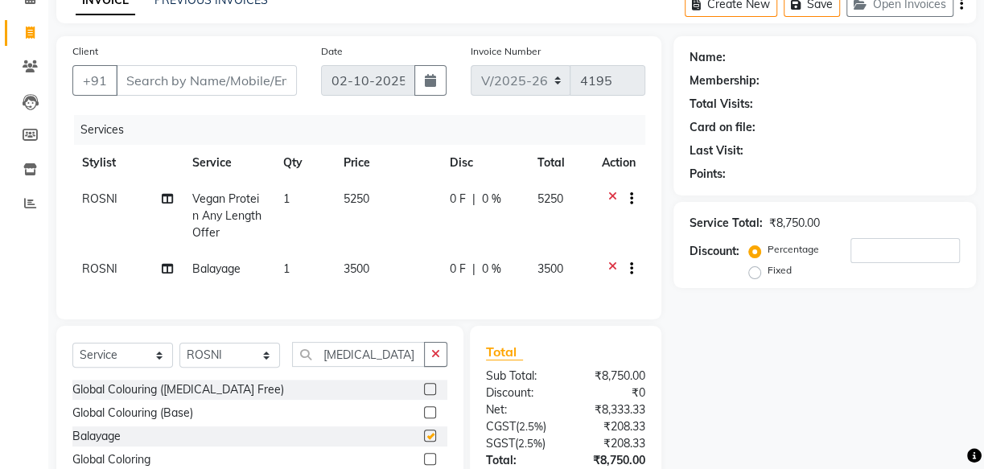
checkbox input "false"
drag, startPoint x: 345, startPoint y: 369, endPoint x: 308, endPoint y: 376, distance: 37.6
click at [308, 367] on input "bal" at bounding box center [358, 354] width 133 height 25
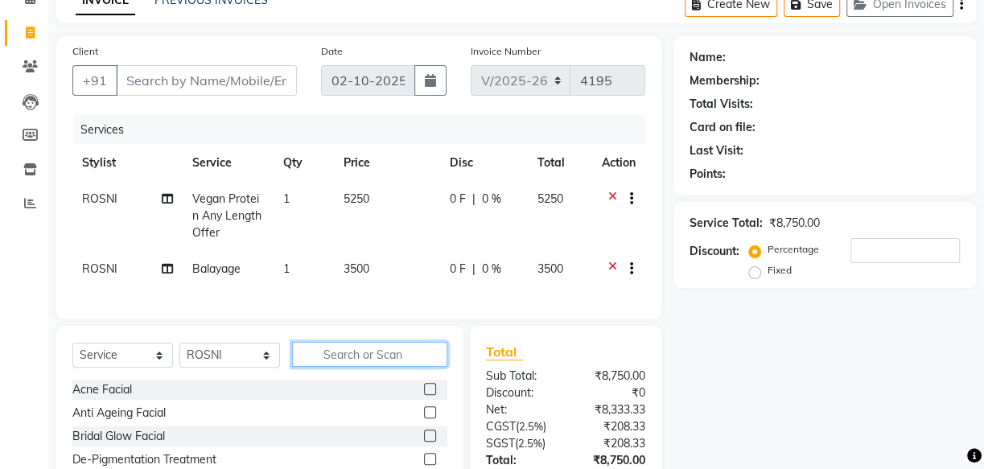
scroll to position [158, 0]
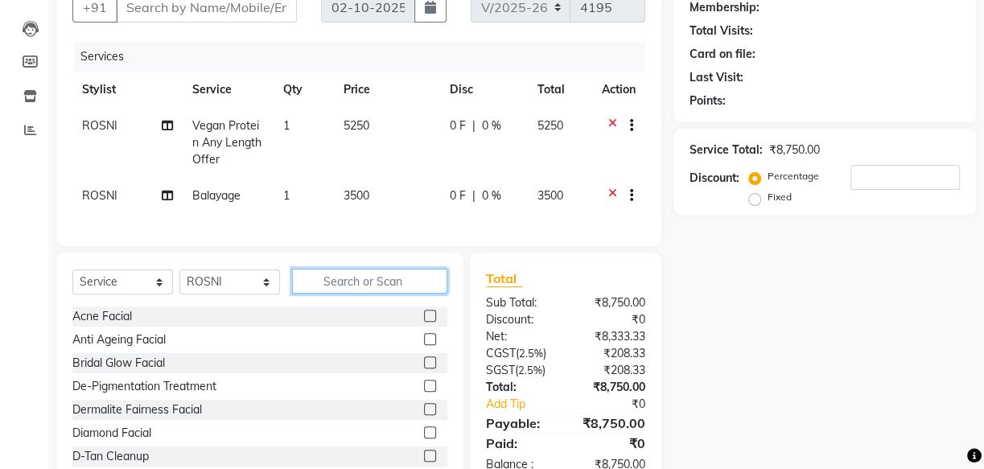
click at [377, 290] on input "text" at bounding box center [369, 281] width 155 height 25
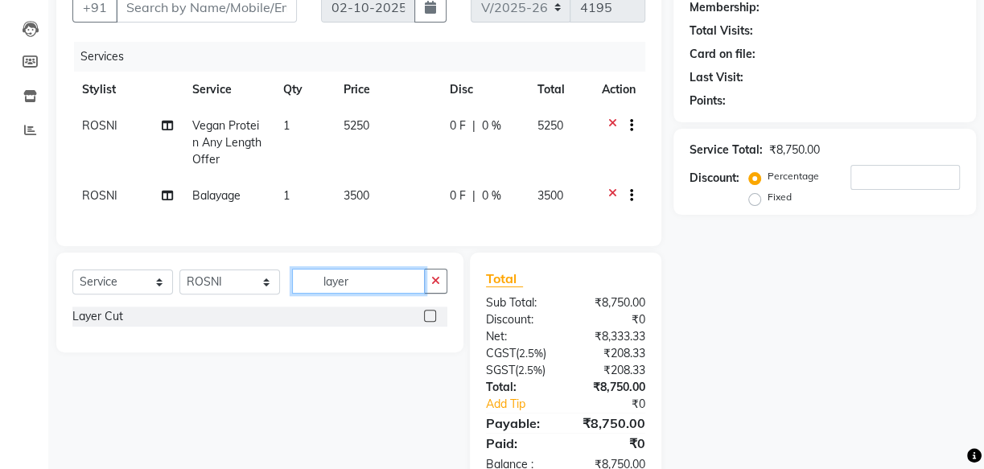
type input "layer"
click at [424, 322] on label at bounding box center [430, 316] width 12 height 12
click at [424, 322] on input "checkbox" at bounding box center [429, 316] width 10 height 10
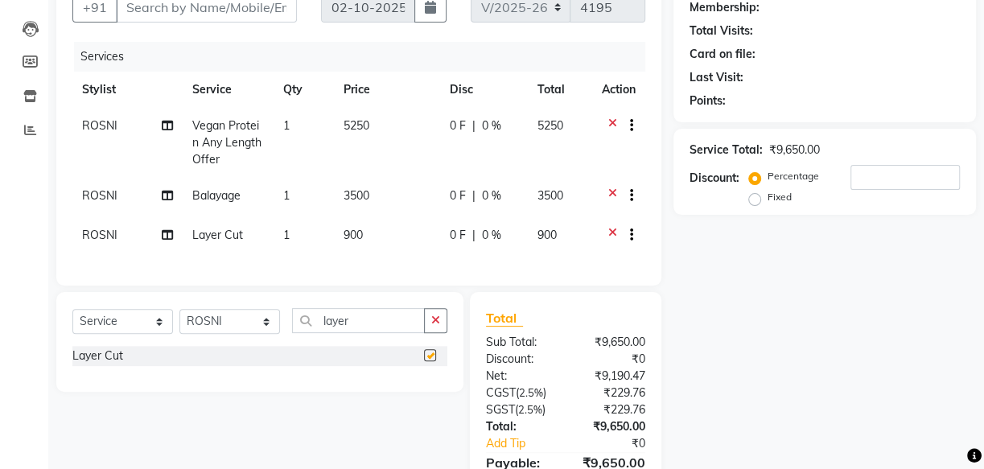
checkbox input "false"
drag, startPoint x: 381, startPoint y: 328, endPoint x: 254, endPoint y: 324, distance: 126.4
click at [254, 325] on div "Select Service Product Membership Package Voucher Prepaid Gift Card Select Styl…" at bounding box center [259, 327] width 375 height 38
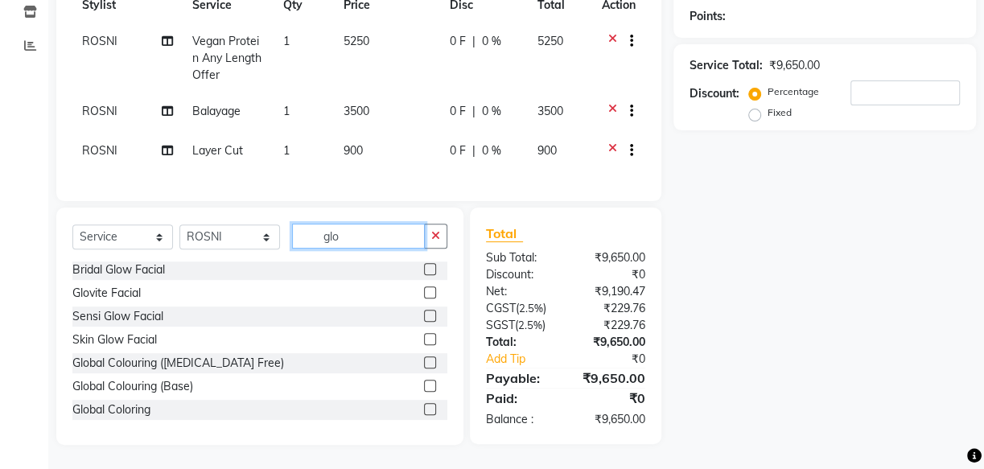
scroll to position [253, 0]
type input "glo"
click at [424, 368] on div at bounding box center [429, 364] width 10 height 17
click at [424, 362] on label at bounding box center [430, 362] width 12 height 12
click at [424, 362] on input "checkbox" at bounding box center [429, 363] width 10 height 10
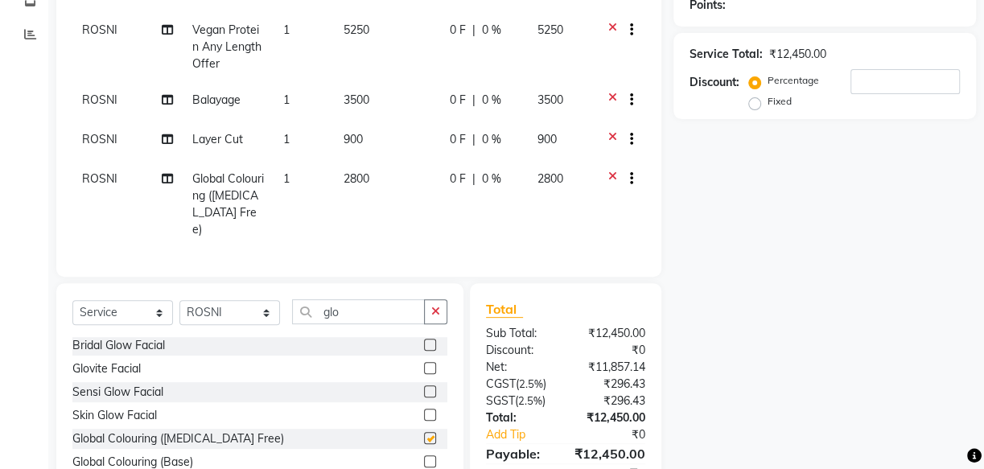
checkbox input "false"
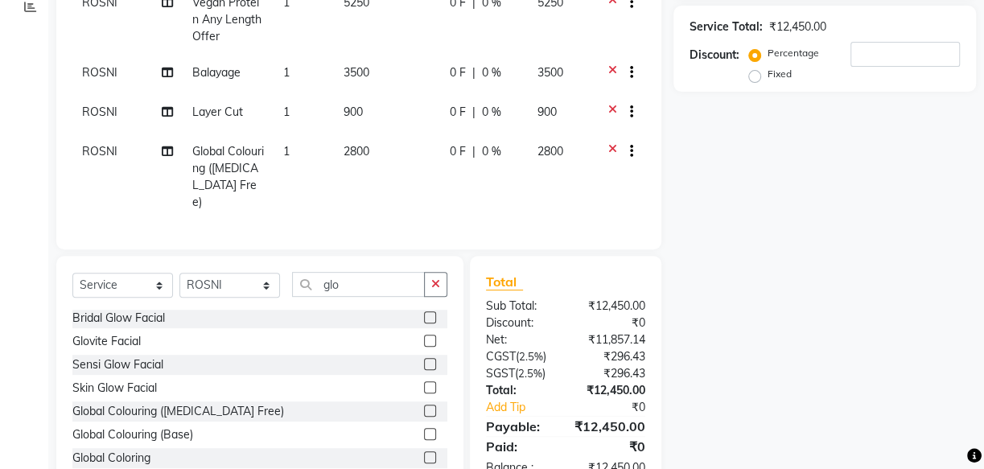
scroll to position [323, 0]
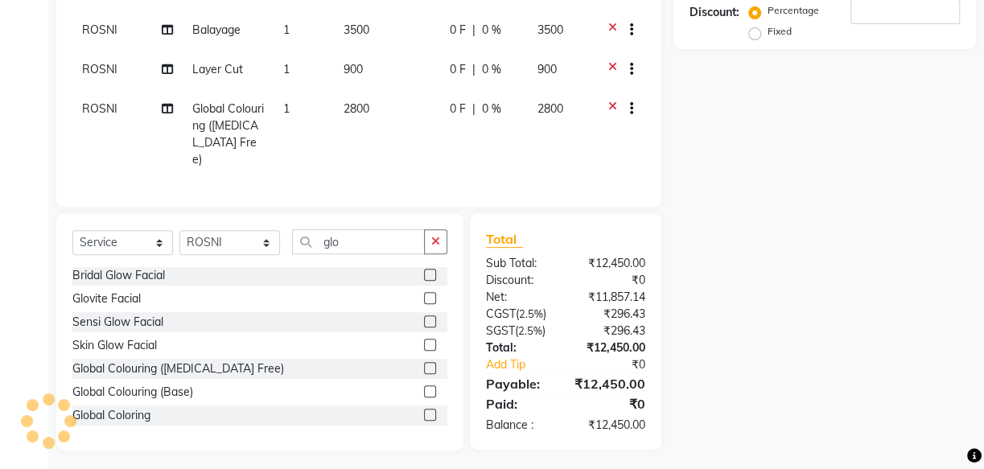
click at [424, 409] on label at bounding box center [430, 415] width 12 height 12
click at [424, 410] on input "checkbox" at bounding box center [429, 415] width 10 height 10
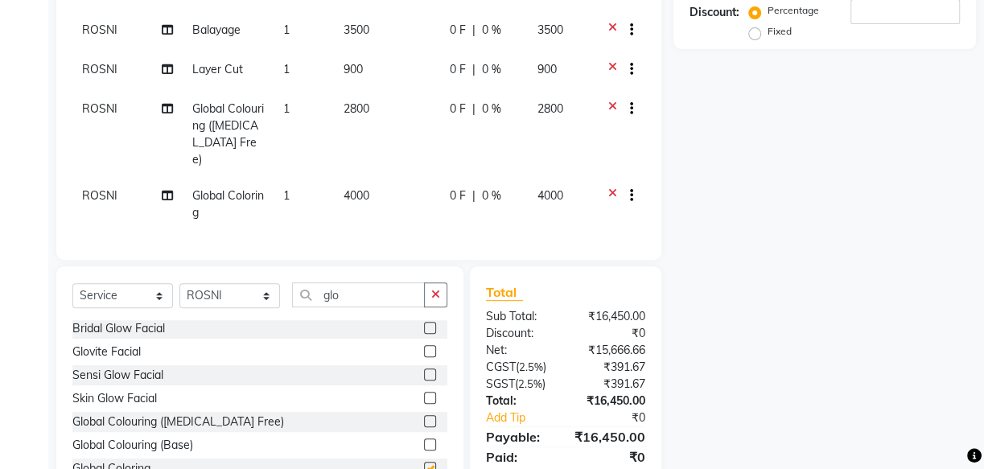
checkbox input "false"
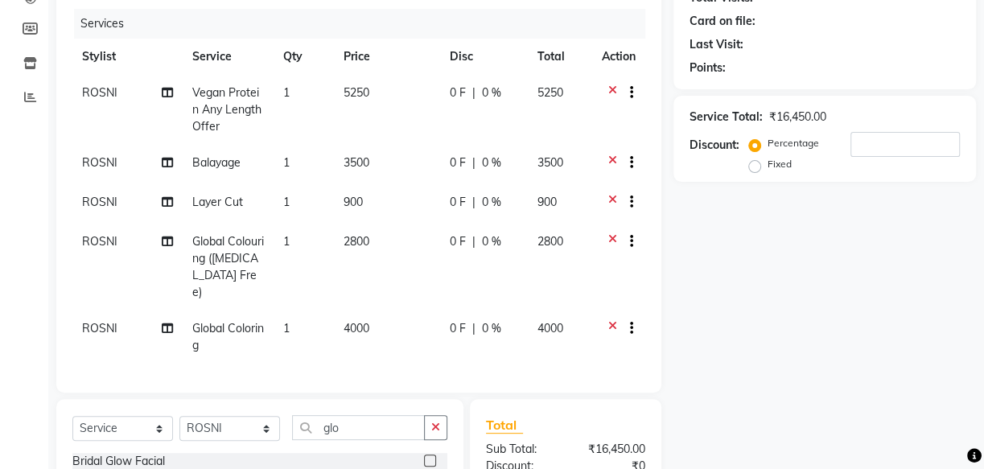
scroll to position [177, 0]
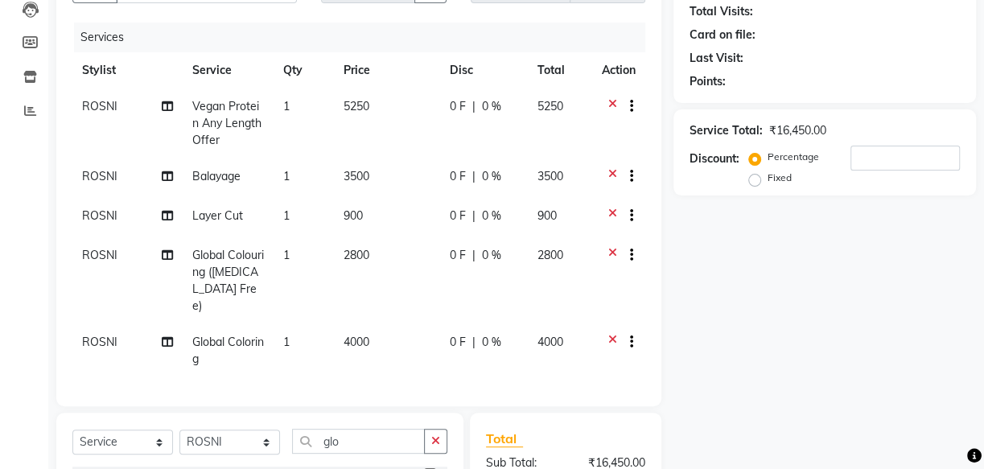
click at [608, 171] on icon at bounding box center [612, 178] width 9 height 20
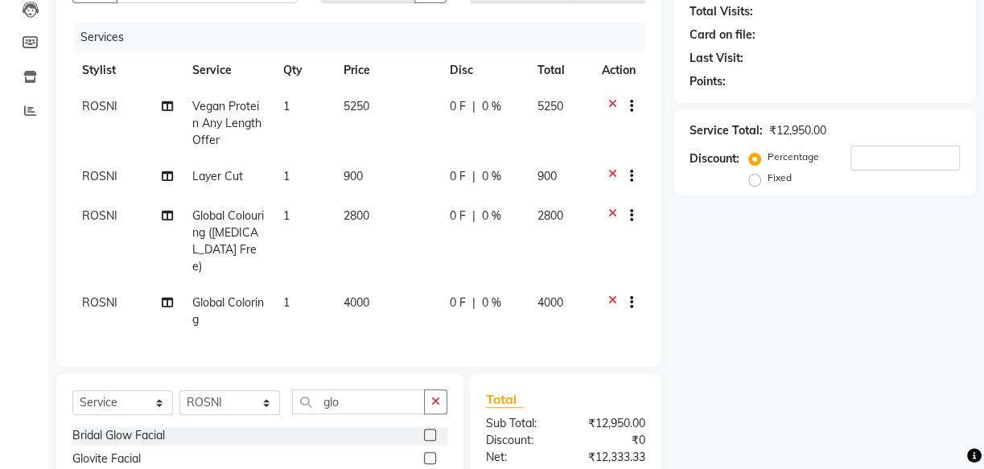
click at [612, 210] on icon at bounding box center [612, 218] width 9 height 20
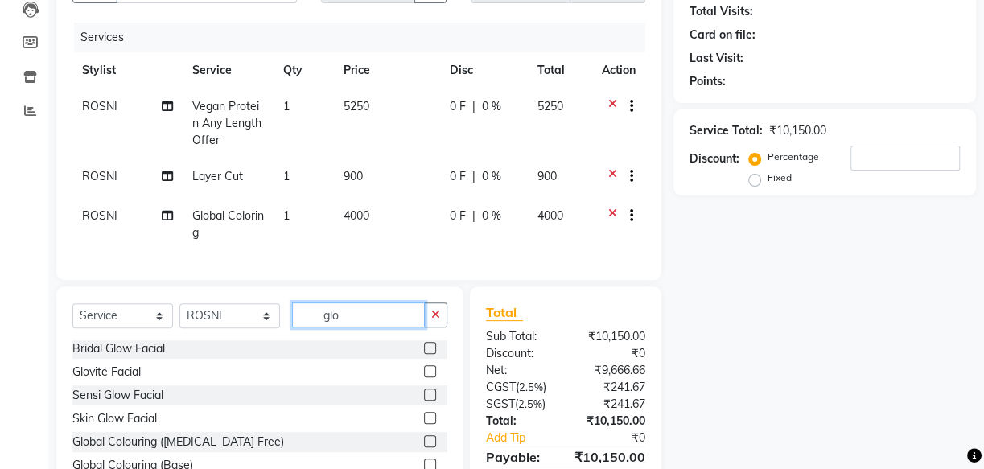
drag, startPoint x: 384, startPoint y: 326, endPoint x: 268, endPoint y: 327, distance: 115.9
click at [273, 328] on div "Select Service Product Membership Package Voucher Prepaid Gift Card Select Styl…" at bounding box center [259, 322] width 375 height 38
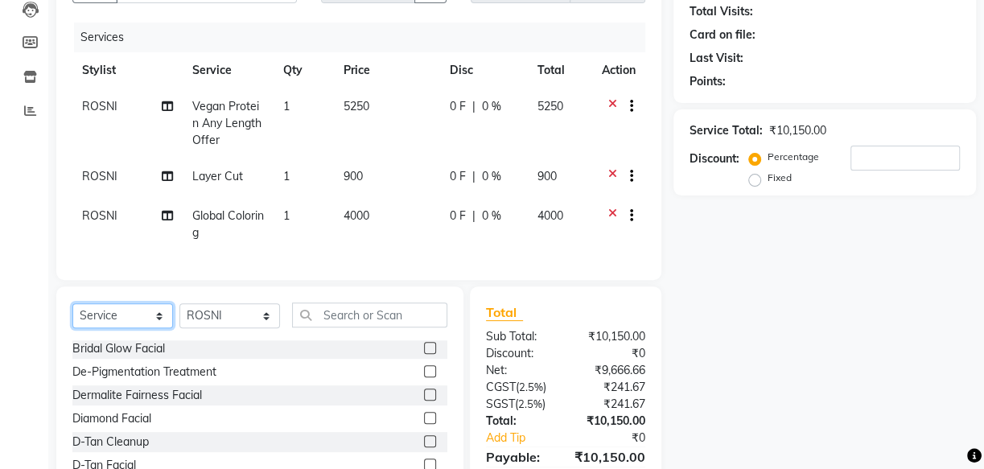
click at [160, 326] on select "Select Service Product Membership Package Voucher Prepaid Gift Card" at bounding box center [122, 315] width 101 height 25
select select "product"
click at [72, 314] on select "Select Service Product Membership Package Voucher Prepaid Gift Card" at bounding box center [122, 315] width 101 height 25
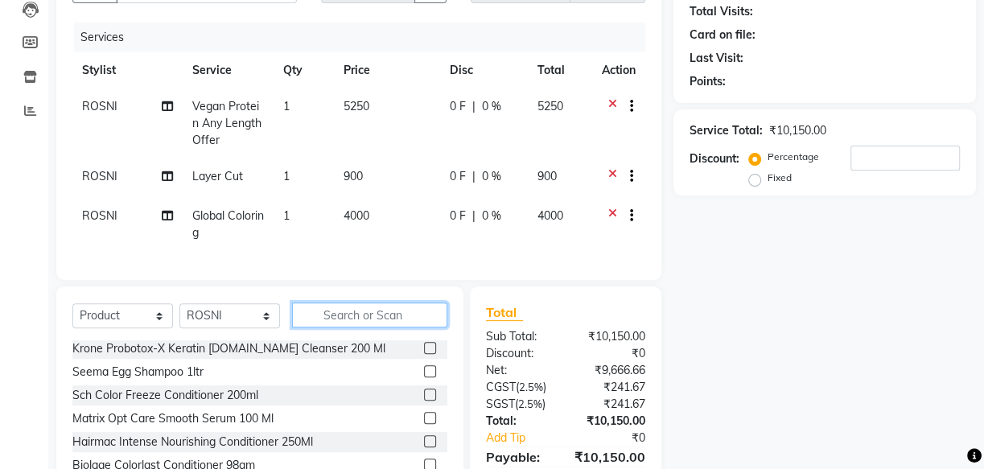
click at [339, 328] on input "text" at bounding box center [369, 315] width 155 height 25
type input "8902979004985"
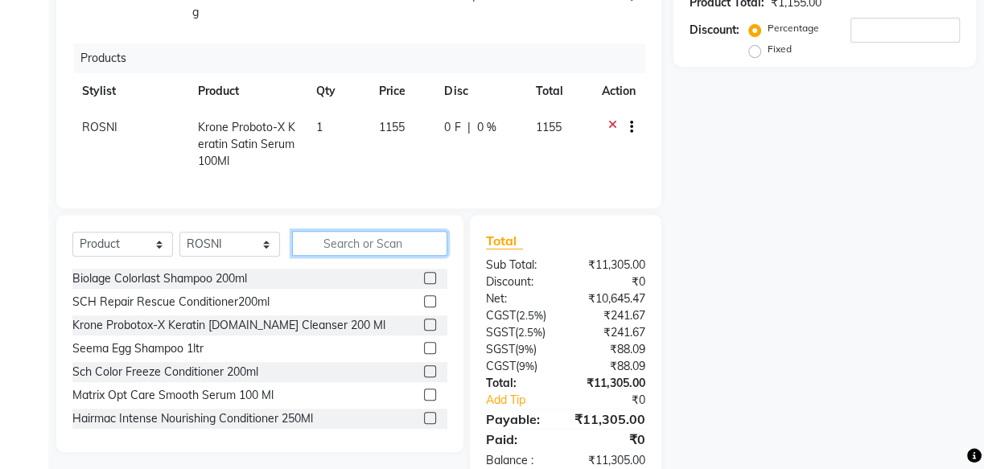
scroll to position [230, 0]
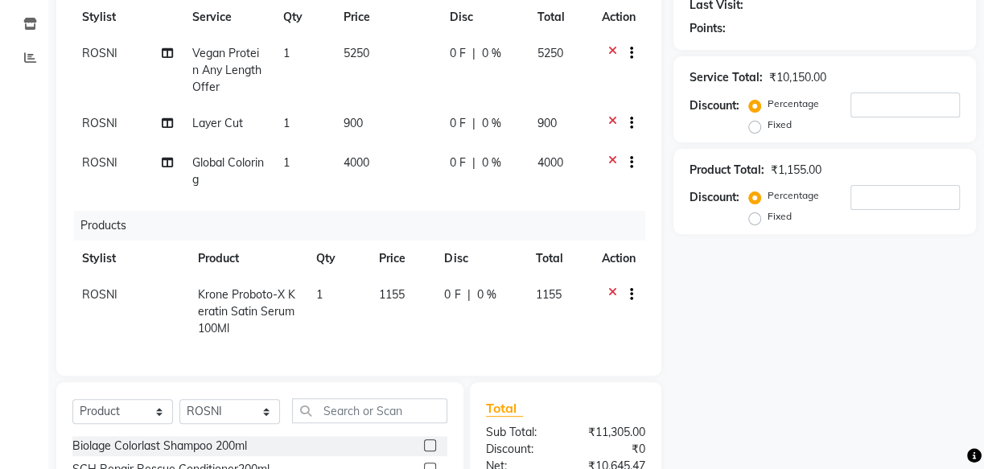
click at [608, 159] on icon at bounding box center [612, 165] width 9 height 20
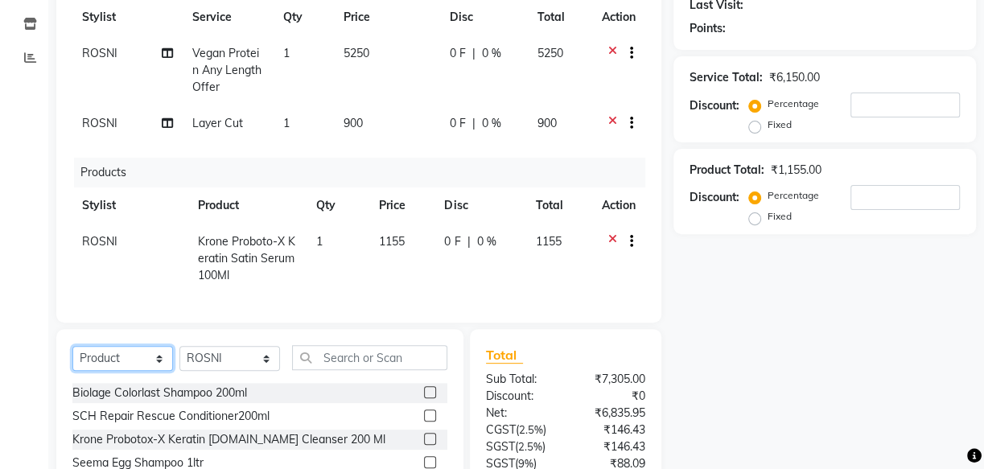
click at [161, 370] on select "Select Service Product Membership Package Voucher Prepaid Gift Card" at bounding box center [122, 358] width 101 height 25
click at [72, 357] on select "Select Service Product Membership Package Voucher Prepaid Gift Card" at bounding box center [122, 358] width 101 height 25
click at [161, 369] on select "Select Service Product Membership Package Voucher Prepaid Gift Card" at bounding box center [122, 358] width 101 height 25
select select "service"
click at [72, 357] on select "Select Service Product Membership Package Voucher Prepaid Gift Card" at bounding box center [122, 358] width 101 height 25
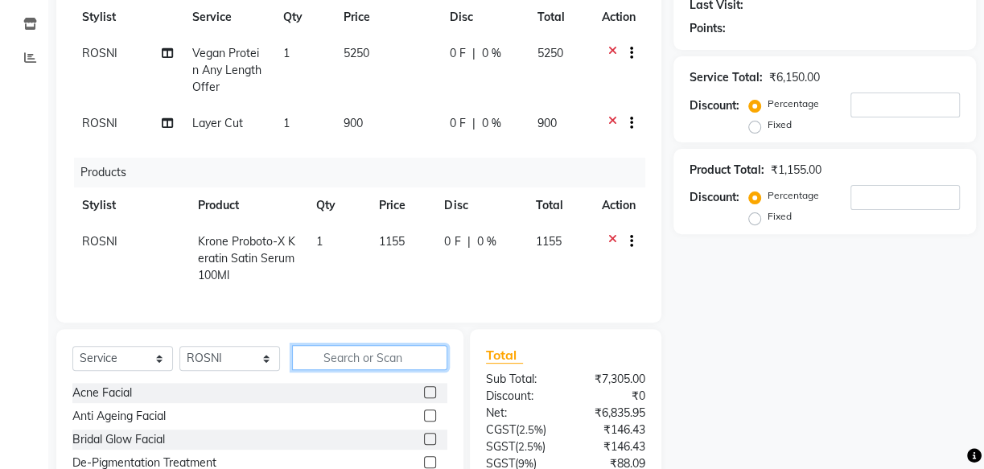
click at [323, 370] on input "text" at bounding box center [369, 357] width 155 height 25
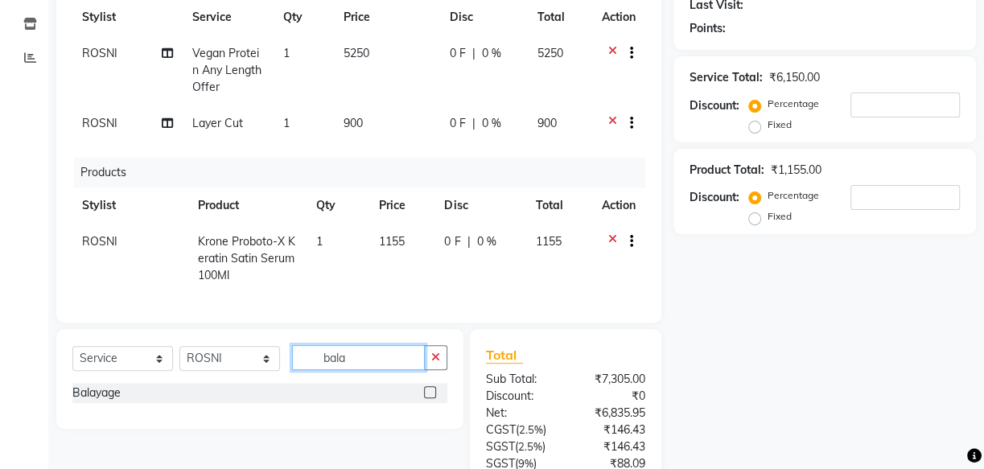
type input "bala"
click at [432, 398] on label at bounding box center [430, 392] width 12 height 12
click at [432, 398] on input "checkbox" at bounding box center [429, 393] width 10 height 10
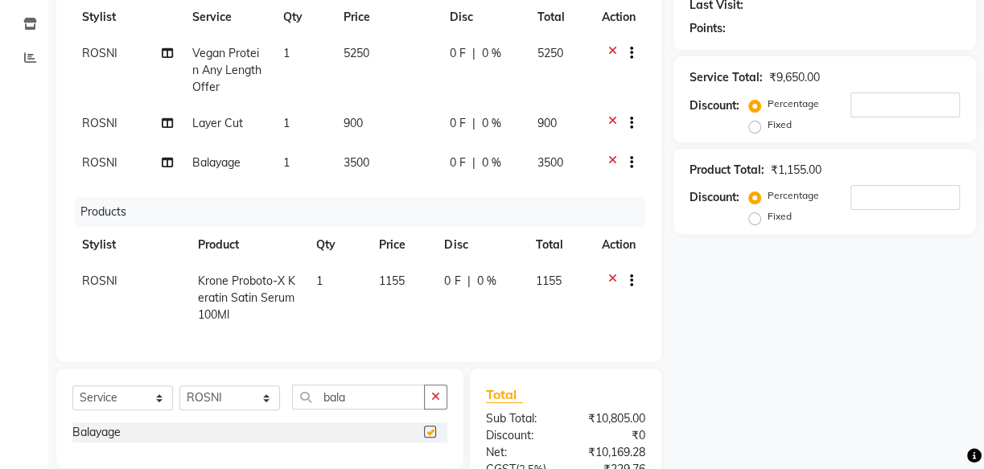
checkbox input "false"
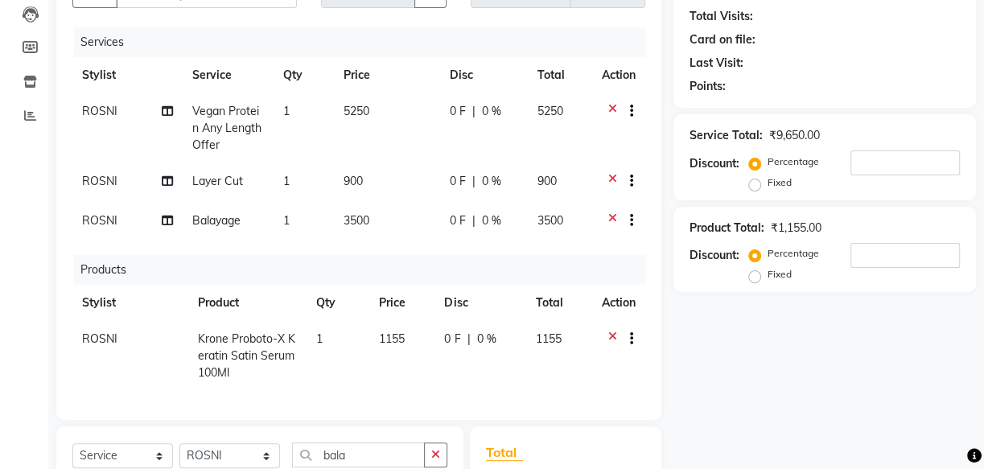
scroll to position [144, 0]
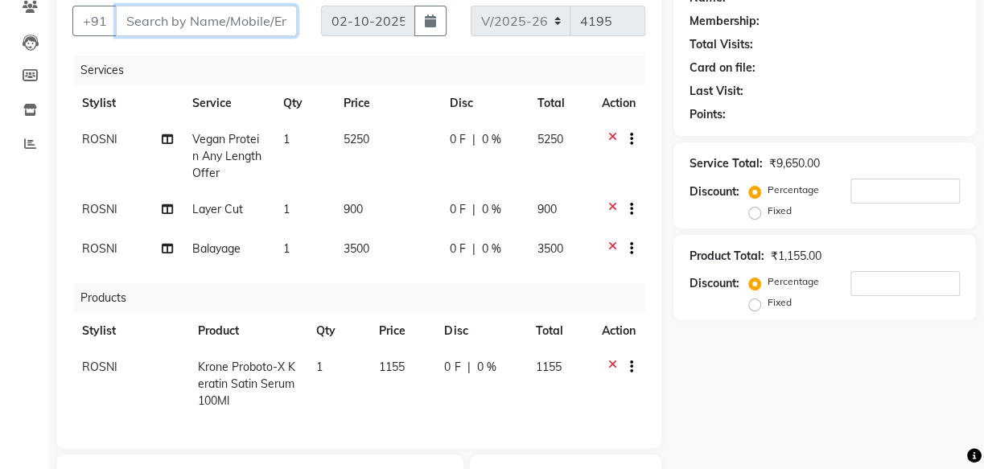
click at [188, 30] on input "Client" at bounding box center [206, 21] width 181 height 31
type input "9"
type input "0"
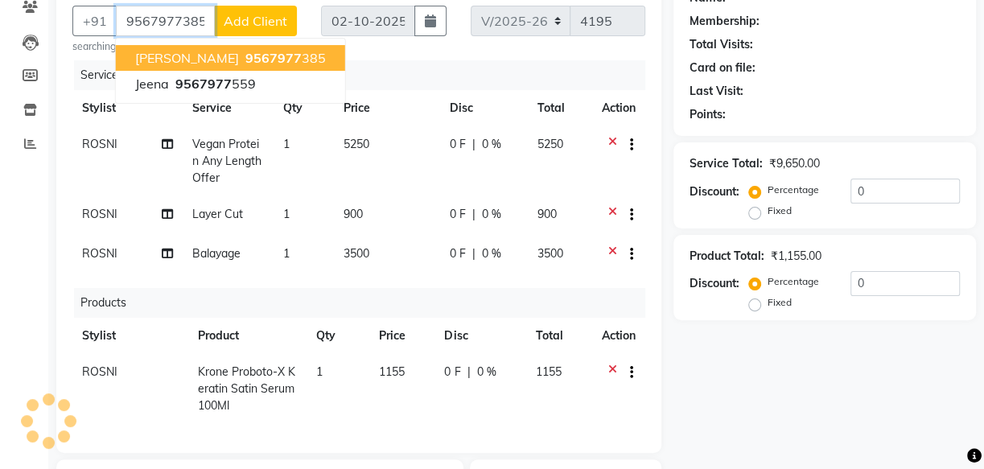
type input "9567977385"
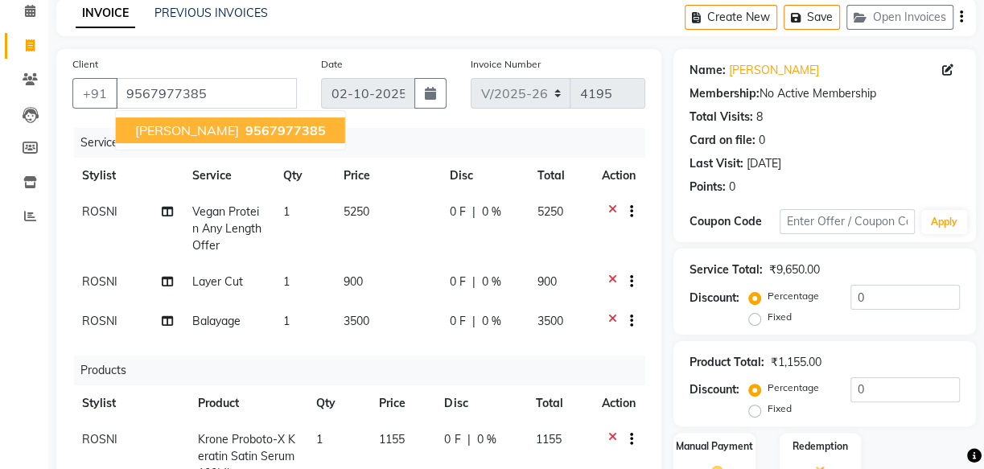
scroll to position [71, 0]
click at [245, 134] on span "9567977385" at bounding box center [285, 131] width 80 height 16
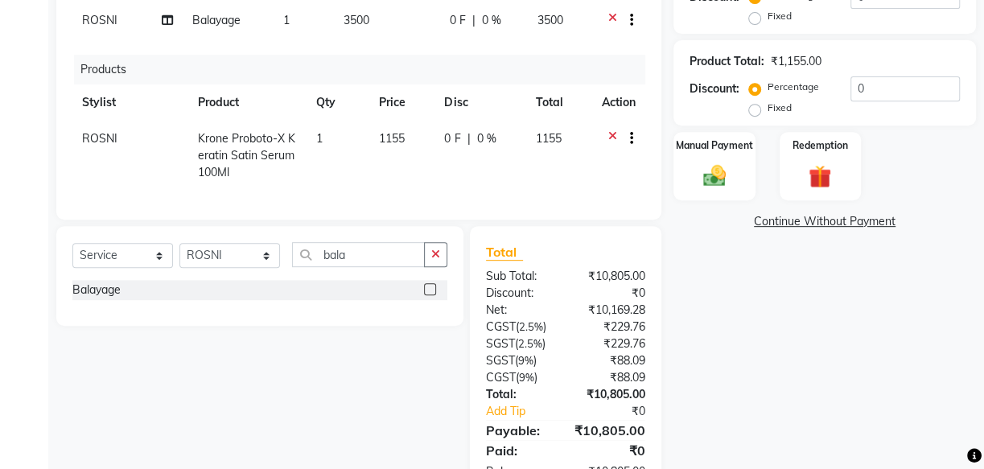
scroll to position [290, 0]
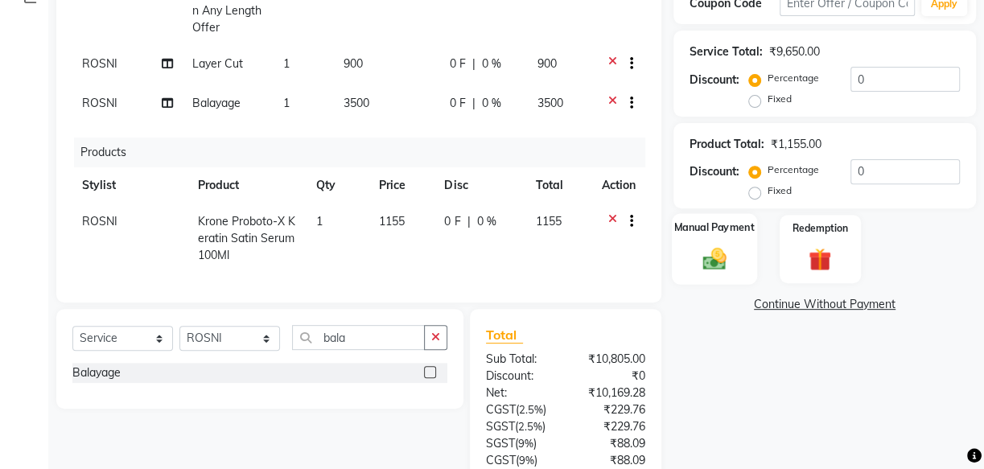
click at [716, 258] on img at bounding box center [714, 258] width 39 height 27
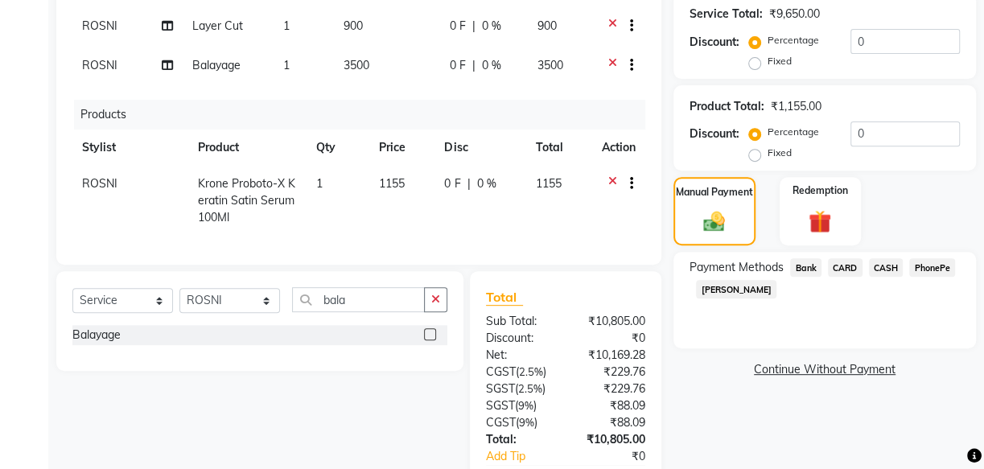
scroll to position [363, 0]
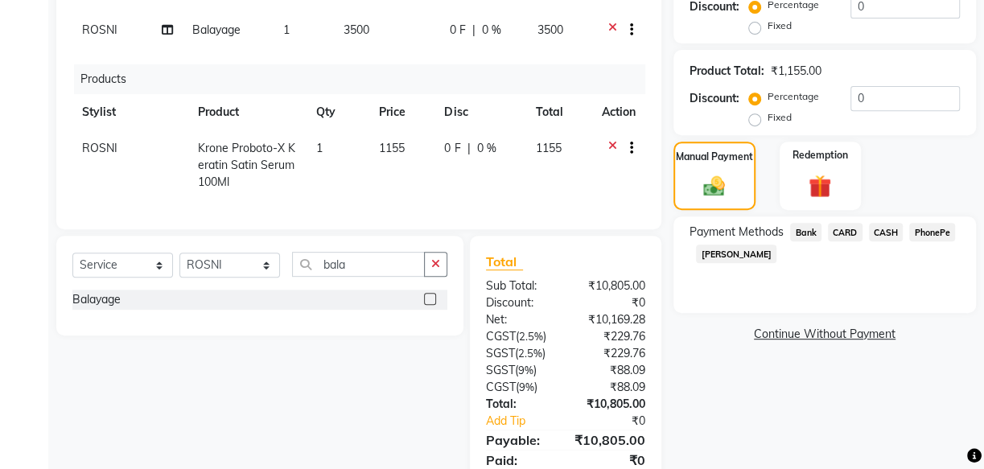
click at [843, 232] on span "CARD" at bounding box center [845, 232] width 35 height 19
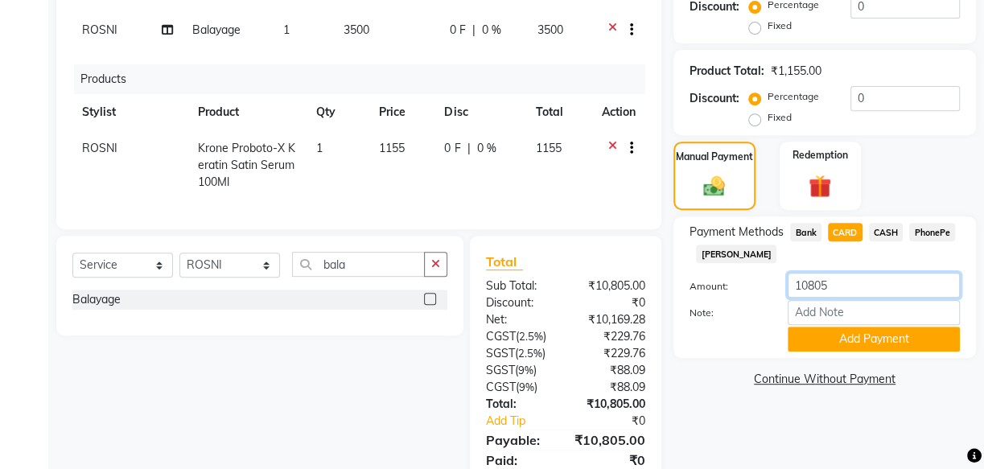
drag, startPoint x: 837, startPoint y: 282, endPoint x: 795, endPoint y: 295, distance: 44.0
click at [796, 295] on input "10805" at bounding box center [874, 285] width 172 height 25
type input "8000"
click at [813, 314] on input "Note:" at bounding box center [874, 312] width 172 height 25
type input "mincy"
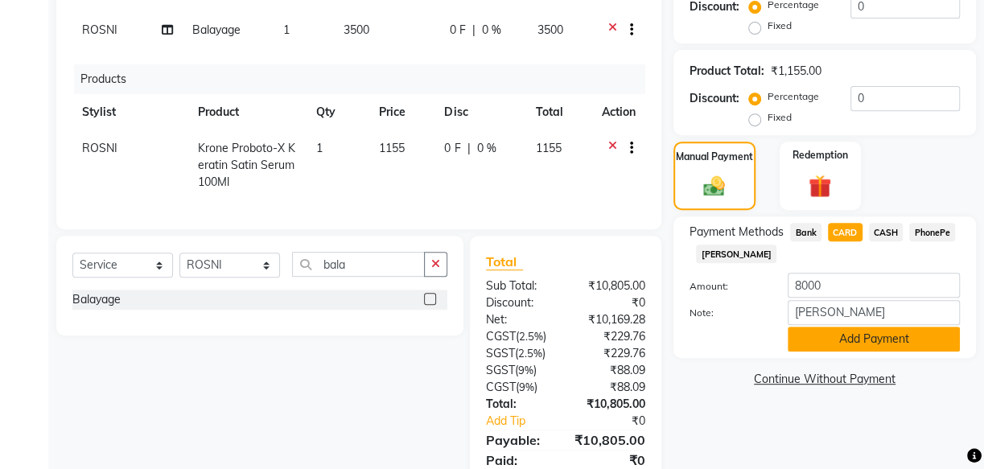
click at [861, 338] on button "Add Payment" at bounding box center [874, 339] width 172 height 25
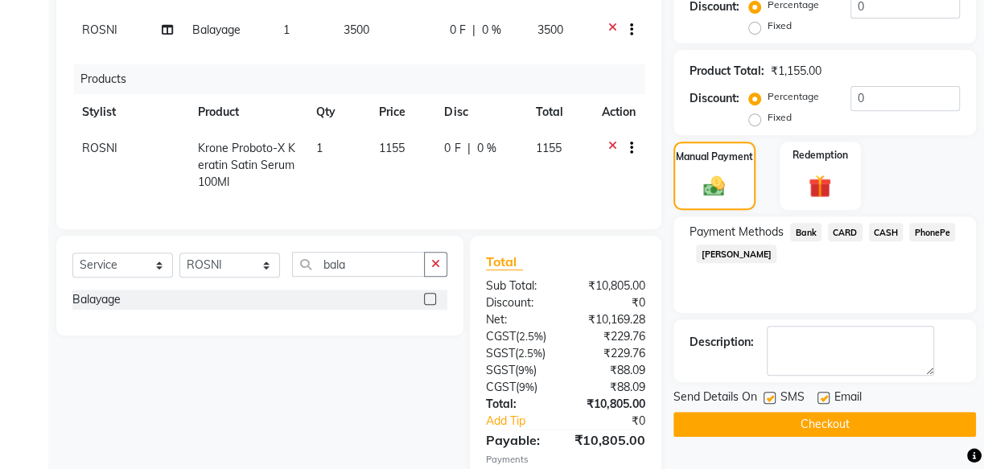
click at [937, 233] on span "PhonePe" at bounding box center [932, 232] width 46 height 19
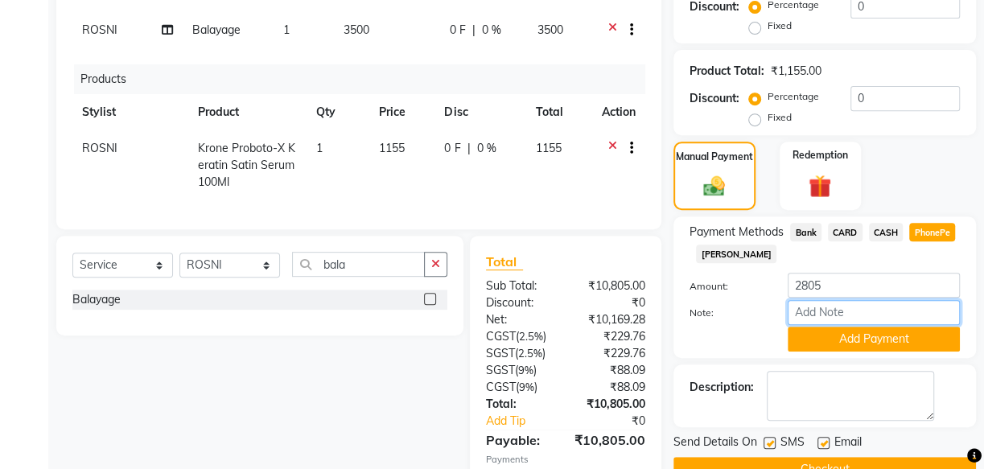
click at [852, 307] on input "Note:" at bounding box center [874, 312] width 172 height 25
type input "mincy"
click at [837, 329] on button "Add Payment" at bounding box center [874, 339] width 172 height 25
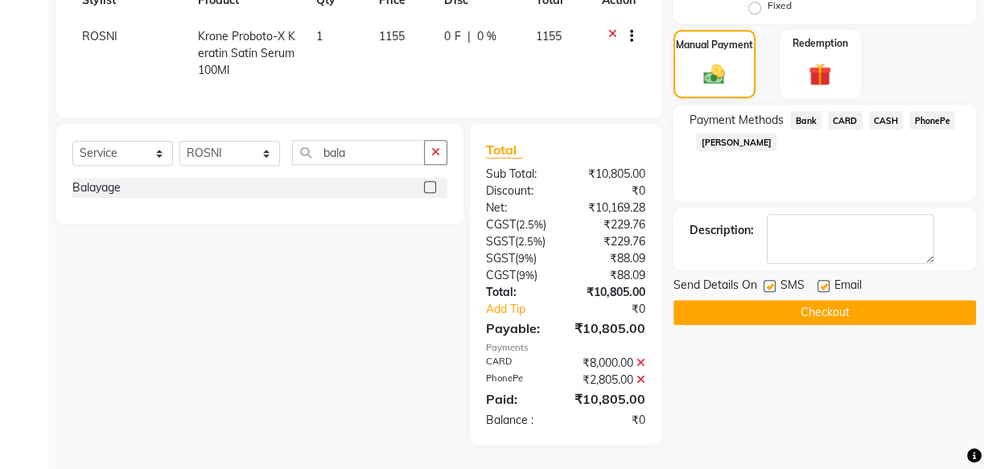
scroll to position [487, 0]
click at [768, 280] on label at bounding box center [770, 286] width 12 height 12
click at [768, 282] on input "checkbox" at bounding box center [769, 287] width 10 height 10
checkbox input "false"
click at [818, 280] on label at bounding box center [824, 286] width 12 height 12
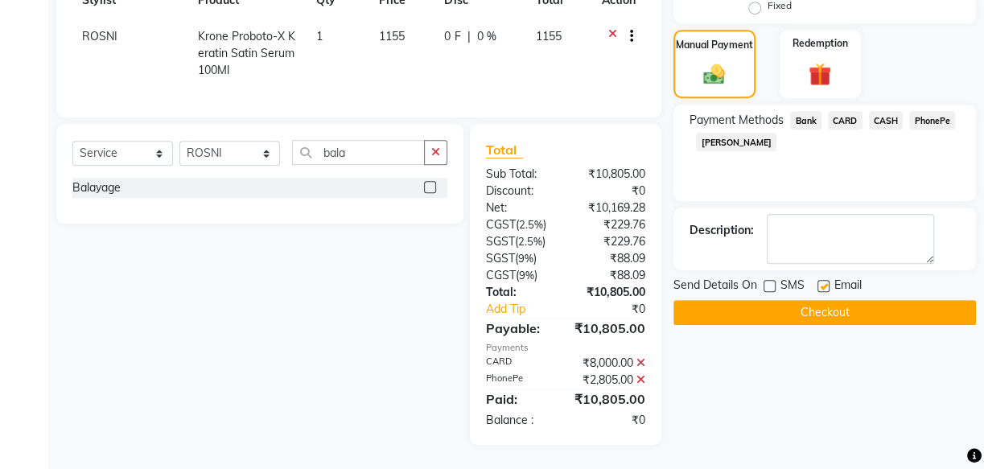
click at [818, 282] on input "checkbox" at bounding box center [823, 287] width 10 height 10
checkbox input "false"
click at [822, 300] on button "Checkout" at bounding box center [825, 312] width 303 height 25
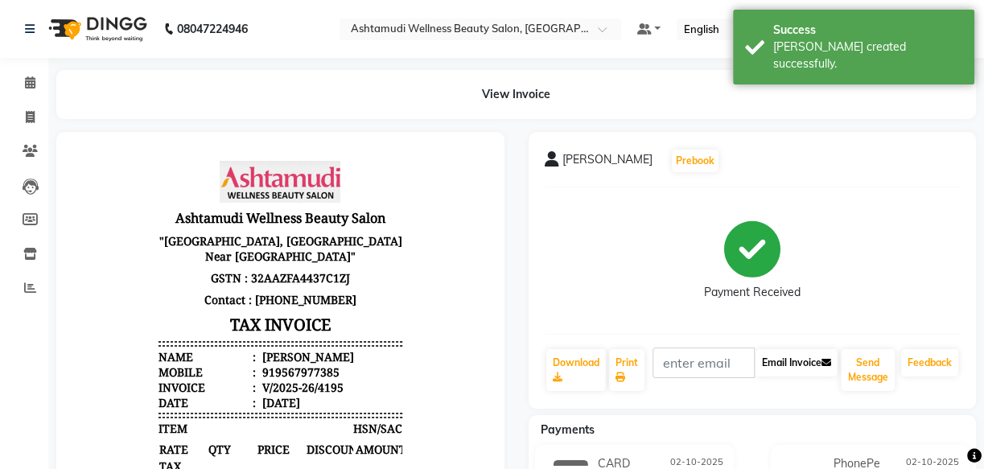
scroll to position [72, 0]
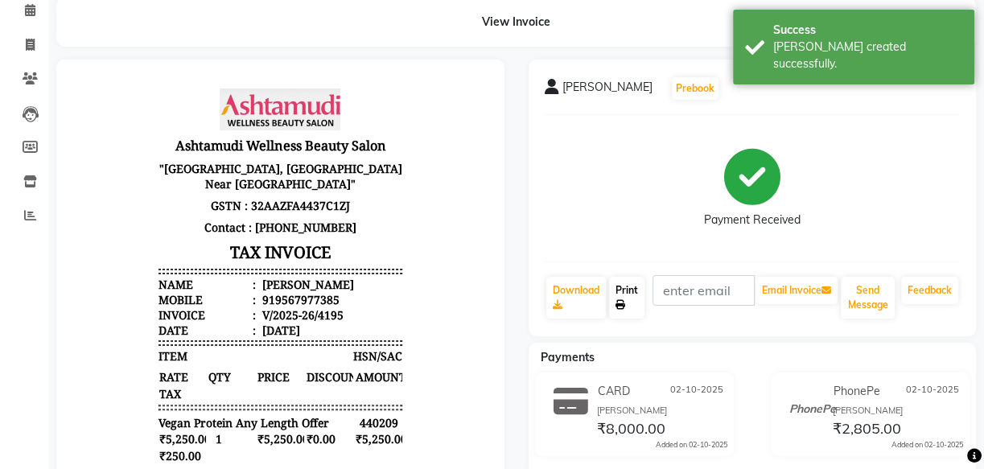
click at [630, 293] on link "Print" at bounding box center [626, 298] width 35 height 42
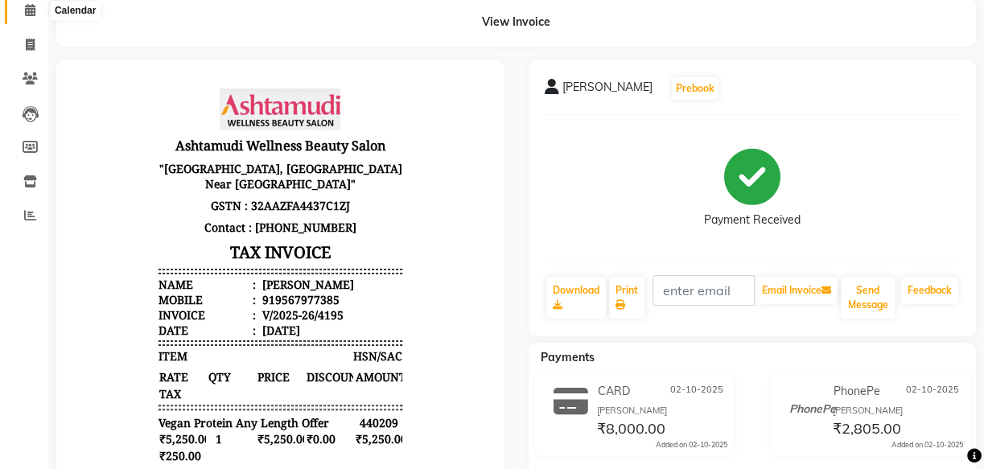
click at [26, 12] on icon at bounding box center [30, 10] width 10 height 12
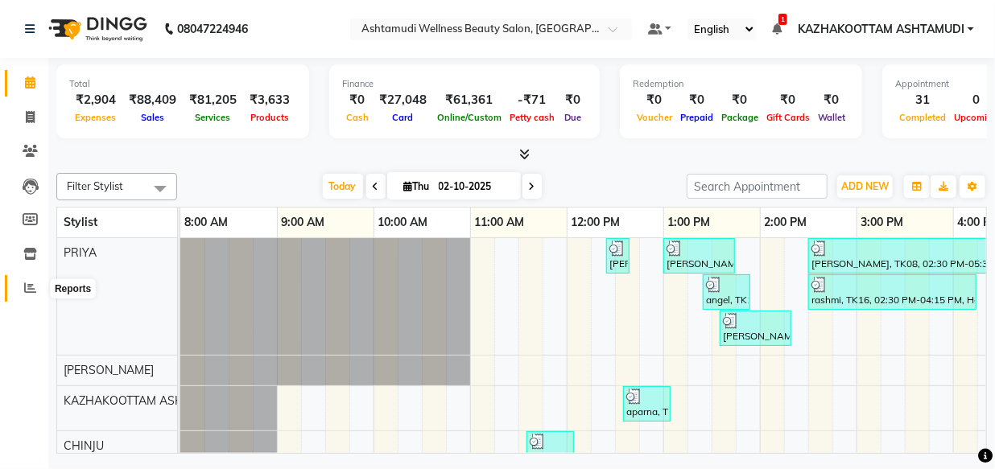
click at [35, 288] on icon at bounding box center [30, 288] width 12 height 12
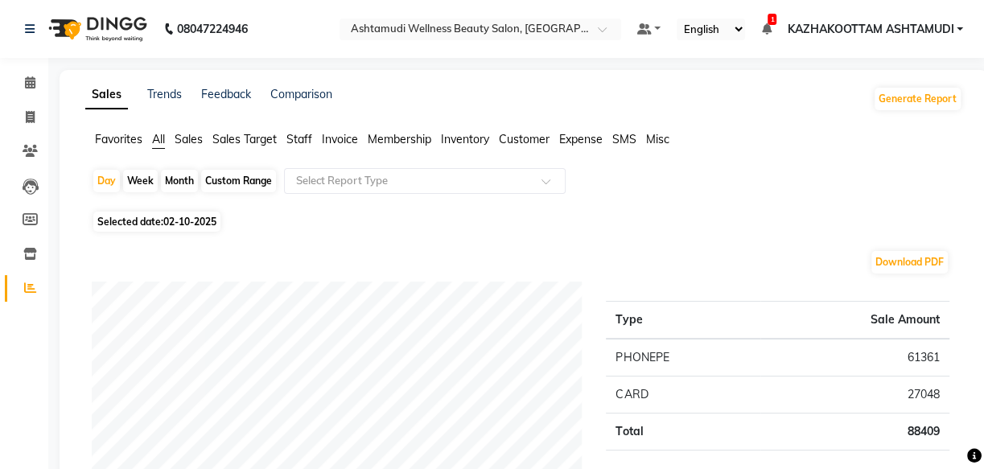
click at [529, 139] on span "Customer" at bounding box center [524, 139] width 51 height 14
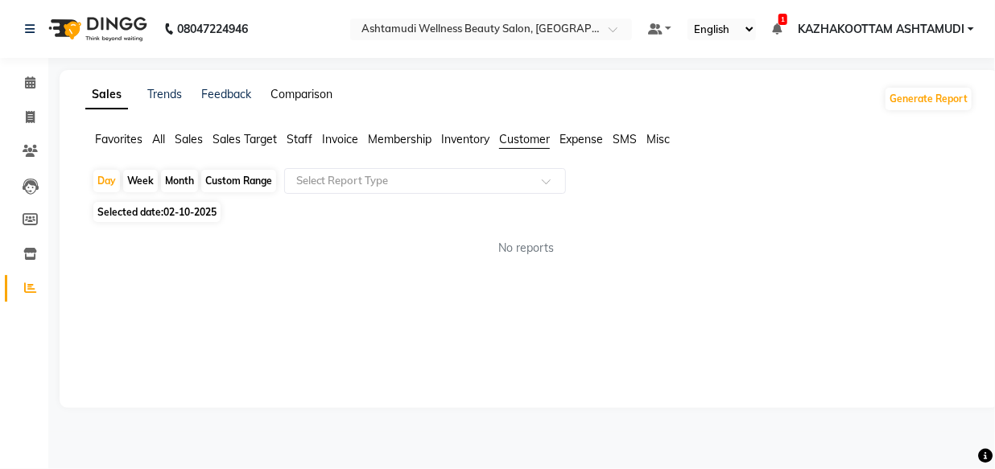
click at [307, 96] on link "Comparison" at bounding box center [301, 94] width 62 height 14
select select "single_date"
select select "single_date_dash"
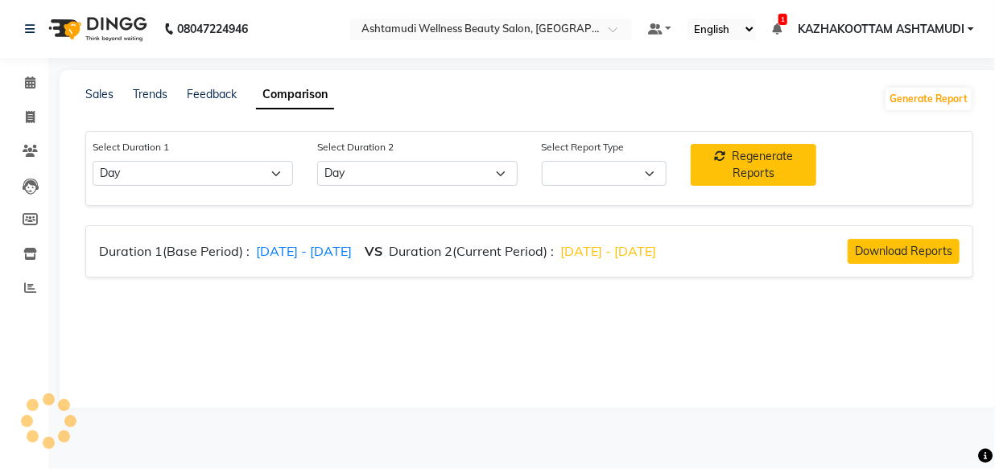
select select "comparison_report"
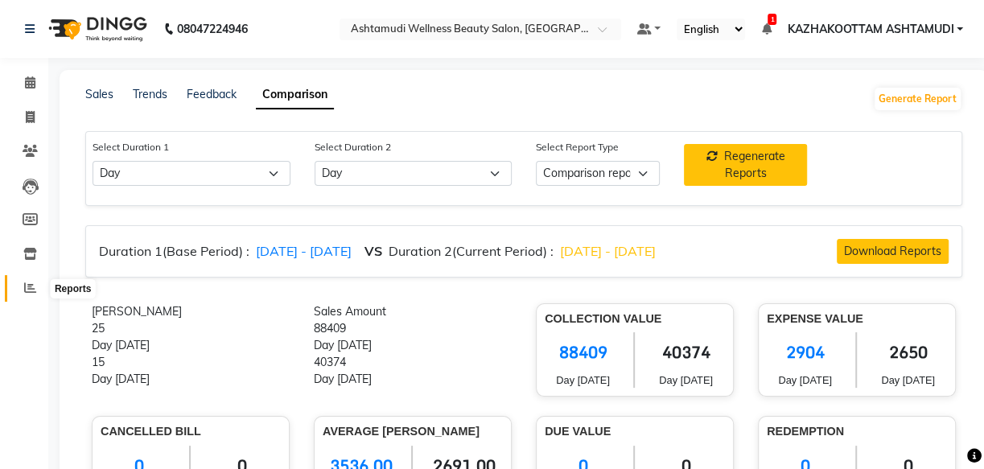
click at [23, 285] on span at bounding box center [30, 288] width 28 height 19
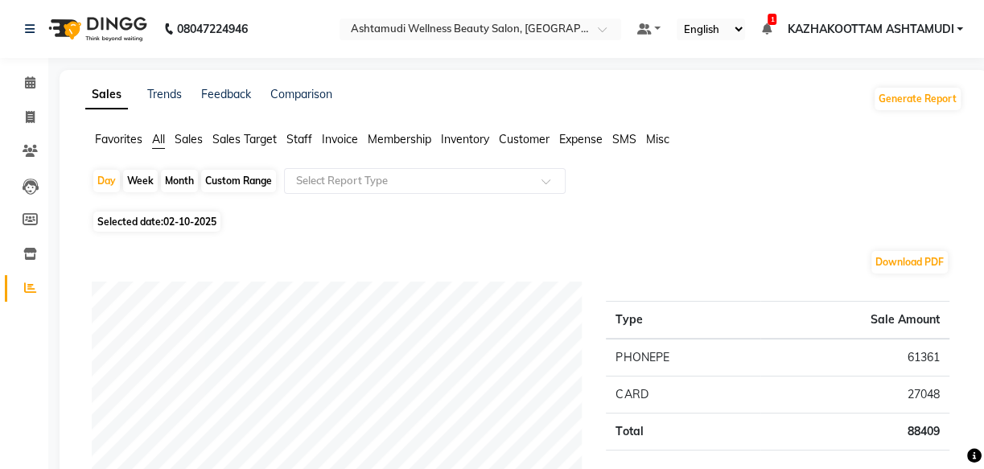
click at [521, 140] on span "Customer" at bounding box center [524, 139] width 51 height 14
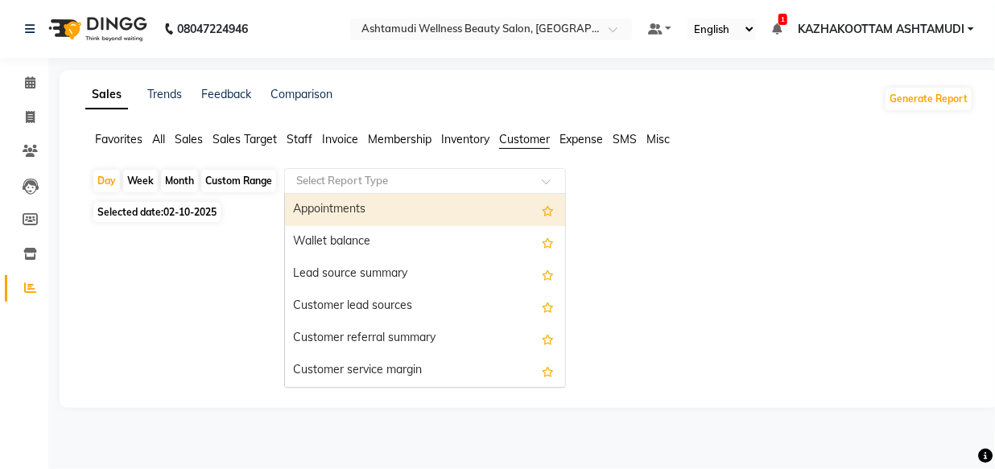
click at [510, 179] on input "text" at bounding box center [409, 181] width 232 height 16
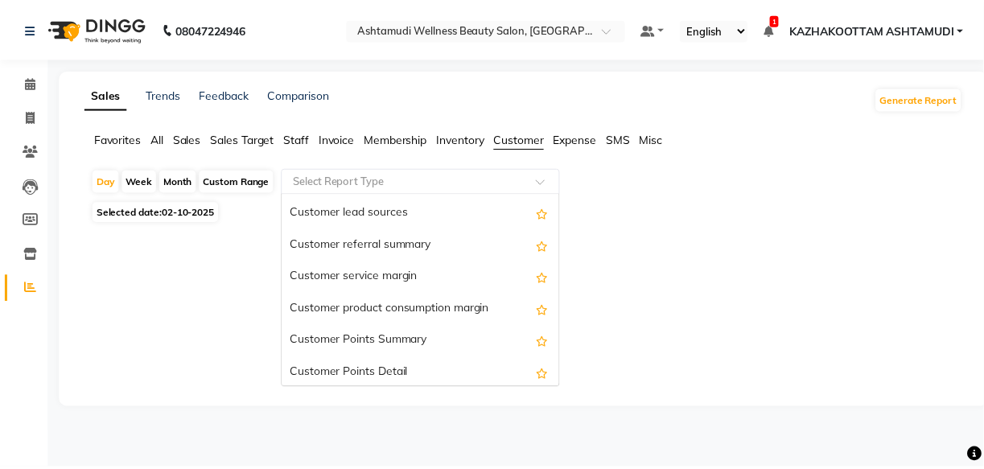
scroll to position [129, 0]
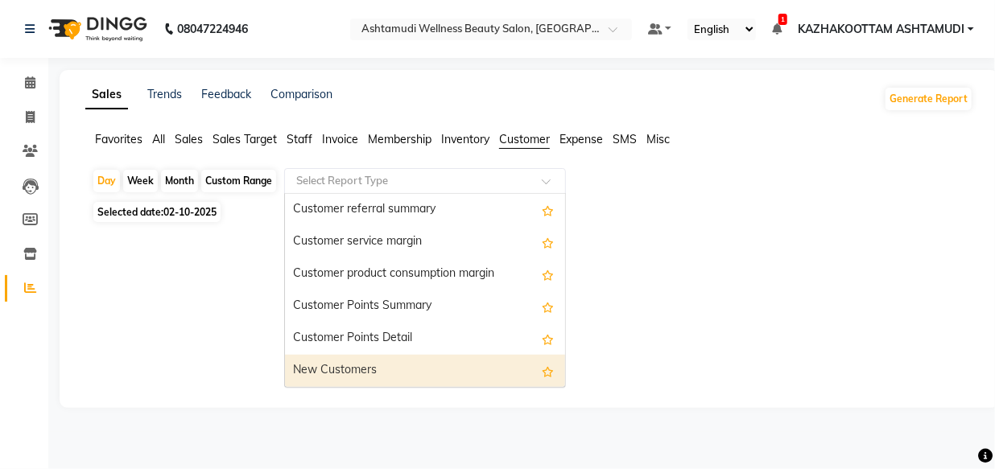
click at [443, 379] on div "New Customers" at bounding box center [425, 371] width 280 height 32
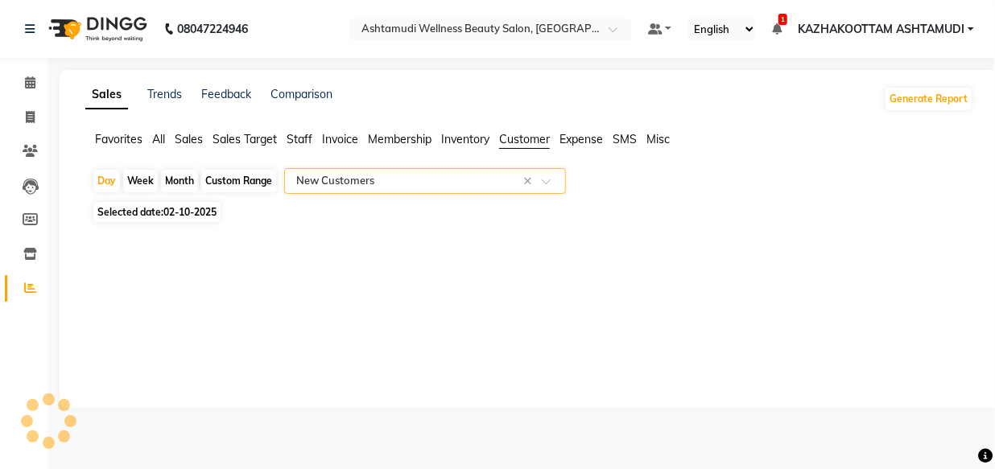
select select "full_report"
select select "csv"
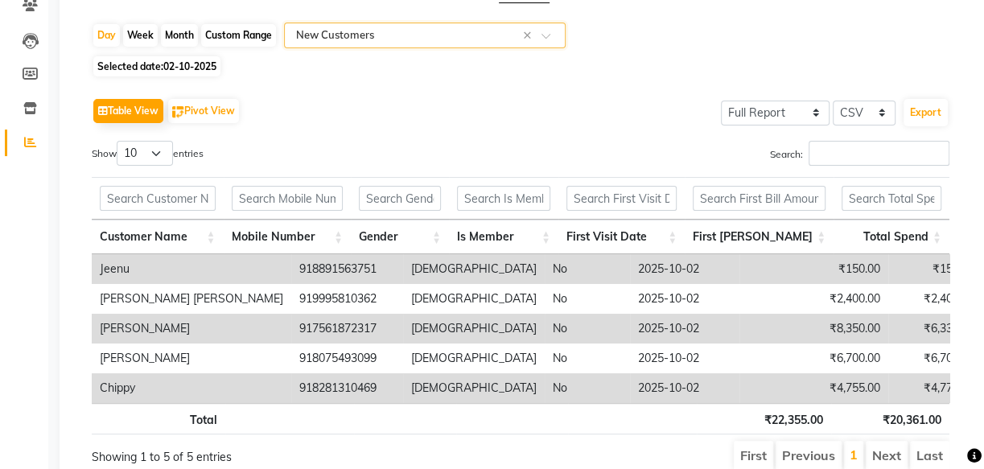
scroll to position [211, 0]
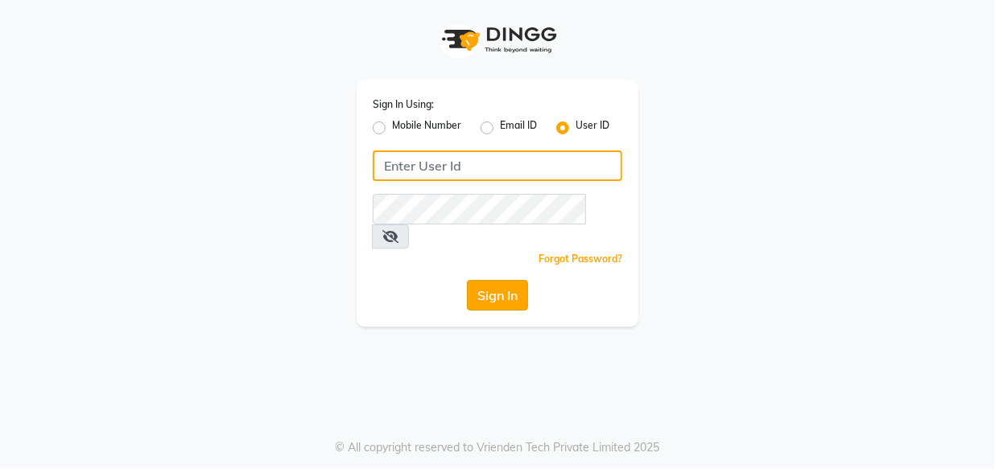
type input "e1948-11"
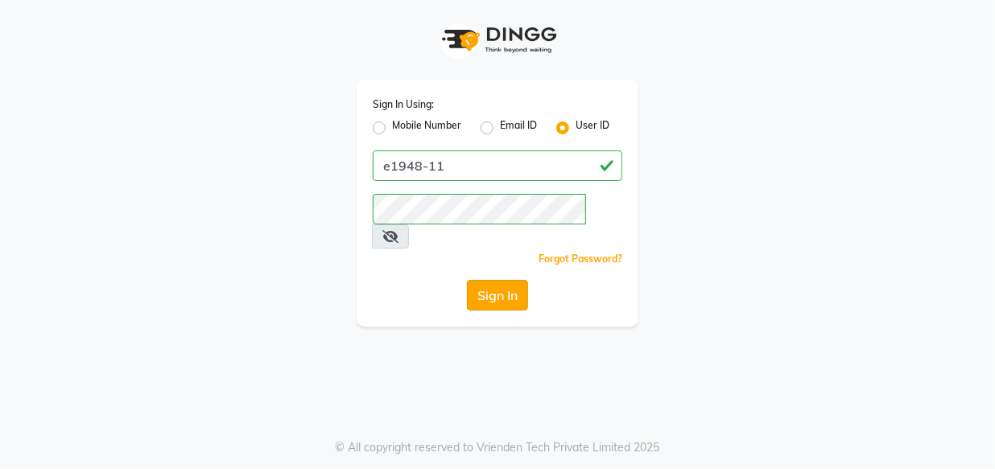
click at [499, 280] on button "Sign In" at bounding box center [497, 295] width 61 height 31
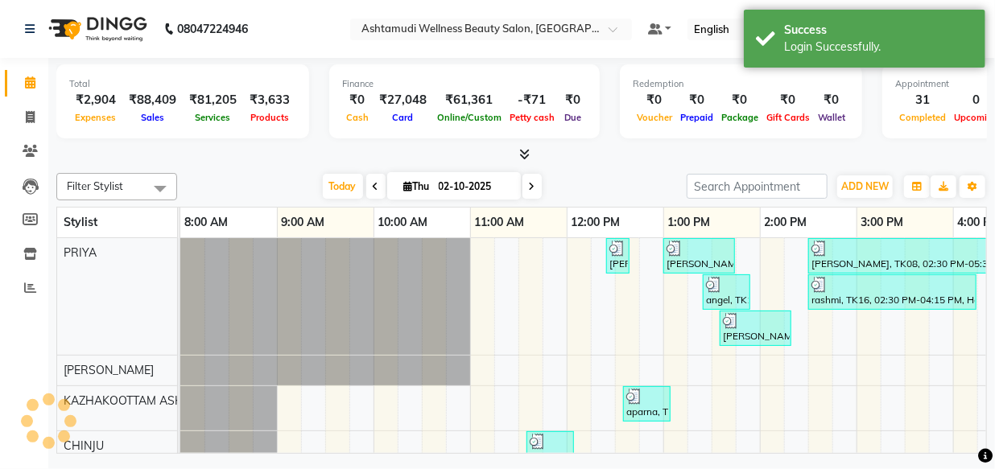
scroll to position [22, 0]
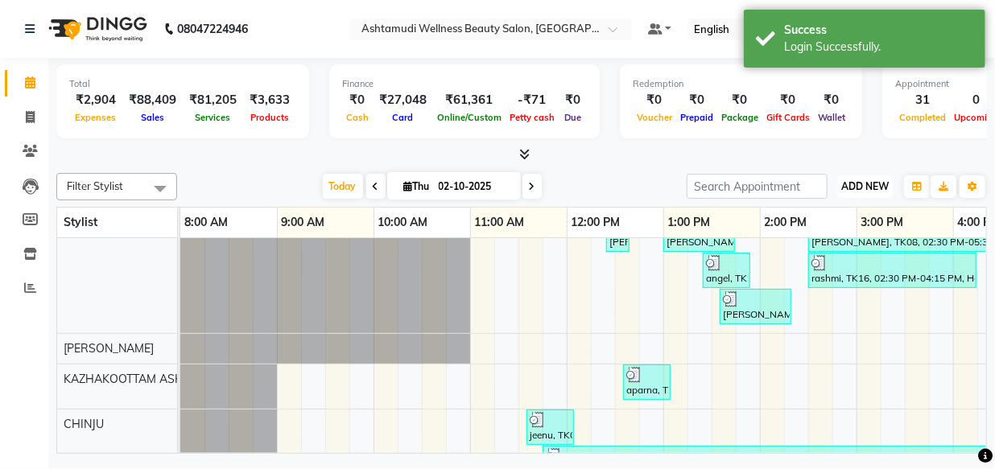
click at [868, 183] on span "ADD NEW" at bounding box center [864, 186] width 47 height 12
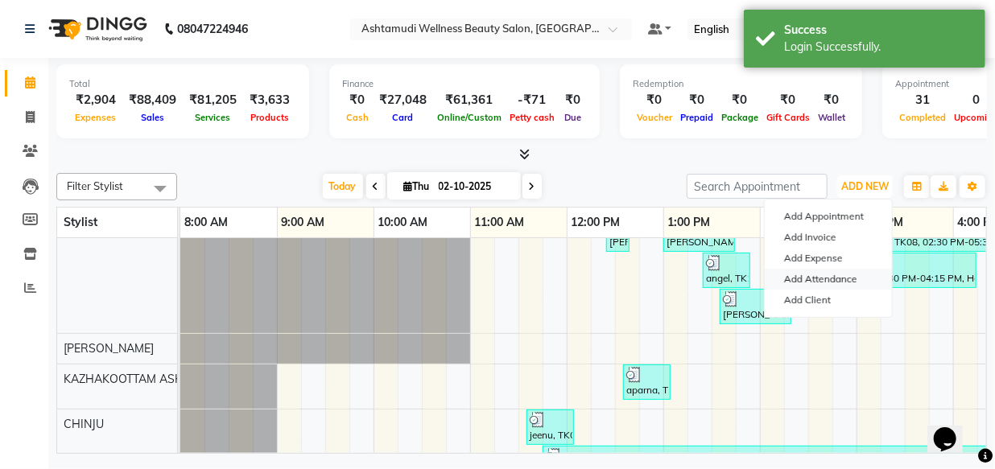
scroll to position [0, 0]
click at [834, 280] on link "Add Attendance" at bounding box center [827, 279] width 127 height 21
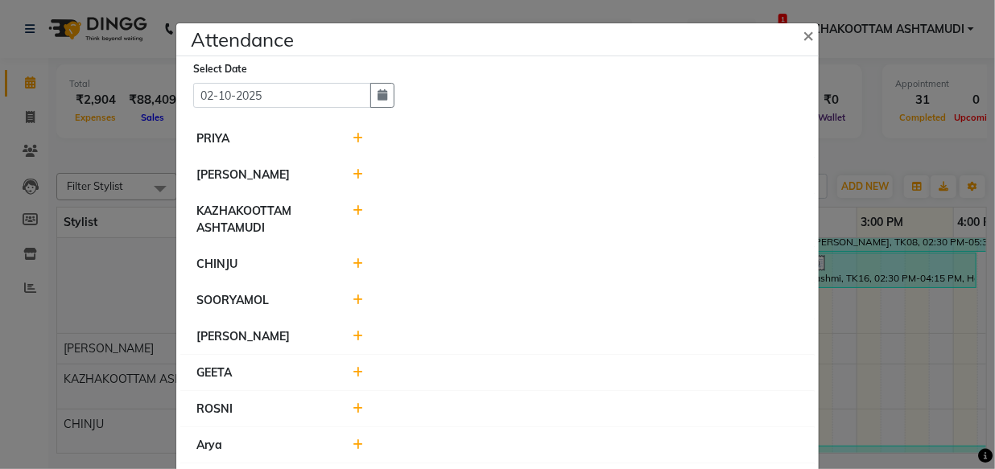
click at [353, 269] on icon at bounding box center [358, 263] width 10 height 11
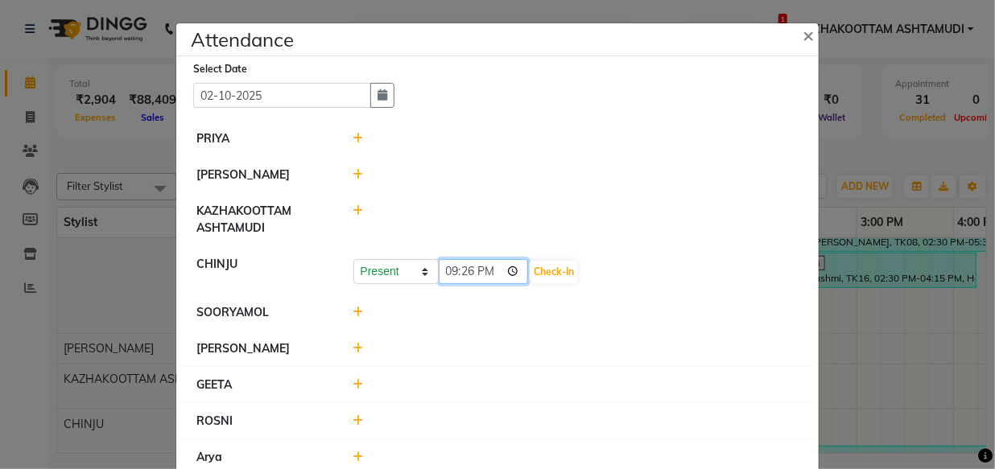
click at [441, 274] on input "21:26" at bounding box center [484, 271] width 90 height 25
type input "10:43"
click at [541, 273] on button "Check-In" at bounding box center [553, 272] width 48 height 23
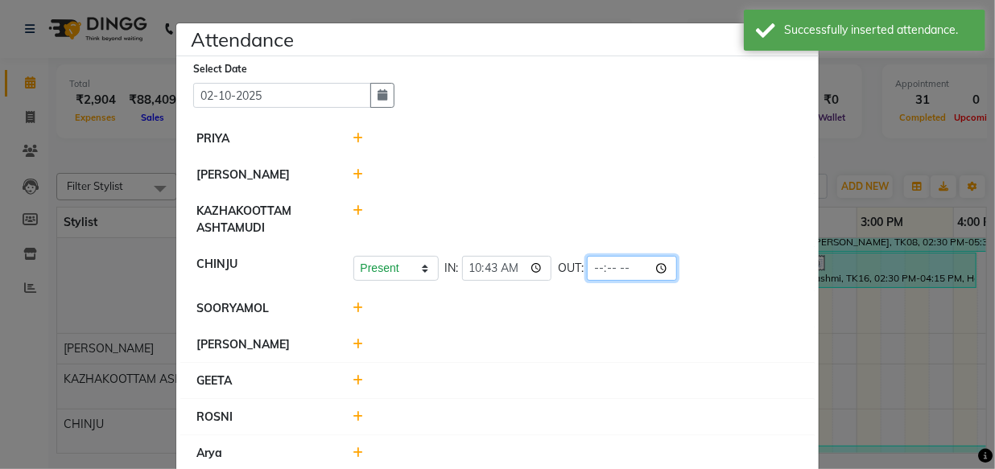
click at [587, 278] on input "time" at bounding box center [632, 268] width 90 height 25
type input "19:30"
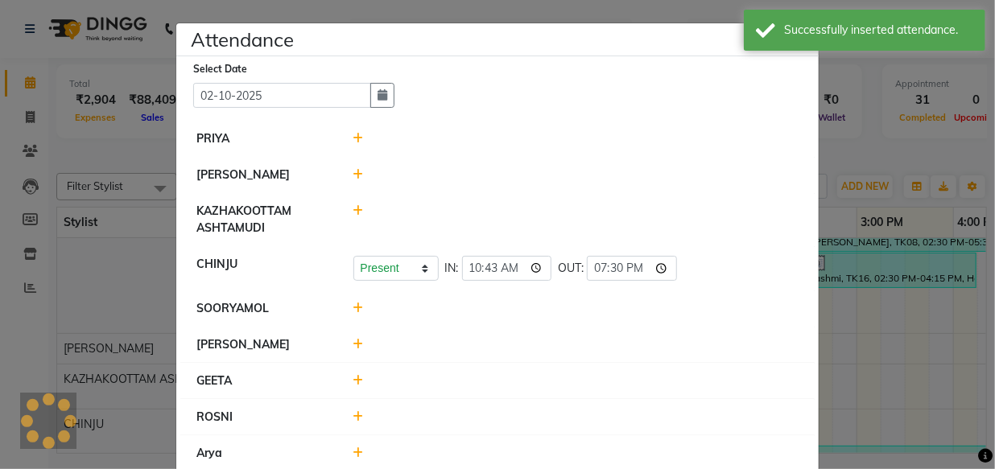
click at [556, 330] on li "[PERSON_NAME]" at bounding box center [497, 345] width 634 height 37
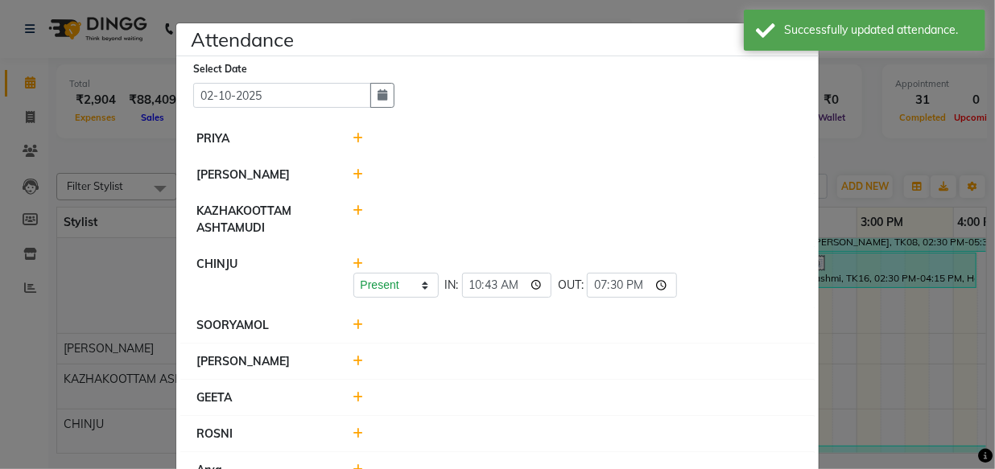
click at [353, 144] on icon at bounding box center [358, 138] width 10 height 11
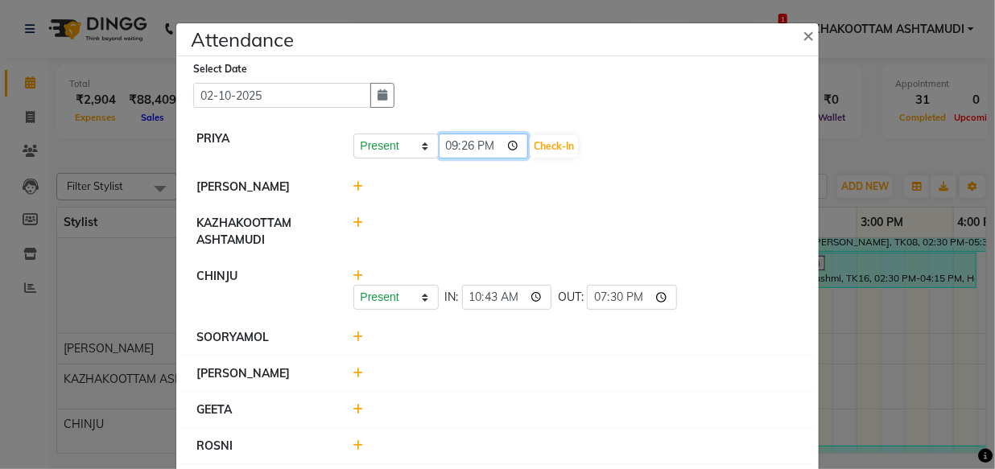
click at [442, 155] on input "21:26" at bounding box center [484, 146] width 90 height 25
type input "11:04"
click at [541, 145] on button "Check-In" at bounding box center [553, 146] width 48 height 23
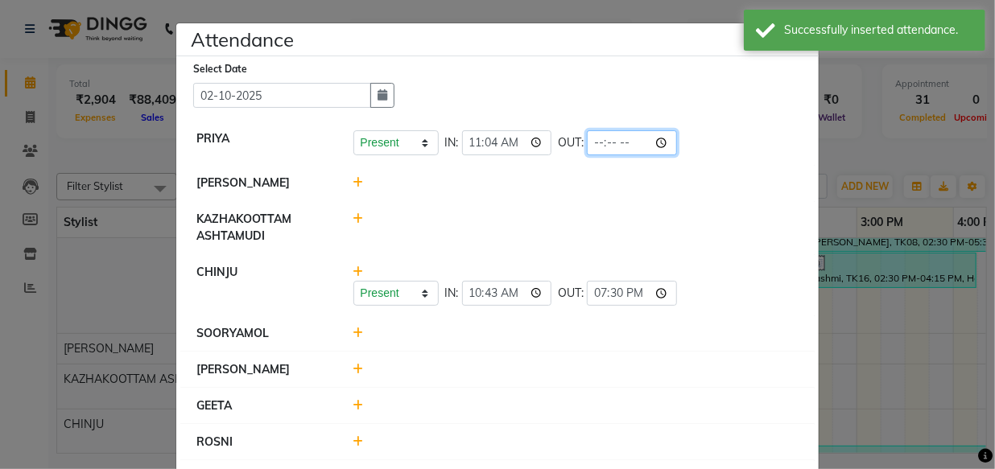
click at [587, 146] on input "time" at bounding box center [632, 142] width 90 height 25
type input "20:21"
click at [556, 186] on div at bounding box center [576, 183] width 470 height 17
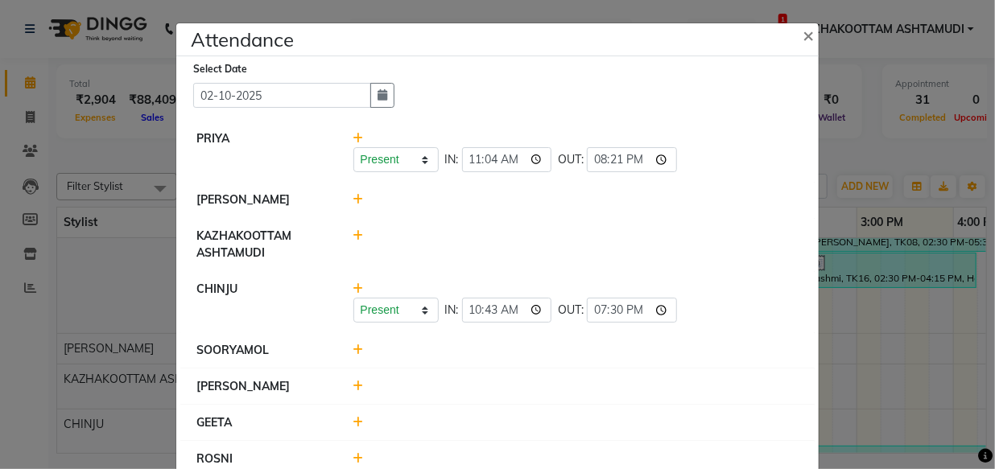
click at [357, 352] on div at bounding box center [576, 350] width 470 height 17
click at [353, 351] on icon at bounding box center [358, 349] width 10 height 11
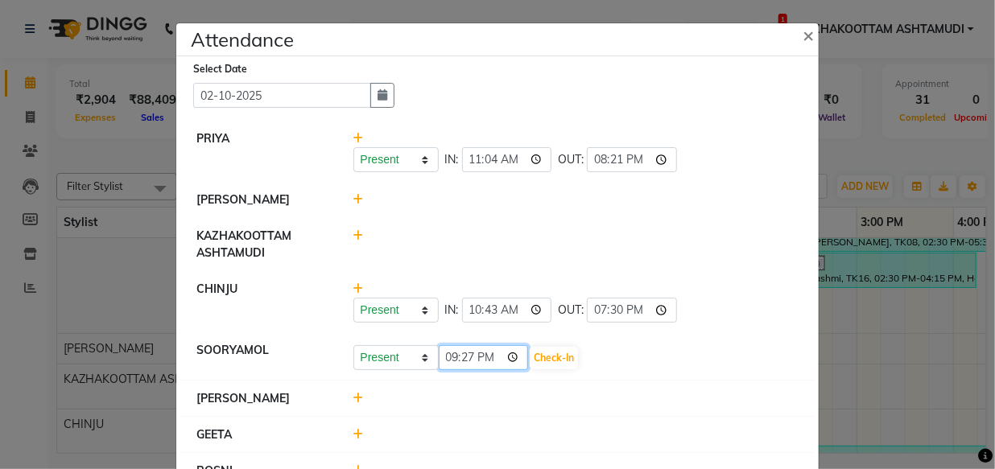
click at [451, 361] on input "21:27" at bounding box center [484, 357] width 90 height 25
type input "10:55"
click at [537, 361] on button "Check-In" at bounding box center [553, 358] width 48 height 23
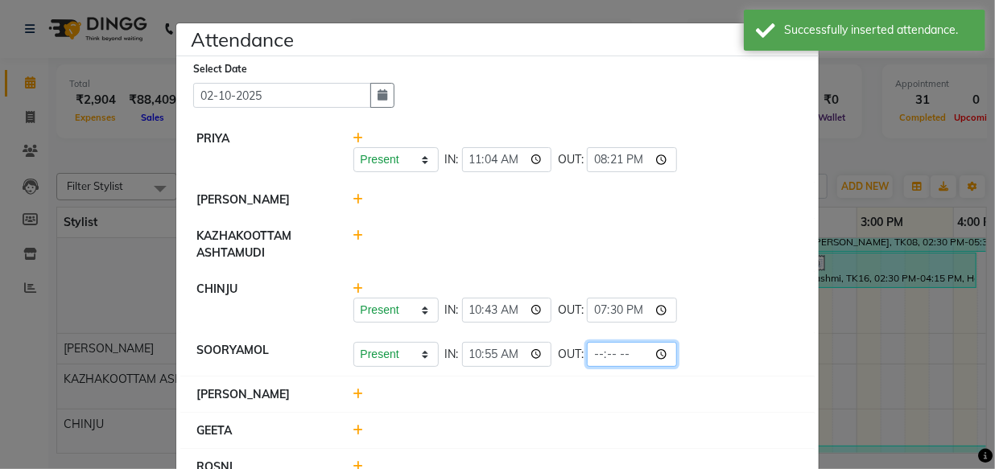
click at [587, 359] on input "time" at bounding box center [632, 354] width 90 height 25
type input "21:15"
click at [574, 394] on div at bounding box center [576, 394] width 470 height 17
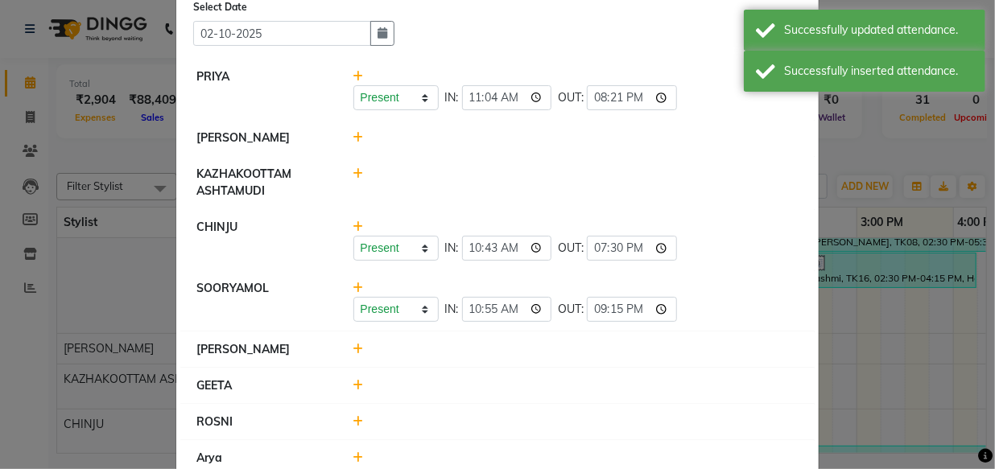
scroll to position [146, 0]
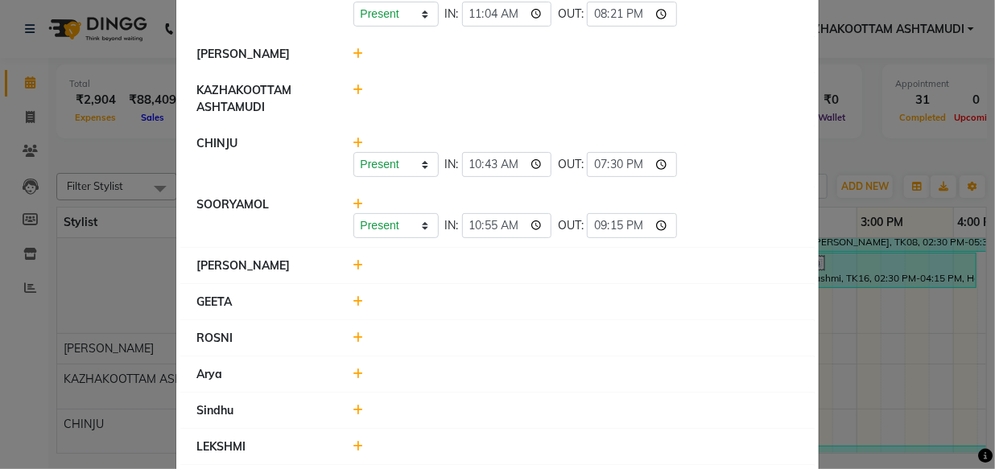
click at [353, 299] on icon at bounding box center [358, 301] width 10 height 11
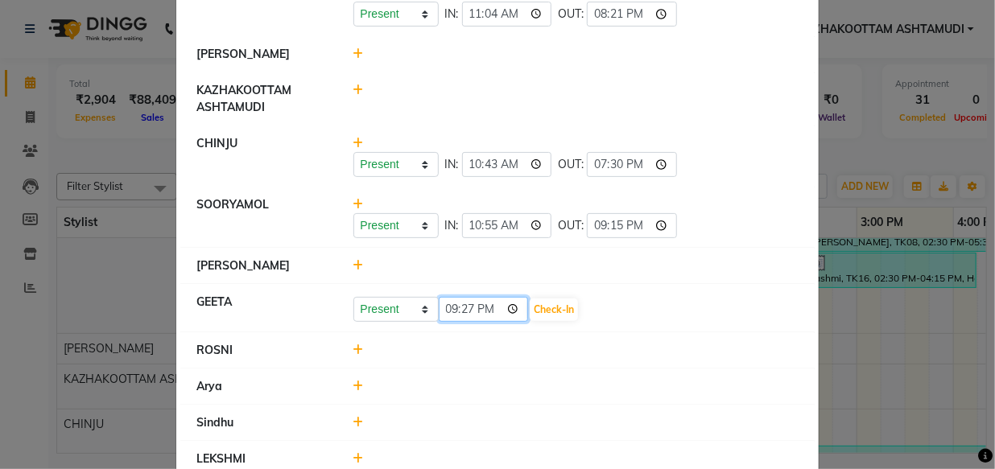
click at [446, 311] on input "21:27" at bounding box center [484, 309] width 90 height 25
type input "09:08"
click at [529, 310] on button "Check-In" at bounding box center [553, 310] width 48 height 23
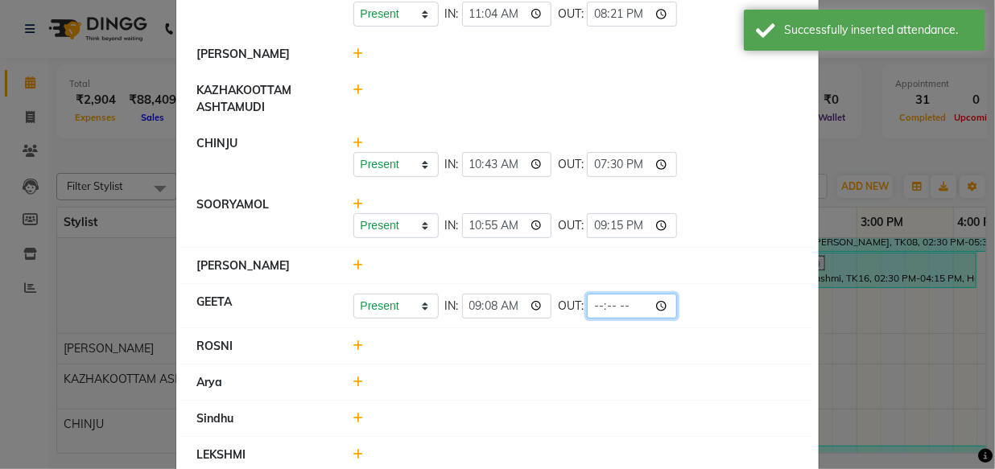
click at [587, 308] on input "time" at bounding box center [632, 306] width 90 height 25
type input "21:08"
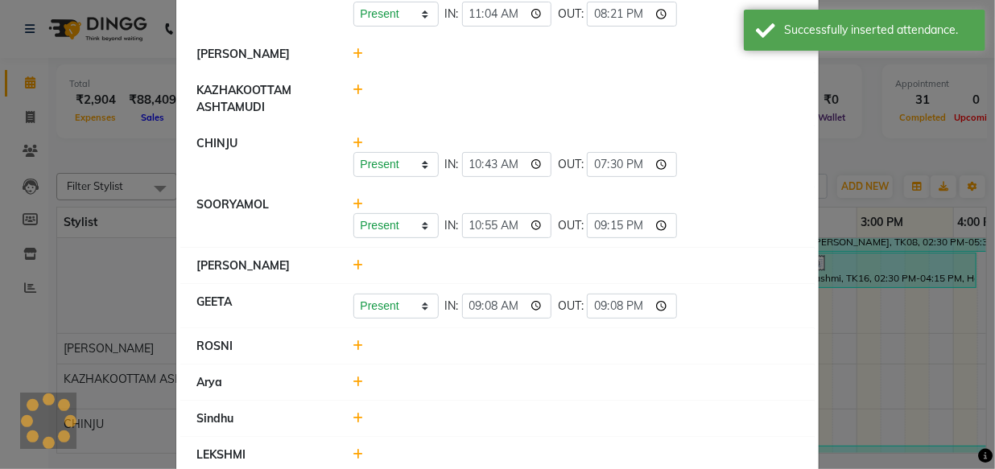
click at [565, 359] on li "ROSNI" at bounding box center [497, 346] width 634 height 37
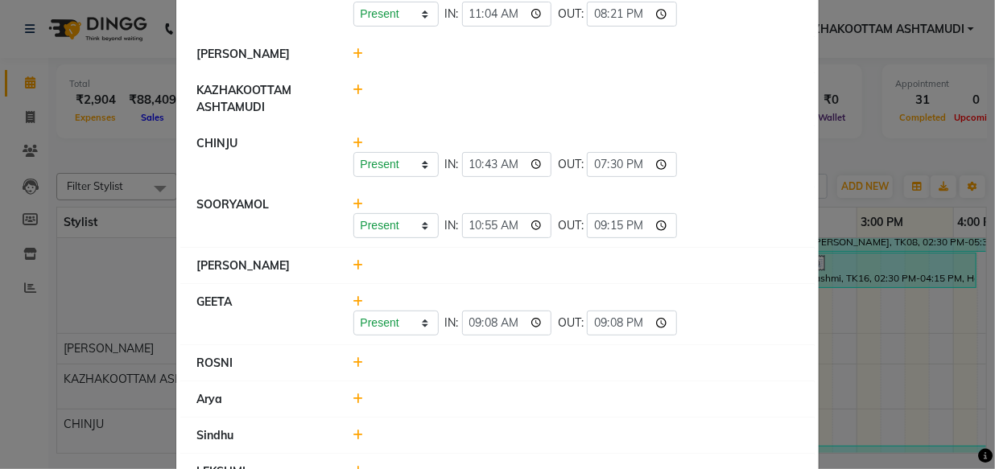
click at [353, 368] on icon at bounding box center [358, 362] width 10 height 11
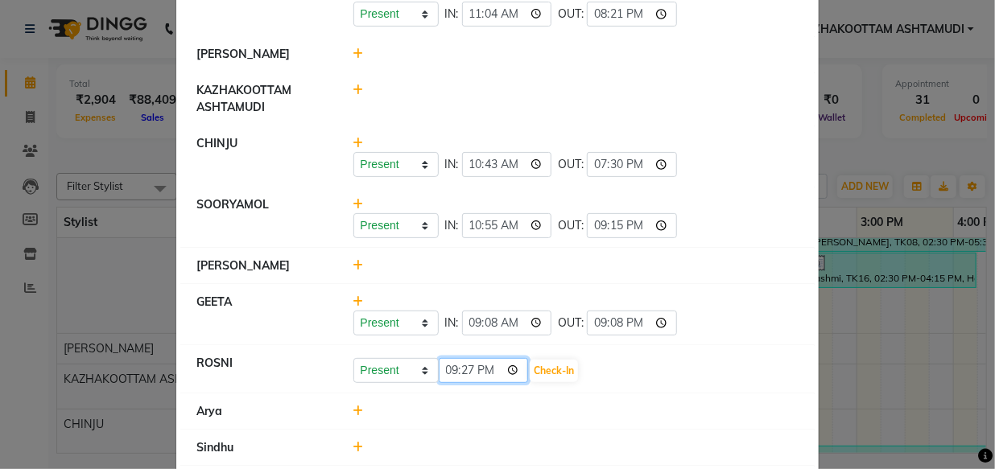
click at [448, 376] on input "21:27" at bounding box center [484, 370] width 90 height 25
type input "15:32"
click at [546, 369] on button "Check-In" at bounding box center [553, 371] width 48 height 23
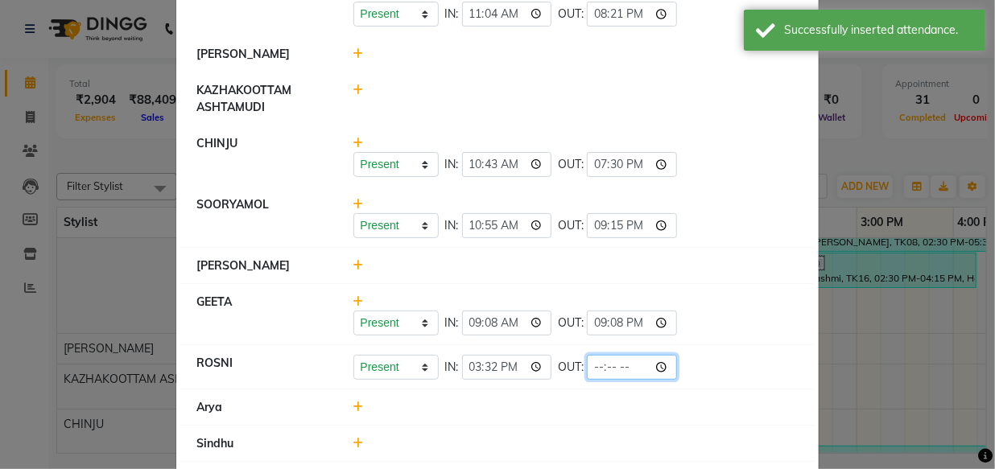
click at [587, 369] on input "time" at bounding box center [632, 367] width 90 height 25
type input "21:08"
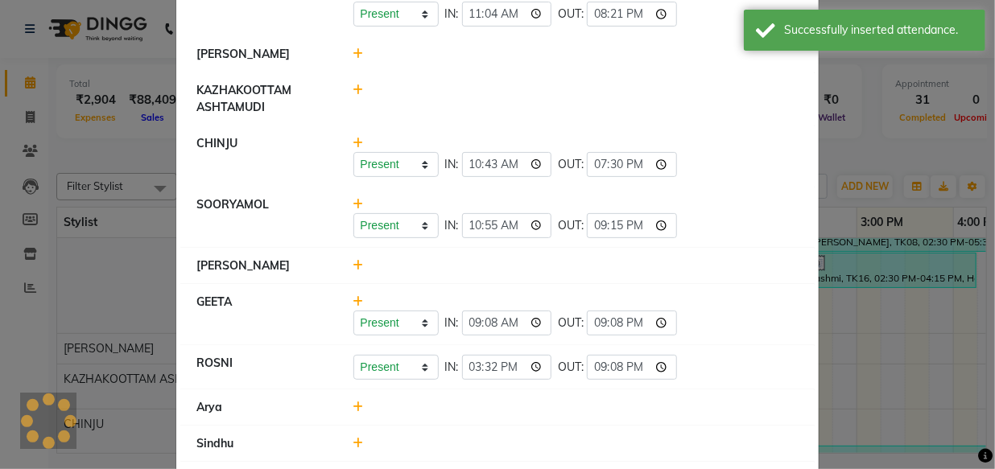
click at [543, 405] on div at bounding box center [576, 407] width 470 height 17
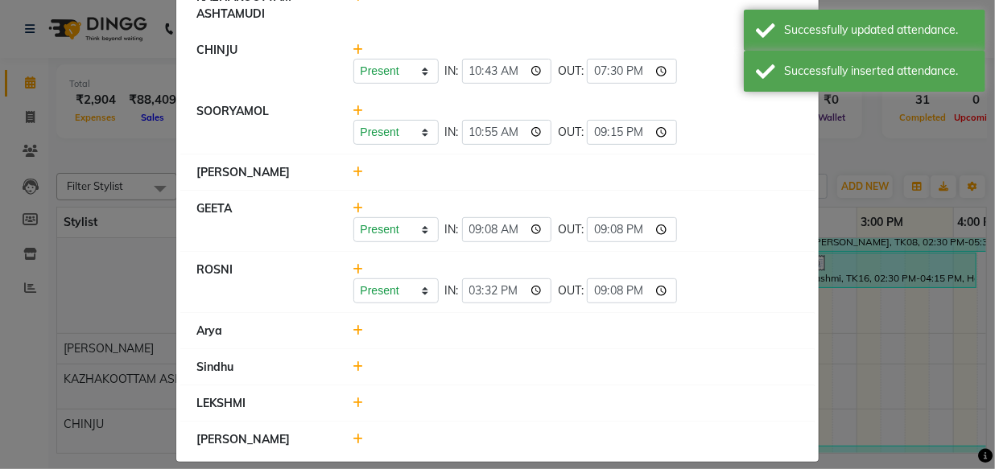
scroll to position [254, 0]
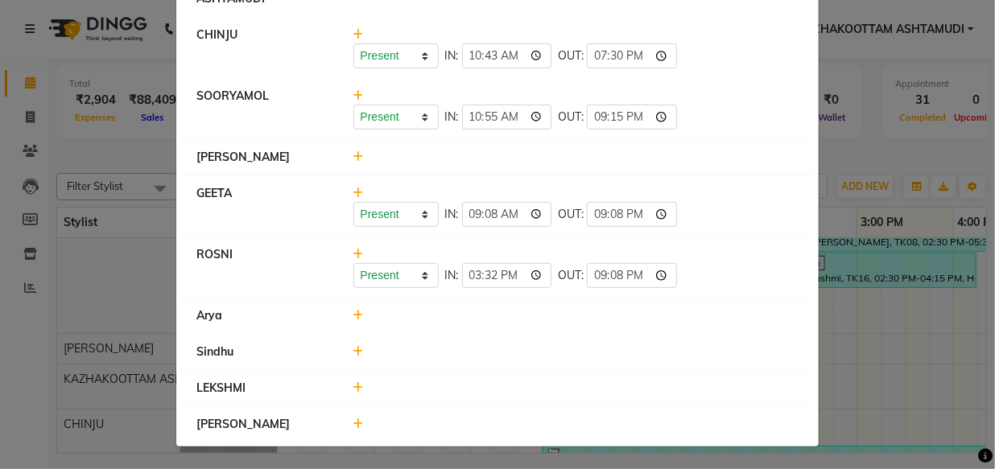
click at [353, 353] on icon at bounding box center [358, 351] width 10 height 11
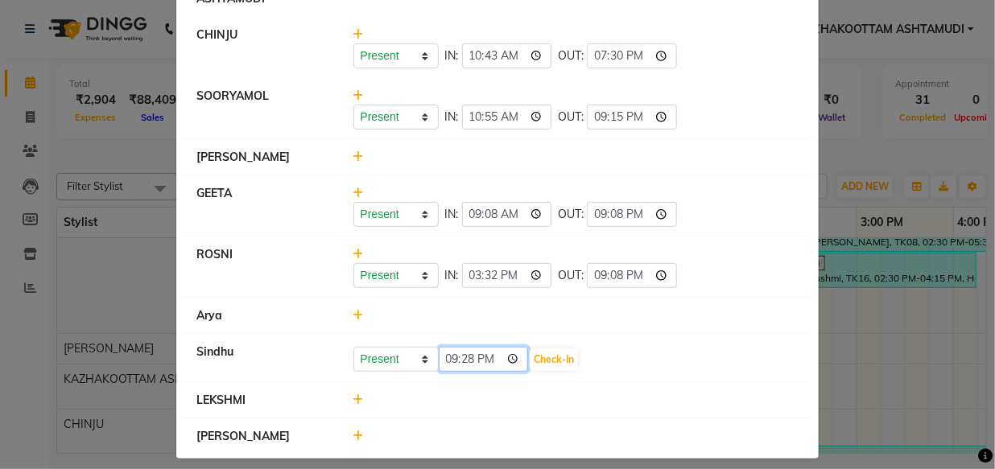
click at [443, 361] on input "21:28" at bounding box center [484, 359] width 90 height 25
type input "10:10"
click at [549, 361] on button "Check-In" at bounding box center [553, 359] width 48 height 23
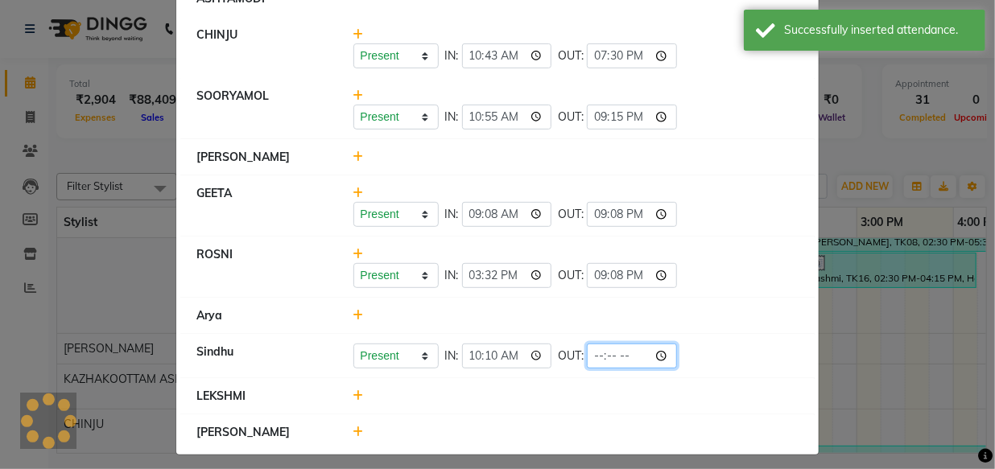
click at [587, 361] on input "time" at bounding box center [632, 356] width 90 height 25
type input "19:06"
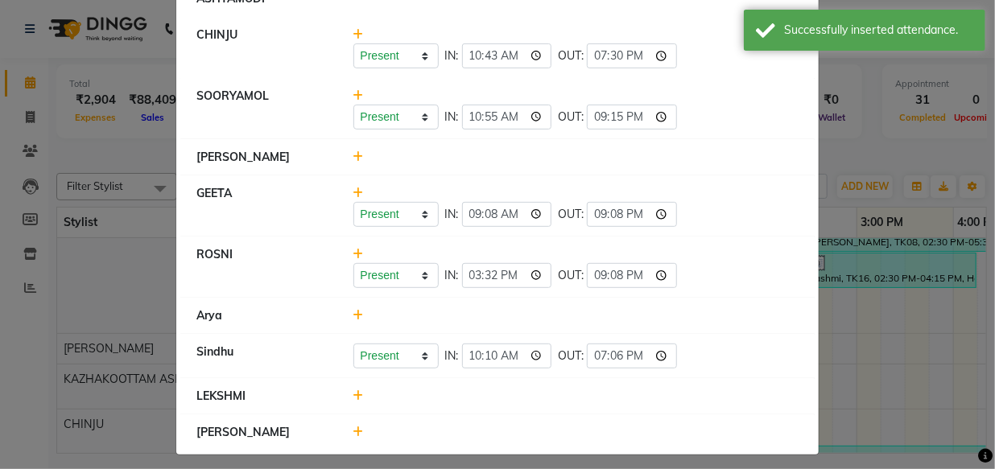
click at [555, 418] on li "[PERSON_NAME]" at bounding box center [497, 432] width 634 height 36
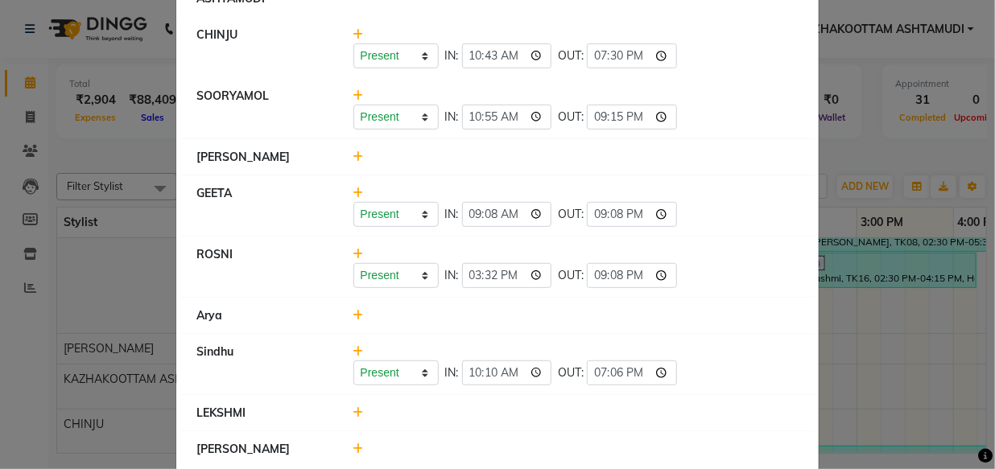
click at [353, 316] on icon at bounding box center [358, 315] width 10 height 11
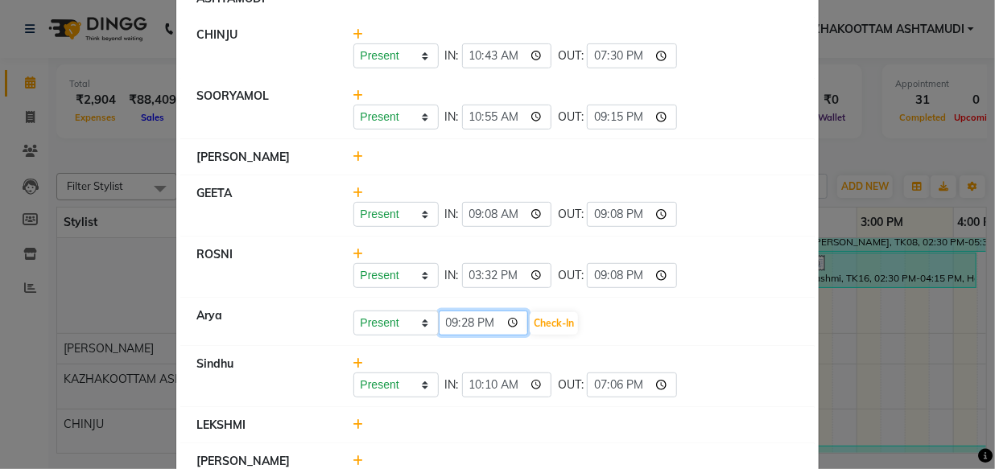
click at [442, 328] on input "21:28" at bounding box center [484, 323] width 90 height 25
type input "06:06"
click at [534, 325] on button "Check-In" at bounding box center [553, 323] width 48 height 23
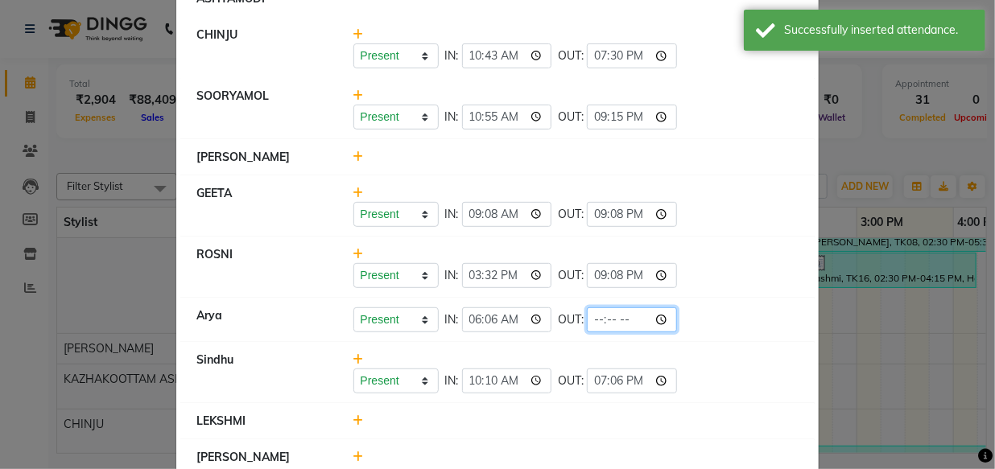
click at [587, 330] on input "time" at bounding box center [632, 319] width 90 height 25
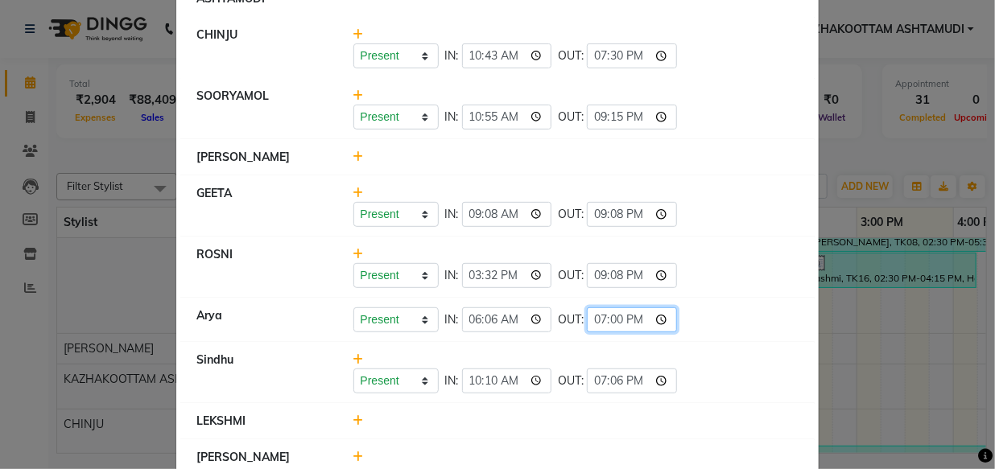
type input "19:07"
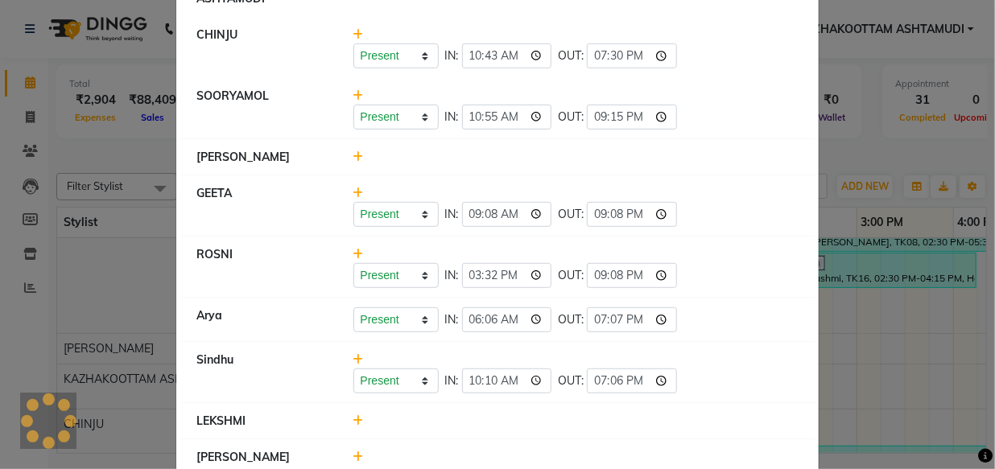
click at [729, 400] on li "Sindhu Present Absent Late Half Day Weekly Off IN: 10:10 OUT: 19:06" at bounding box center [497, 373] width 634 height 62
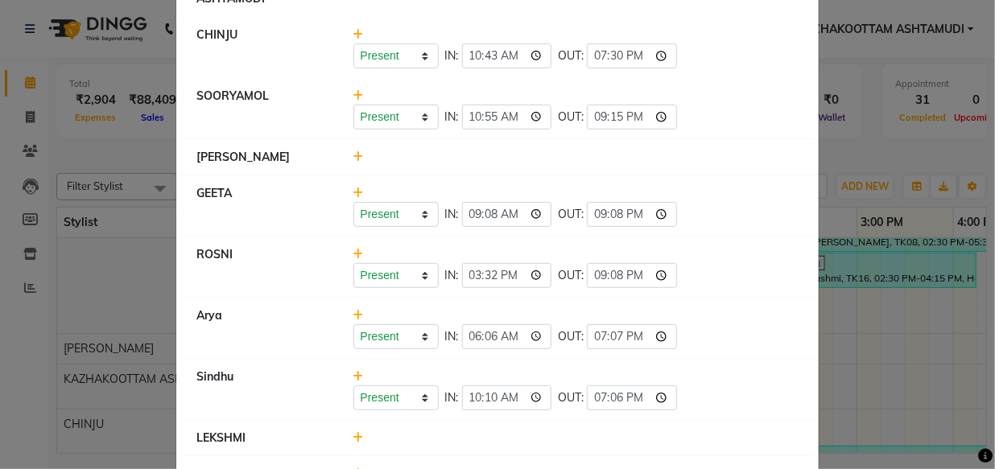
click at [353, 433] on icon at bounding box center [358, 437] width 10 height 11
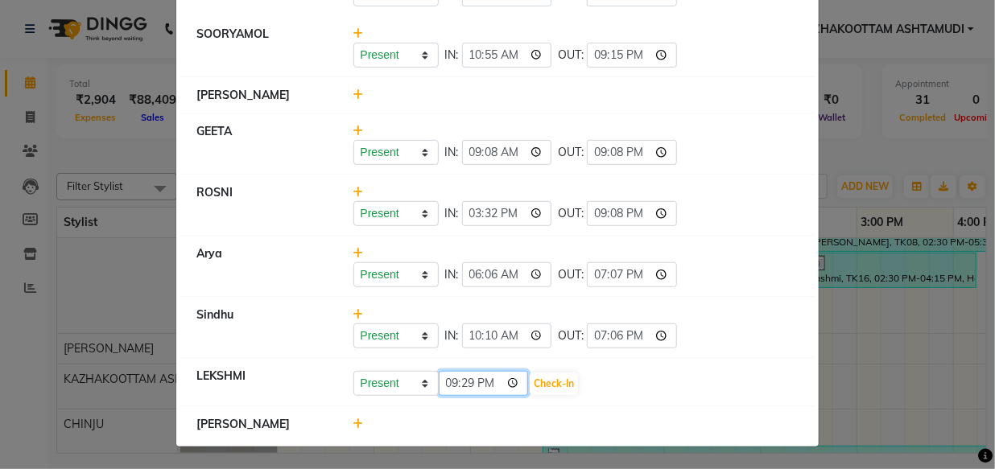
click at [447, 381] on input "21:29" at bounding box center [484, 383] width 90 height 25
type input "10:41"
click at [542, 384] on button "Check-In" at bounding box center [553, 384] width 48 height 23
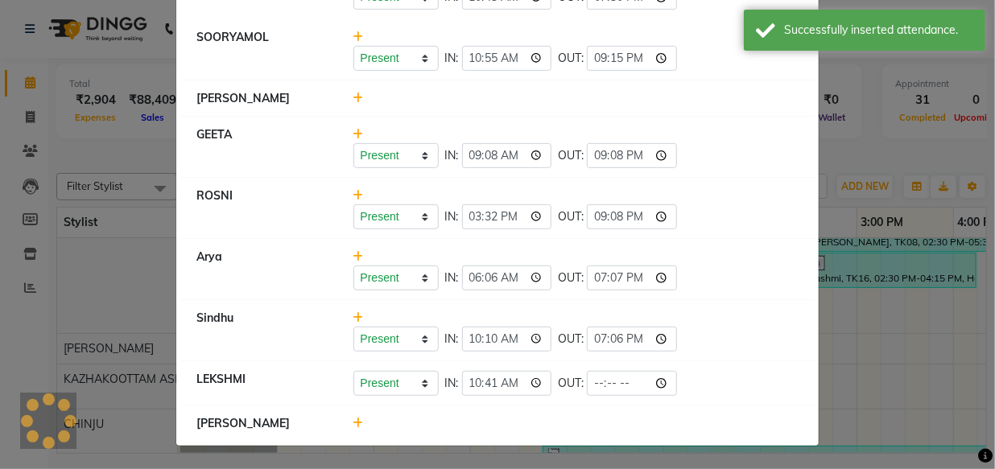
scroll to position [312, 0]
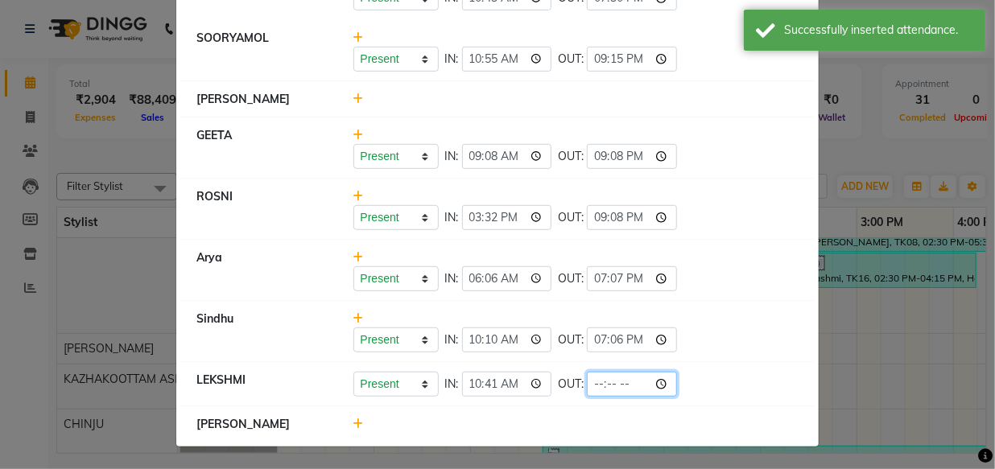
click at [587, 383] on input "time" at bounding box center [632, 384] width 90 height 25
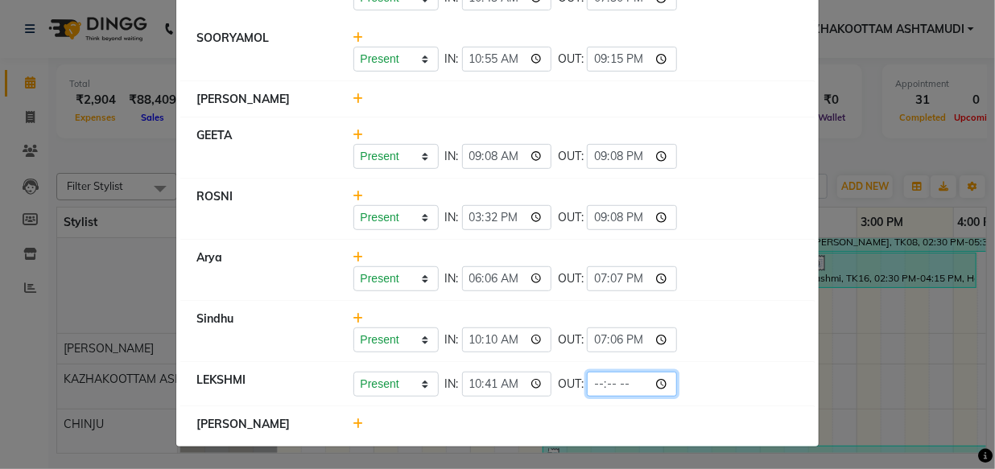
click at [587, 383] on input "time" at bounding box center [632, 384] width 90 height 25
type input "20:10"
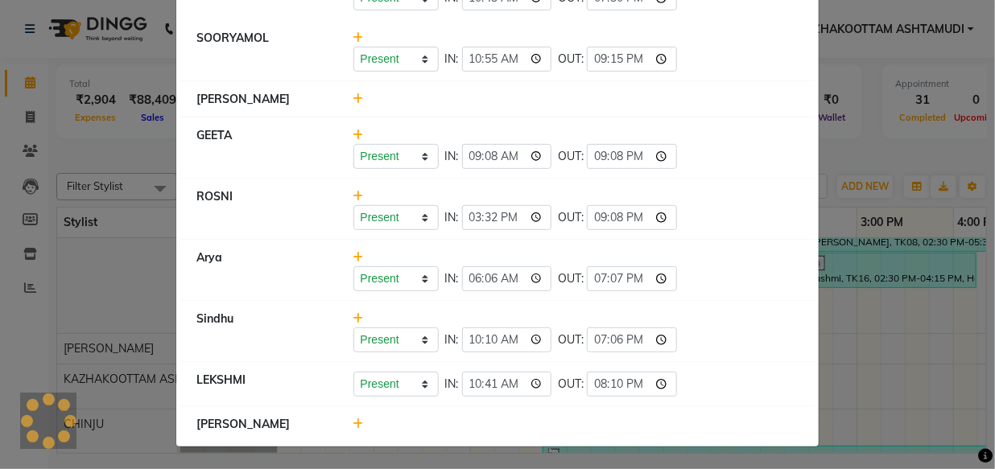
click at [565, 425] on div at bounding box center [576, 424] width 470 height 17
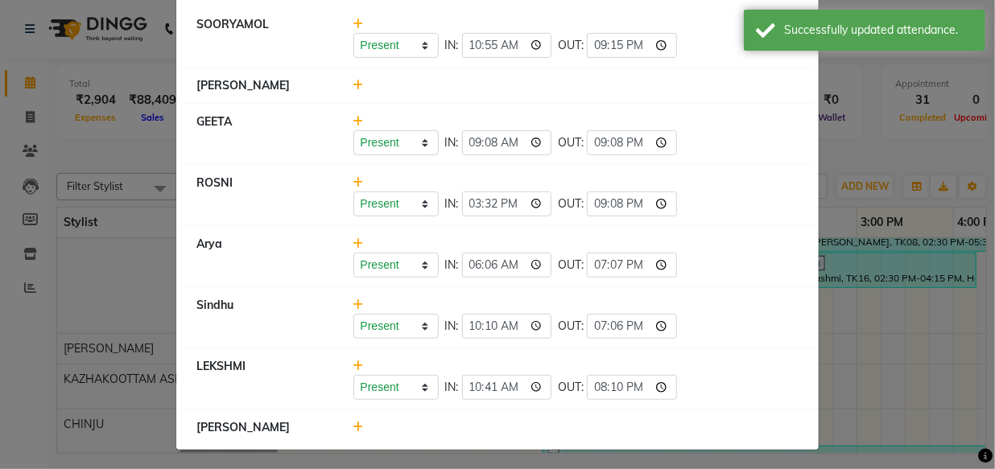
scroll to position [330, 0]
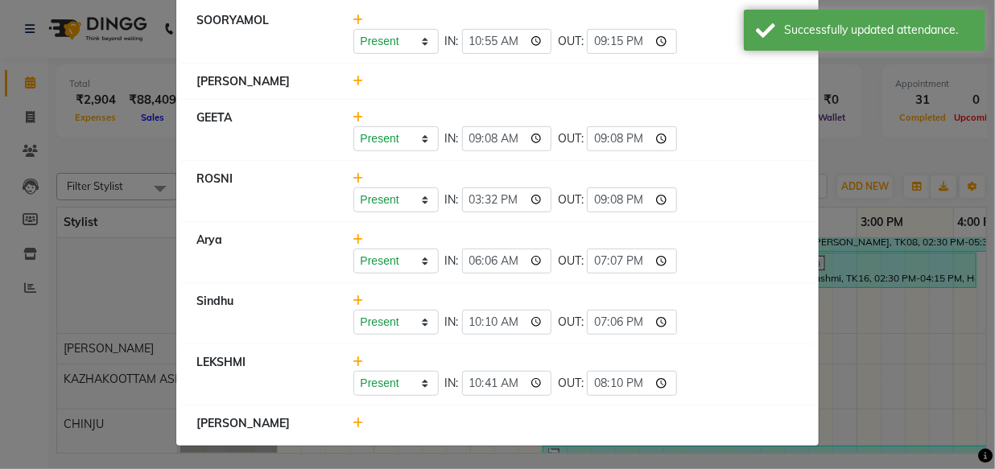
click at [353, 418] on icon at bounding box center [358, 423] width 10 height 11
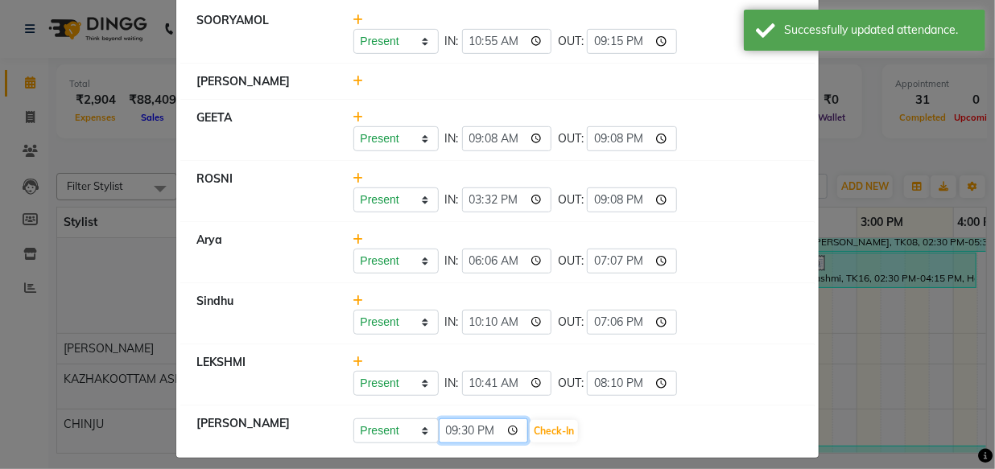
click at [439, 434] on input "21:30" at bounding box center [484, 430] width 90 height 25
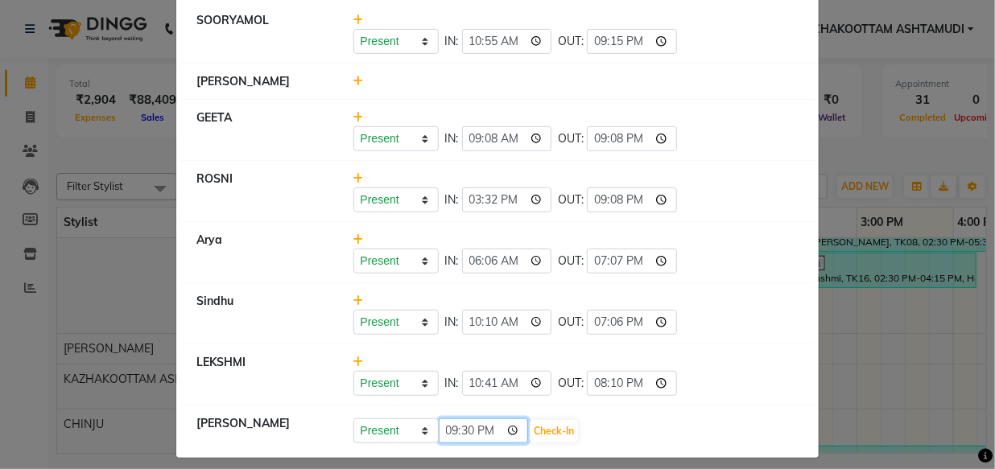
click at [454, 426] on input "21:30" at bounding box center [484, 430] width 90 height 25
type input "10:49"
click at [529, 432] on button "Check-In" at bounding box center [553, 431] width 48 height 23
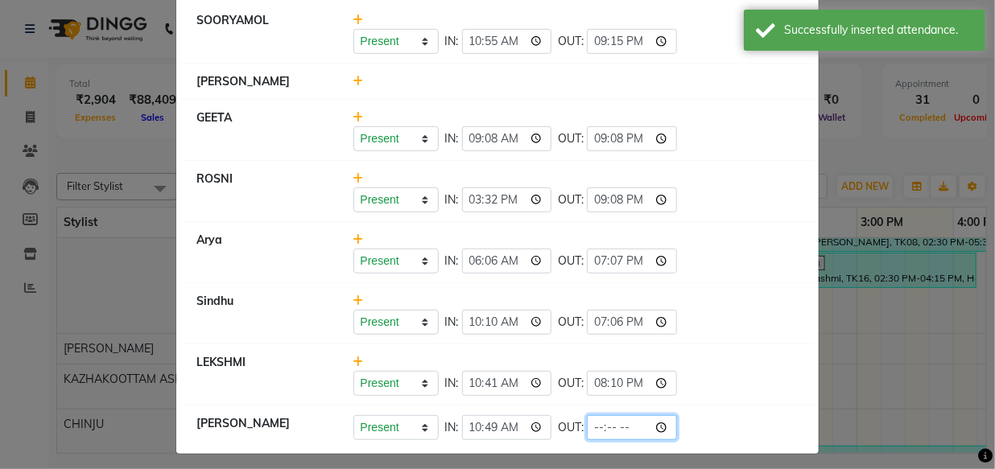
click at [587, 429] on input "time" at bounding box center [632, 427] width 90 height 25
type input "21:35"
click at [715, 319] on div "Present Absent Late Half Day Weekly Off IN: 10:10 OUT: 19:06" at bounding box center [576, 322] width 446 height 25
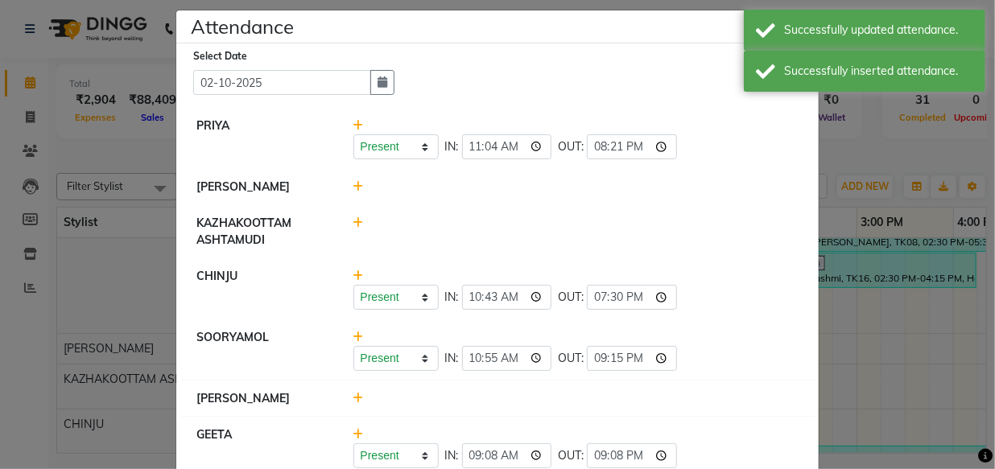
scroll to position [0, 0]
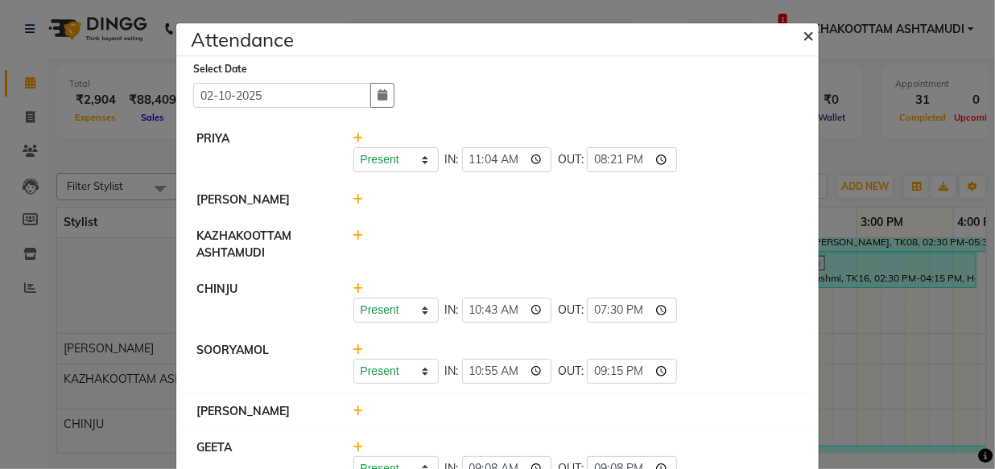
click at [808, 34] on button "×" at bounding box center [809, 34] width 40 height 45
